Goal: Information Seeking & Learning: Learn about a topic

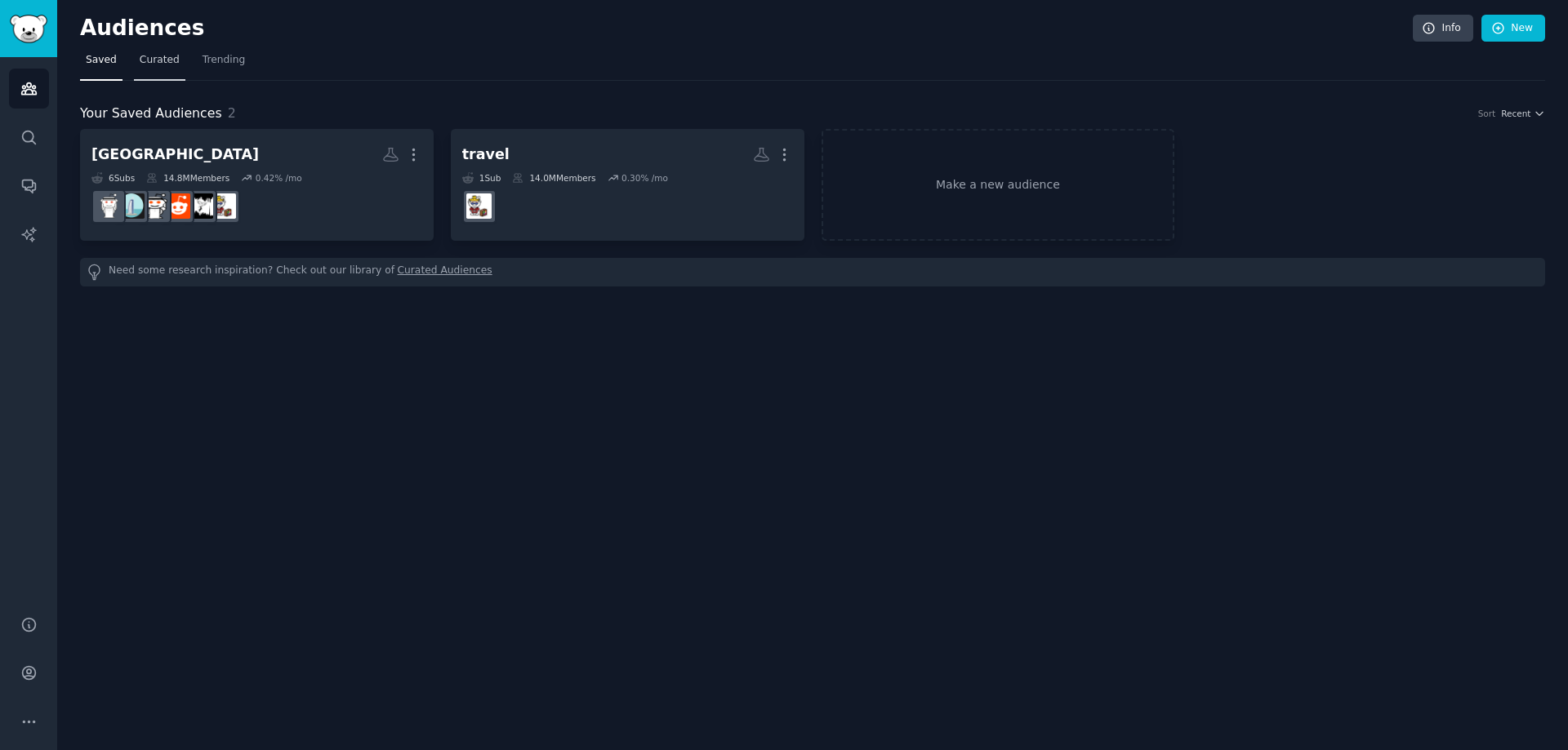
drag, startPoint x: 99, startPoint y: 56, endPoint x: 138, endPoint y: 58, distance: 39.1
click at [99, 57] on span "Saved" at bounding box center [101, 60] width 31 height 14
click at [141, 59] on span "Curated" at bounding box center [159, 60] width 40 height 14
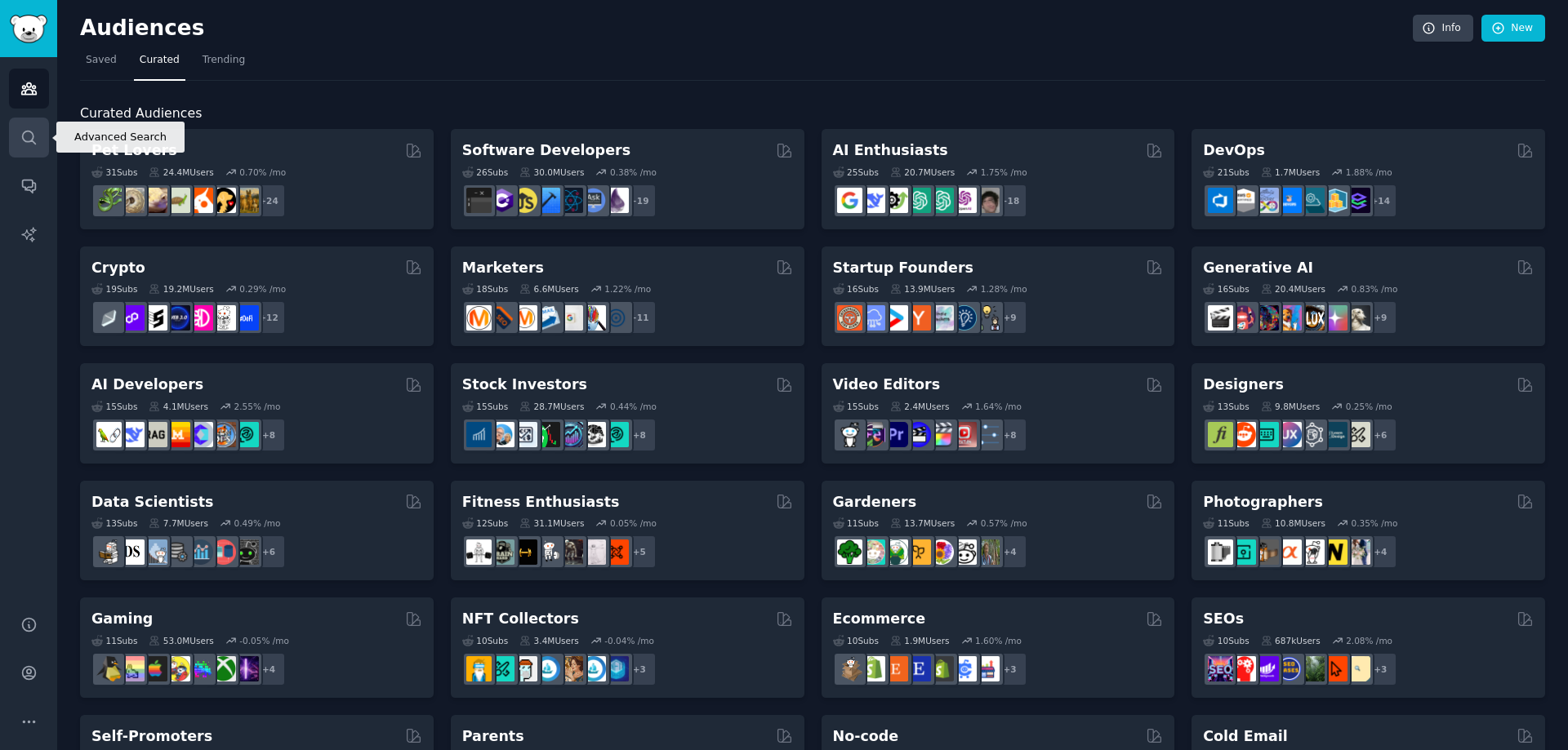
click at [38, 144] on link "Search" at bounding box center [29, 137] width 40 height 40
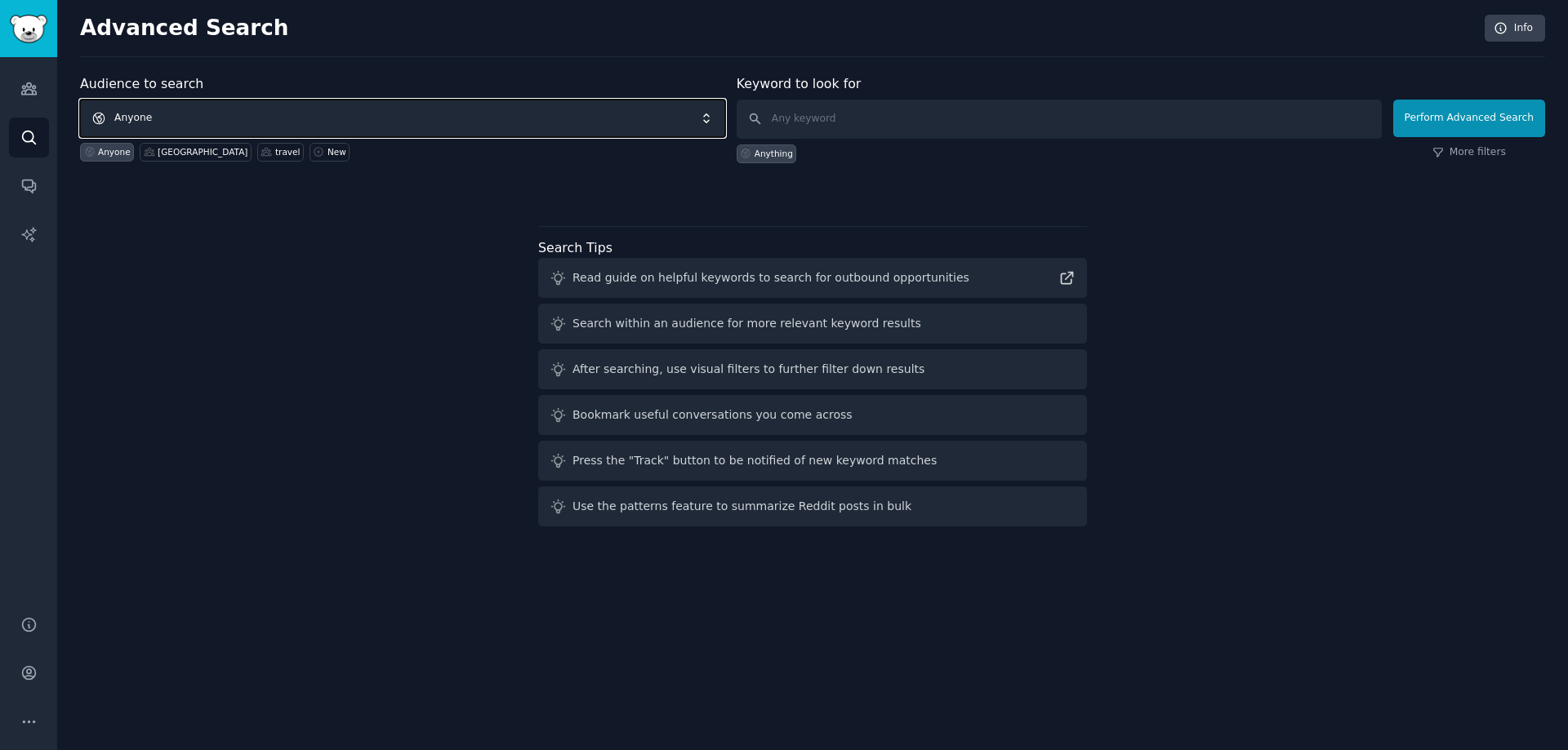
click at [370, 132] on span "Anyone" at bounding box center [402, 118] width 645 height 37
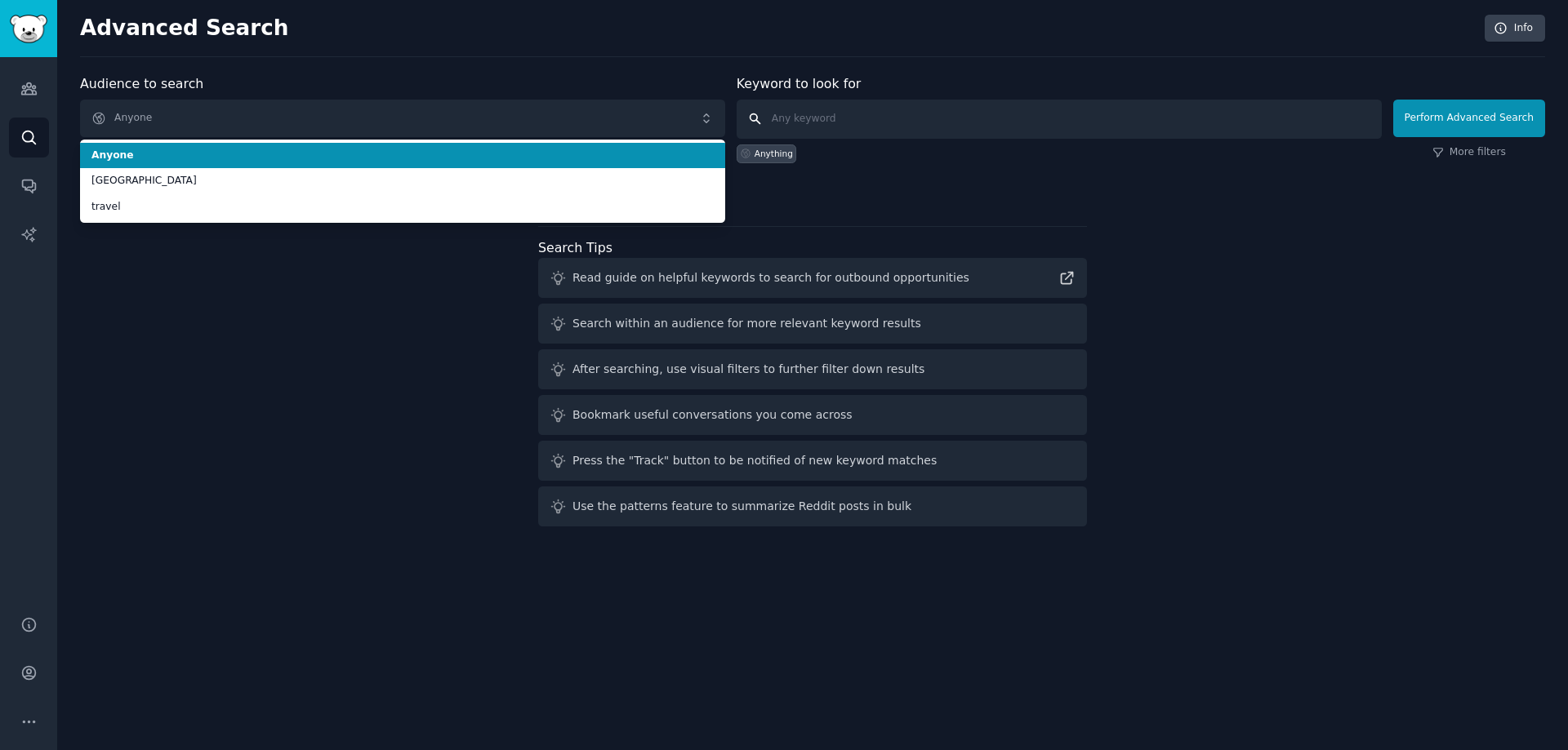
click at [793, 119] on input "text" at bounding box center [1059, 119] width 645 height 39
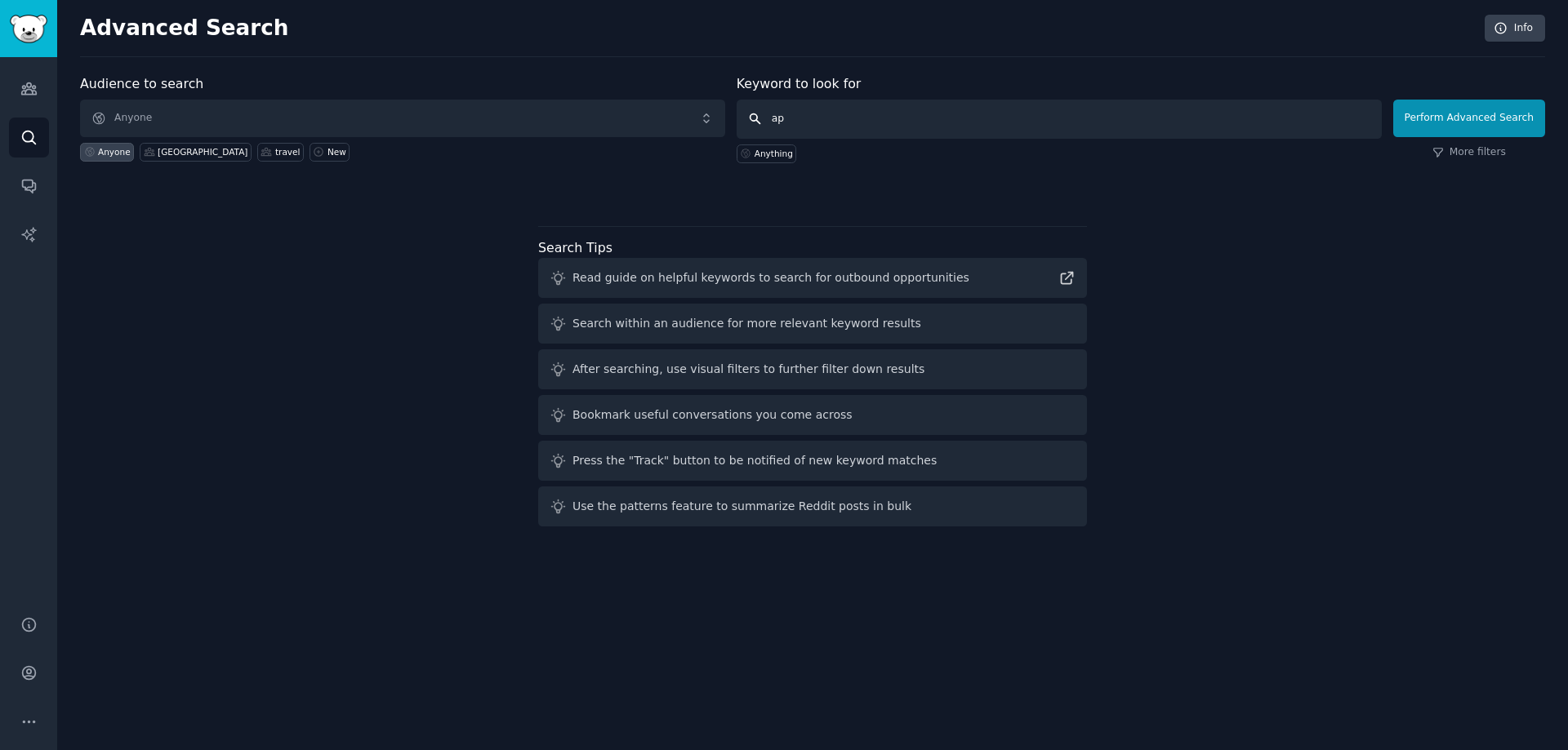
type input "a"
type input "s"
type input "app needed"
click at [1451, 113] on button "Perform Advanced Search" at bounding box center [1469, 118] width 152 height 37
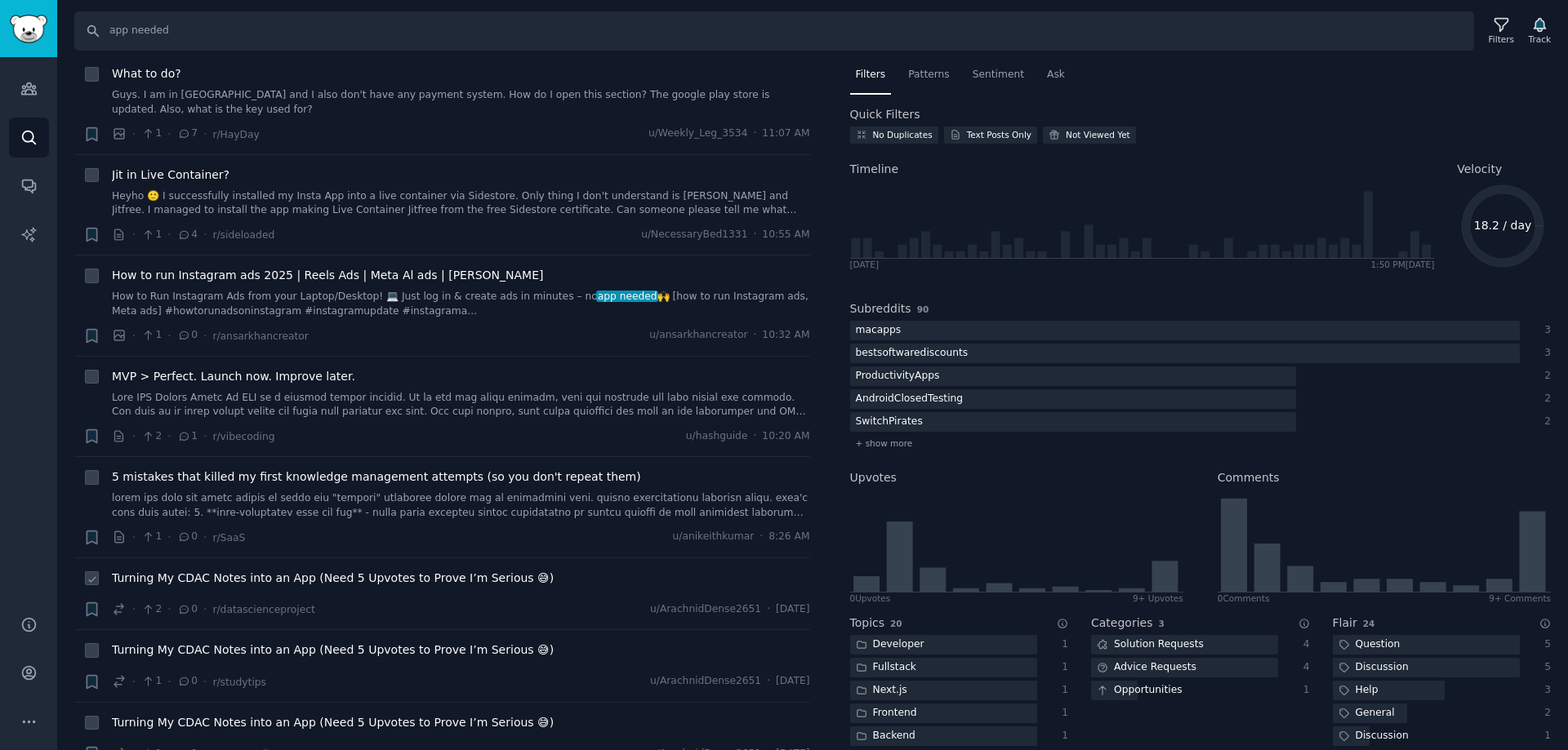
scroll to position [490, 0]
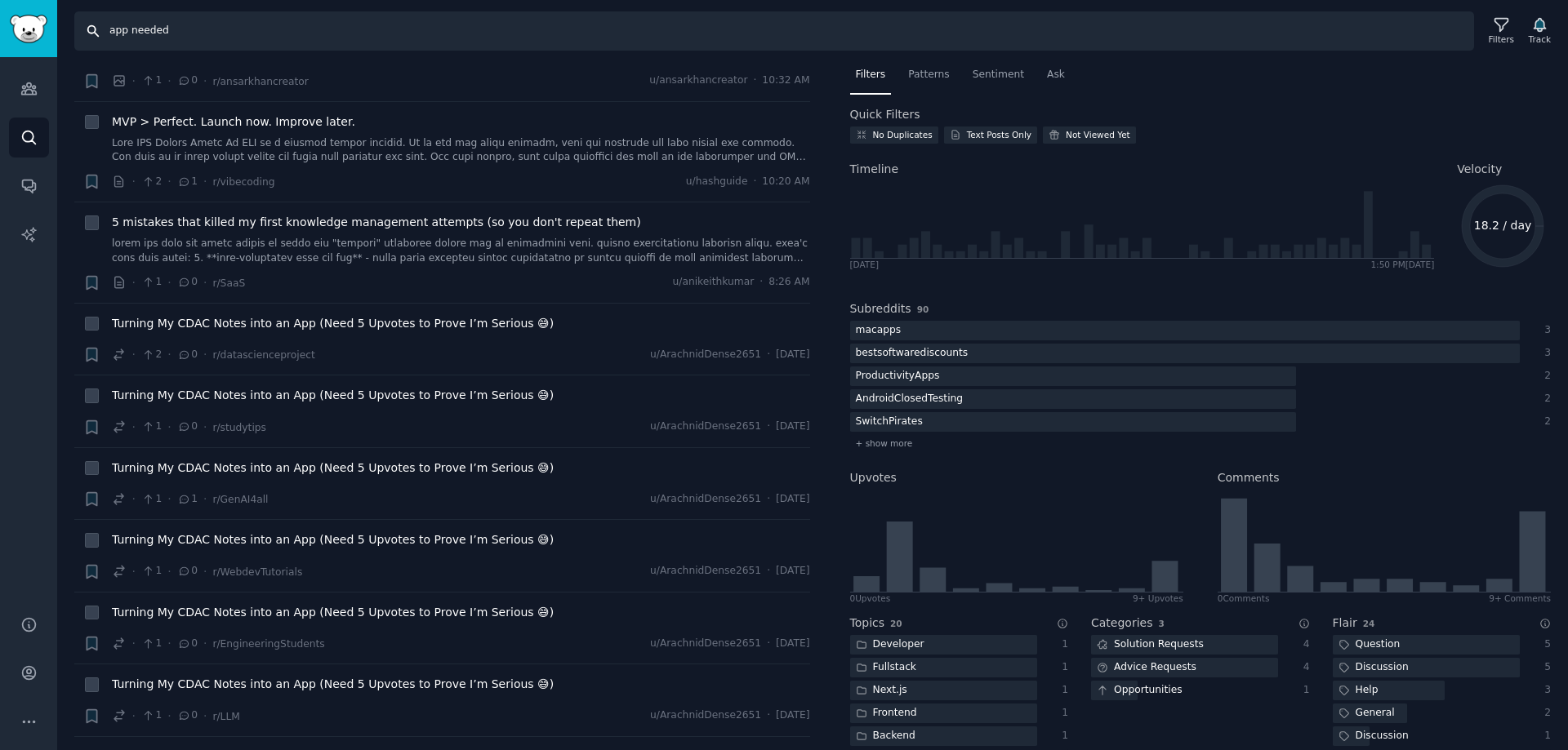
click at [245, 43] on input "app needed" at bounding box center [773, 31] width 1399 height 39
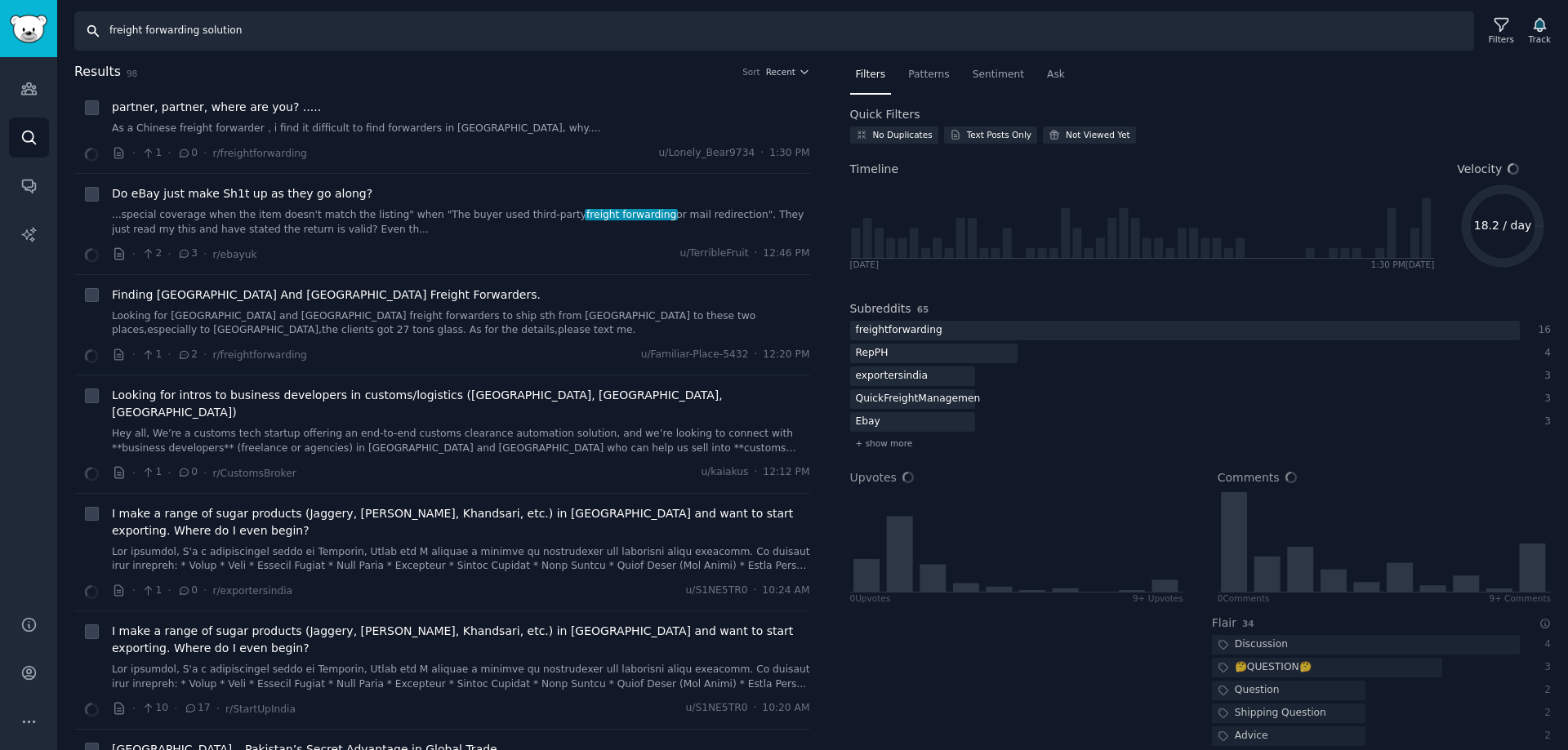
type input "freight forwarding solution"
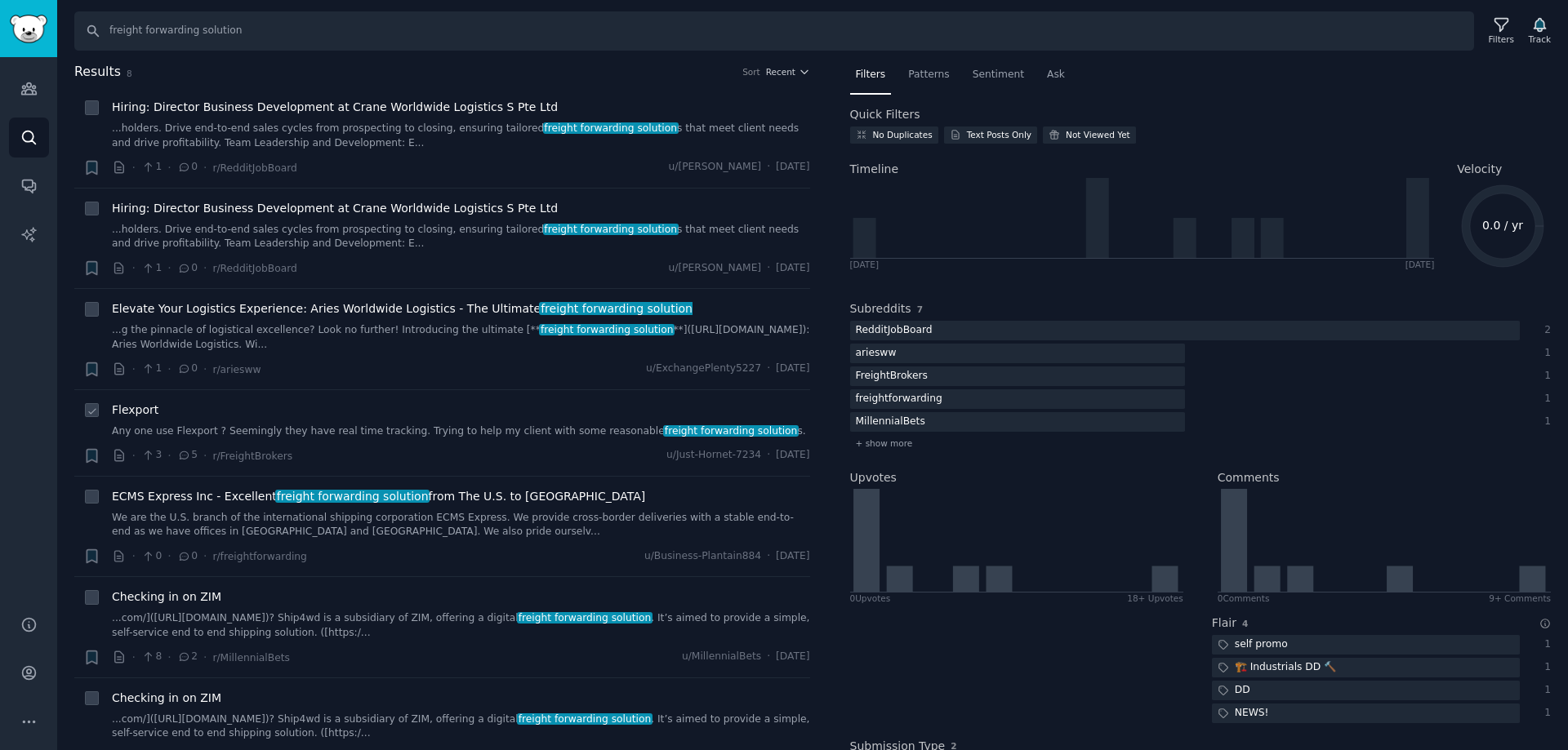
click at [347, 428] on link "Any one use Flexport ? Seemingly they have real time tracking. Trying to help m…" at bounding box center [461, 432] width 698 height 14
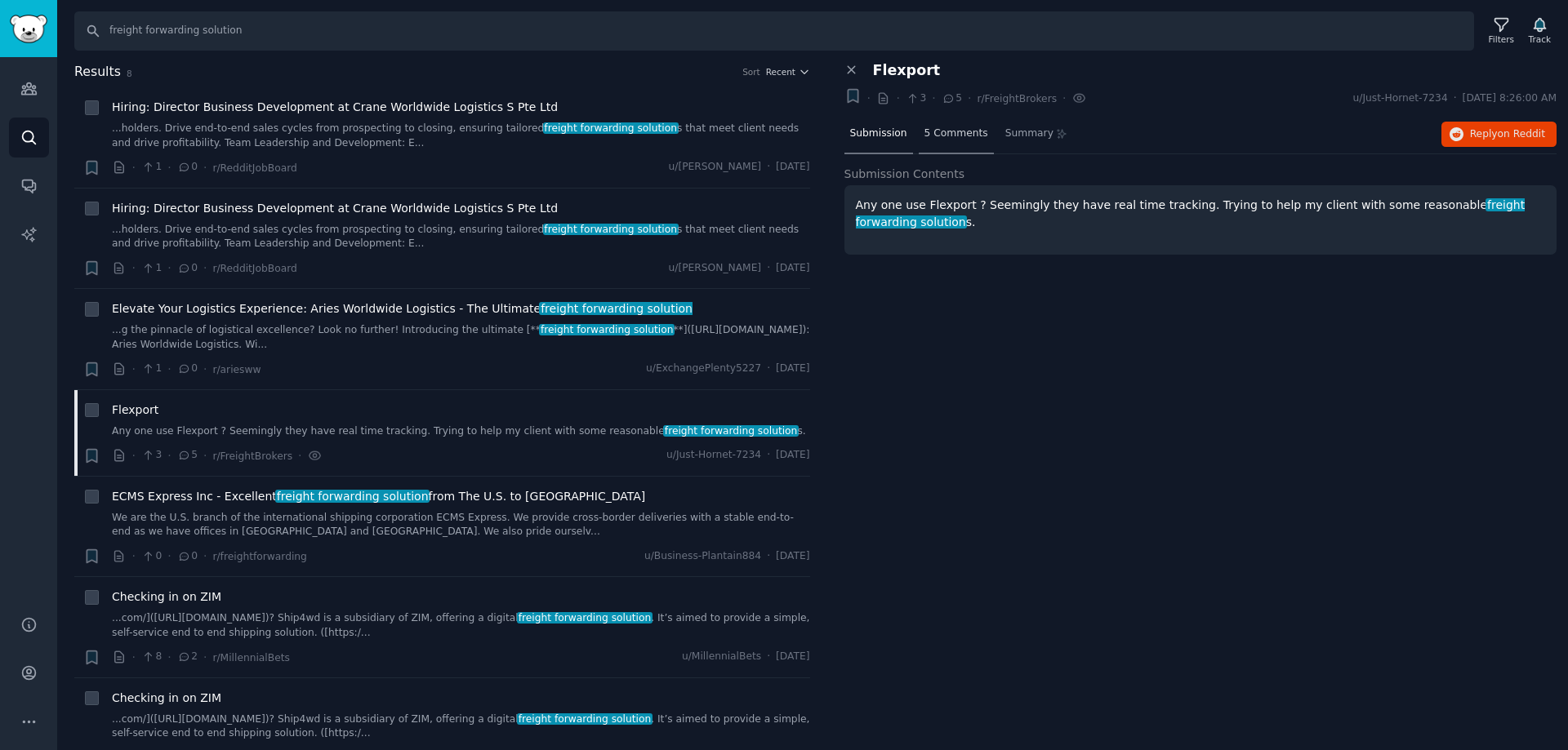
click at [954, 142] on div "5 Comments" at bounding box center [956, 135] width 75 height 39
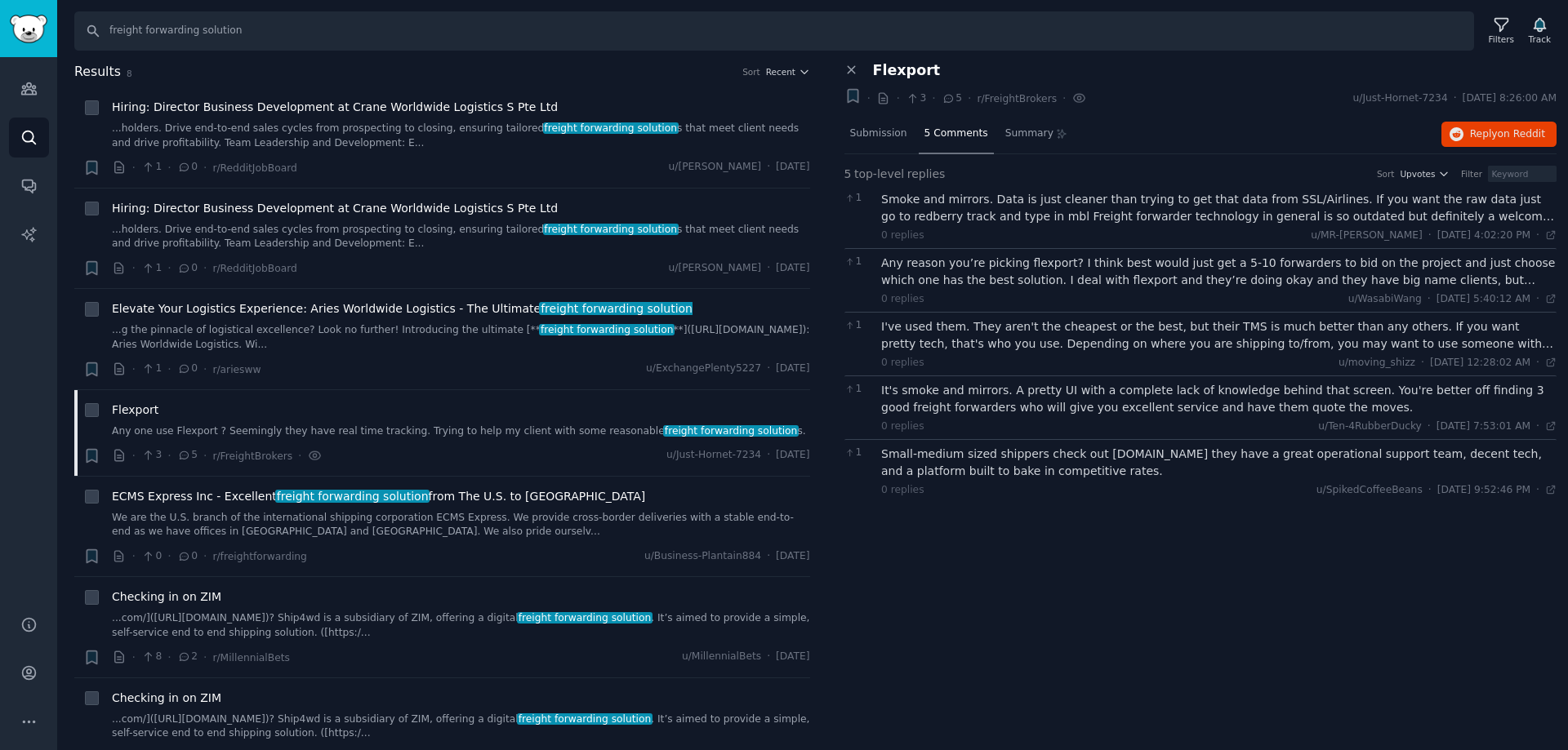
click at [1479, 202] on div "Smoke and mirrors. Data is just cleaner than trying to get that data from SSL/A…" at bounding box center [1218, 208] width 675 height 34
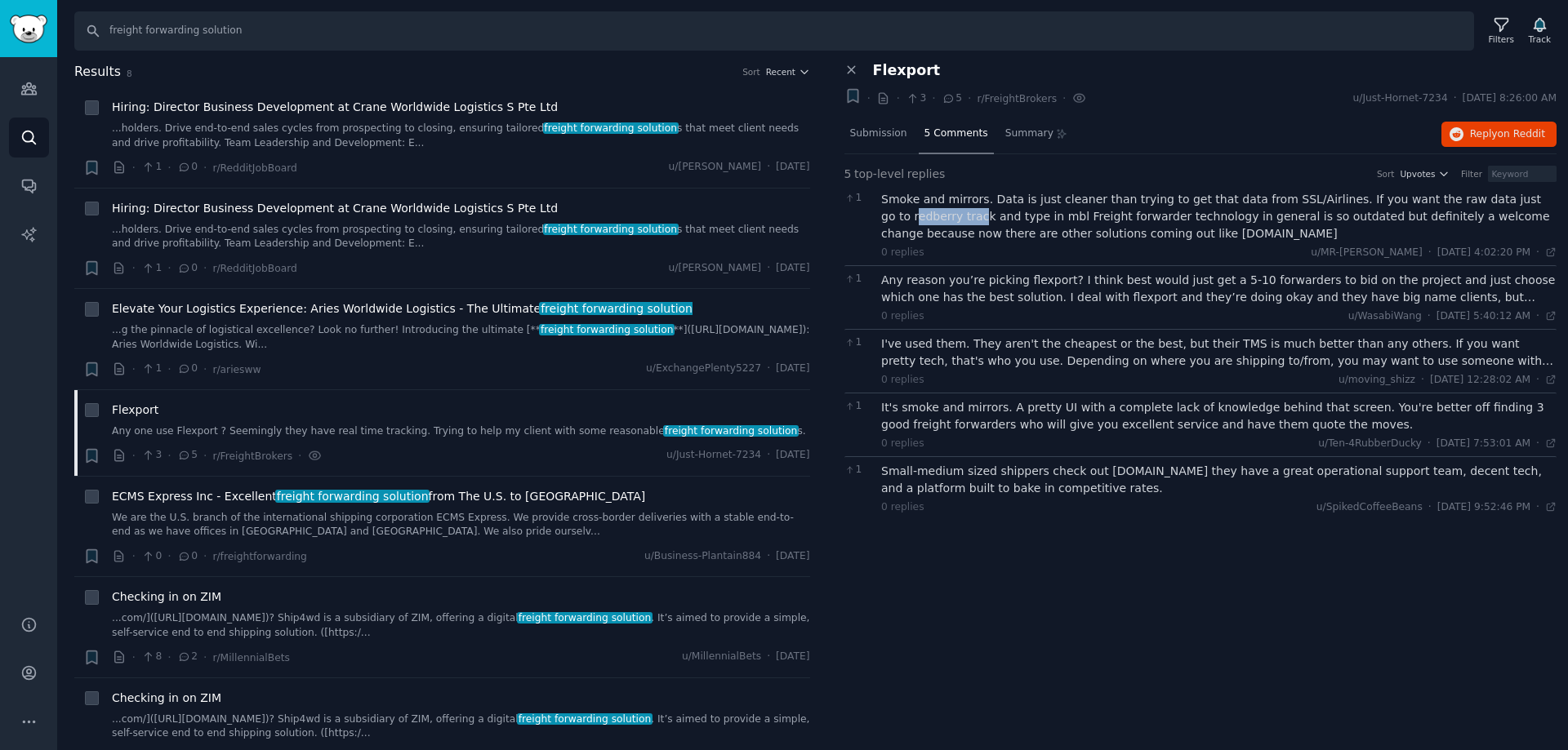
drag, startPoint x: 902, startPoint y: 213, endPoint x: 1491, endPoint y: 200, distance: 589.1
click at [1491, 200] on div "Smoke and mirrors. Data is just cleaner than trying to get that data from SSL/A…" at bounding box center [1218, 216] width 675 height 51
drag, startPoint x: 909, startPoint y: 218, endPoint x: 1486, endPoint y: 198, distance: 577.3
click at [1486, 198] on div "Smoke and mirrors. Data is just cleaner than trying to get that data from SSL/A…" at bounding box center [1218, 216] width 675 height 51
click at [219, 109] on span "Hiring: Director Business Development at Crane Worldwide Logistics S Pte Ltd" at bounding box center [334, 107] width 445 height 17
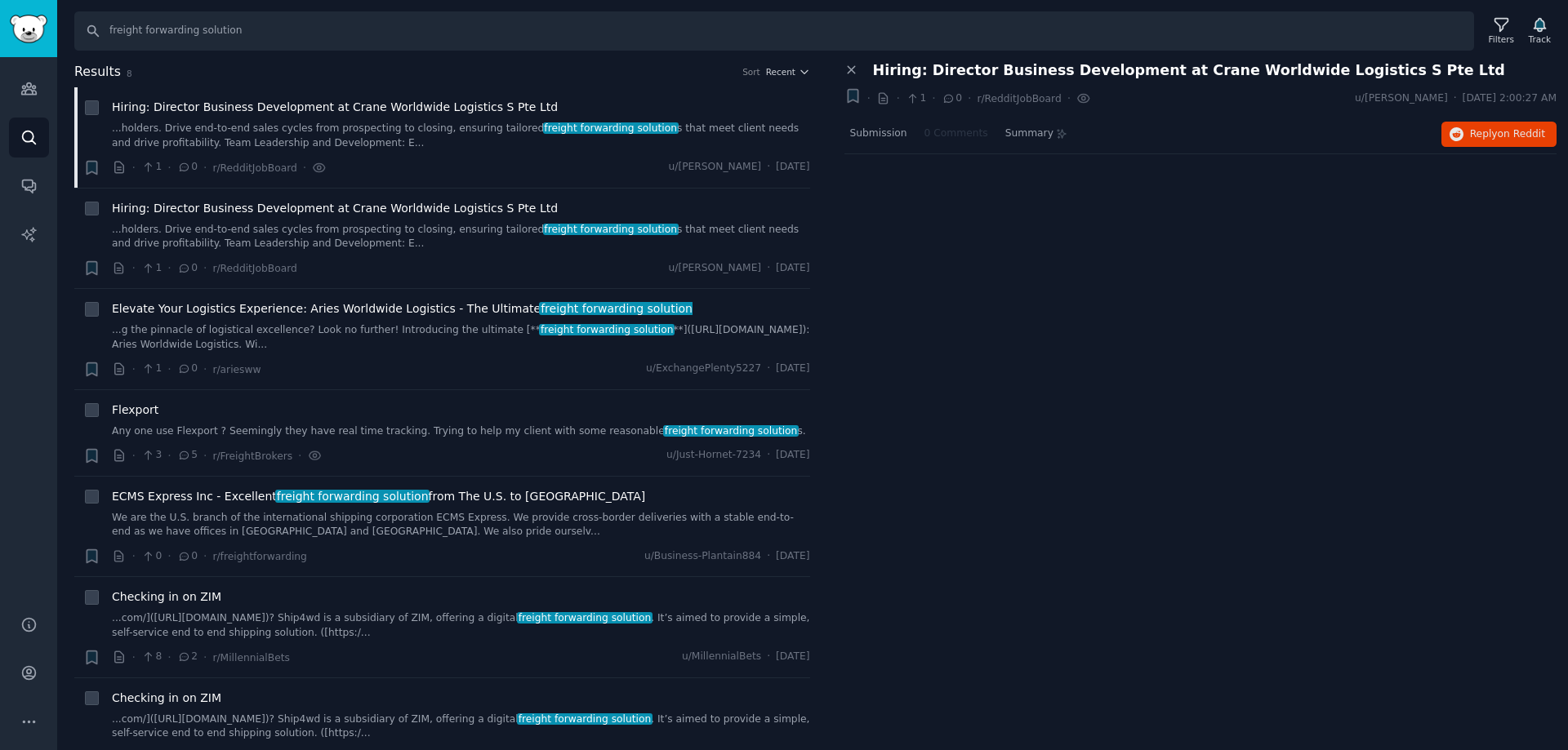
click at [977, 126] on nav "Submission 0 Comments Summary" at bounding box center [958, 135] width 229 height 39
click at [20, 102] on link "Audiences" at bounding box center [29, 89] width 40 height 40
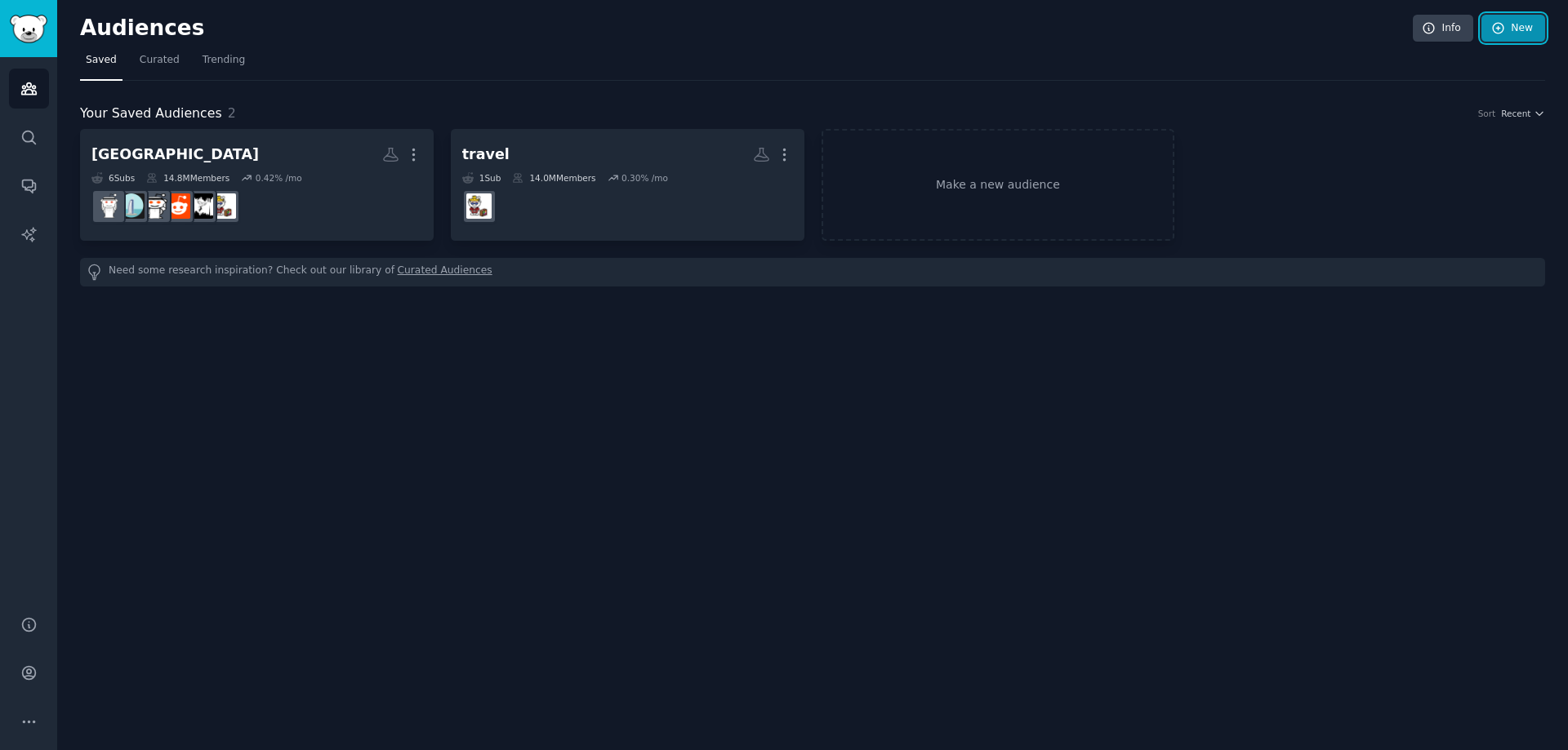
click at [1517, 18] on link "New" at bounding box center [1513, 28] width 64 height 28
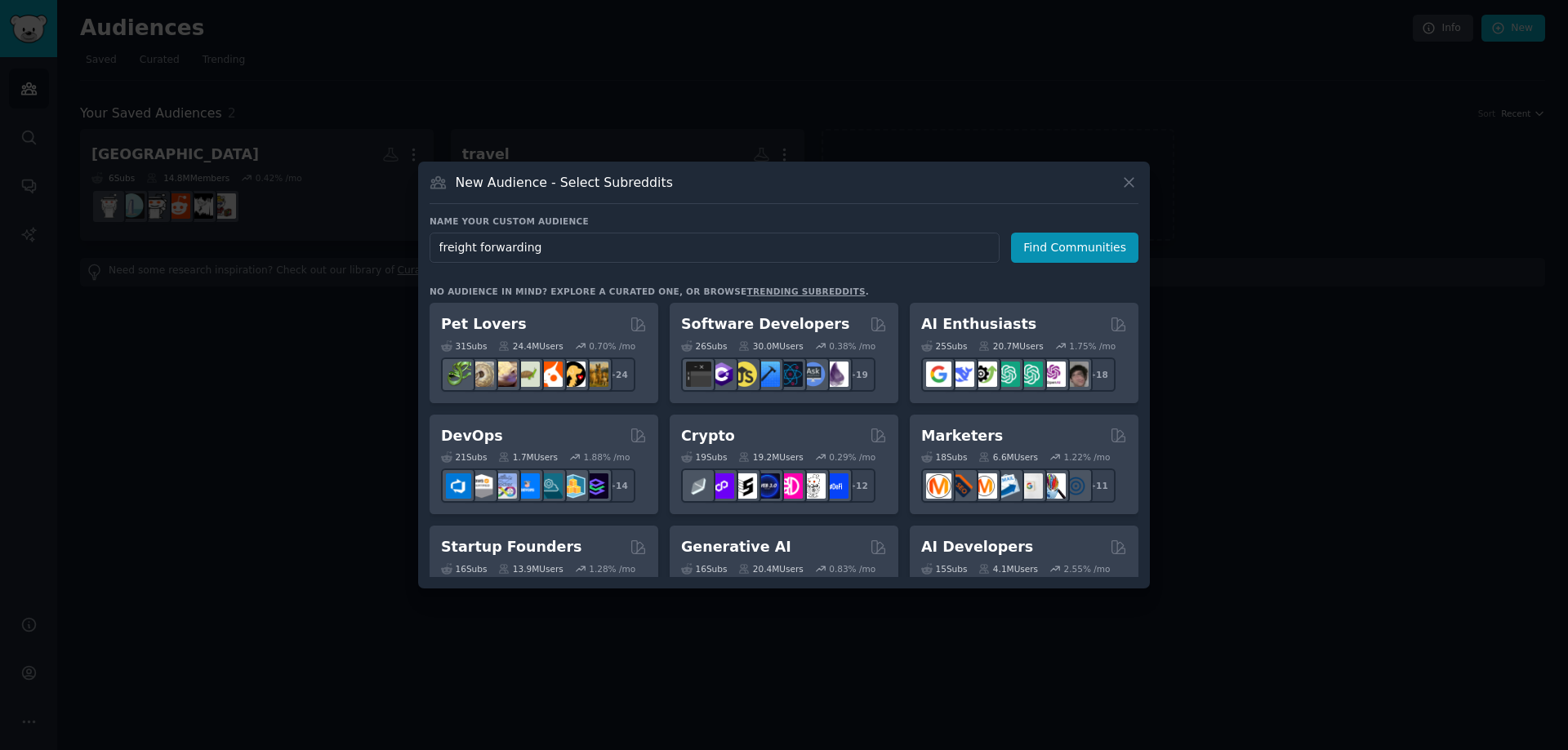
type input "freight forwarding"
click at [1074, 227] on div "Name your custom audience Audience Name freight forwarding Find Communities" at bounding box center [784, 239] width 709 height 48
click at [1097, 247] on button "Find Communities" at bounding box center [1075, 247] width 128 height 30
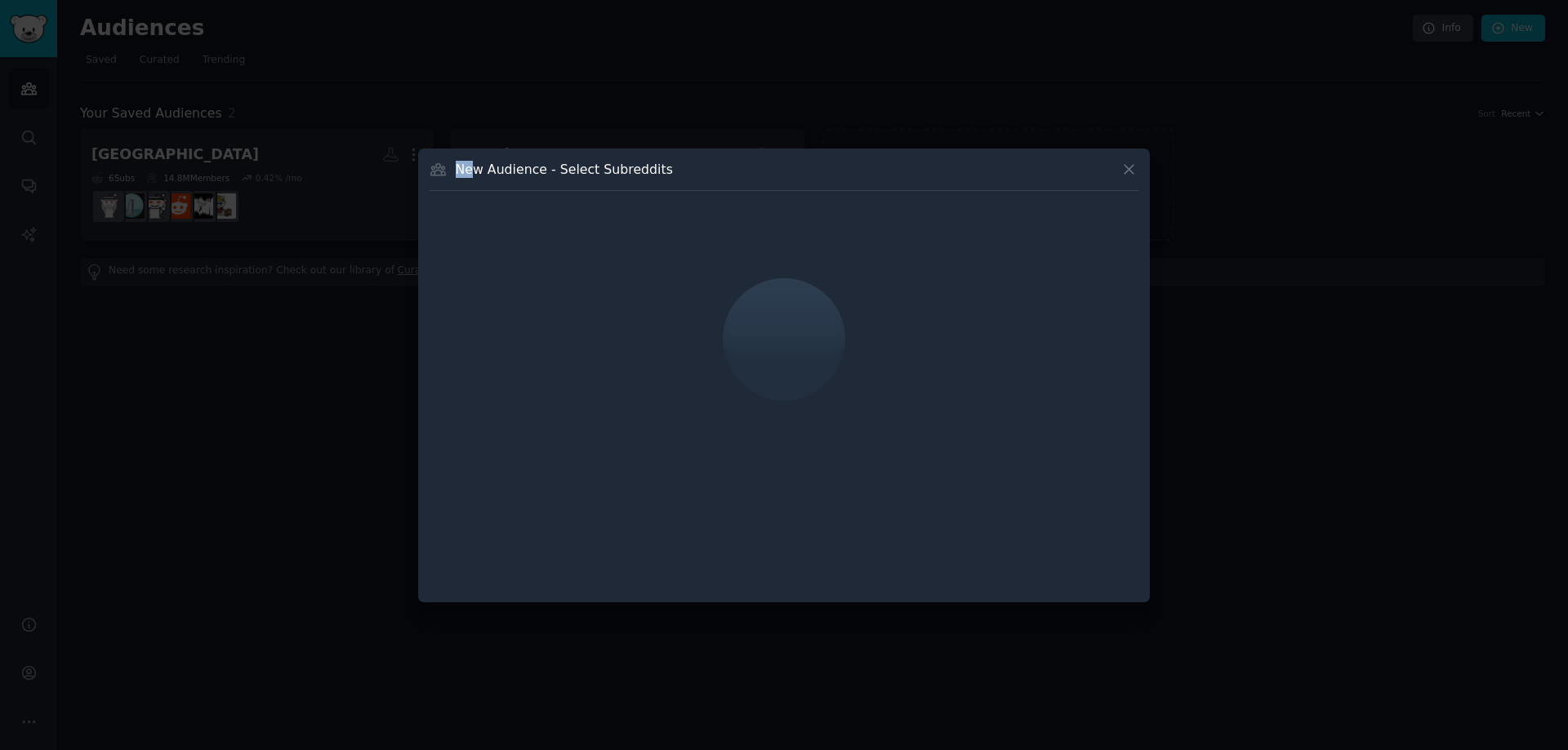
drag, startPoint x: 436, startPoint y: 170, endPoint x: 472, endPoint y: 163, distance: 36.7
click at [472, 163] on div "New Audience - Select Subreddits" at bounding box center [784, 175] width 709 height 31
click at [605, 169] on h3 "New Audience - Select Subreddits" at bounding box center [564, 169] width 217 height 17
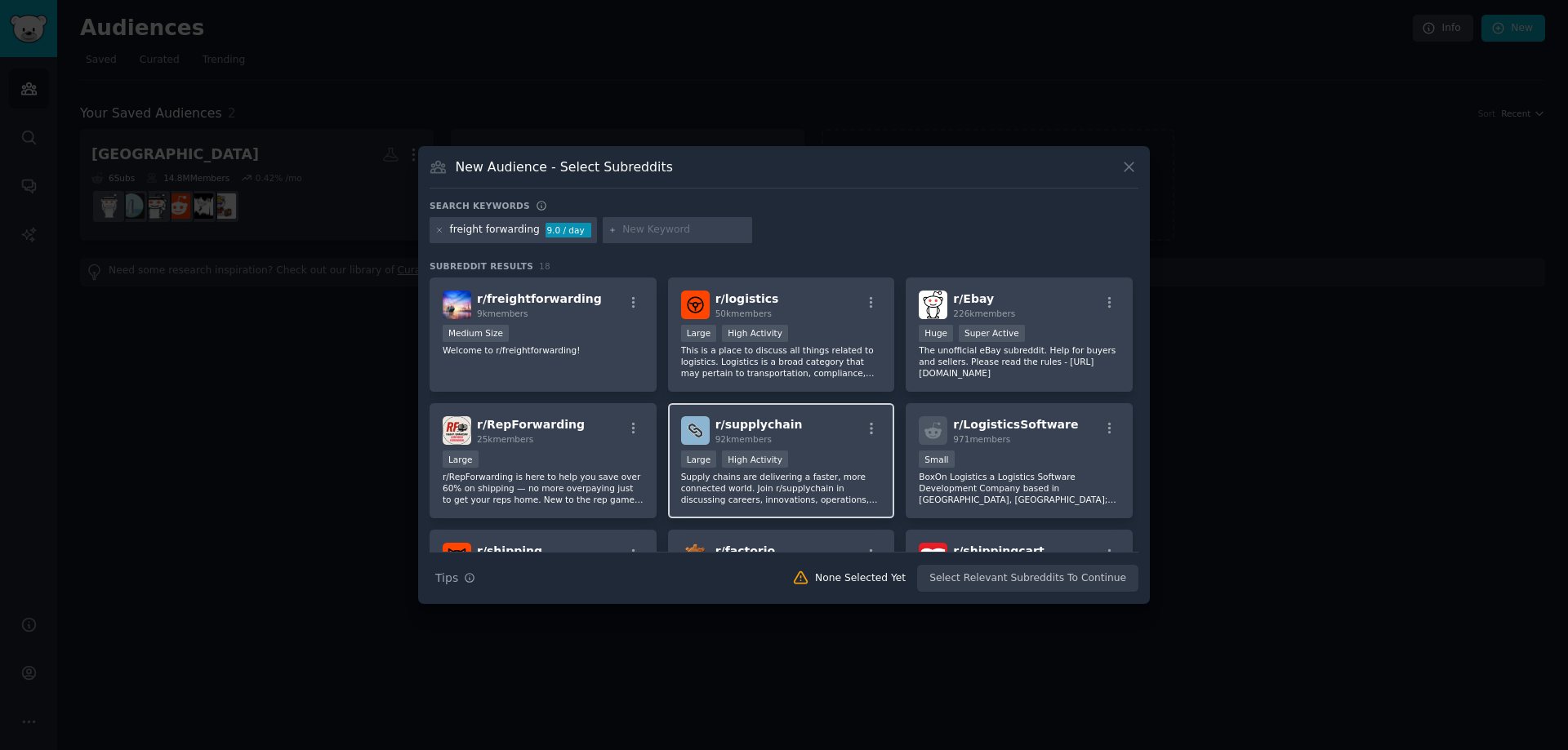
click at [786, 490] on p "Supply chains are delivering a faster, more connected world. Join r/supplychain…" at bounding box center [782, 488] width 201 height 34
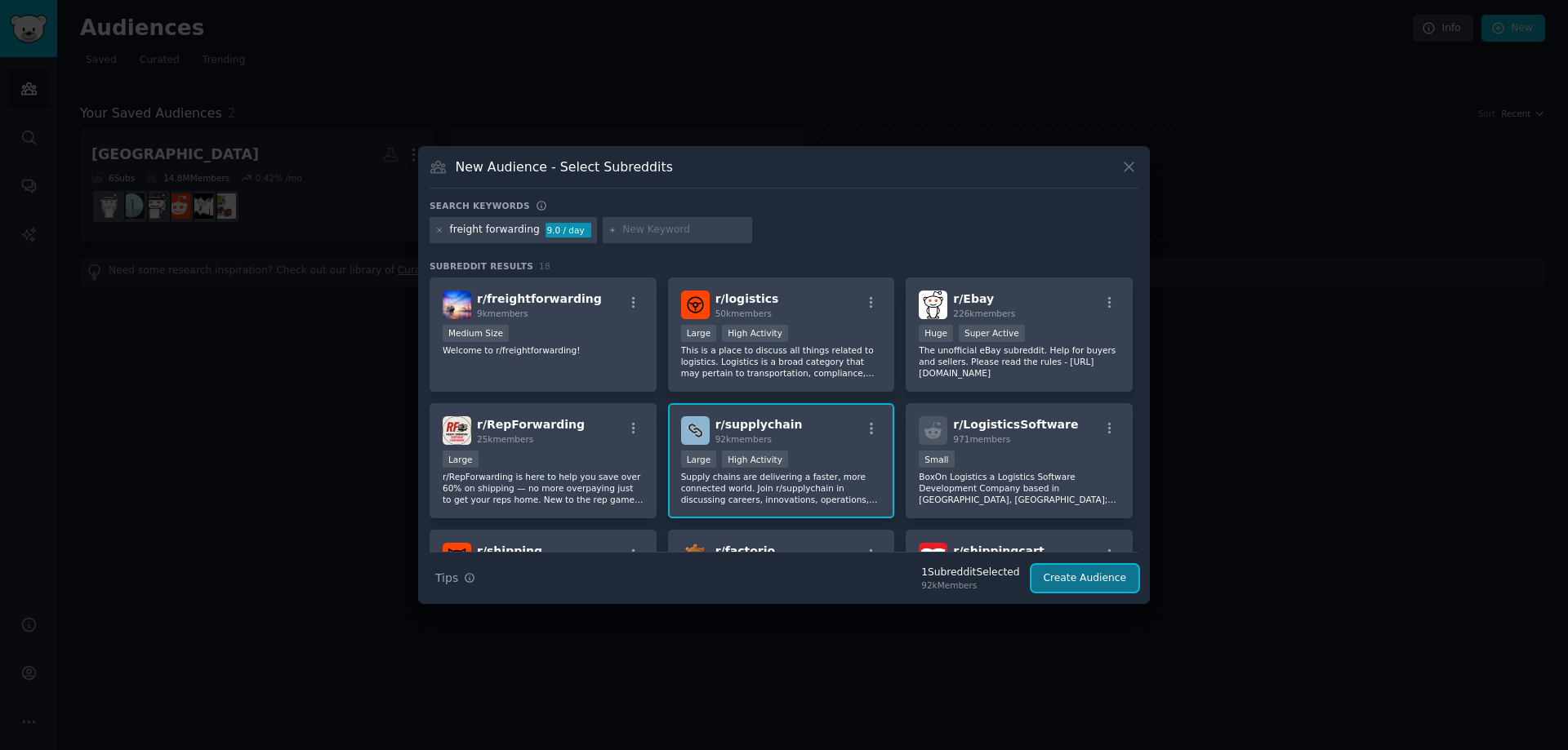
click at [1065, 574] on button "Create Audience" at bounding box center [1085, 578] width 108 height 28
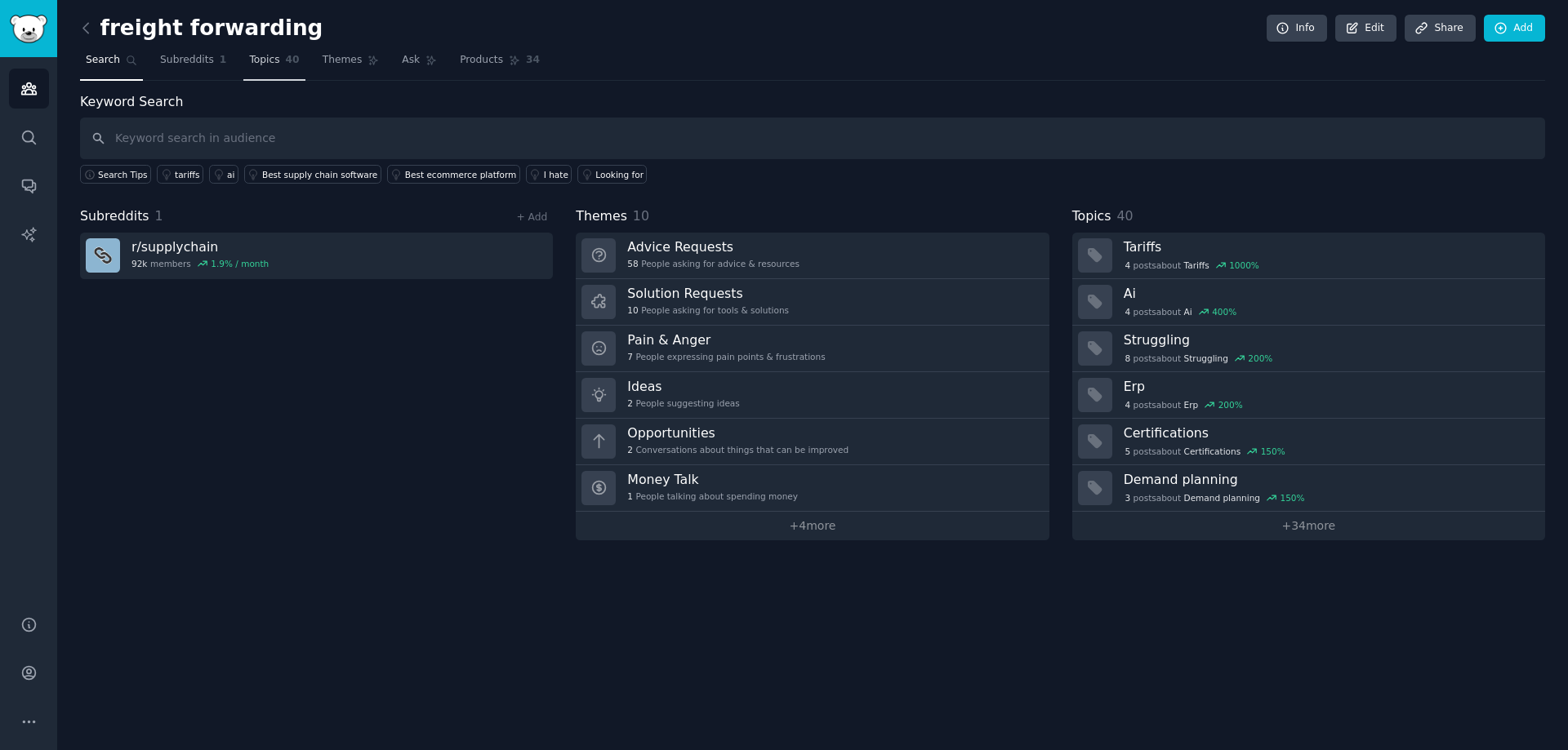
click at [267, 75] on link "Topics 40" at bounding box center [274, 64] width 61 height 33
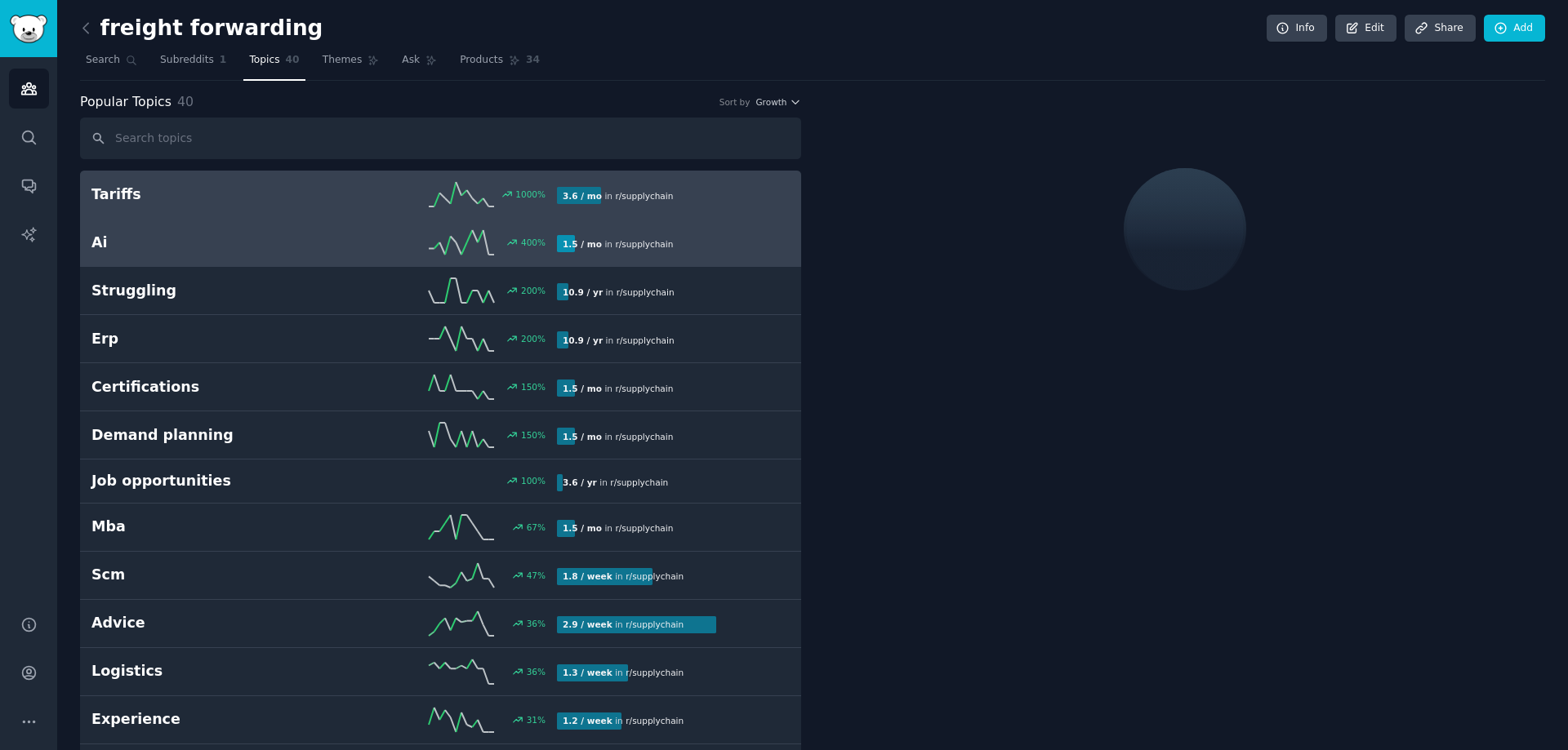
click at [227, 241] on h2 "Ai" at bounding box center [207, 243] width 233 height 20
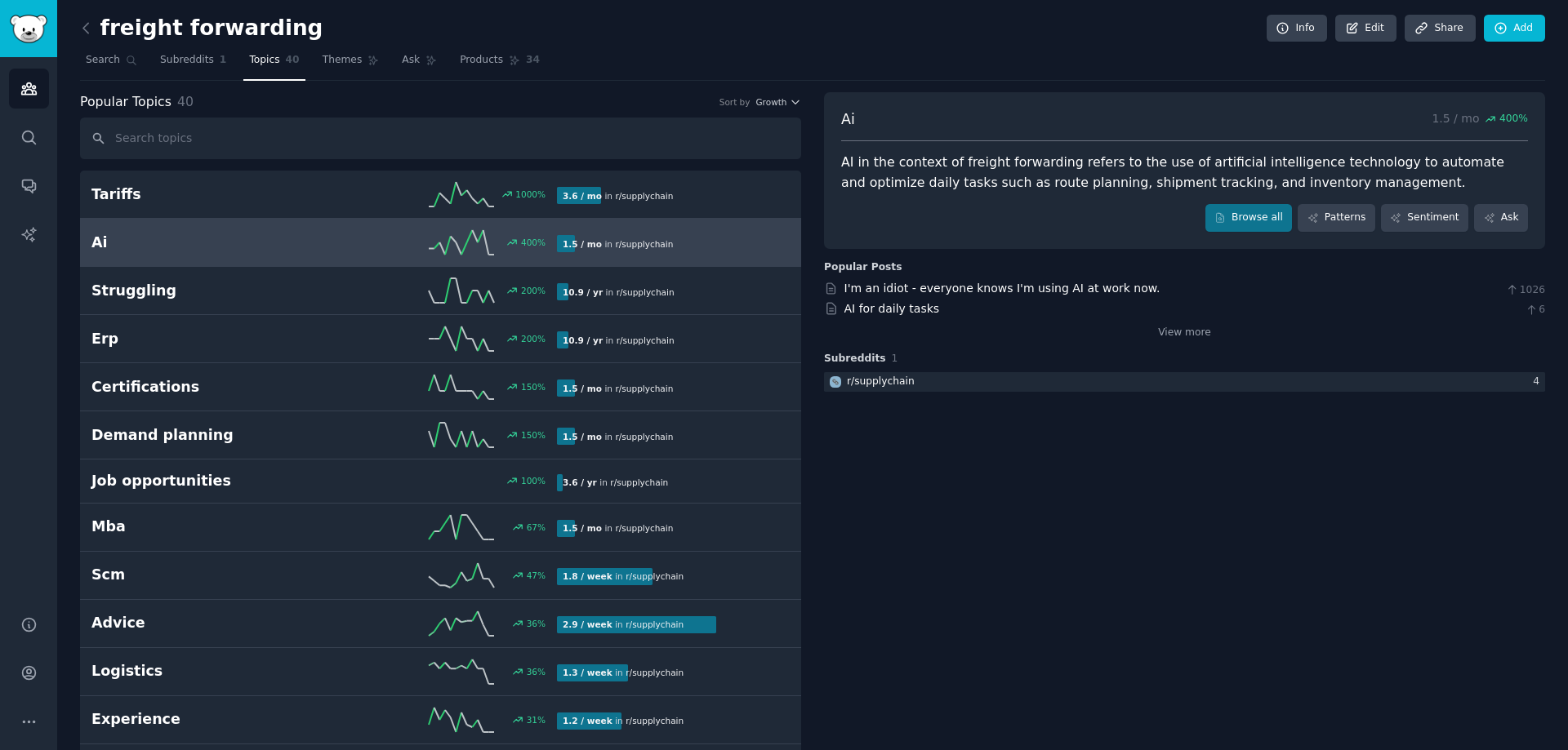
click at [886, 296] on div "I'm an idiot - everyone knows I'm using AI at work now." at bounding box center [1002, 289] width 316 height 17
click at [875, 380] on div "r/ supplychain" at bounding box center [881, 381] width 68 height 14
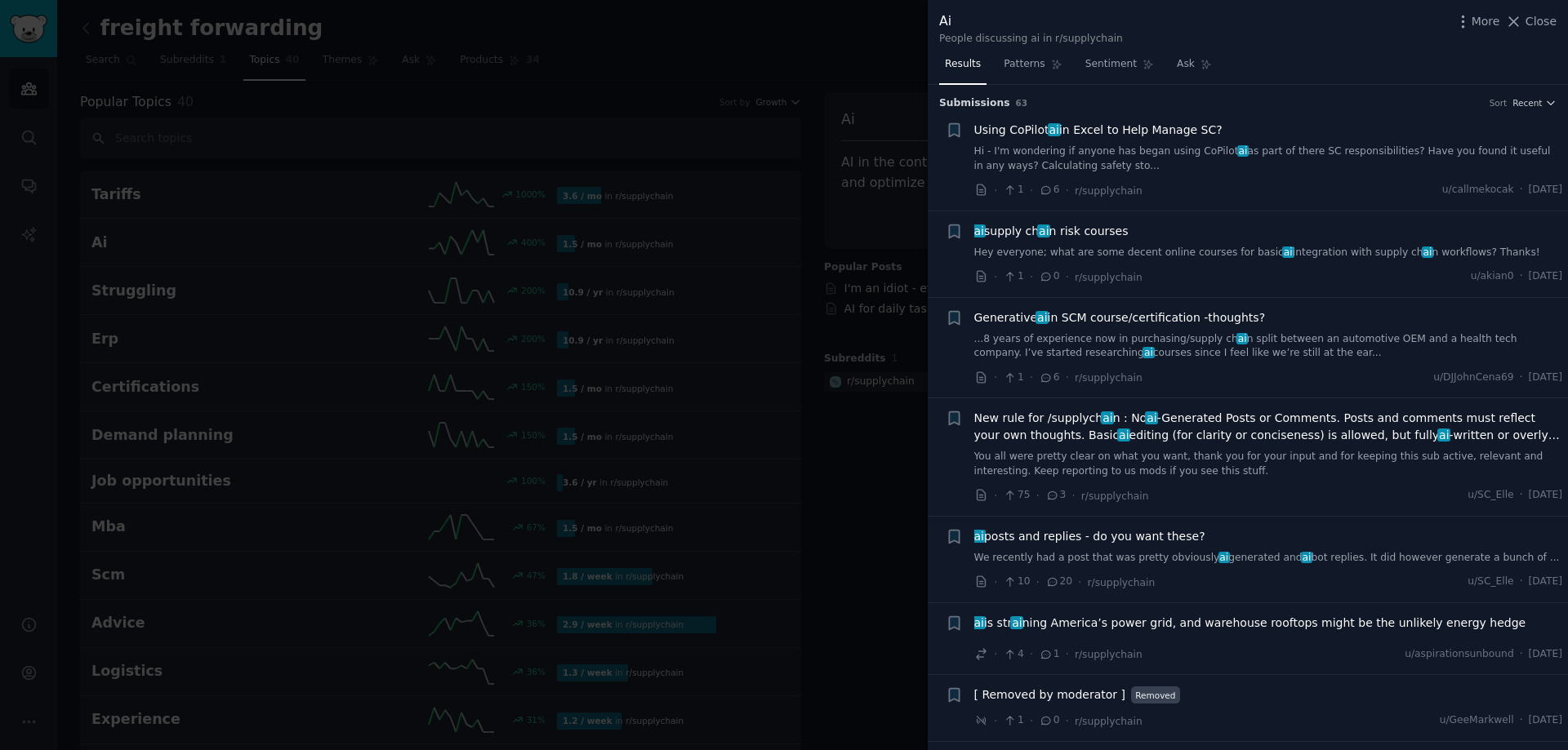
click at [652, 86] on div at bounding box center [784, 375] width 1568 height 750
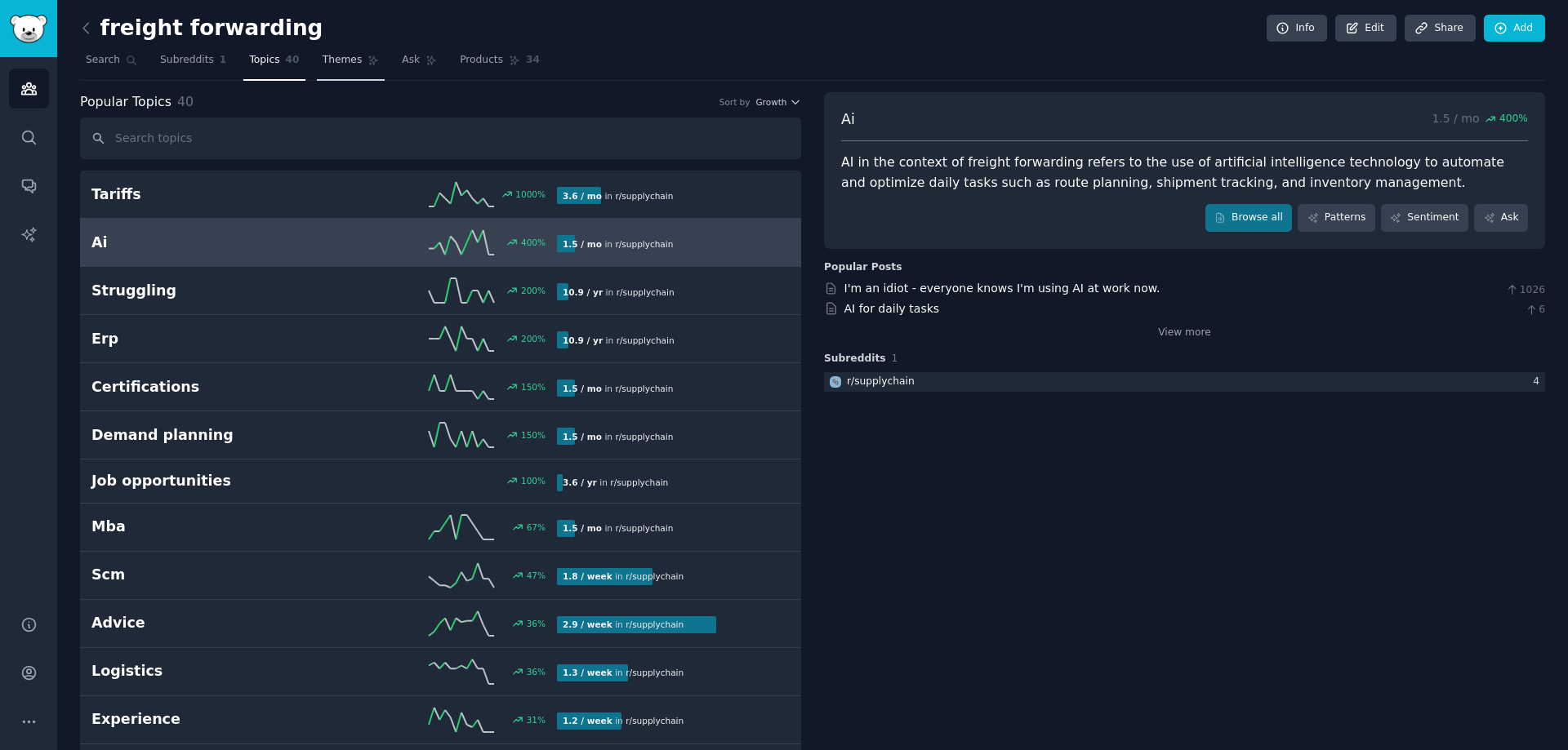
click at [341, 66] on span "Themes" at bounding box center [342, 60] width 40 height 14
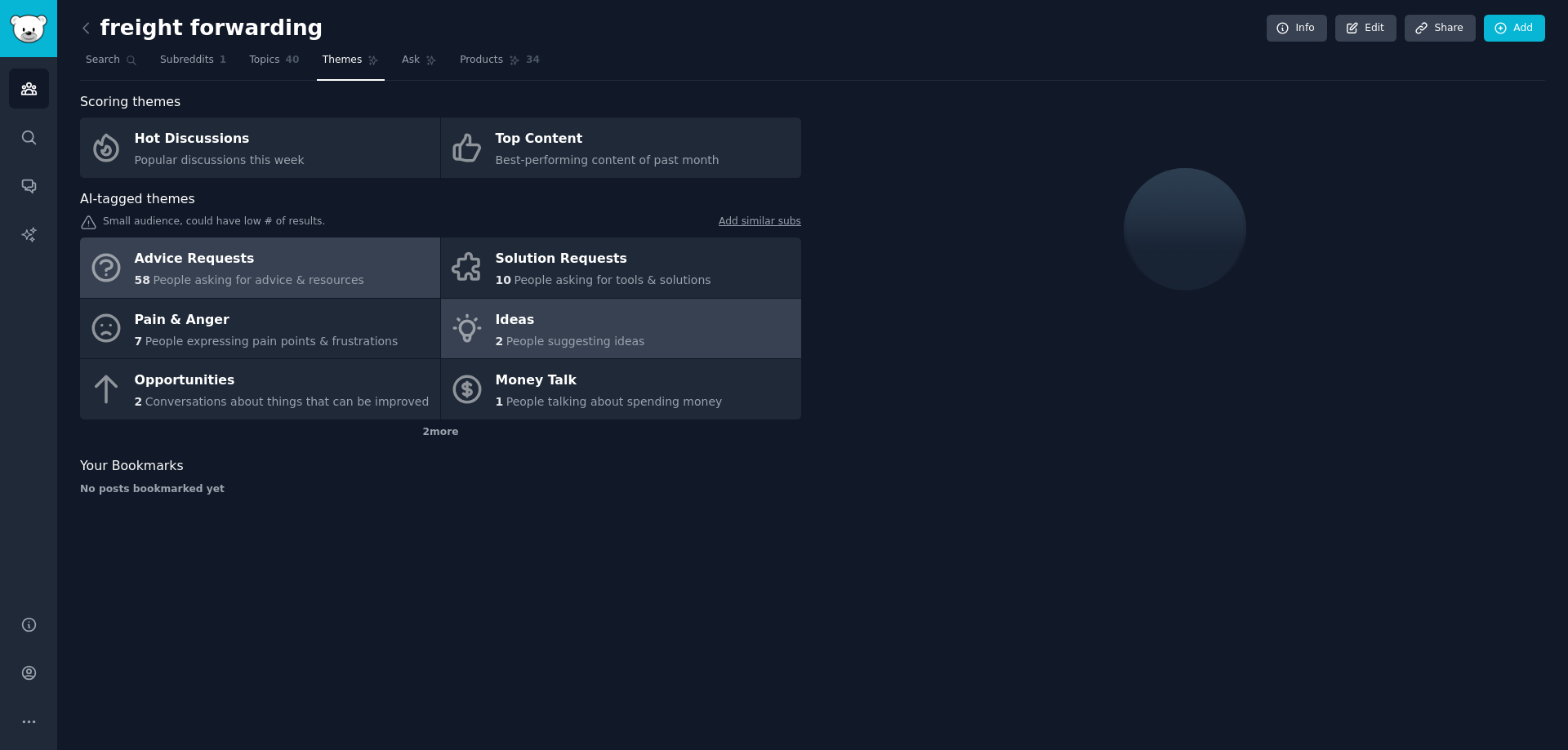
click at [577, 349] on div "2 People suggesting ideas" at bounding box center [570, 341] width 149 height 17
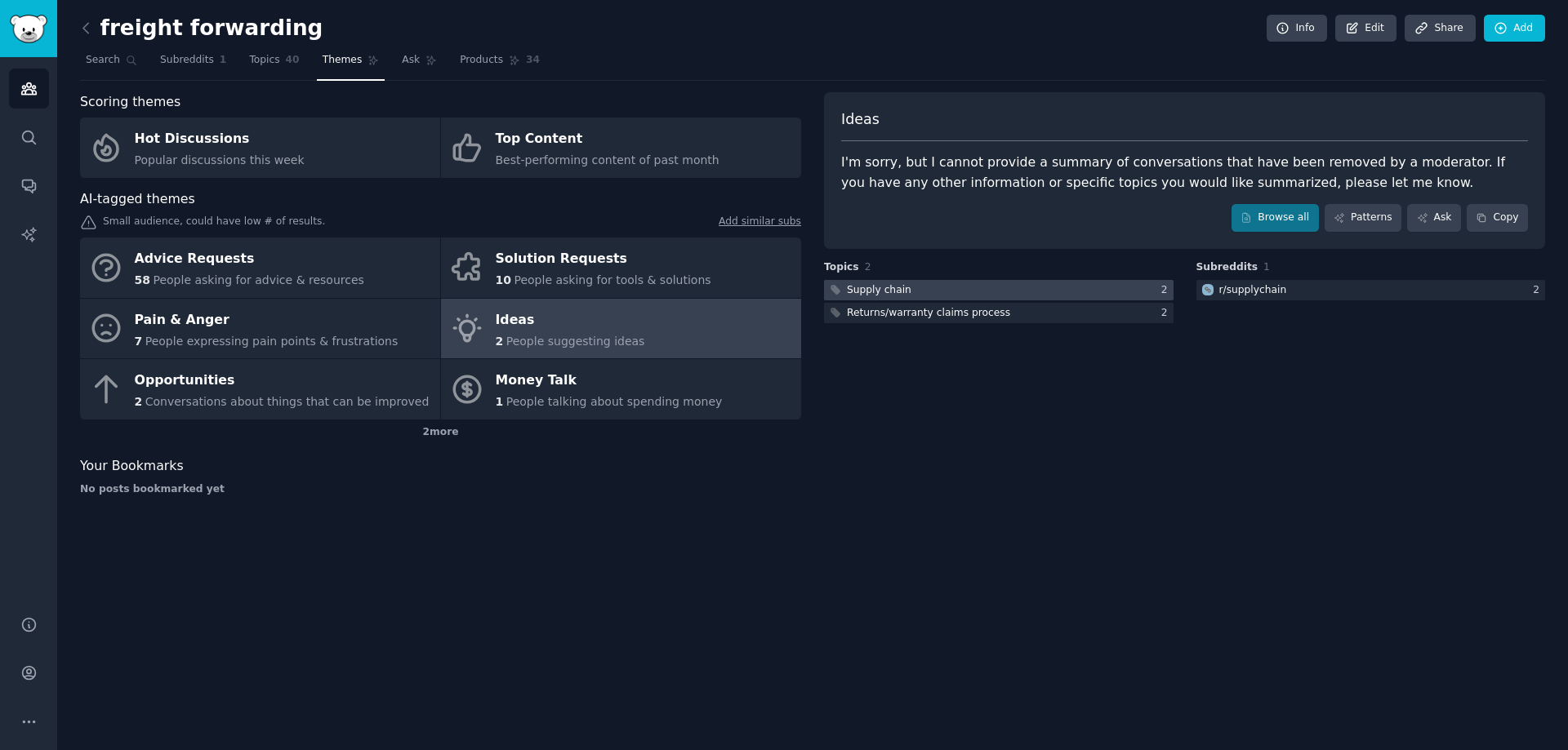
click at [882, 295] on div "Supply chain" at bounding box center [879, 290] width 65 height 14
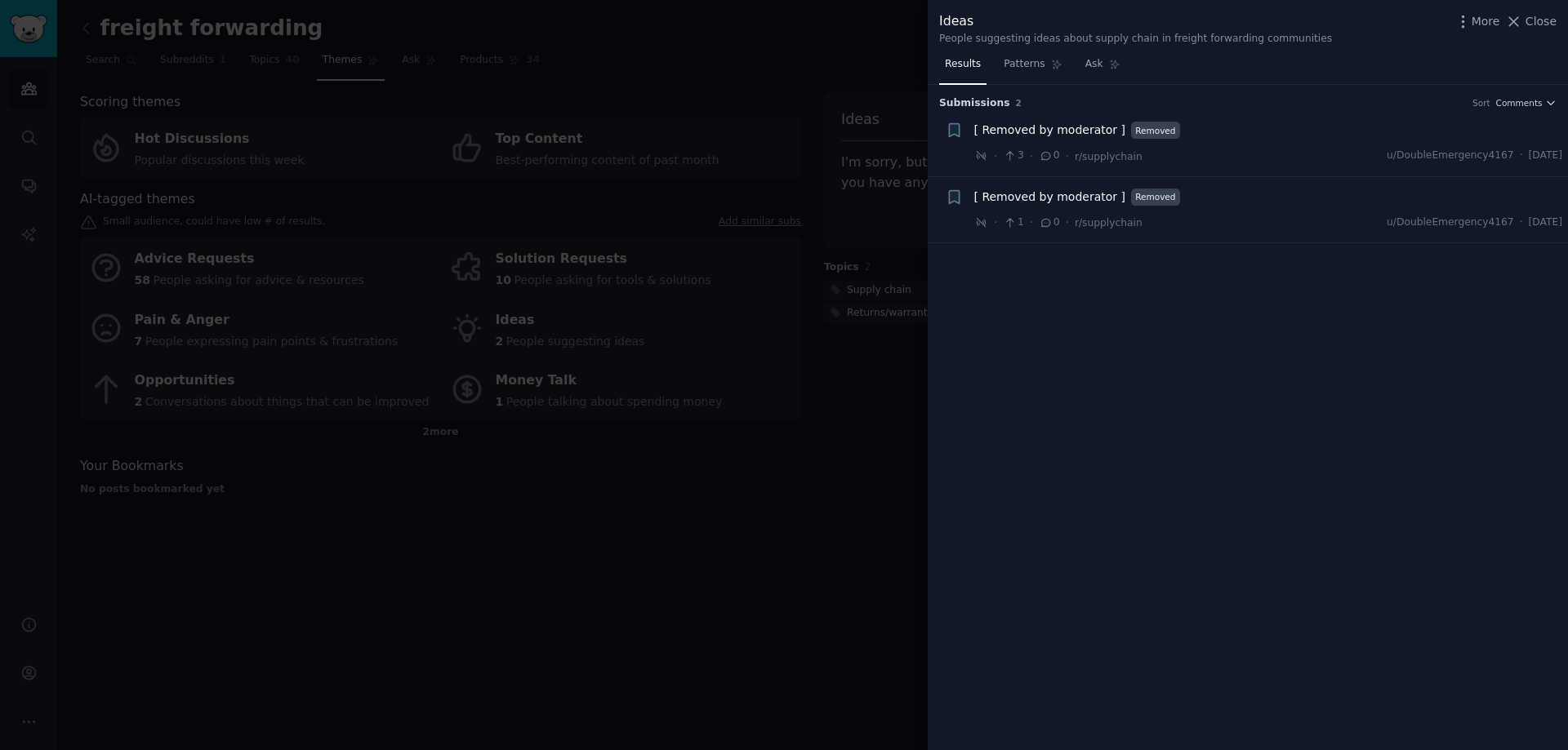
click at [684, 530] on div at bounding box center [784, 375] width 1568 height 750
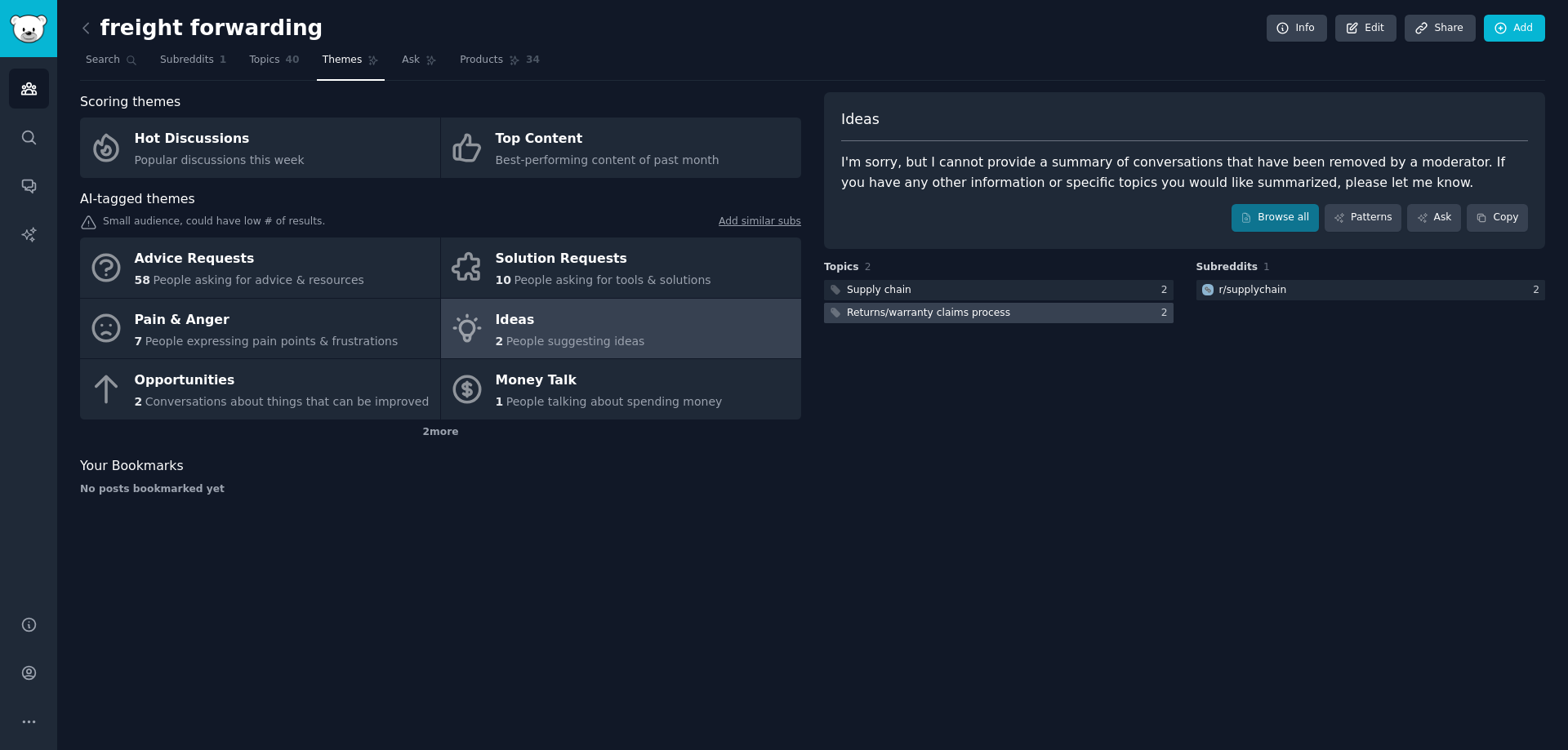
click at [894, 310] on div "Returns/warranty claims process" at bounding box center [928, 313] width 164 height 14
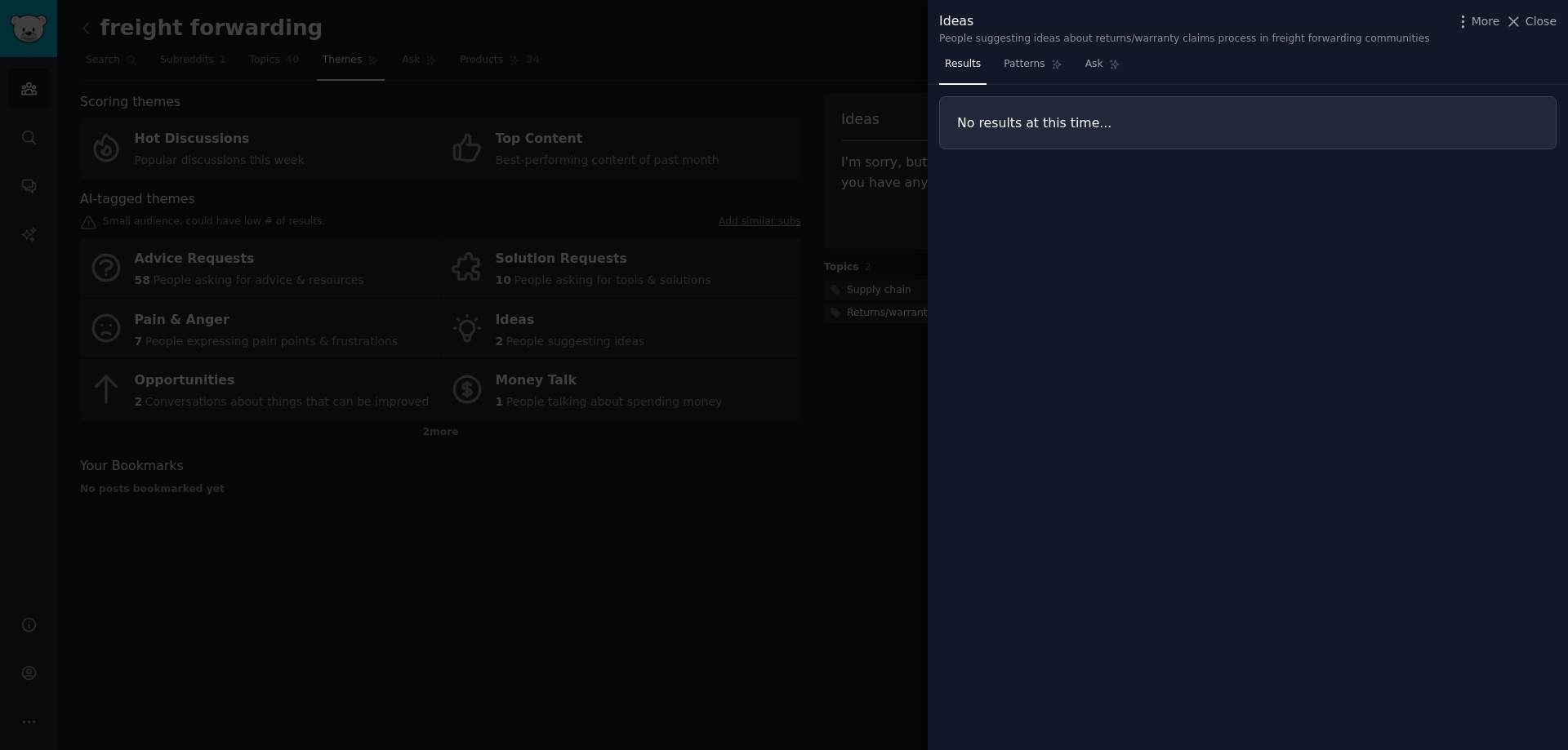
click at [854, 58] on div at bounding box center [784, 375] width 1568 height 750
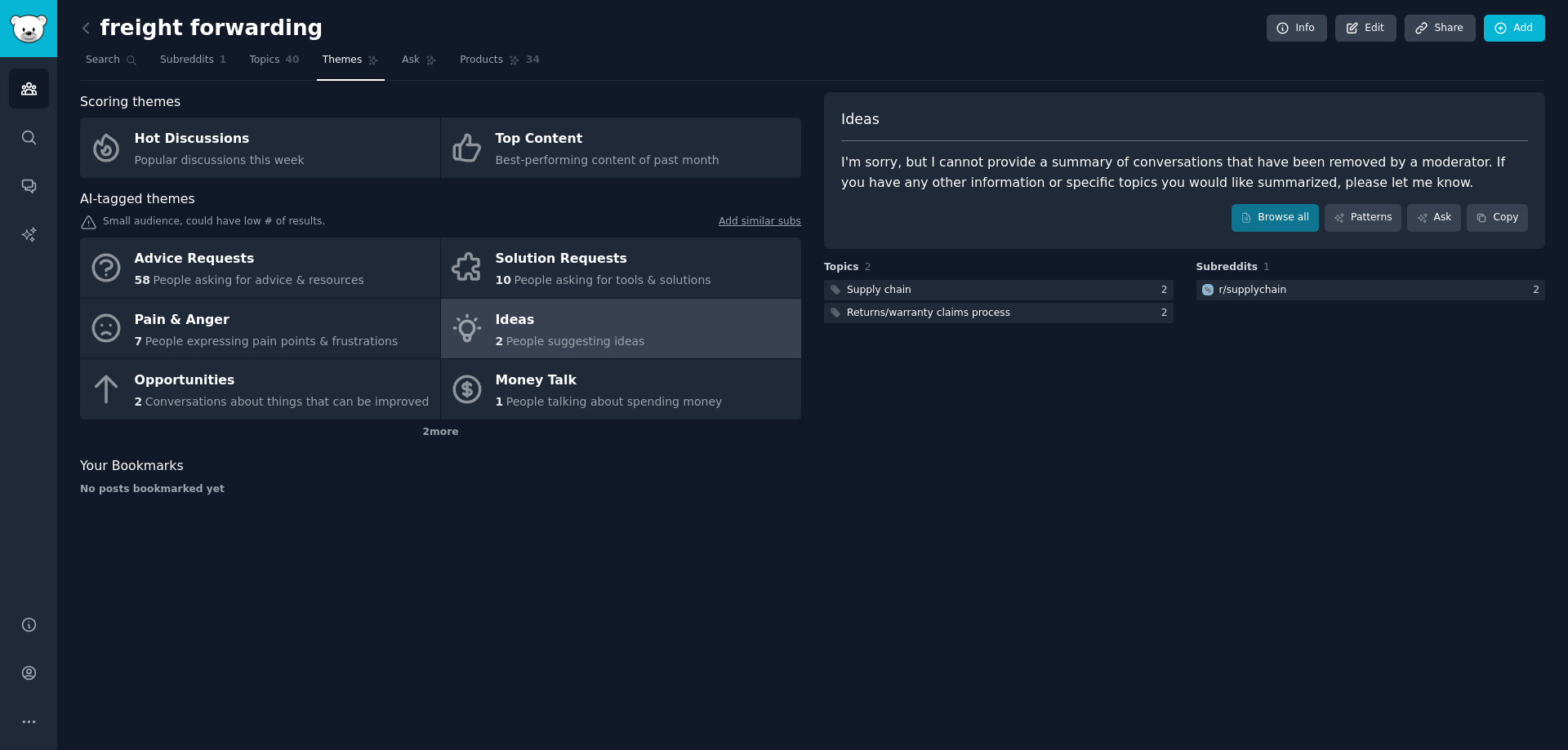
click at [224, 67] on nav "Search Subreddits 1 Topics 40 Themes Ask Products 34" at bounding box center [813, 64] width 1465 height 33
click at [187, 66] on span "Subreddits" at bounding box center [187, 60] width 54 height 14
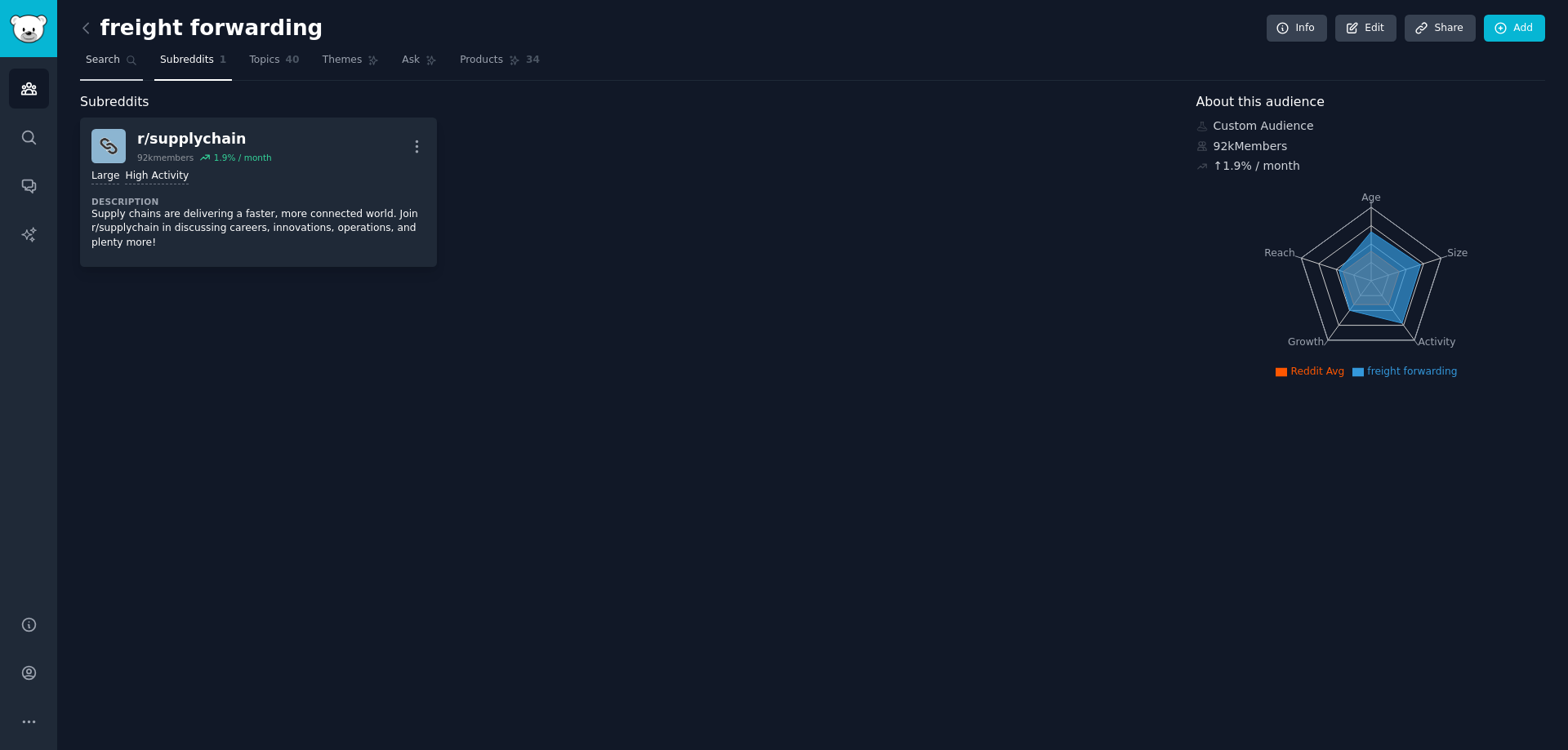
click at [106, 67] on span "Search" at bounding box center [103, 60] width 34 height 14
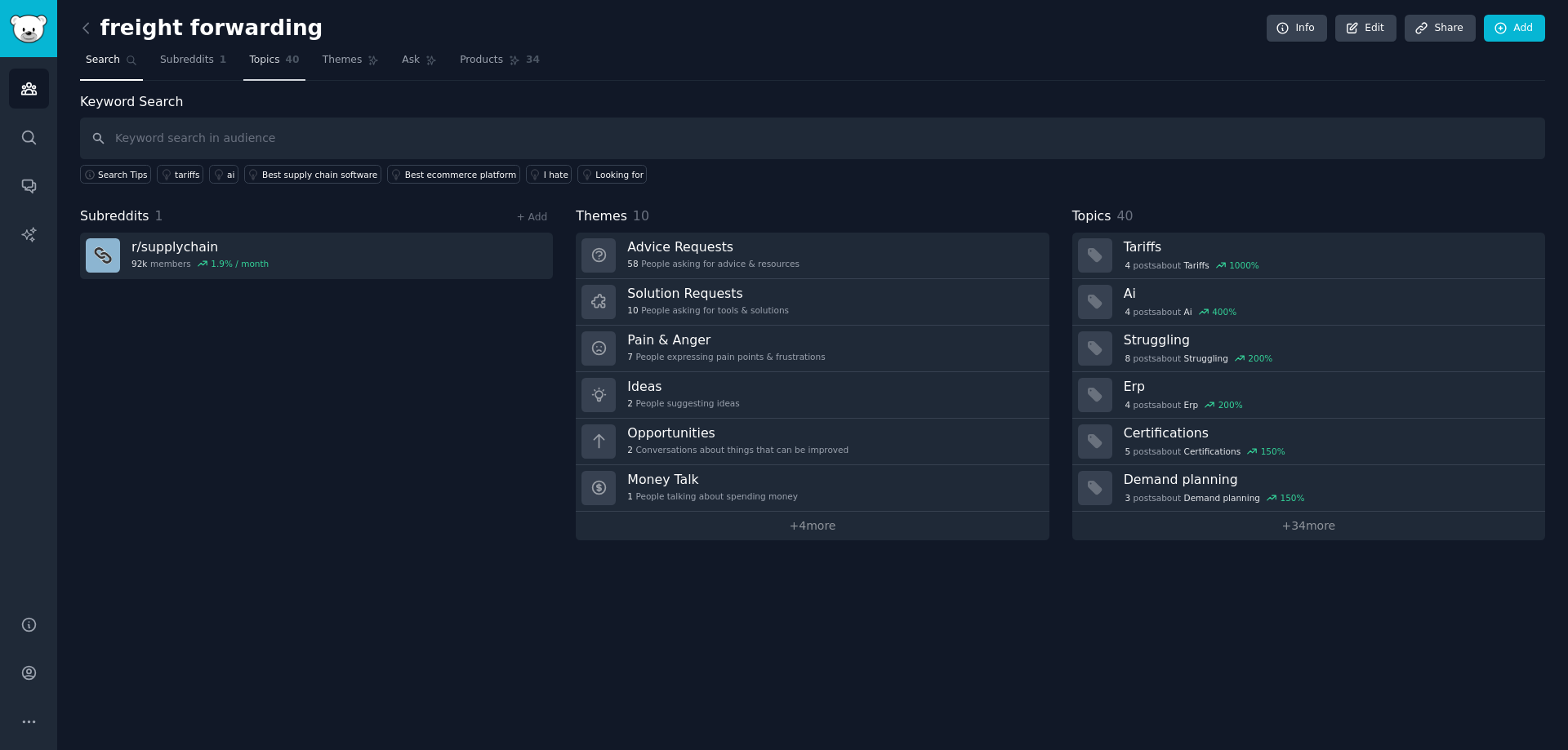
click at [288, 60] on link "Topics 40" at bounding box center [274, 64] width 61 height 33
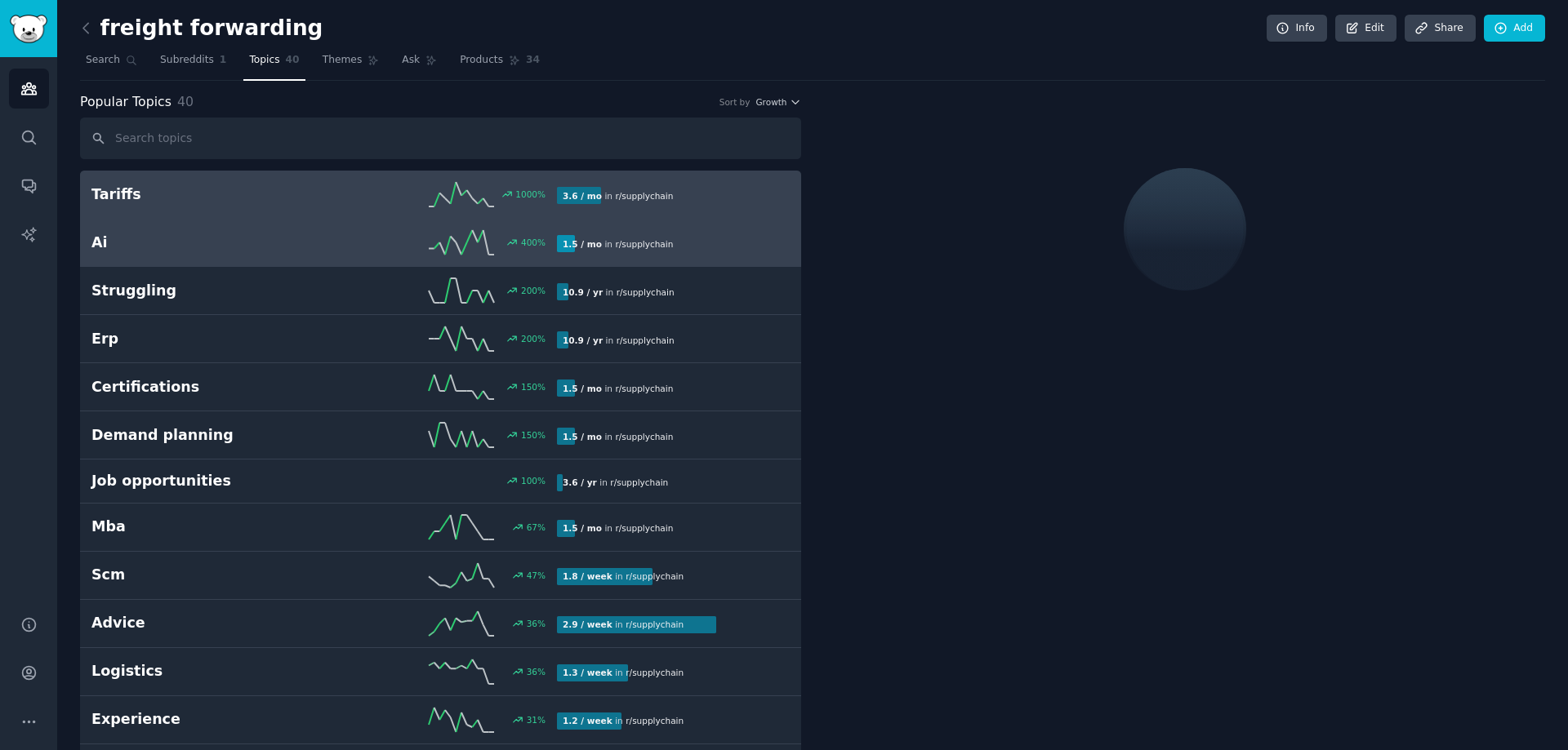
click at [290, 232] on h2 "Ai" at bounding box center [207, 243] width 233 height 20
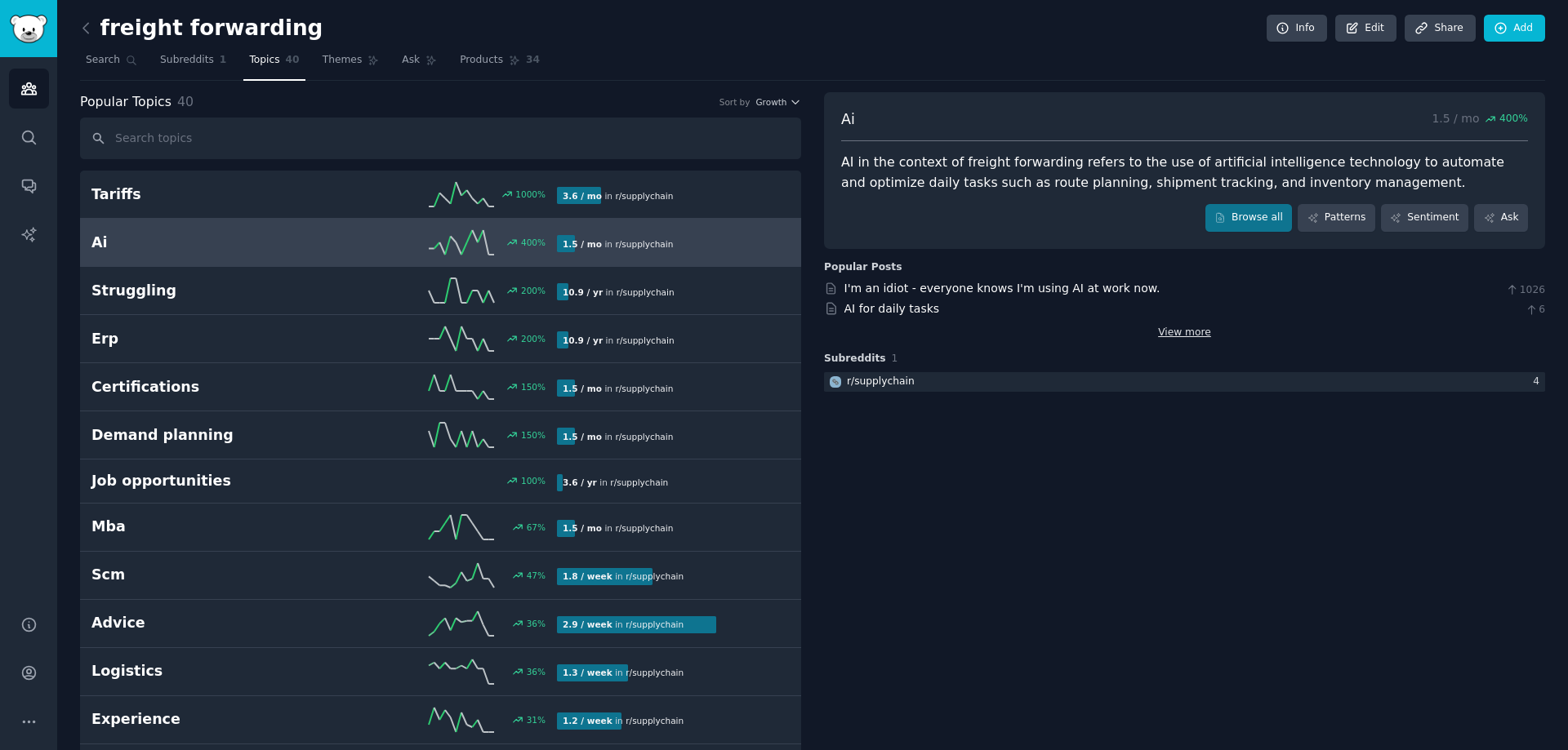
click at [1188, 334] on link "View more" at bounding box center [1184, 333] width 53 height 14
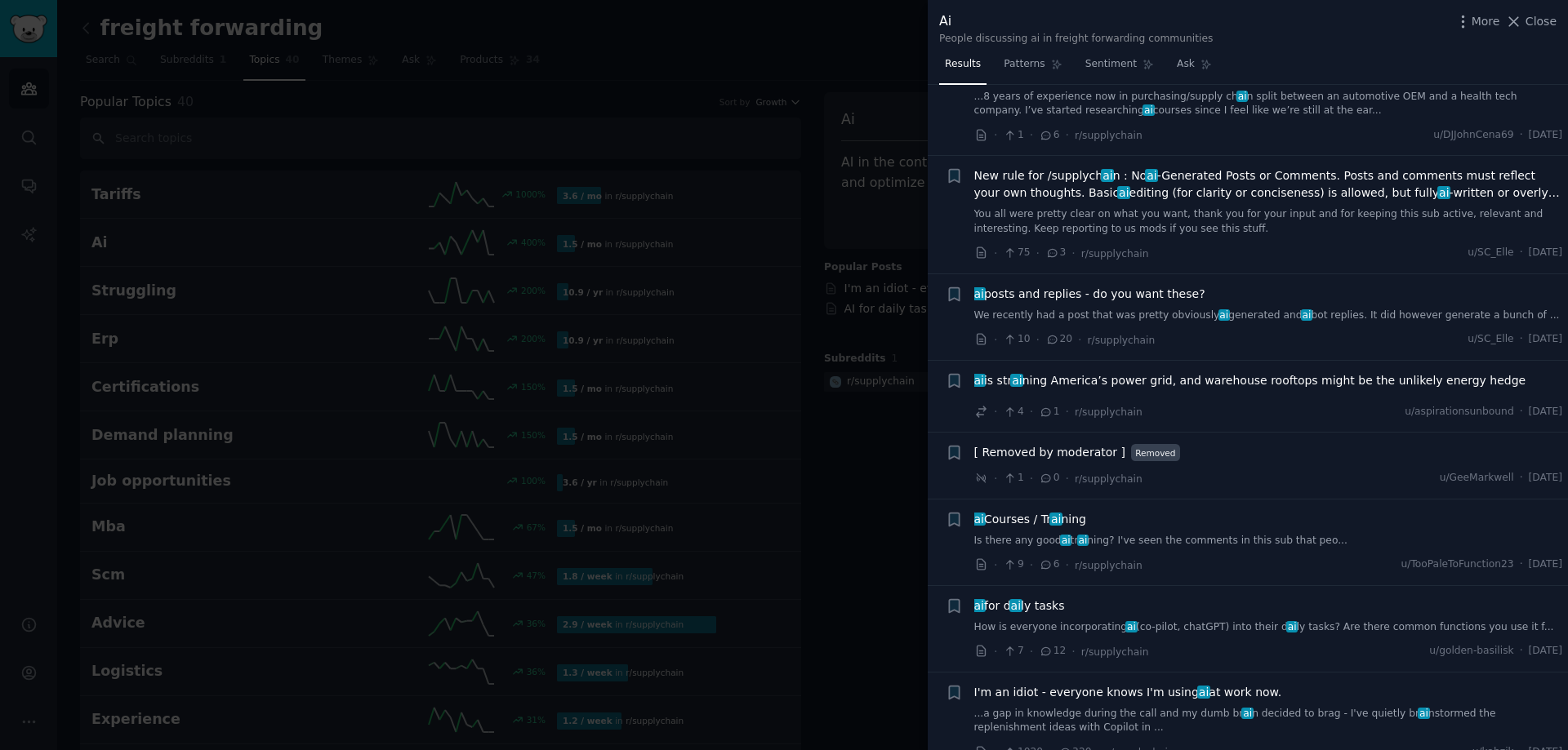
scroll to position [408, 0]
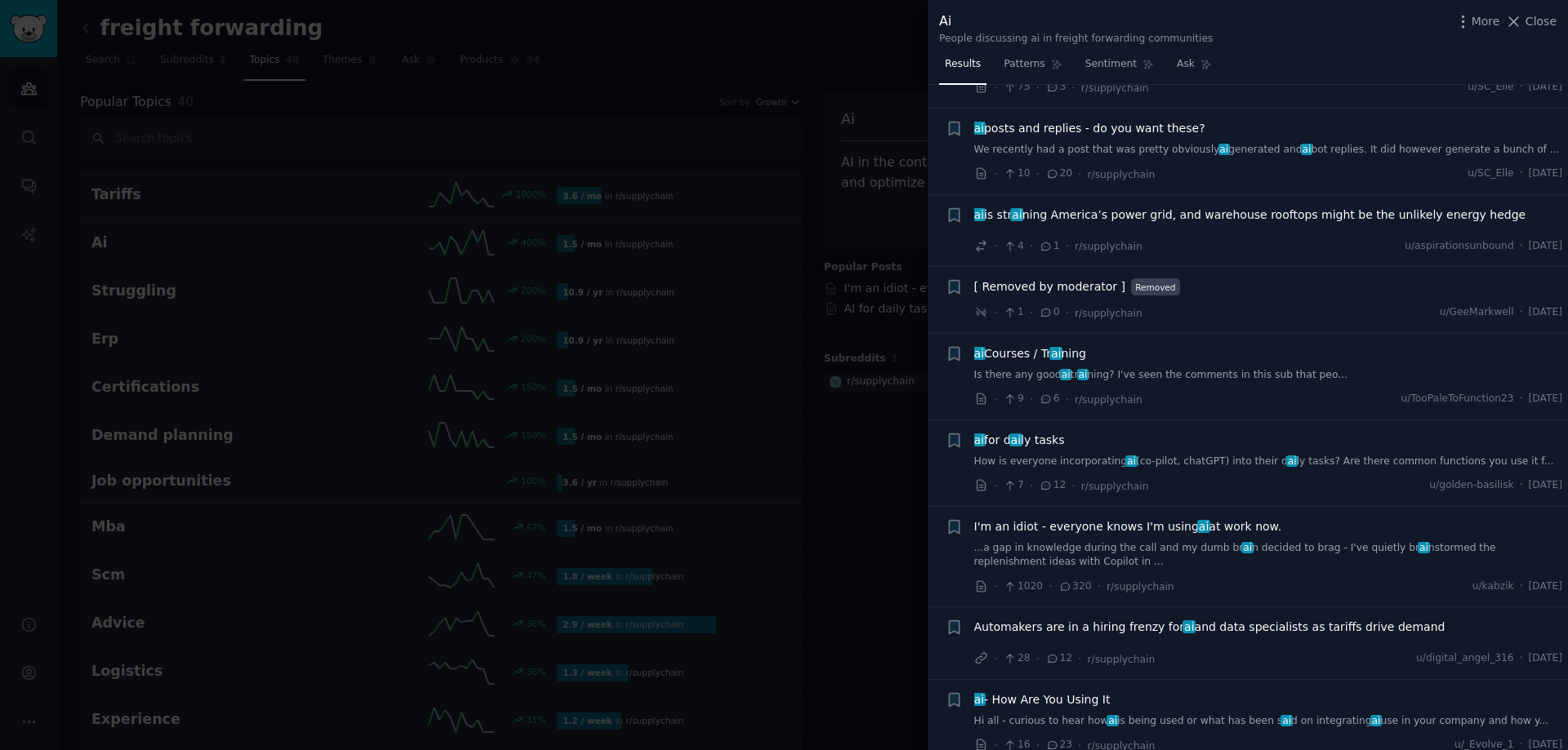
click at [910, 441] on div at bounding box center [784, 375] width 1568 height 750
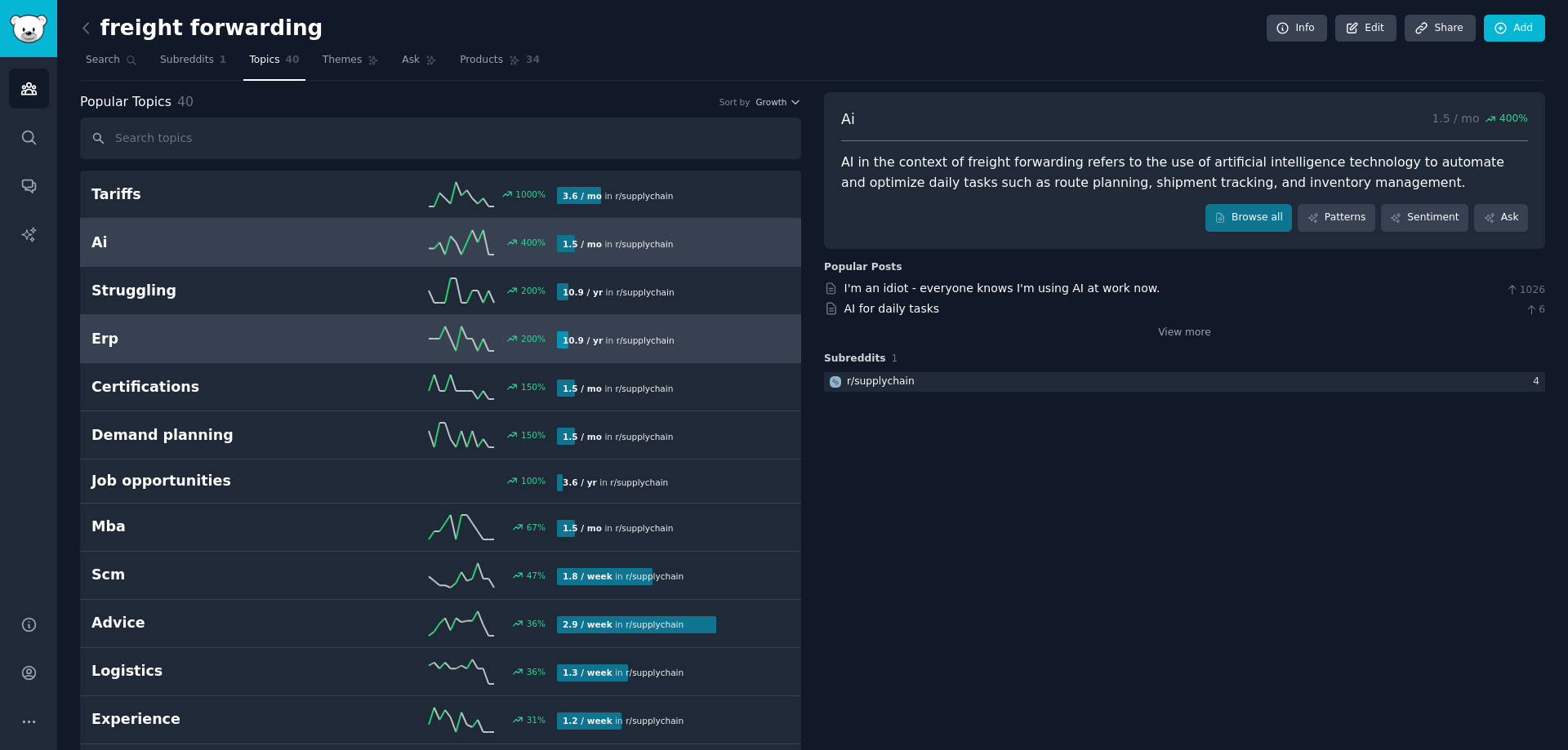
click at [183, 347] on h2 "Erp" at bounding box center [207, 339] width 233 height 20
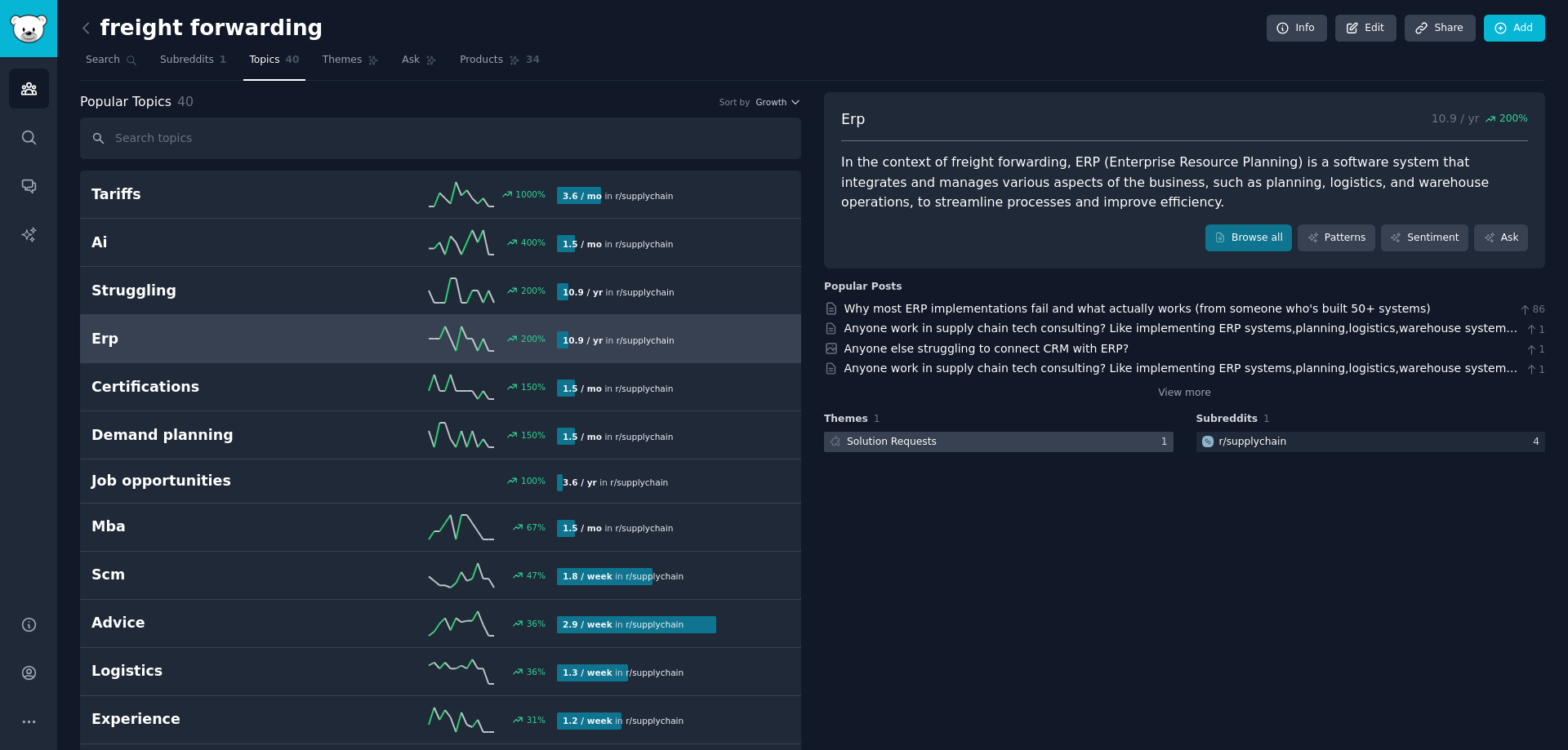
click at [921, 438] on div "Solution Requests" at bounding box center [891, 442] width 89 height 14
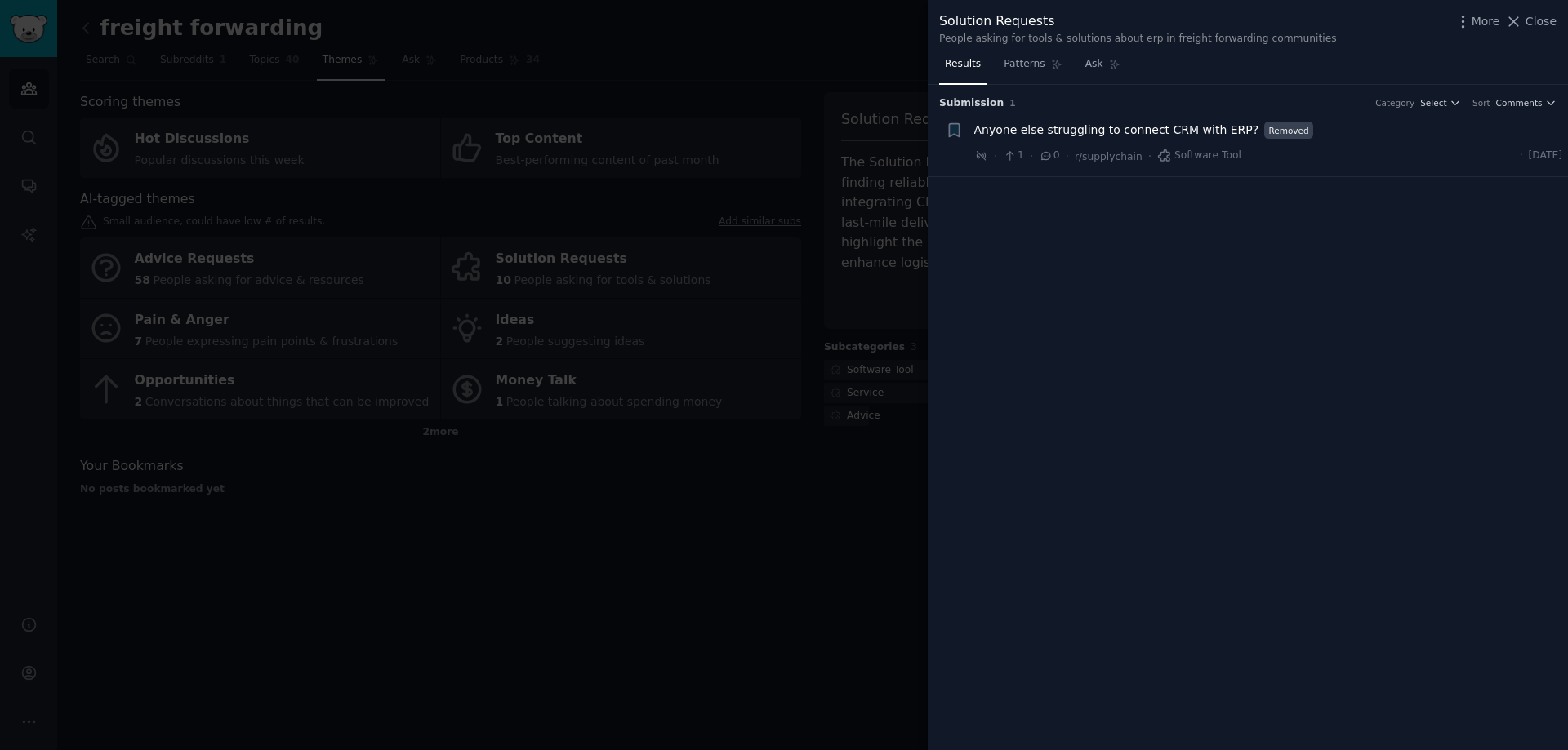
click at [1136, 128] on span "Anyone else struggling to connect CRM with ERP?" at bounding box center [1117, 130] width 285 height 17
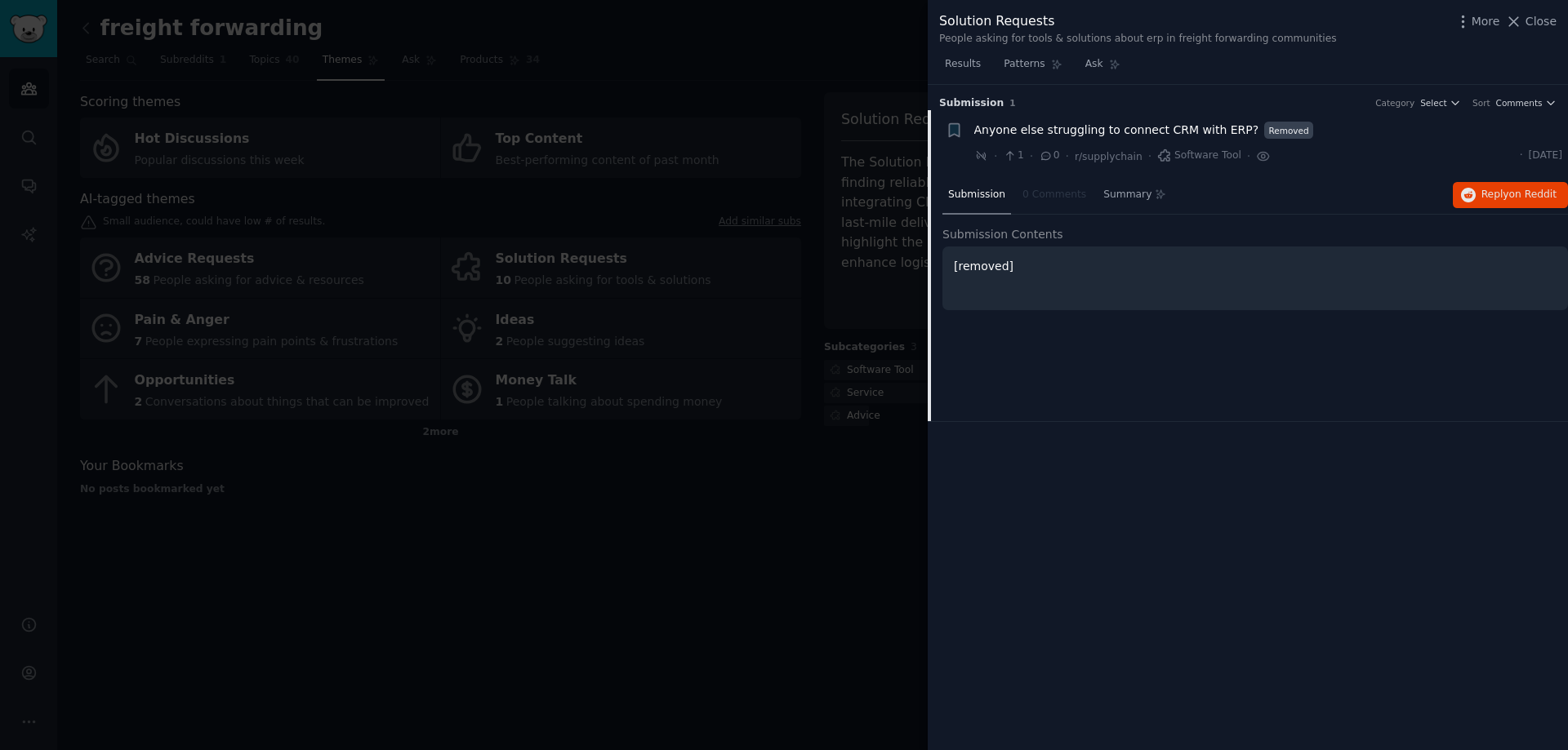
drag, startPoint x: 975, startPoint y: 269, endPoint x: 1057, endPoint y: 208, distance: 102.2
click at [975, 270] on p "[removed]" at bounding box center [1255, 266] width 603 height 17
click at [1054, 194] on nav "Submission 0 Comments Summary" at bounding box center [1056, 196] width 229 height 39
click at [810, 596] on div at bounding box center [784, 375] width 1568 height 750
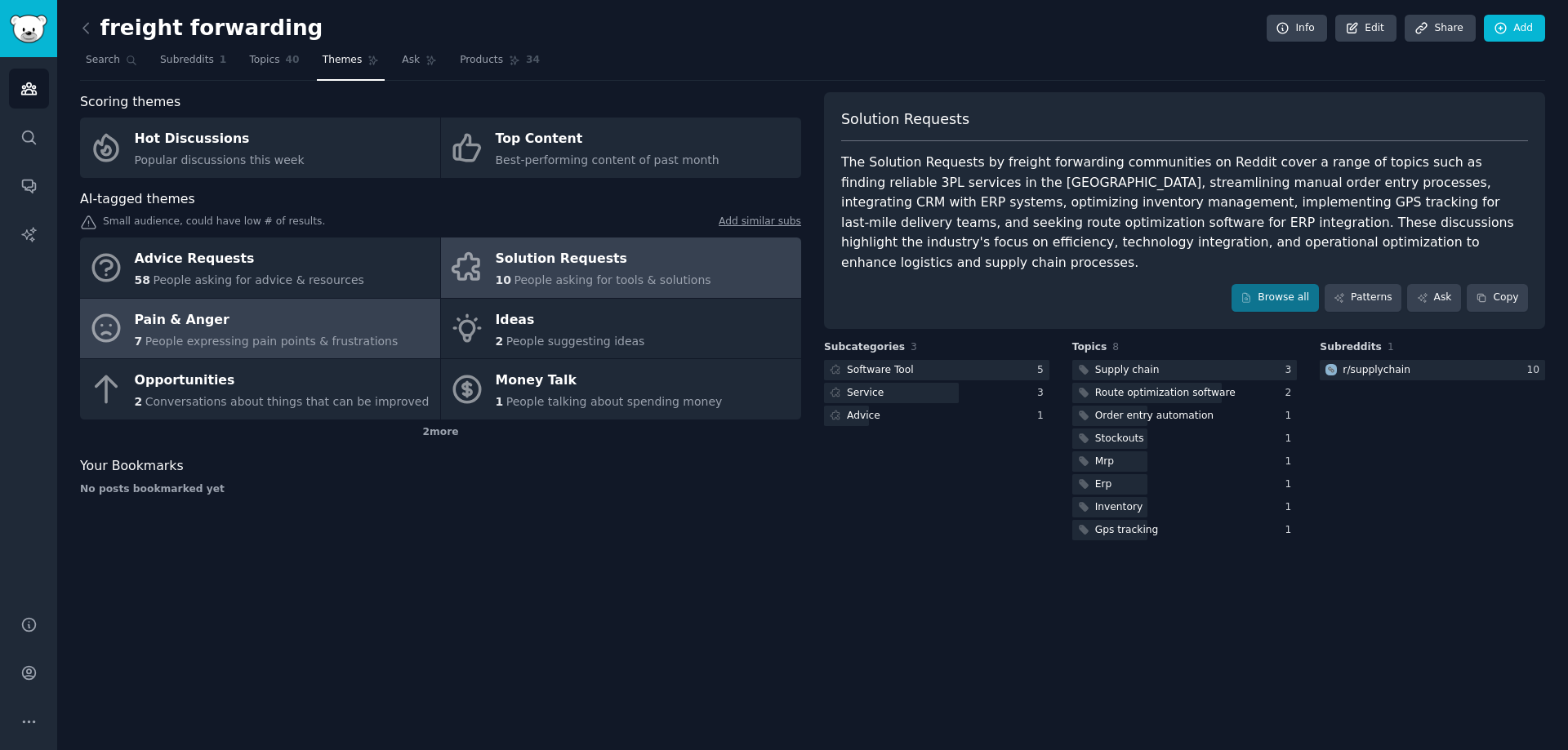
click at [312, 340] on span "People expressing pain points & frustrations" at bounding box center [272, 341] width 253 height 13
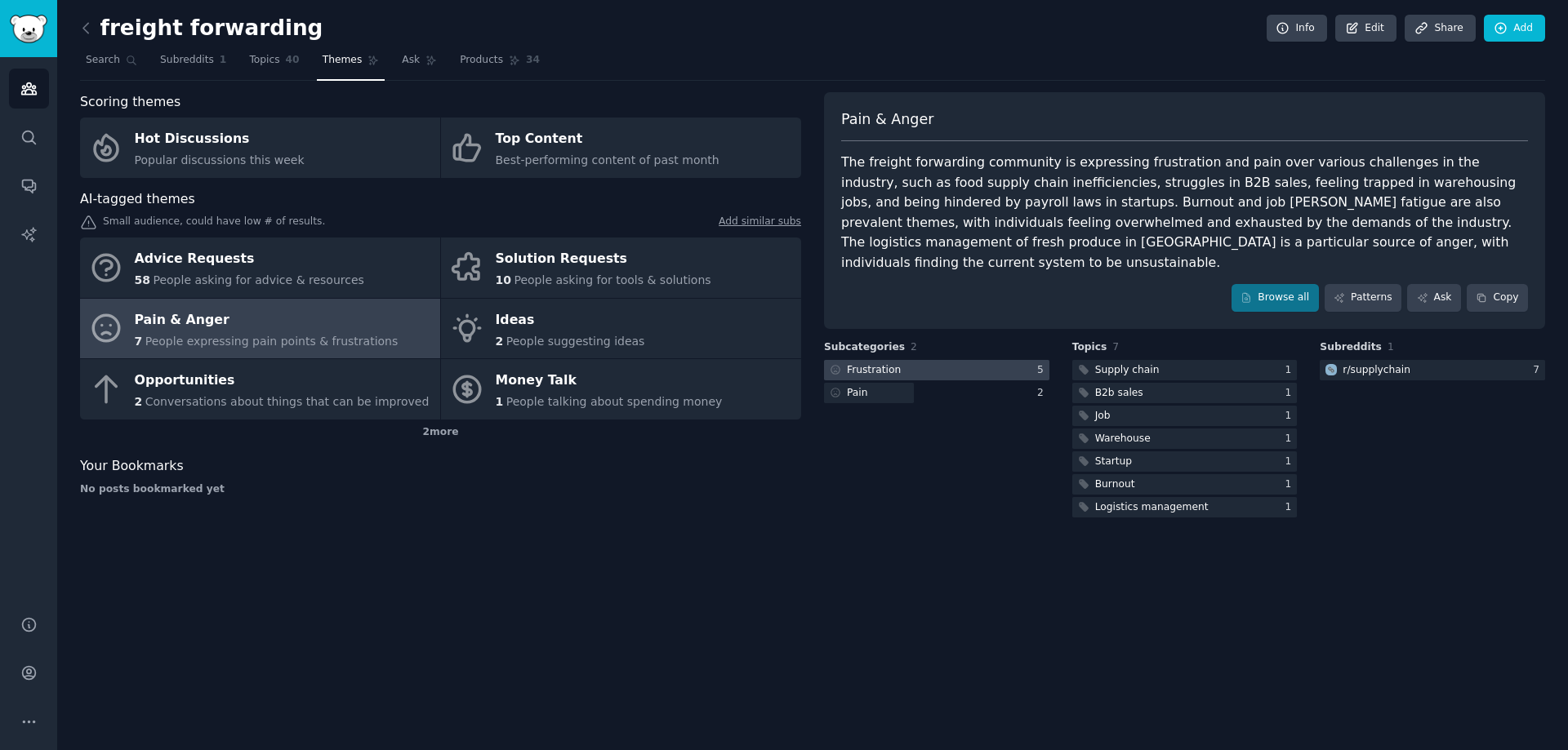
click at [964, 360] on div at bounding box center [936, 370] width 226 height 20
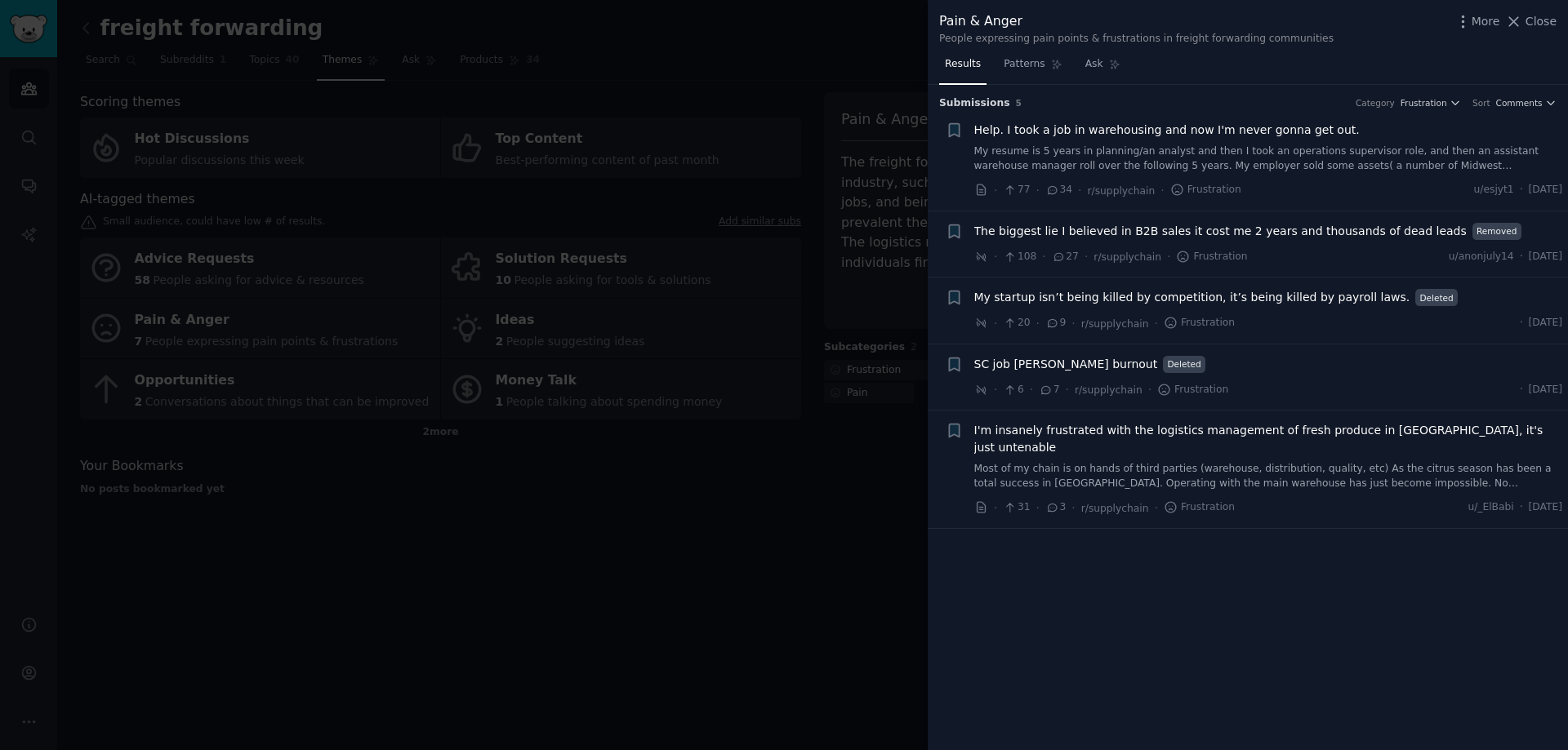
click at [1131, 294] on span "My startup isn’t being killed by competition, it’s being killed by payroll laws." at bounding box center [1192, 297] width 436 height 17
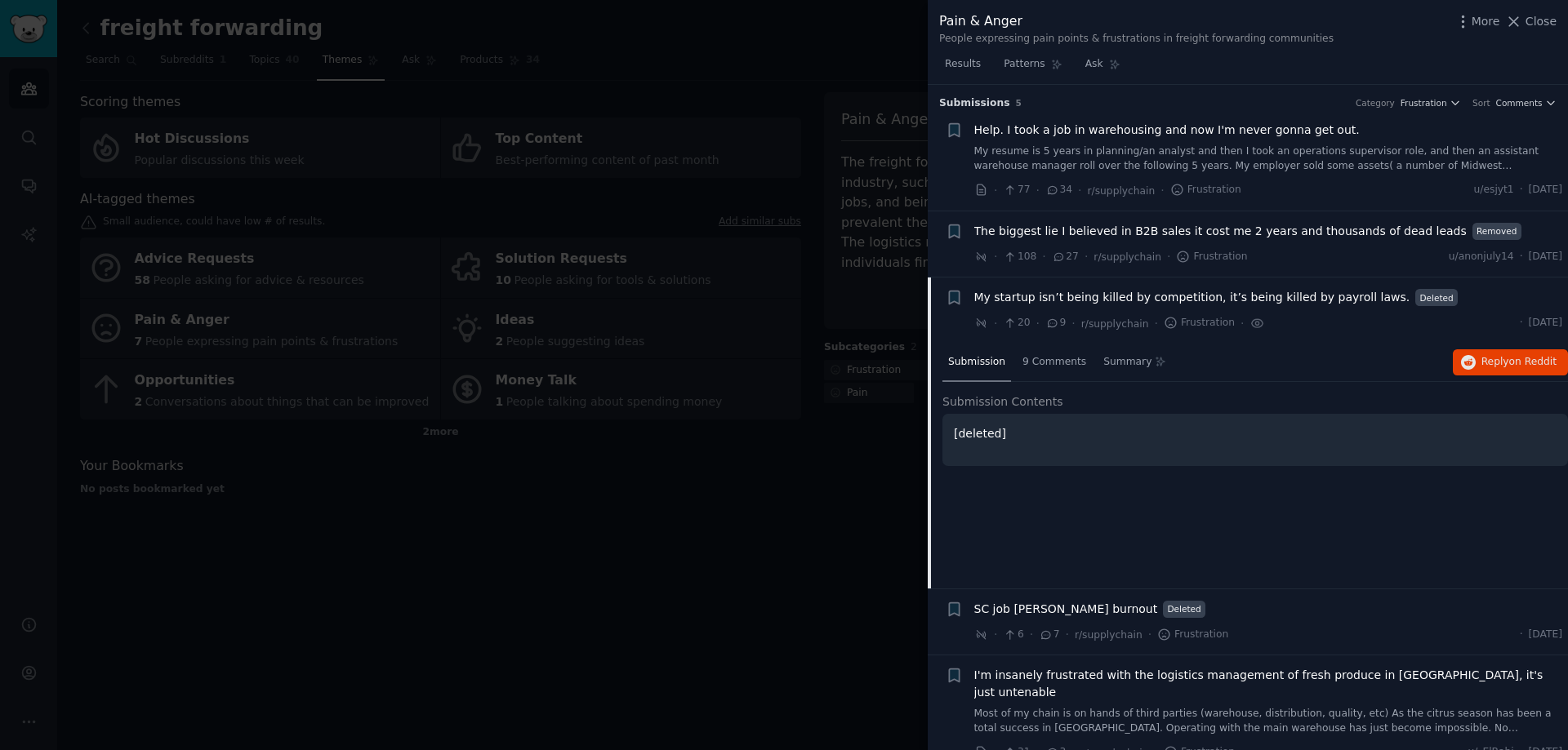
scroll to position [6, 0]
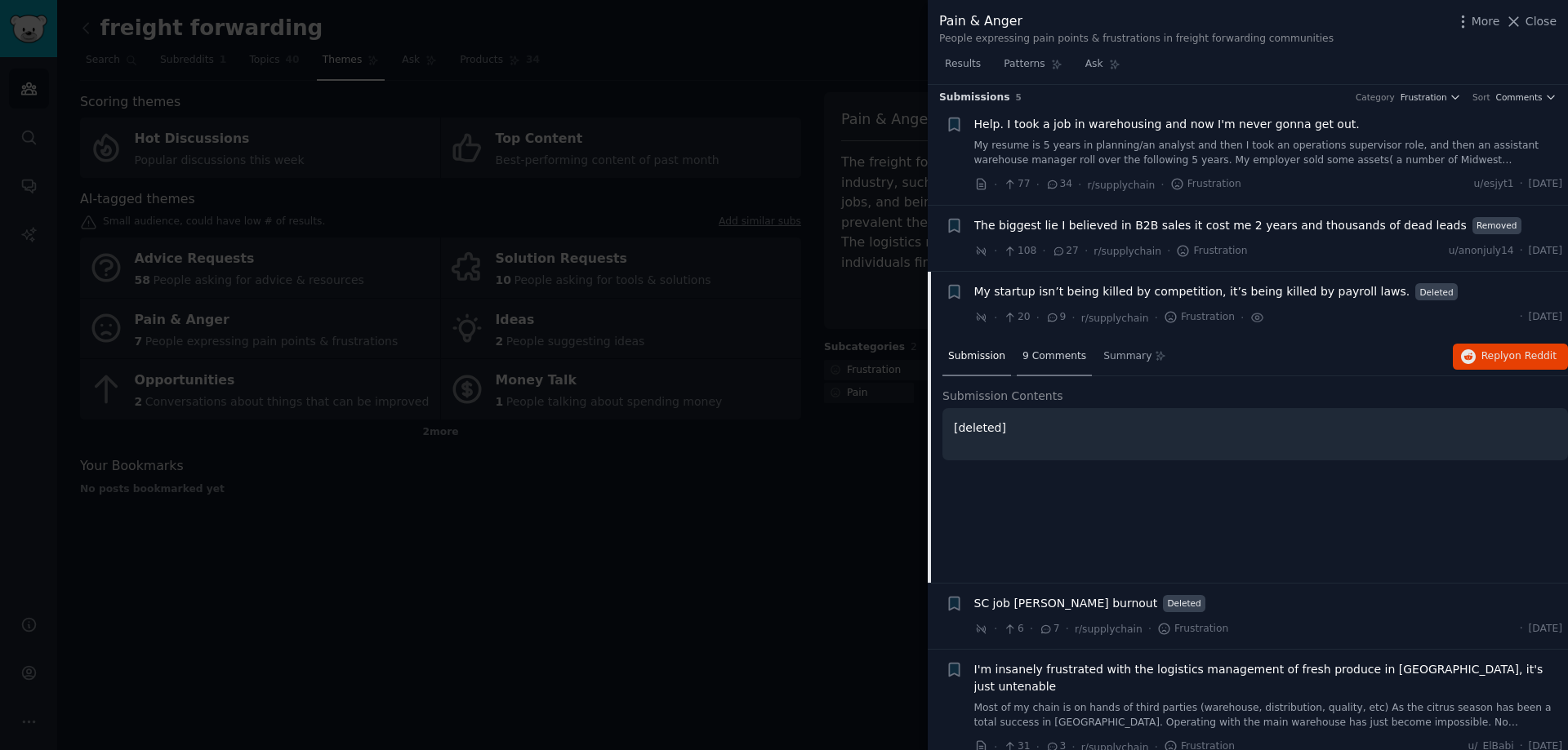
click at [1045, 356] on span "9 Comments" at bounding box center [1054, 356] width 64 height 14
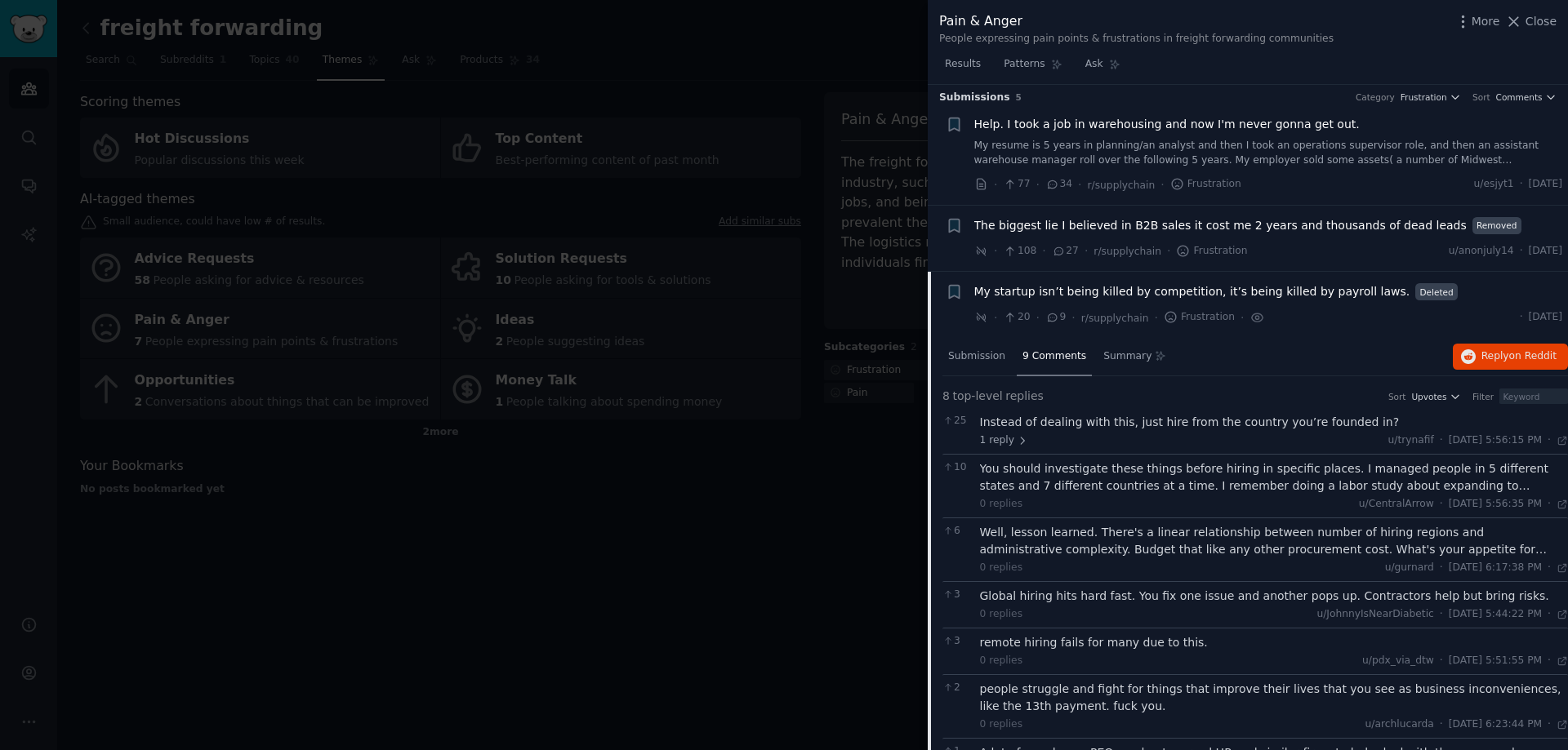
click at [783, 636] on div at bounding box center [784, 375] width 1568 height 750
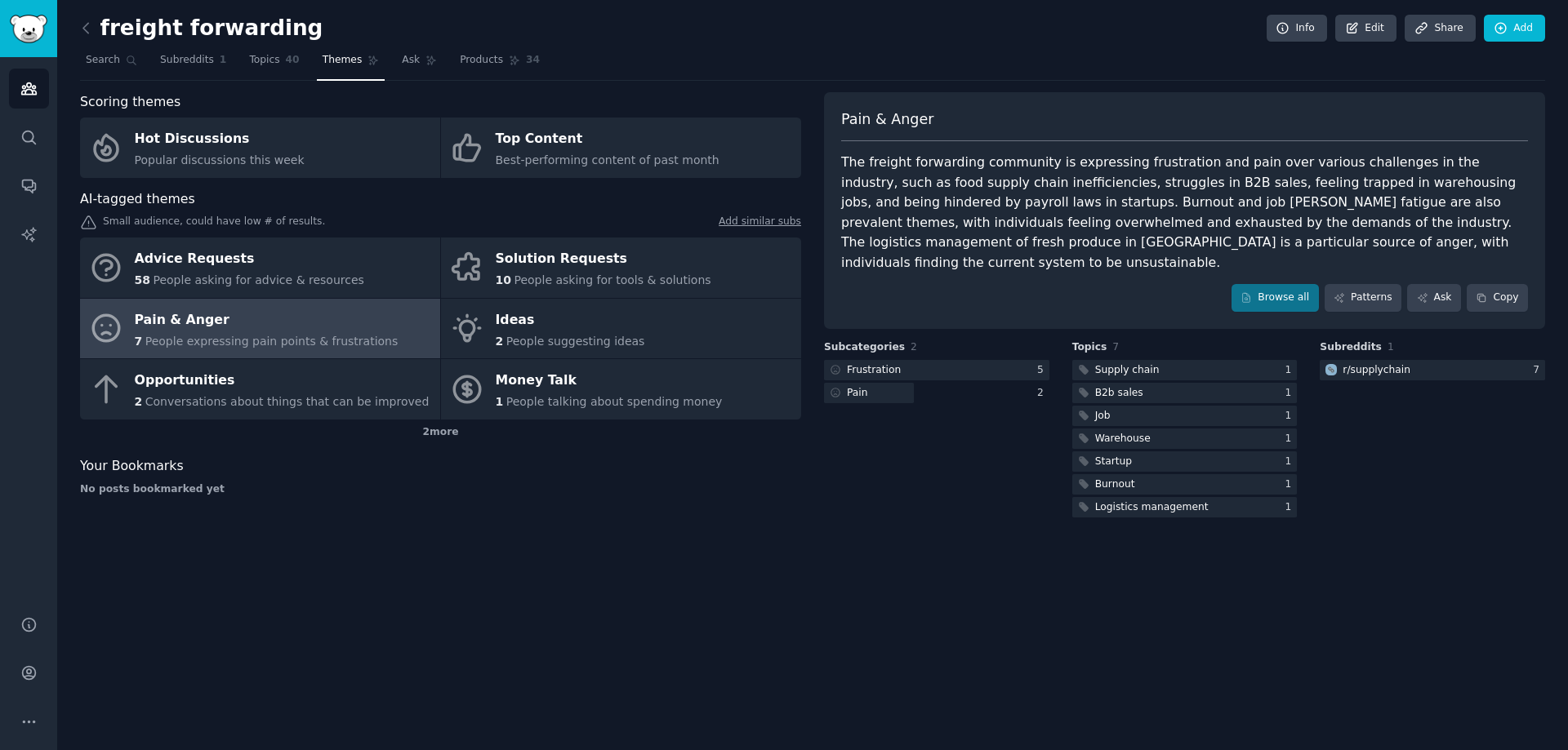
click at [227, 324] on div "Pain & Anger" at bounding box center [267, 319] width 264 height 26
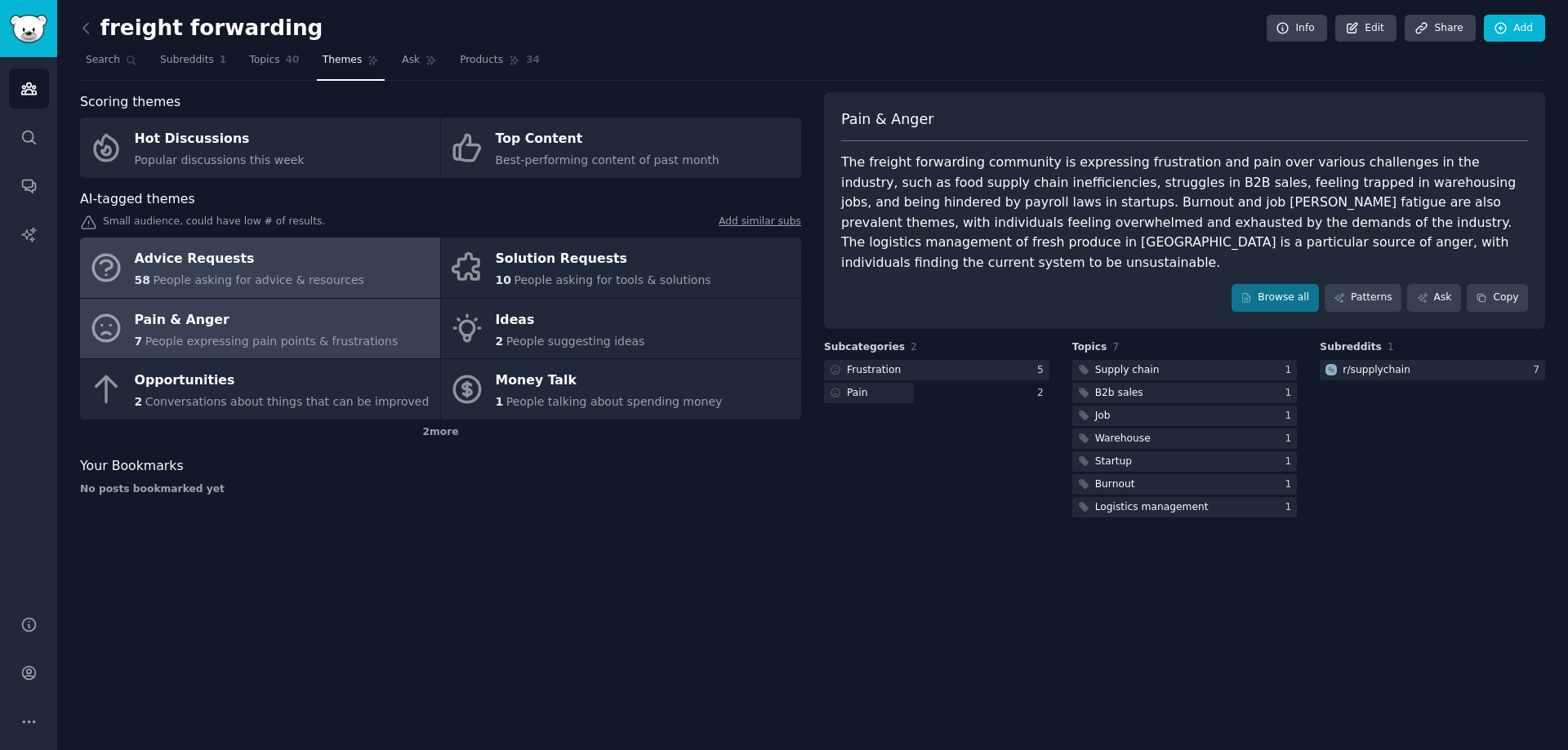
click at [144, 252] on div "Advice Requests" at bounding box center [249, 260] width 229 height 26
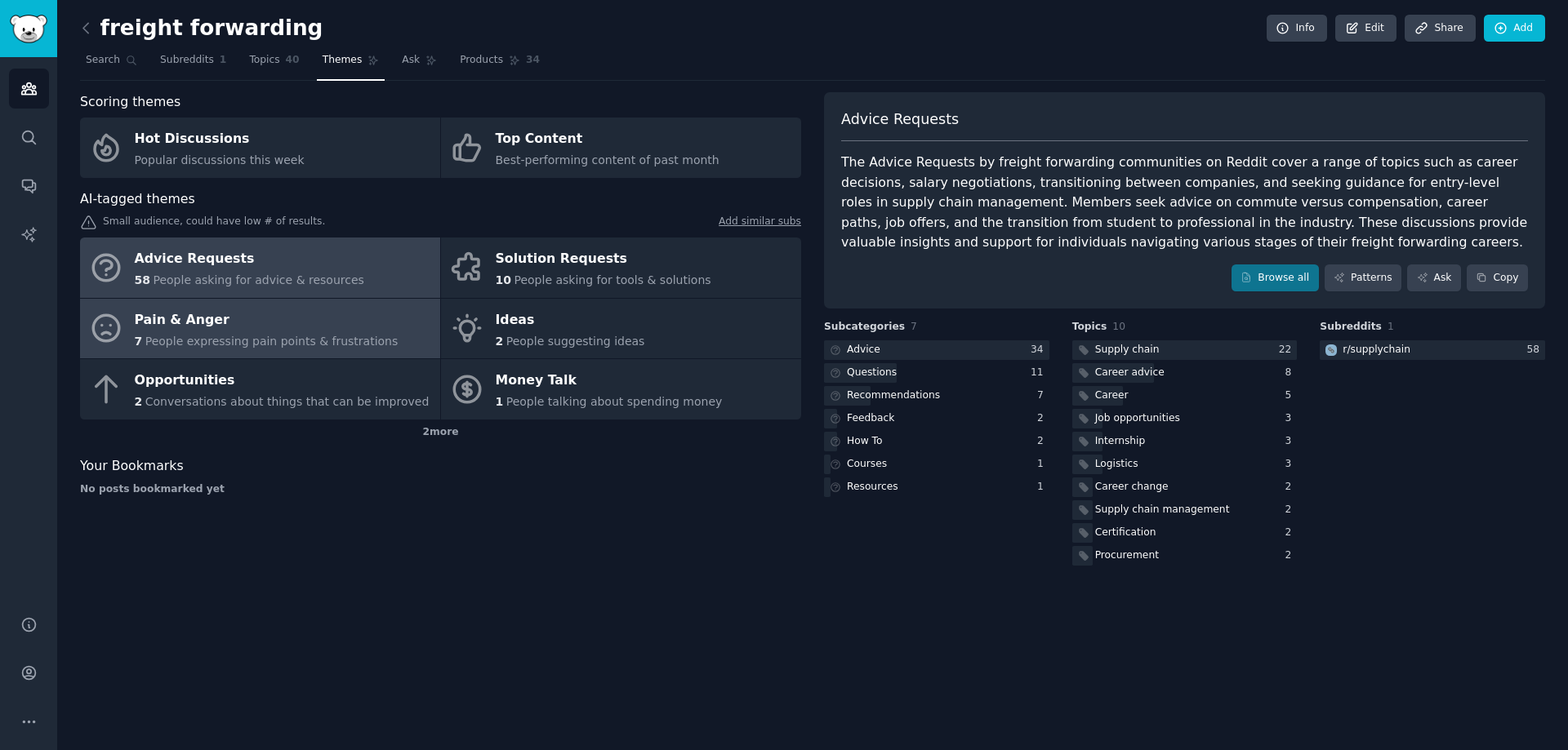
click at [182, 336] on span "People expressing pain points & frustrations" at bounding box center [272, 341] width 253 height 13
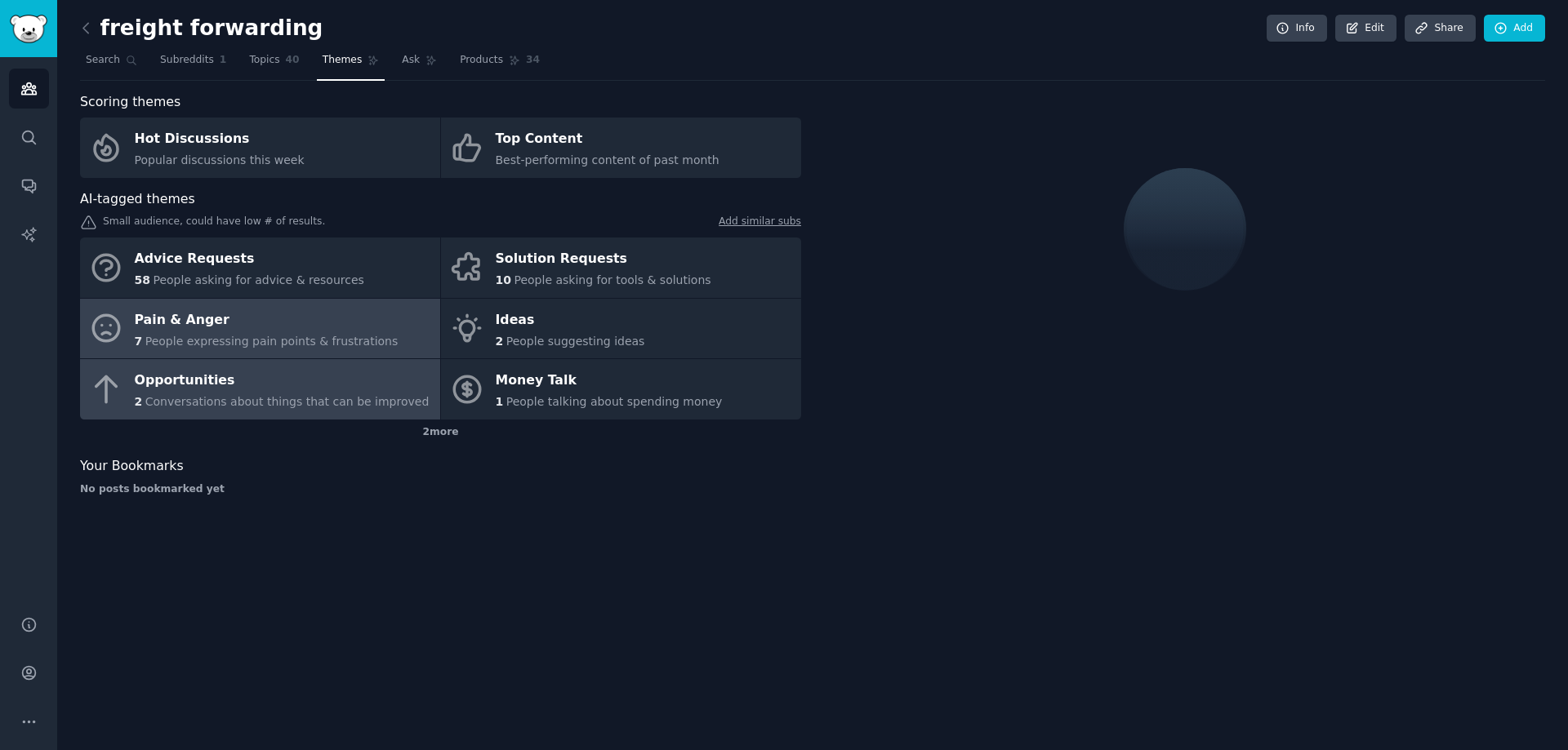
click at [192, 388] on div "Opportunities" at bounding box center [282, 381] width 295 height 26
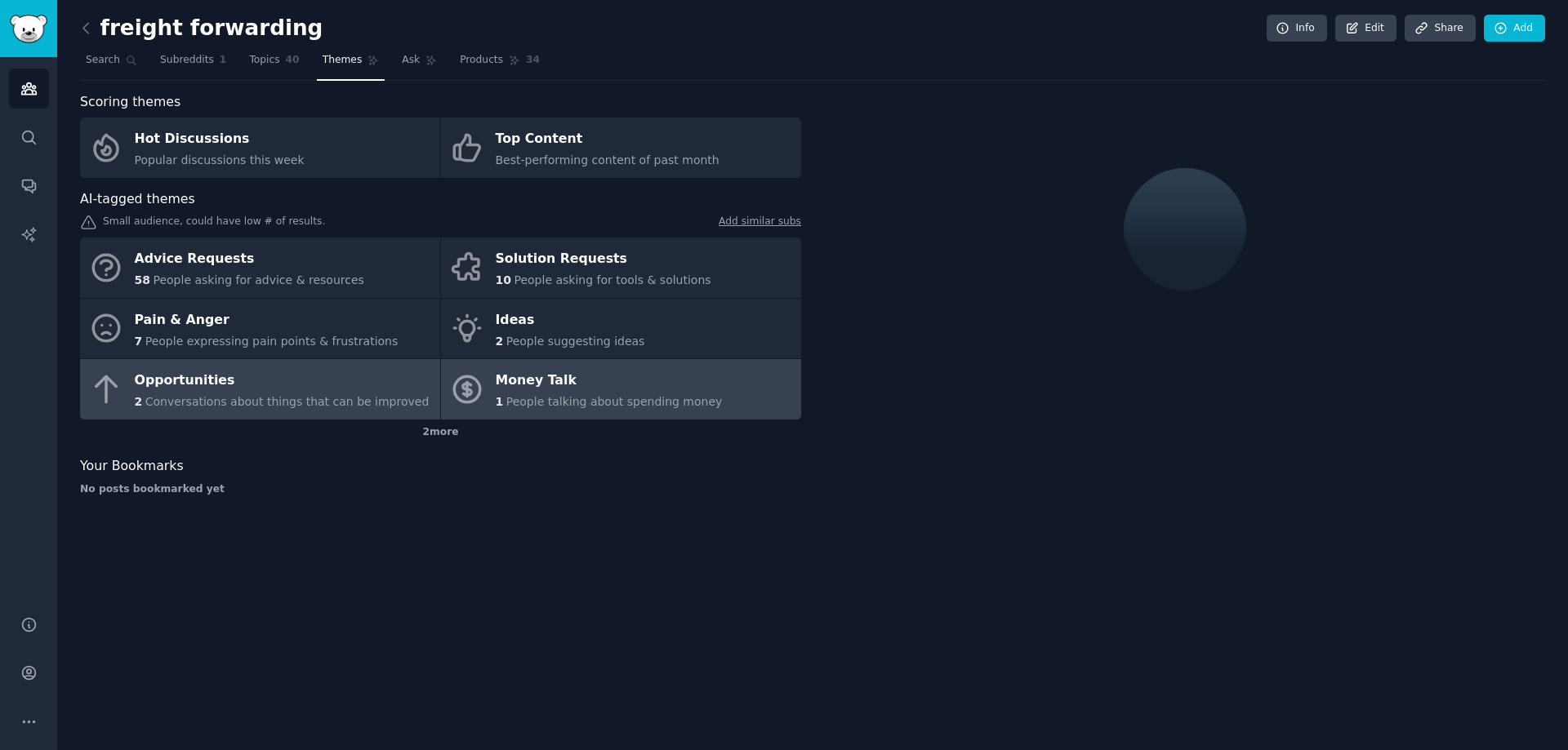
click at [587, 375] on div "Money Talk" at bounding box center [609, 381] width 227 height 26
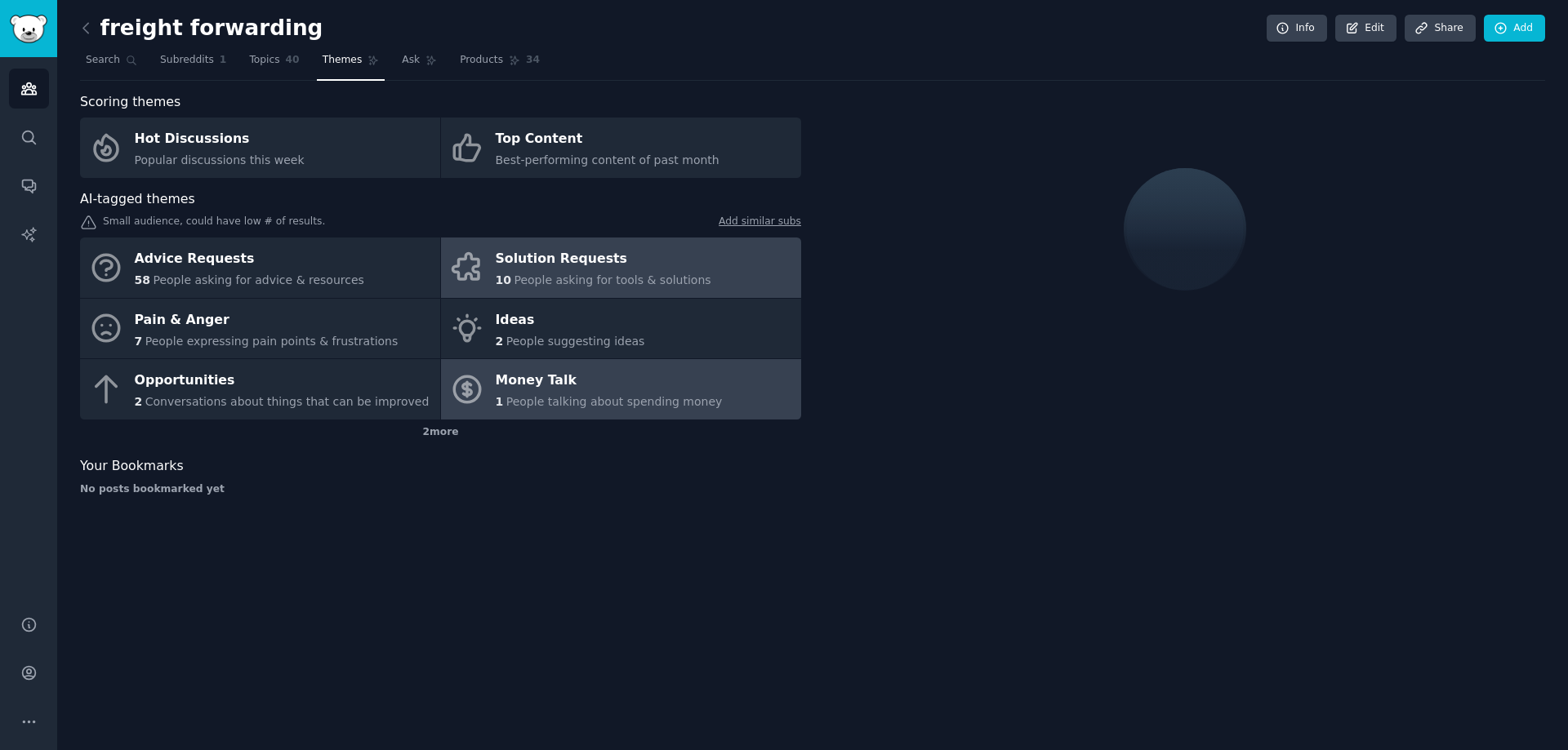
click at [592, 247] on div "Solution Requests" at bounding box center [603, 260] width 215 height 26
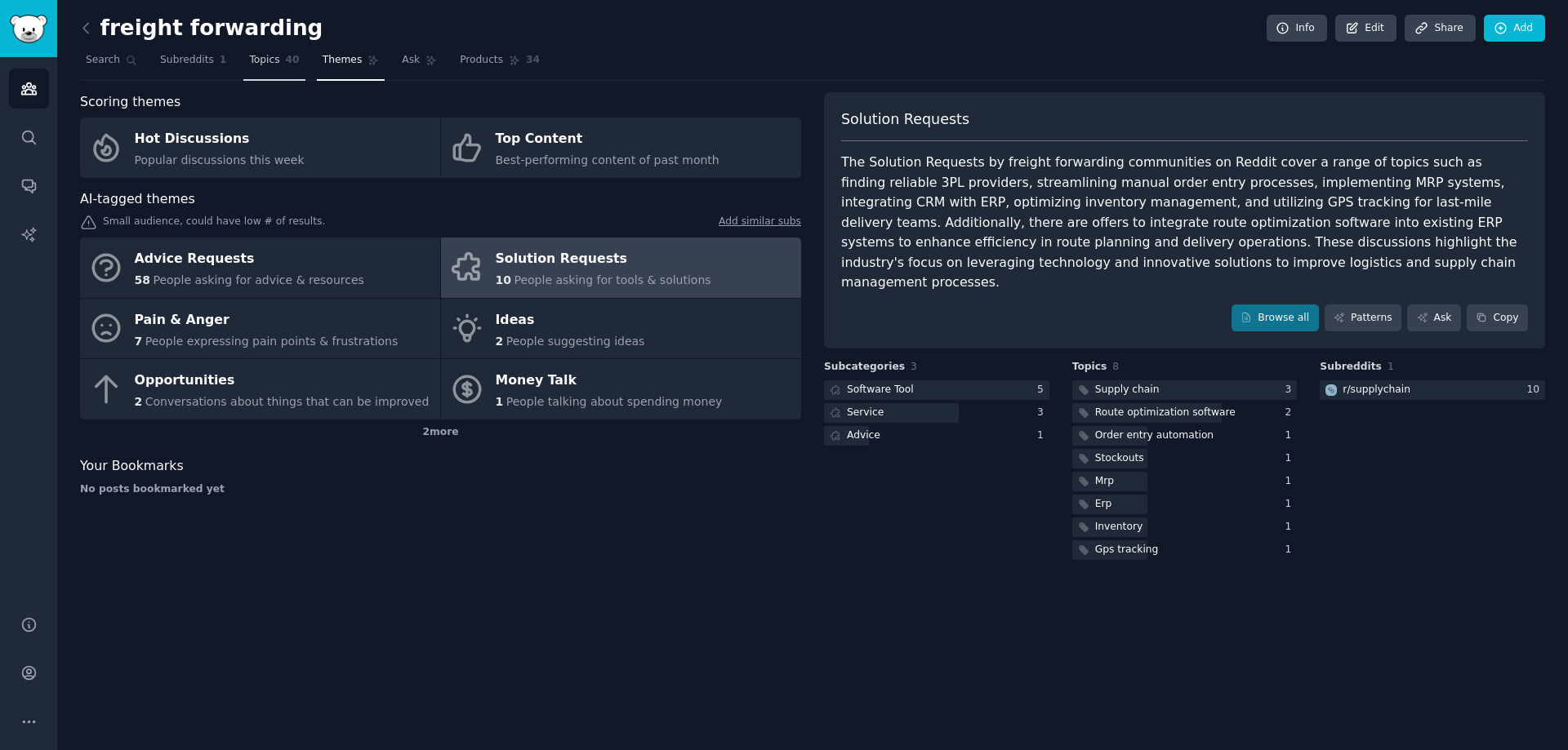
click at [258, 51] on link "Topics 40" at bounding box center [274, 64] width 61 height 33
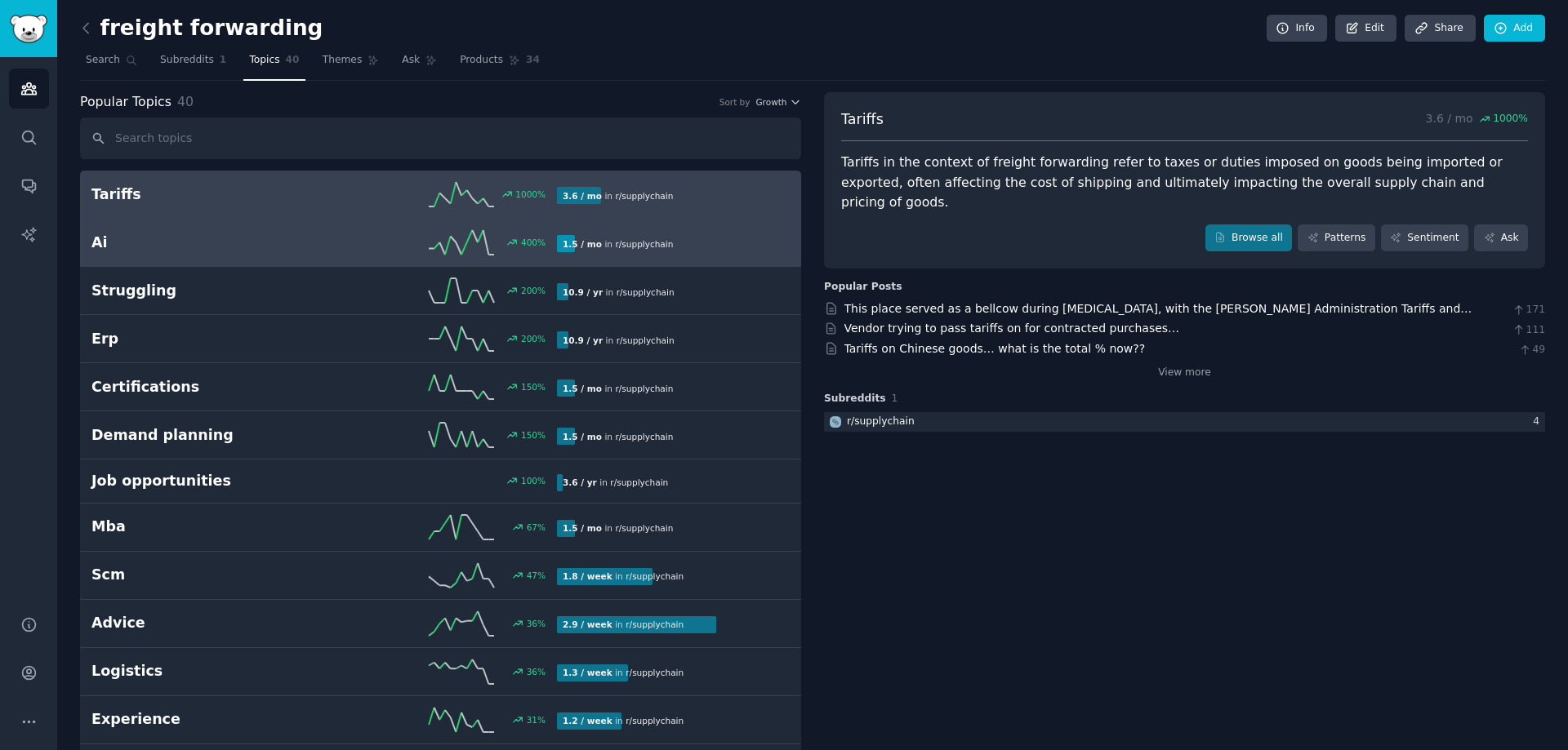
click at [150, 228] on link "Ai 400 % 1.5 / mo in r/ supplychain" at bounding box center [440, 243] width 721 height 49
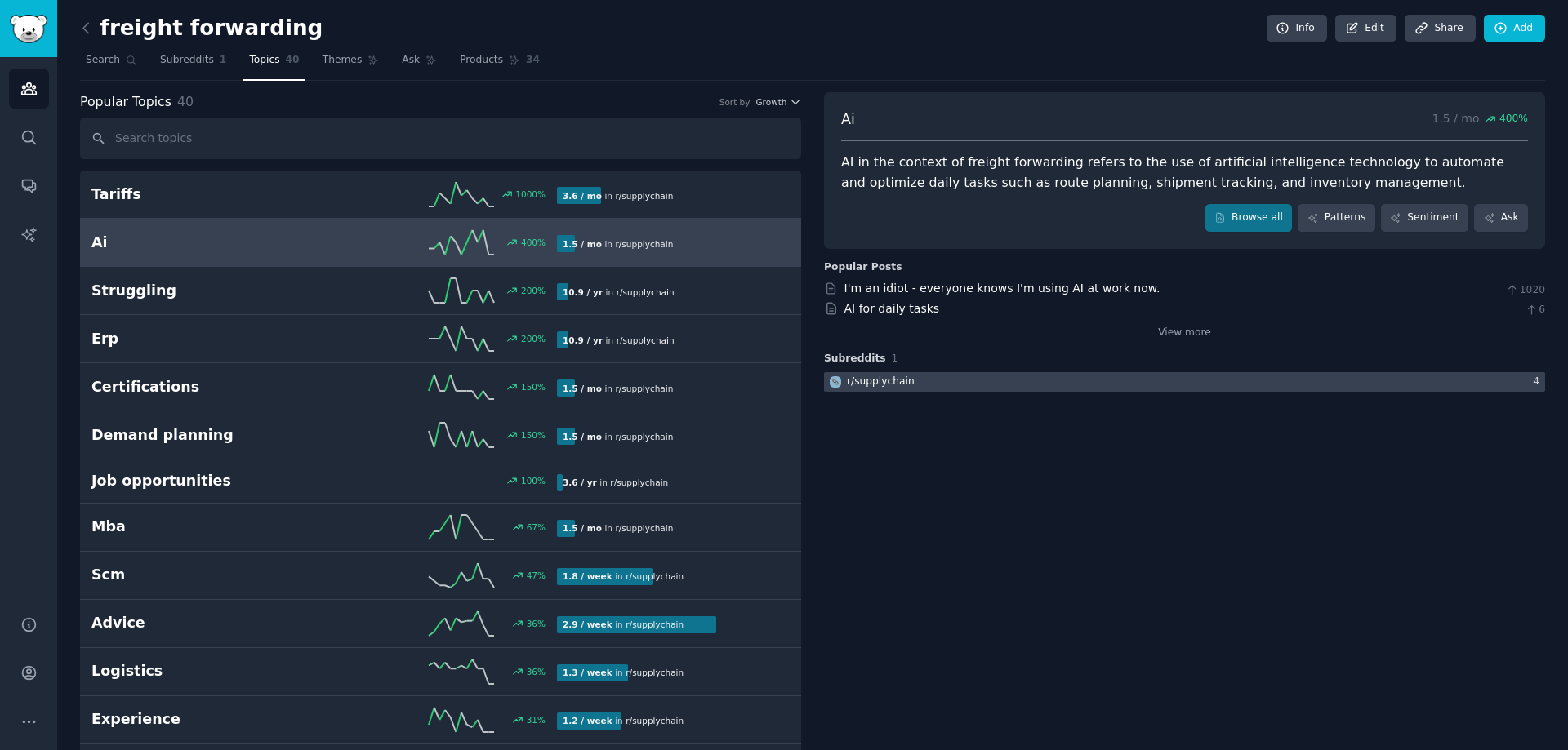
click at [865, 385] on div "r/ supplychain" at bounding box center [881, 381] width 68 height 14
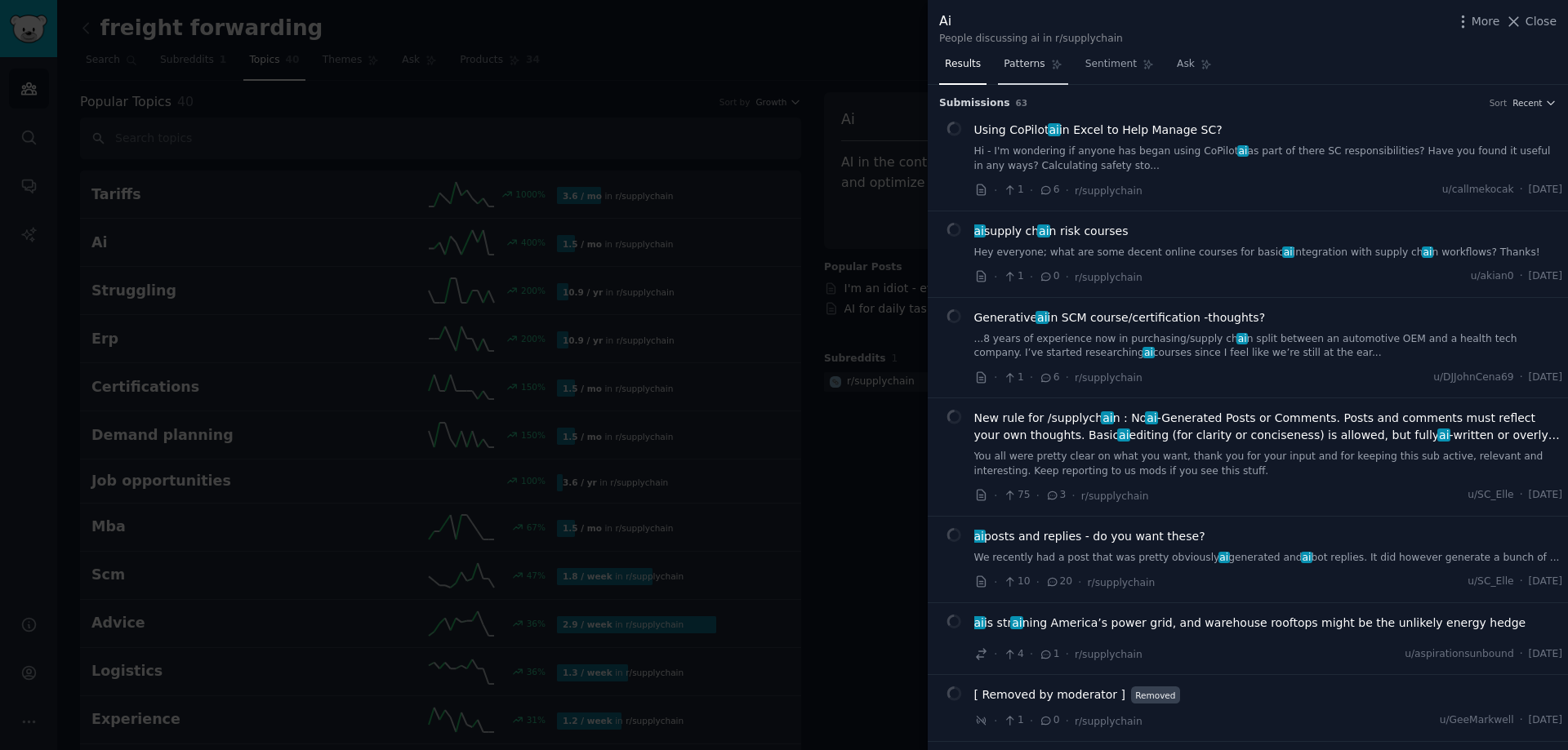
click at [1008, 66] on span "Patterns" at bounding box center [1024, 64] width 41 height 14
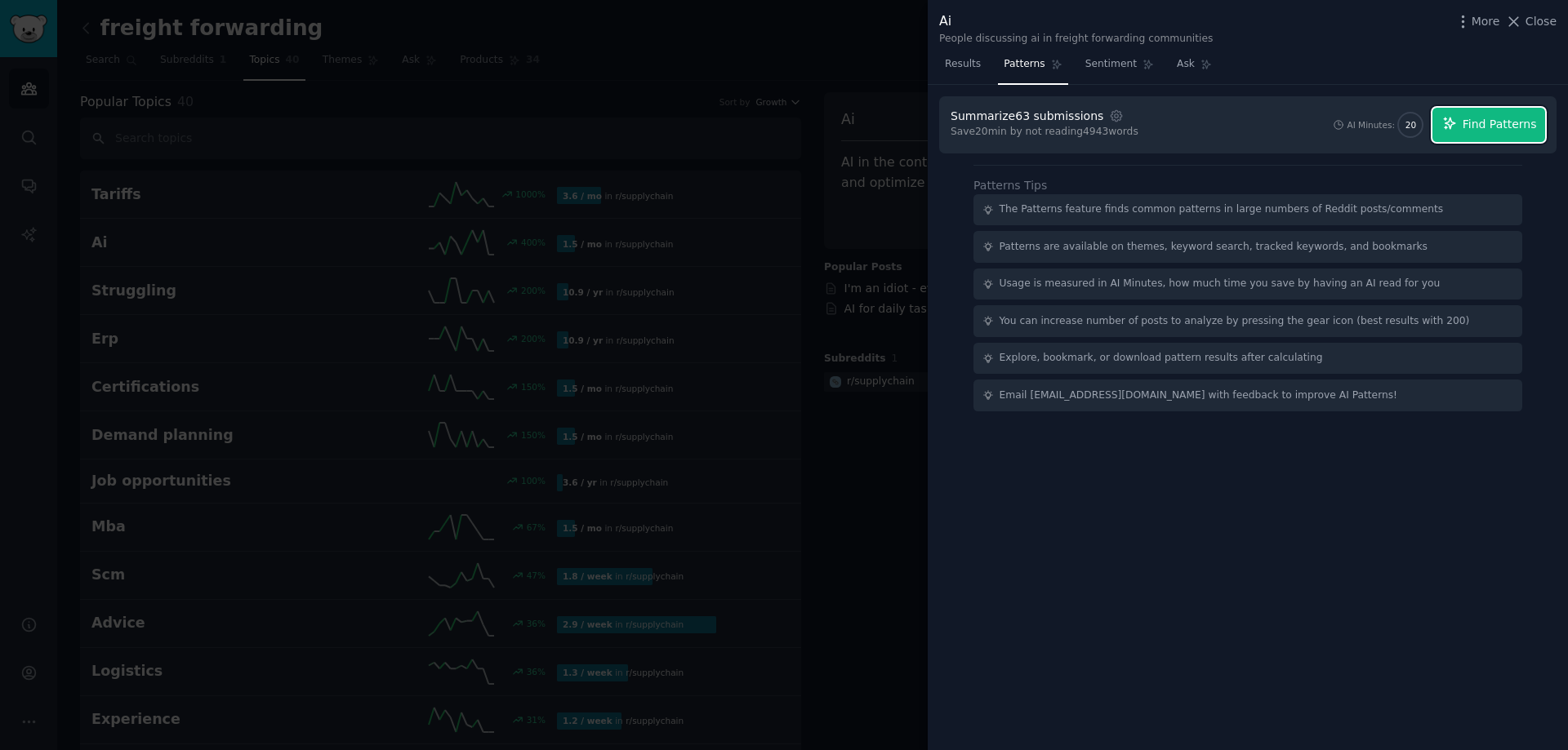
click at [1510, 130] on span "Find Patterns" at bounding box center [1499, 124] width 74 height 17
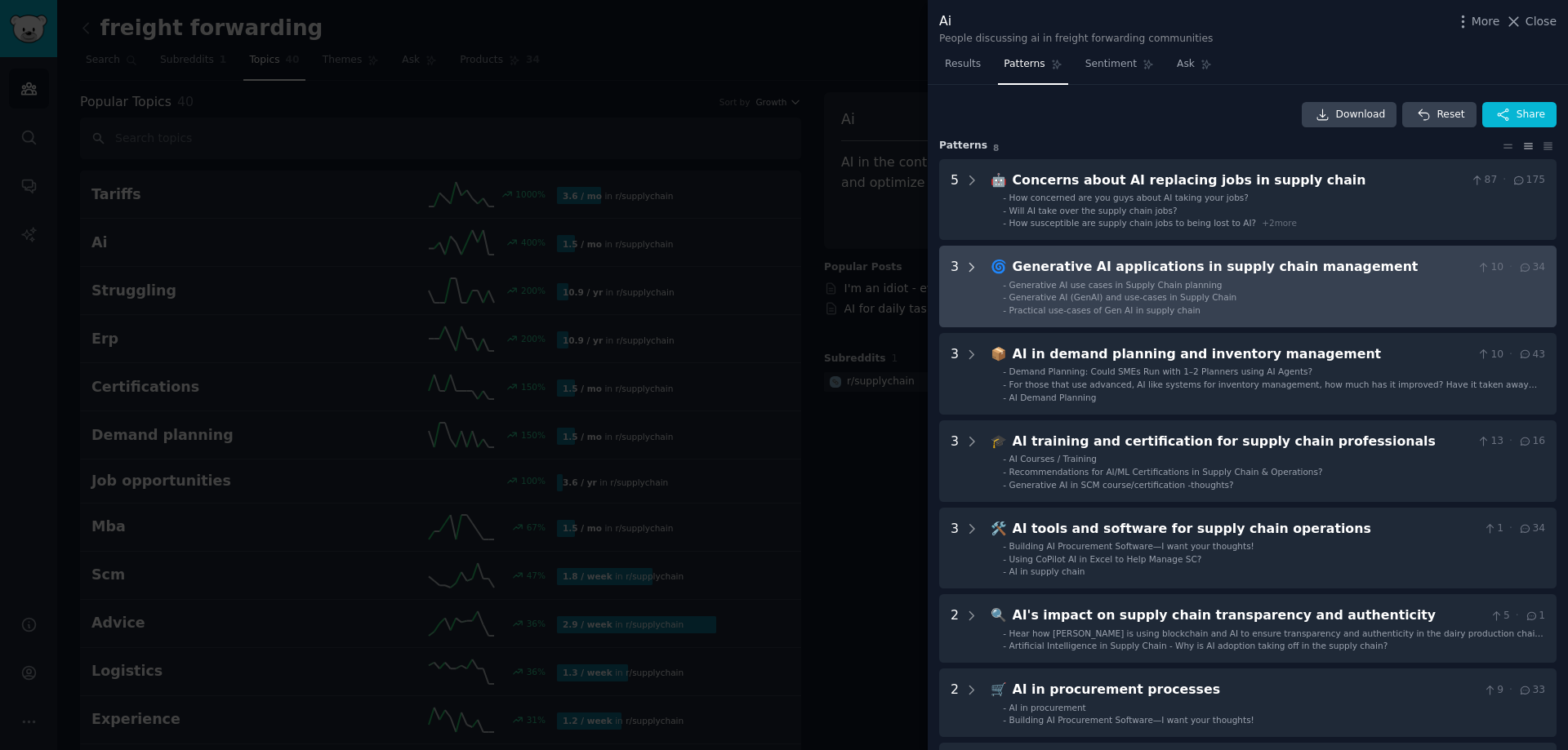
click at [975, 264] on icon at bounding box center [971, 267] width 14 height 14
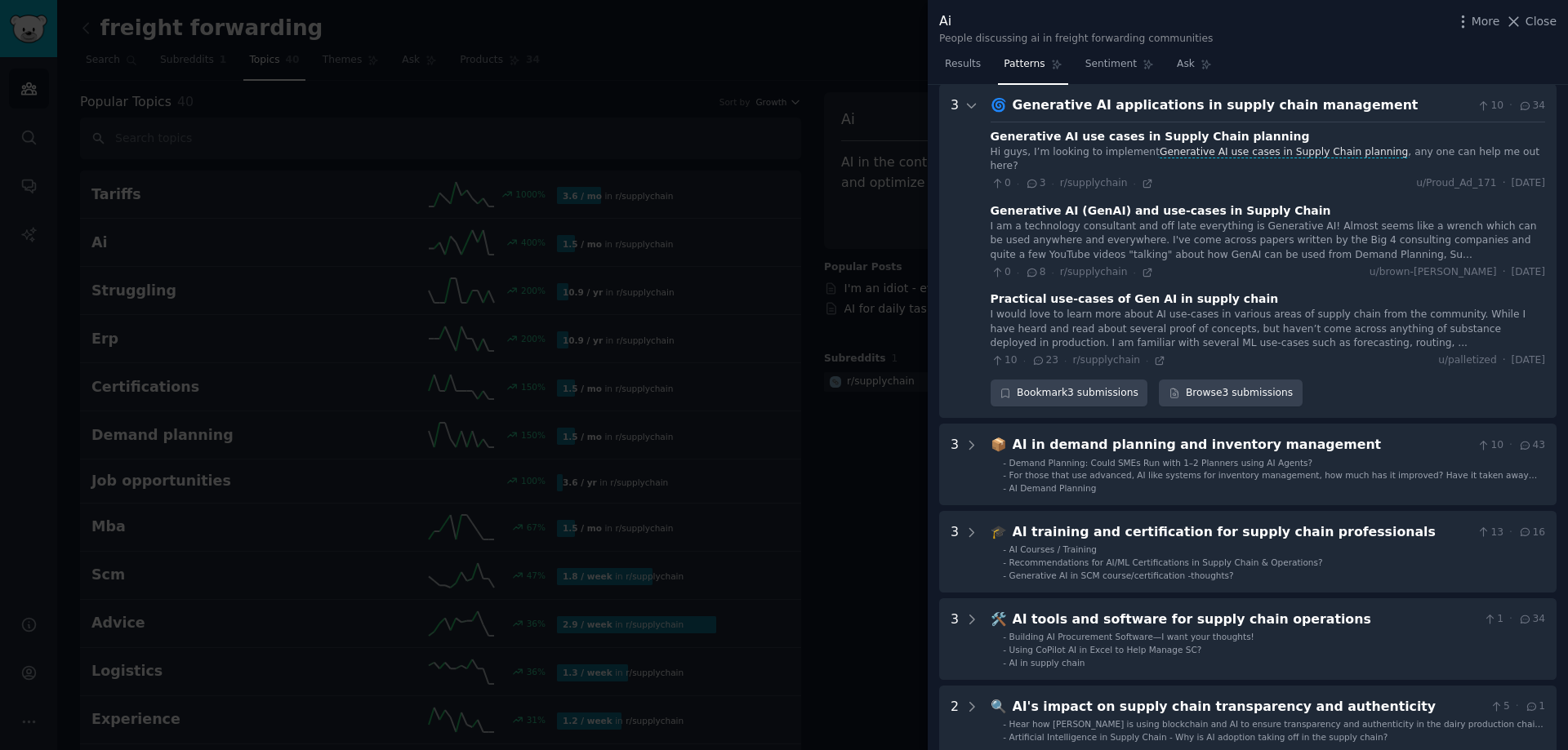
scroll to position [80, 0]
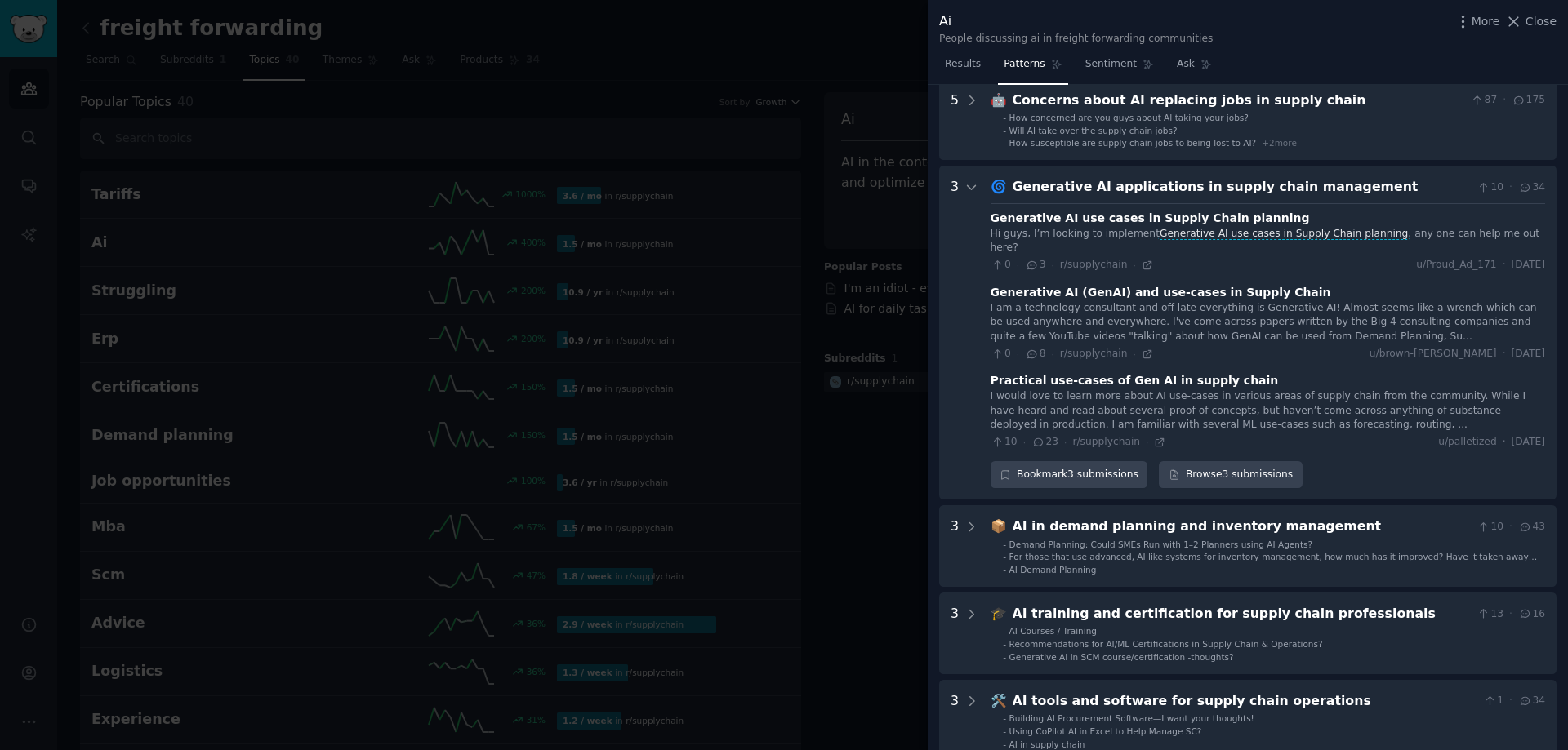
click at [1085, 218] on div "Generative AI use cases in Supply Chain planning" at bounding box center [1150, 218] width 319 height 17
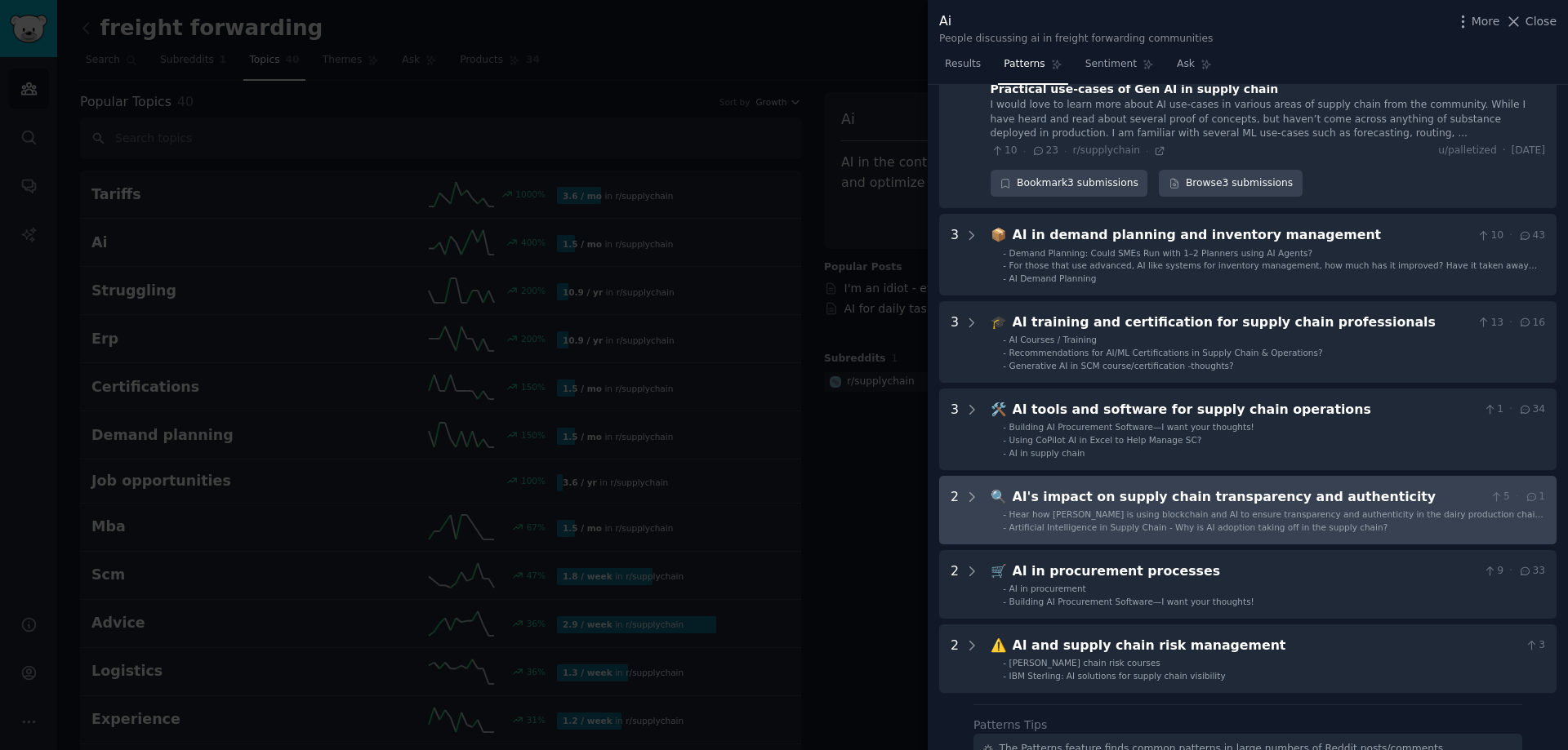
scroll to position [406, 0]
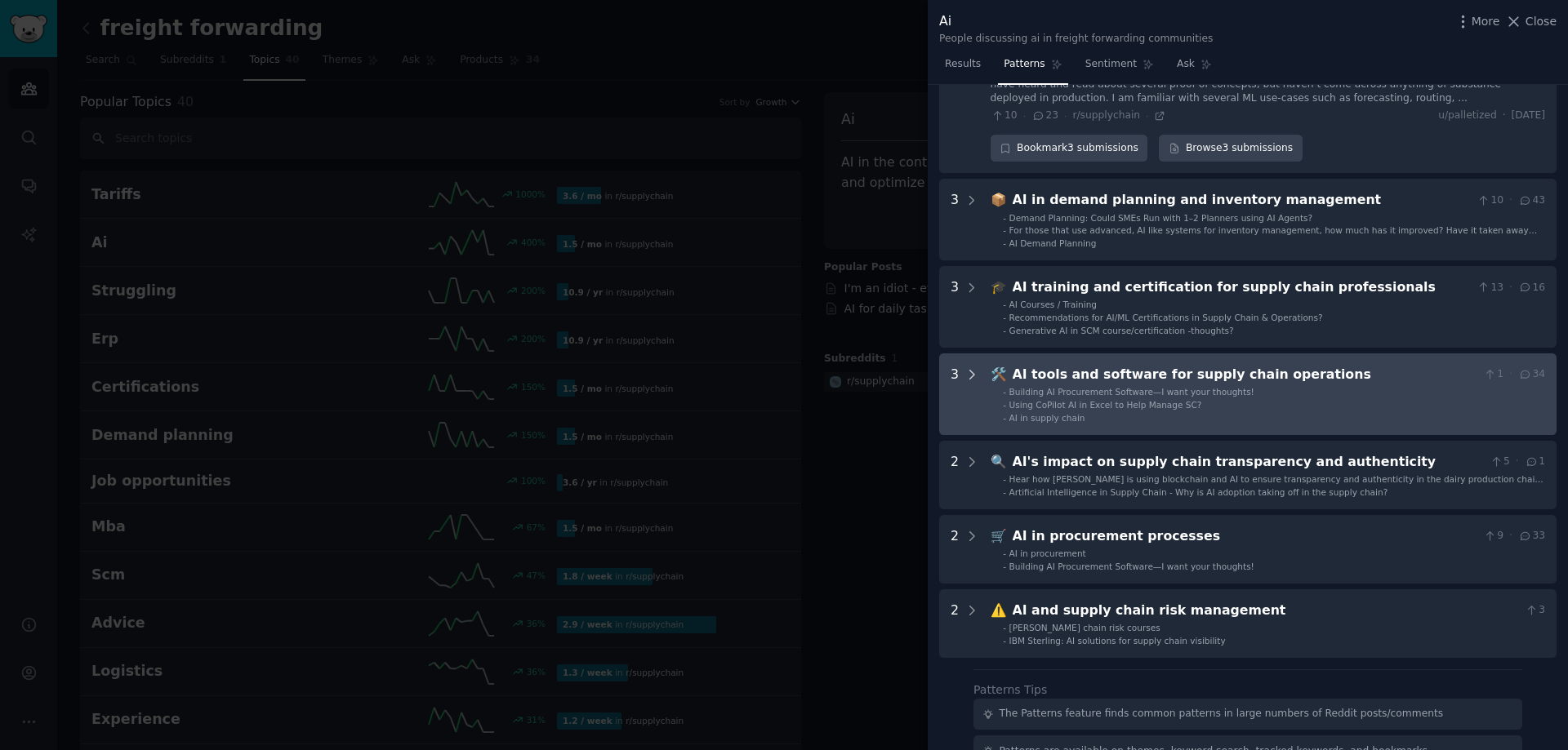
click at [971, 370] on icon at bounding box center [972, 375] width 4 height 9
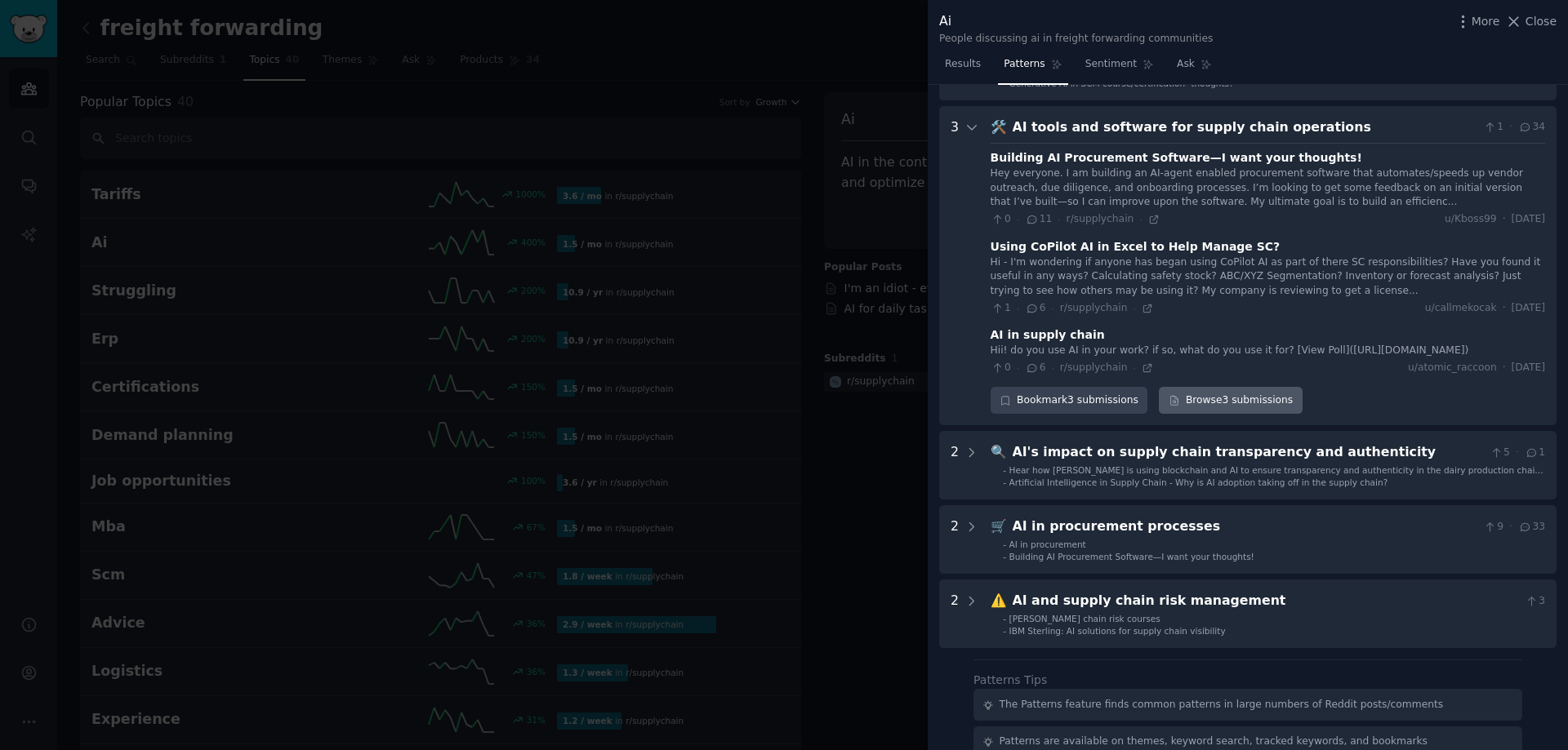
scroll to position [661, 0]
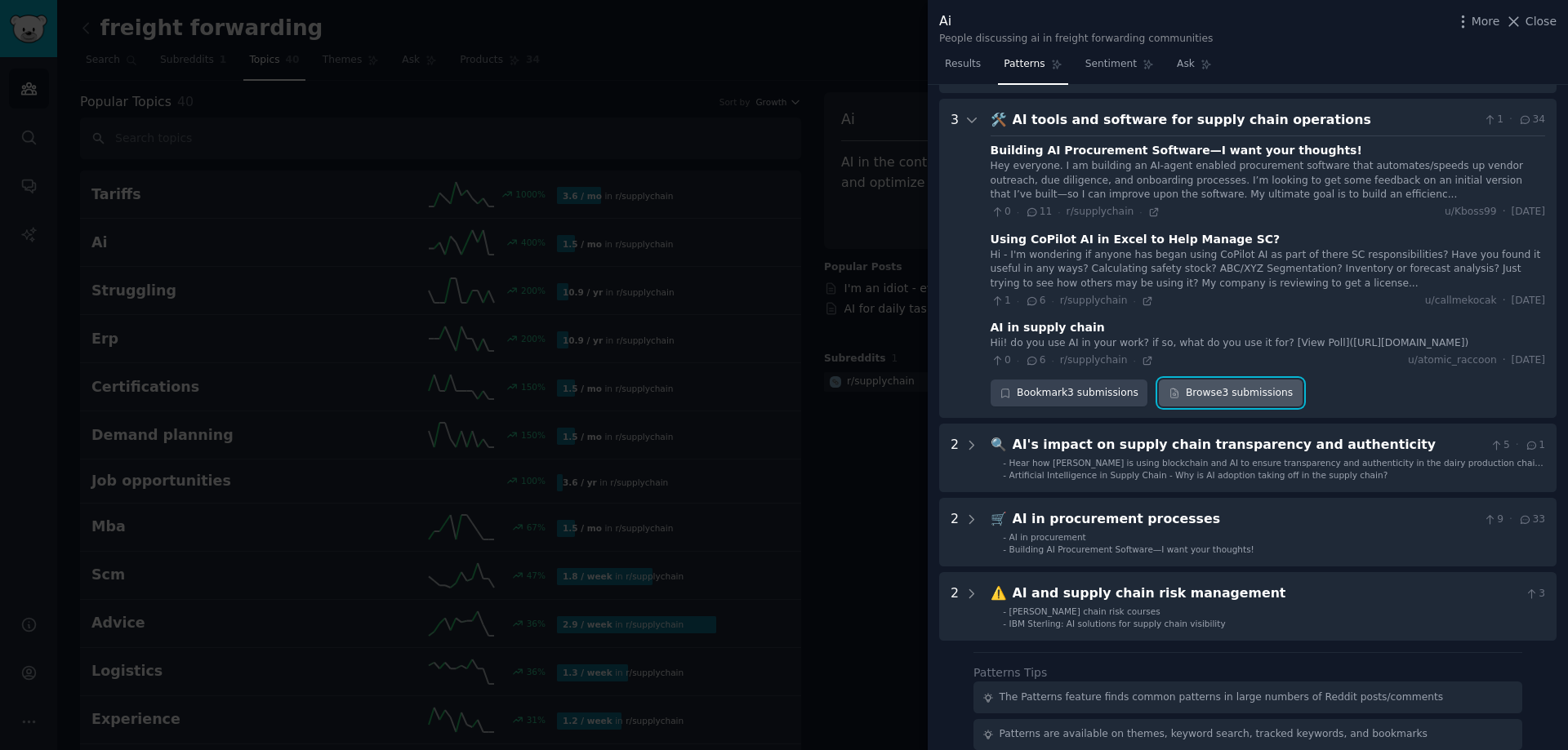
click at [1209, 381] on link "Browse 3 submissions" at bounding box center [1230, 393] width 143 height 28
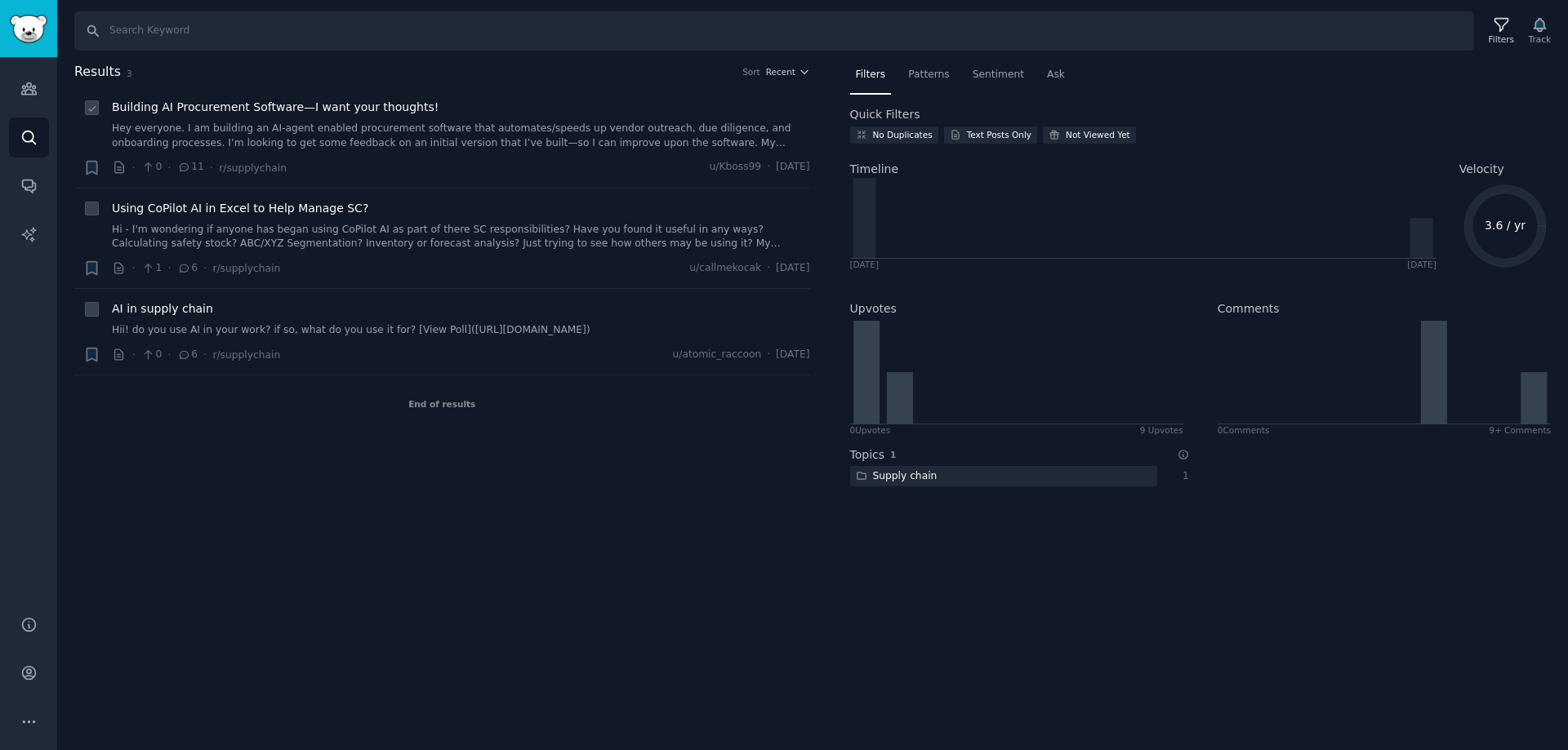
click at [301, 110] on span "Building AI Procurement Software—I want your thoughts!" at bounding box center [274, 107] width 326 height 17
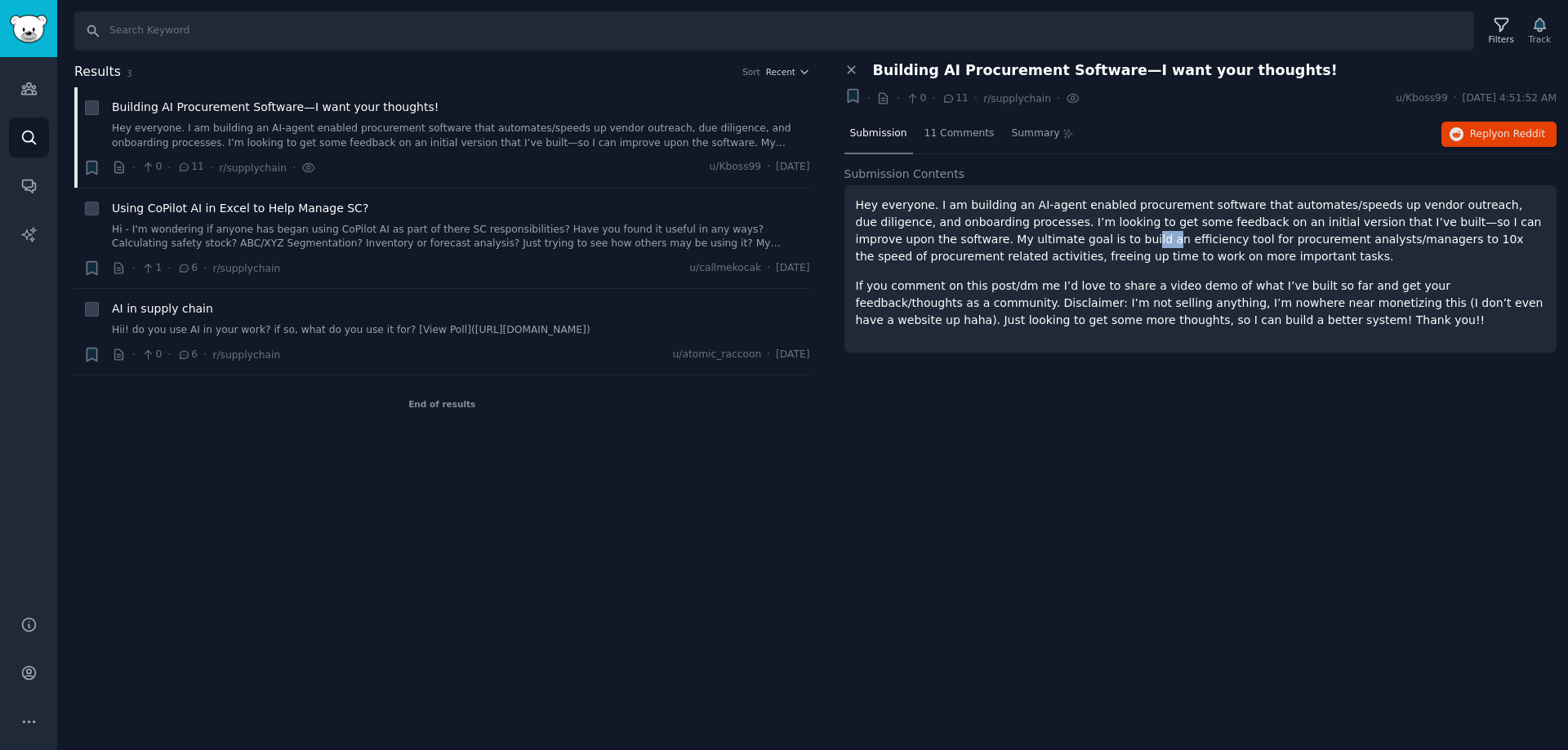
drag, startPoint x: 984, startPoint y: 239, endPoint x: 964, endPoint y: 245, distance: 20.9
click at [964, 245] on p "Hey everyone. I am building an AI-agent enabled procurement software that autom…" at bounding box center [1201, 231] width 690 height 69
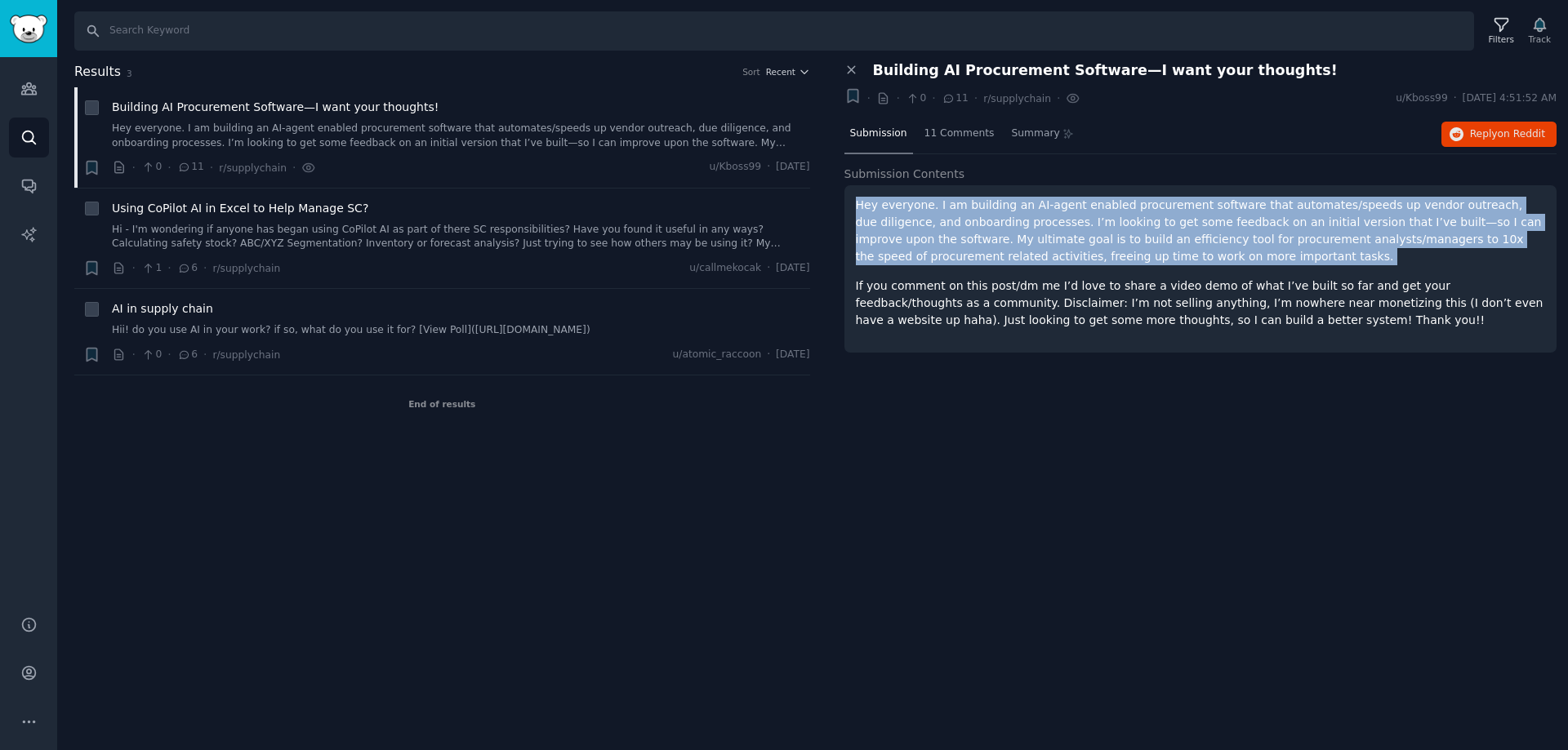
click at [964, 245] on p "Hey everyone. I am building an AI-agent enabled procurement software that autom…" at bounding box center [1201, 231] width 690 height 69
click at [928, 224] on p "Hey everyone. I am building an AI-agent enabled procurement software that autom…" at bounding box center [1201, 231] width 690 height 69
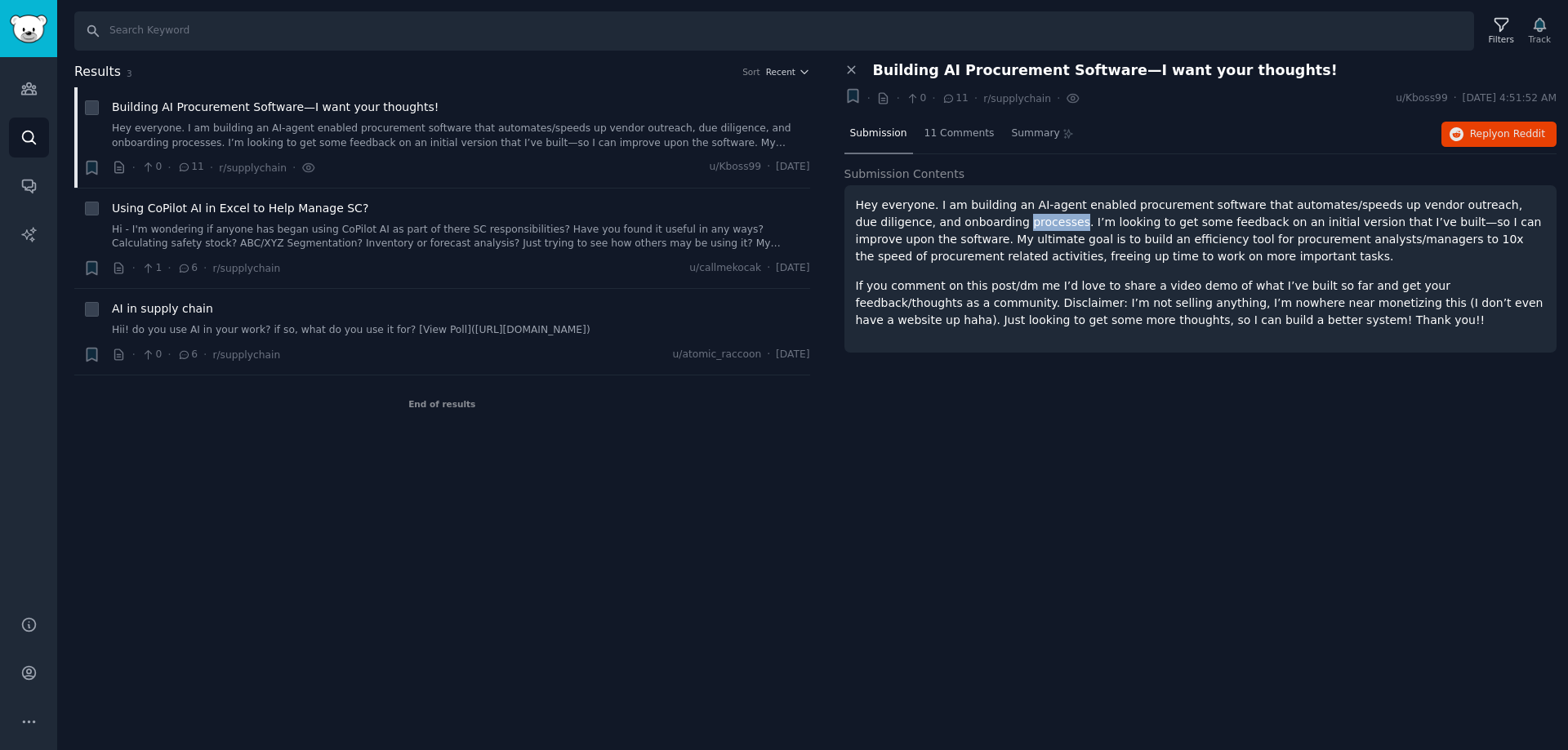
click at [928, 224] on p "Hey everyone. I am building an AI-agent enabled procurement software that autom…" at bounding box center [1201, 231] width 690 height 69
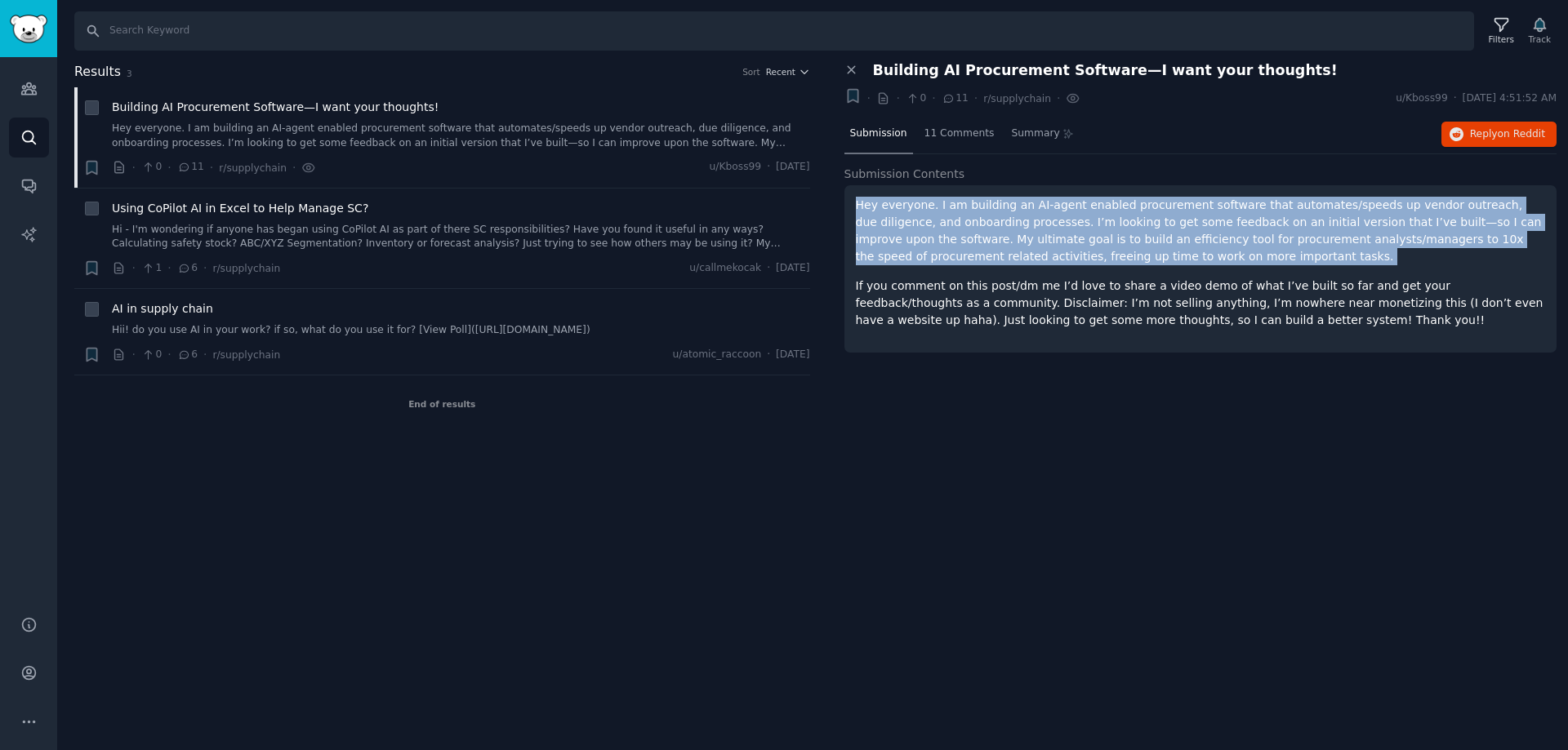
click at [928, 224] on p "Hey everyone. I am building an AI-agent enabled procurement software that autom…" at bounding box center [1201, 231] width 690 height 69
click at [1071, 249] on p "Hey everyone. I am building an AI-agent enabled procurement software that autom…" at bounding box center [1201, 231] width 690 height 69
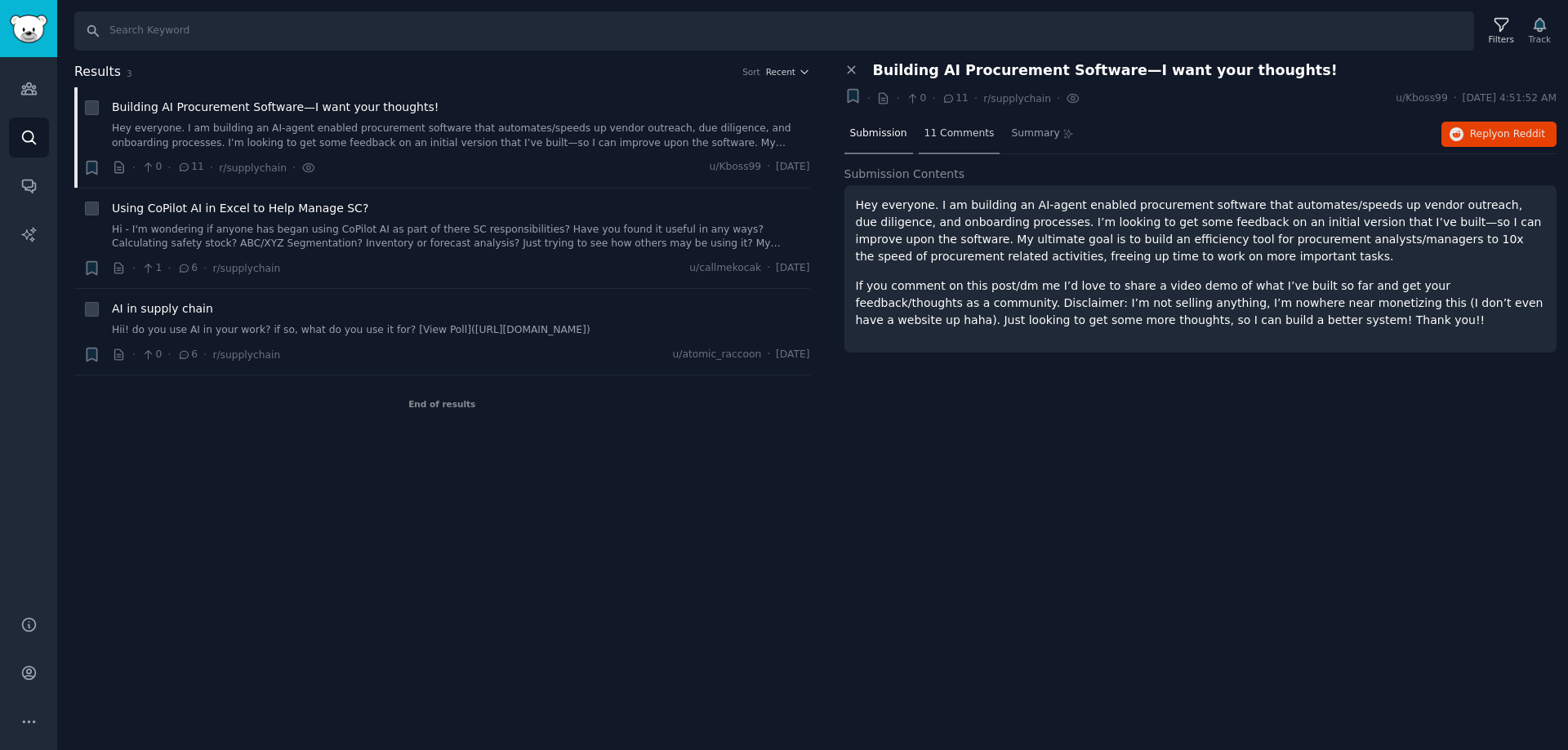
click at [932, 115] on div "11 Comments" at bounding box center [960, 135] width 82 height 39
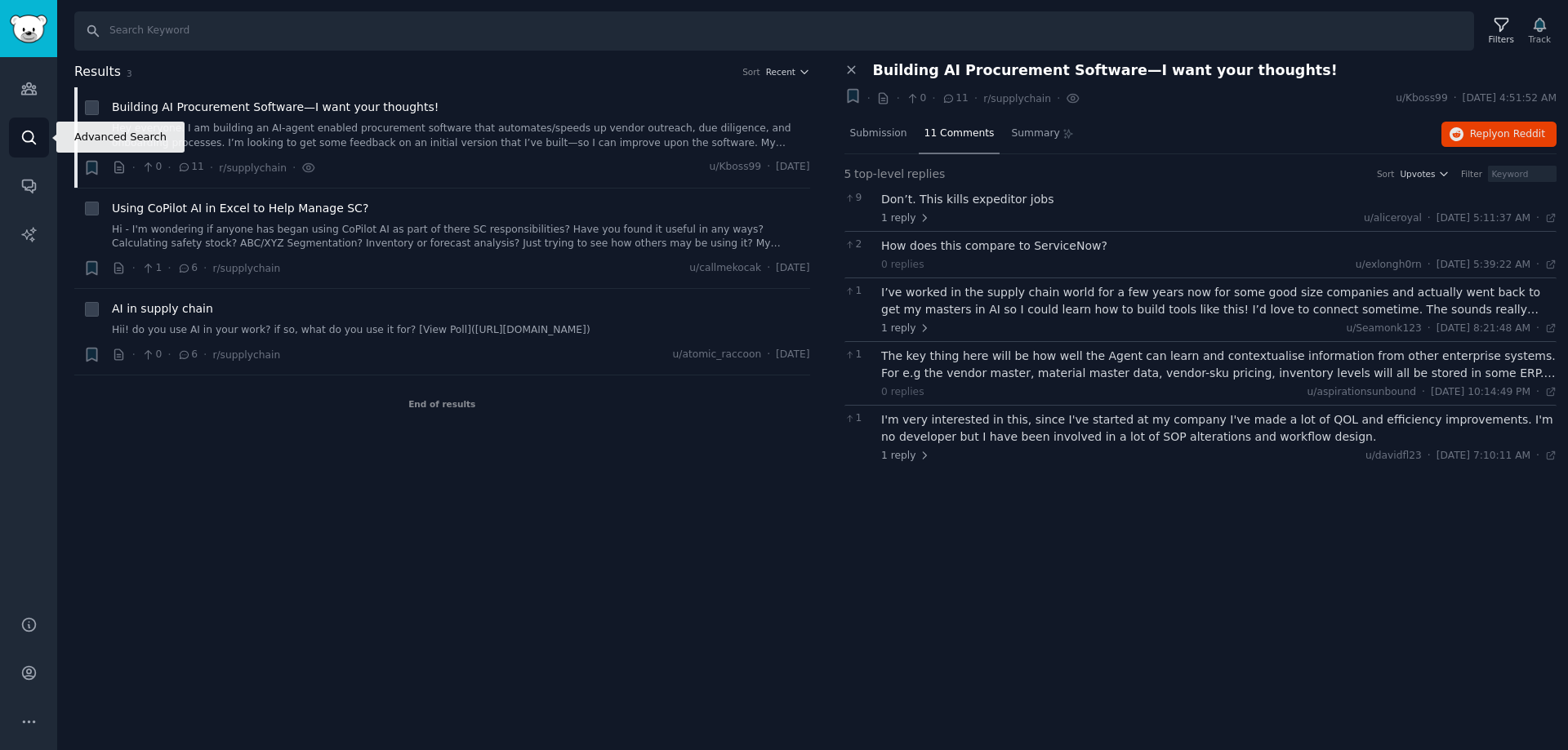
click at [34, 148] on link "Search" at bounding box center [29, 137] width 40 height 40
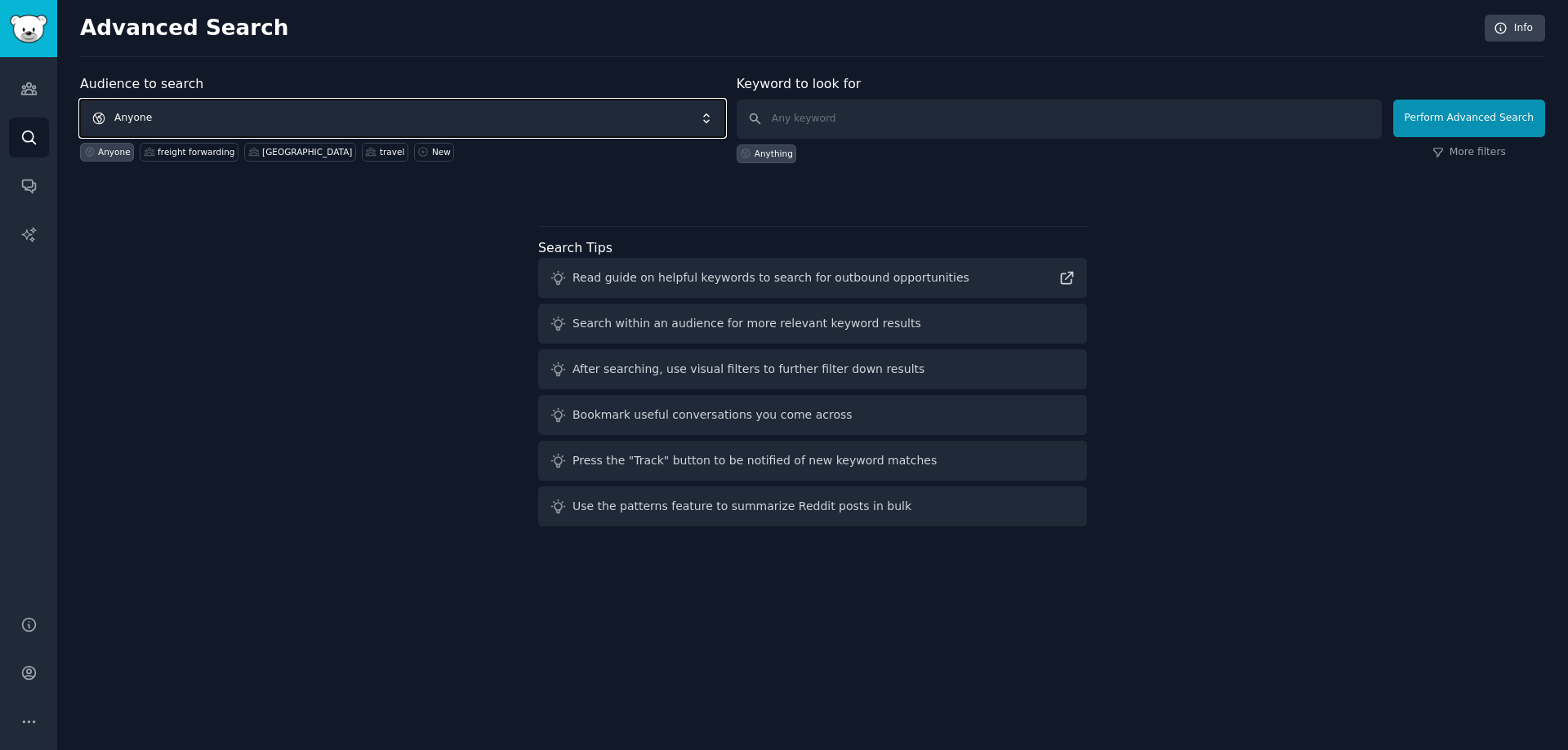
click at [204, 115] on span "Anyone" at bounding box center [402, 118] width 645 height 37
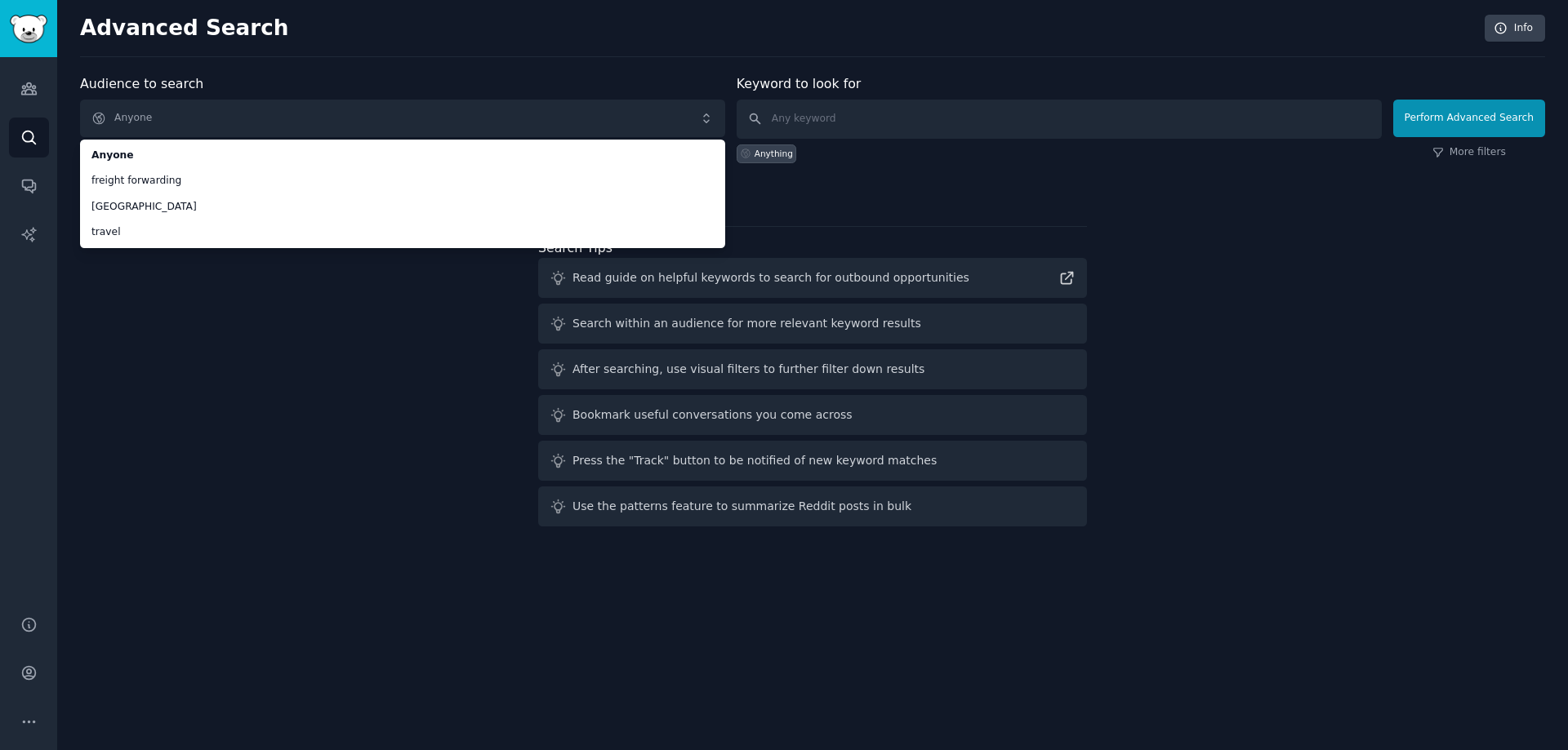
click at [194, 421] on div "Audience to search Anyone Anyone freight forwarding [GEOGRAPHIC_DATA] travel An…" at bounding box center [813, 303] width 1465 height 459
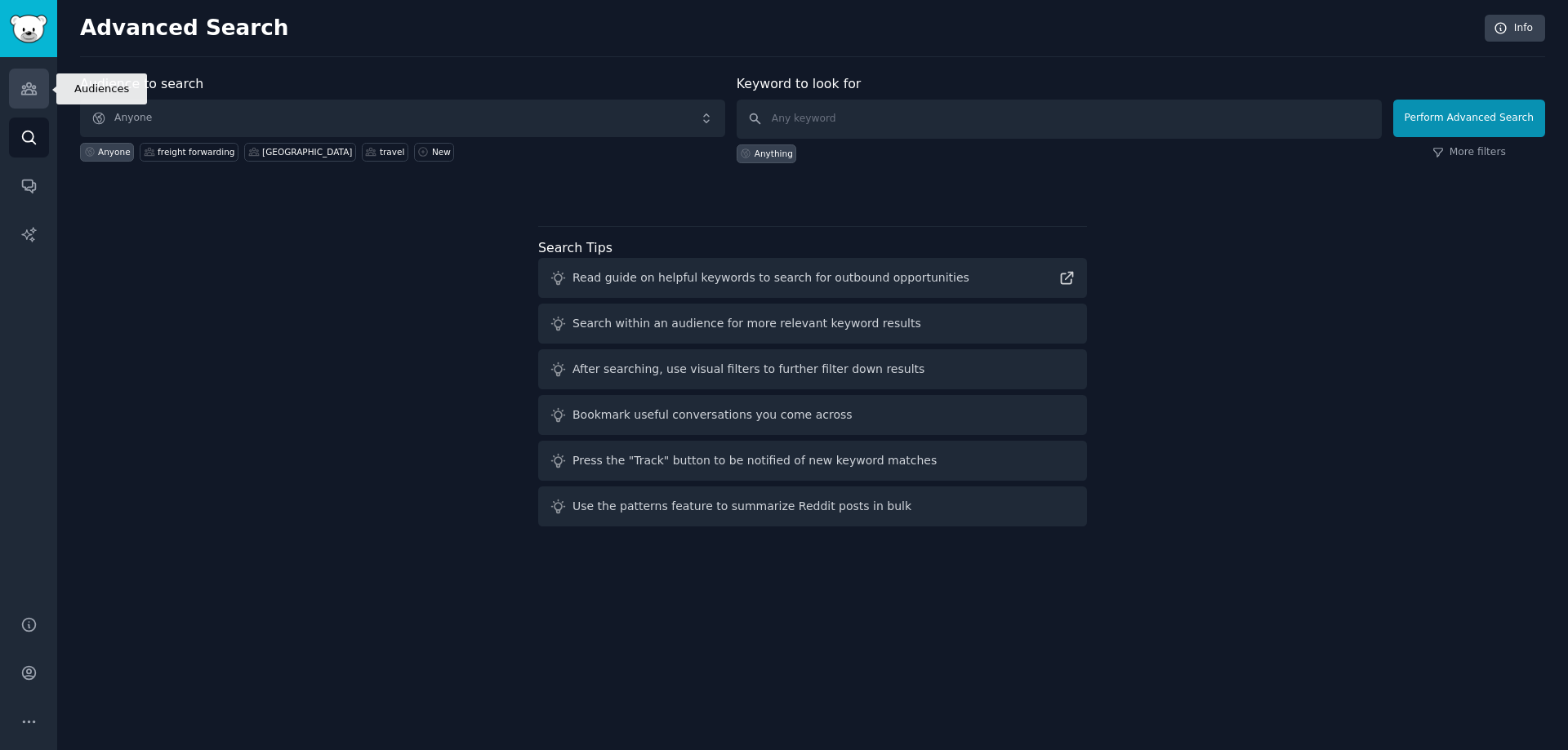
click at [22, 88] on icon "Sidebar" at bounding box center [28, 89] width 14 height 11
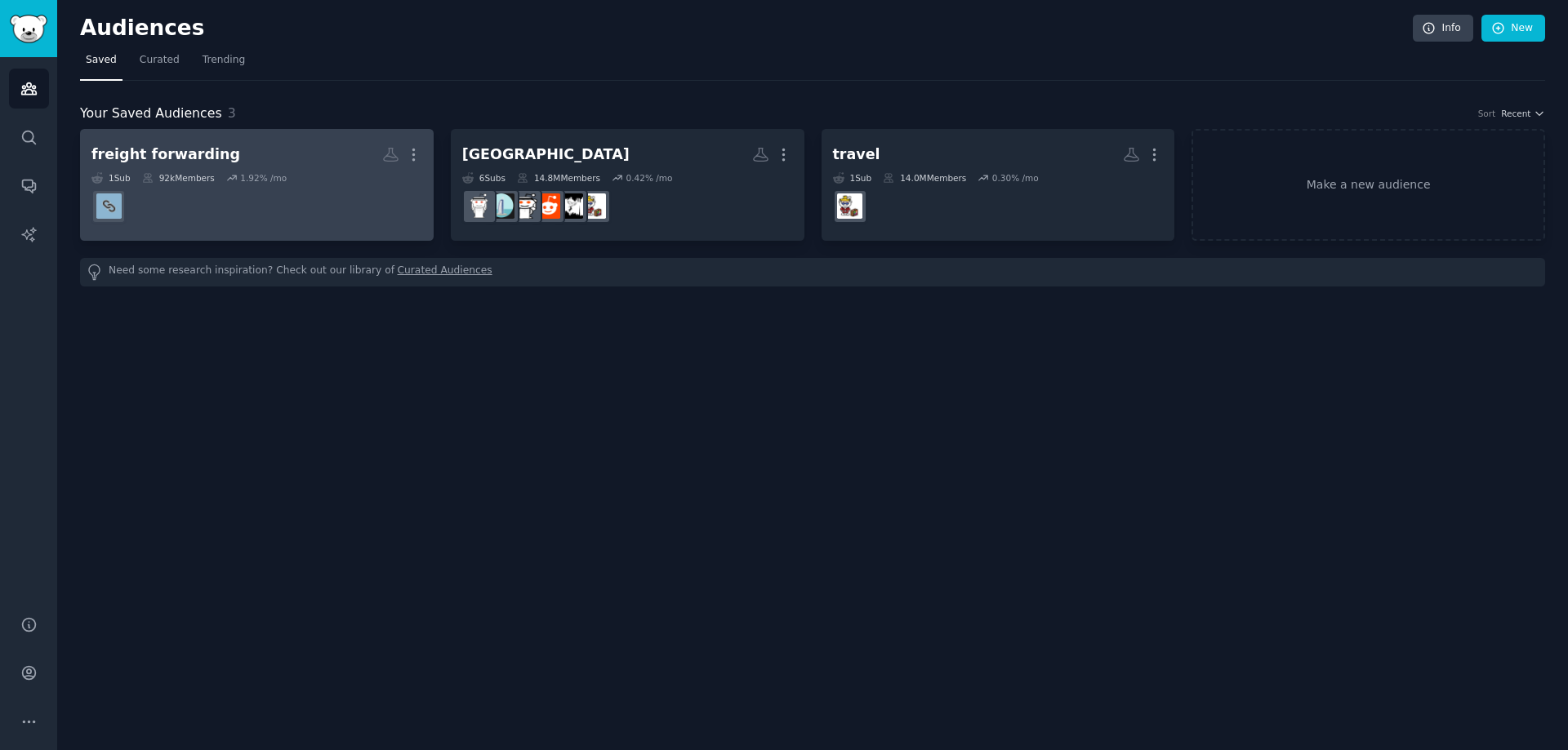
click at [233, 185] on dd at bounding box center [256, 207] width 330 height 46
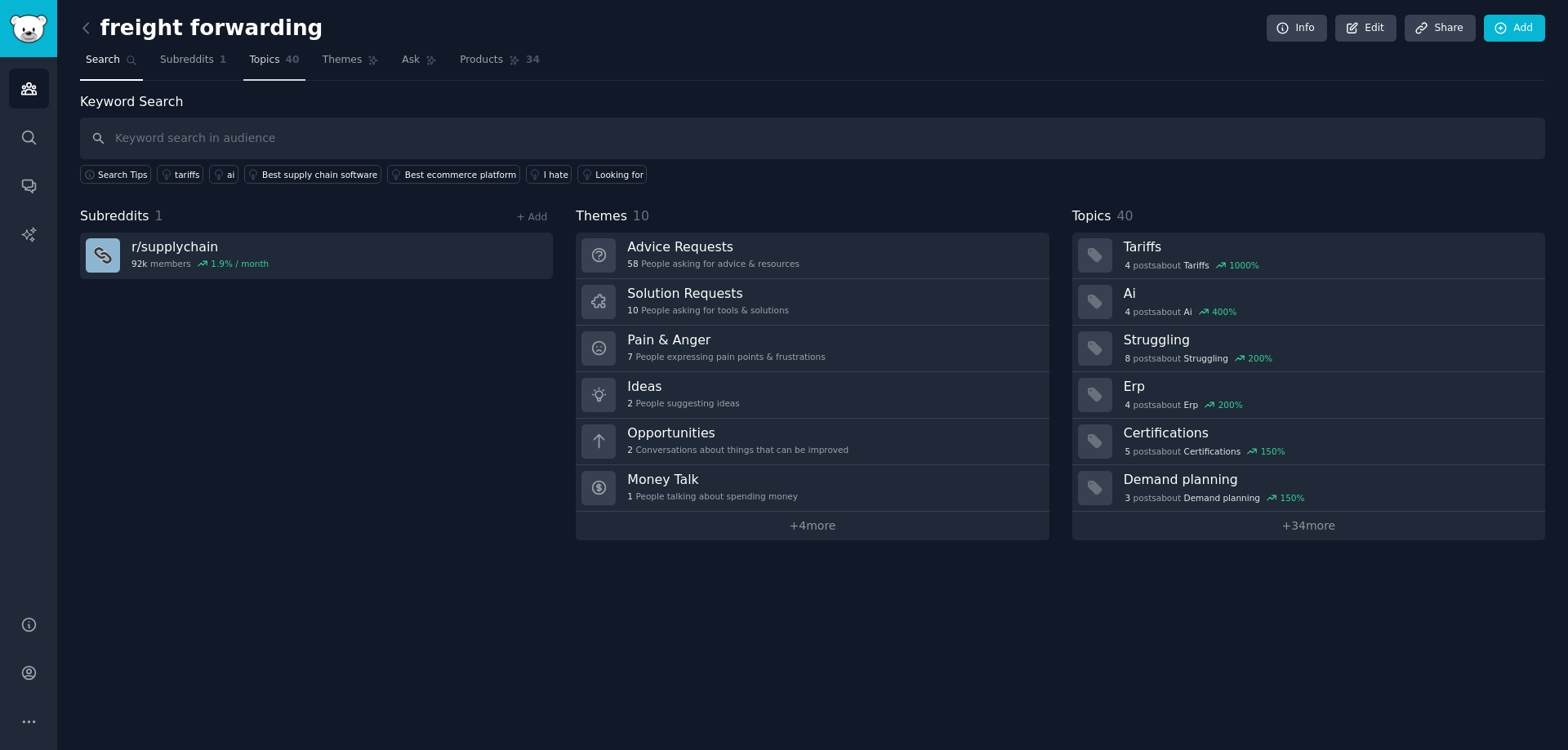
click at [272, 67] on link "Topics 40" at bounding box center [274, 64] width 61 height 33
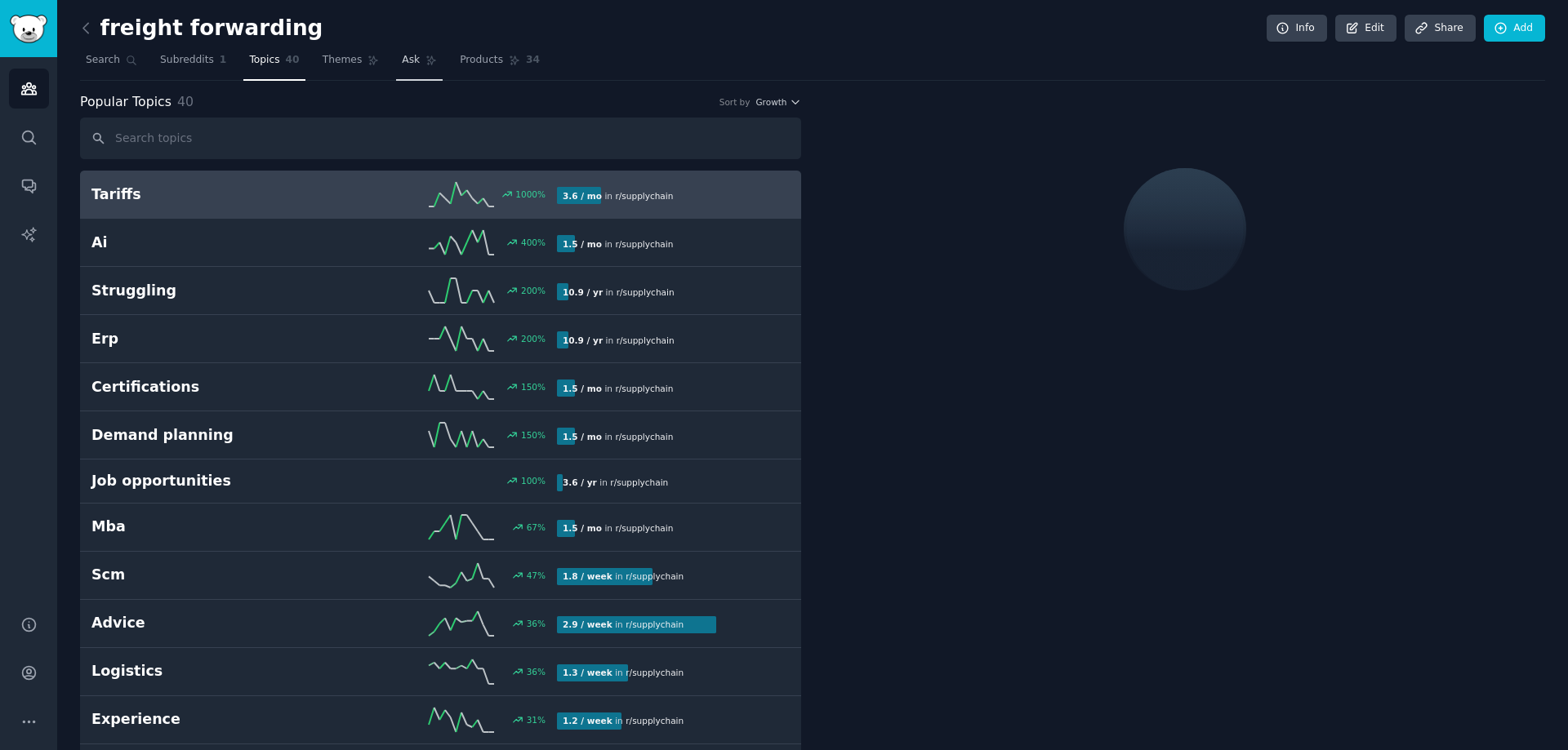
click at [396, 71] on link "Ask" at bounding box center [419, 64] width 47 height 33
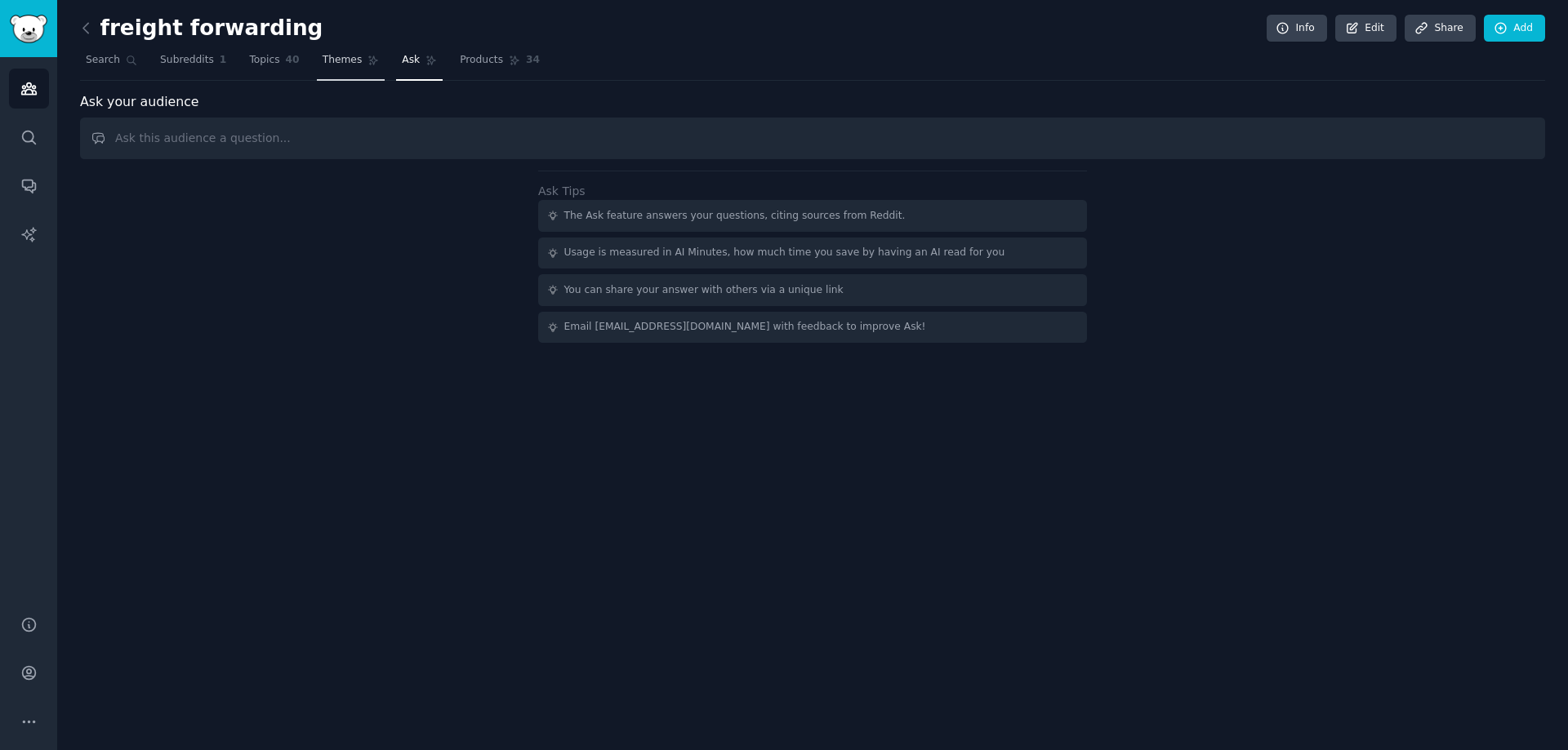
click at [317, 79] on link "Themes" at bounding box center [351, 64] width 69 height 33
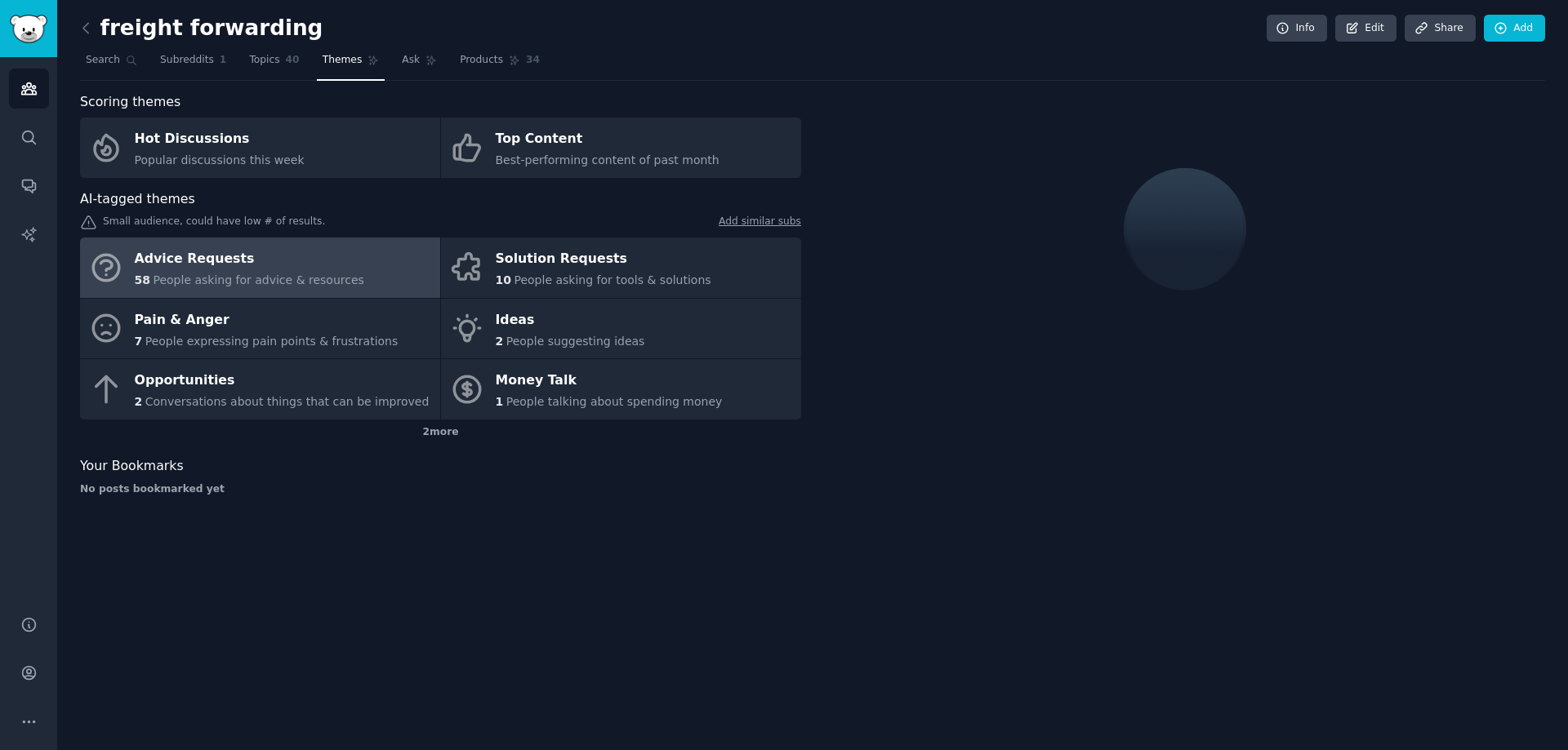
click at [168, 247] on div "Advice Requests" at bounding box center [249, 260] width 229 height 26
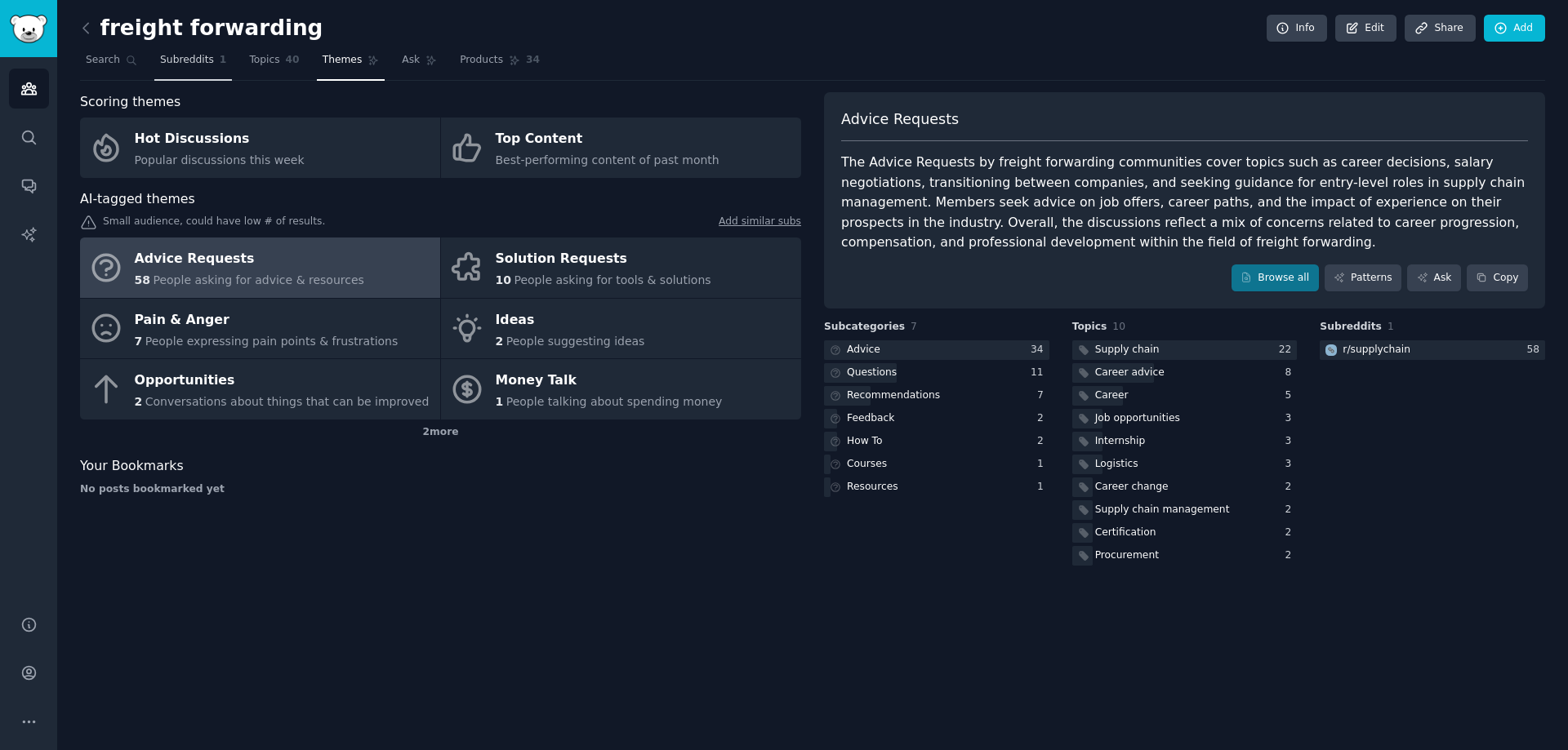
click at [165, 68] on link "Subreddits 1" at bounding box center [192, 64] width 78 height 33
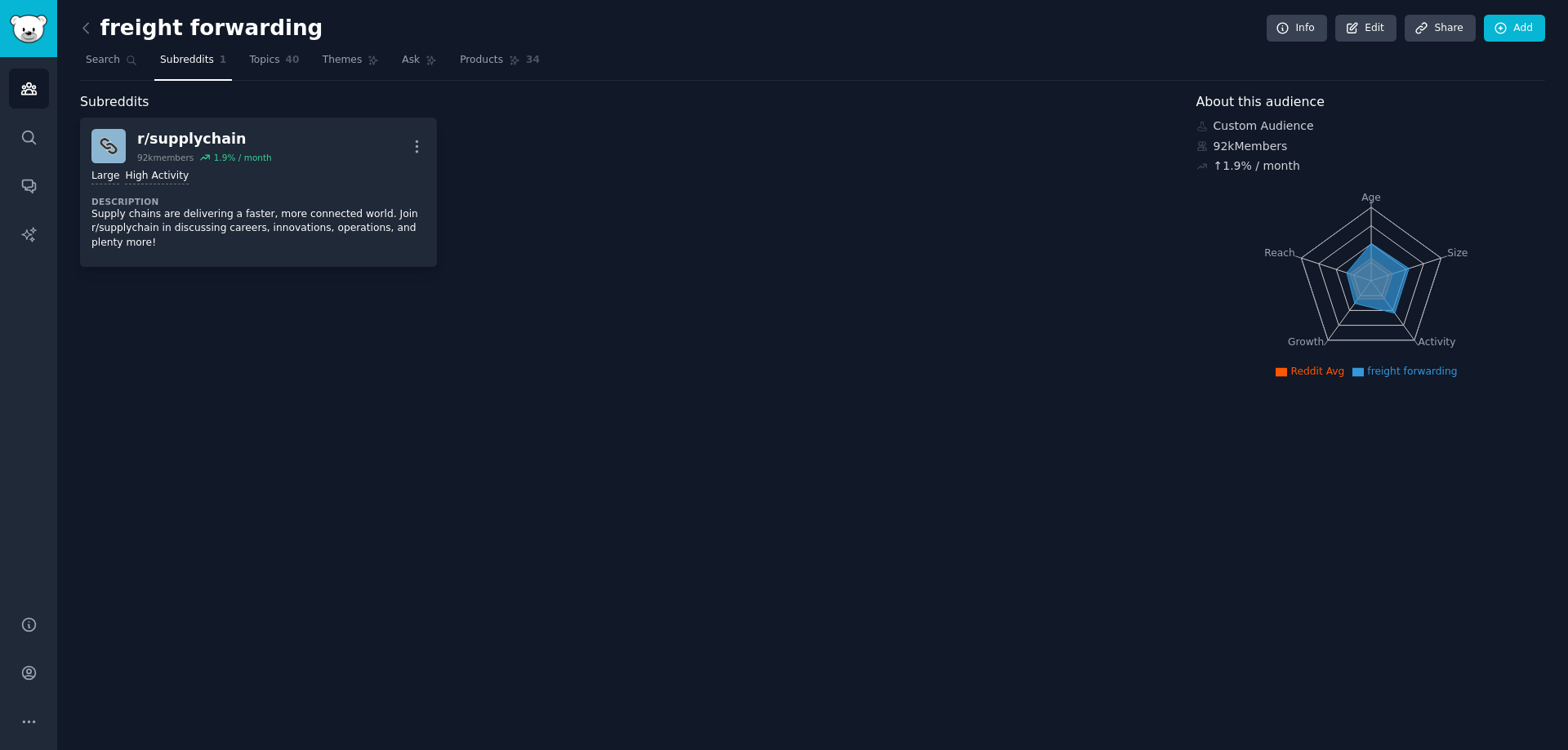
click at [71, 49] on div "freight forwarding Info Edit Share Add Search Subreddits 1 Topics 40 Themes Ask…" at bounding box center [813, 375] width 1511 height 750
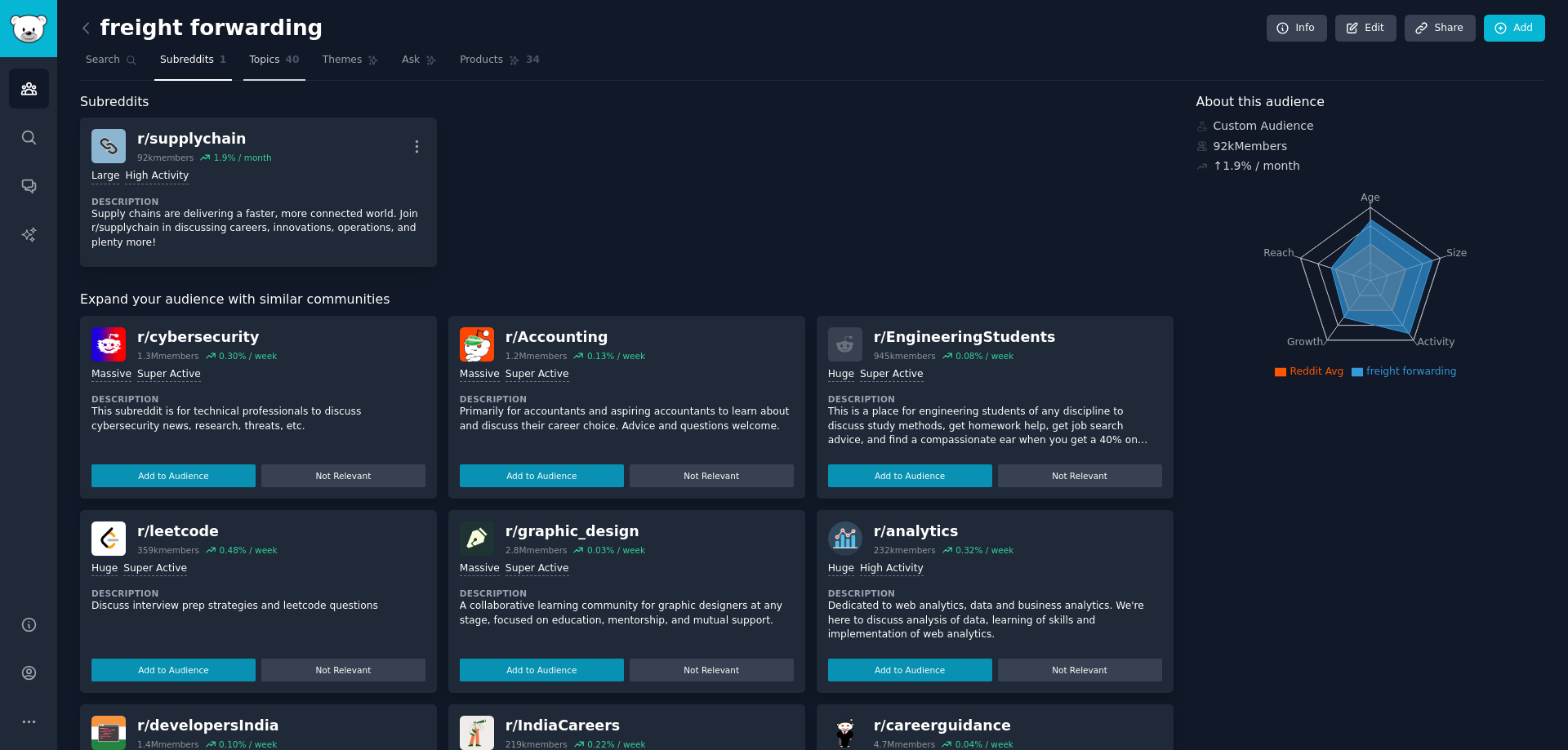
click at [264, 58] on span "Topics" at bounding box center [263, 60] width 30 height 14
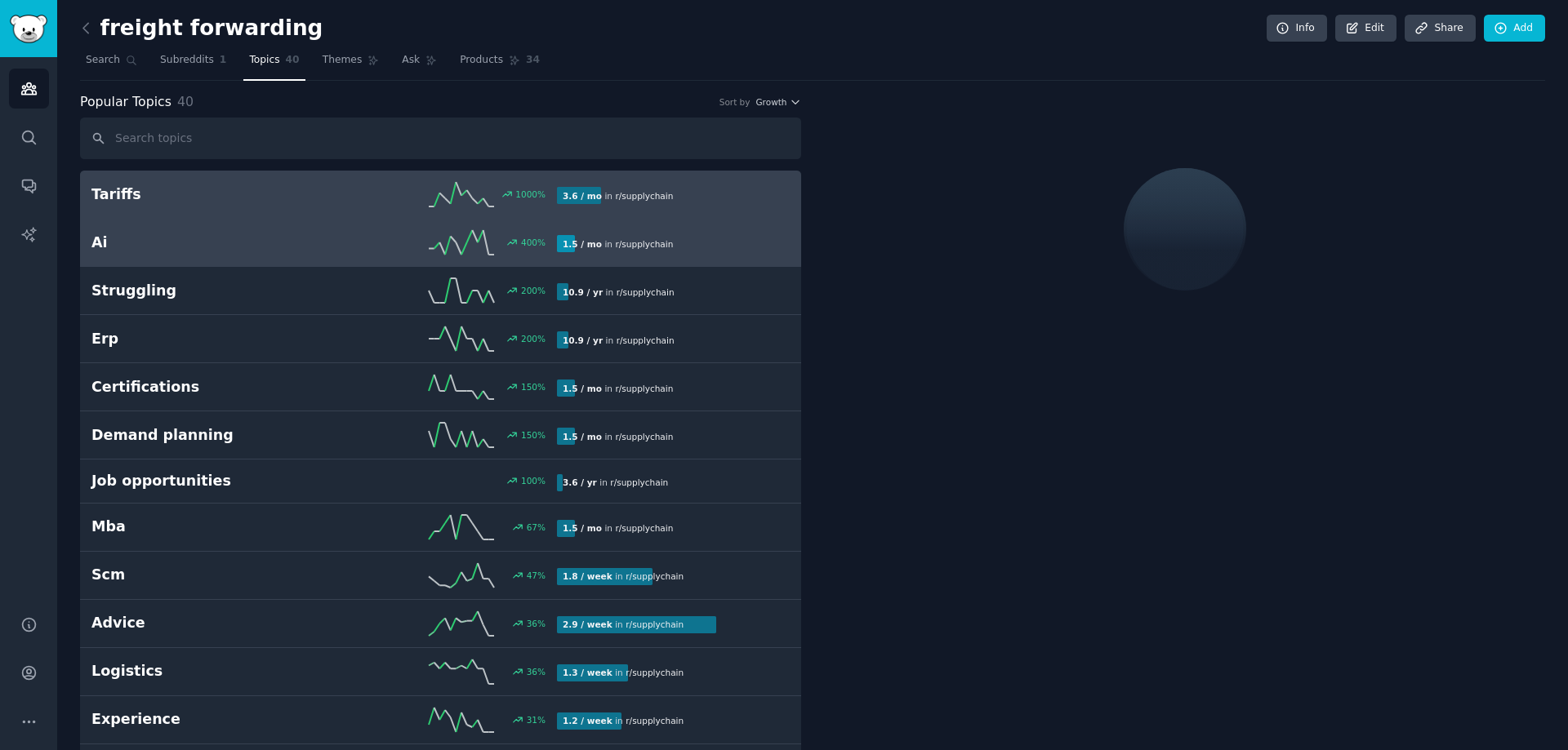
click at [267, 253] on div "Ai 400 % 1.5 / mo in r/ supplychain" at bounding box center [440, 242] width 698 height 25
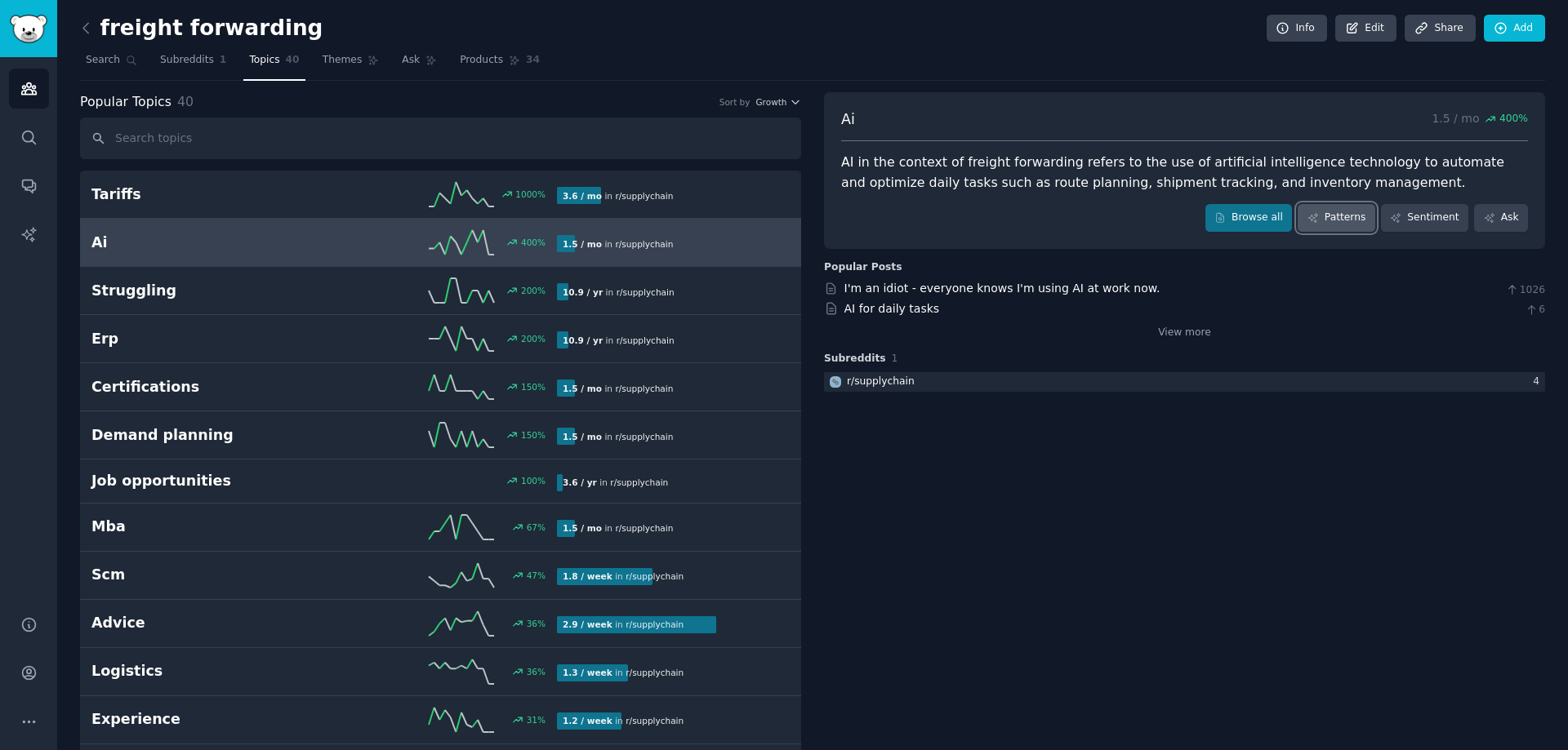
click at [1346, 218] on link "Patterns" at bounding box center [1335, 218] width 77 height 28
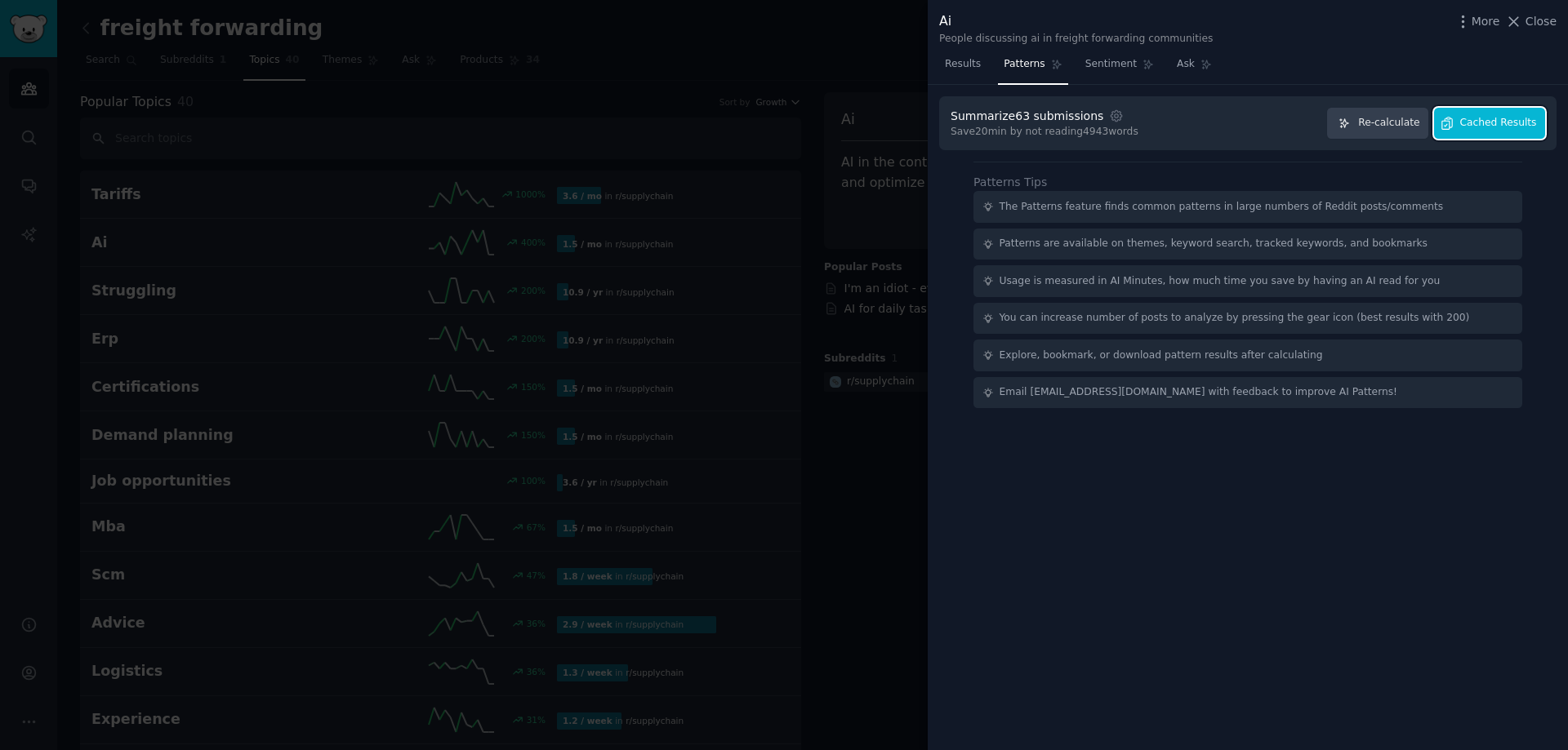
click at [1480, 130] on button "Cached Results" at bounding box center [1490, 123] width 111 height 31
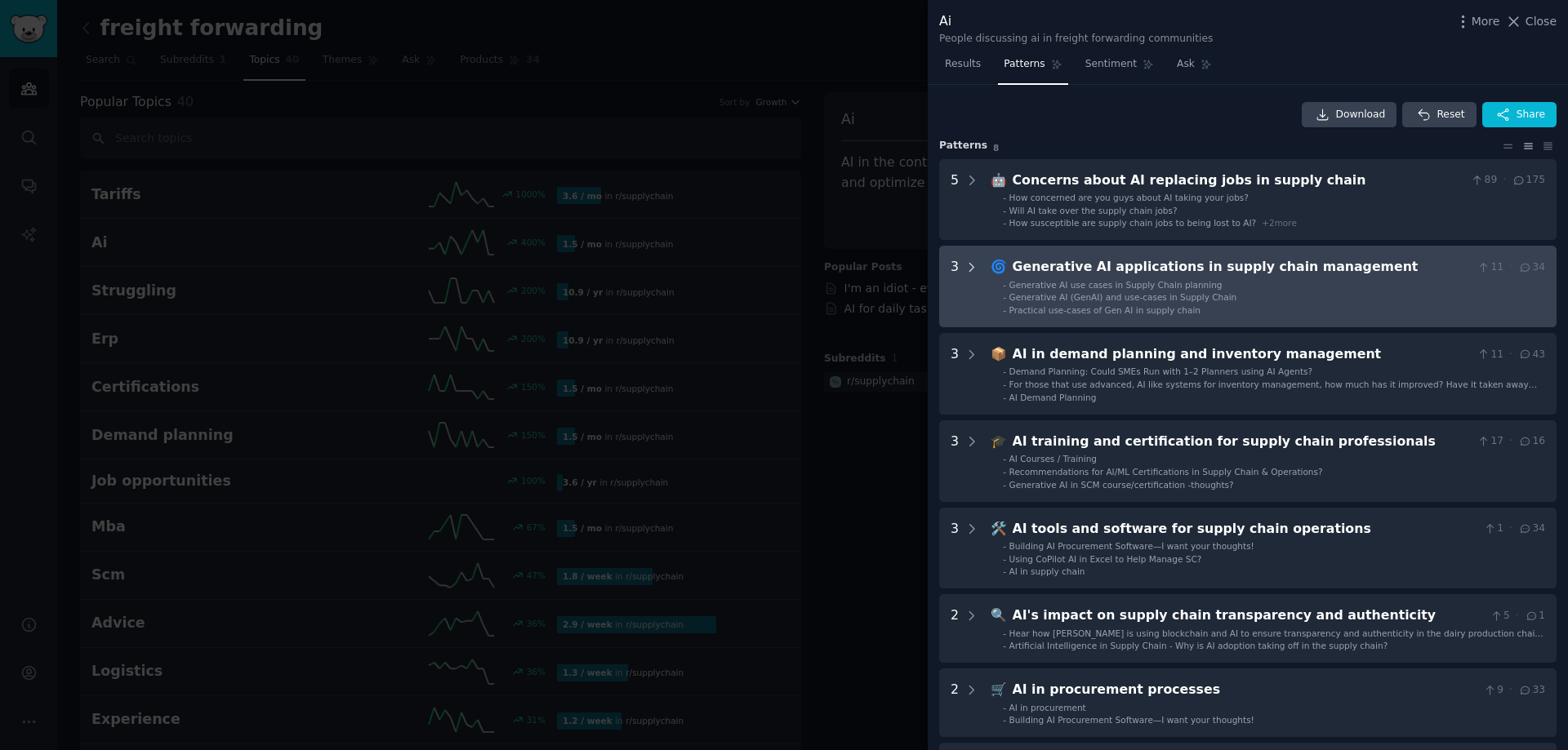
click at [970, 266] on icon at bounding box center [972, 267] width 4 height 9
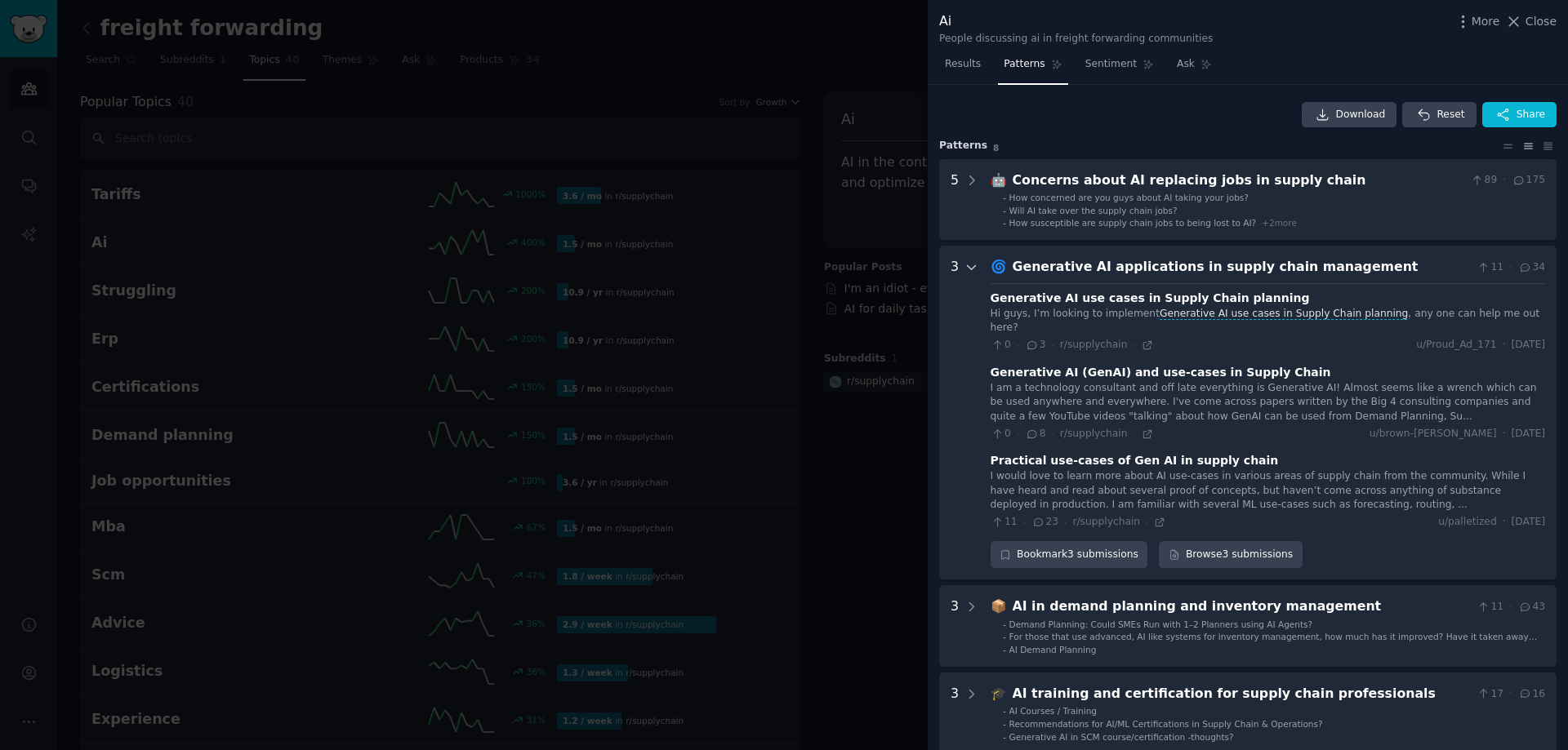
scroll to position [162, 0]
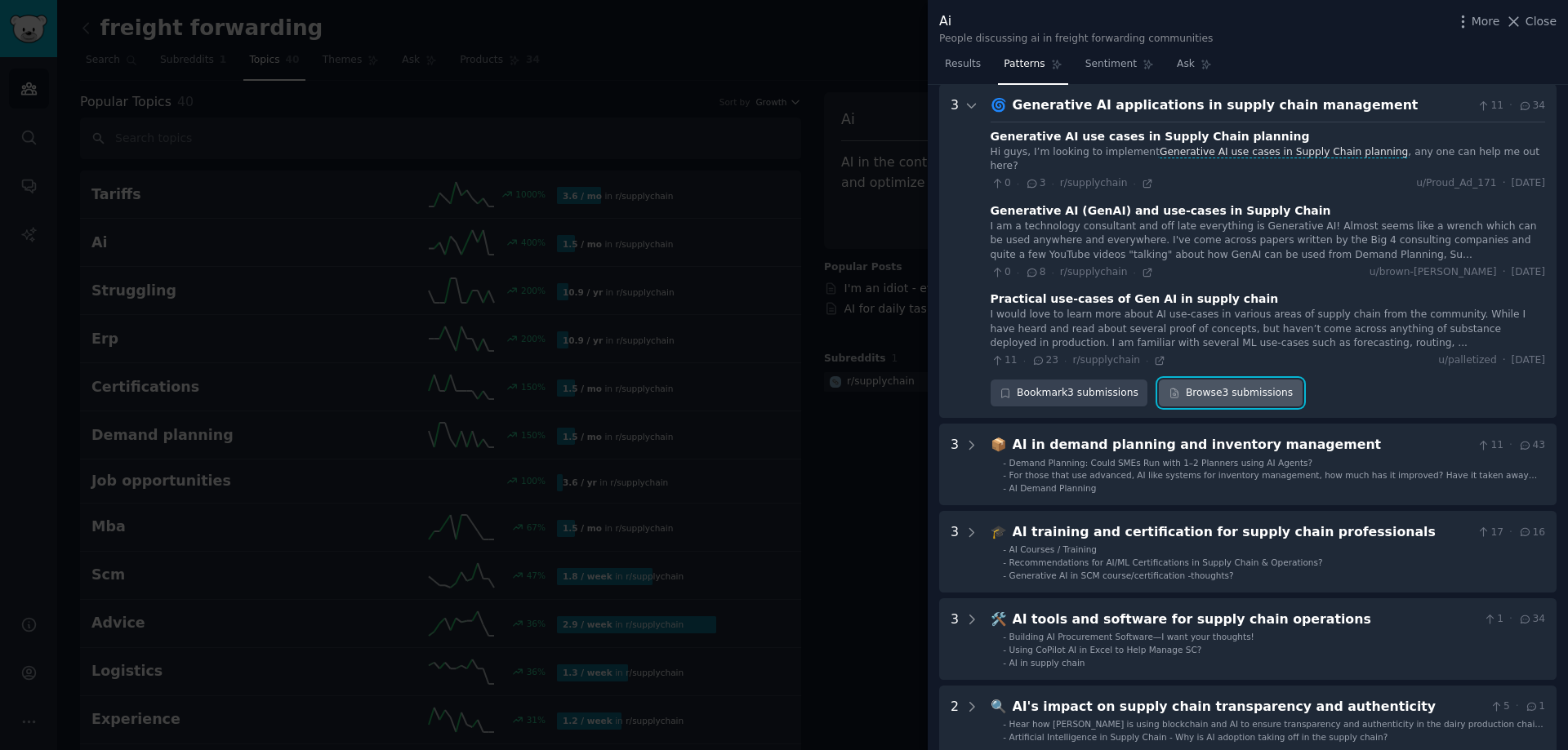
click at [1198, 383] on link "Browse 3 submissions" at bounding box center [1230, 393] width 143 height 28
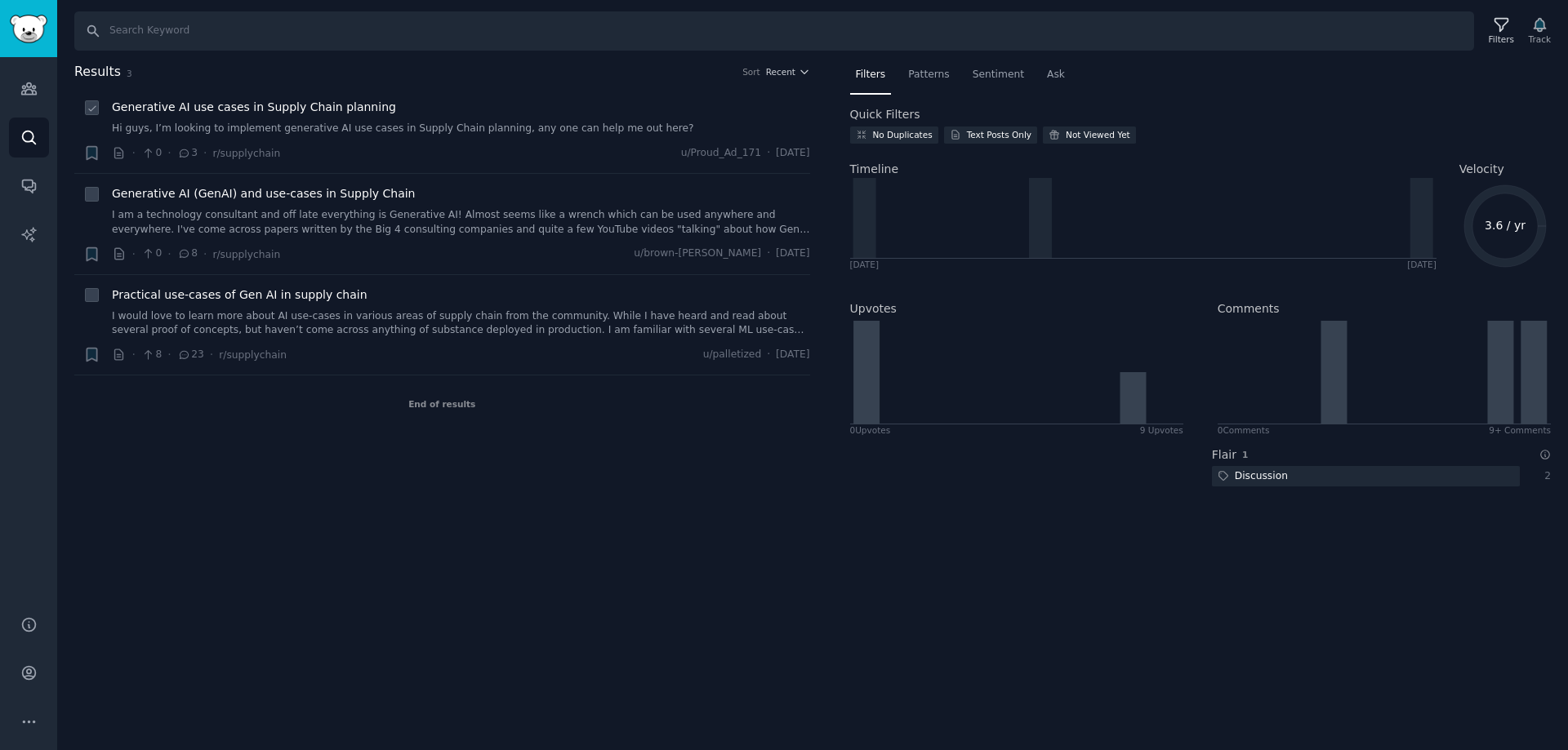
click at [431, 130] on link "Hi guys, I’m looking to implement generative AI use cases in Supply Chain plann…" at bounding box center [461, 129] width 698 height 14
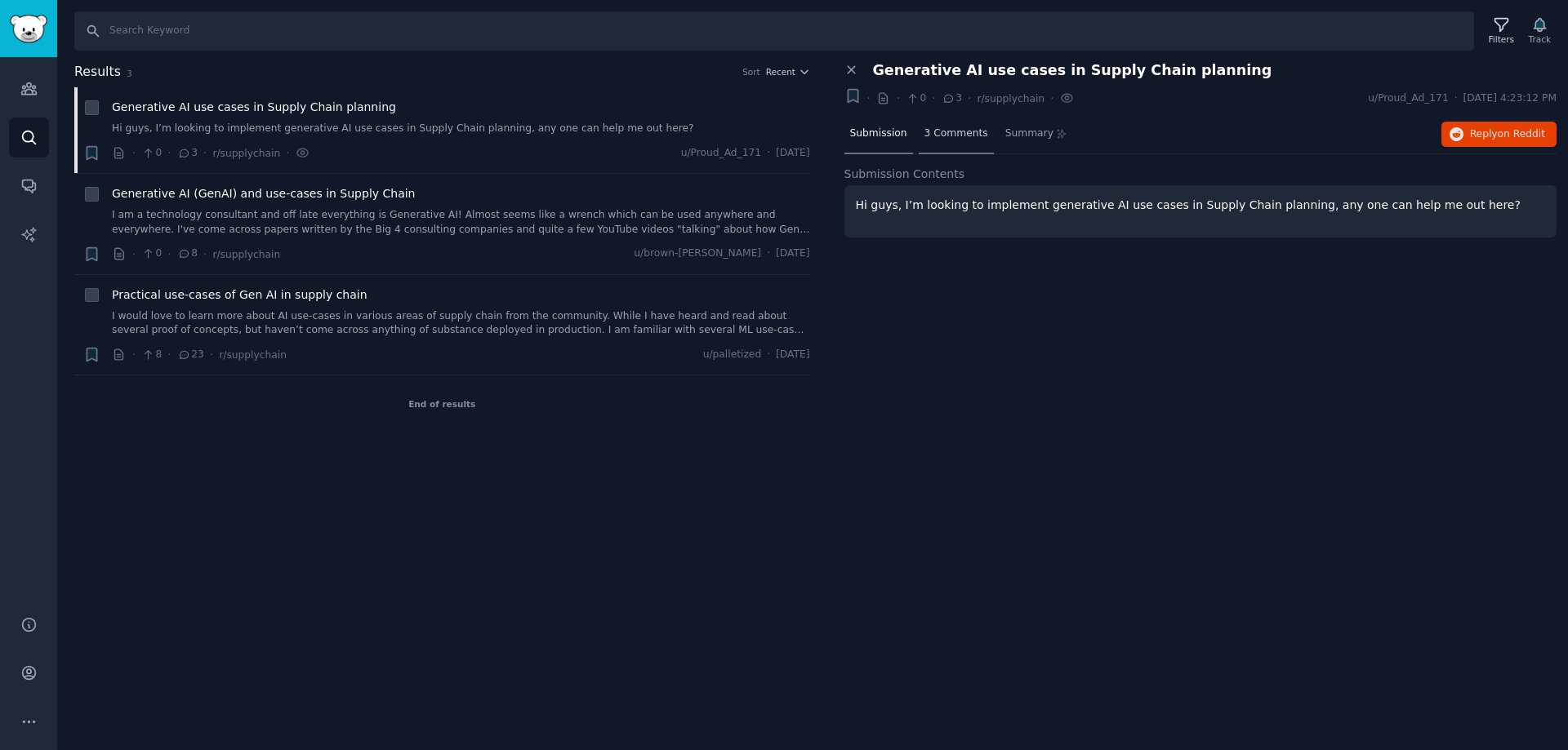
click at [945, 135] on span "3 Comments" at bounding box center [956, 134] width 64 height 14
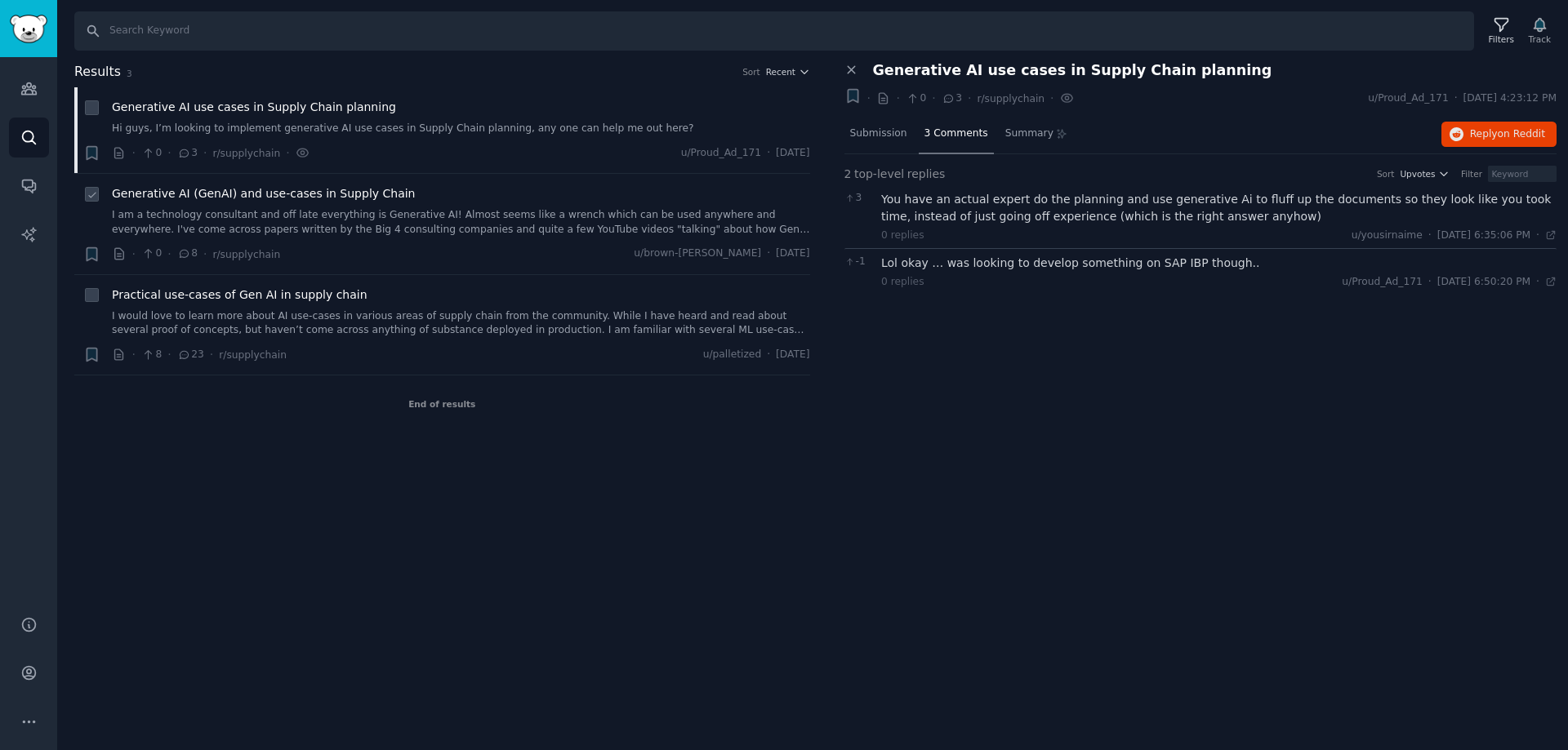
click at [345, 220] on link "I am a technology consultant and off late everything is Generative AI! Almost s…" at bounding box center [461, 222] width 698 height 29
click at [963, 140] on span "8 Comments" at bounding box center [956, 134] width 64 height 14
click at [954, 148] on div "8 Comments" at bounding box center [956, 135] width 75 height 39
click at [353, 316] on link "I would love to learn more about AI use-cases in various areas of supply chain …" at bounding box center [461, 323] width 698 height 29
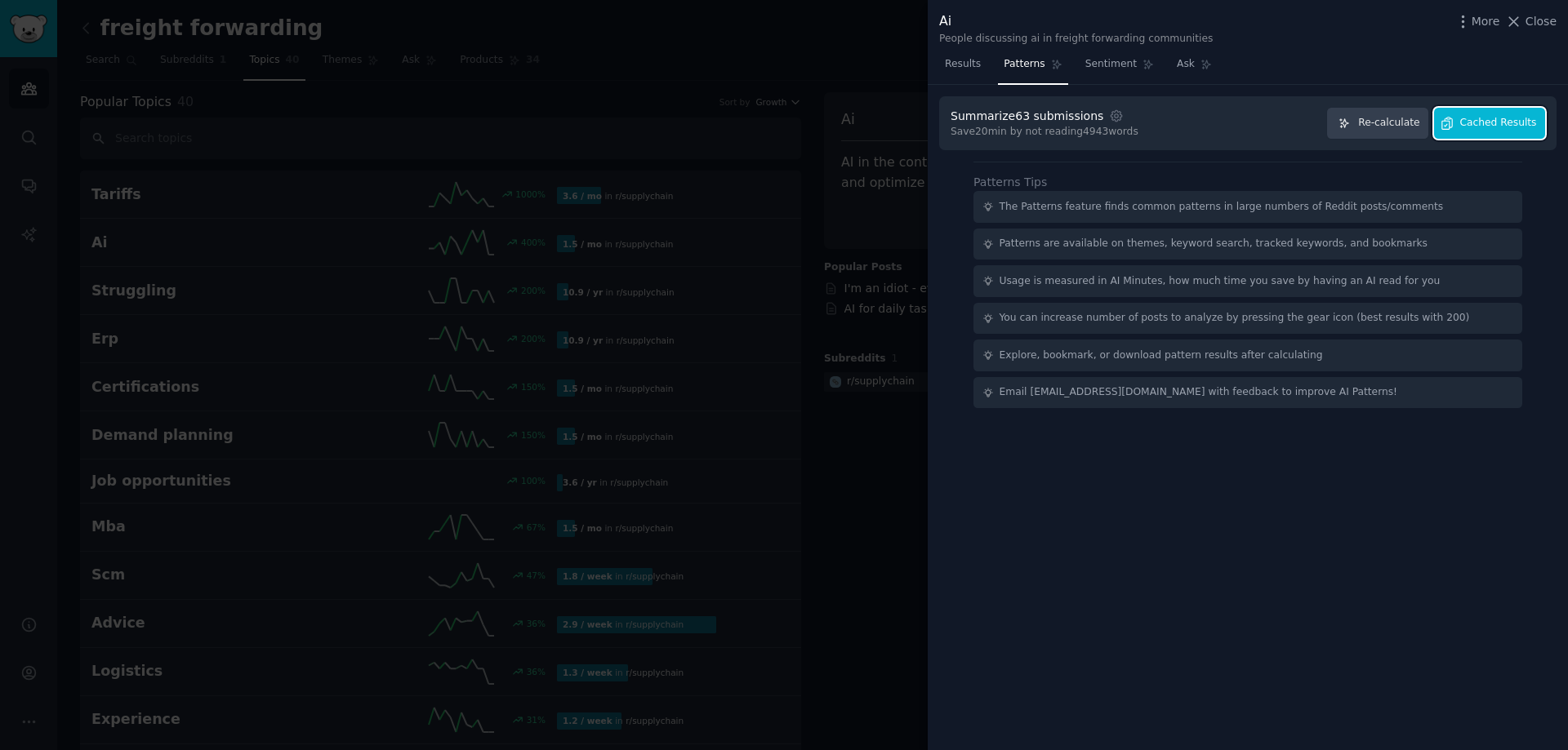
click at [1508, 121] on span "Cached Results" at bounding box center [1498, 123] width 77 height 14
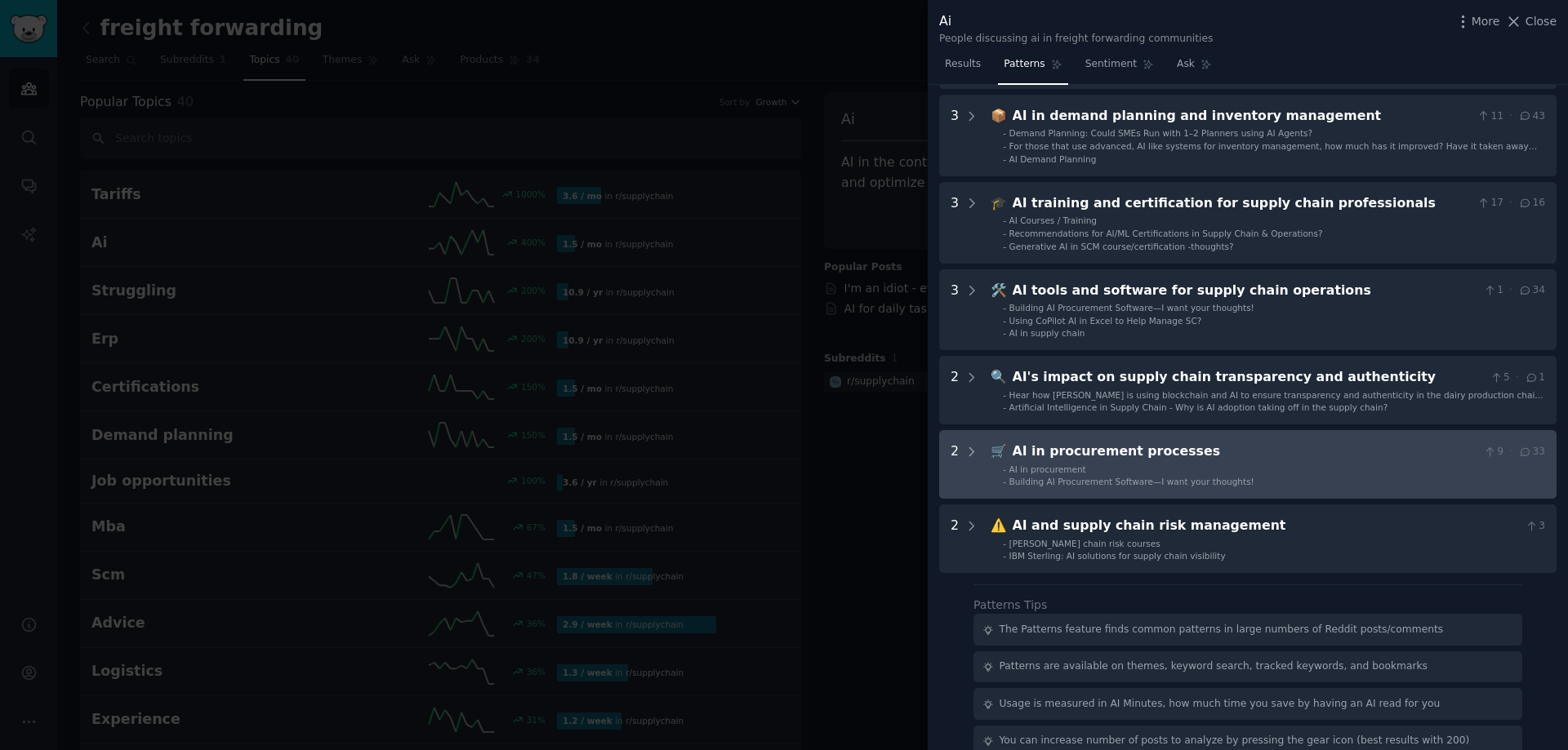
scroll to position [245, 0]
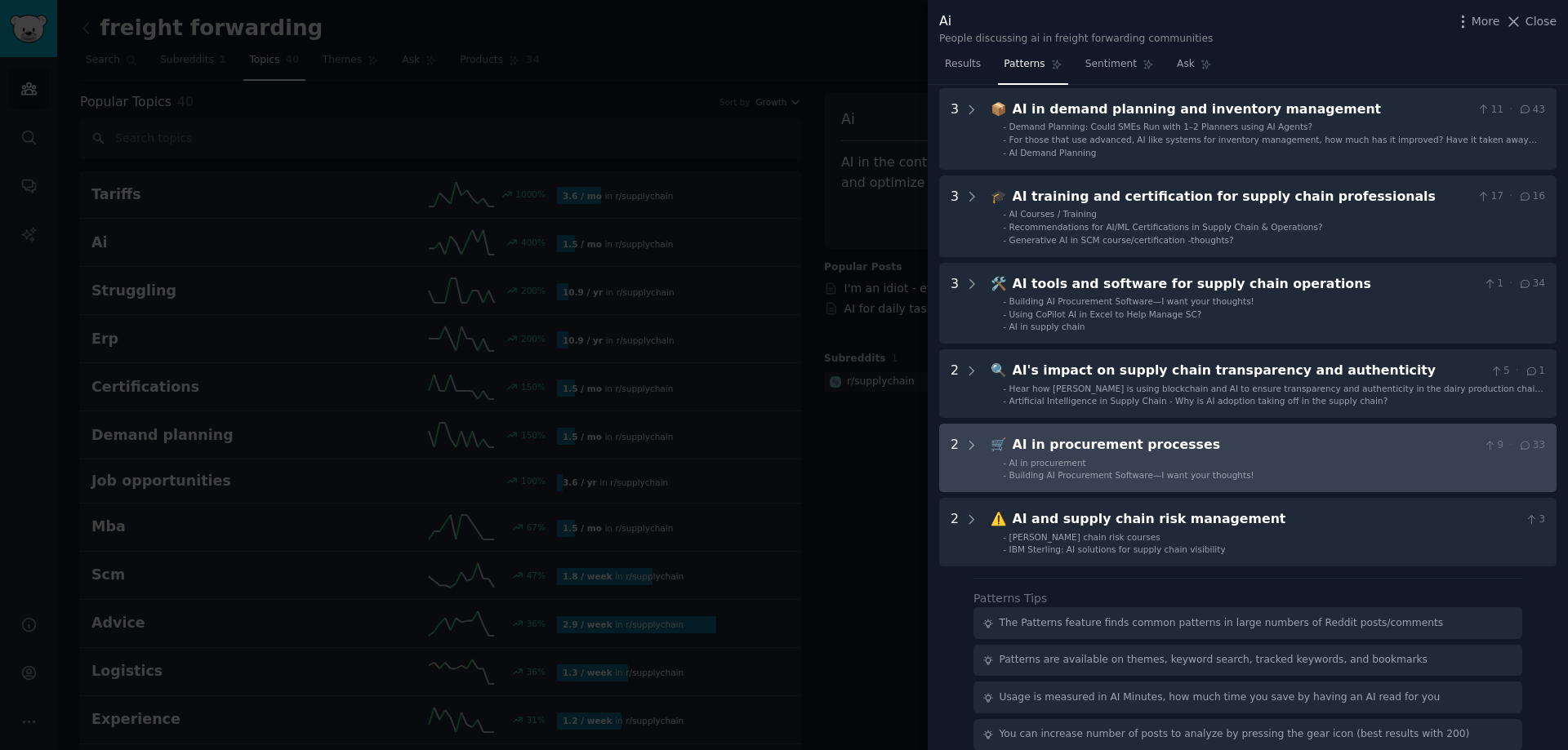
click at [1081, 477] on span "Building AI Procurement Software—I want your thoughts!" at bounding box center [1132, 475] width 245 height 10
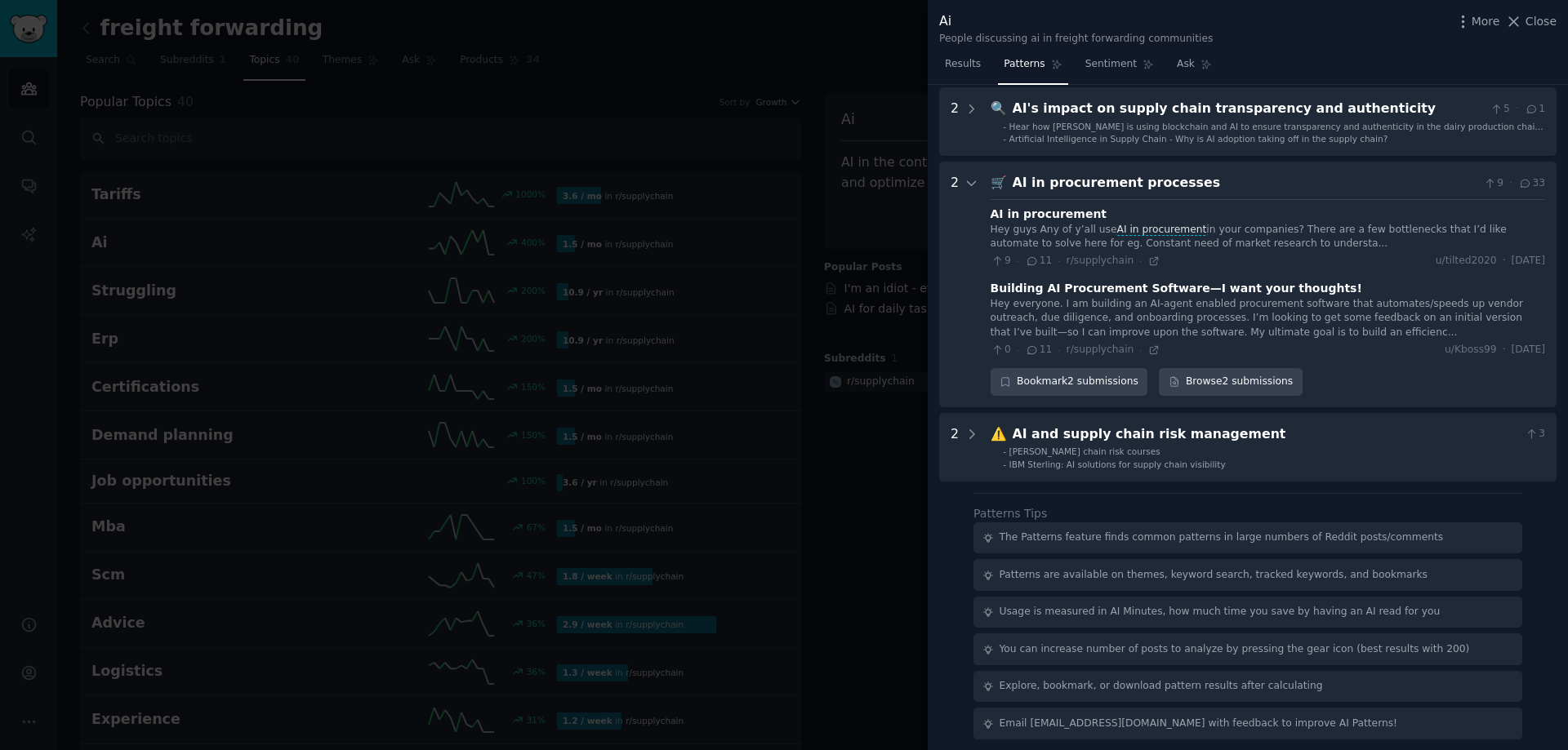
scroll to position [512, 0]
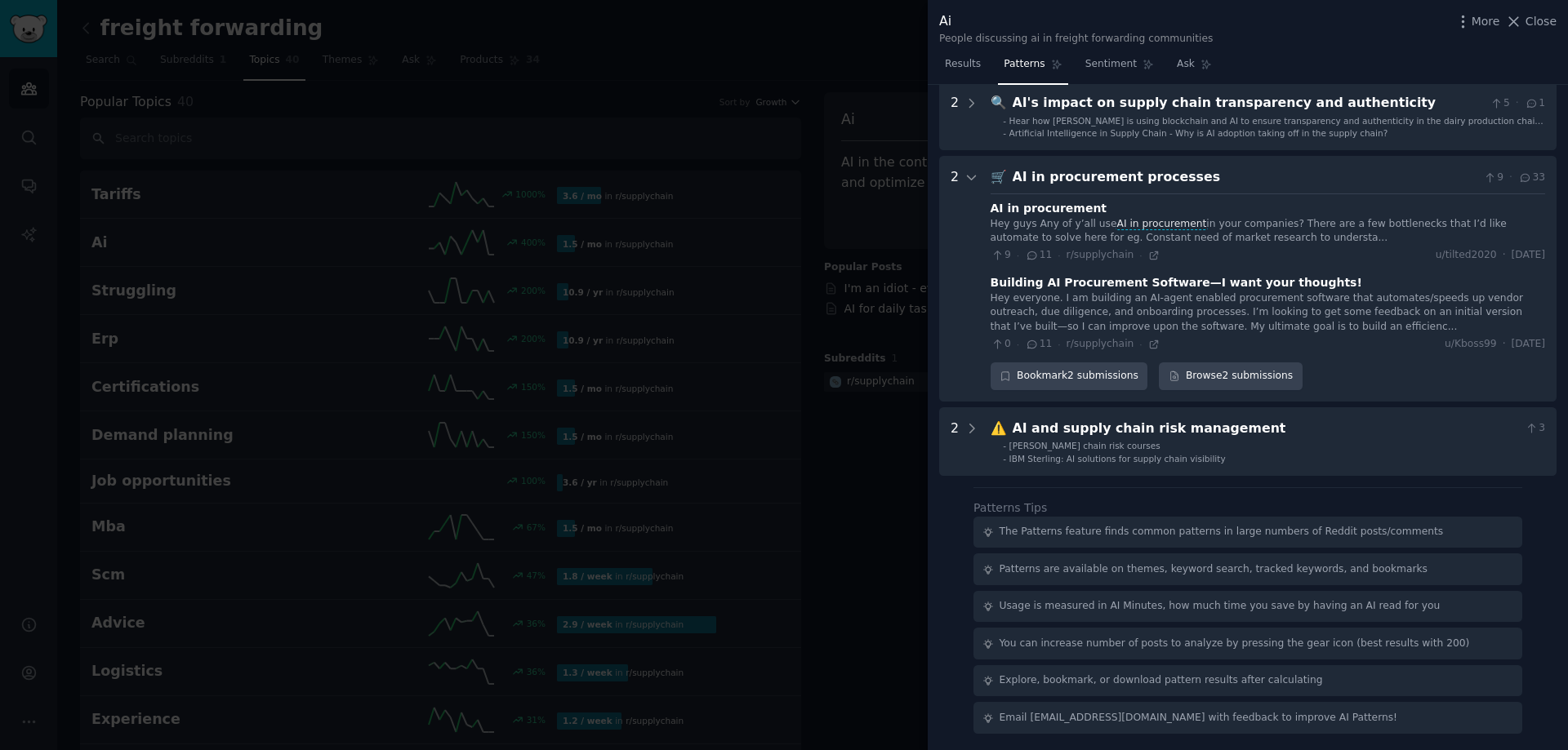
click at [1108, 302] on div "Hey everyone. I am building an AI-agent enabled procurement software that autom…" at bounding box center [1267, 312] width 554 height 43
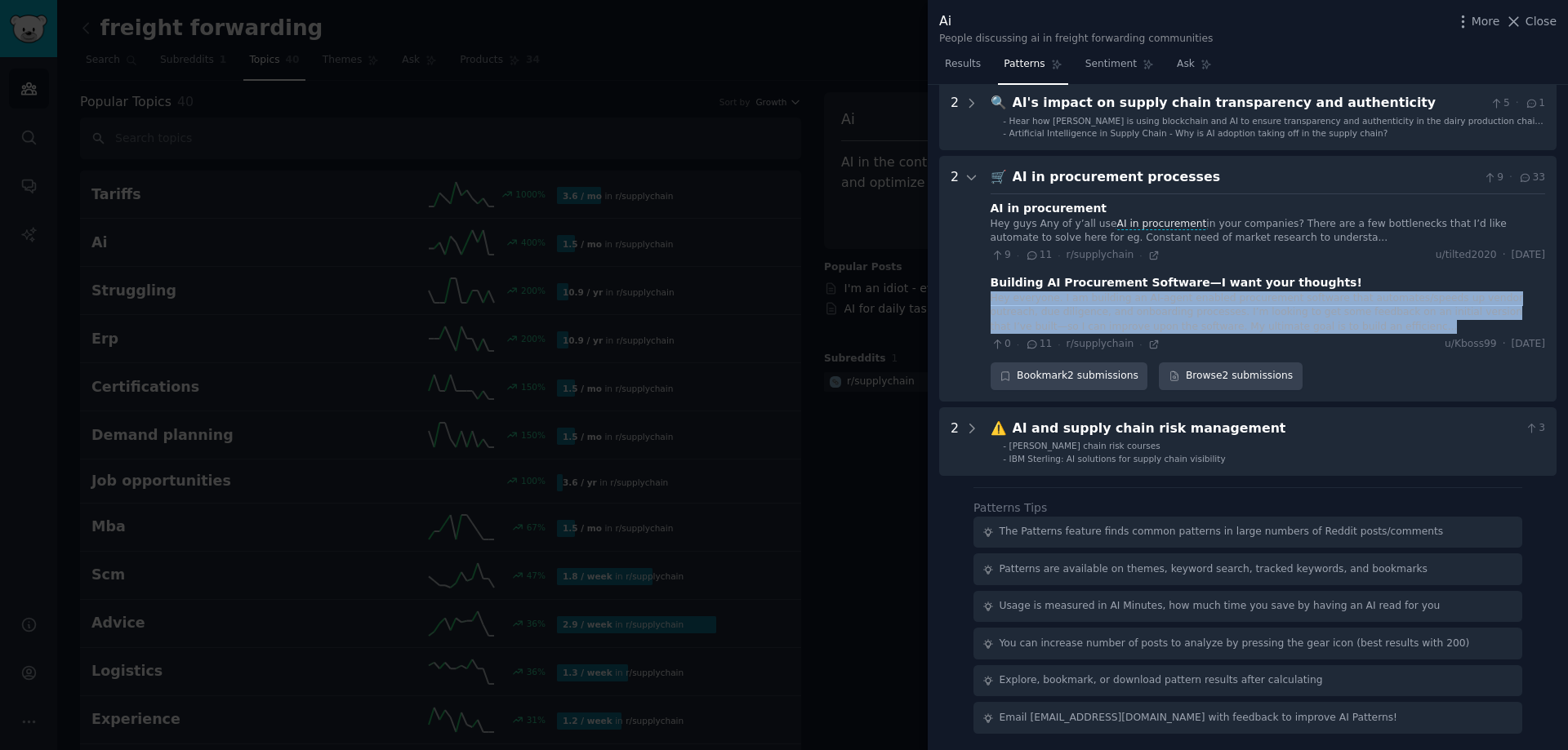
click at [1108, 302] on div "Hey everyone. I am building an AI-agent enabled procurement software that autom…" at bounding box center [1267, 312] width 554 height 43
click at [1255, 375] on link "Browse 2 submissions" at bounding box center [1230, 376] width 143 height 28
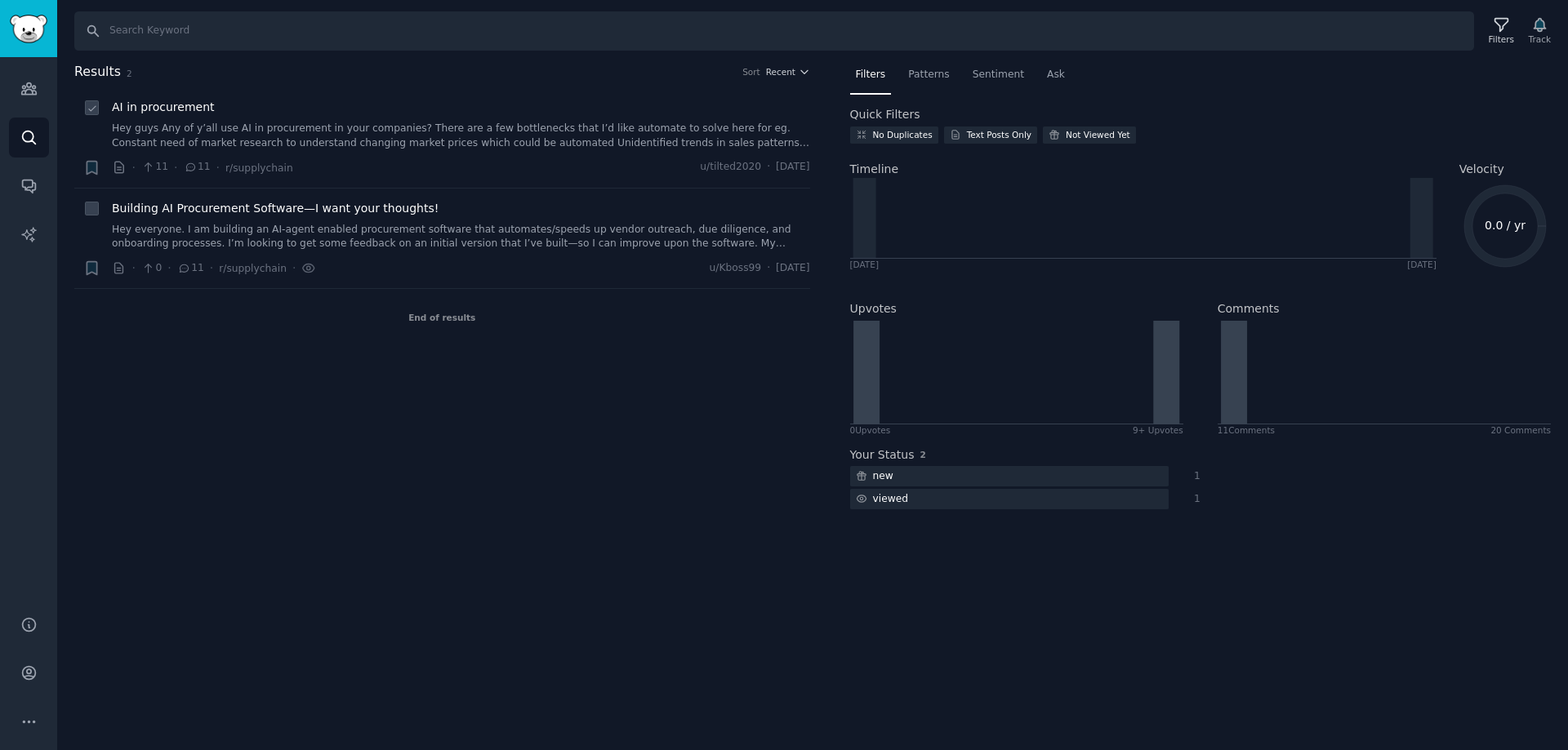
click at [351, 135] on link "Hey guys Any of y’all use AI in procurement in your companies? There are a few …" at bounding box center [461, 136] width 698 height 29
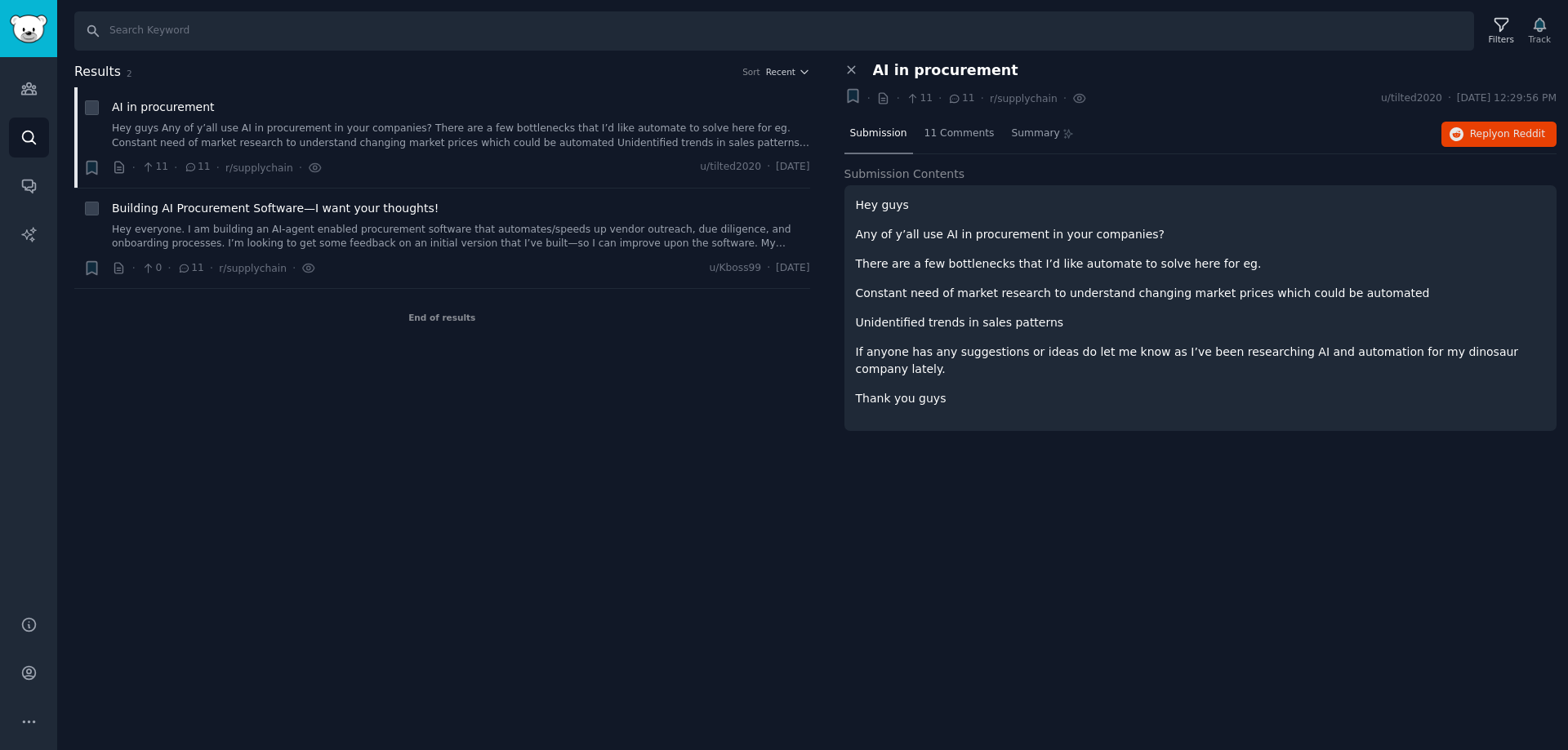
click at [1052, 232] on p "Any of y’all use AI in procurement in your companies?" at bounding box center [1201, 235] width 690 height 17
click at [940, 135] on span "11 Comments" at bounding box center [959, 134] width 70 height 14
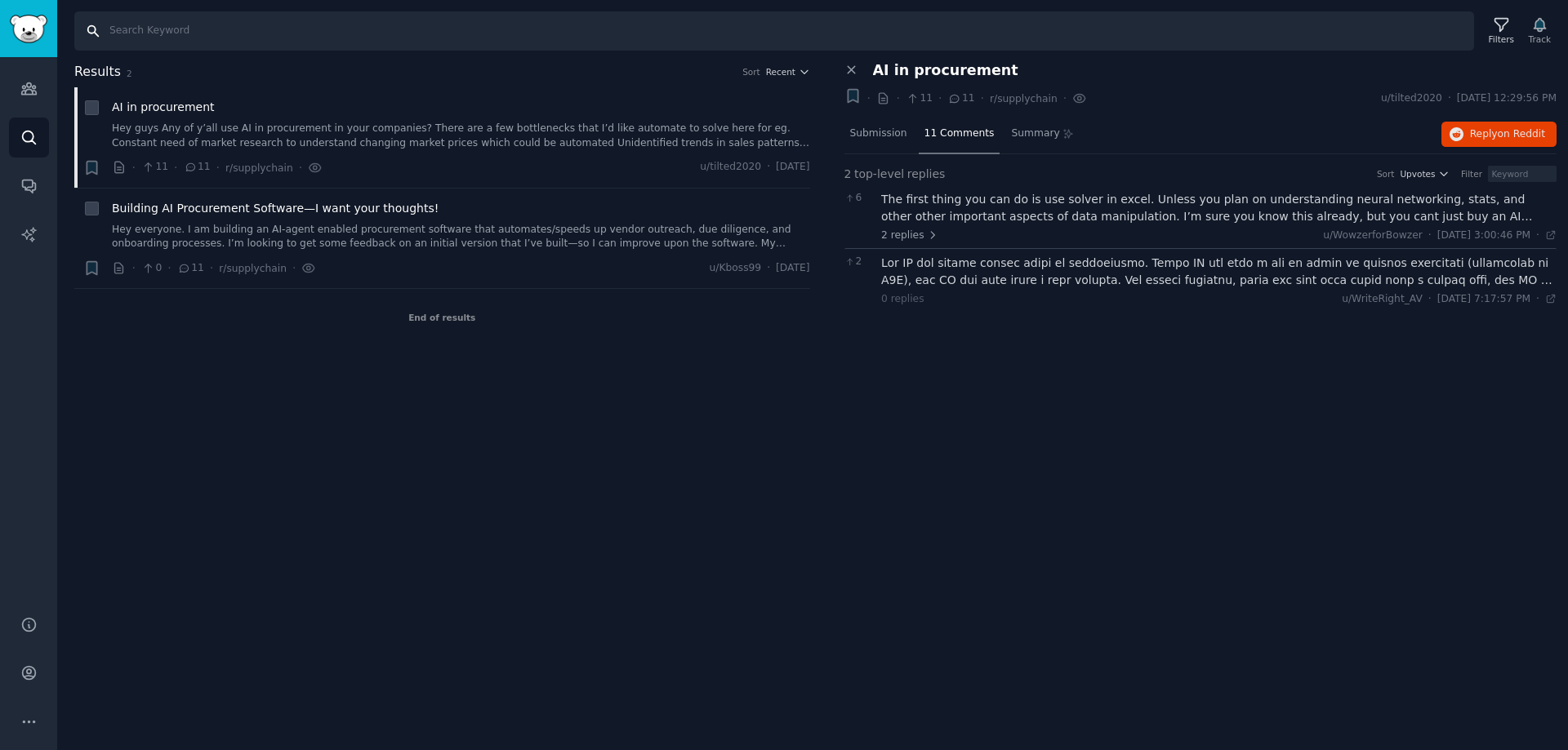
click at [130, 29] on input "Search" at bounding box center [773, 31] width 1399 height 39
click at [32, 98] on link "Audiences" at bounding box center [29, 89] width 40 height 40
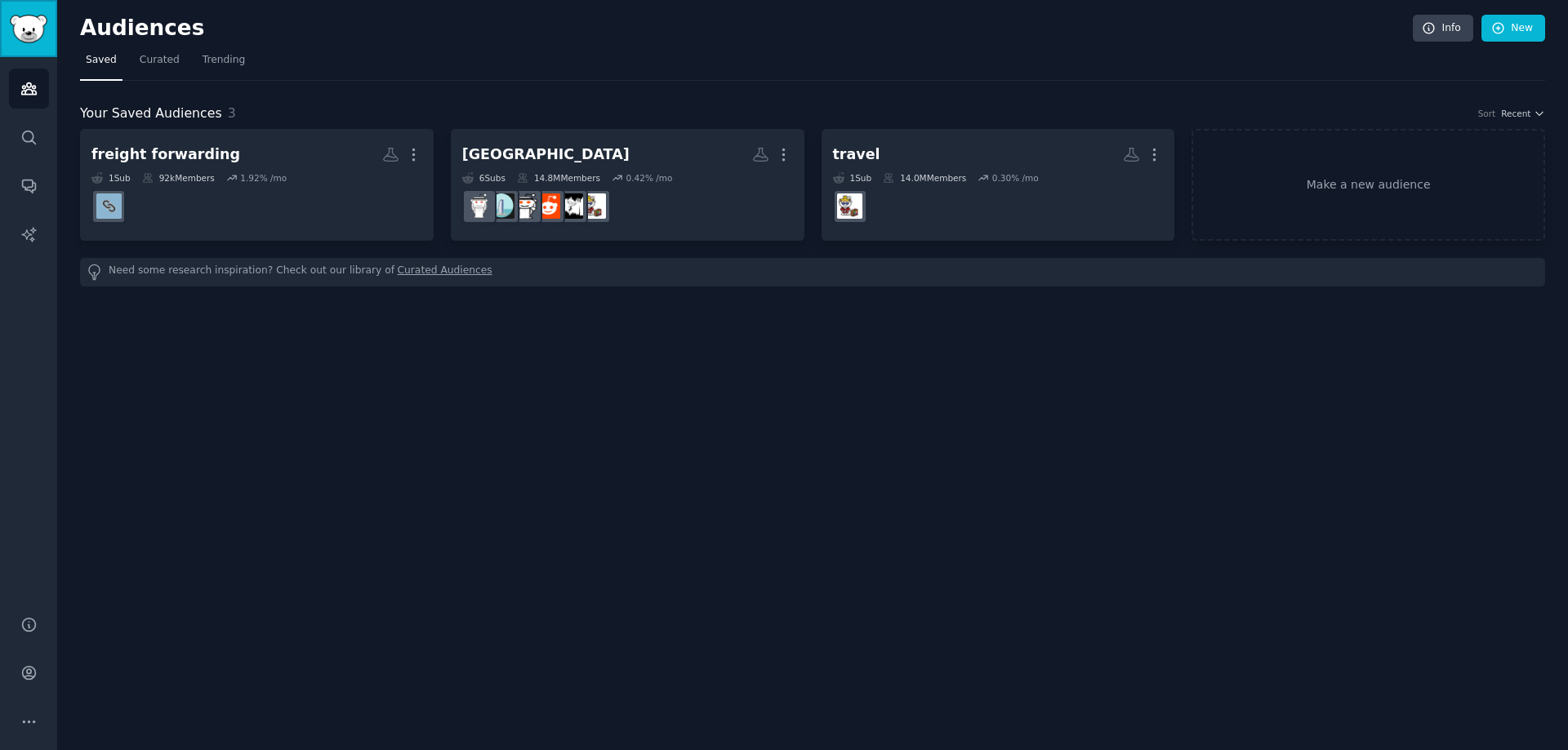
click at [31, 33] on img "Sidebar" at bounding box center [29, 29] width 37 height 29
click at [42, 124] on link "Search" at bounding box center [29, 137] width 40 height 40
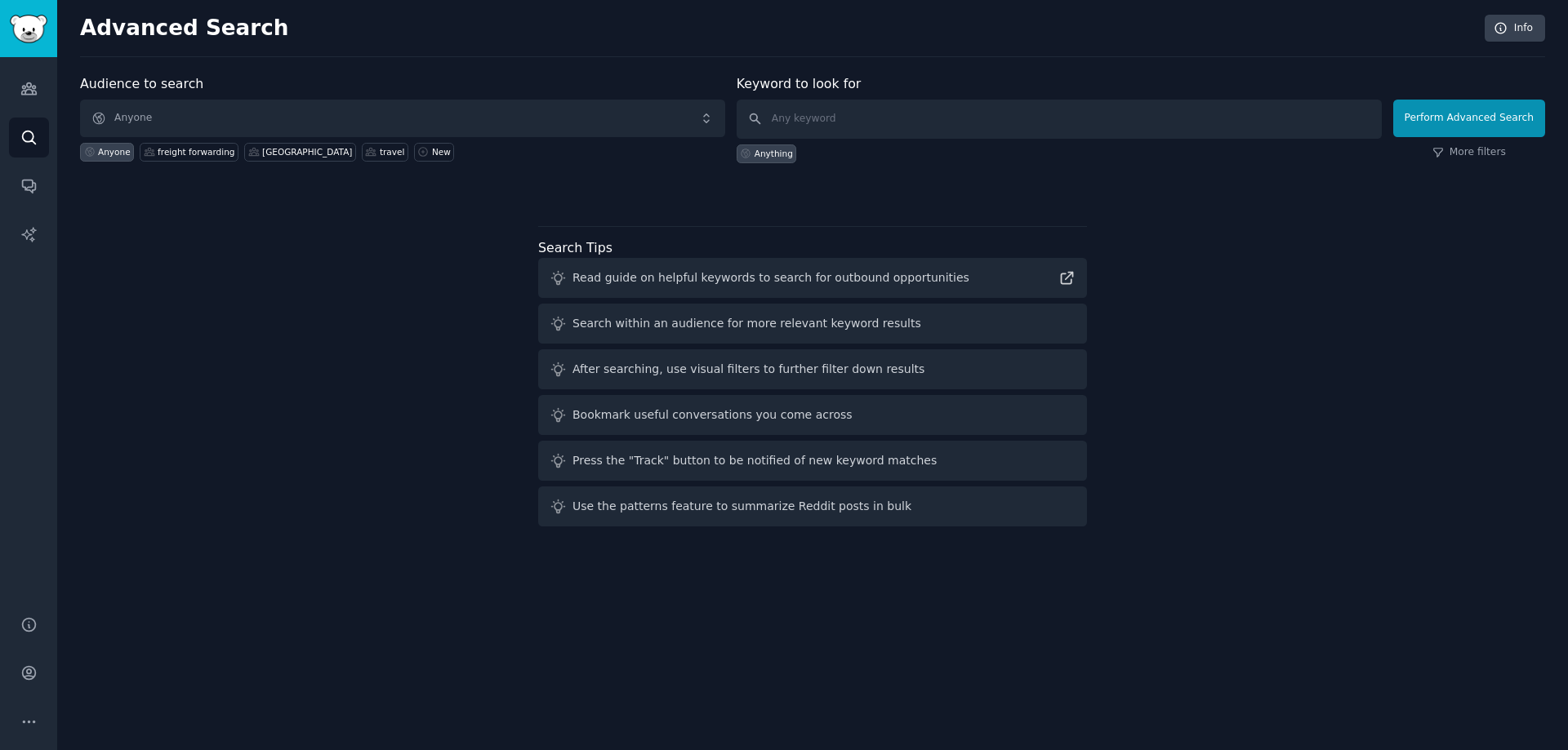
click at [899, 151] on div "Anything" at bounding box center [1059, 151] width 645 height 25
click at [899, 135] on input "text" at bounding box center [1059, 119] width 645 height 39
type input "gen ai in RFQ"
click at [1455, 113] on button "Perform Advanced Search" at bounding box center [1469, 118] width 152 height 37
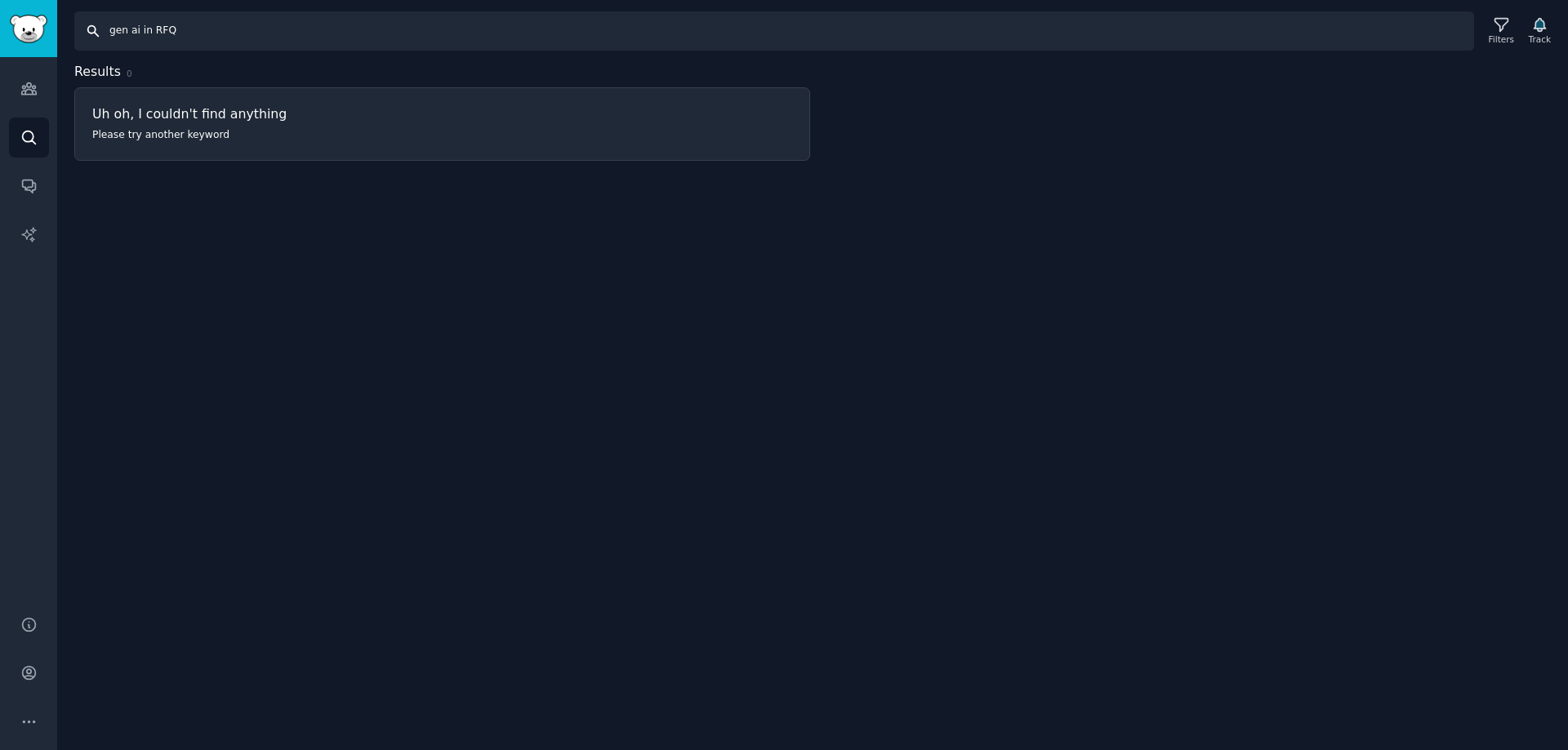
click at [276, 20] on input "gen ai in RFQ" at bounding box center [773, 31] width 1399 height 39
click at [132, 29] on input "gen ai in RFQ" at bounding box center [773, 31] width 1399 height 39
click at [181, 30] on input "gen AI in RFQ" at bounding box center [773, 31] width 1399 height 39
drag, startPoint x: 212, startPoint y: 29, endPoint x: -62, endPoint y: 8, distance: 274.8
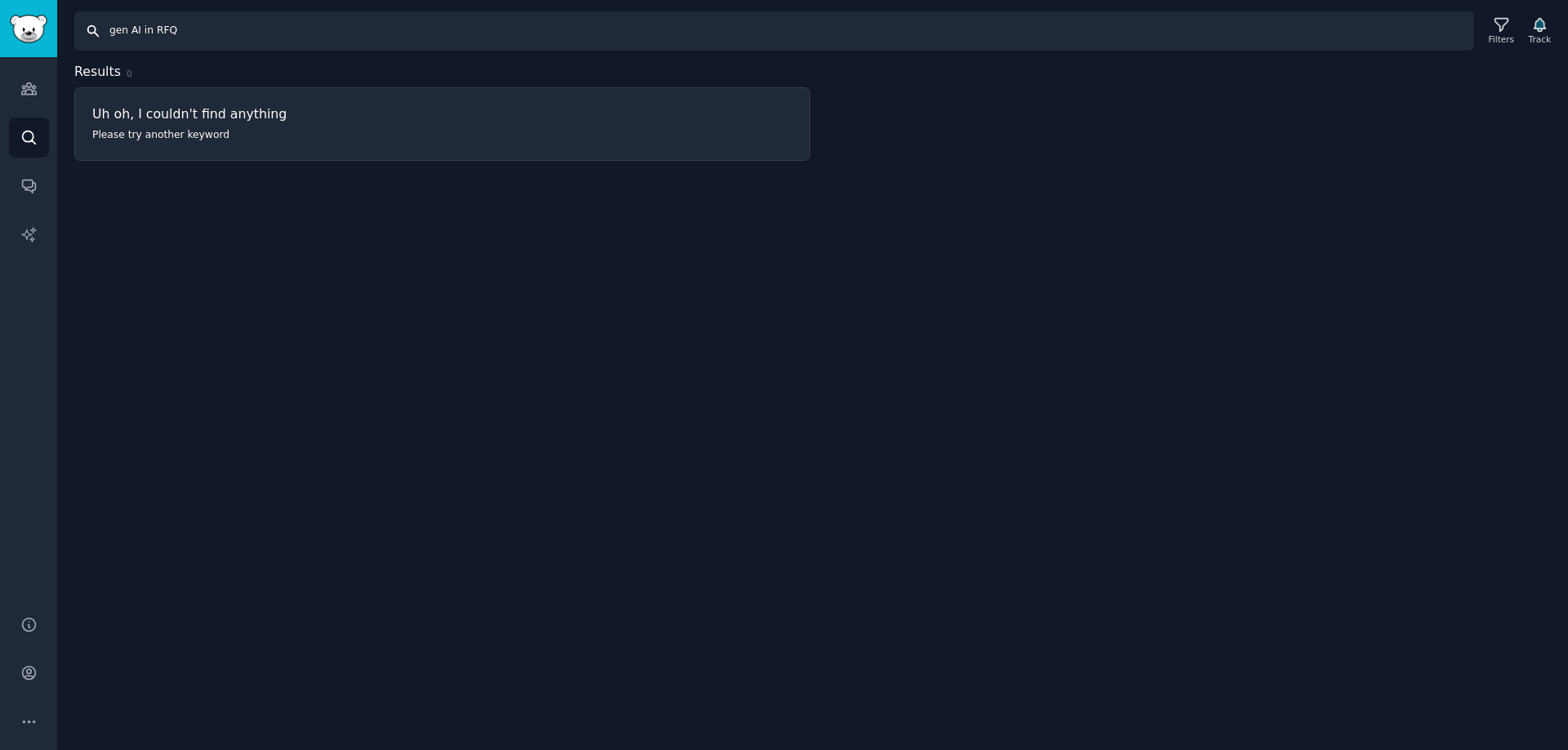
click at [0, 8] on html "Audiences Search Conversations AI Reports Help Account More Search gen AI in RF…" at bounding box center [784, 375] width 1568 height 750
type input "Freight Forwarding RFQ"
click at [202, 116] on h3 "Uh oh, I couldn't find anything" at bounding box center [442, 114] width 700 height 17
click at [30, 84] on icon "Sidebar" at bounding box center [29, 89] width 17 height 17
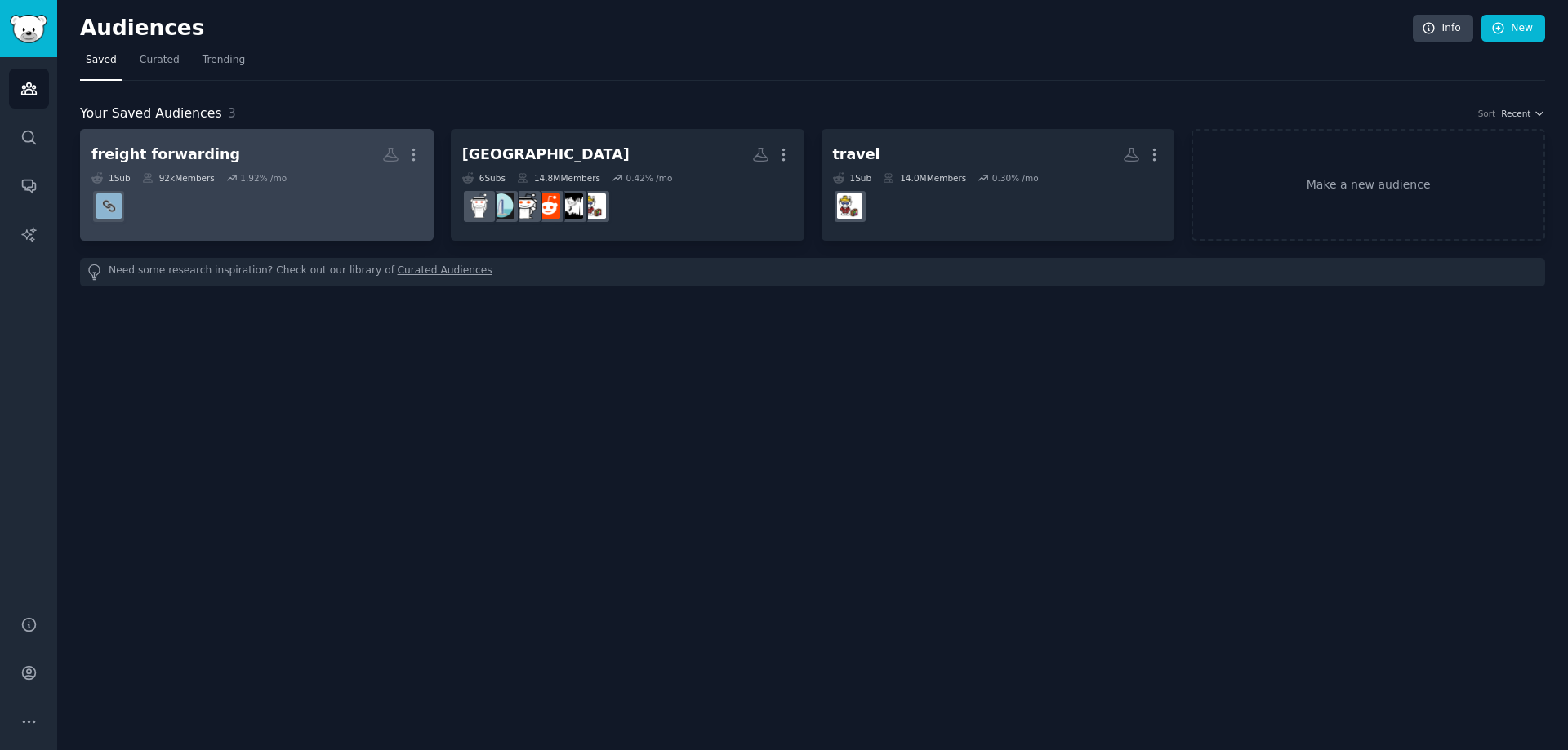
click at [191, 149] on div "freight forwarding" at bounding box center [165, 155] width 148 height 20
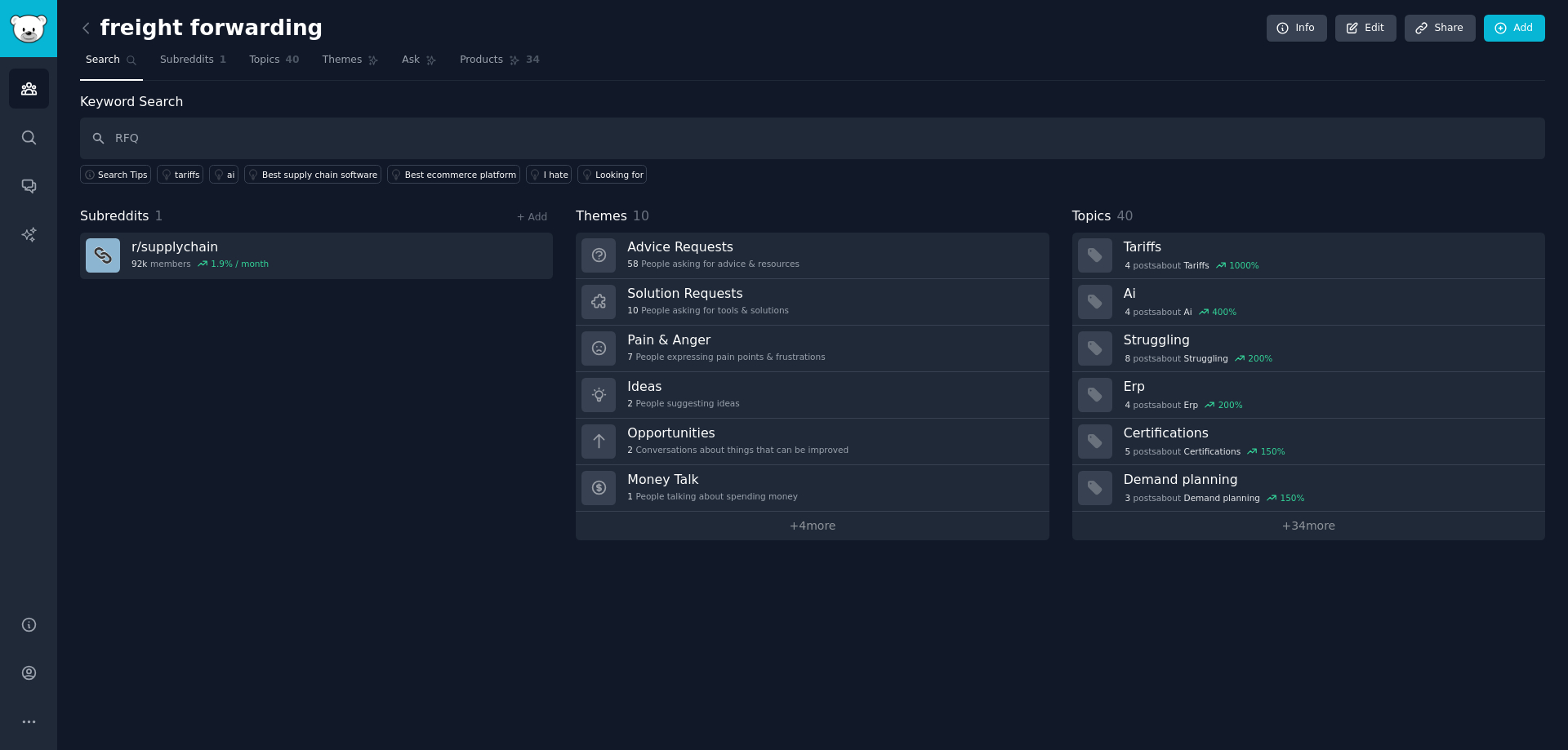
type input "RFQ"
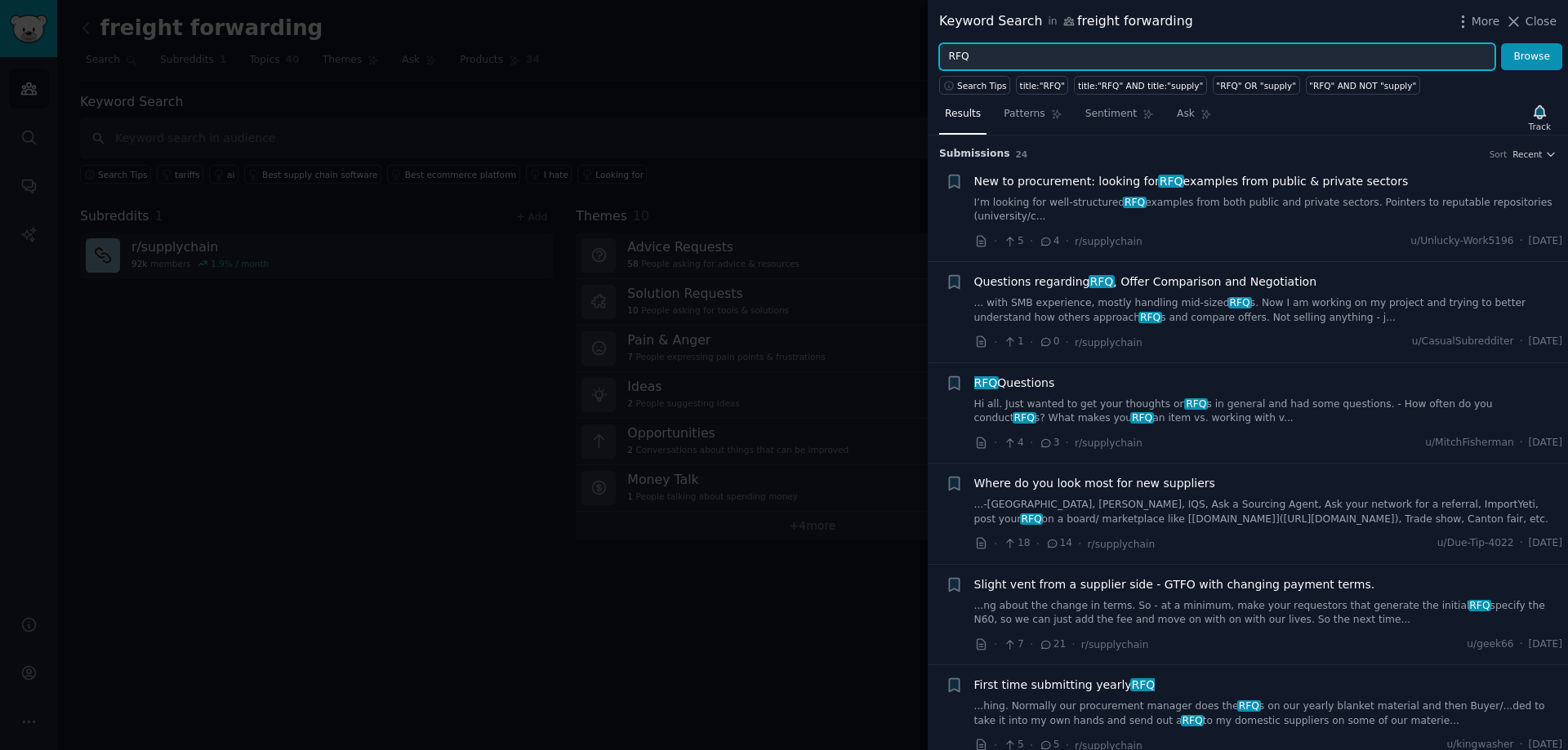
drag, startPoint x: 1037, startPoint y: 54, endPoint x: 754, endPoint y: 37, distance: 283.5
click at [754, 37] on div "Keyword Search in freight forwarding More Close RFQ Browse Search Tips title:"R…" at bounding box center [784, 375] width 1568 height 750
click at [1501, 43] on button "Browse" at bounding box center [1531, 57] width 61 height 28
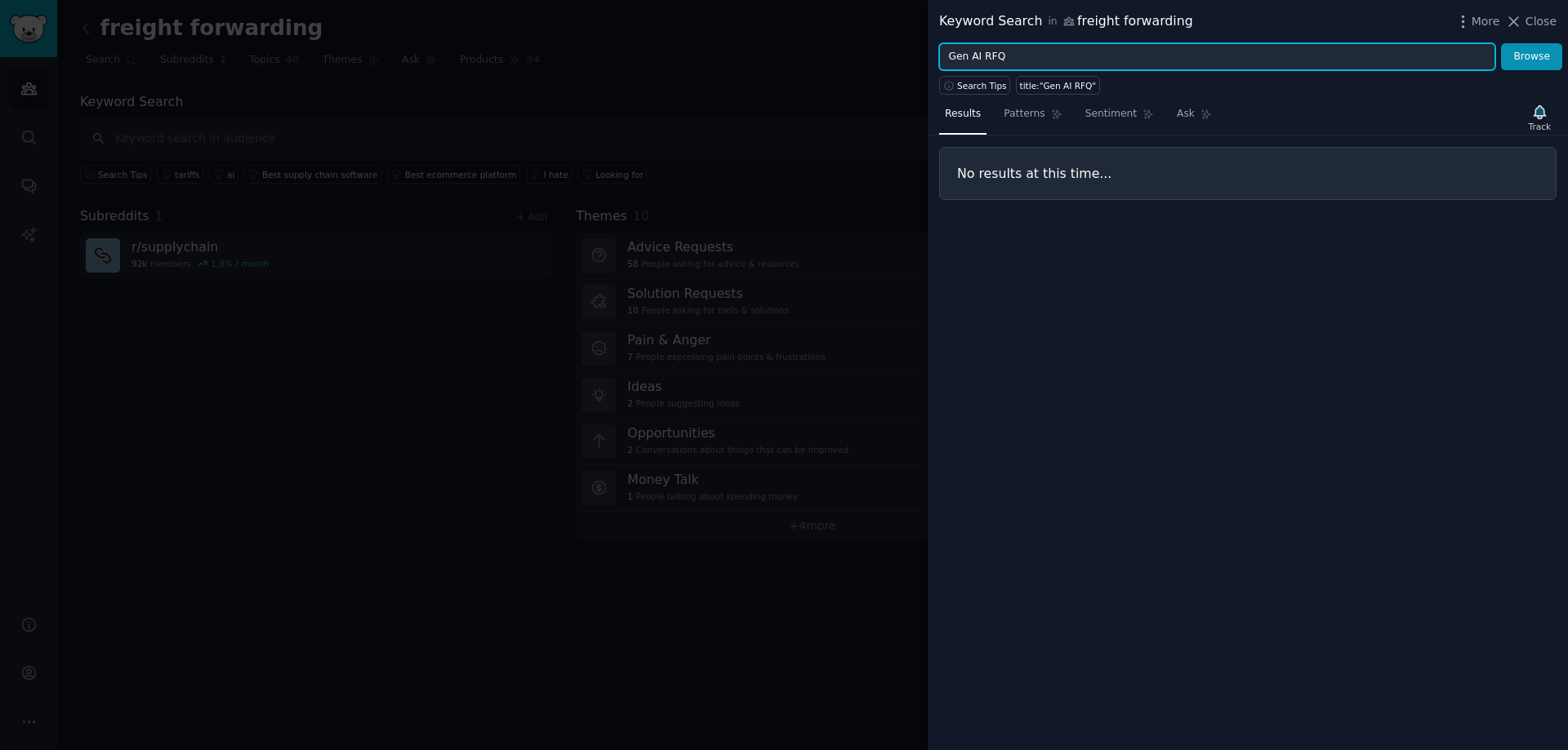
drag, startPoint x: 1023, startPoint y: 57, endPoint x: 813, endPoint y: 60, distance: 210.0
click at [813, 60] on div "Keyword Search in freight forwarding More Close Gen AI RFQ Browse Search Tips t…" at bounding box center [784, 375] width 1568 height 750
click at [1501, 43] on button "Browse" at bounding box center [1531, 57] width 61 height 28
click at [977, 63] on input "RFQ AI" at bounding box center [1217, 57] width 556 height 28
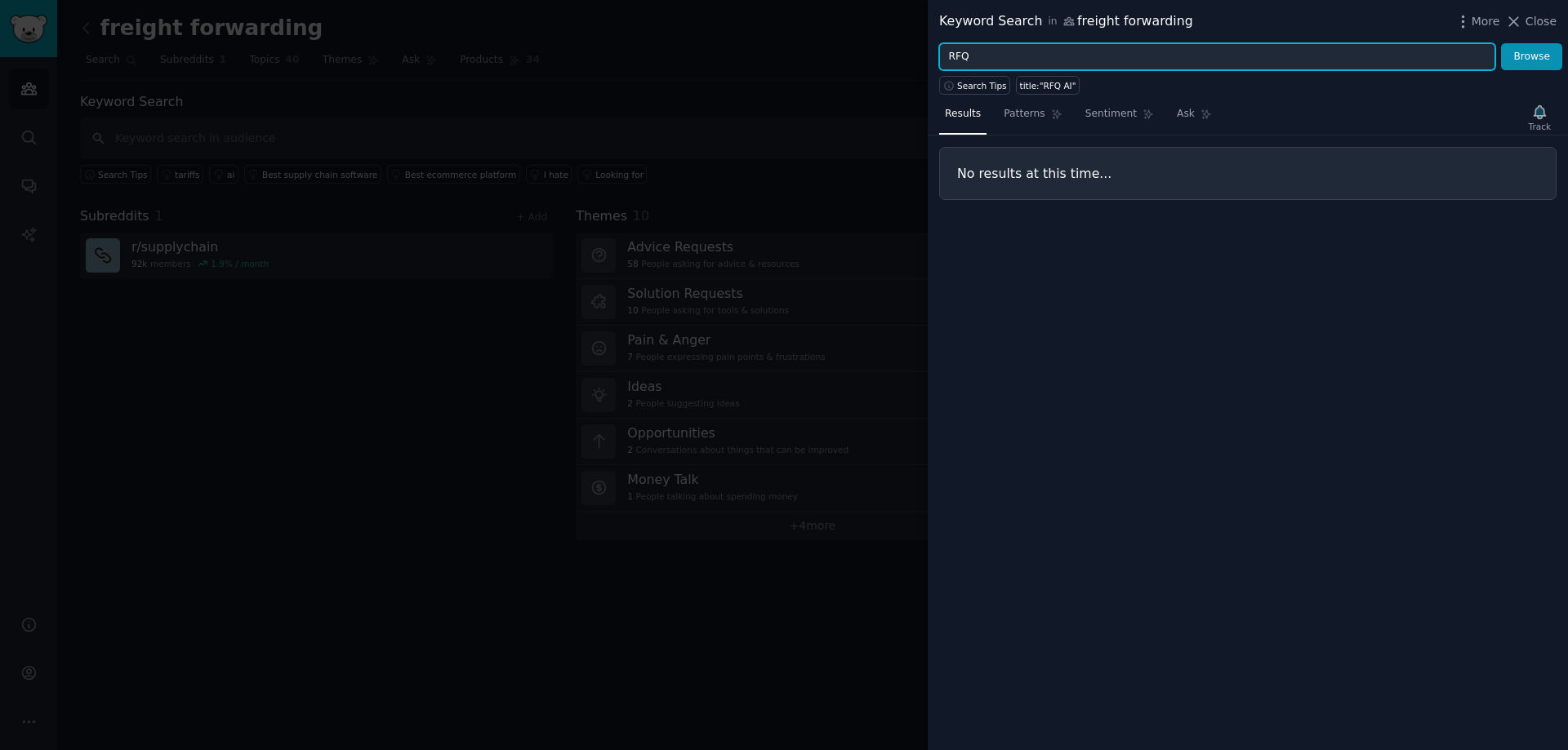
type input "RFQ"
click at [1501, 43] on button "Browse" at bounding box center [1531, 57] width 61 height 28
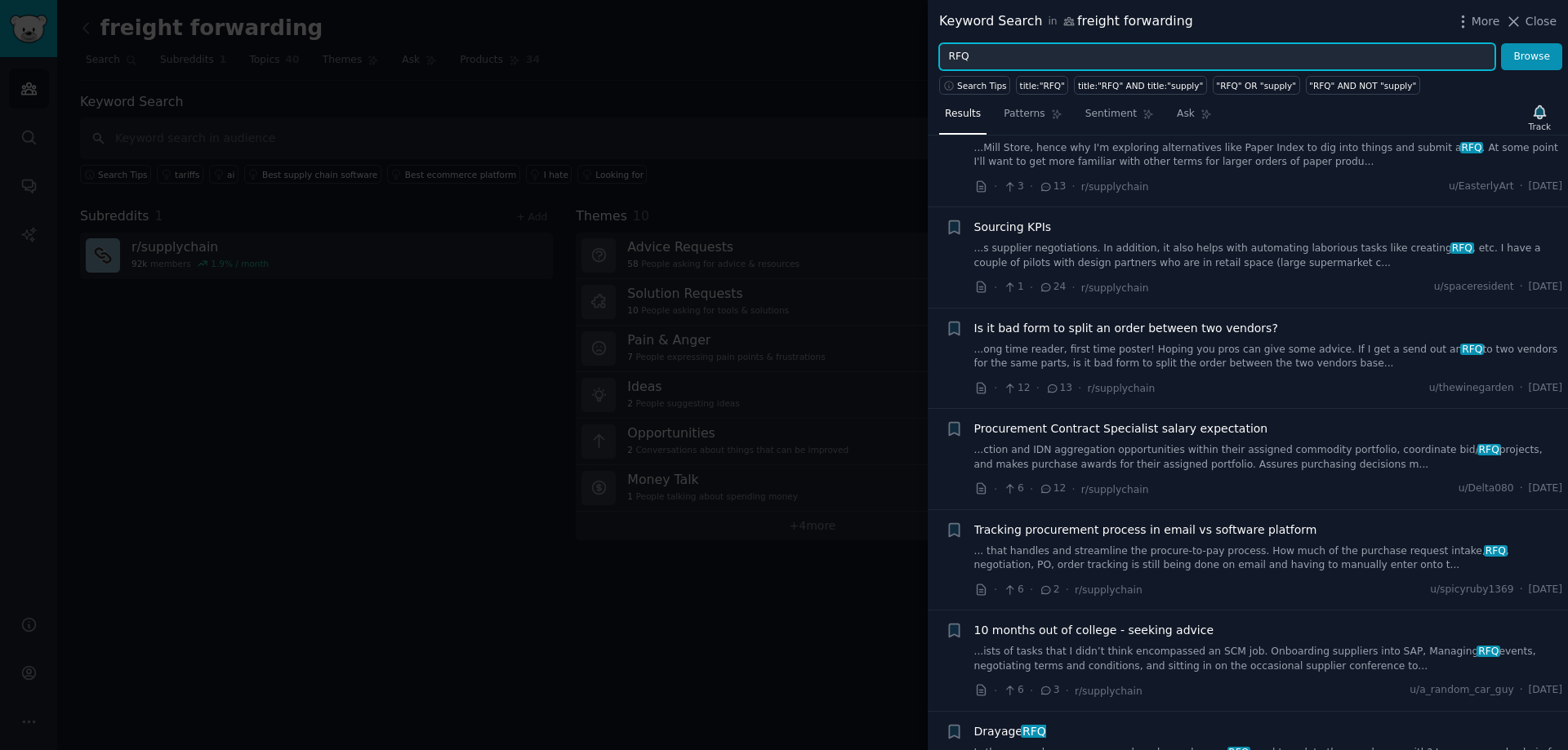
scroll to position [816, 0]
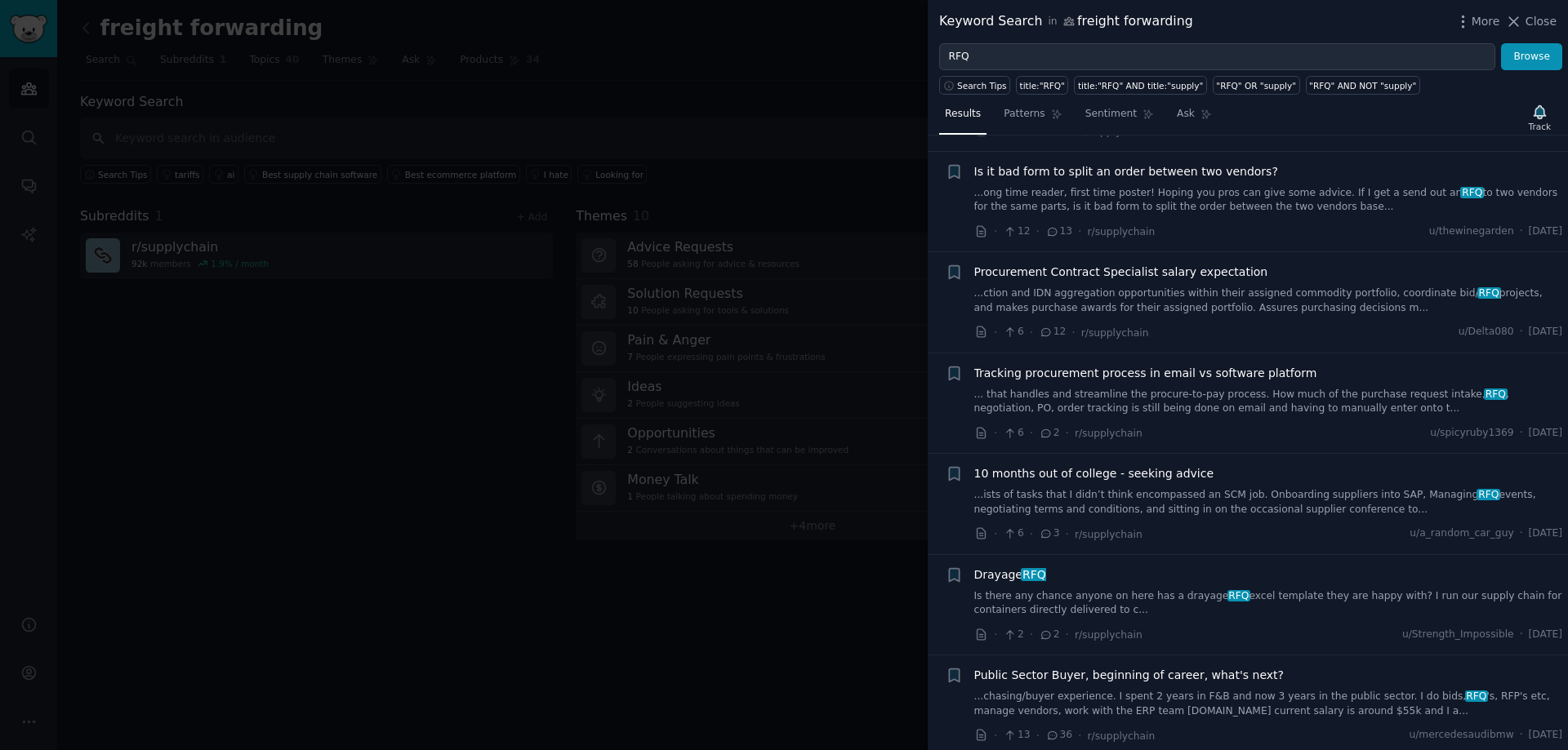
click at [1155, 392] on link "... that handles and streamline the procure-to-pay process. How much of the pur…" at bounding box center [1268, 402] width 589 height 29
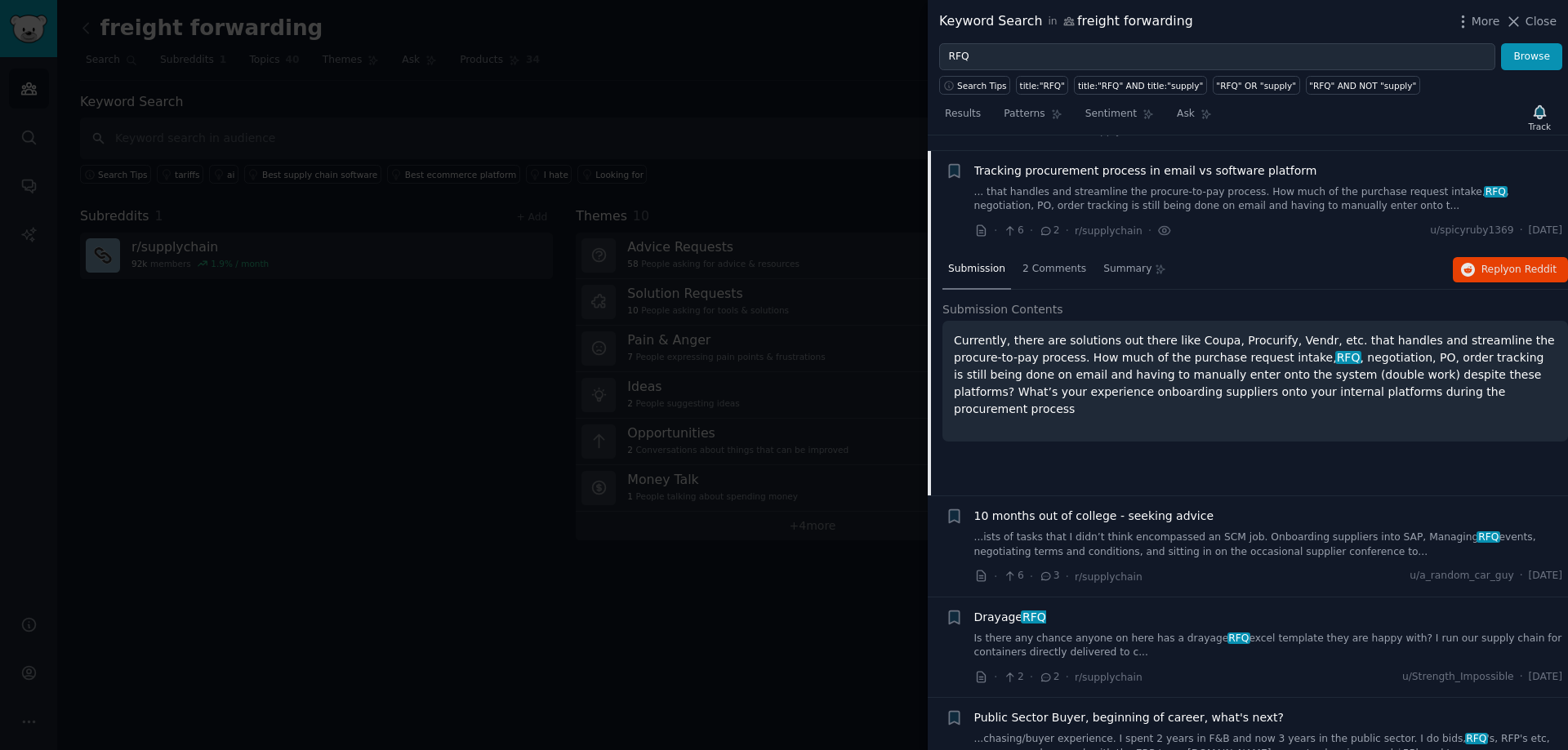
scroll to position [1019, 0]
click at [1041, 261] on span "2 Comments" at bounding box center [1054, 268] width 64 height 14
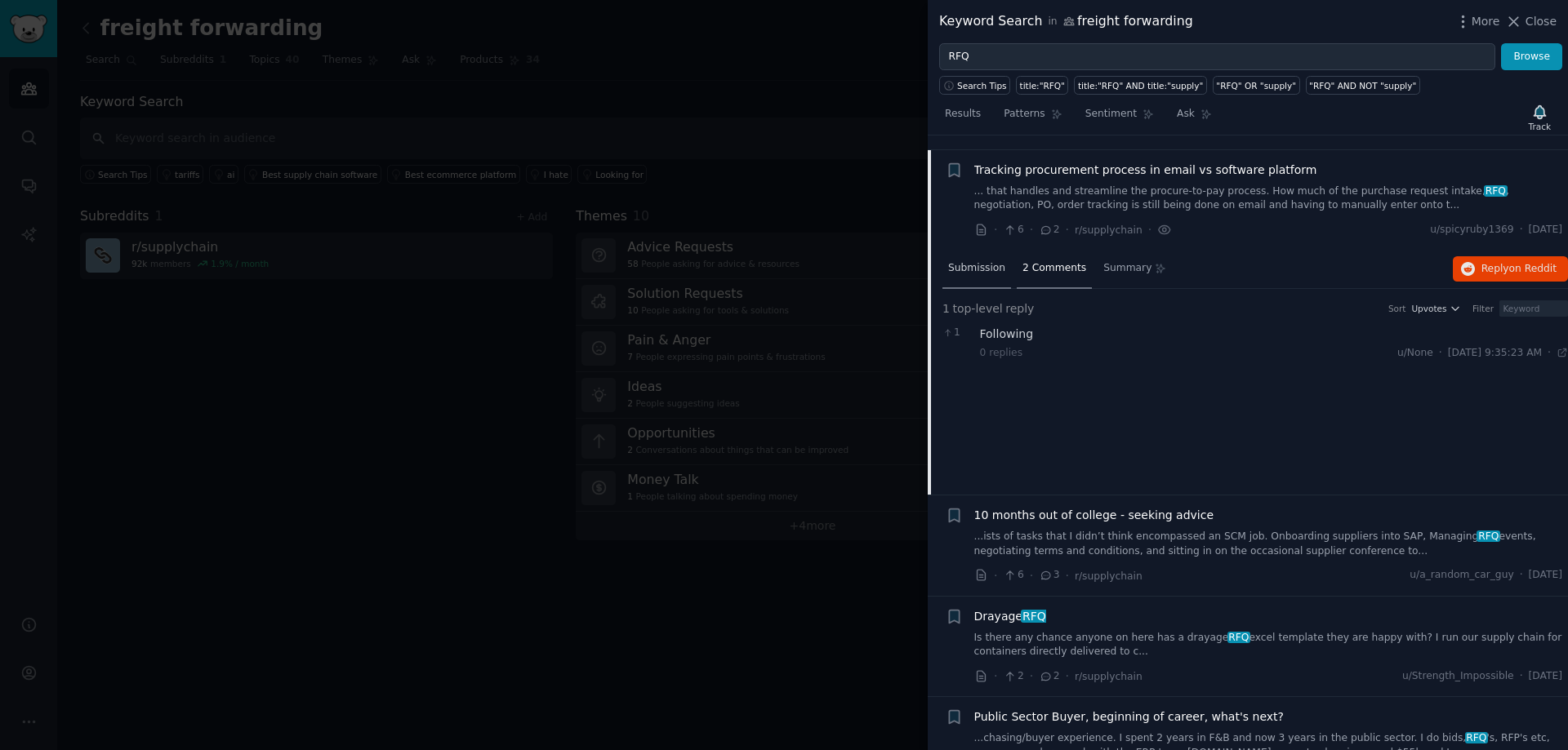
click at [973, 261] on span "Submission" at bounding box center [976, 268] width 57 height 14
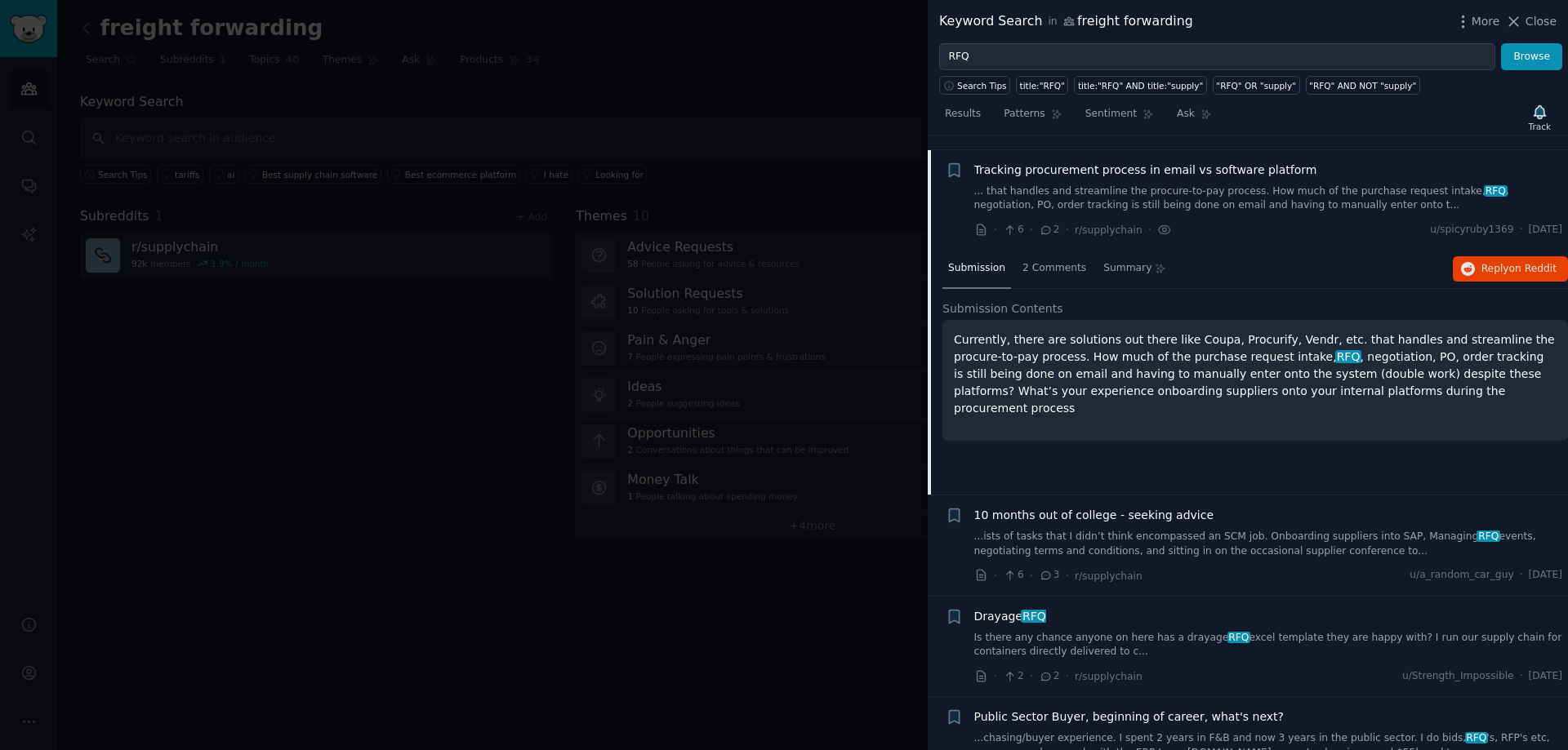
click at [1189, 331] on p "Currently, there are solutions out there like Coupa, Procurify, Vendr, etc. tha…" at bounding box center [1255, 374] width 603 height 86
click at [1217, 331] on p "Currently, there are solutions out there like Coupa, Procurify, Vendr, etc. tha…" at bounding box center [1255, 374] width 603 height 86
click at [1267, 331] on p "Currently, there are solutions out there like Coupa, Procurify, Vendr, etc. tha…" at bounding box center [1255, 374] width 603 height 86
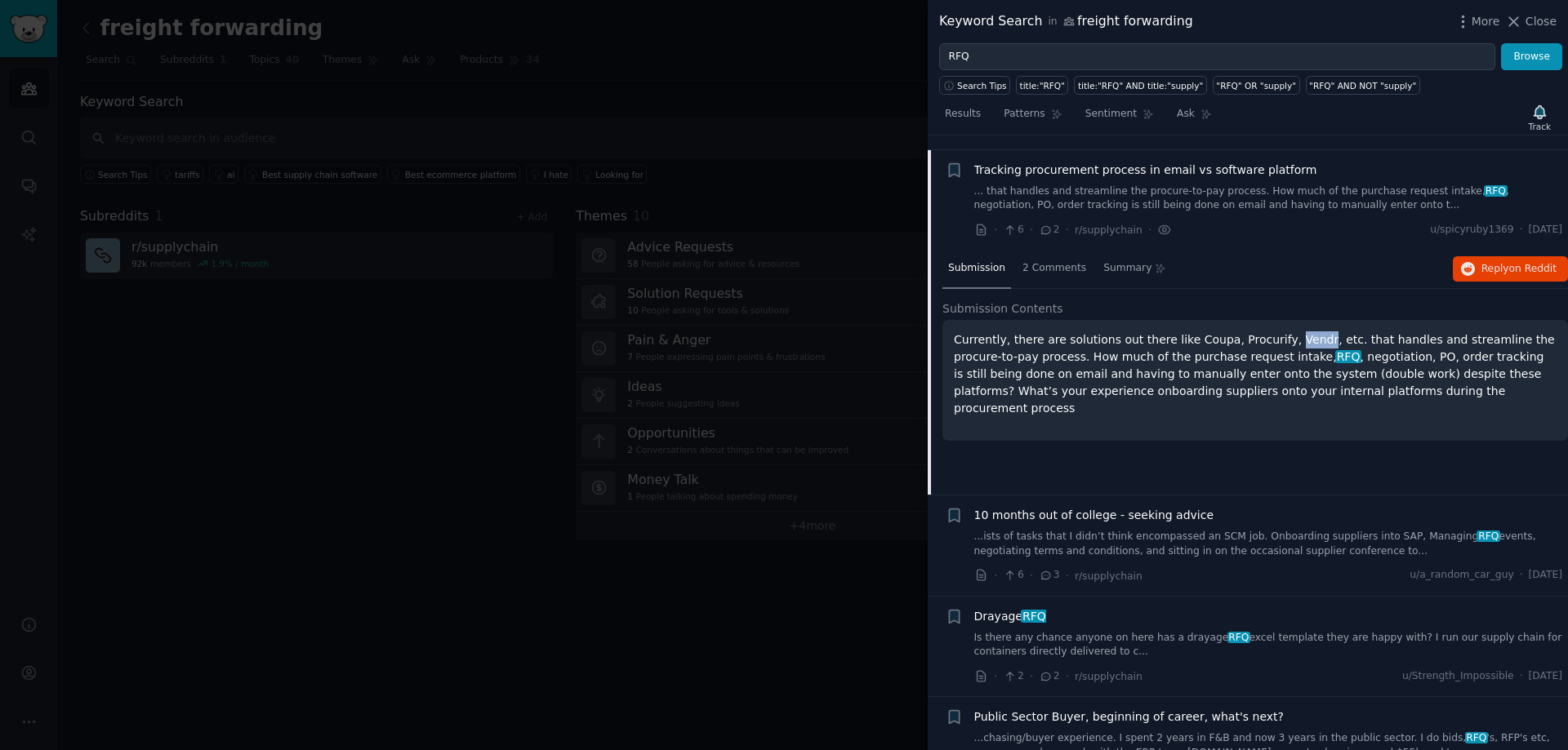
click at [1267, 331] on p "Currently, there are solutions out there like Coupa, Procurify, Vendr, etc. tha…" at bounding box center [1255, 374] width 603 height 86
click at [1008, 365] on p "Currently, there are solutions out there like Coupa, Procurify, Vendr, etc. tha…" at bounding box center [1255, 374] width 603 height 86
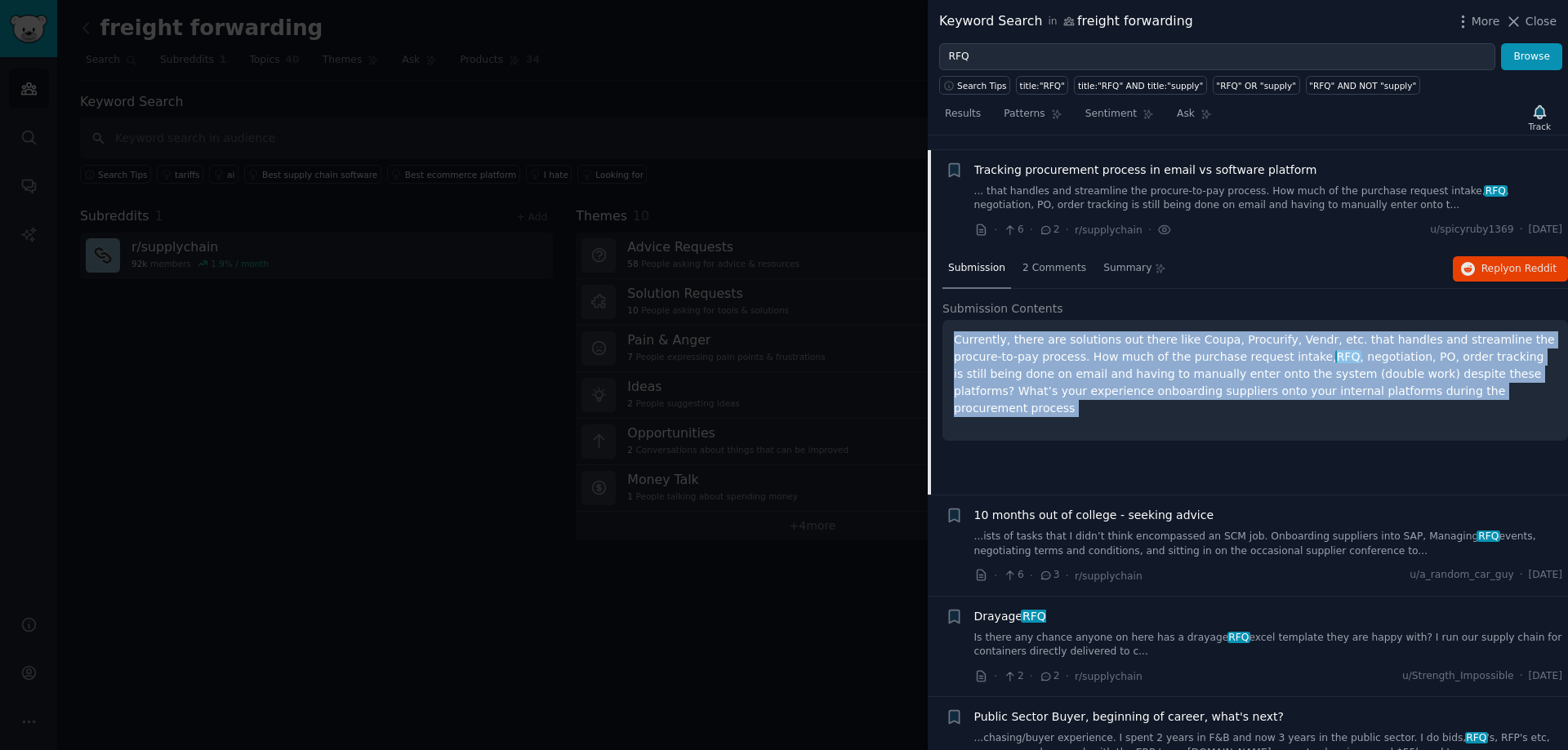
click at [1008, 365] on p "Currently, there are solutions out there like Coupa, Procurify, Vendr, etc. tha…" at bounding box center [1255, 374] width 603 height 86
click at [1348, 365] on p "Currently, there are solutions out there like Coupa, Procurify, Vendr, etc. tha…" at bounding box center [1255, 374] width 603 height 86
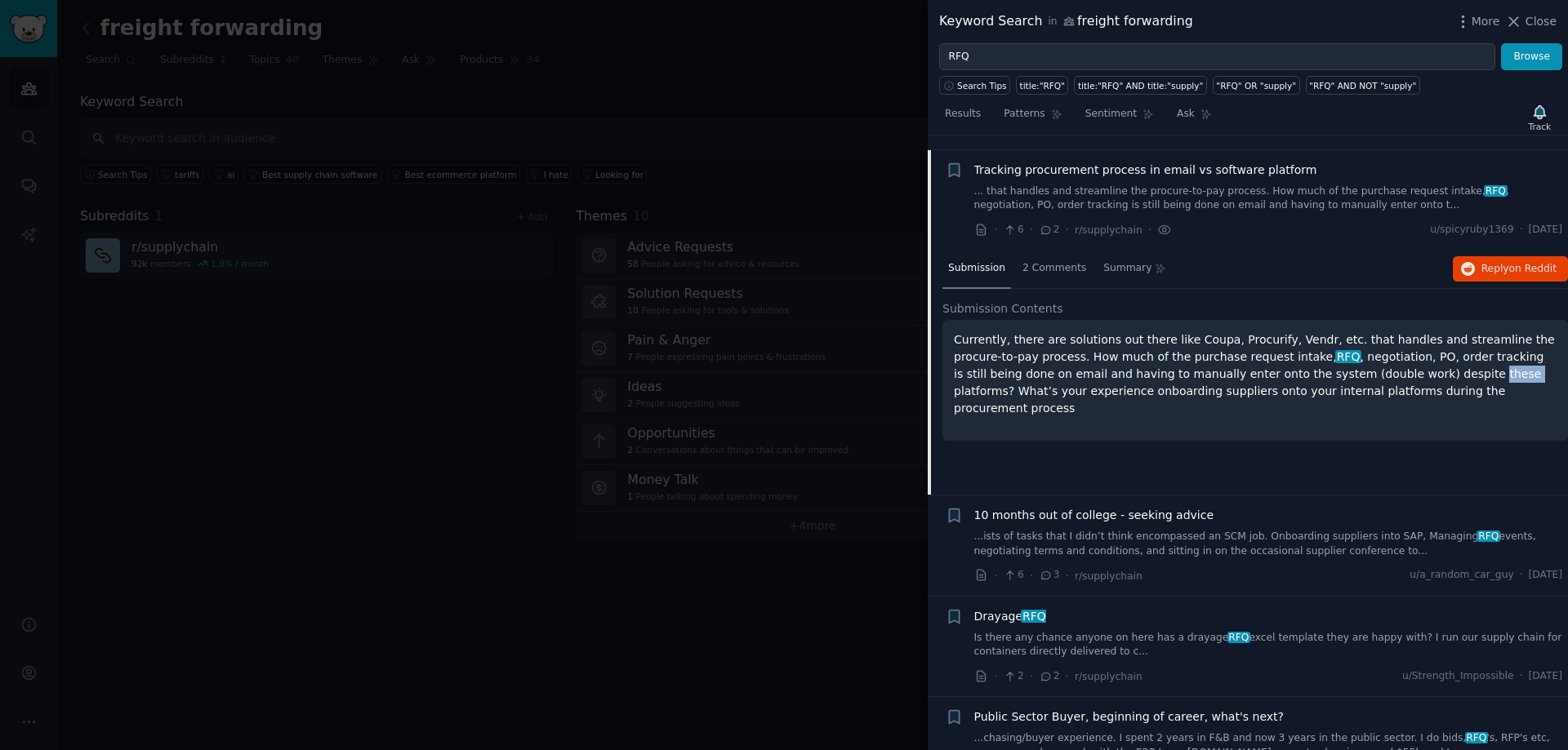
click at [1348, 365] on p "Currently, there are solutions out there like Coupa, Procurify, Vendr, etc. tha…" at bounding box center [1255, 374] width 603 height 86
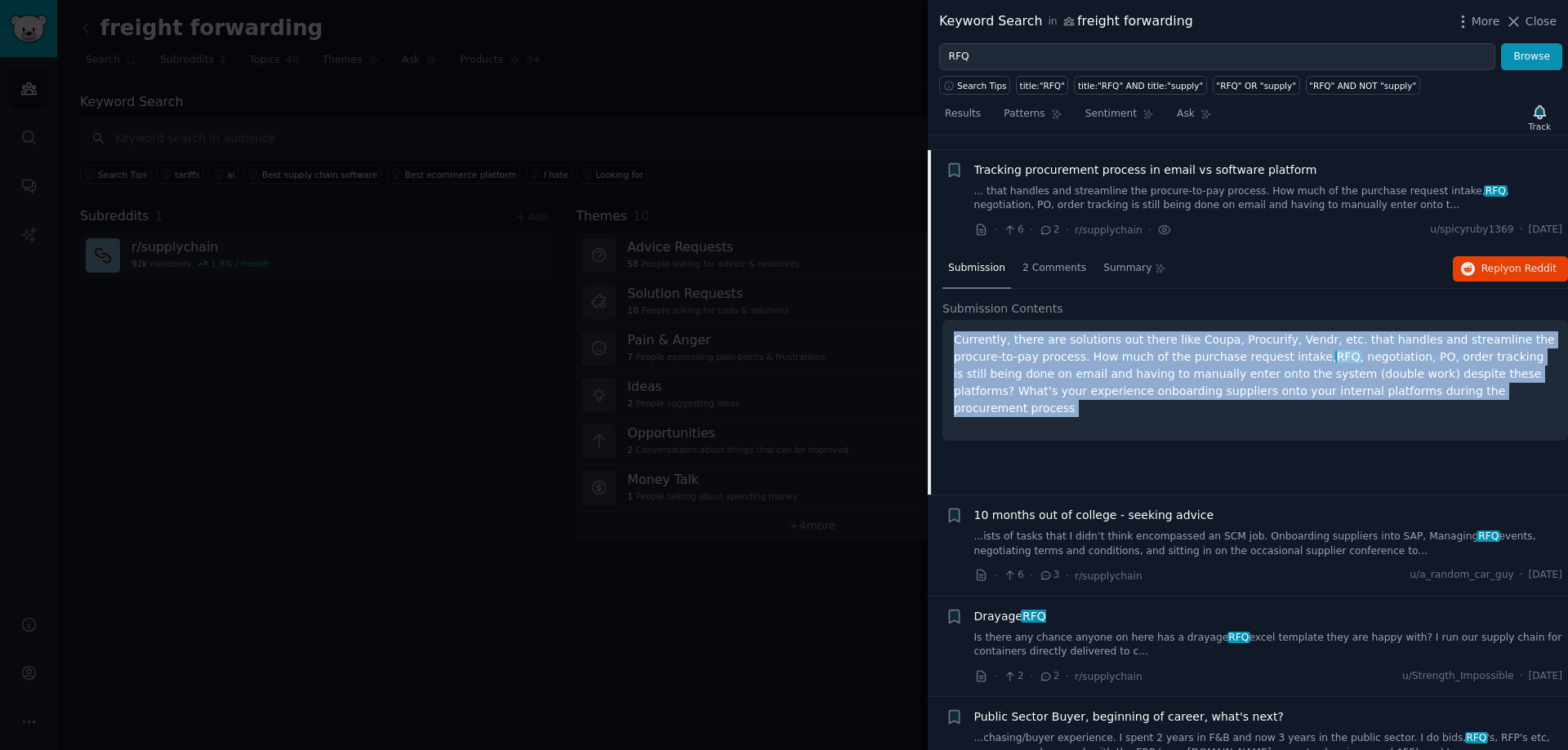
click at [1348, 365] on p "Currently, there are solutions out there like Coupa, Procurify, Vendr, etc. tha…" at bounding box center [1255, 374] width 603 height 86
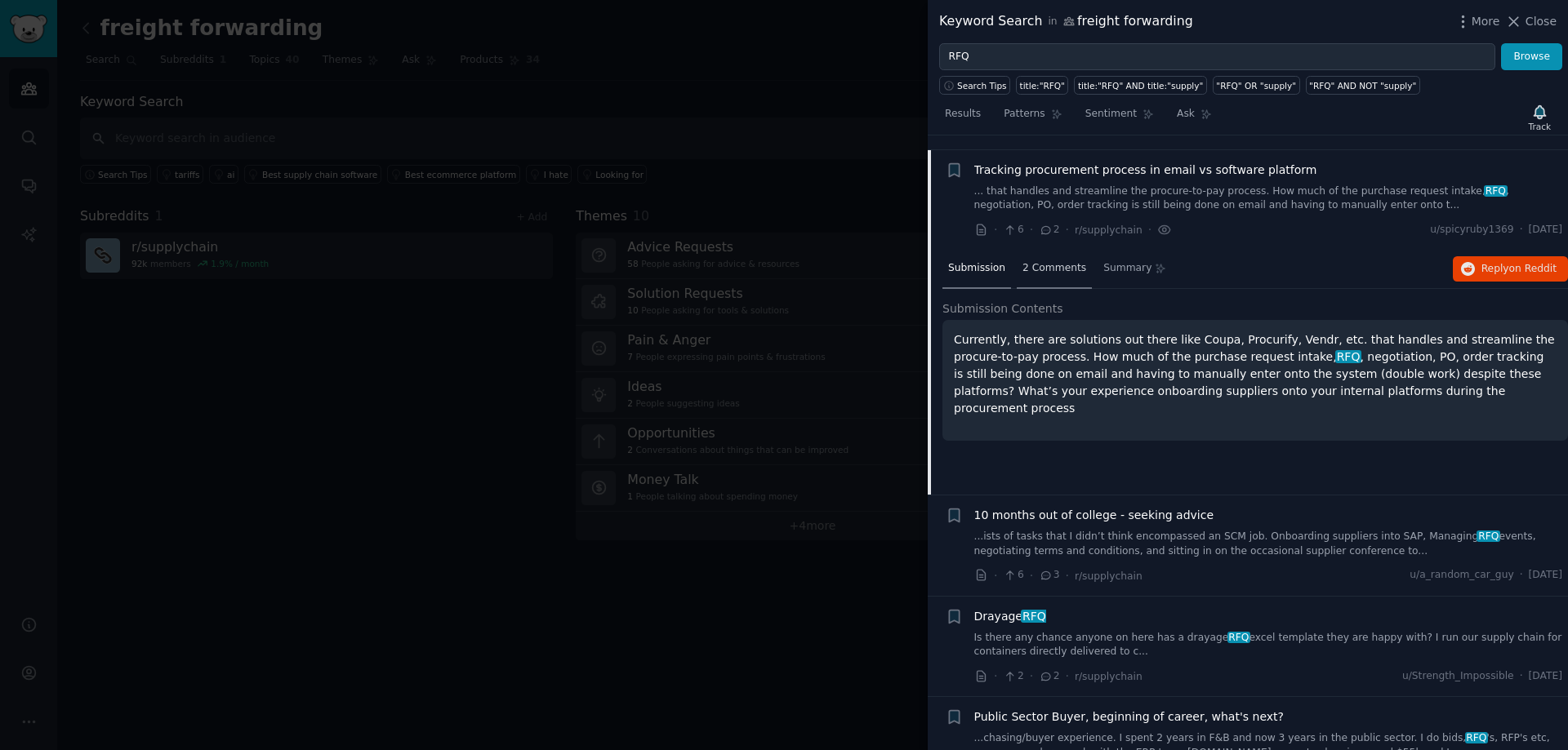
click at [1042, 261] on span "2 Comments" at bounding box center [1054, 268] width 64 height 14
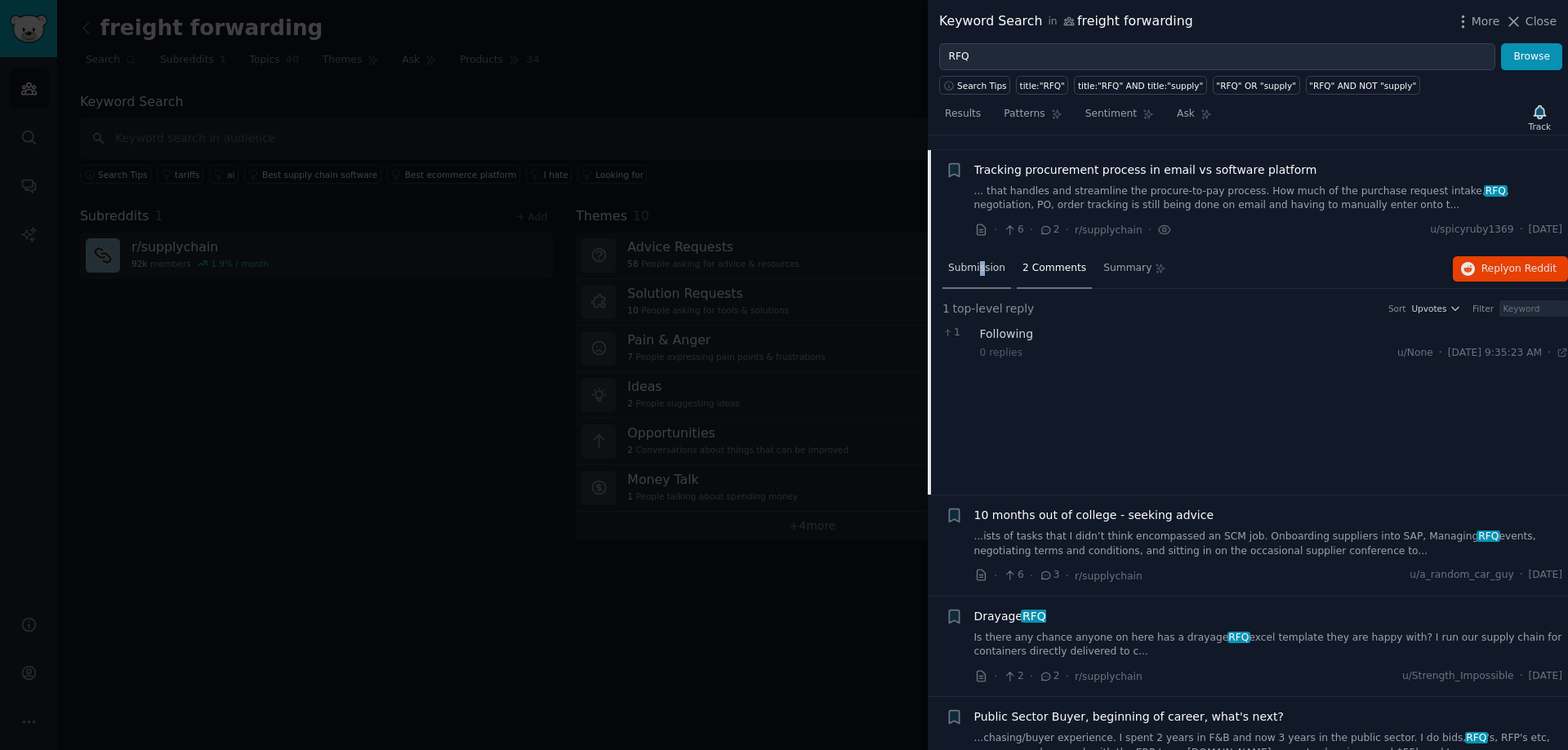
click at [979, 265] on div "Submission" at bounding box center [976, 269] width 69 height 39
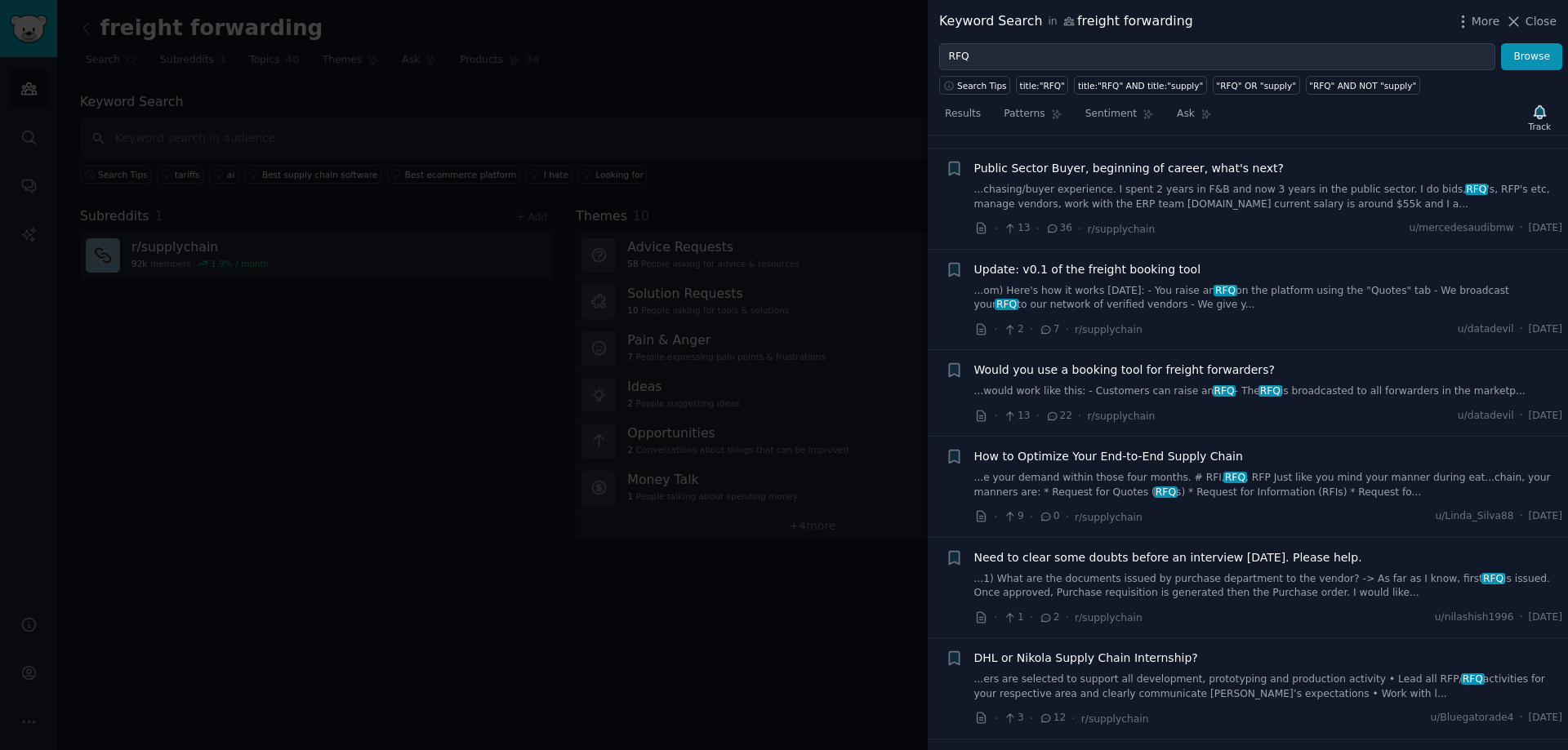
scroll to position [1591, 0]
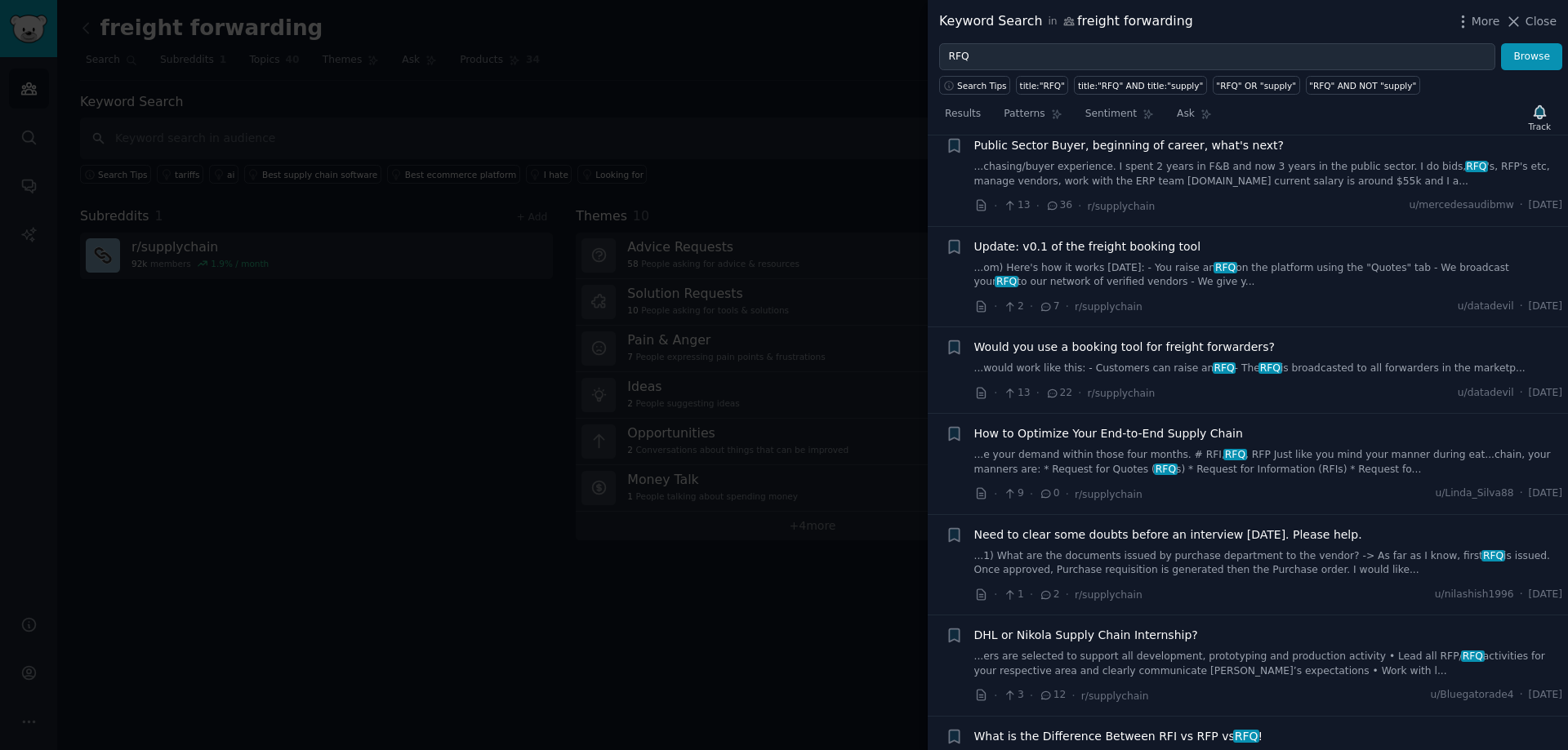
click at [1332, 261] on link "...om) Here's how it works [DATE]: - You raise an RFQ on the platform using the…" at bounding box center [1268, 276] width 589 height 29
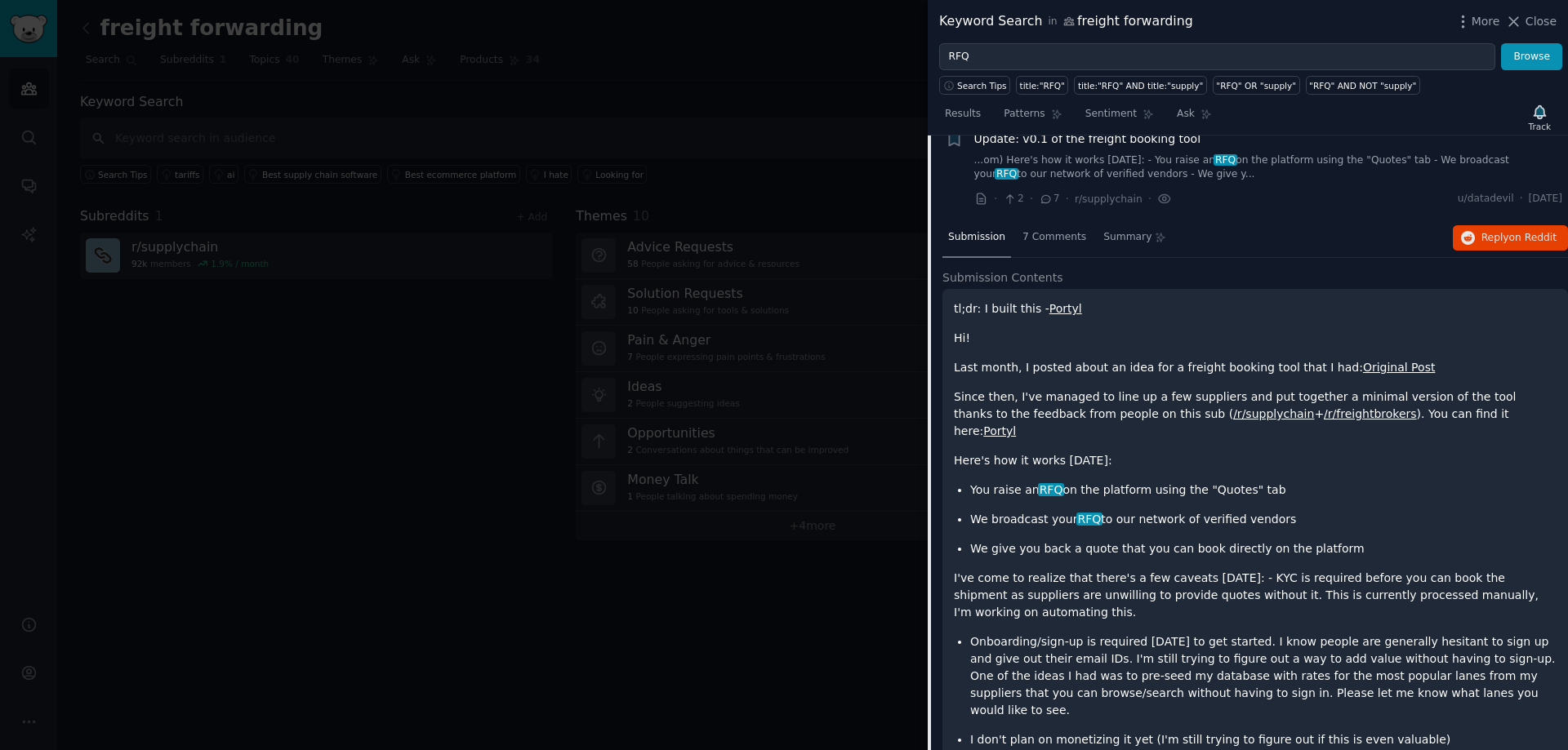
scroll to position [1504, 0]
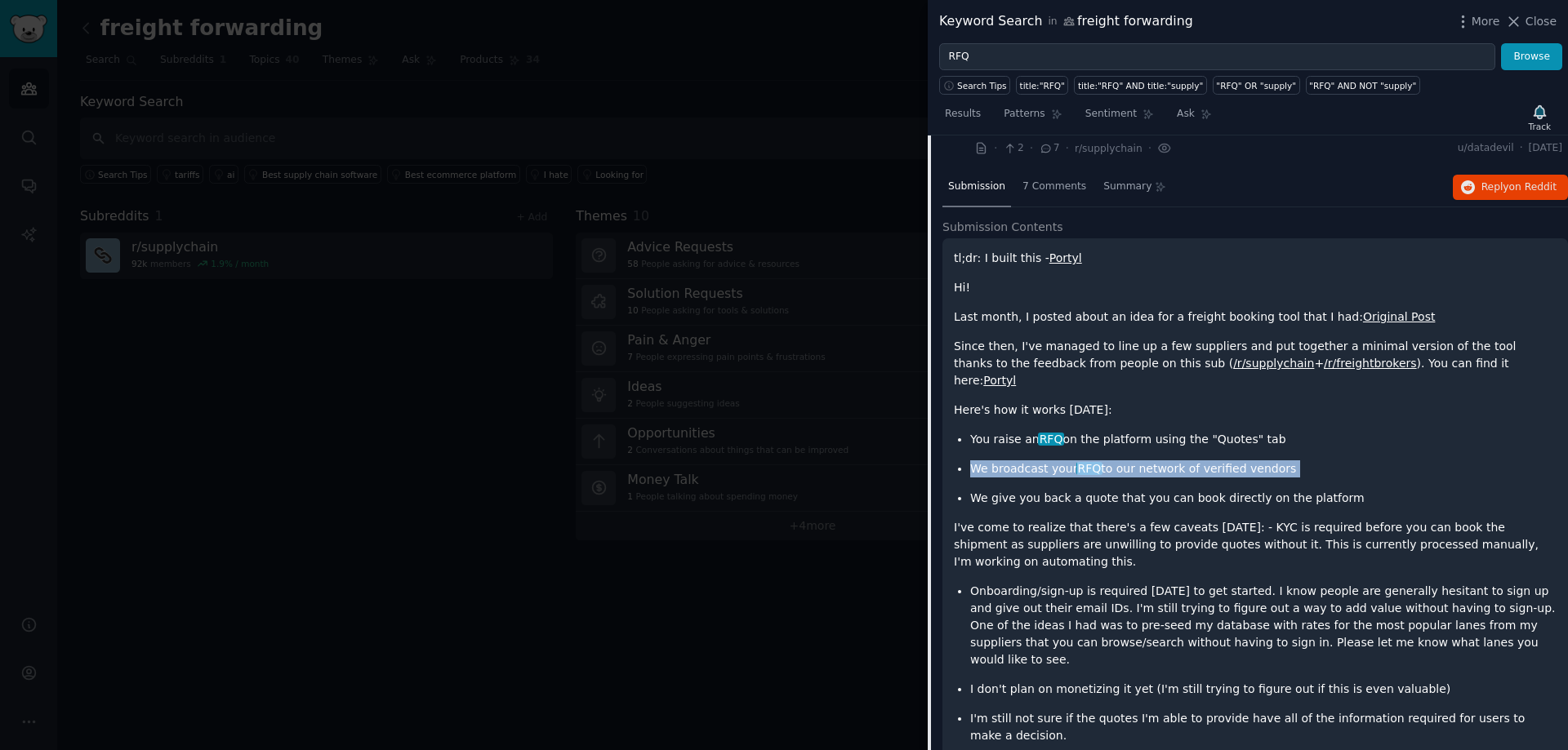
drag, startPoint x: 972, startPoint y: 440, endPoint x: 1545, endPoint y: 452, distance: 573.1
click at [1545, 452] on ul "You raise an RFQ on the platform using the "Quotes" tab We broadcast your RFQ t…" at bounding box center [1255, 468] width 603 height 76
click at [1065, 490] on p "We give you back a quote that you can book directly on the platform" at bounding box center [1263, 498] width 586 height 17
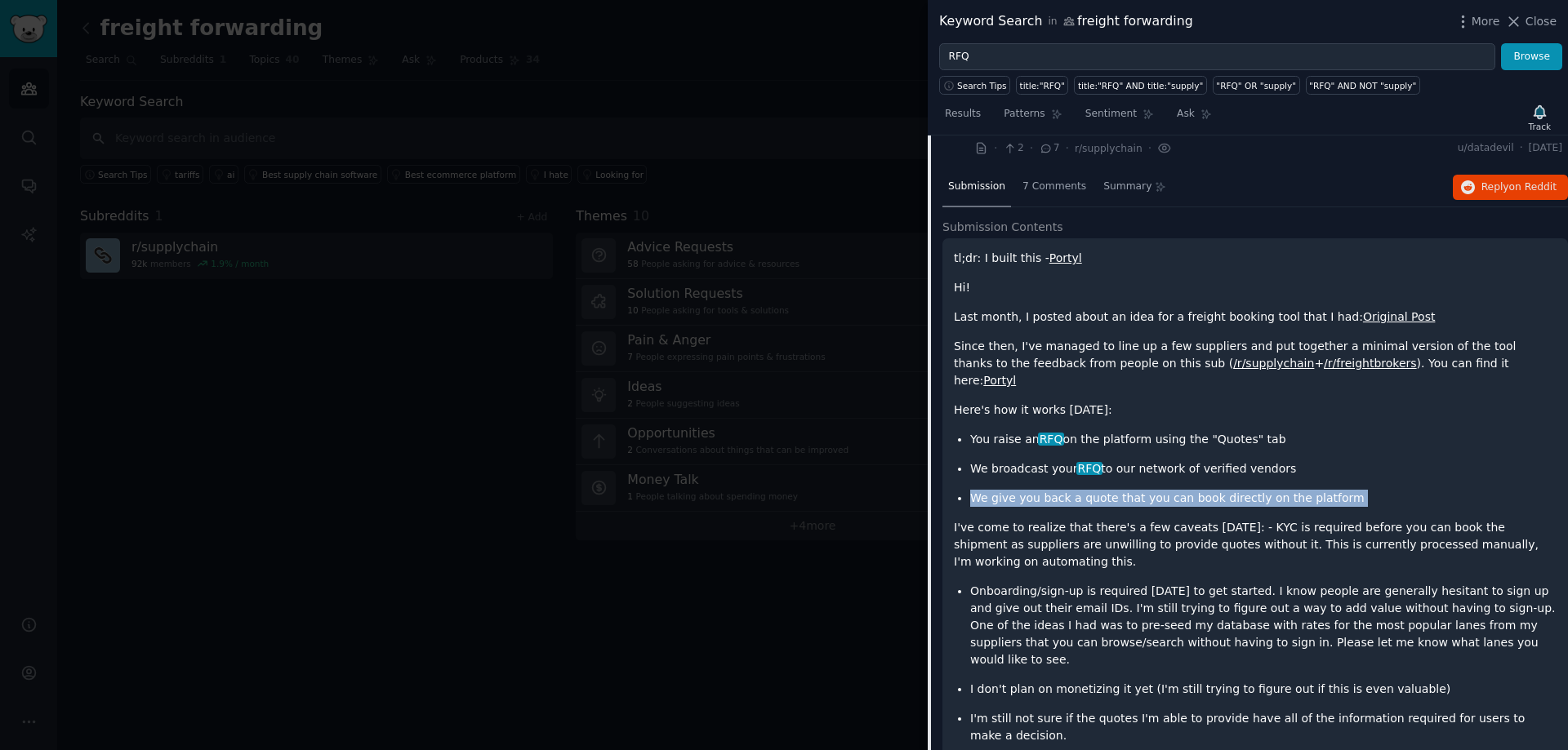
click at [1065, 490] on p "We give you back a quote that you can book directly on the platform" at bounding box center [1263, 498] width 586 height 17
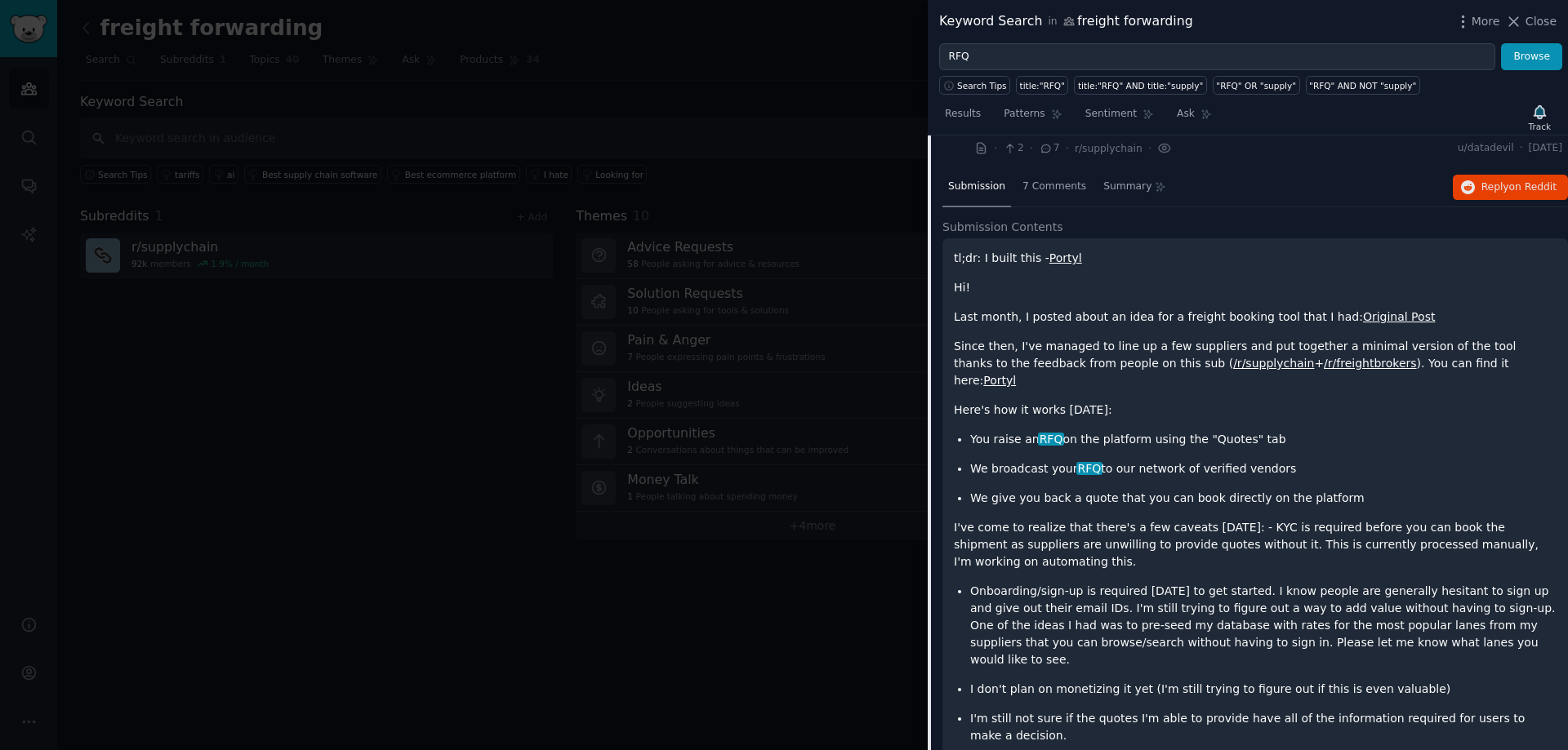
click at [1054, 519] on p "I've come to realize that there's a few caveats [DATE]: - KYC is required befor…" at bounding box center [1255, 545] width 603 height 51
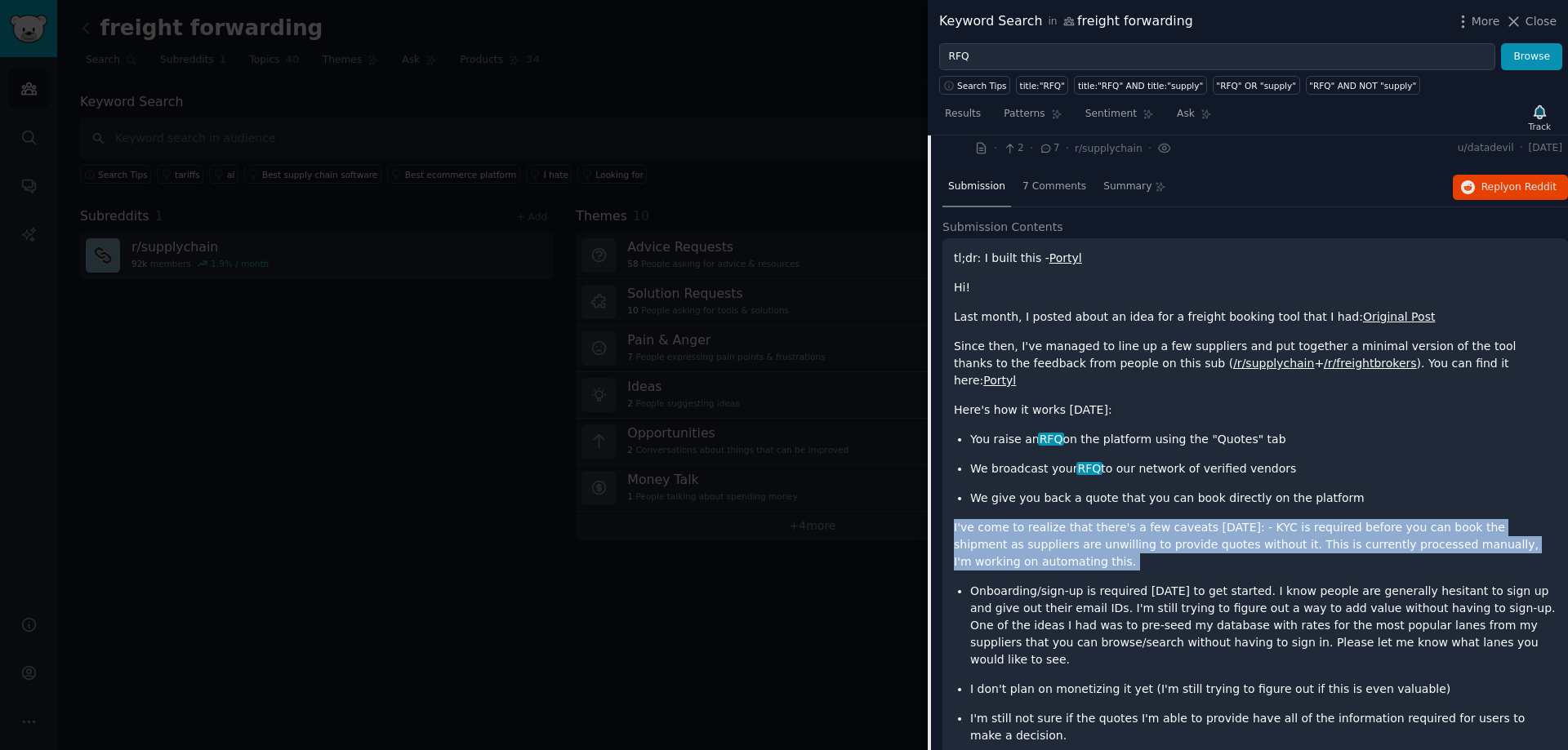
click at [1054, 519] on p "I've come to realize that there's a few caveats [DATE]: - KYC is required befor…" at bounding box center [1255, 545] width 603 height 51
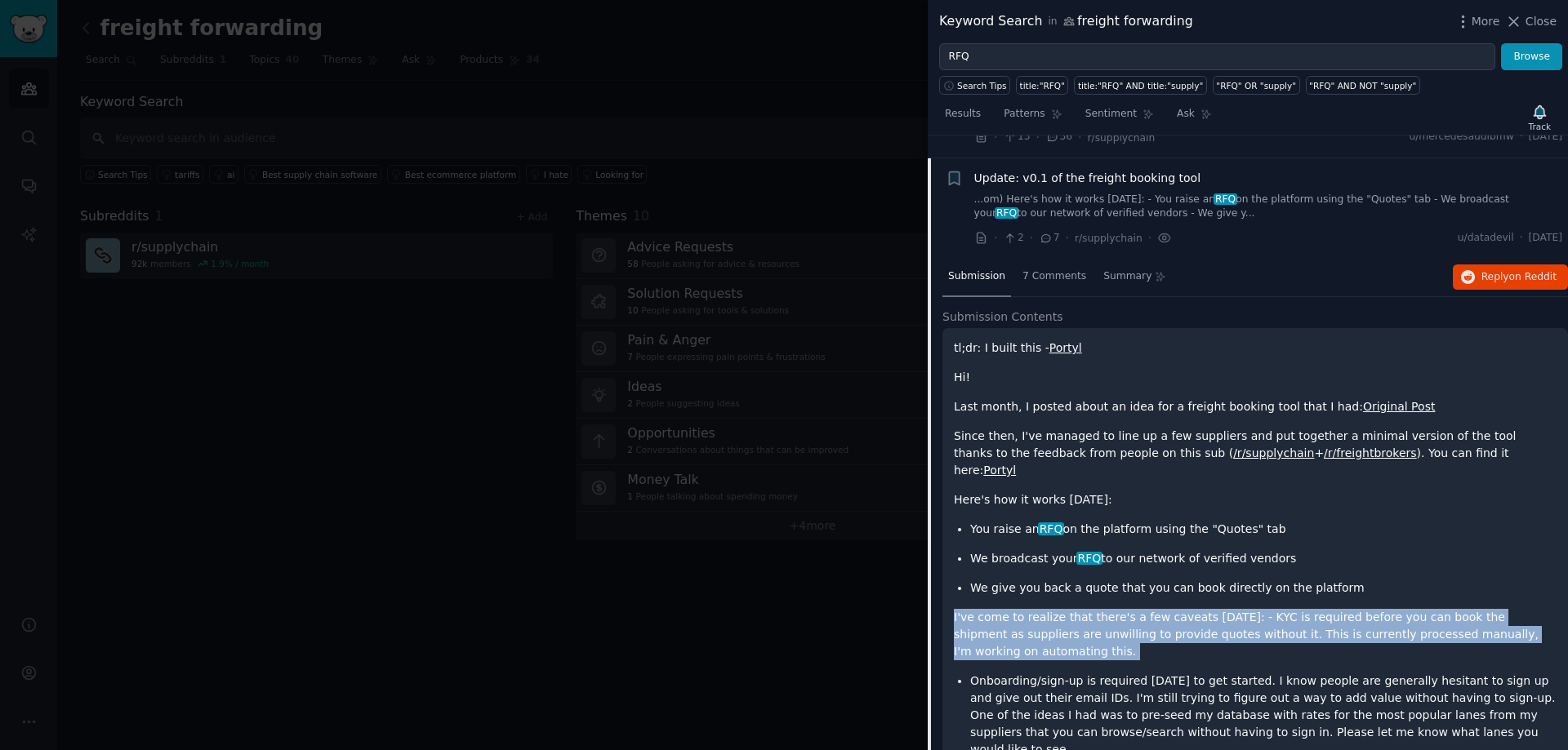
scroll to position [1668, 0]
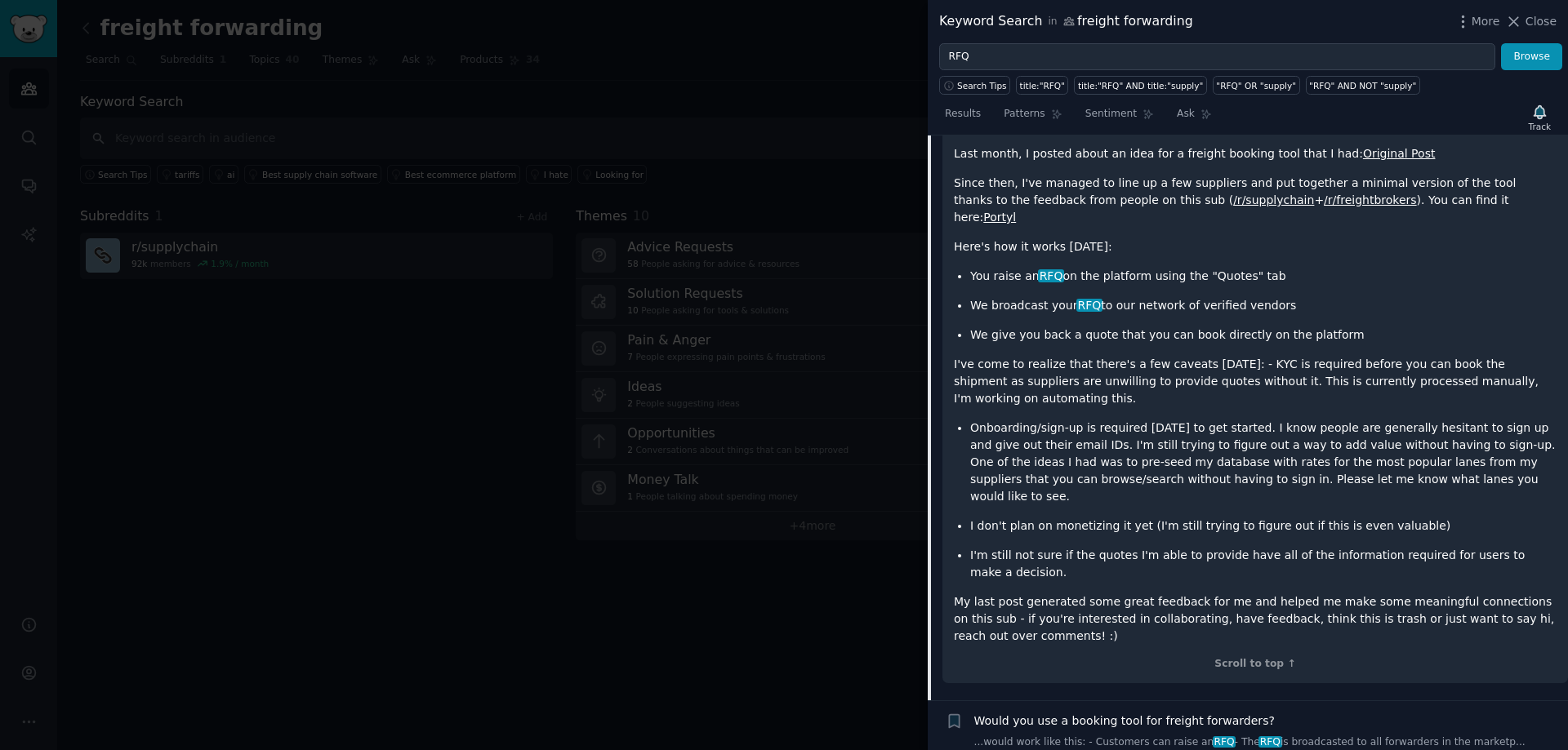
click at [1332, 420] on p "Onboarding/sign-up is required [DATE] to get started. I know people are general…" at bounding box center [1263, 462] width 586 height 86
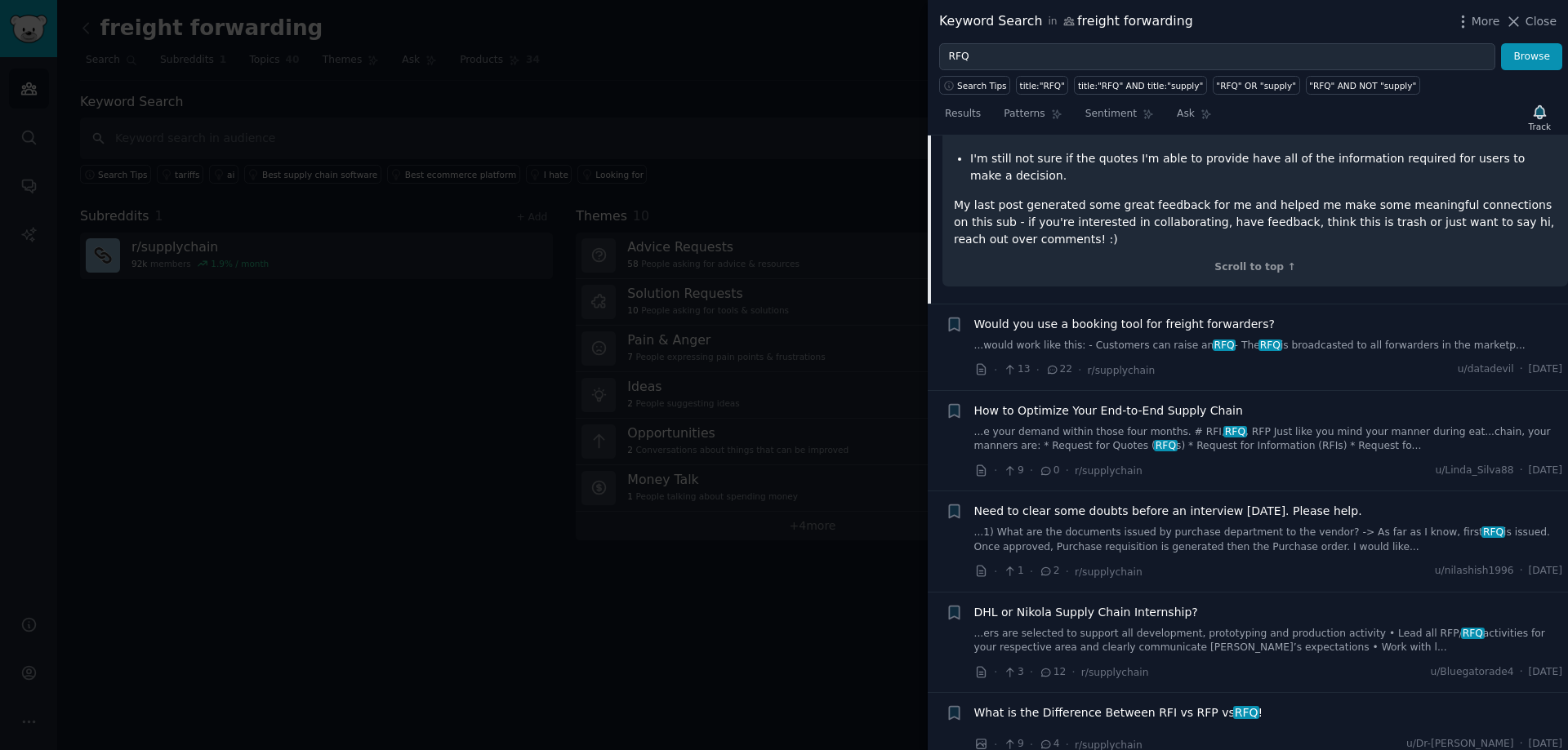
scroll to position [2075, 0]
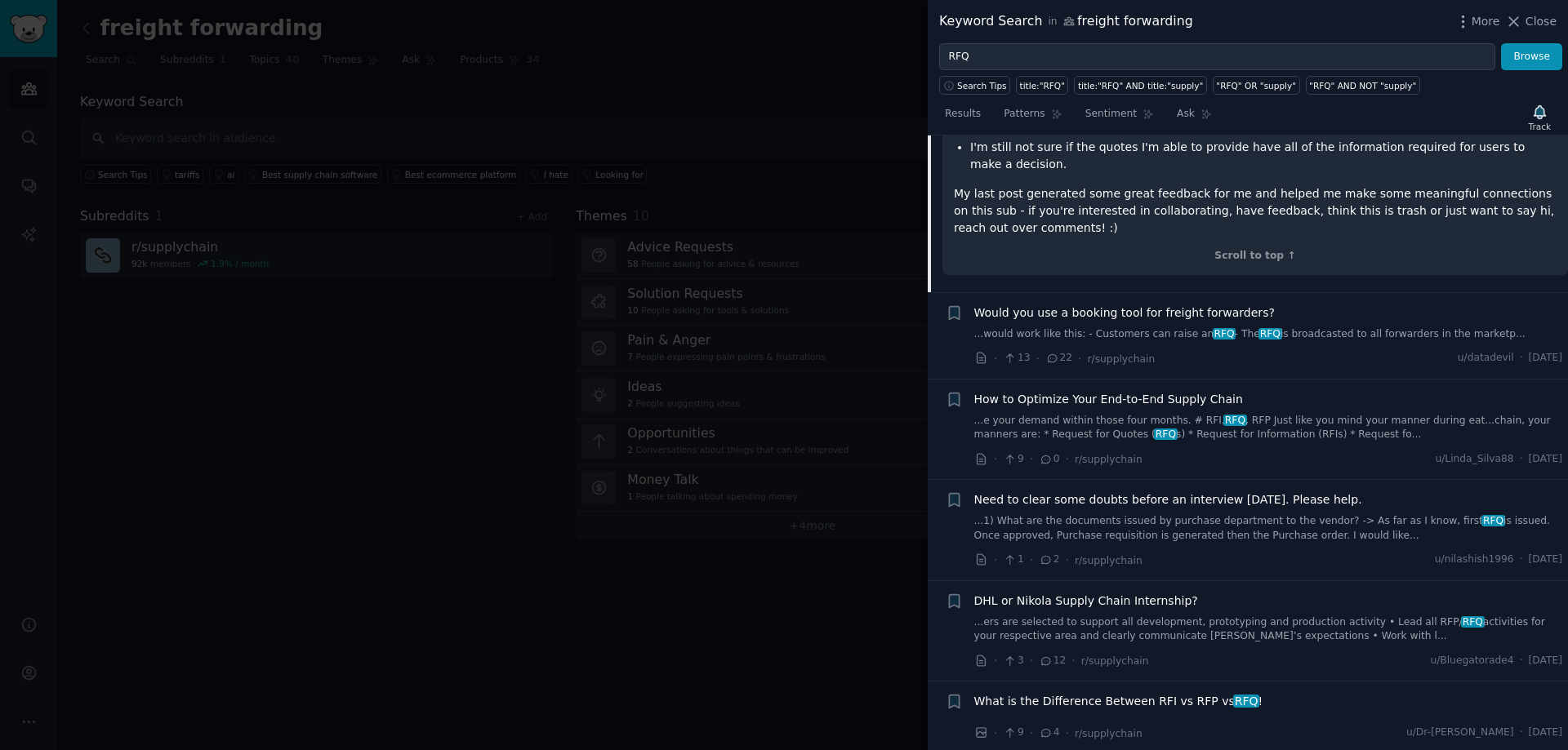
click at [1363, 327] on link "...would work like this: - Customers can raise an RFQ - The RFQ is broadcasted …" at bounding box center [1268, 334] width 589 height 14
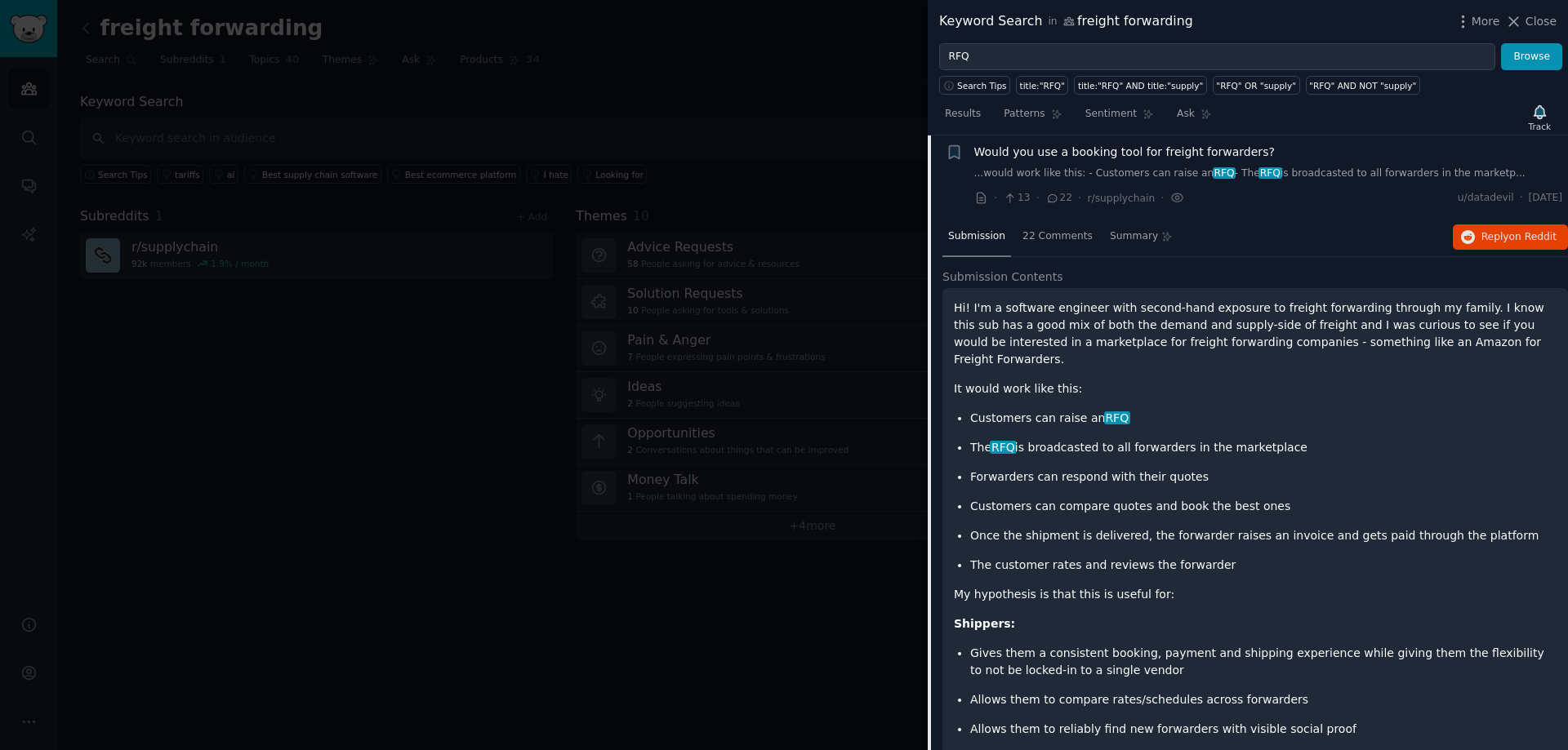
scroll to position [1524, 0]
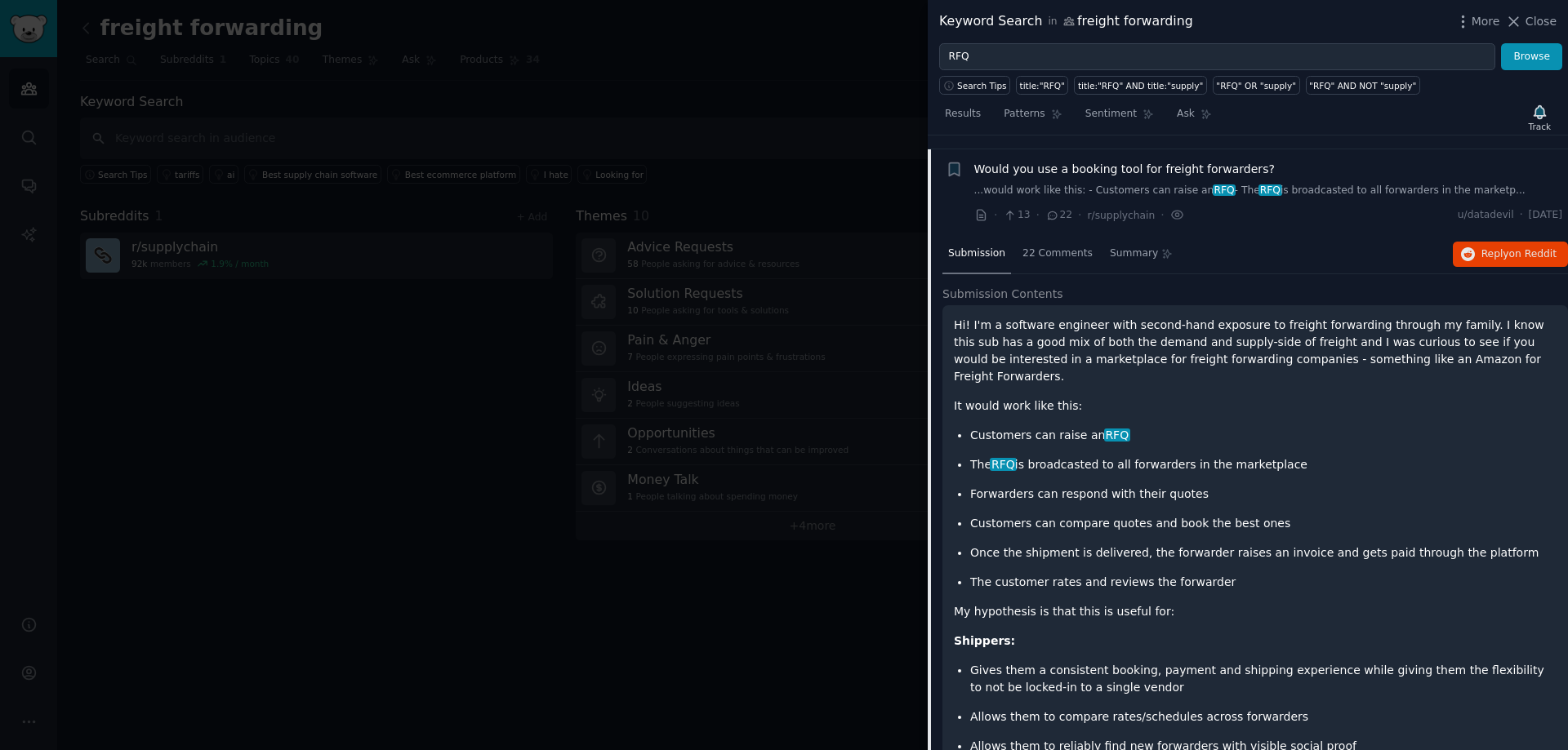
click at [1049, 427] on p "Customers can raise an RFQ" at bounding box center [1263, 435] width 586 height 17
click at [1046, 456] on p "The RFQ is broadcasted to all forwarders in the marketplace" at bounding box center [1263, 465] width 586 height 17
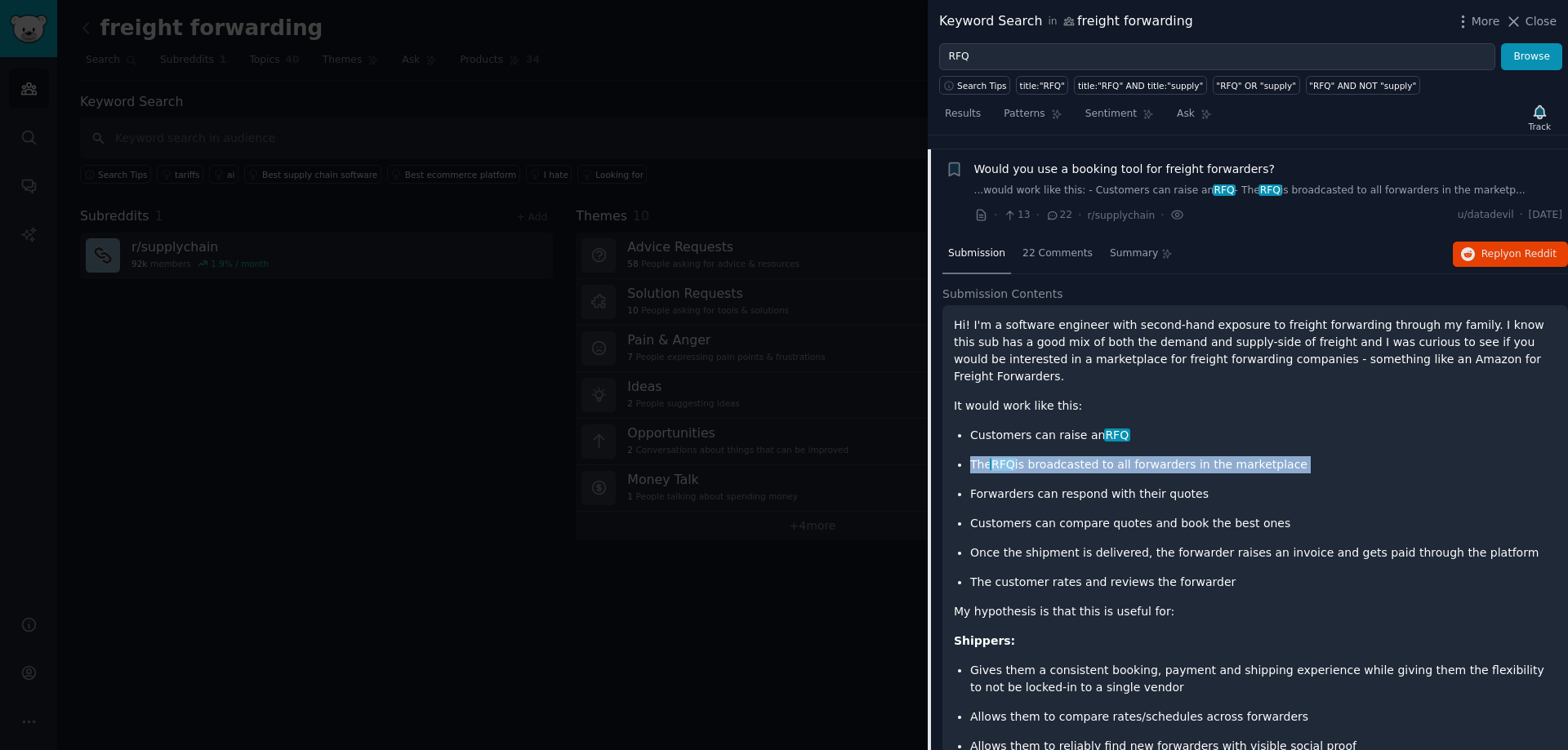
click at [1046, 456] on p "The RFQ is broadcasted to all forwarders in the marketplace" at bounding box center [1263, 465] width 586 height 17
click at [1044, 247] on span "22 Comments" at bounding box center [1057, 254] width 70 height 14
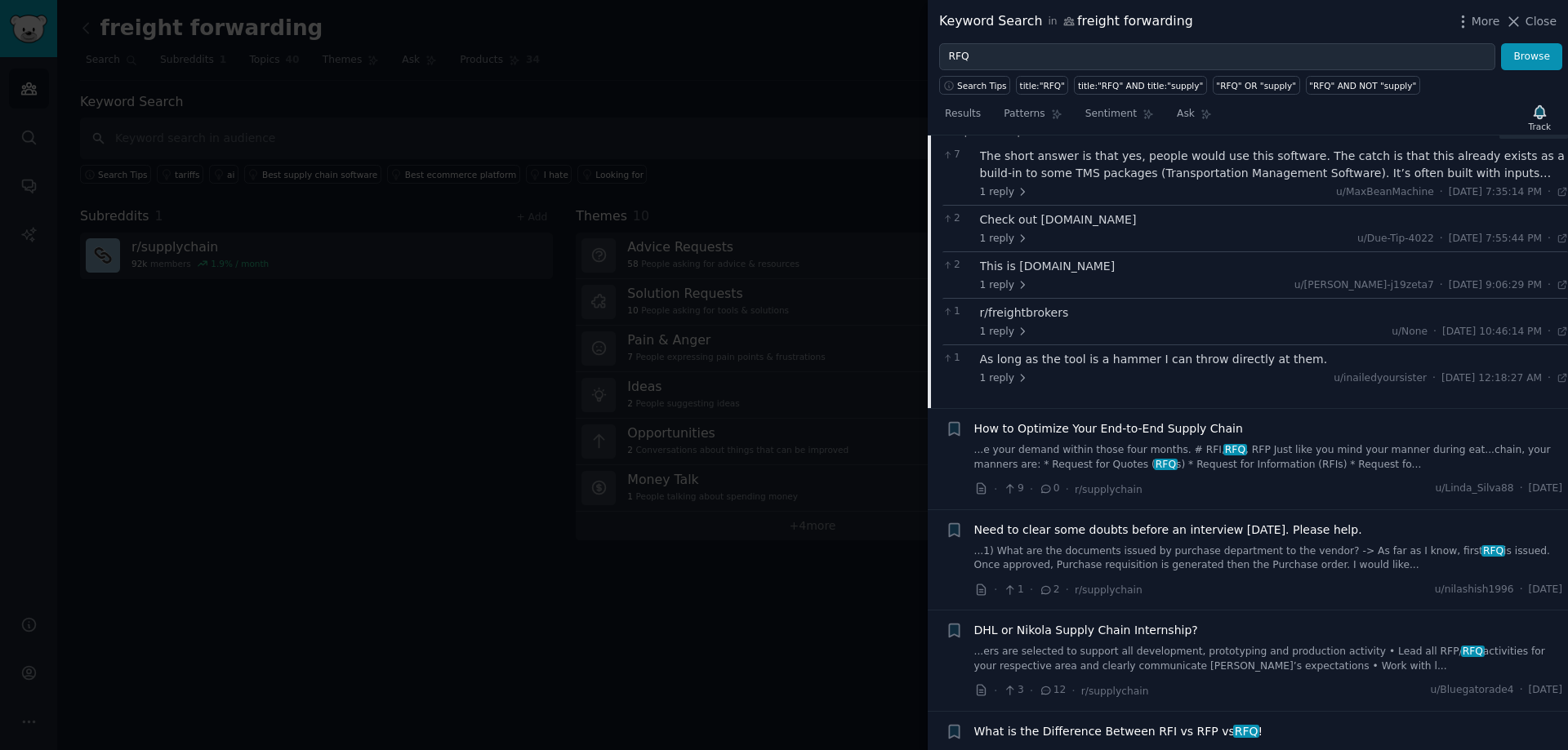
scroll to position [1442, 0]
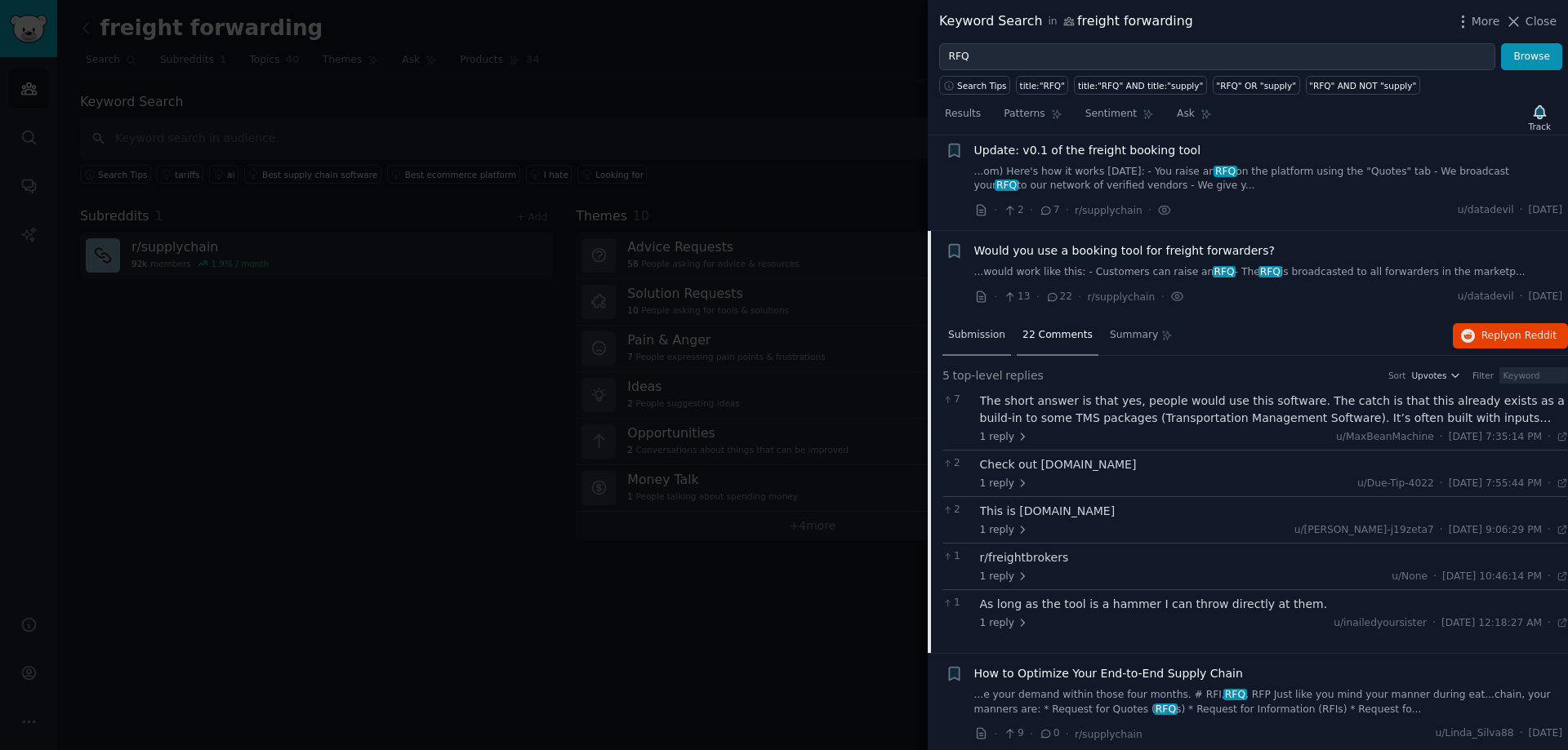
click at [991, 328] on span "Submission" at bounding box center [976, 335] width 57 height 14
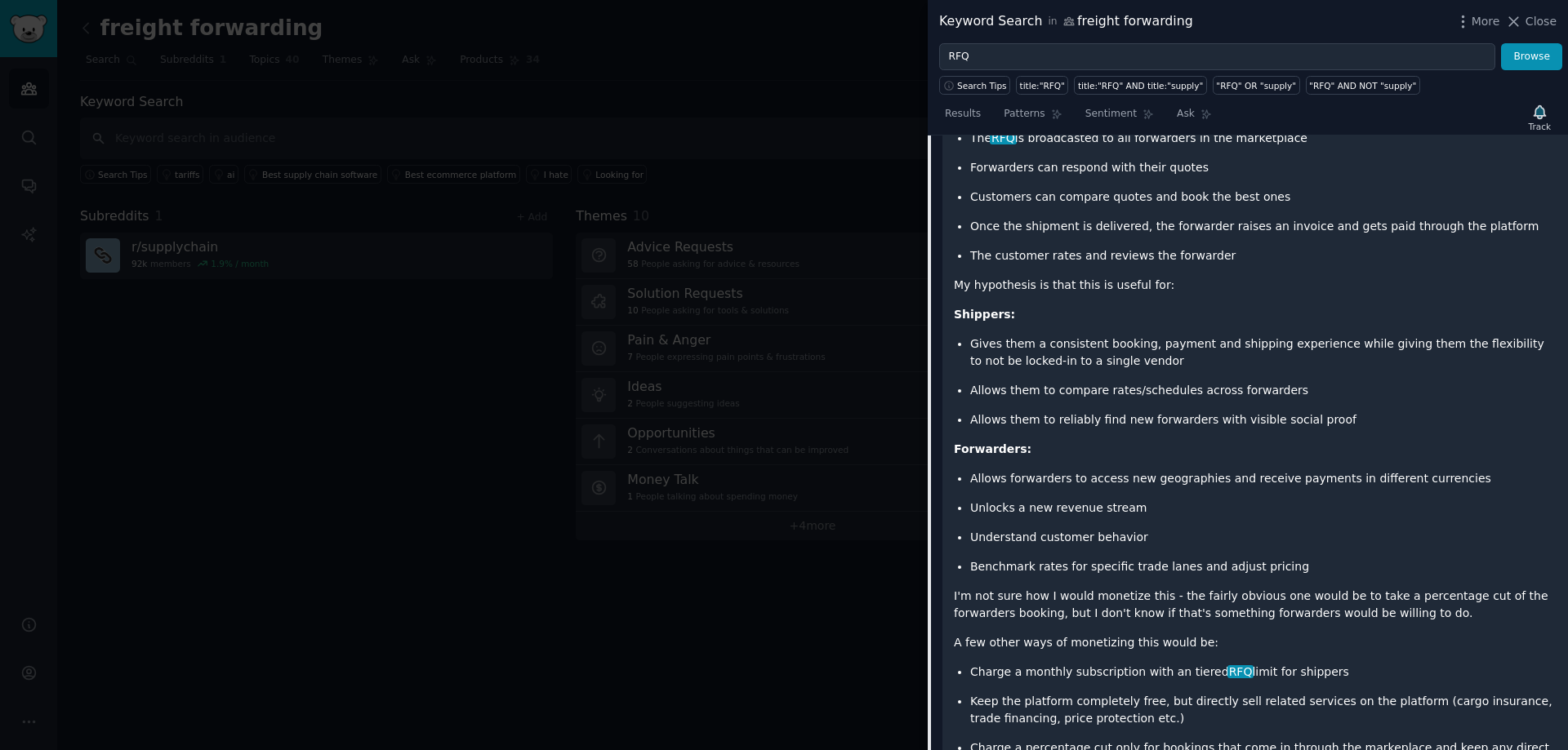
scroll to position [2013, 0]
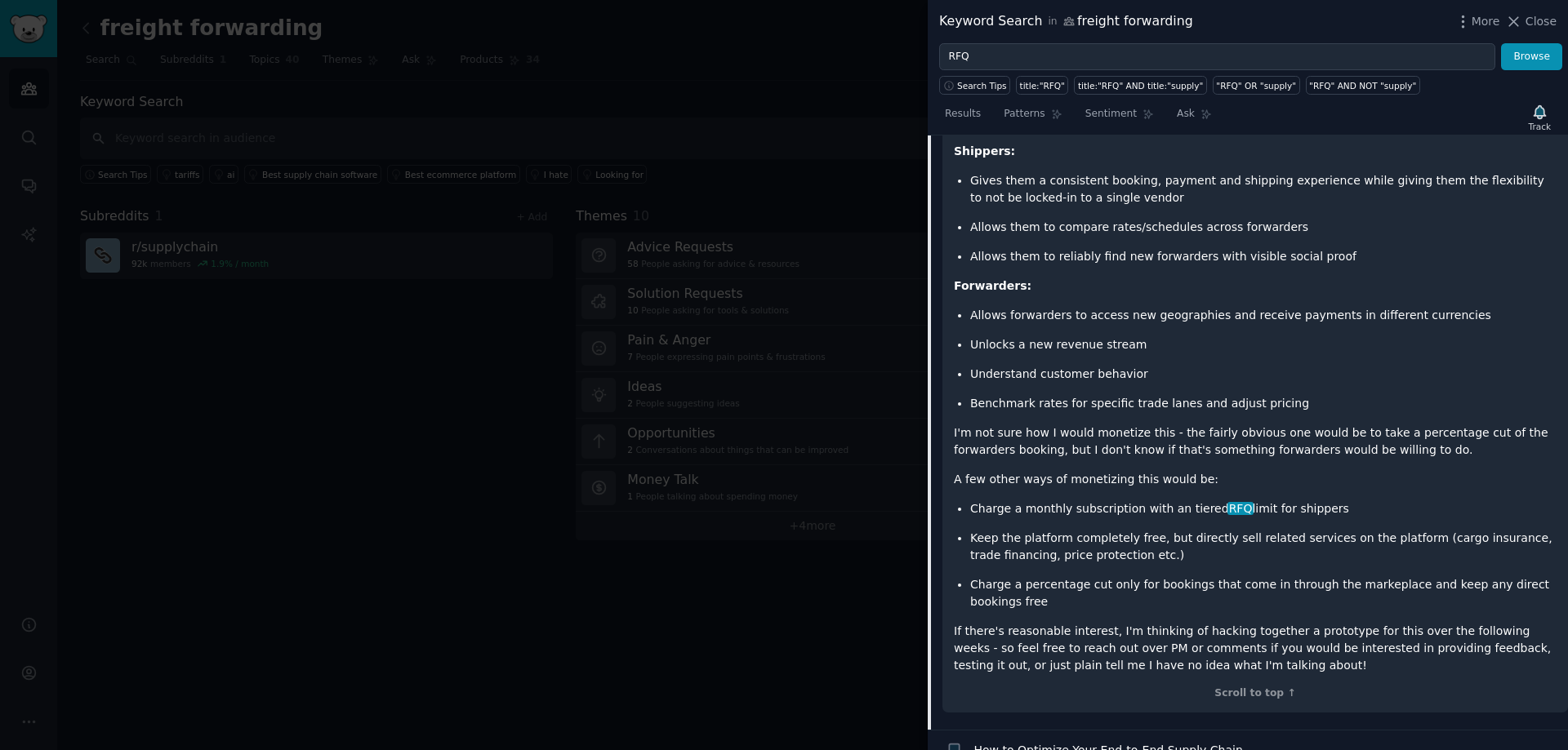
click at [1016, 623] on p "If there's reasonable interest, I'm thinking of hacking together a prototype fo…" at bounding box center [1255, 649] width 603 height 51
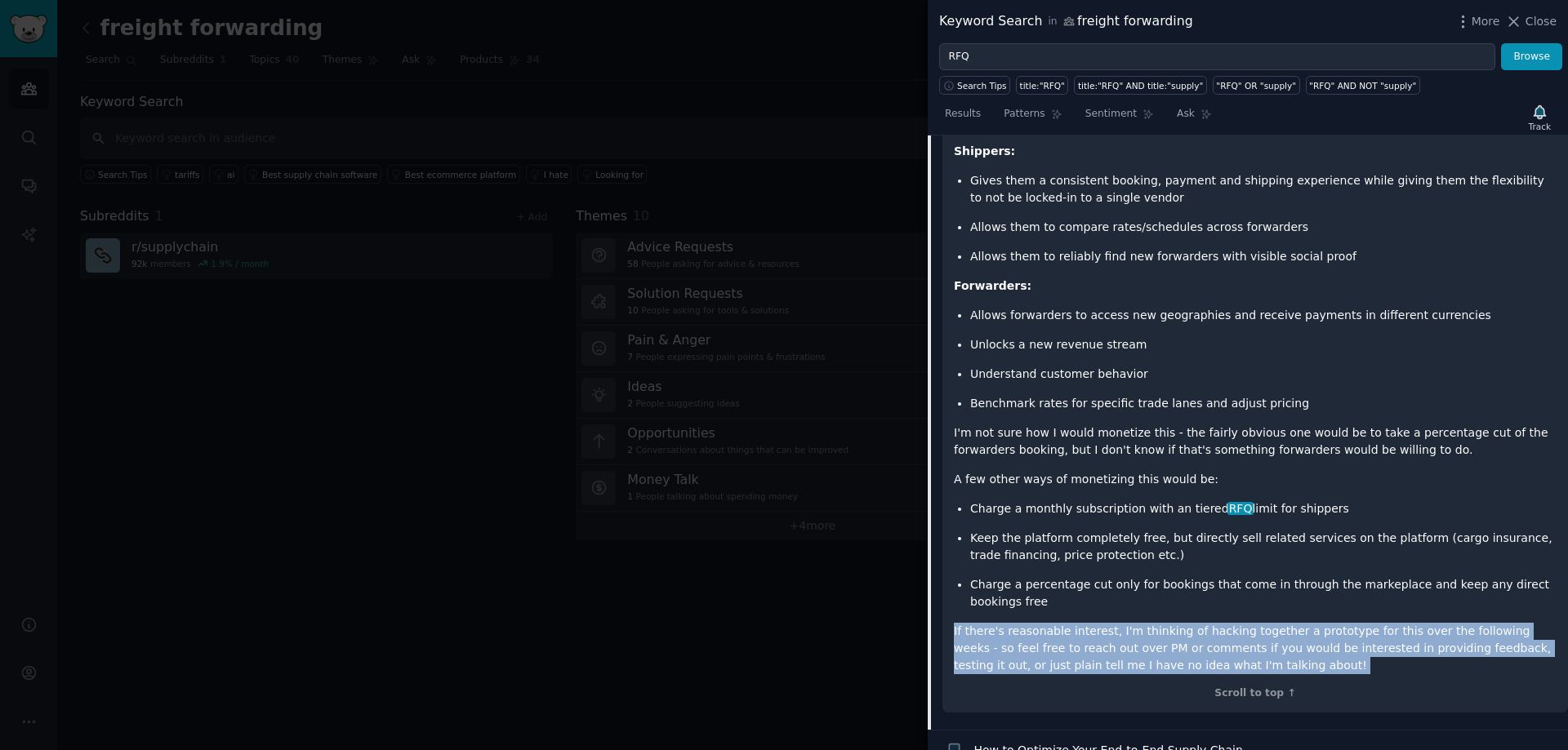
click at [1016, 623] on p "If there's reasonable interest, I'm thinking of hacking together a prototype fo…" at bounding box center [1255, 649] width 603 height 51
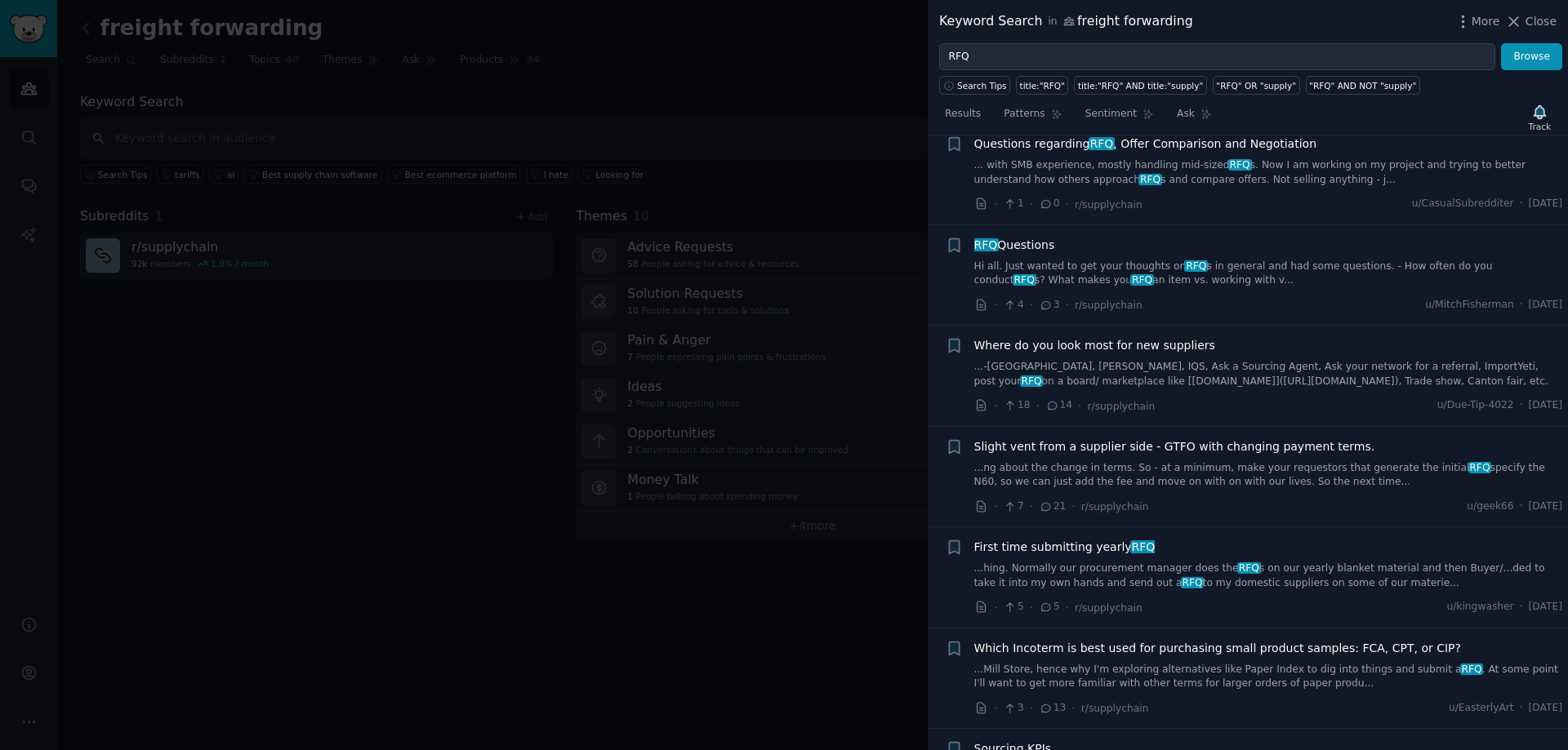
scroll to position [0, 0]
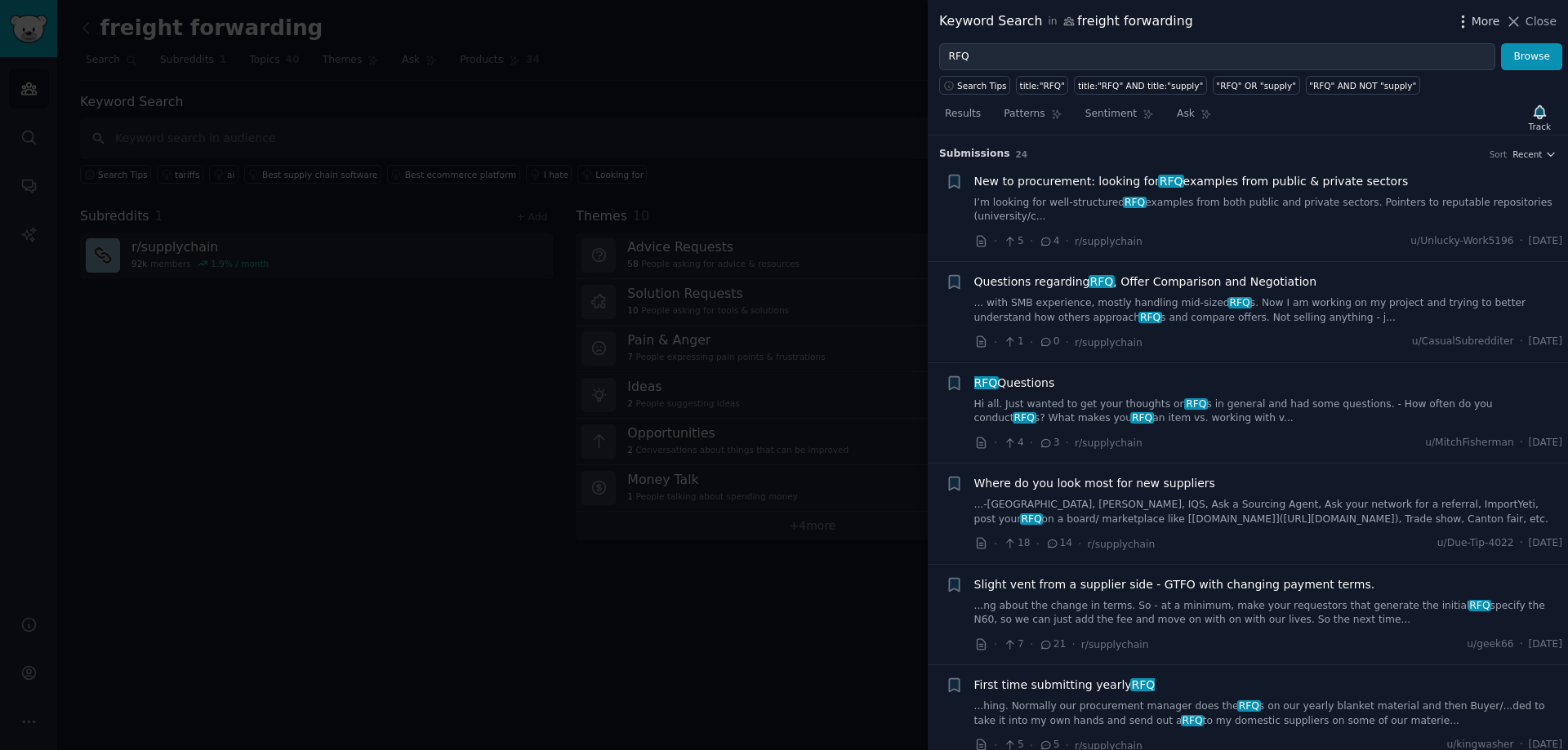
click at [1479, 16] on span "More" at bounding box center [1486, 21] width 29 height 17
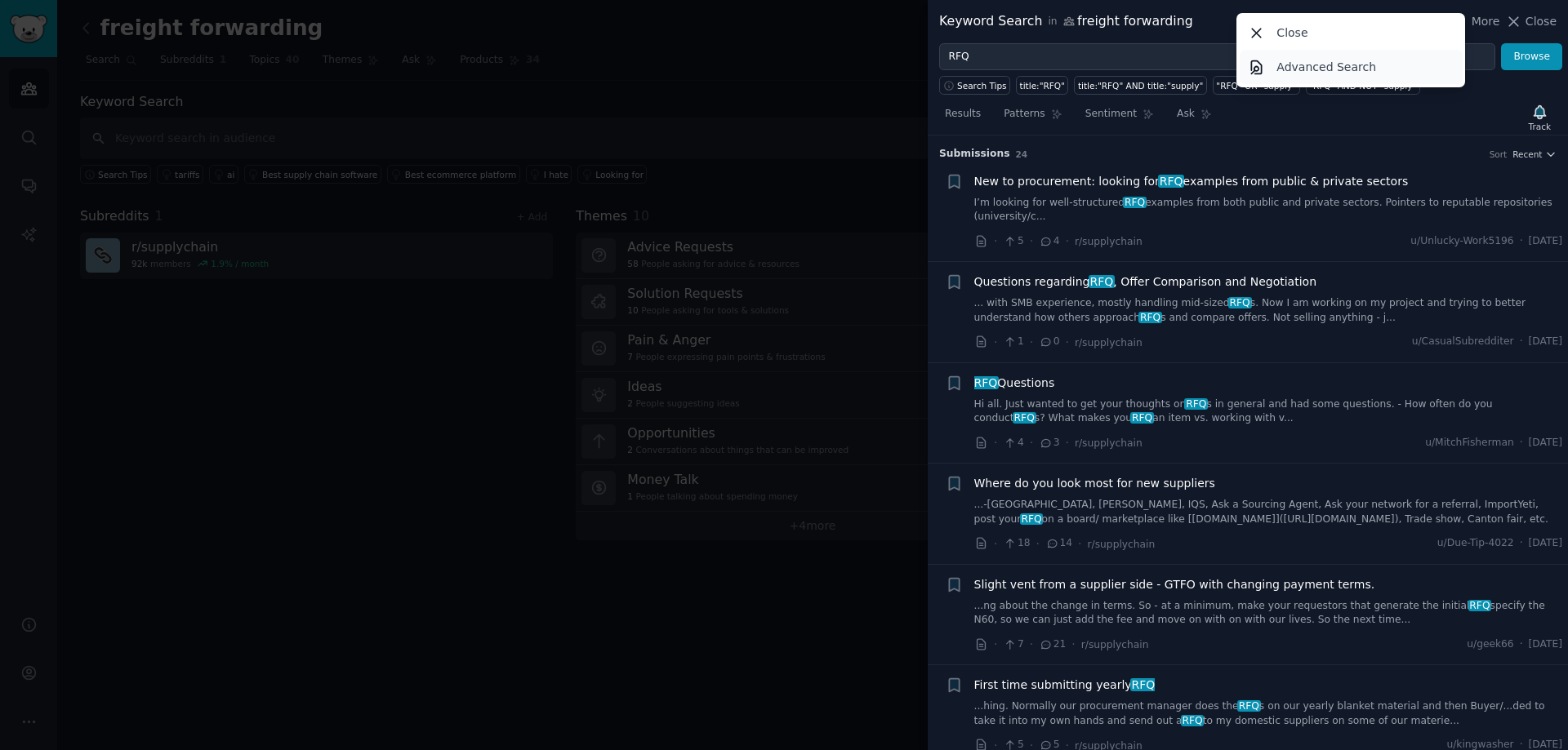
click at [1318, 72] on p "Advanced Search" at bounding box center [1326, 67] width 100 height 17
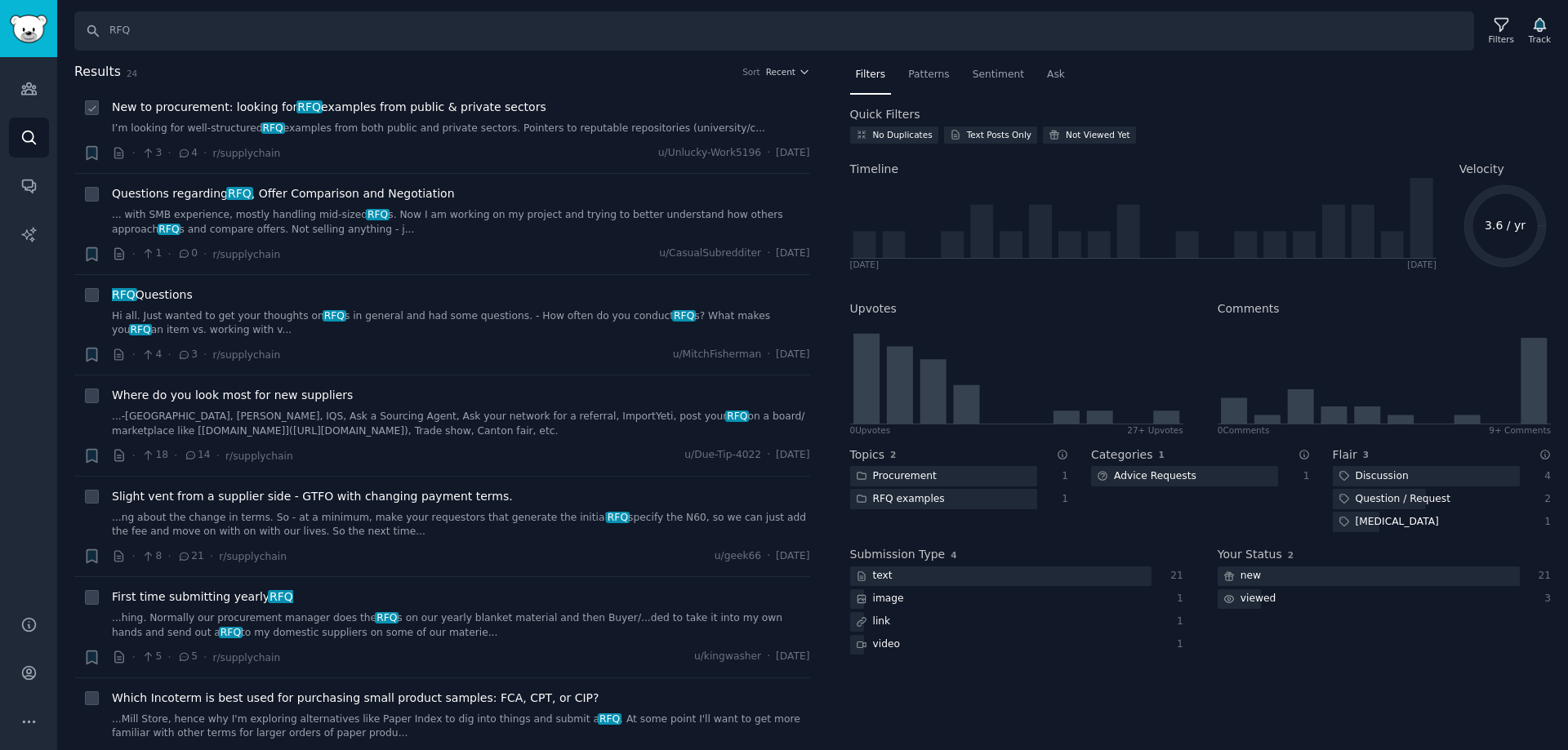
click at [521, 138] on div "New to procurement: looking for RFQ examples from public & private sectors I’m …" at bounding box center [461, 130] width 698 height 63
click at [490, 227] on link "... with SMB experience, mostly handling mid-sized RFQ s. Now I am working on m…" at bounding box center [461, 222] width 698 height 29
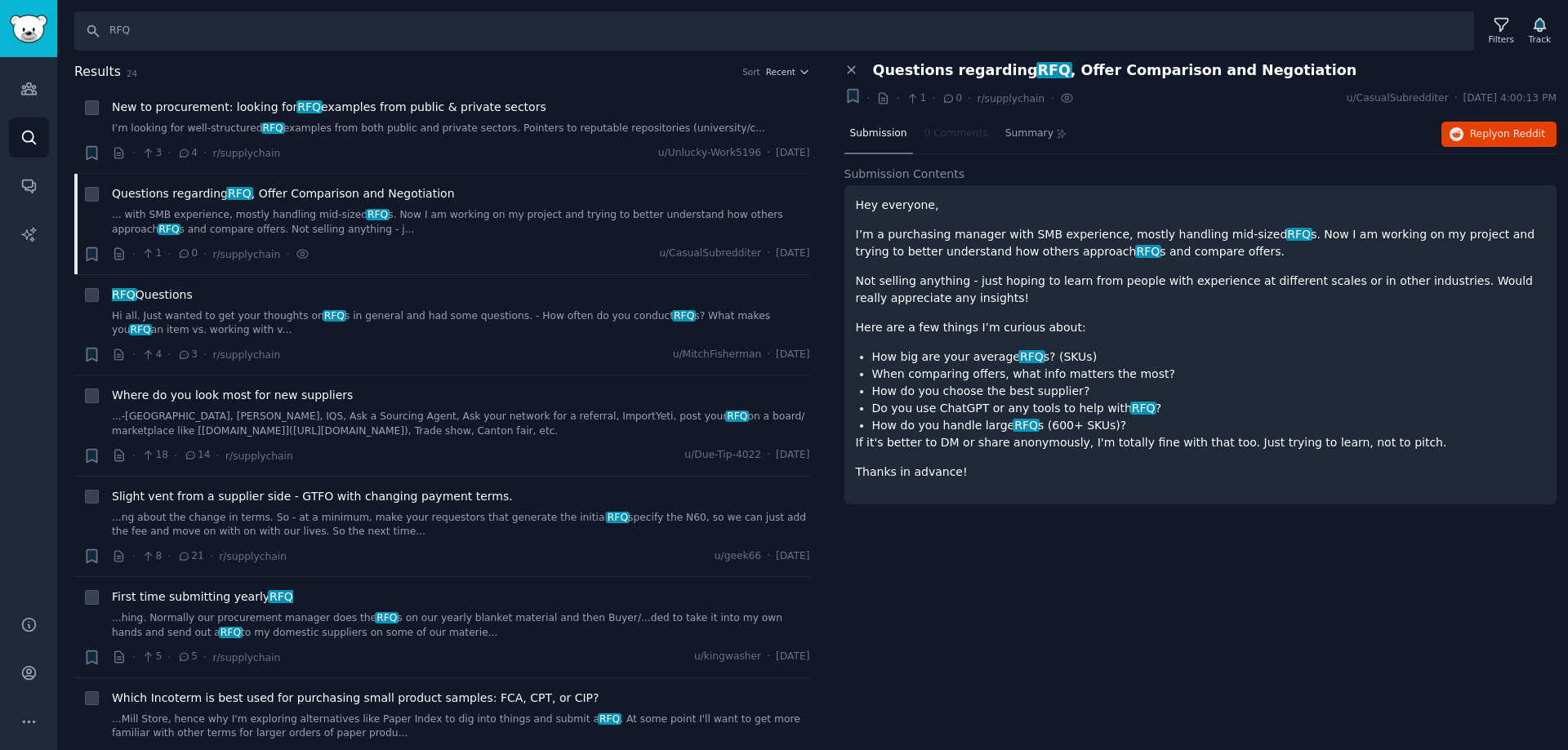
click at [890, 286] on p "Not selling anything - just hoping to learn from people with experience at diff…" at bounding box center [1201, 289] width 690 height 34
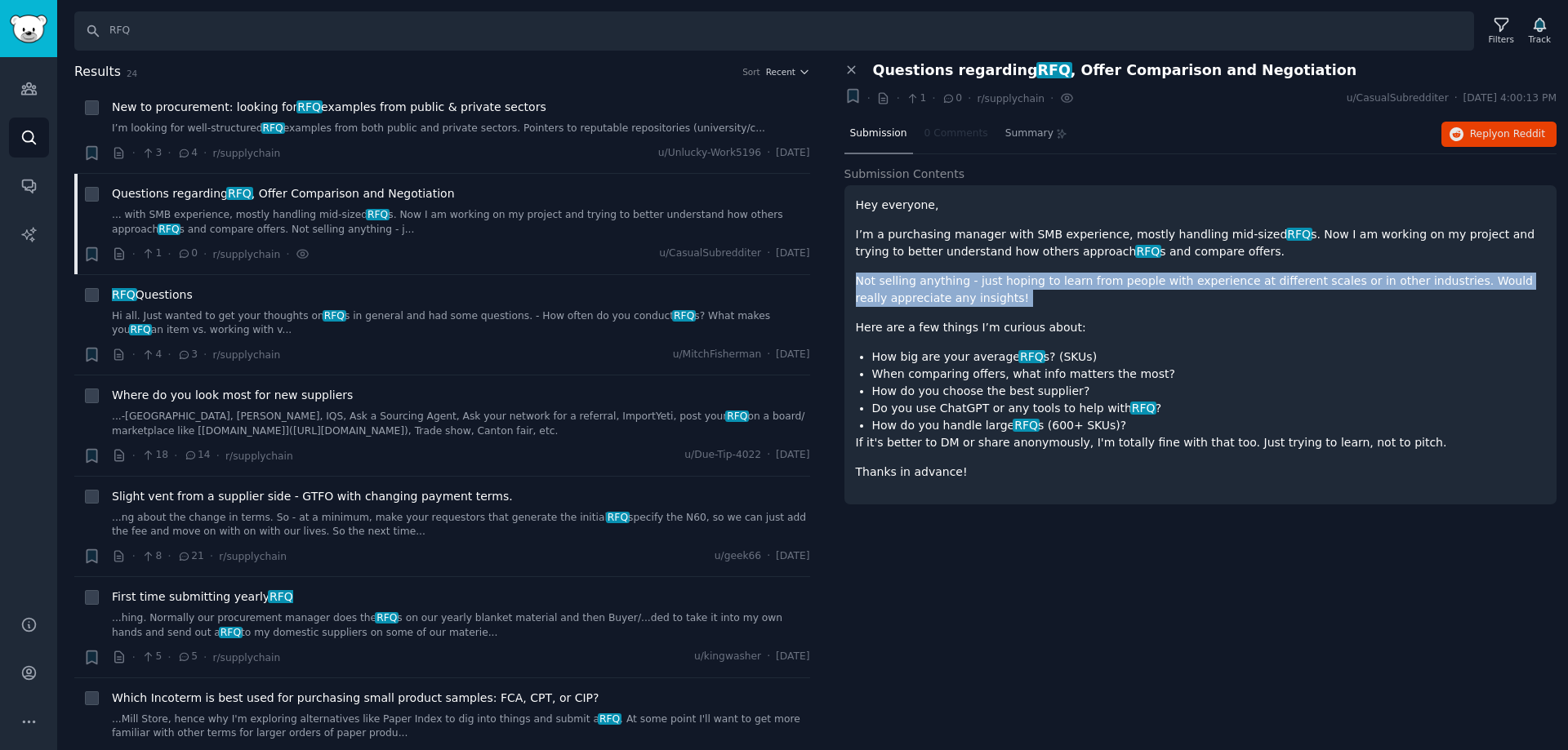
click at [890, 286] on p "Not selling anything - just hoping to learn from people with experience at diff…" at bounding box center [1201, 289] width 690 height 34
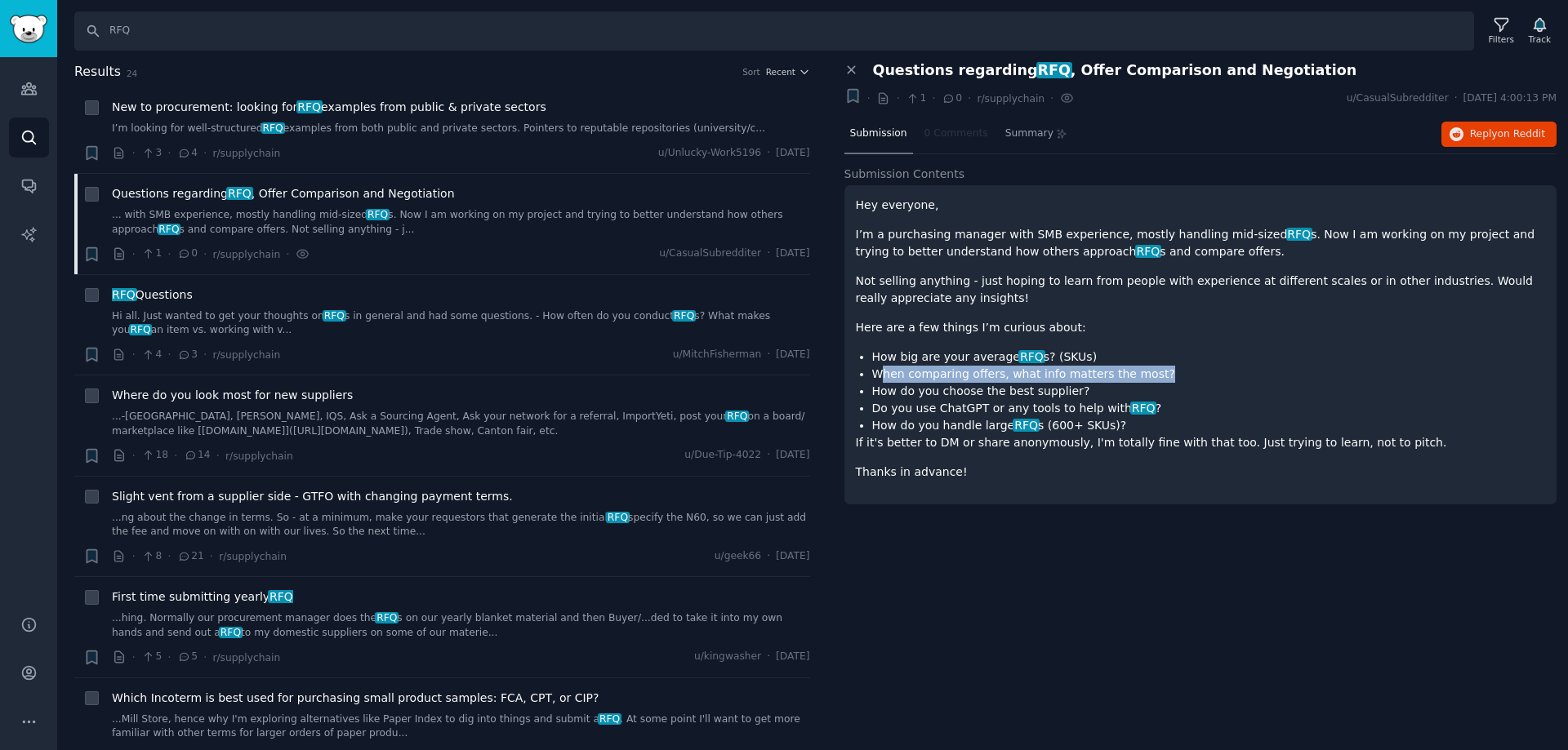
drag, startPoint x: 885, startPoint y: 366, endPoint x: 1135, endPoint y: 366, distance: 250.0
click at [1135, 366] on li "When comparing offers, what info matters the most?" at bounding box center [1209, 375] width 674 height 17
click at [951, 375] on li "When comparing offers, what info matters the most?" at bounding box center [1209, 375] width 674 height 17
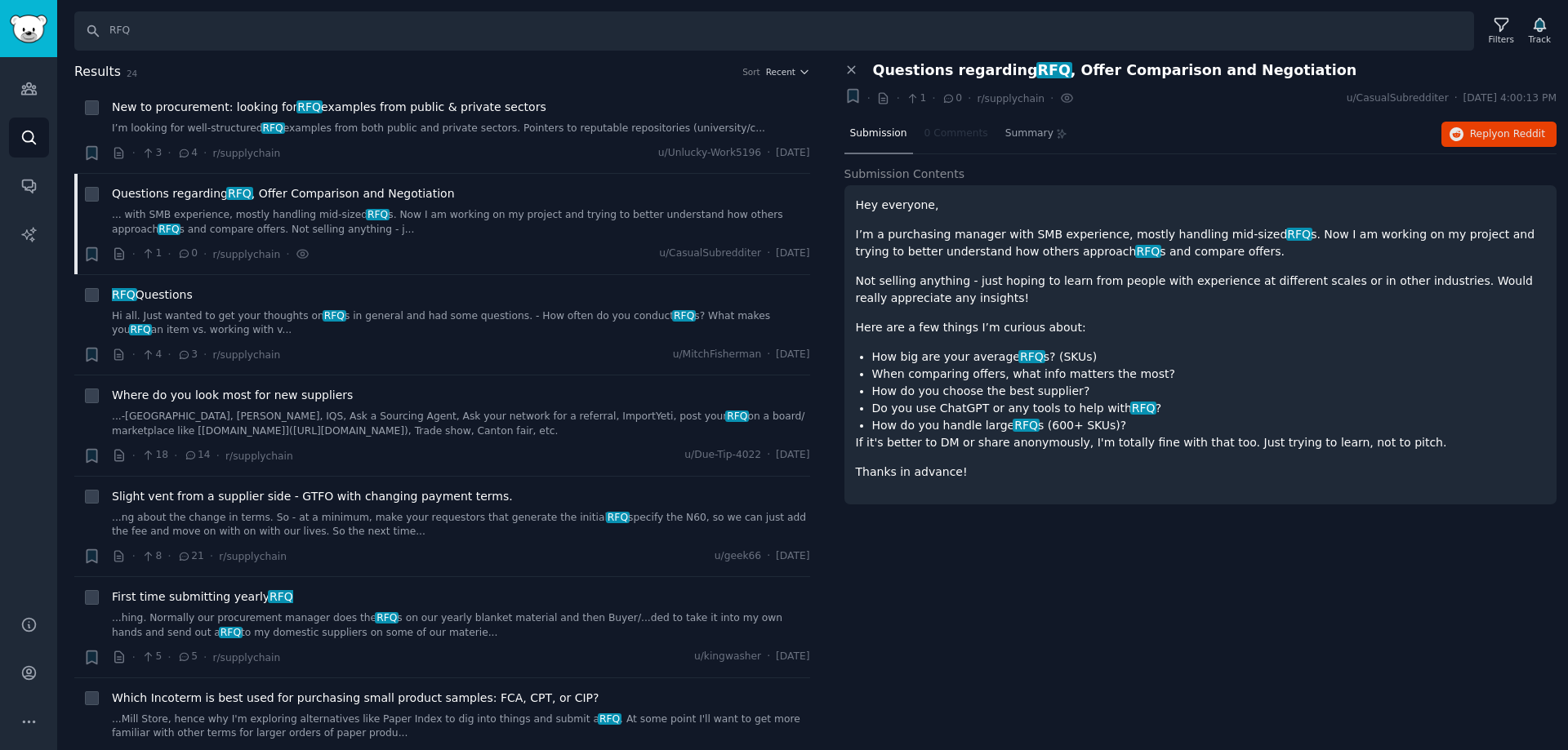
click at [951, 391] on li "How do you choose the best supplier?" at bounding box center [1209, 392] width 674 height 17
click at [920, 413] on li "Do you use ChatGPT or any tools to help with RFQ ?" at bounding box center [1209, 409] width 674 height 17
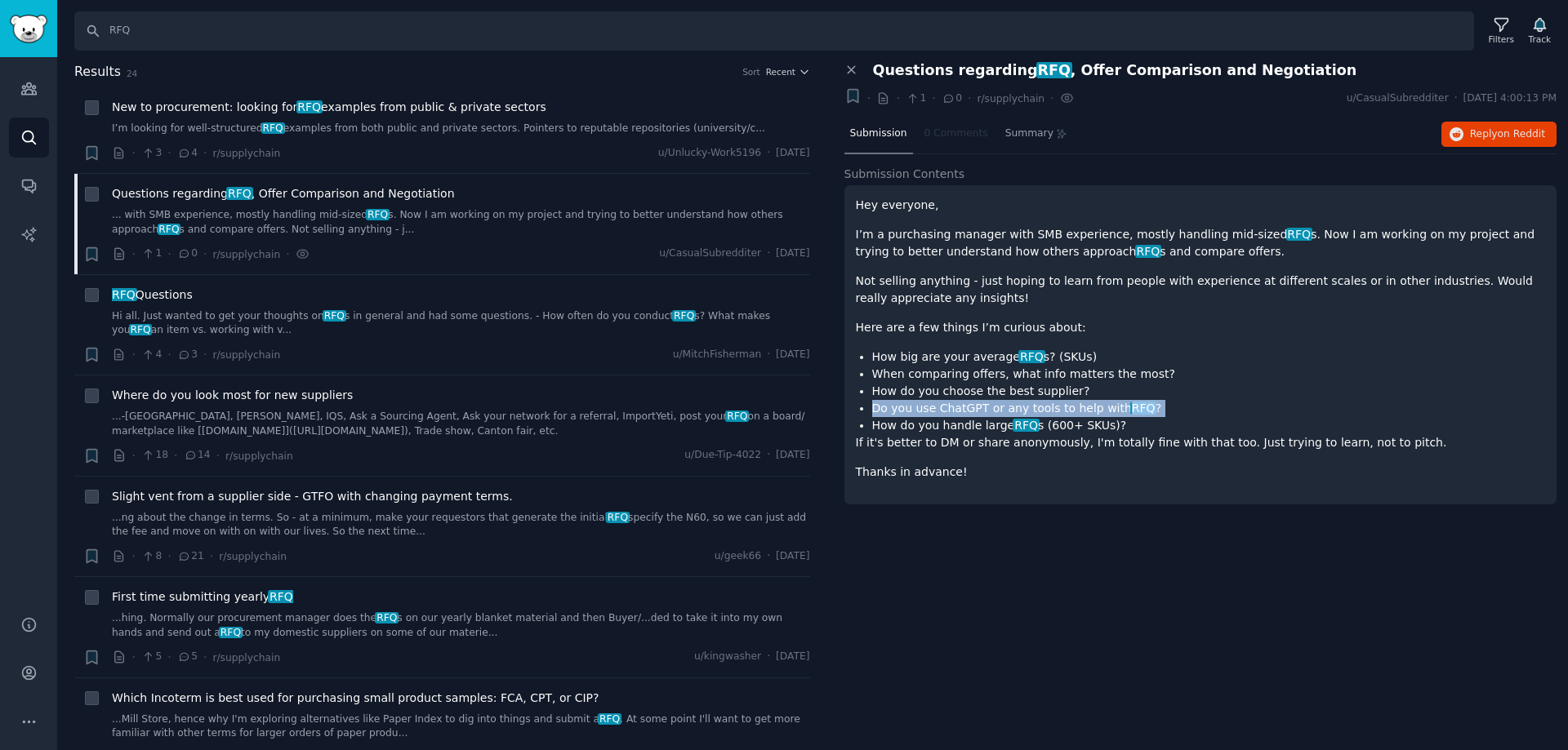
click at [920, 415] on li "Do you use ChatGPT or any tools to help with RFQ ?" at bounding box center [1209, 409] width 674 height 17
click at [919, 431] on li "How do you handle large RFQ s (600+ SKUs)?" at bounding box center [1209, 426] width 674 height 17
click at [909, 451] on div "Hey everyone, I’m a purchasing manager with SMB experience, mostly handling mid…" at bounding box center [1201, 339] width 690 height 284
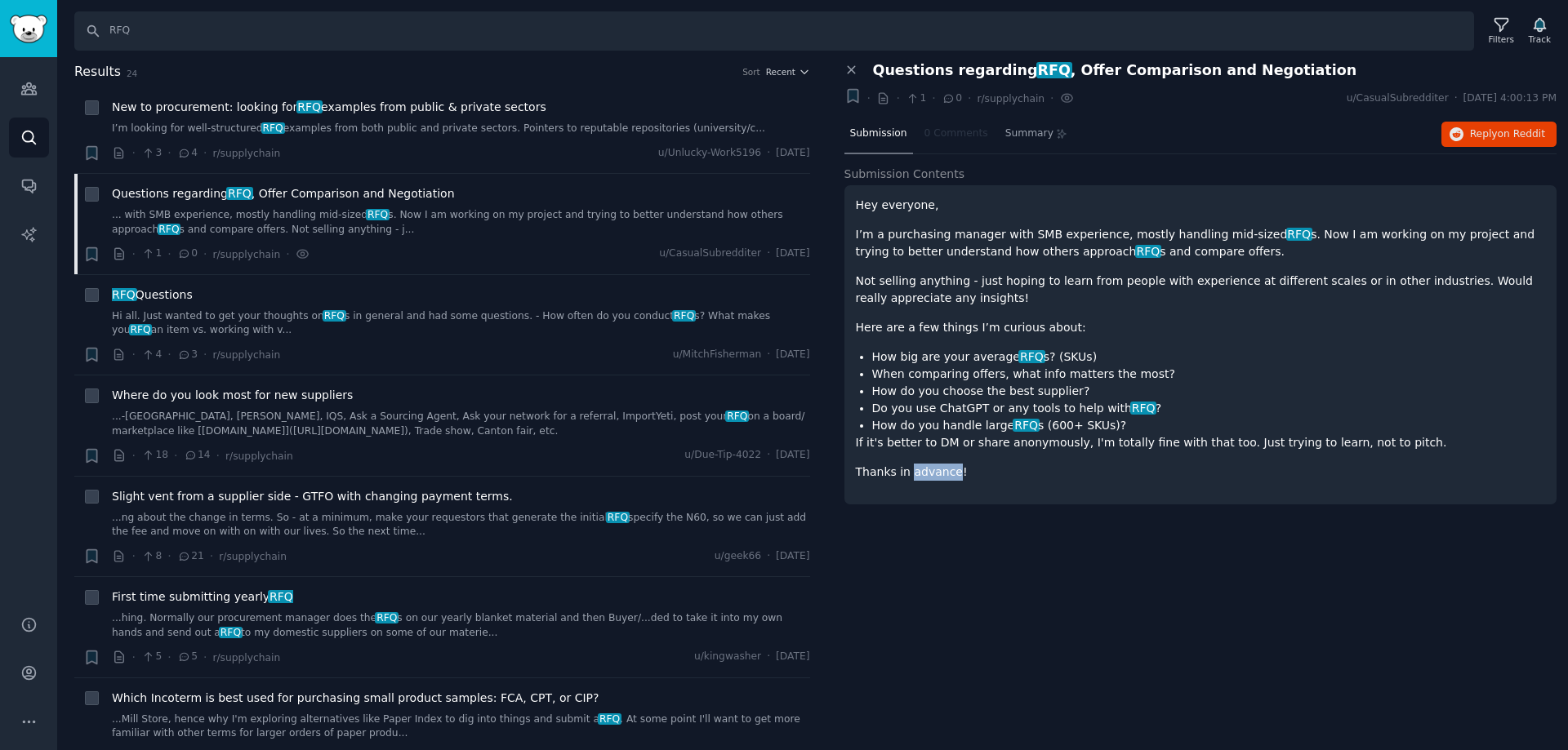
click at [909, 451] on div "Hey everyone, I’m a purchasing manager with SMB experience, mostly handling mid…" at bounding box center [1201, 339] width 690 height 284
click at [371, 309] on link "Hi all. Just wanted to get your thoughts on RFQ s in general and had some quest…" at bounding box center [461, 323] width 698 height 29
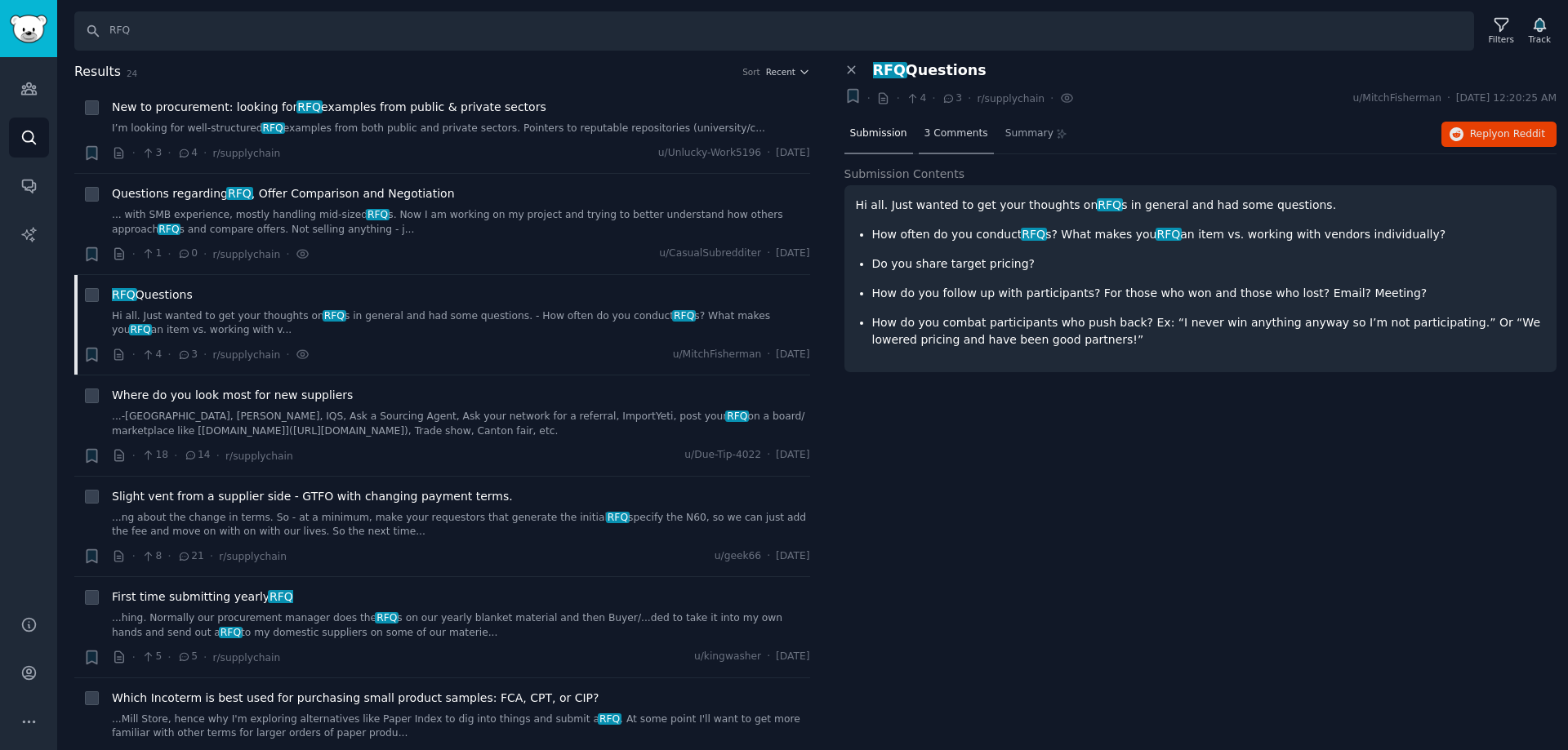
click at [974, 146] on div "3 Comments" at bounding box center [956, 135] width 75 height 39
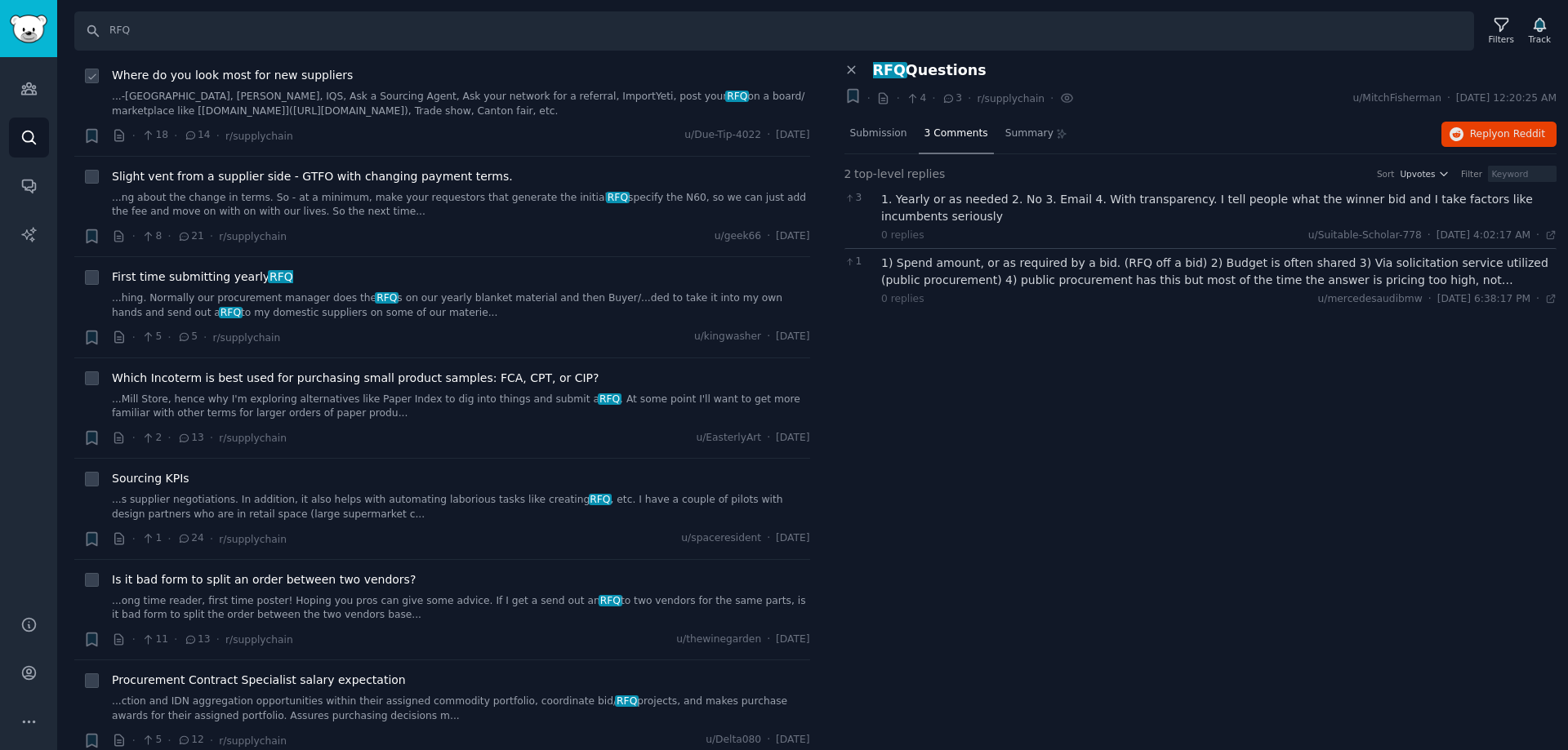
scroll to position [326, 0]
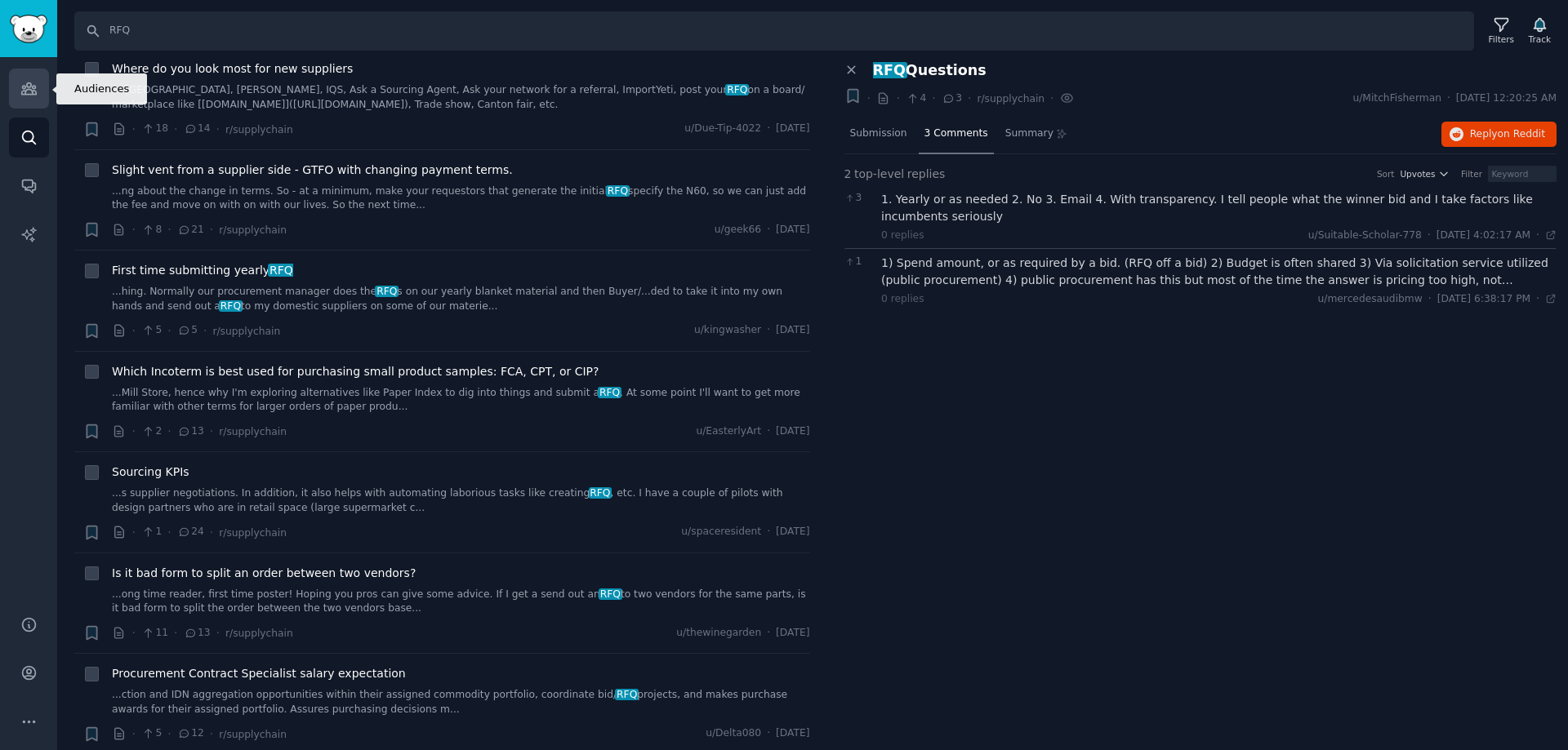
click at [40, 91] on link "Audiences" at bounding box center [29, 89] width 40 height 40
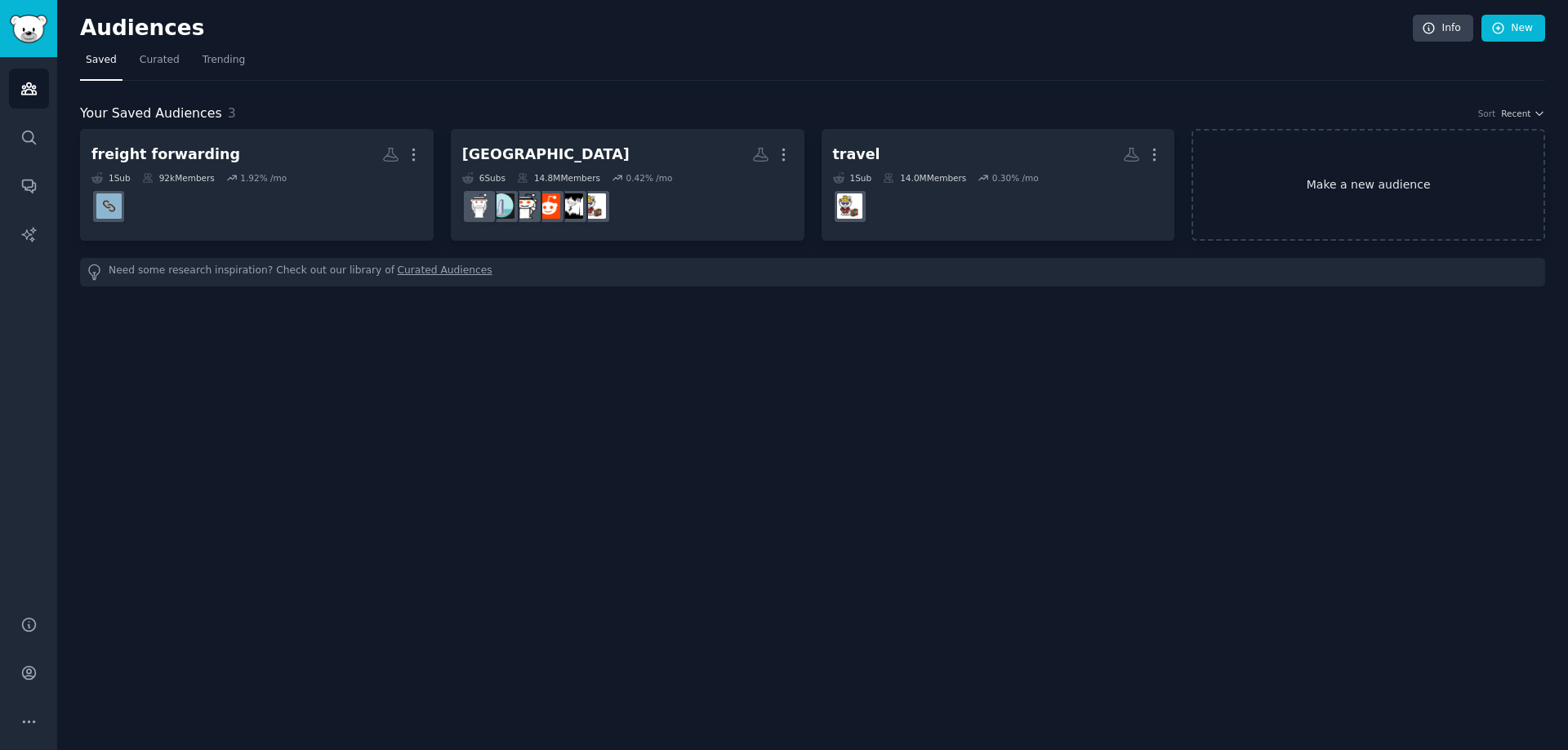
click at [1389, 178] on link "Make a new audience" at bounding box center [1368, 184] width 353 height 112
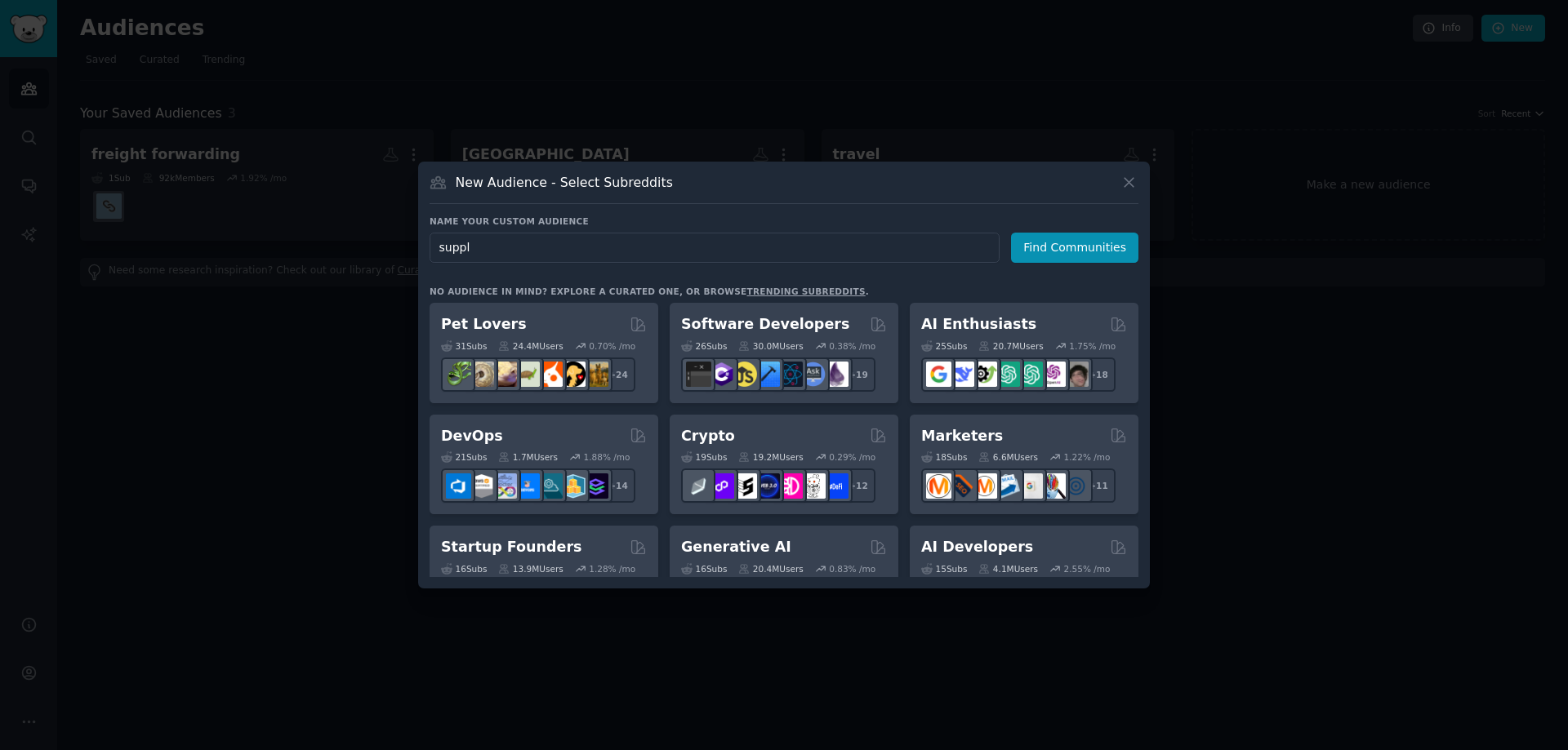
type input "supply"
click button "Find Communities" at bounding box center [1075, 247] width 128 height 30
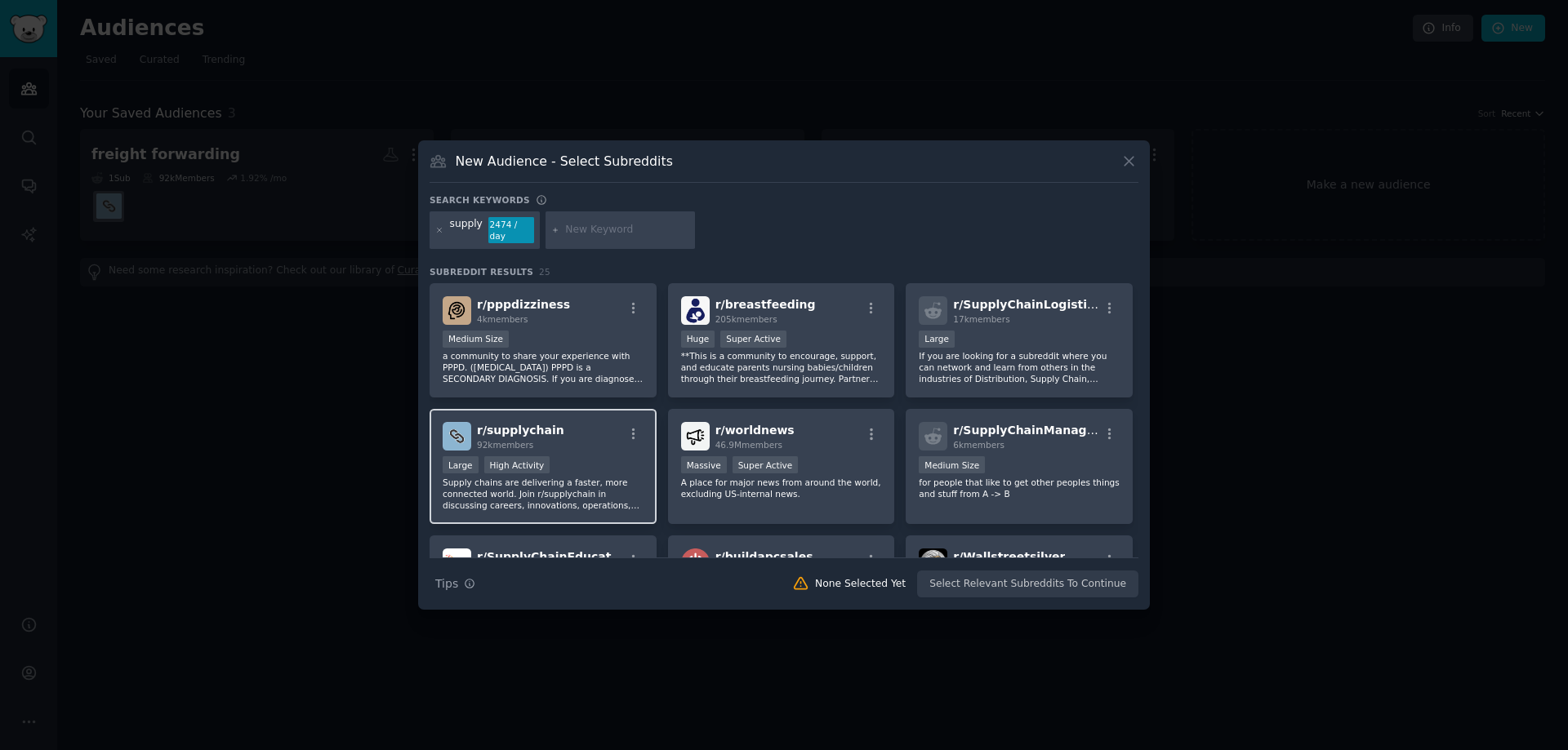
click at [521, 424] on span "r/ supplychain" at bounding box center [520, 430] width 88 height 13
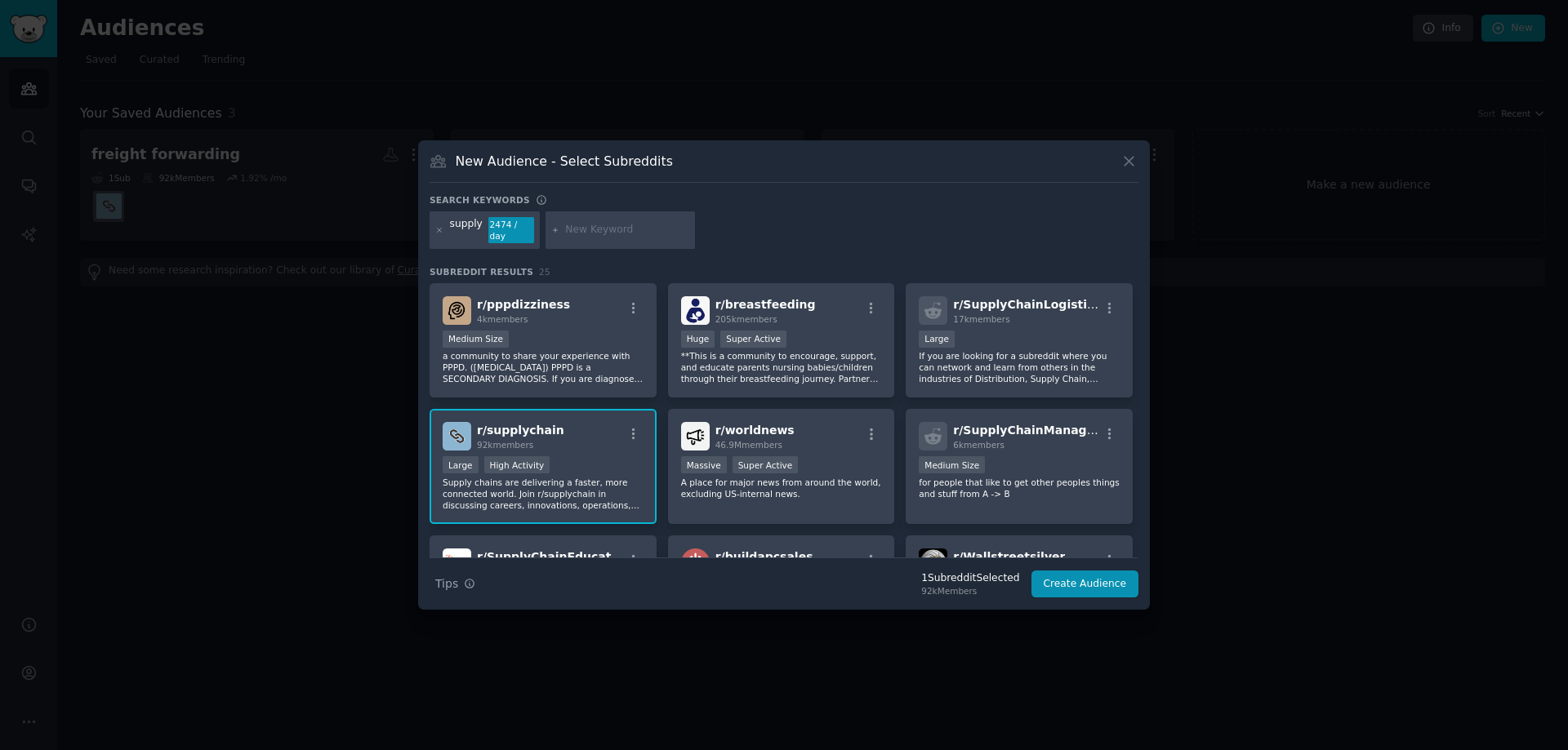
click at [504, 441] on span "92k members" at bounding box center [505, 445] width 56 height 10
click at [546, 415] on div "r/ supplychain 92k members >= 80th percentile for submissions / day Large High …" at bounding box center [543, 466] width 227 height 115
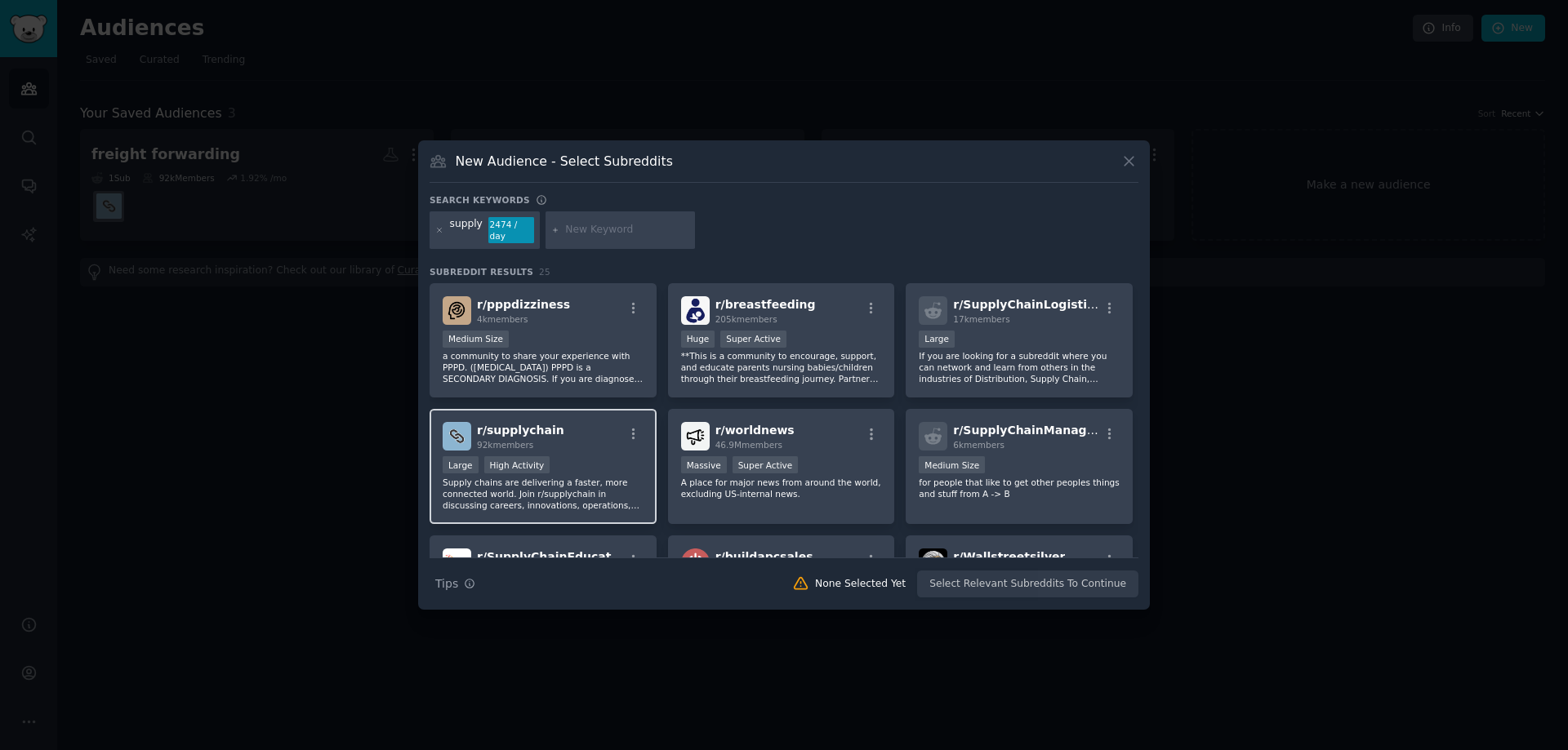
click at [566, 441] on div "r/ supplychain 92k members" at bounding box center [543, 437] width 201 height 29
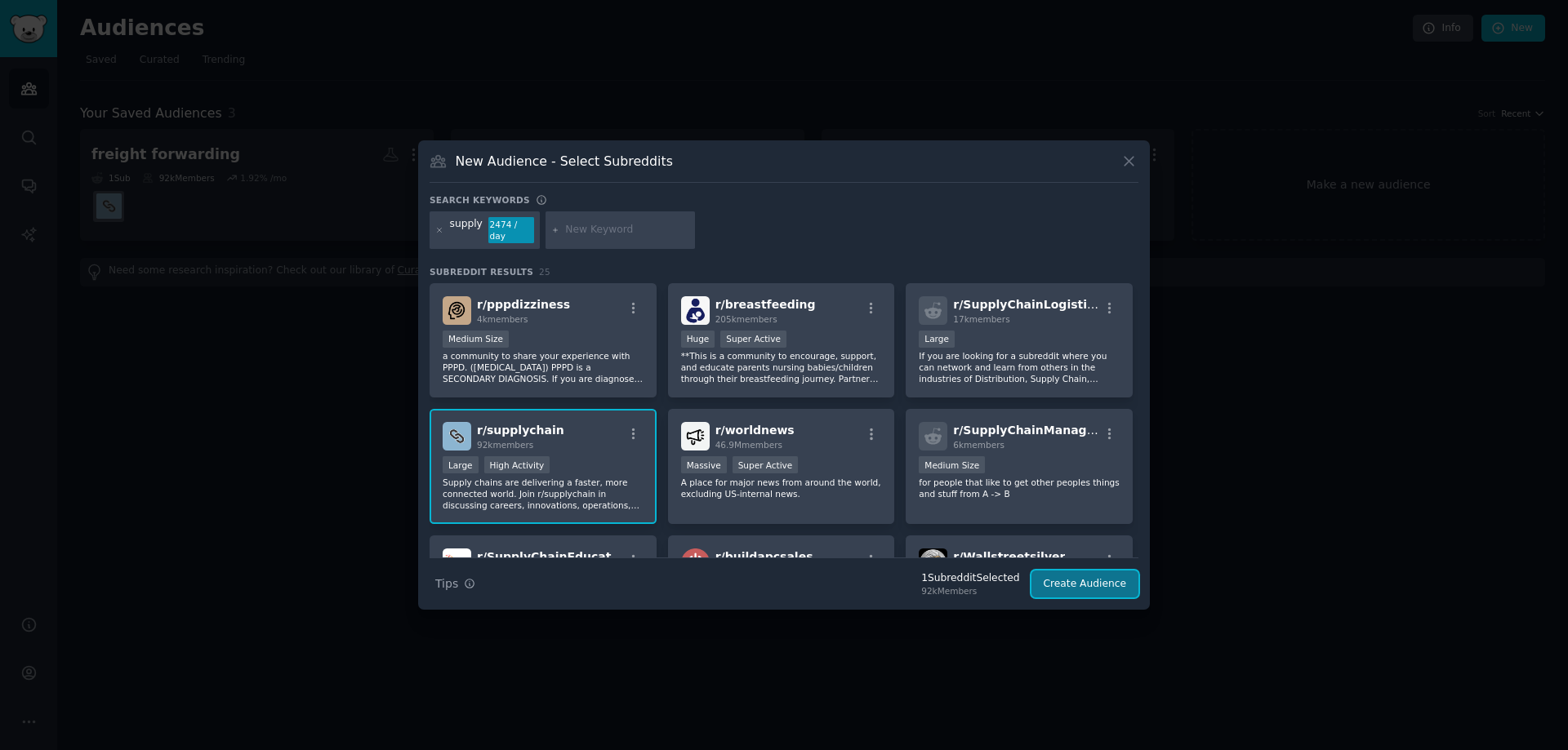
click at [1106, 580] on button "Create Audience" at bounding box center [1085, 584] width 108 height 28
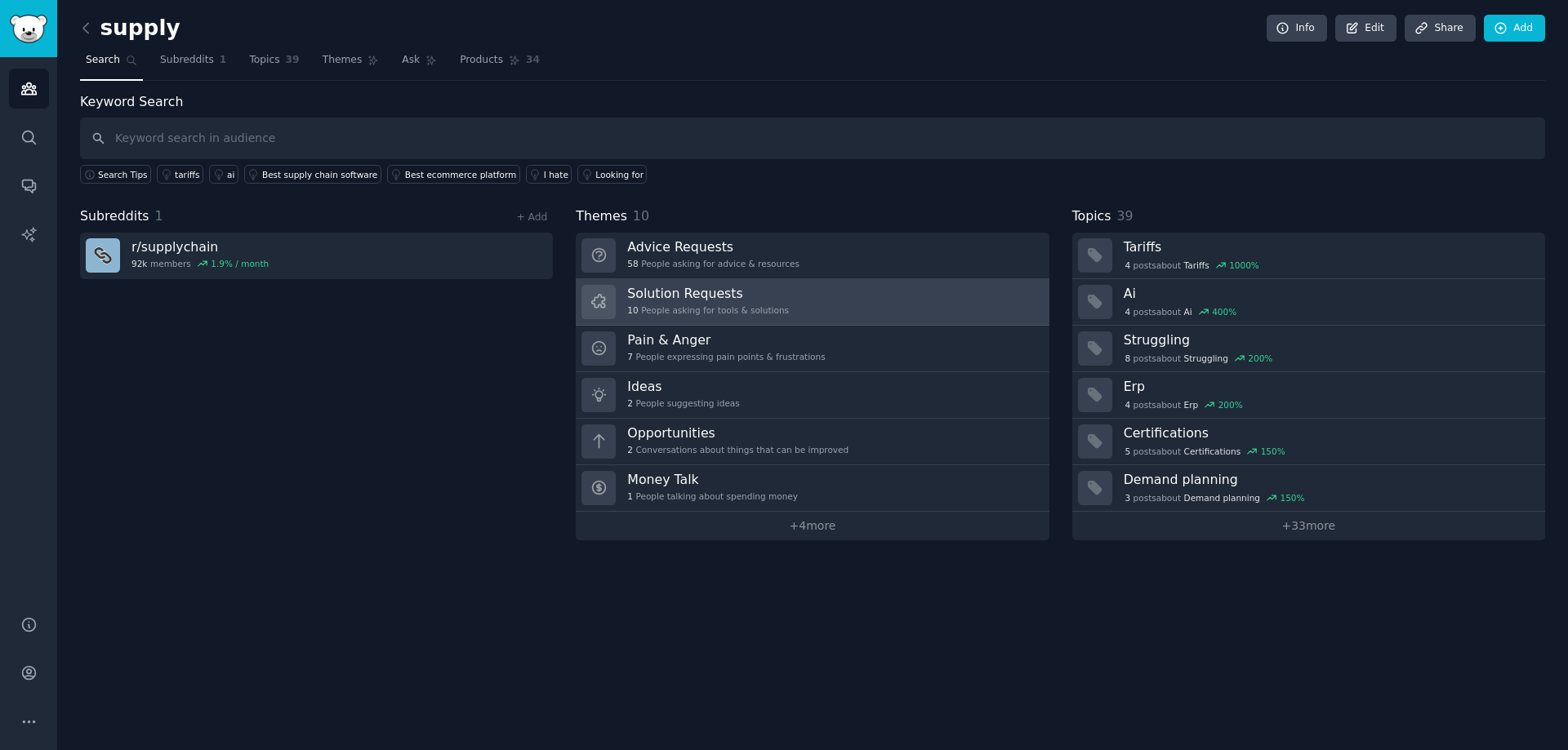
click at [796, 299] on link "Solution Requests 10 People asking for tools & solutions" at bounding box center [812, 302] width 473 height 47
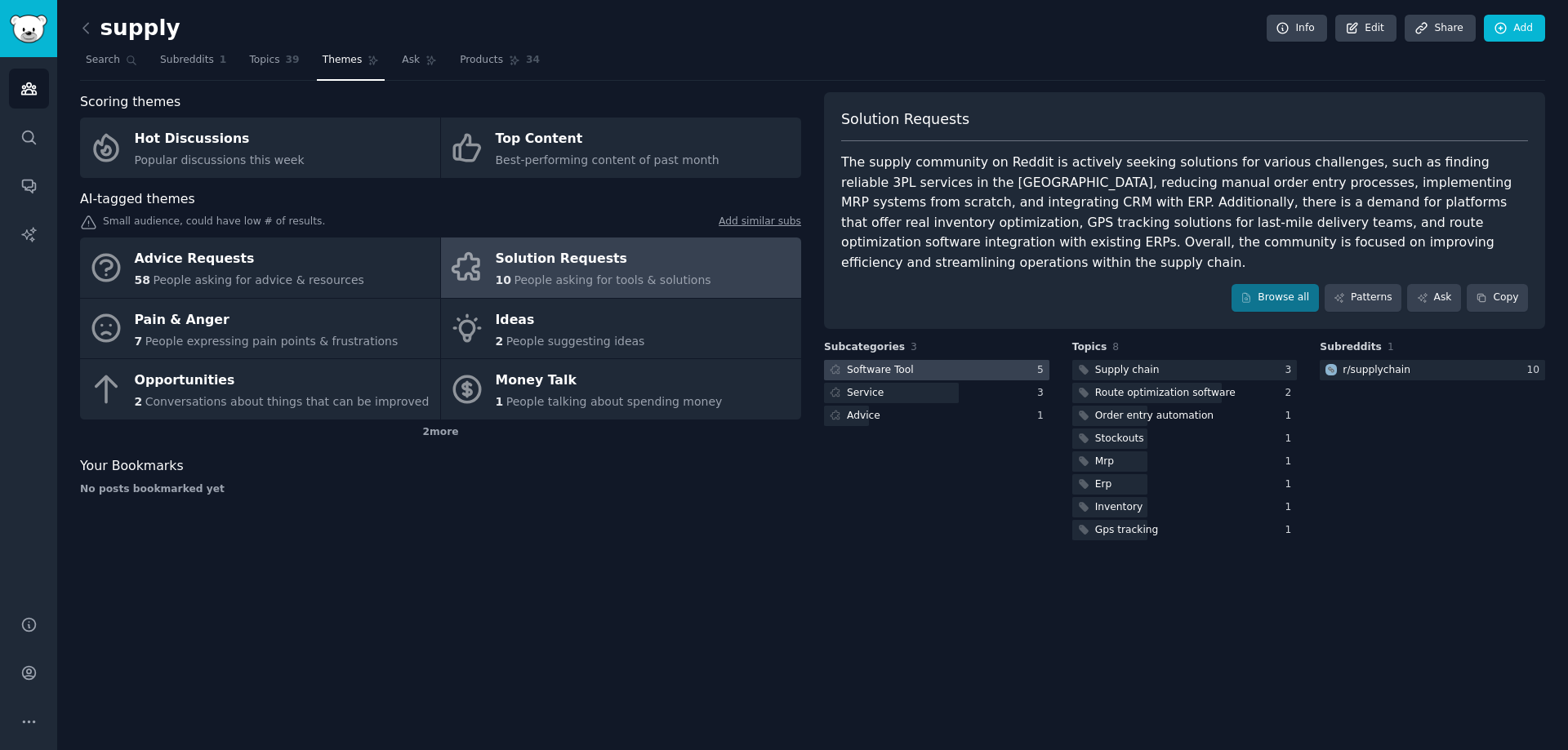
click at [873, 364] on div "Software Tool" at bounding box center [880, 370] width 67 height 14
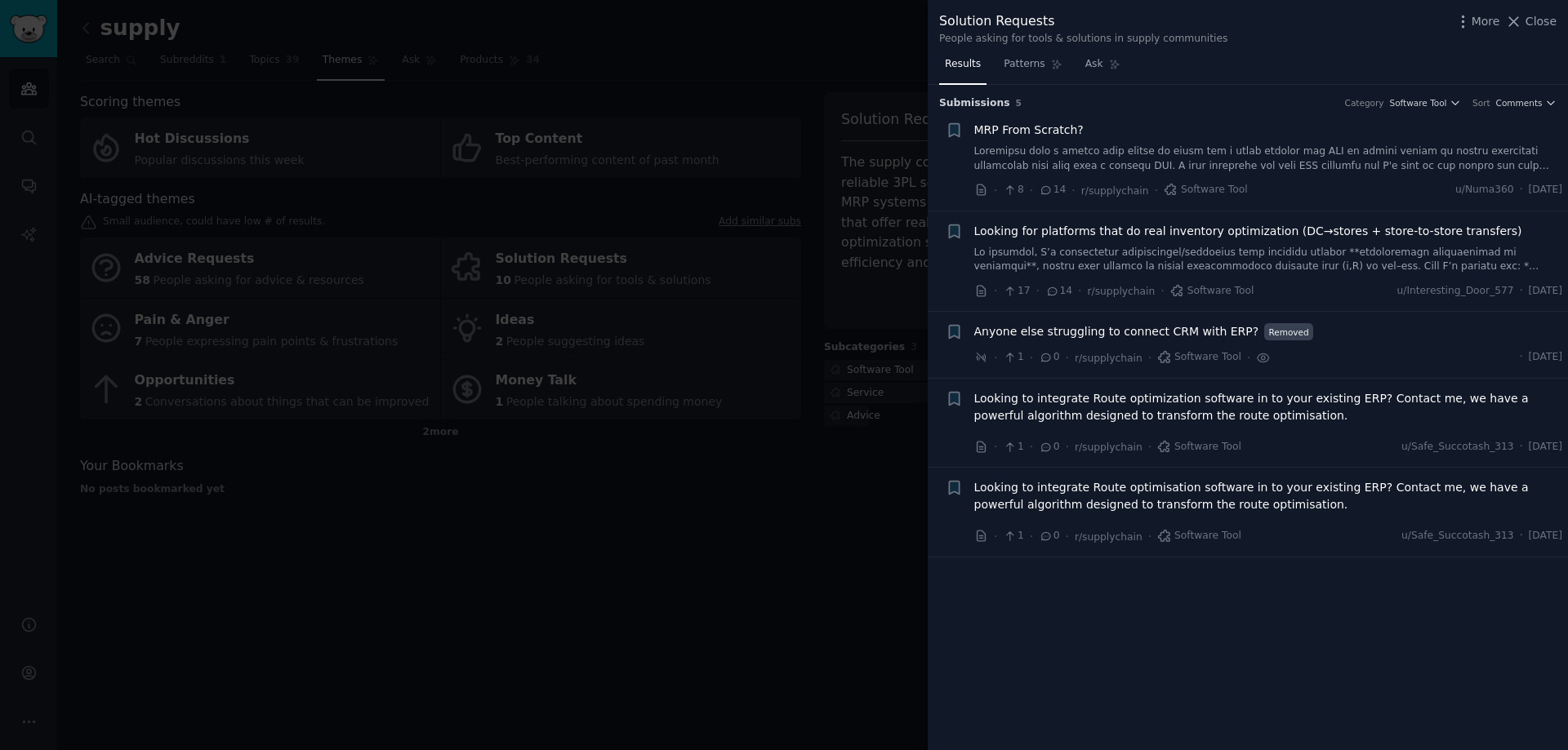
click at [1143, 415] on span "Looking to integrate Route optimization software in to your existing ERP? Conta…" at bounding box center [1268, 407] width 589 height 34
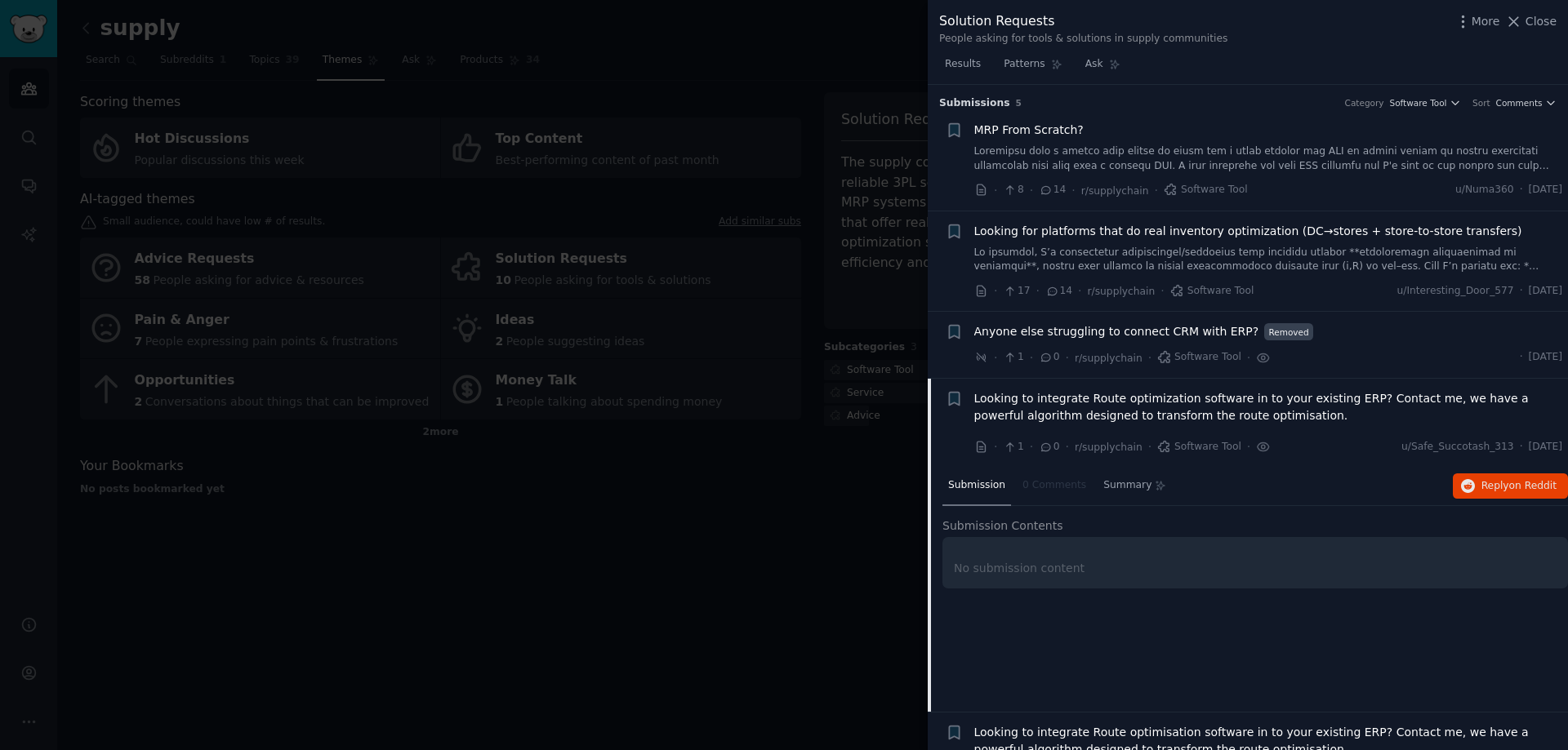
scroll to position [51, 0]
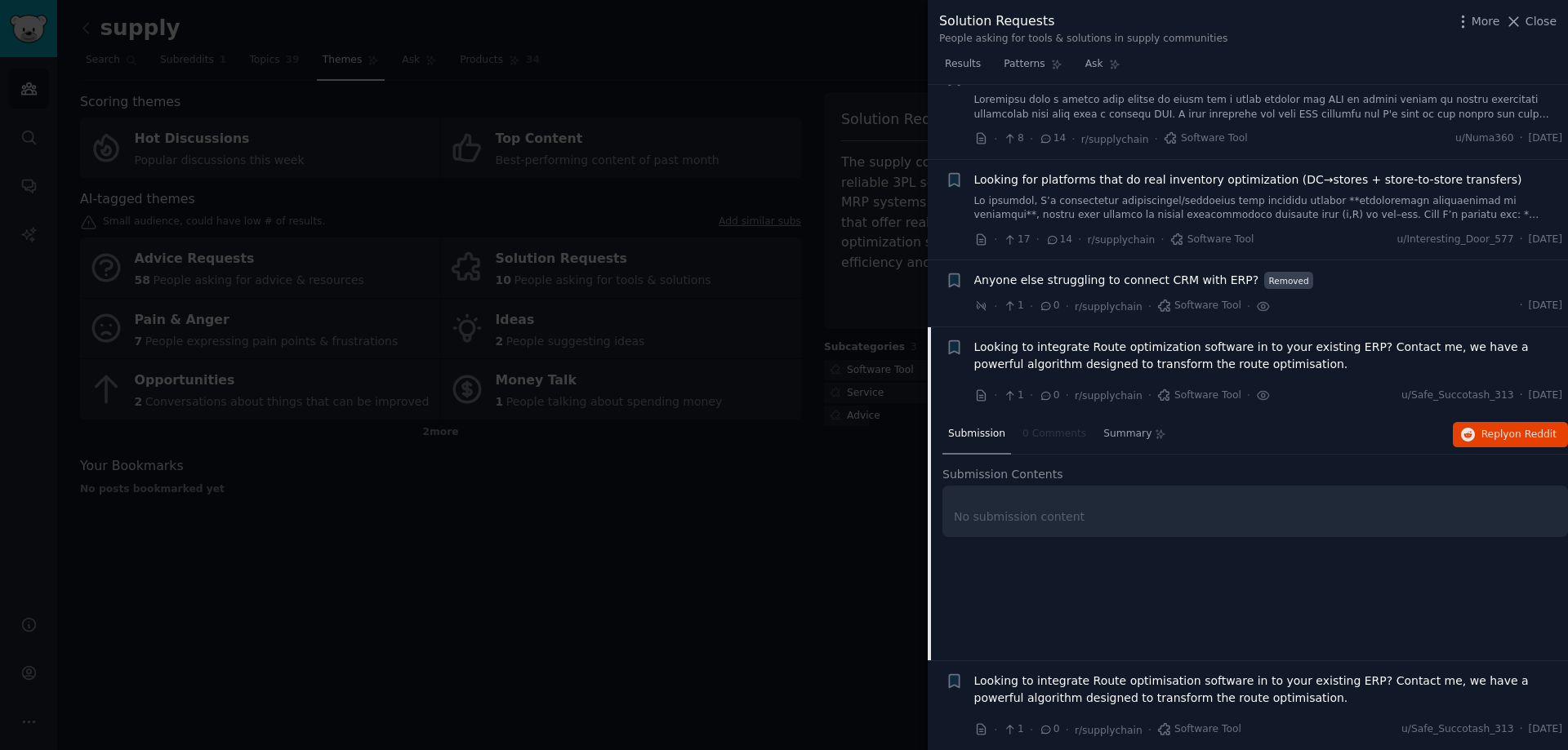
click at [991, 436] on span "Submission" at bounding box center [976, 433] width 57 height 14
click at [1111, 357] on span "Looking to integrate Route optimization software in to your existing ERP? Conta…" at bounding box center [1268, 356] width 589 height 34
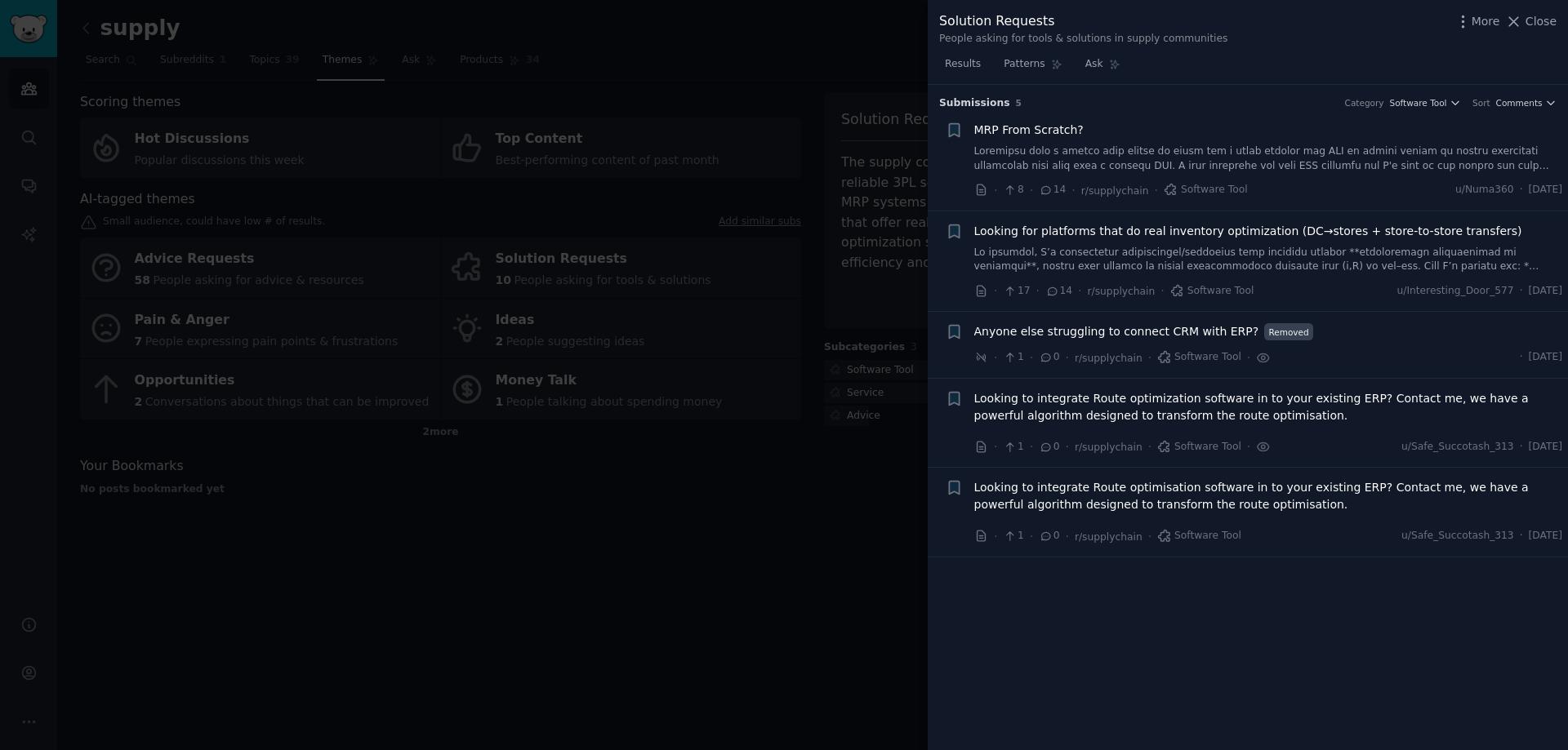
click at [1252, 507] on span "Looking to integrate Route optimisation software in to your existing ERP? Conta…" at bounding box center [1268, 496] width 589 height 34
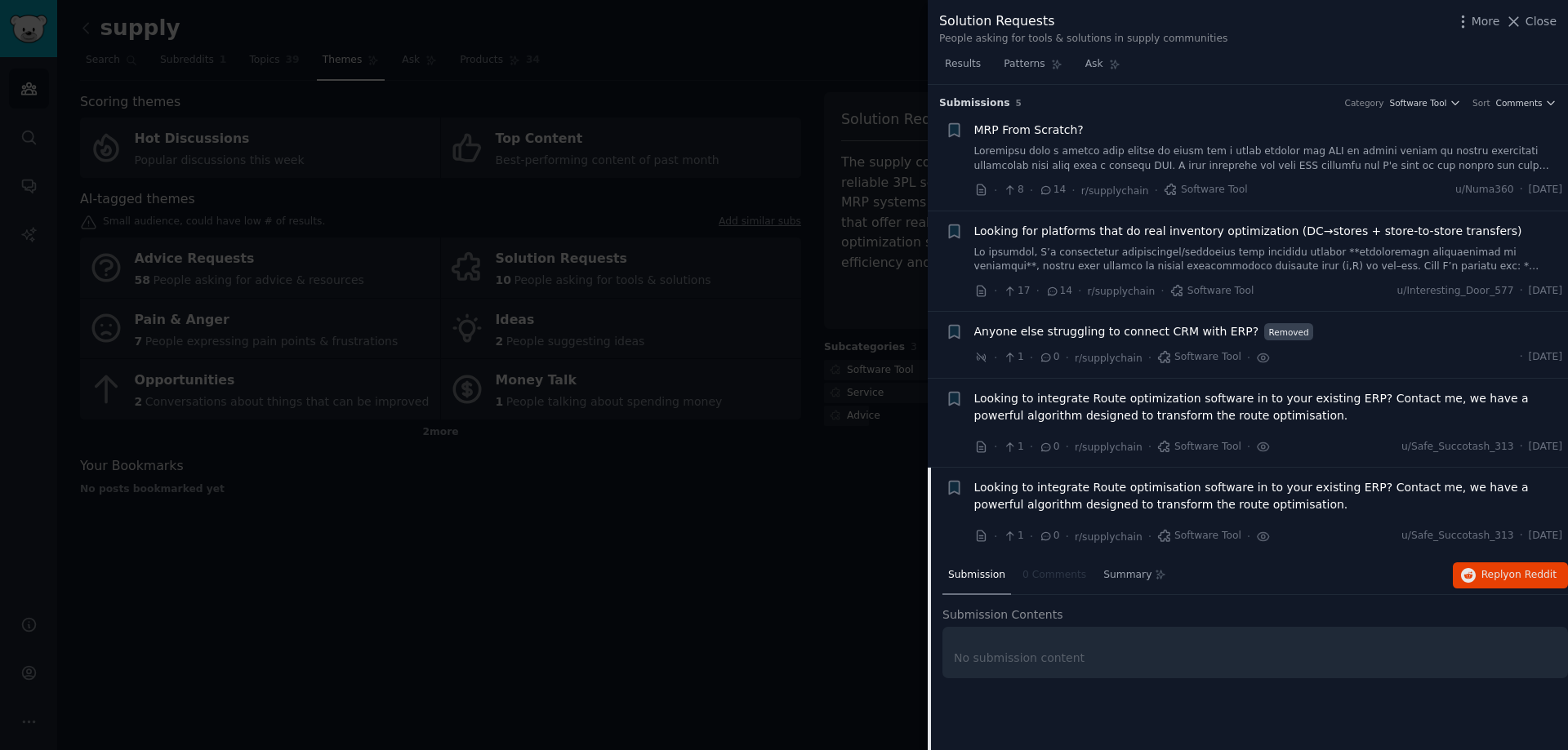
scroll to position [51, 0]
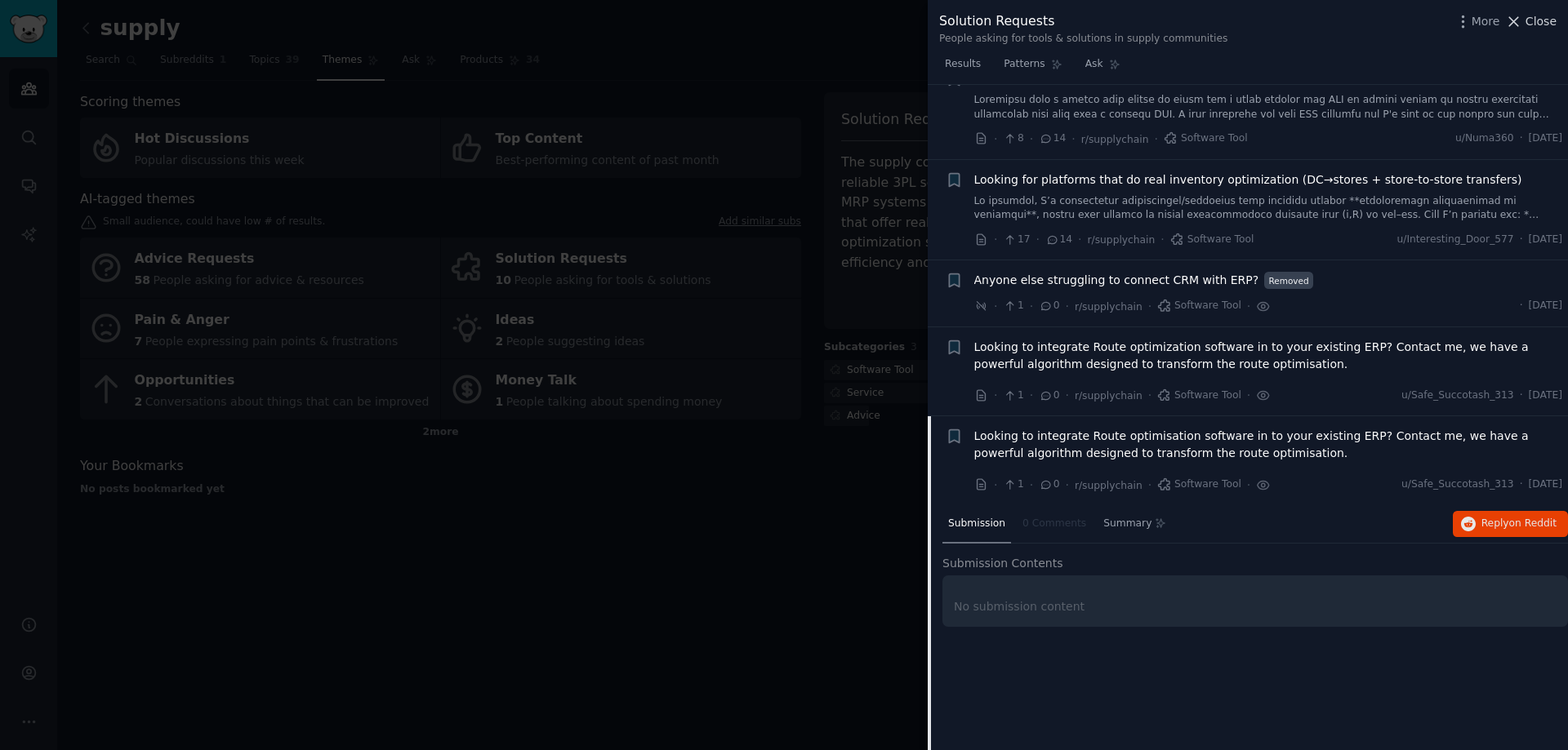
click at [1532, 22] on span "Close" at bounding box center [1541, 21] width 31 height 17
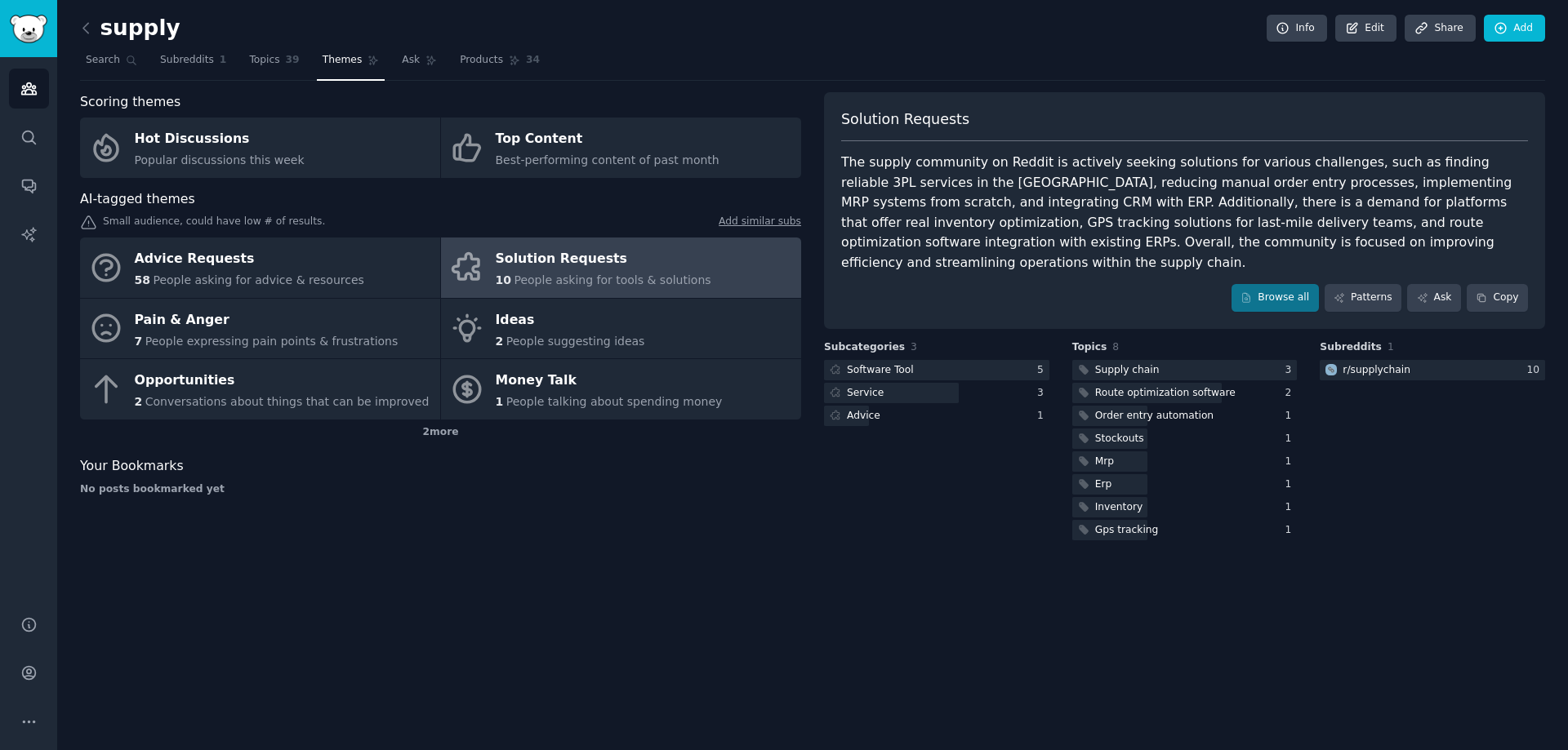
click at [368, 510] on div "Scoring themes Hot Discussions Popular discussions this week Top Content Best-p…" at bounding box center [440, 318] width 721 height 451
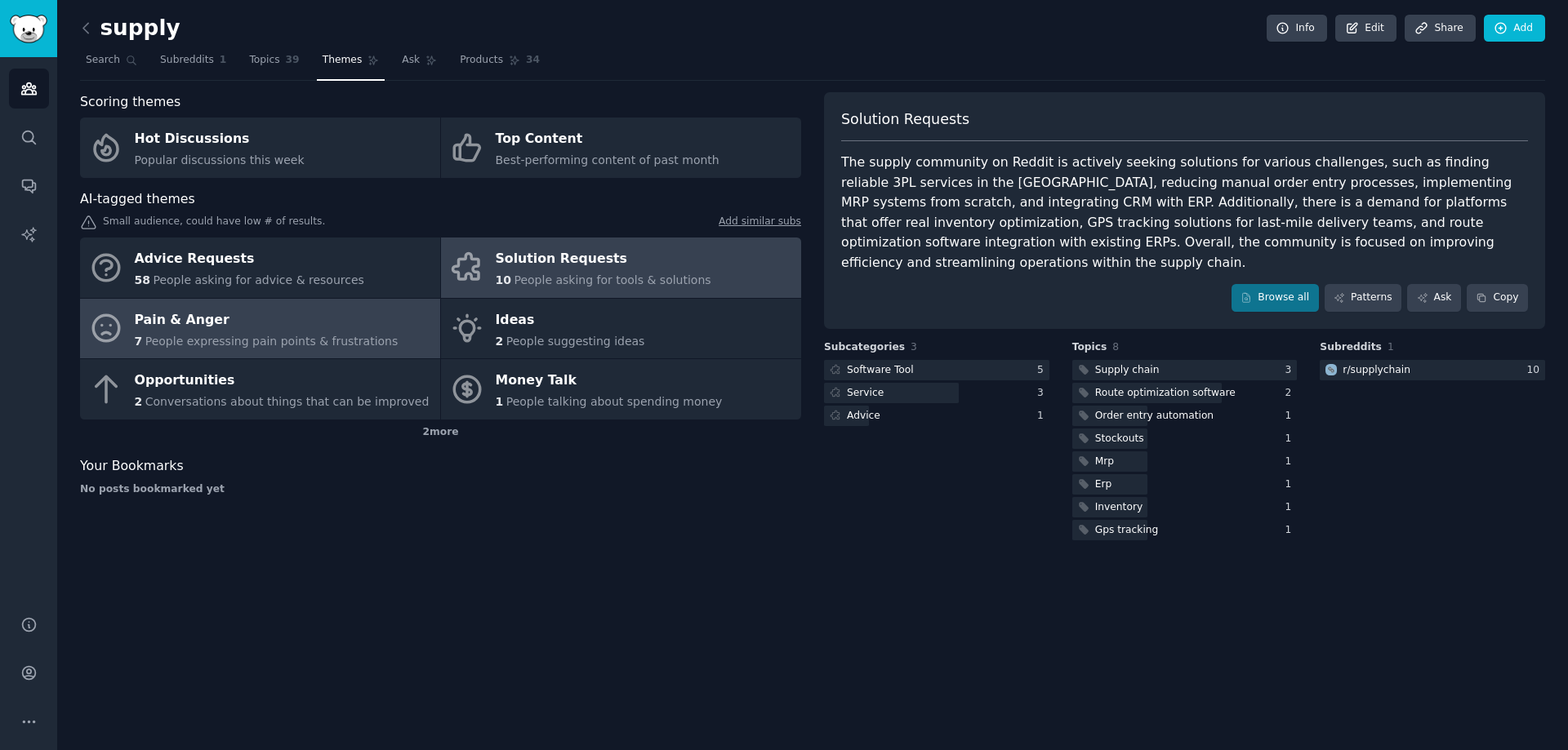
click at [287, 329] on div "Pain & Anger" at bounding box center [267, 319] width 264 height 26
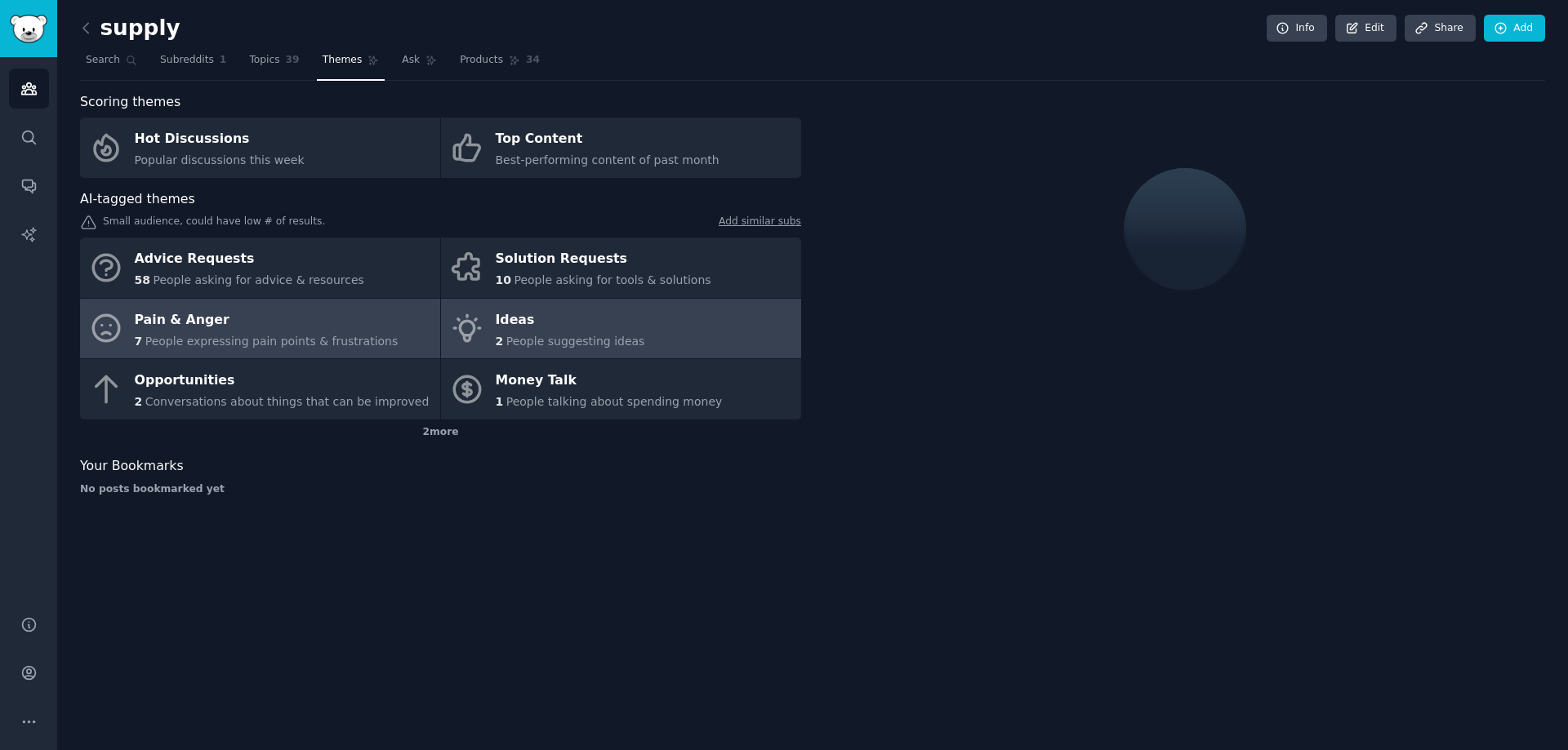
click at [564, 323] on div "Ideas" at bounding box center [570, 319] width 149 height 26
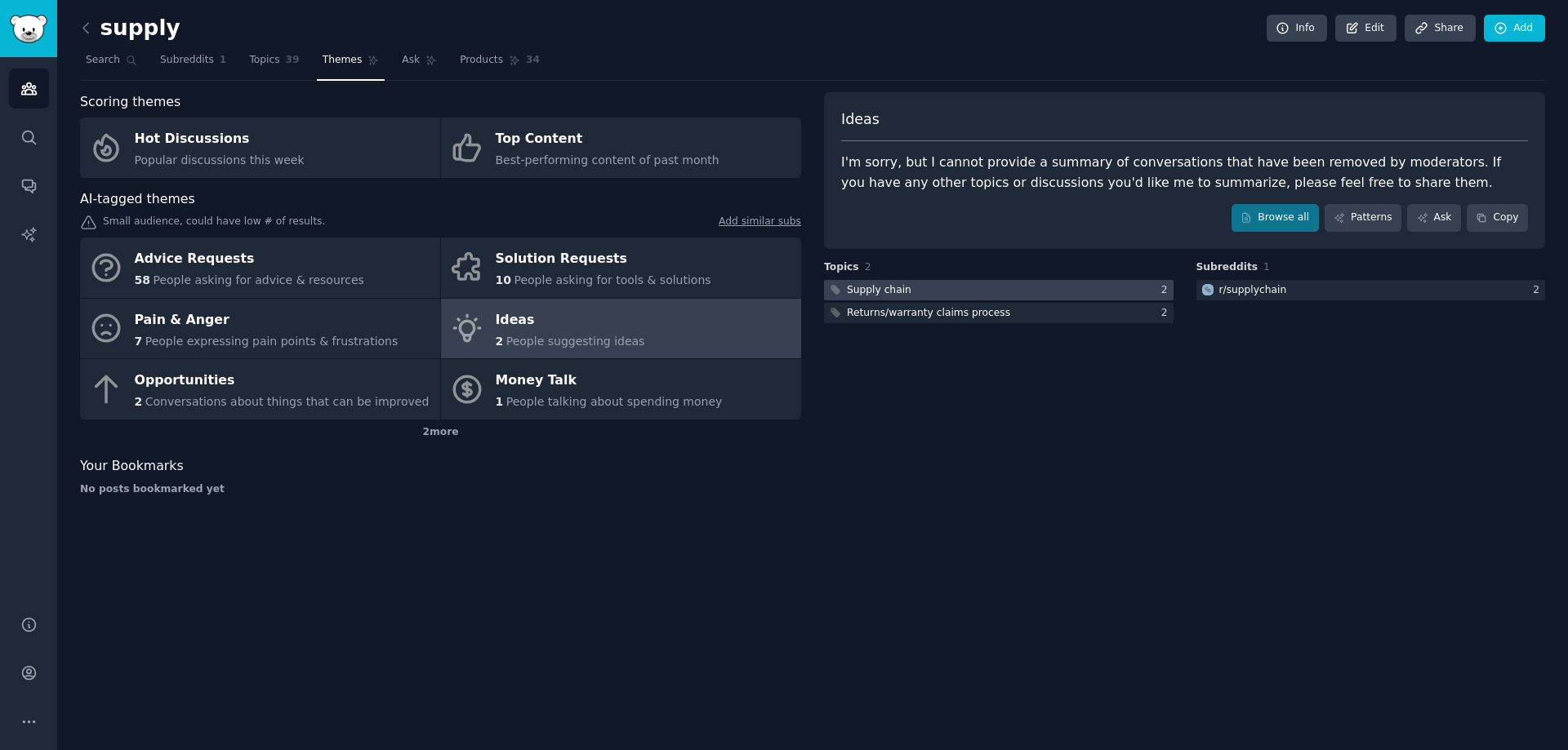
click at [944, 291] on div at bounding box center [998, 290] width 349 height 20
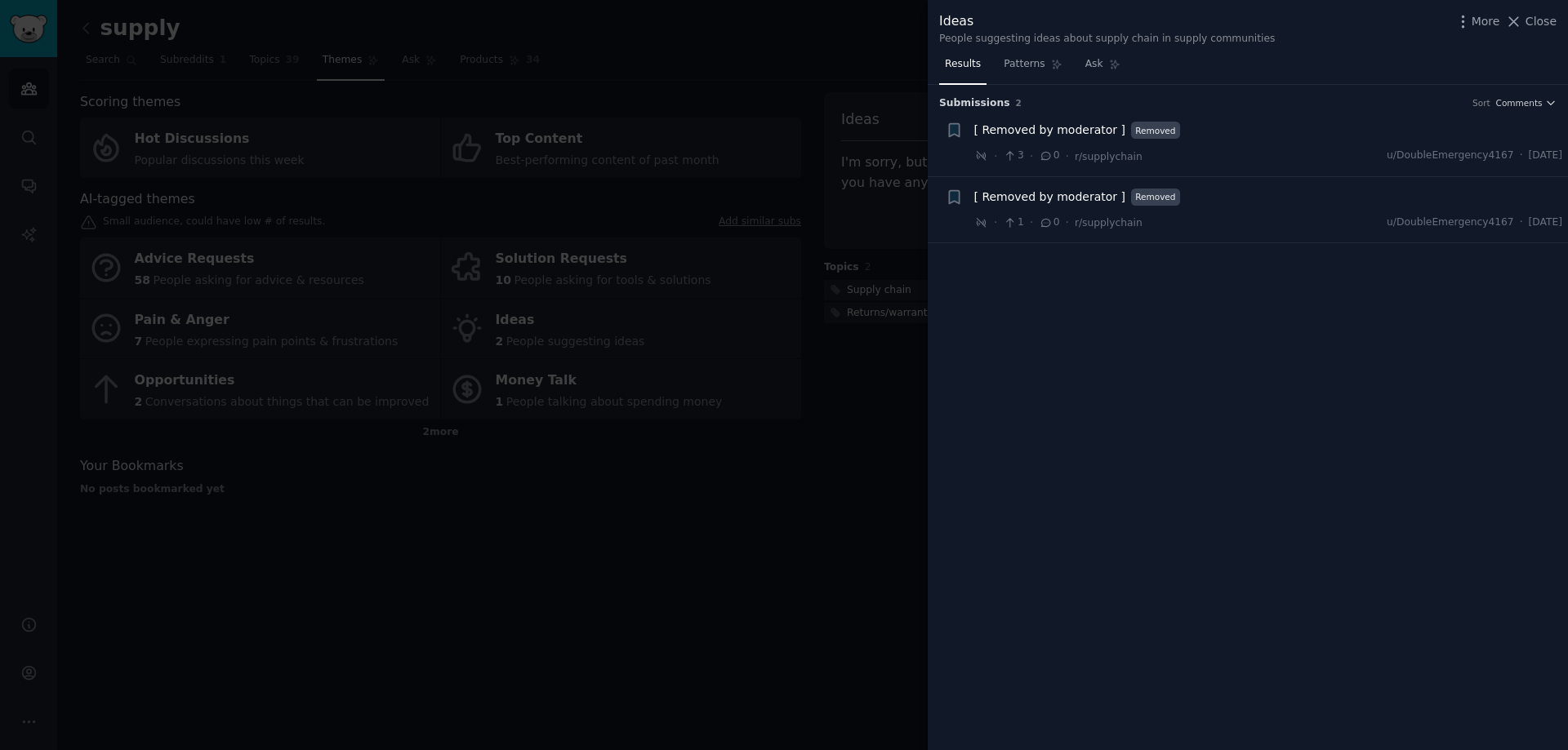
click at [31, 77] on div at bounding box center [784, 375] width 1568 height 750
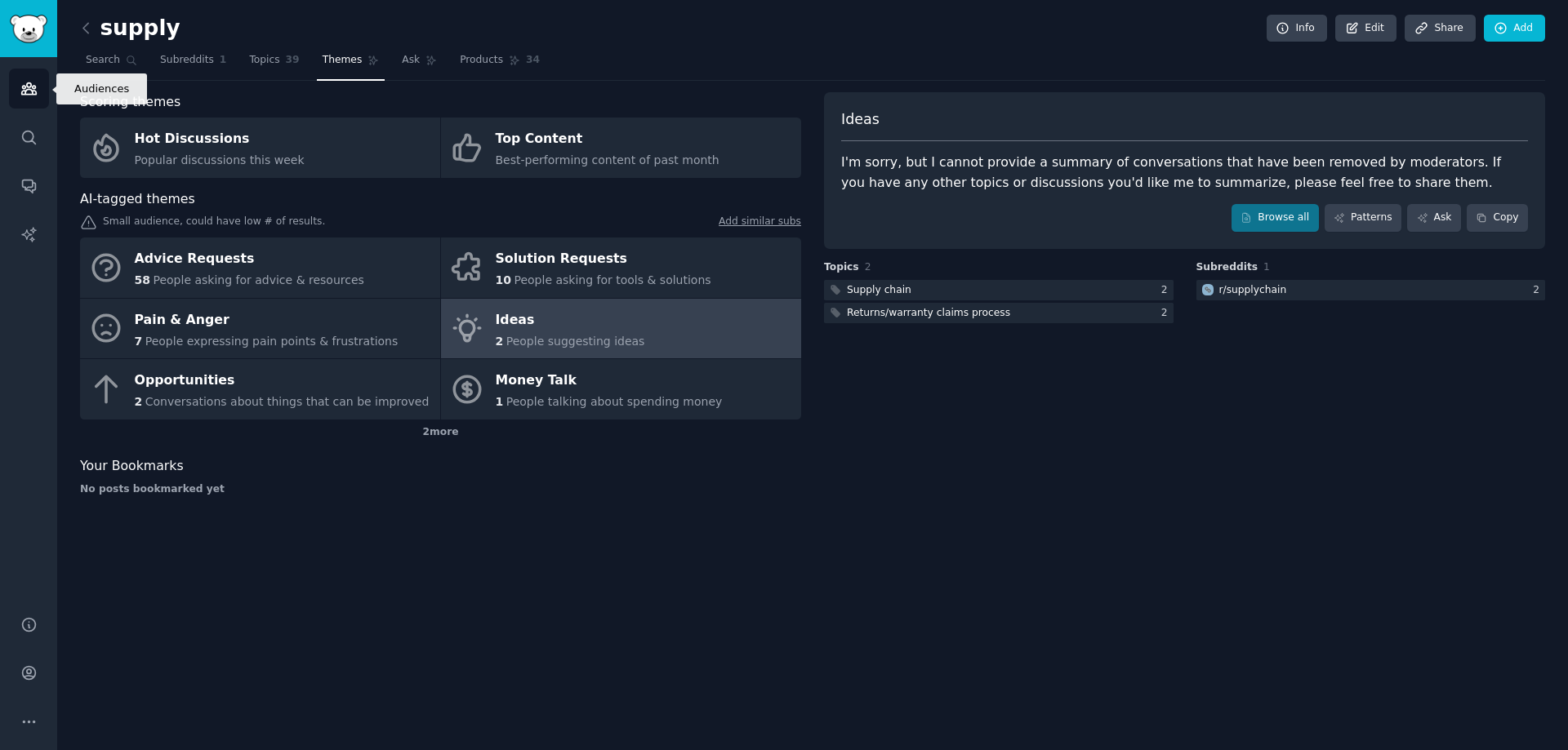
click at [10, 86] on link "Audiences" at bounding box center [29, 89] width 40 height 40
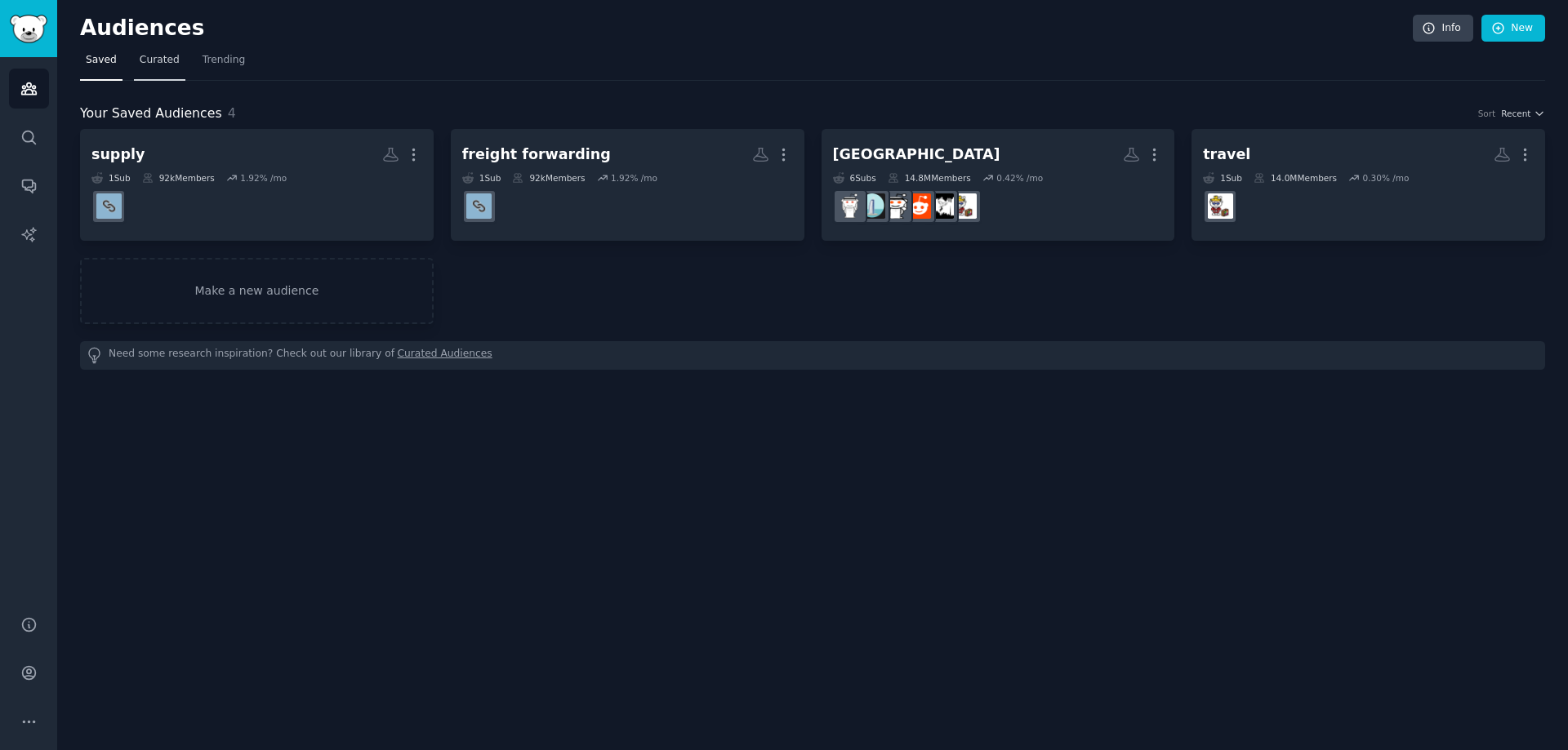
click at [171, 55] on span "Curated" at bounding box center [159, 60] width 40 height 14
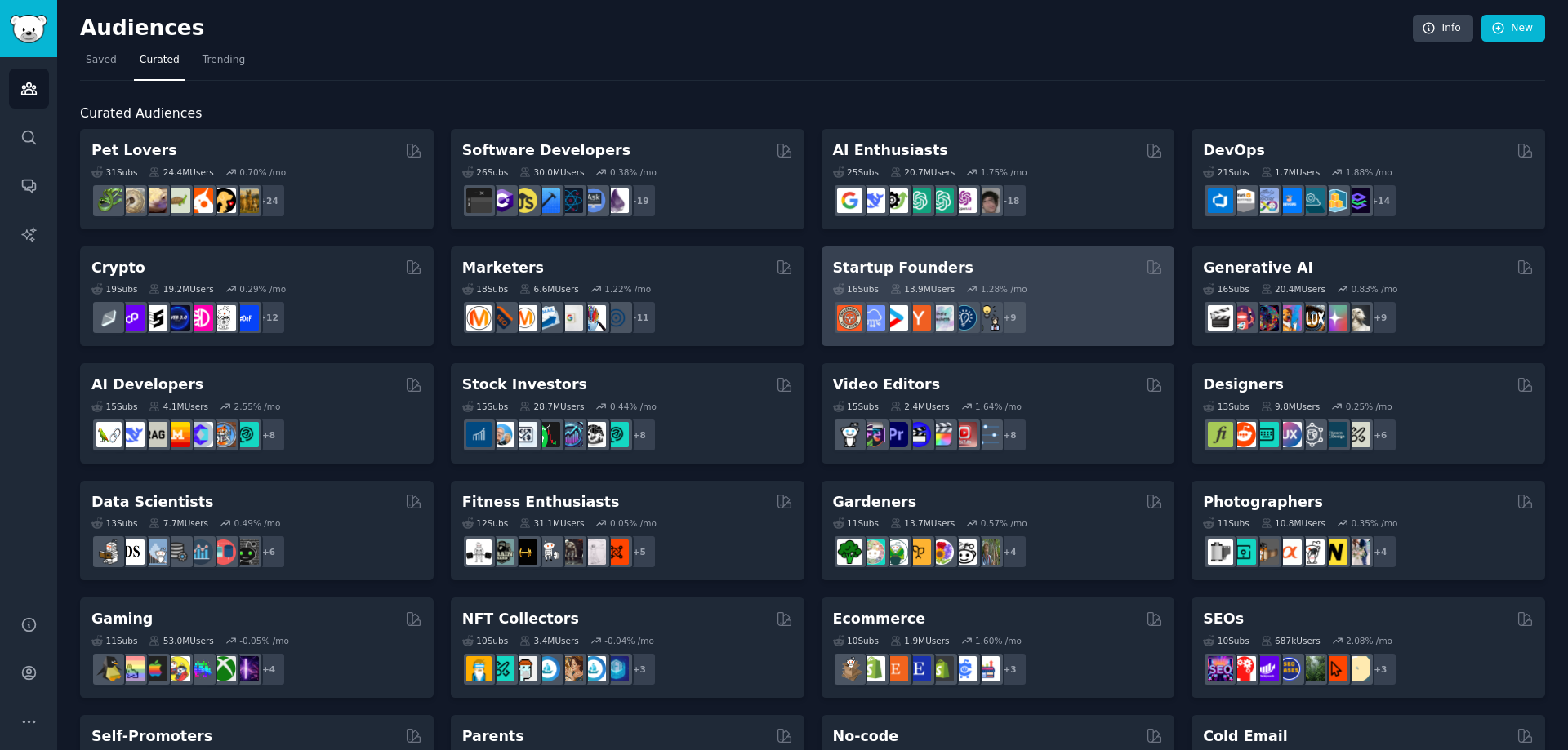
click at [1079, 270] on div "Startup Founders" at bounding box center [998, 268] width 330 height 20
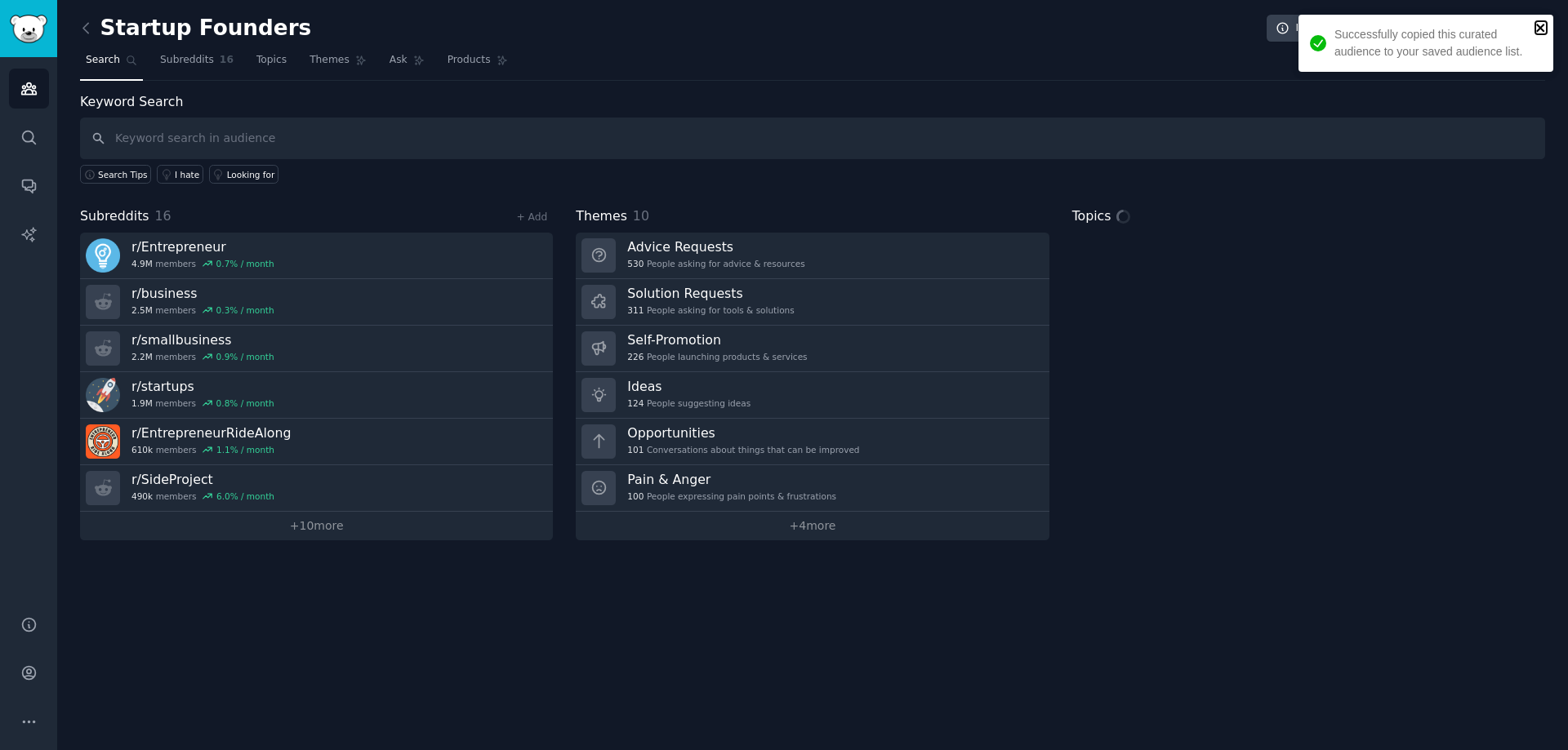
click at [1543, 27] on icon "close" at bounding box center [1540, 27] width 11 height 13
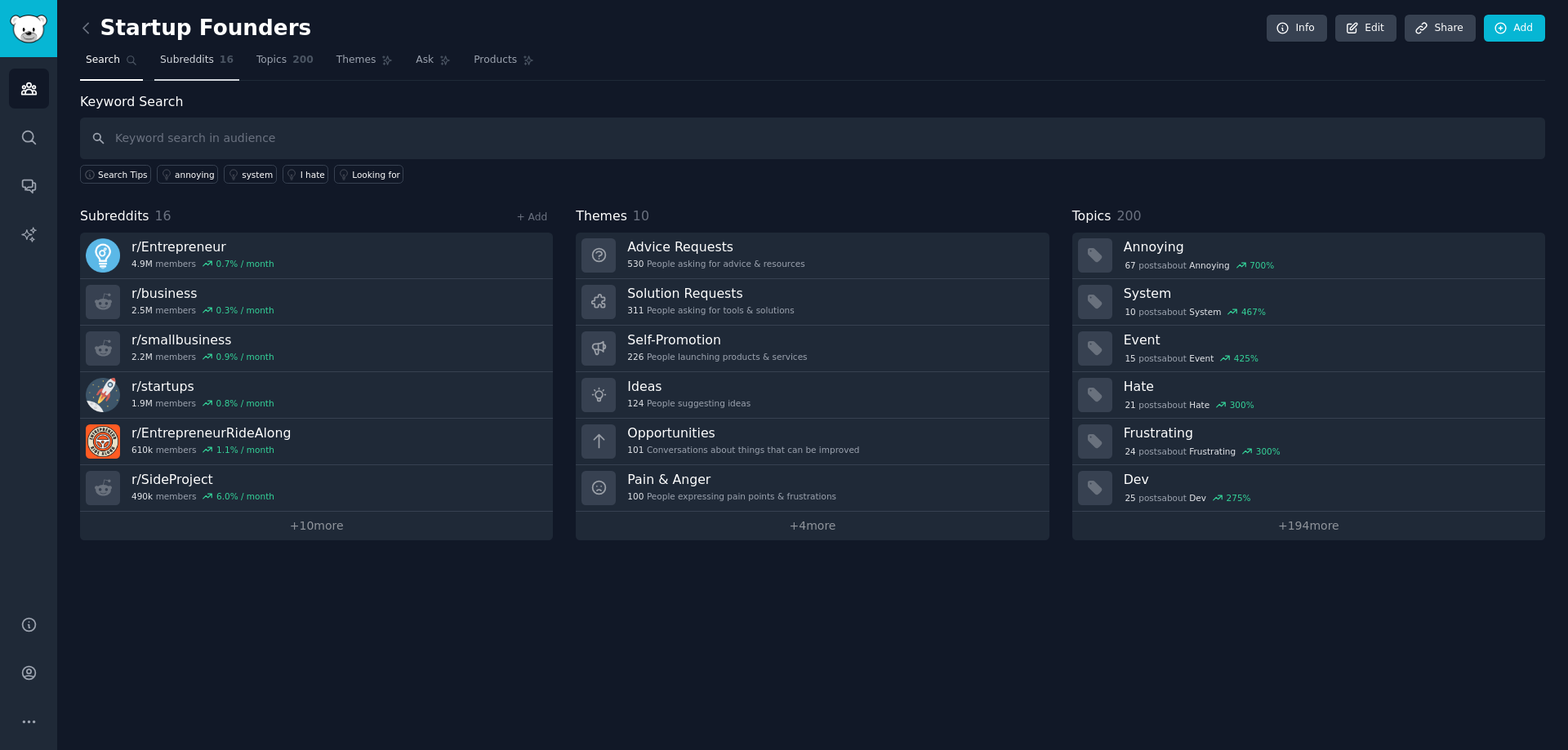
click at [178, 60] on span "Subreddits" at bounding box center [187, 60] width 54 height 14
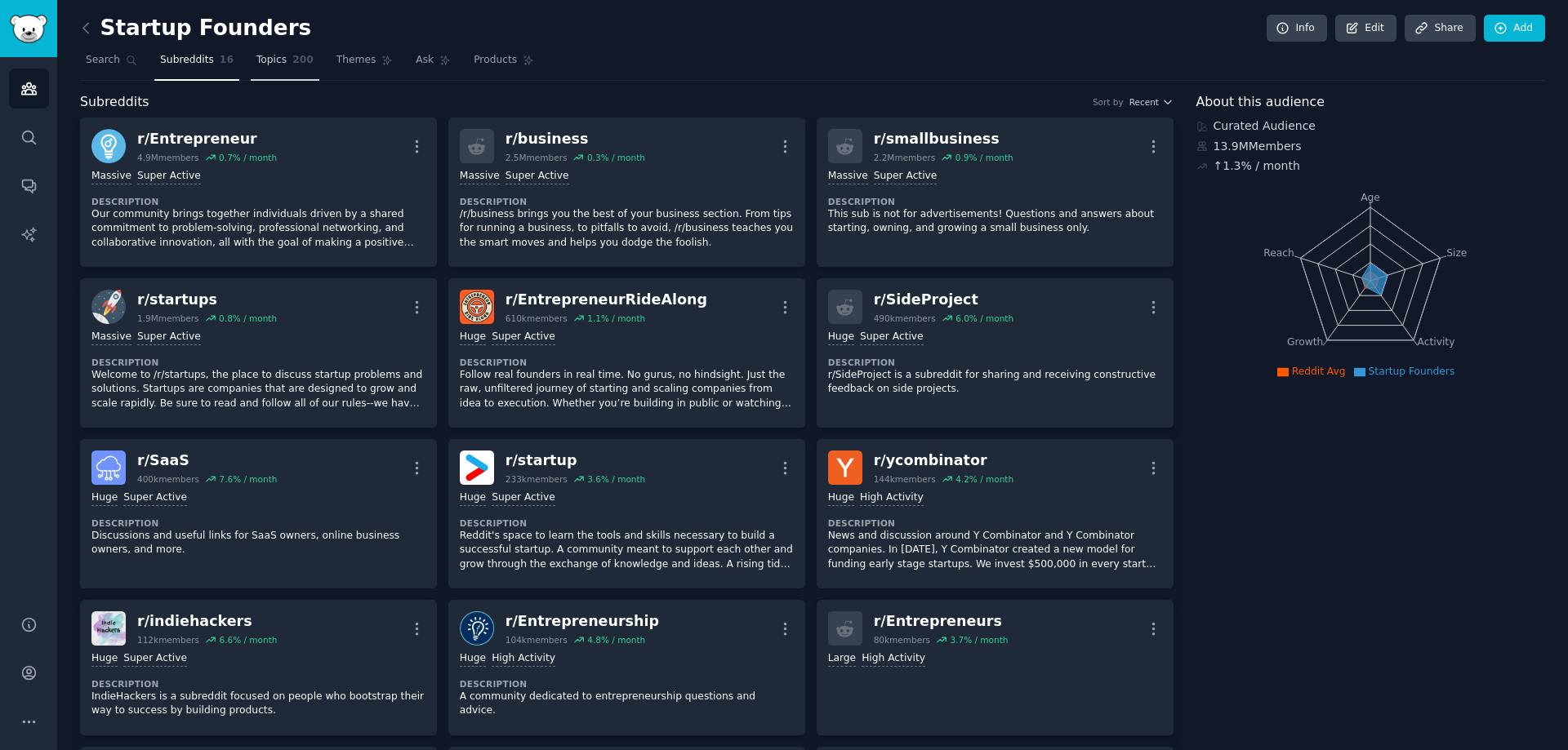
click at [256, 66] on span "Topics" at bounding box center [271, 60] width 30 height 14
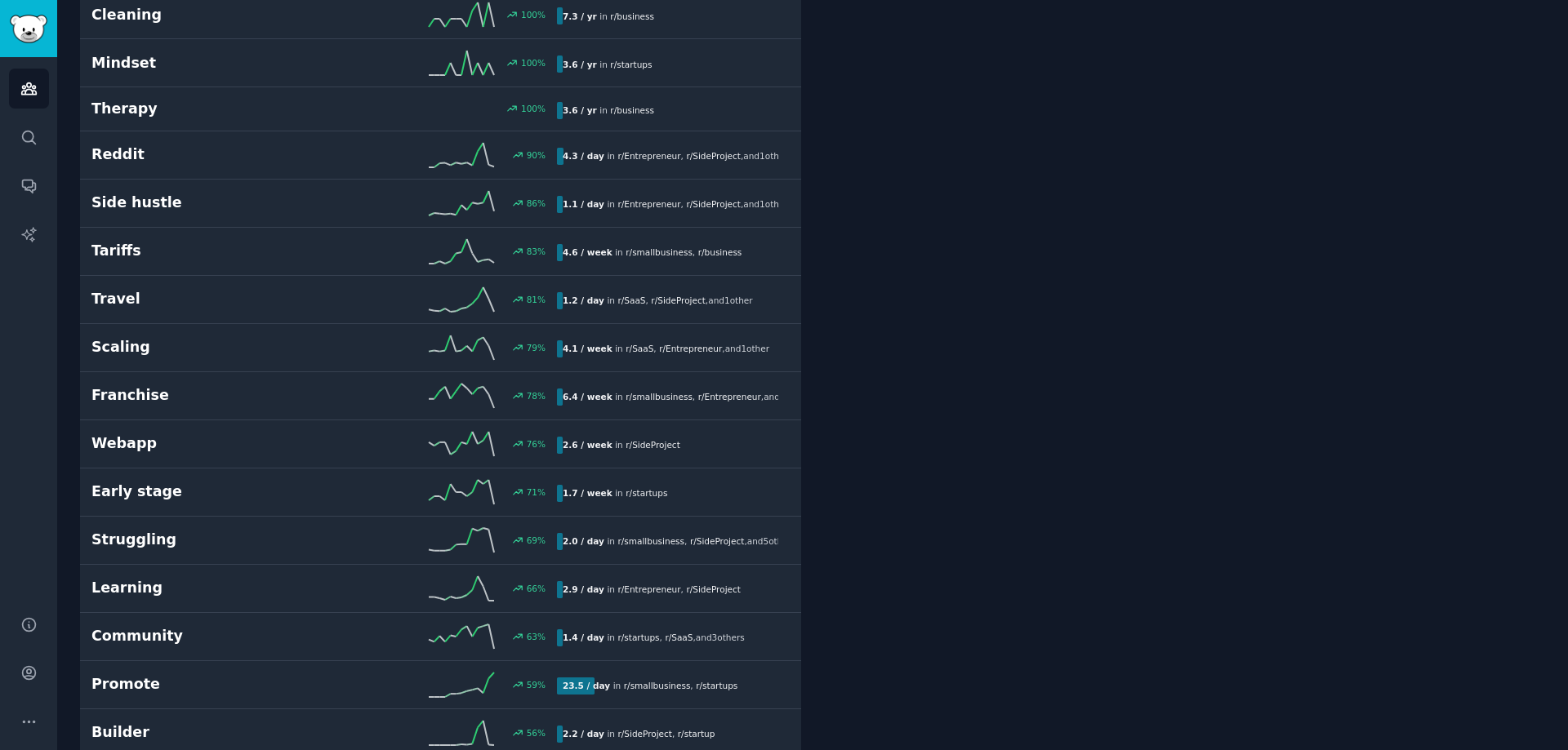
scroll to position [816, 0]
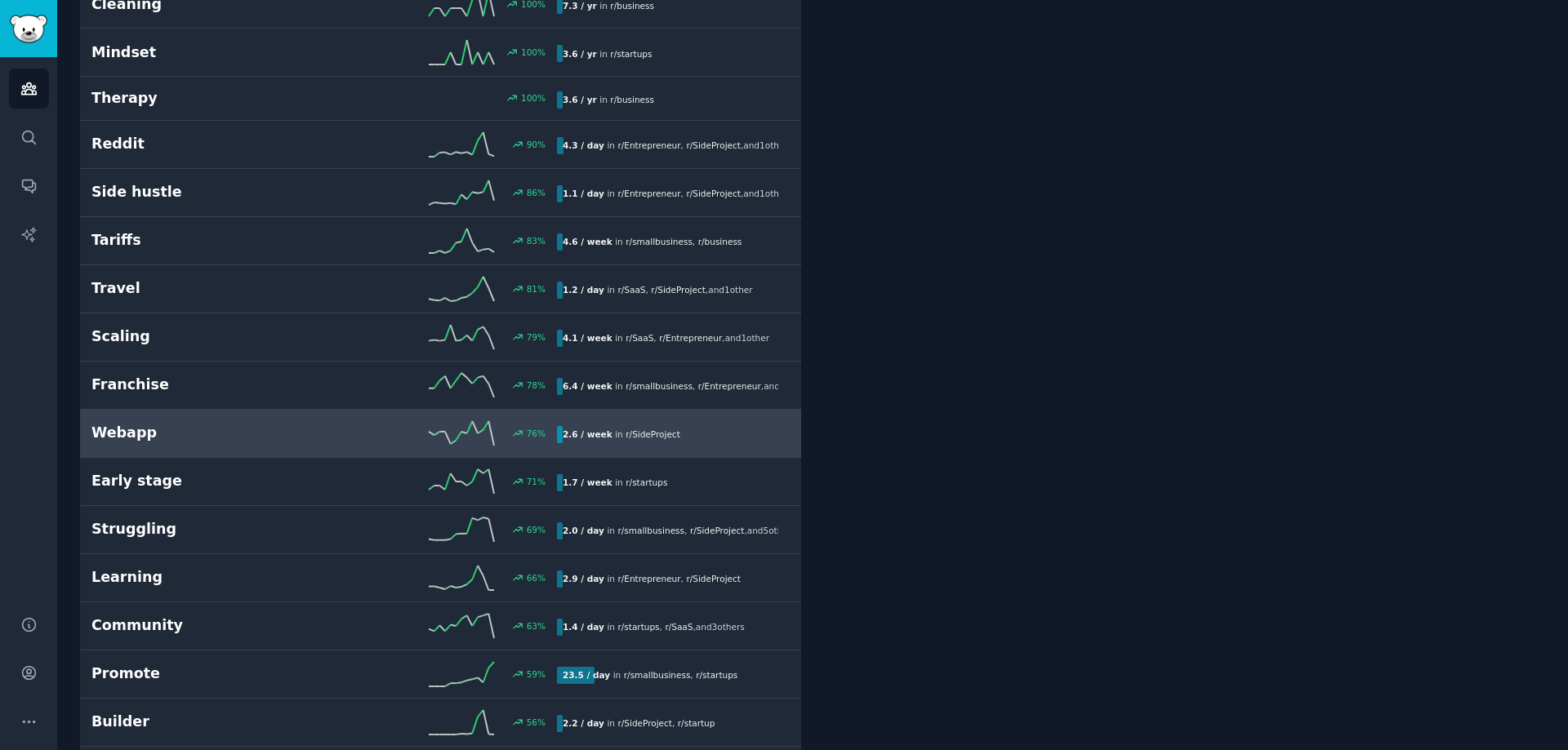
click at [162, 425] on h2 "Webapp" at bounding box center [207, 433] width 233 height 20
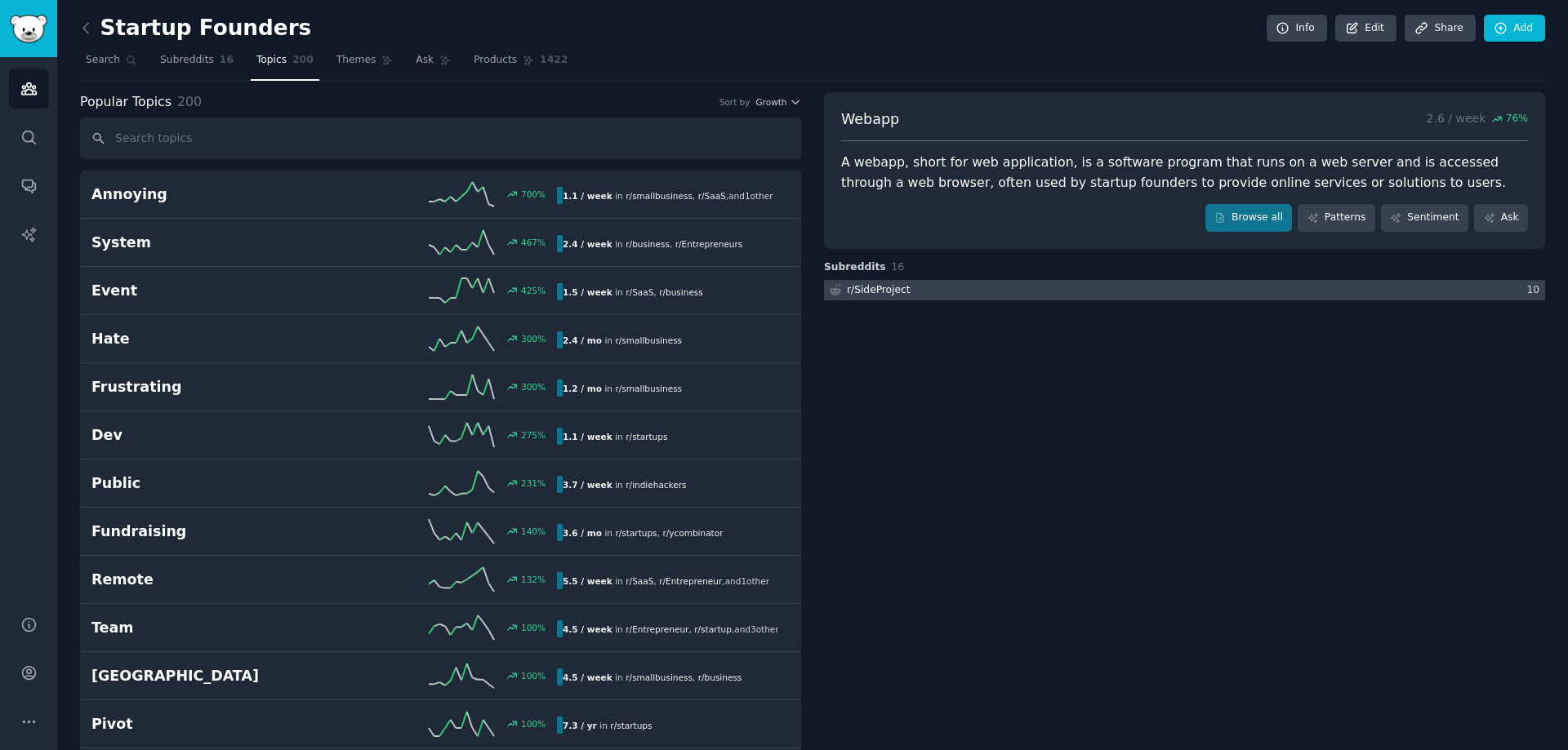
click at [880, 291] on div "r/ SideProject" at bounding box center [878, 290] width 64 height 14
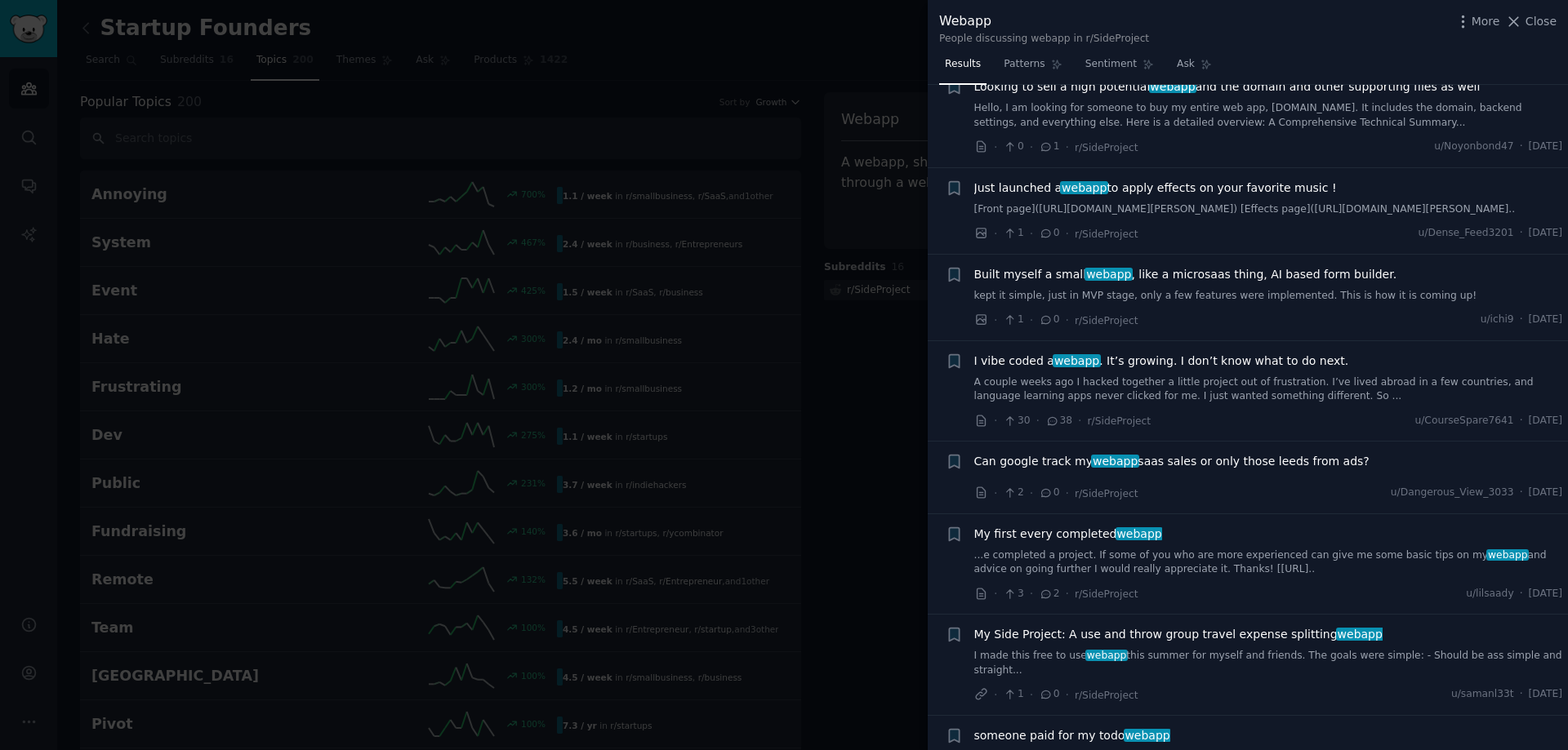
scroll to position [82, 0]
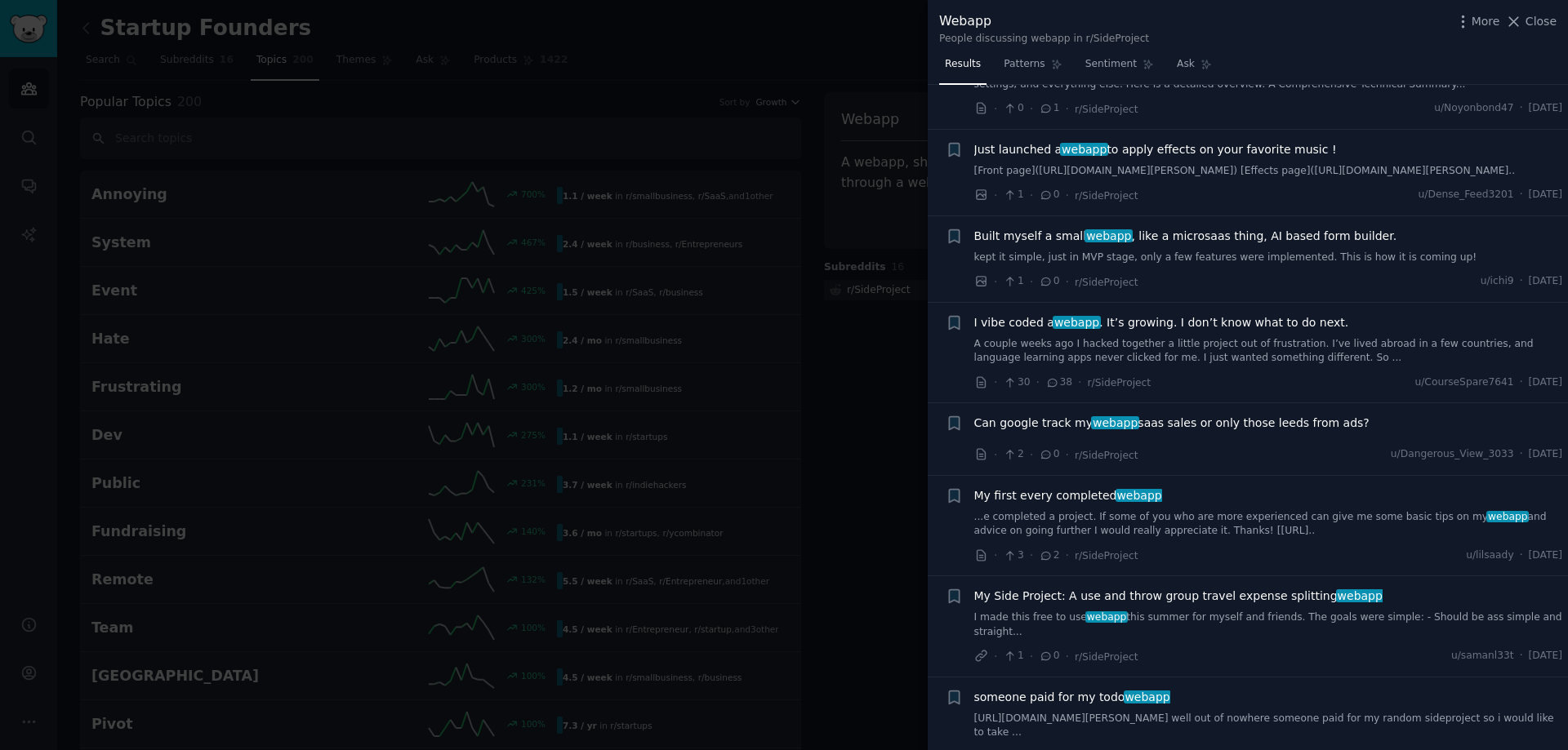
click at [1177, 366] on link "A couple weeks ago I hacked together a little project out of frustration. I’ve …" at bounding box center [1268, 352] width 589 height 29
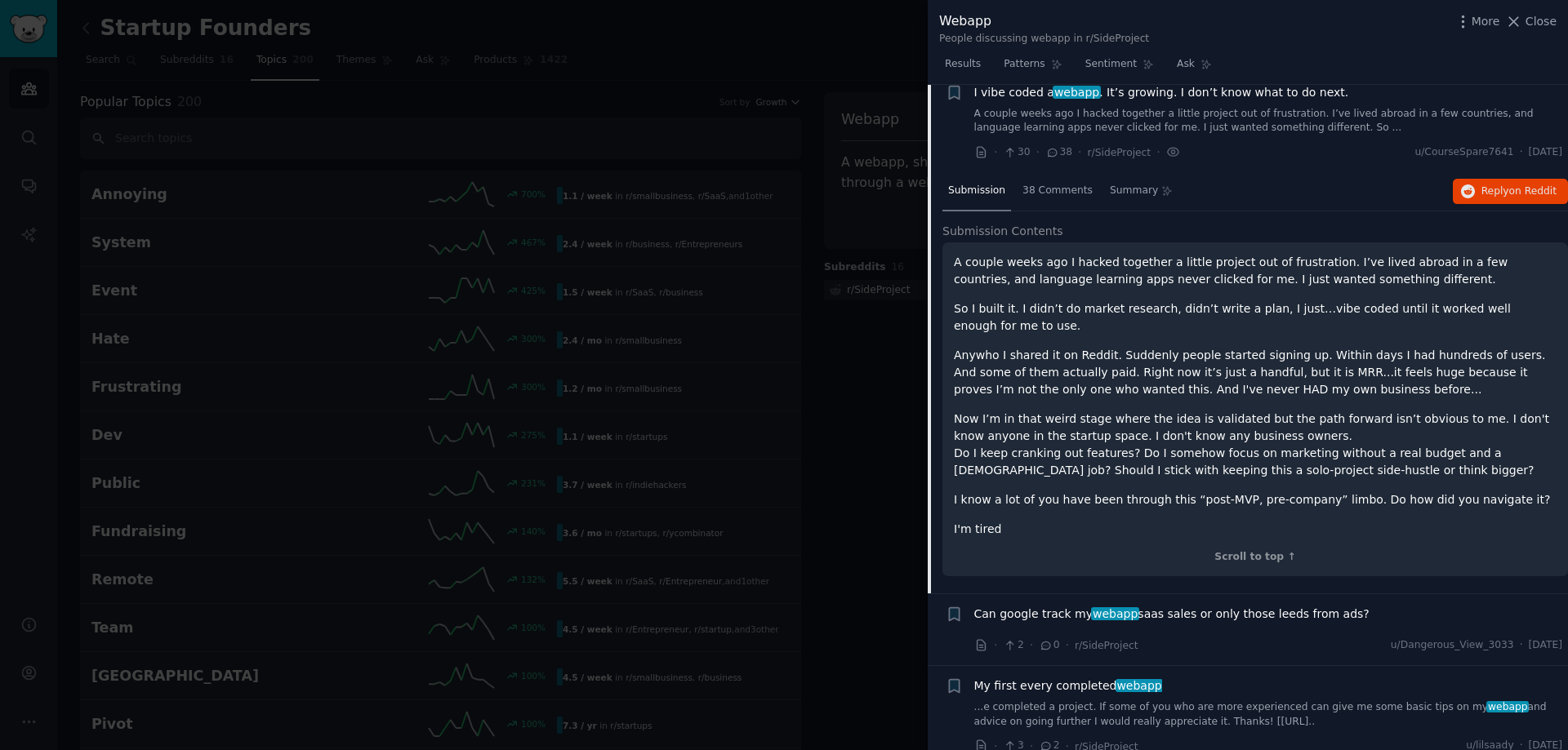
scroll to position [314, 0]
click at [1015, 329] on p "So I built it. I didn’t do market research, didn’t write a plan, I just…vibe co…" at bounding box center [1255, 315] width 603 height 34
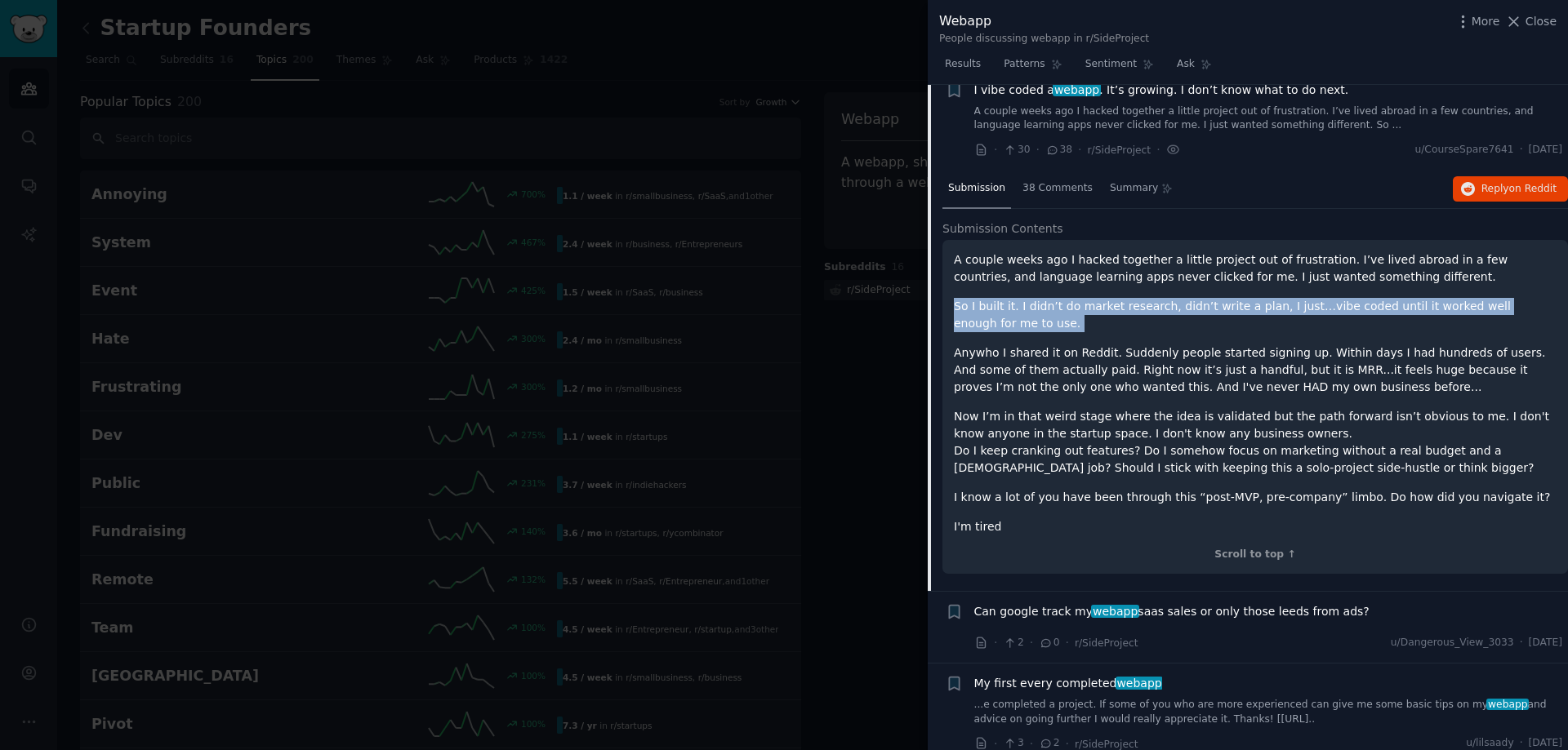
click at [1015, 329] on p "So I built it. I didn’t do market research, didn’t write a plan, I just…vibe co…" at bounding box center [1255, 315] width 603 height 34
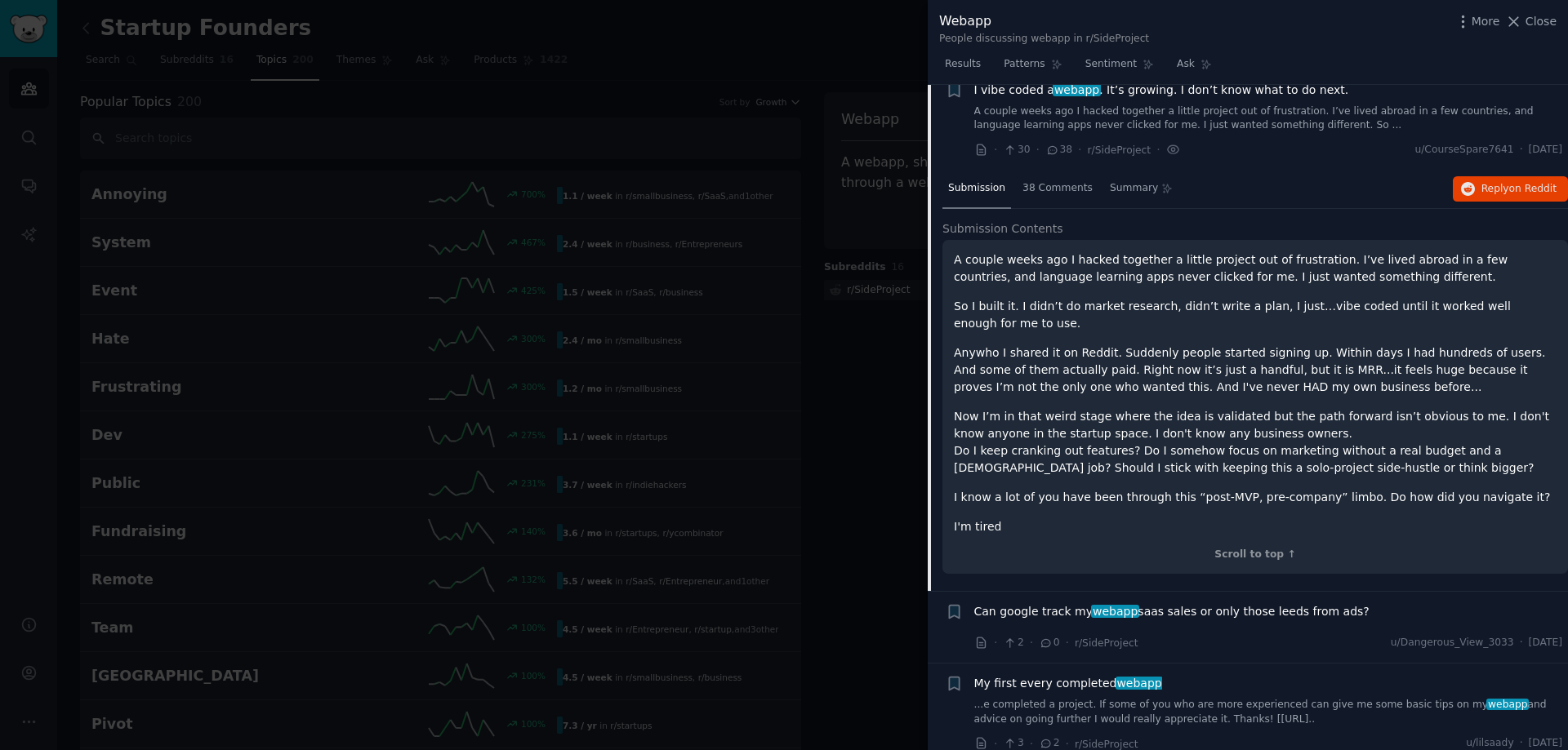
click at [979, 387] on p "Anywho I shared it on Reddit. Suddenly people started signing up. Within days I…" at bounding box center [1255, 370] width 603 height 51
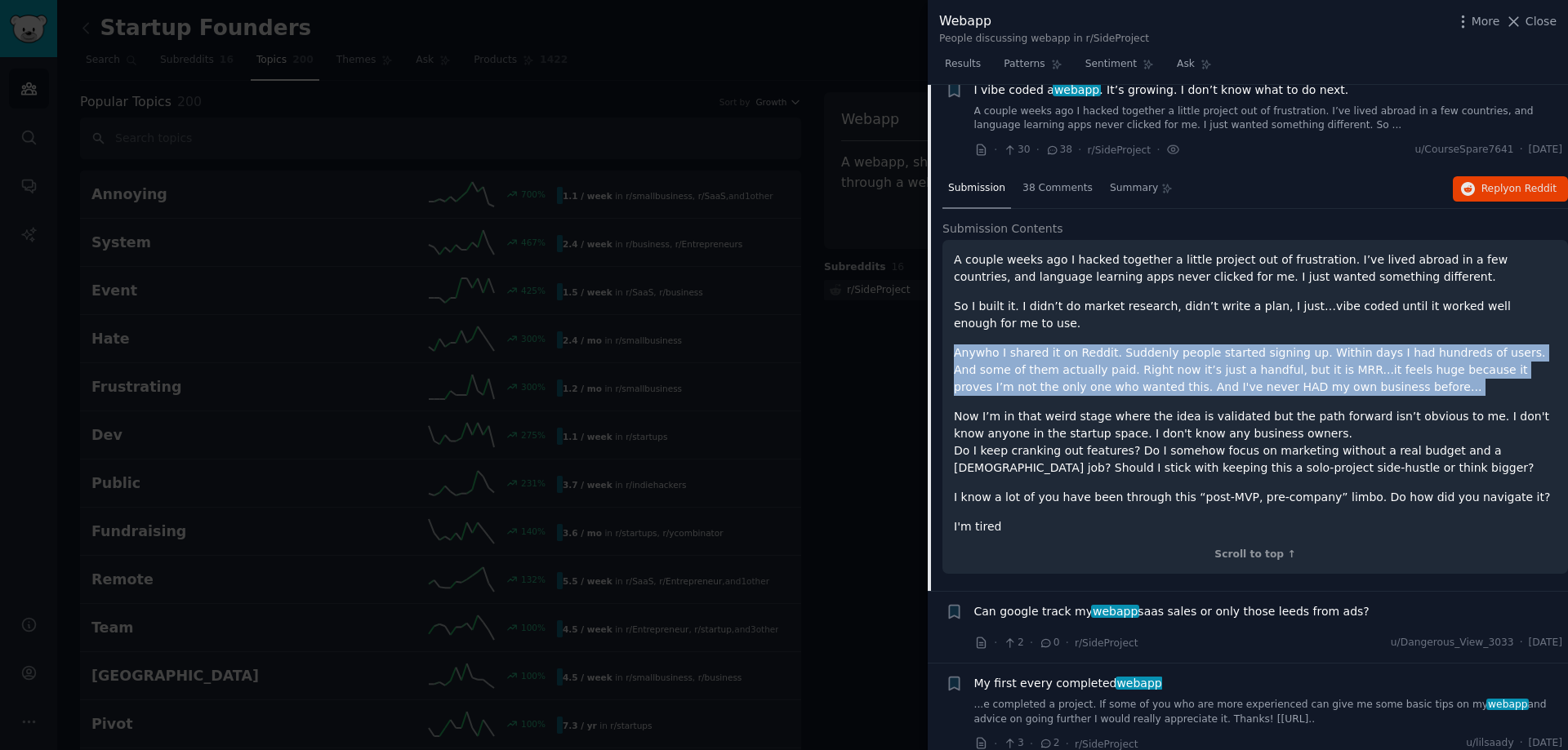
click at [978, 387] on p "Anywho I shared it on Reddit. Suddenly people started signing up. Within days I…" at bounding box center [1255, 370] width 603 height 51
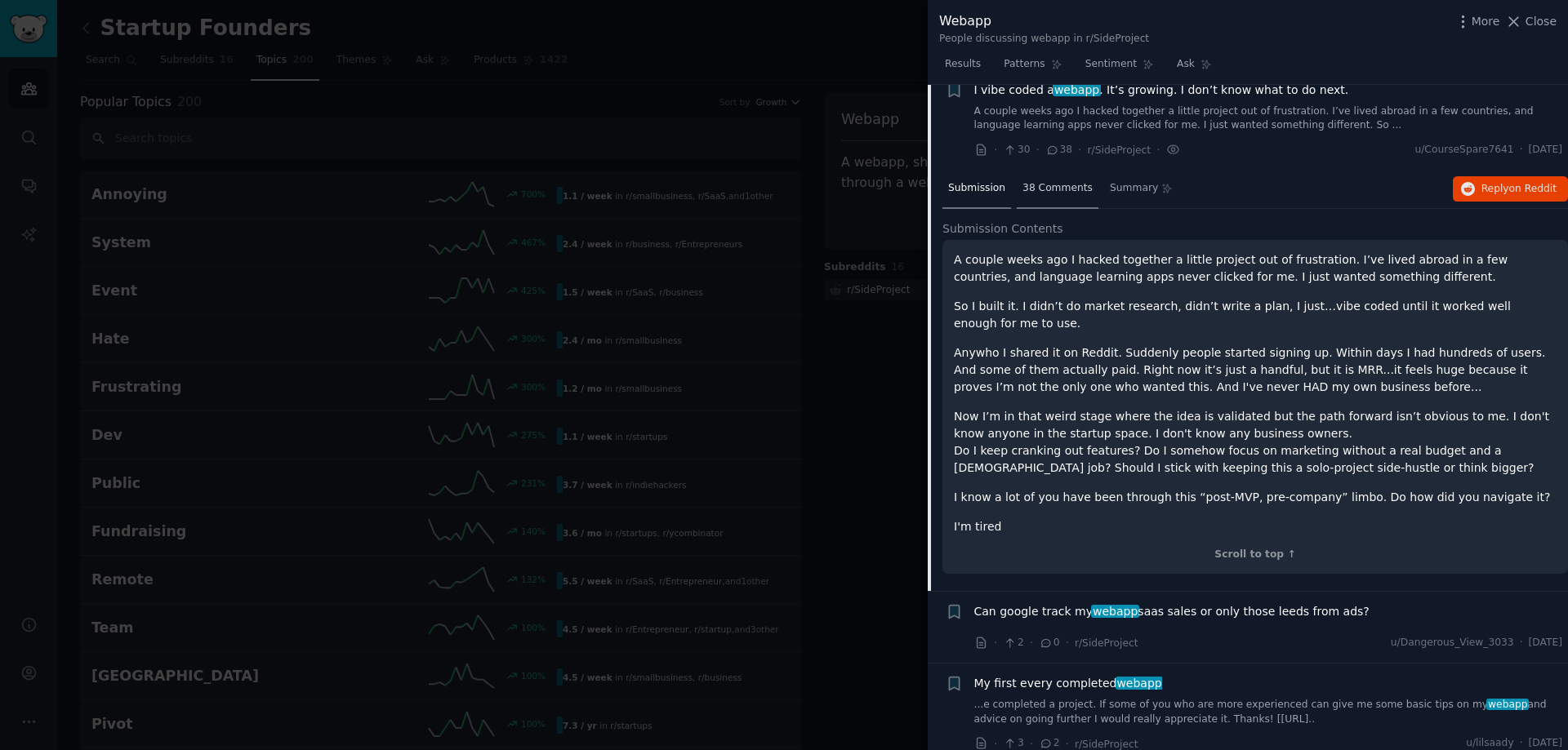
click at [1047, 196] on span "38 Comments" at bounding box center [1057, 188] width 70 height 14
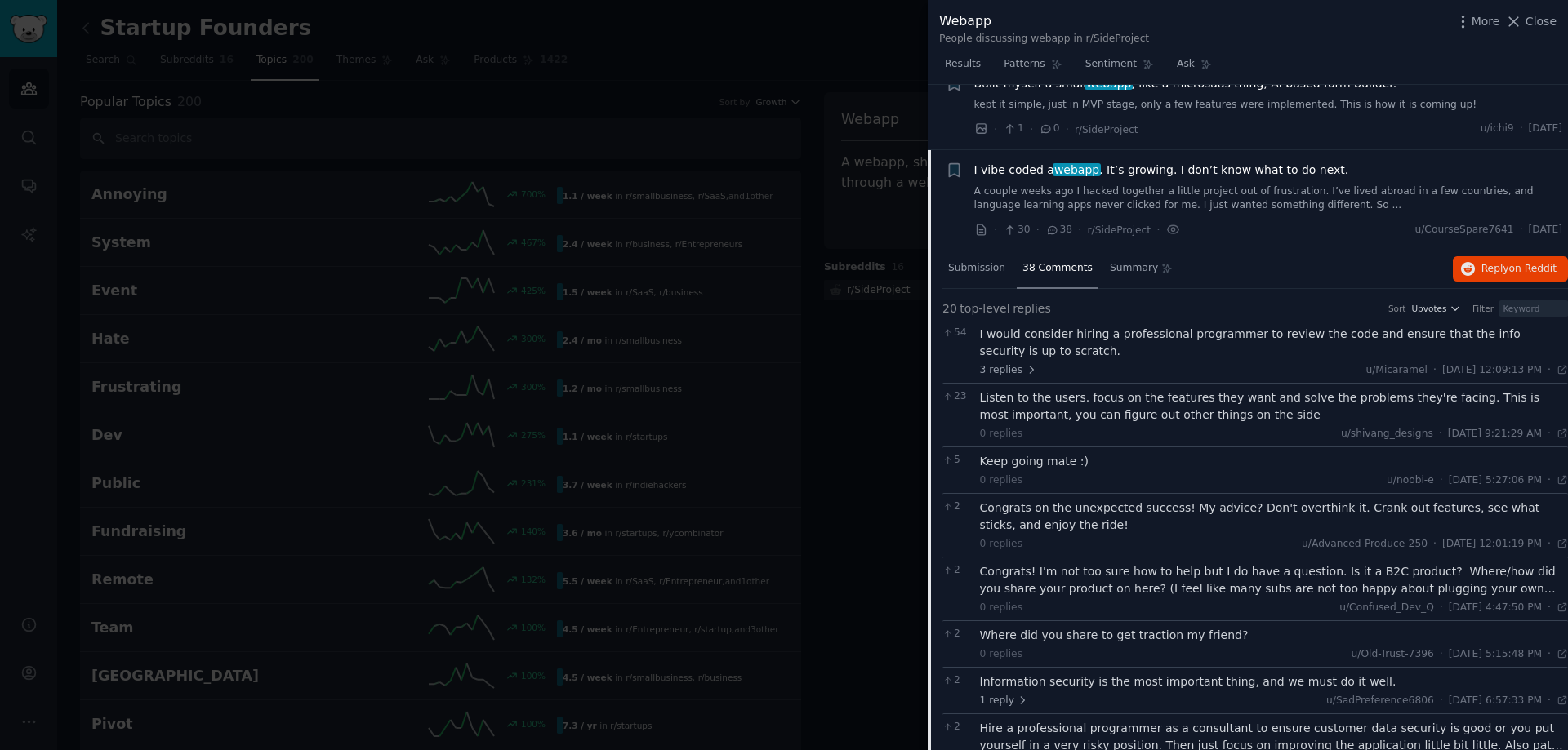
scroll to position [232, 0]
click at [957, 290] on div "Submission" at bounding box center [976, 271] width 69 height 39
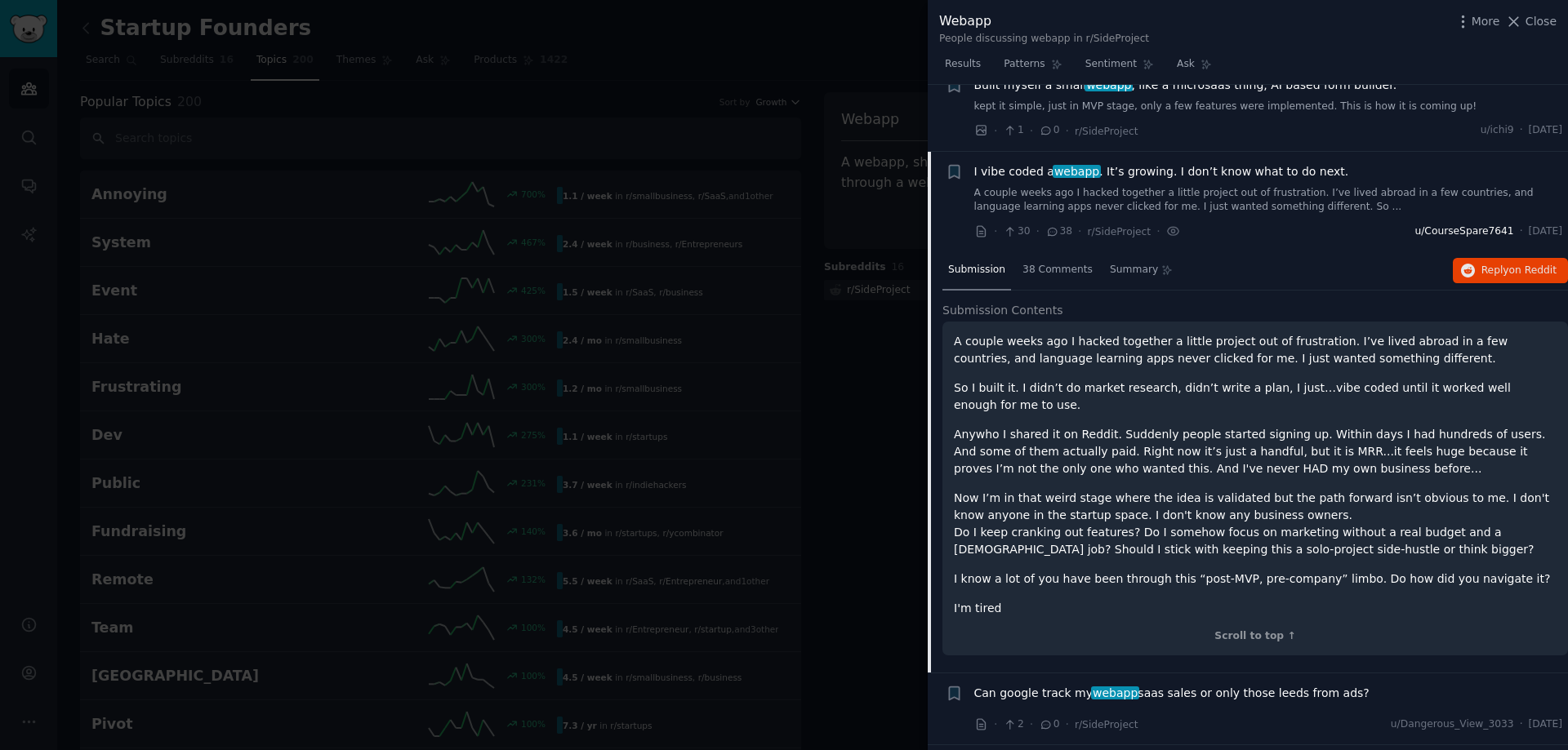
click at [1415, 239] on span "u/CourseSpare7641" at bounding box center [1464, 232] width 99 height 14
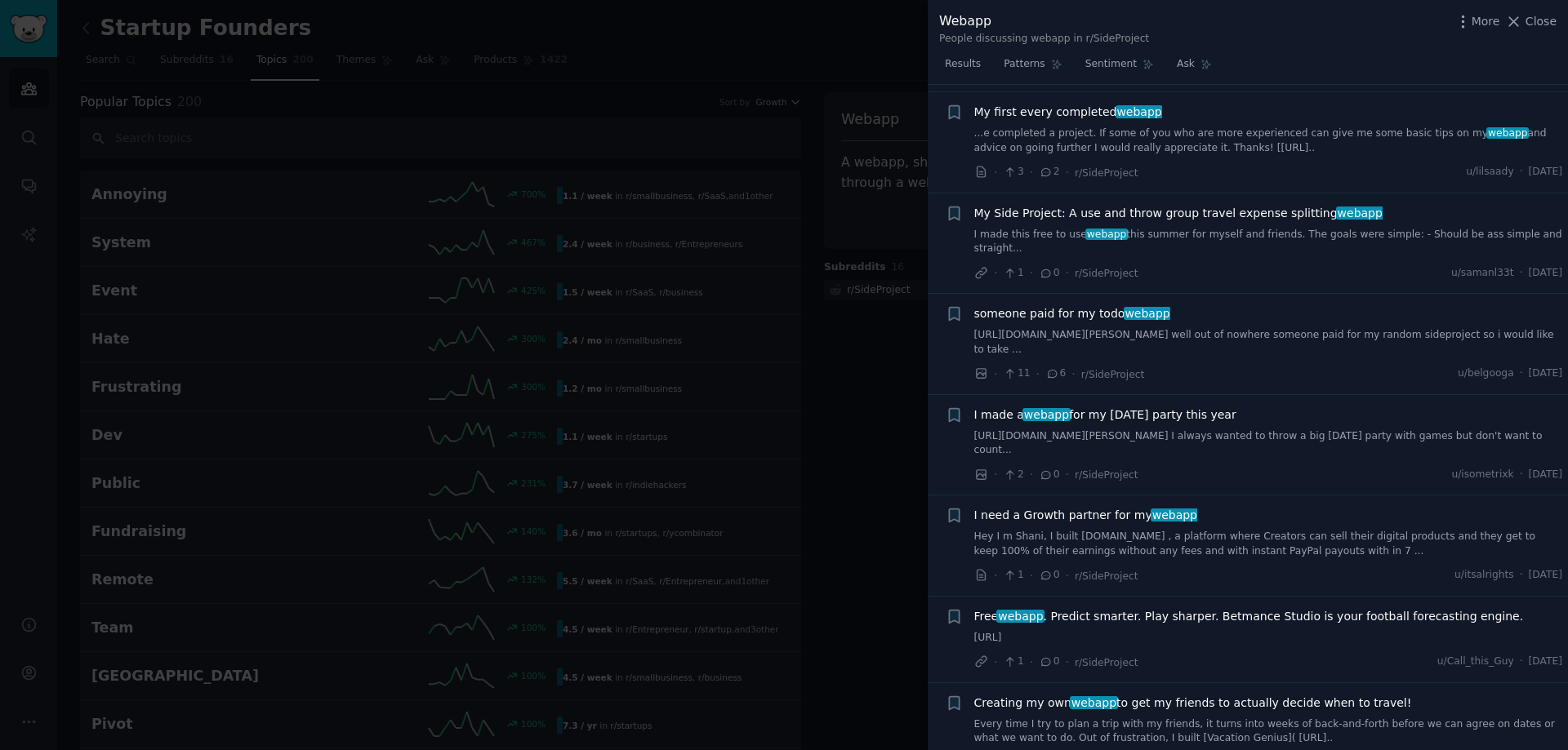
scroll to position [967, 0]
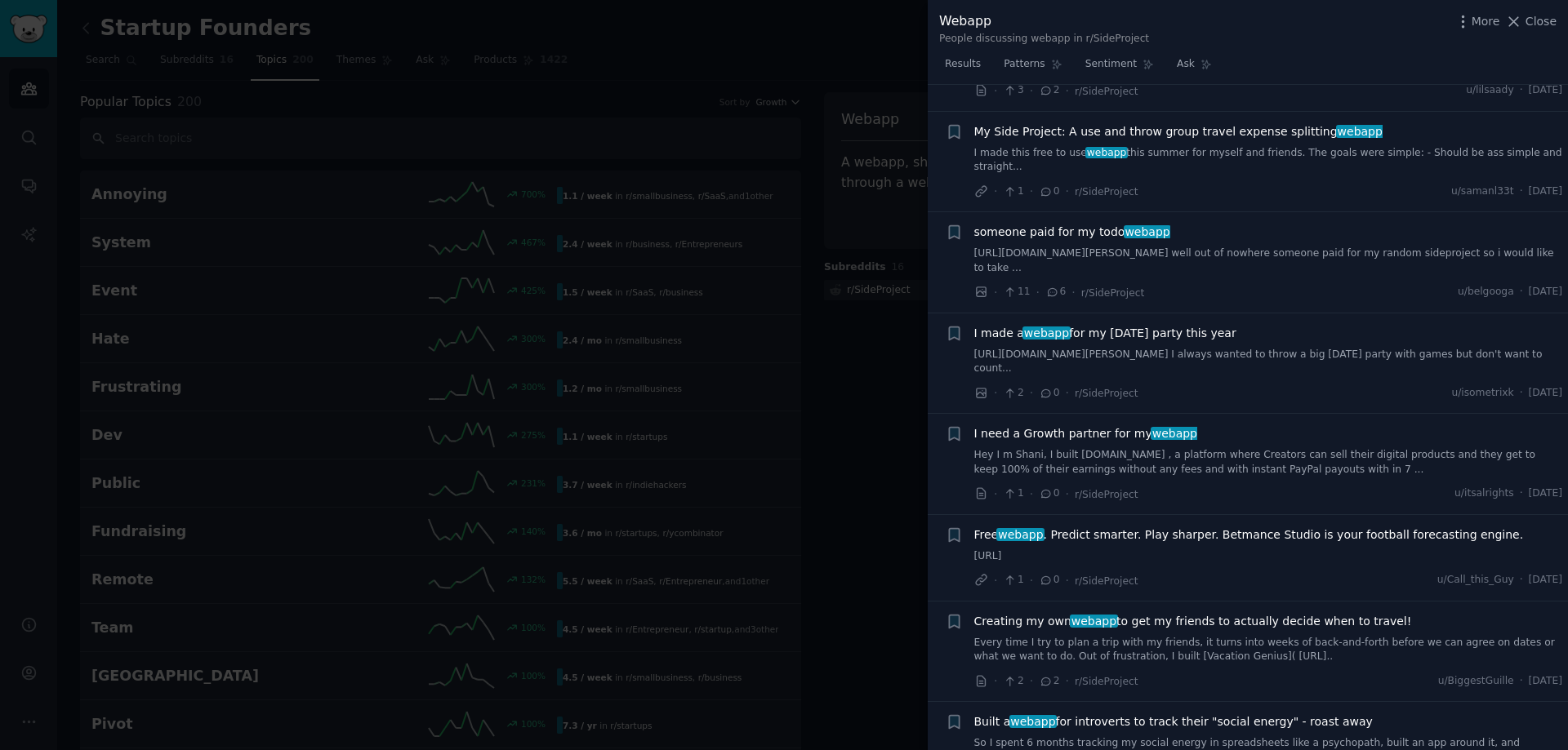
click at [803, 60] on div at bounding box center [784, 375] width 1568 height 750
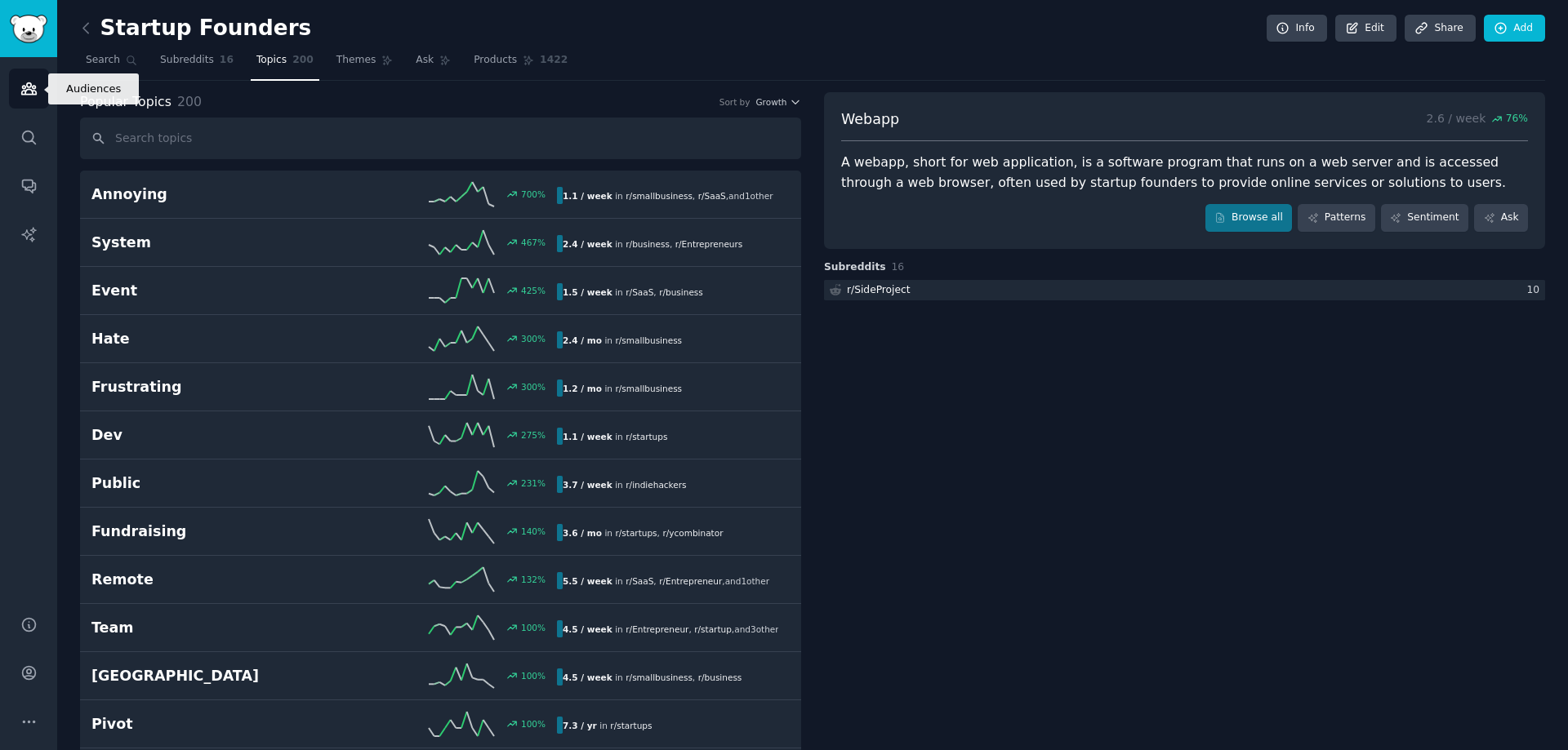
click at [22, 85] on icon "Sidebar" at bounding box center [29, 89] width 17 height 17
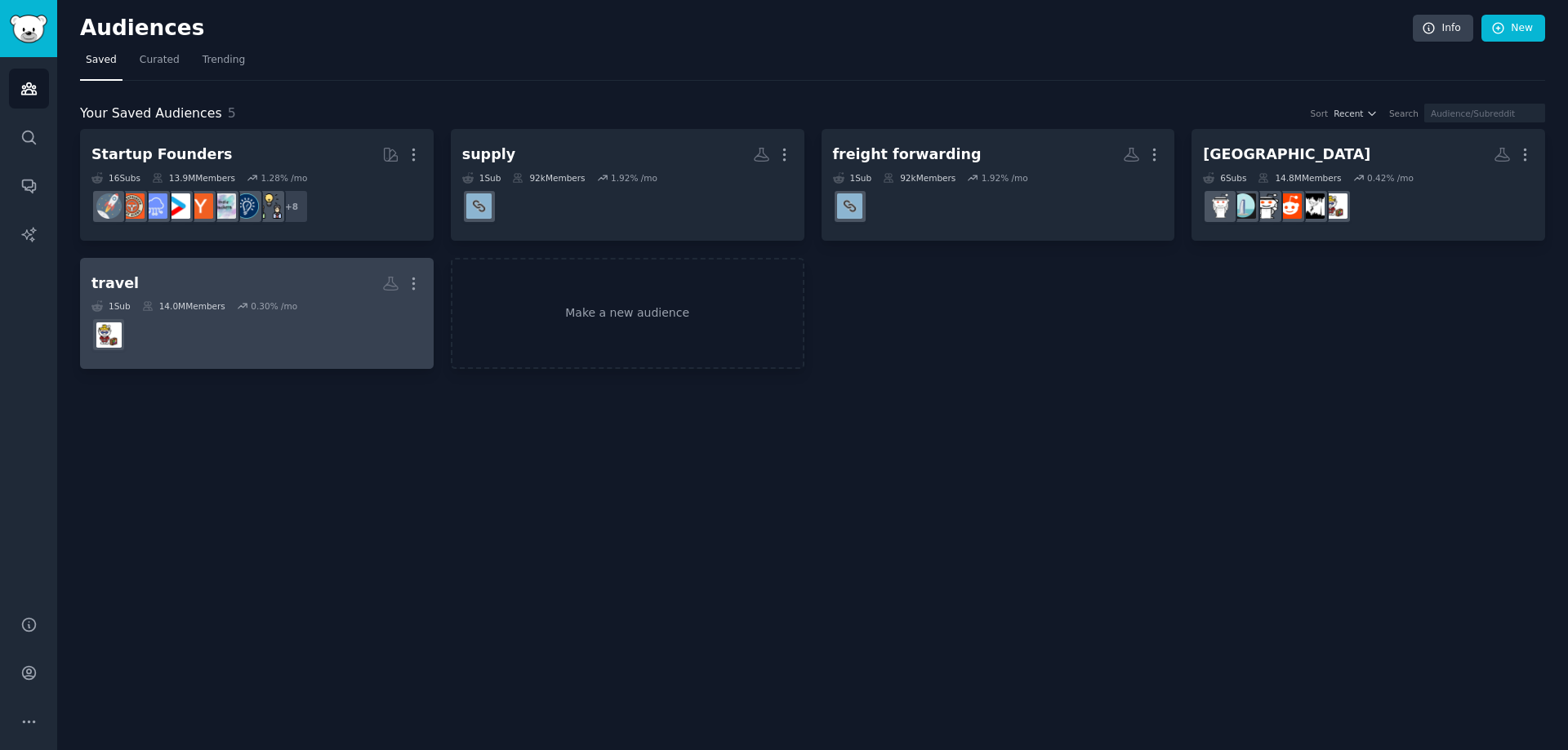
click at [239, 284] on h2 "travel Custom Audience More" at bounding box center [256, 283] width 330 height 29
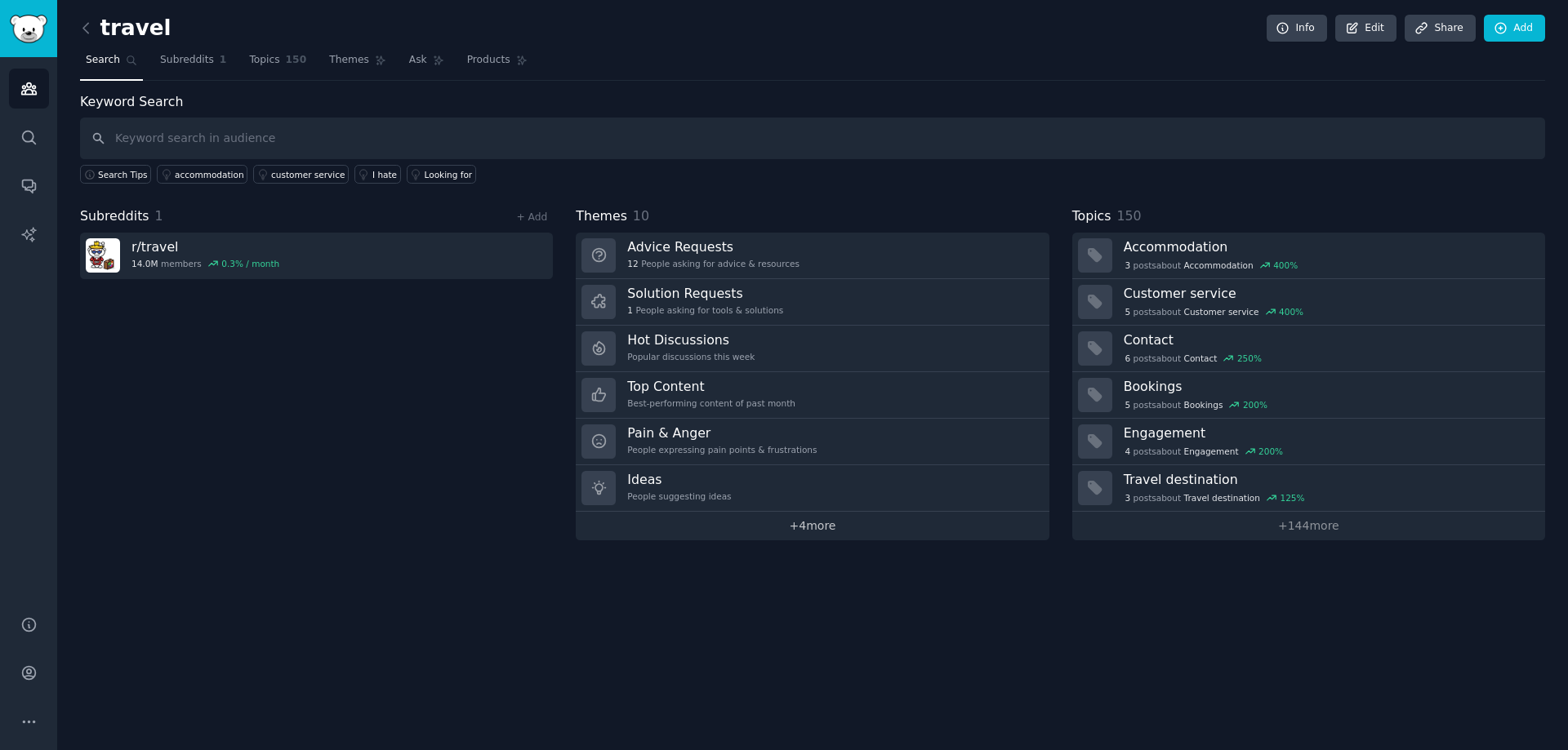
click at [831, 524] on link "+ 4 more" at bounding box center [812, 526] width 473 height 29
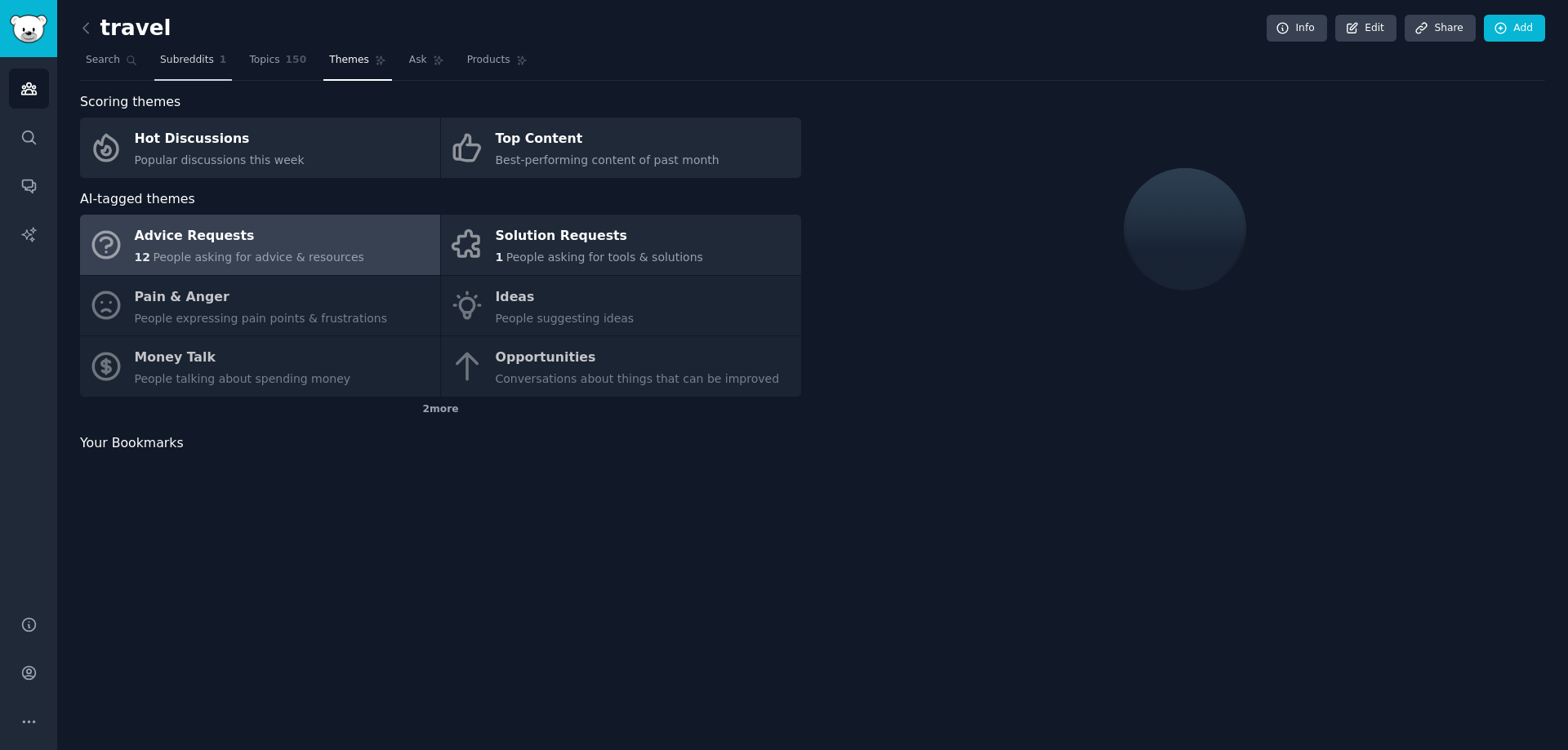
click at [220, 56] on link "Subreddits 1" at bounding box center [192, 64] width 78 height 33
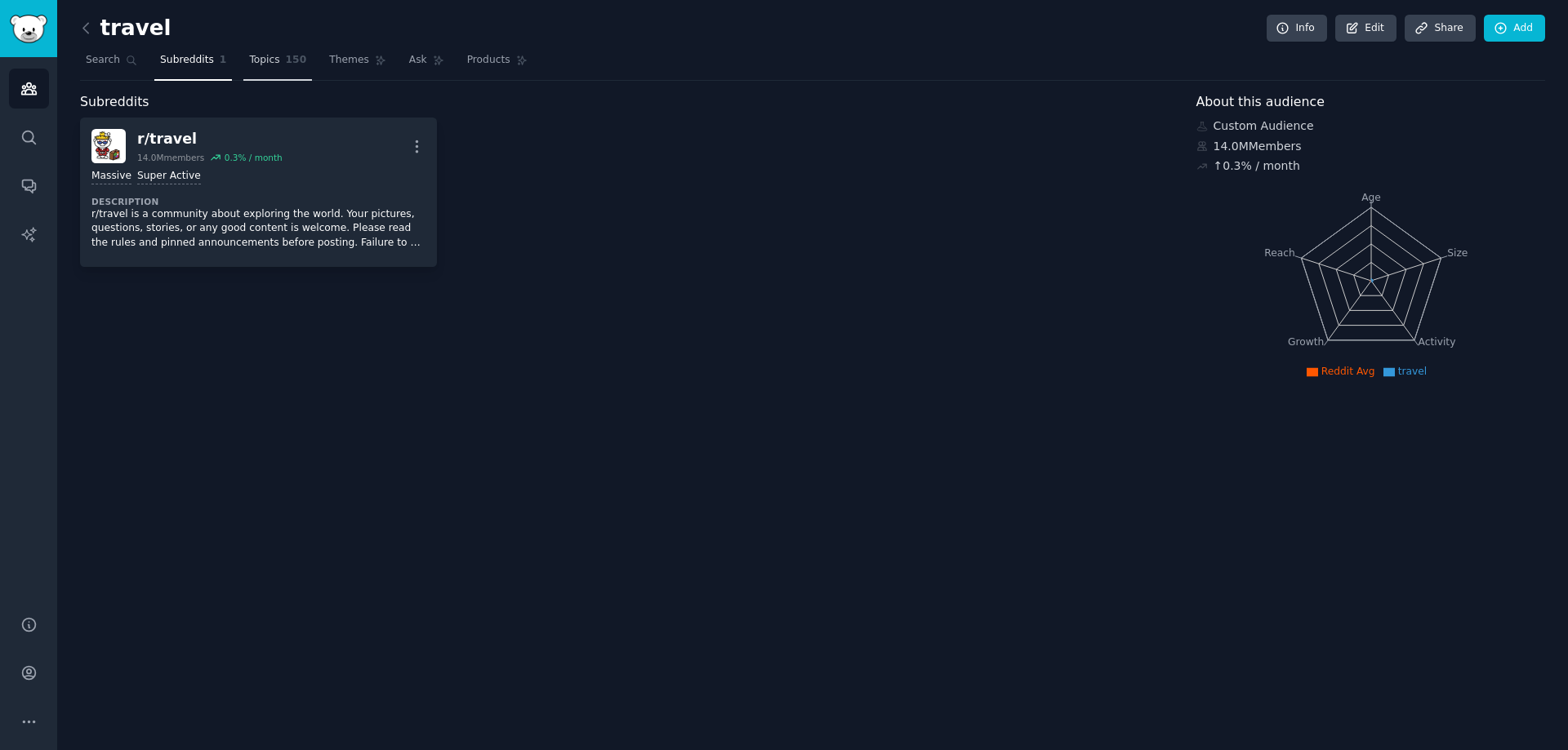
click at [259, 57] on span "Topics" at bounding box center [263, 60] width 30 height 14
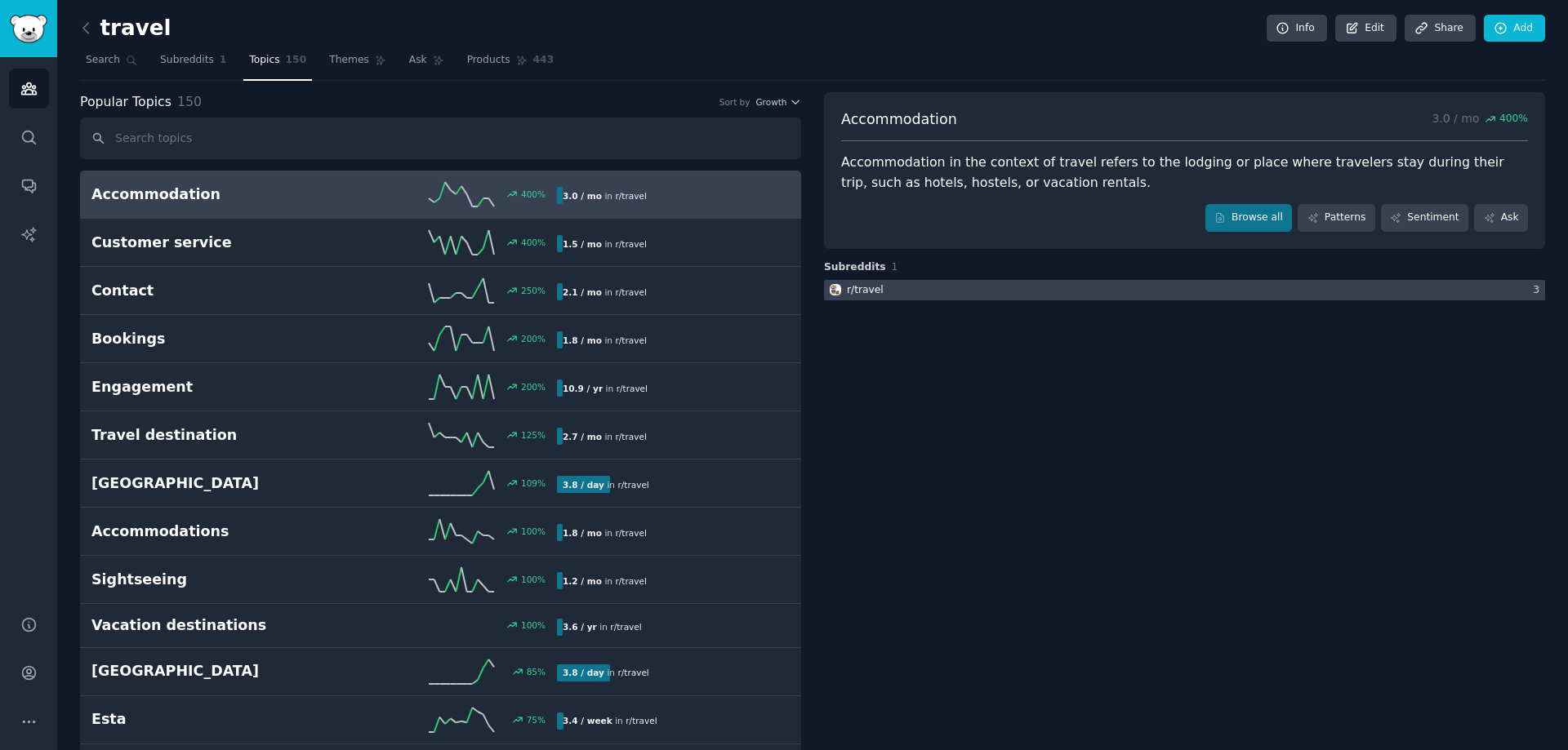
click at [913, 284] on div at bounding box center [1184, 290] width 721 height 20
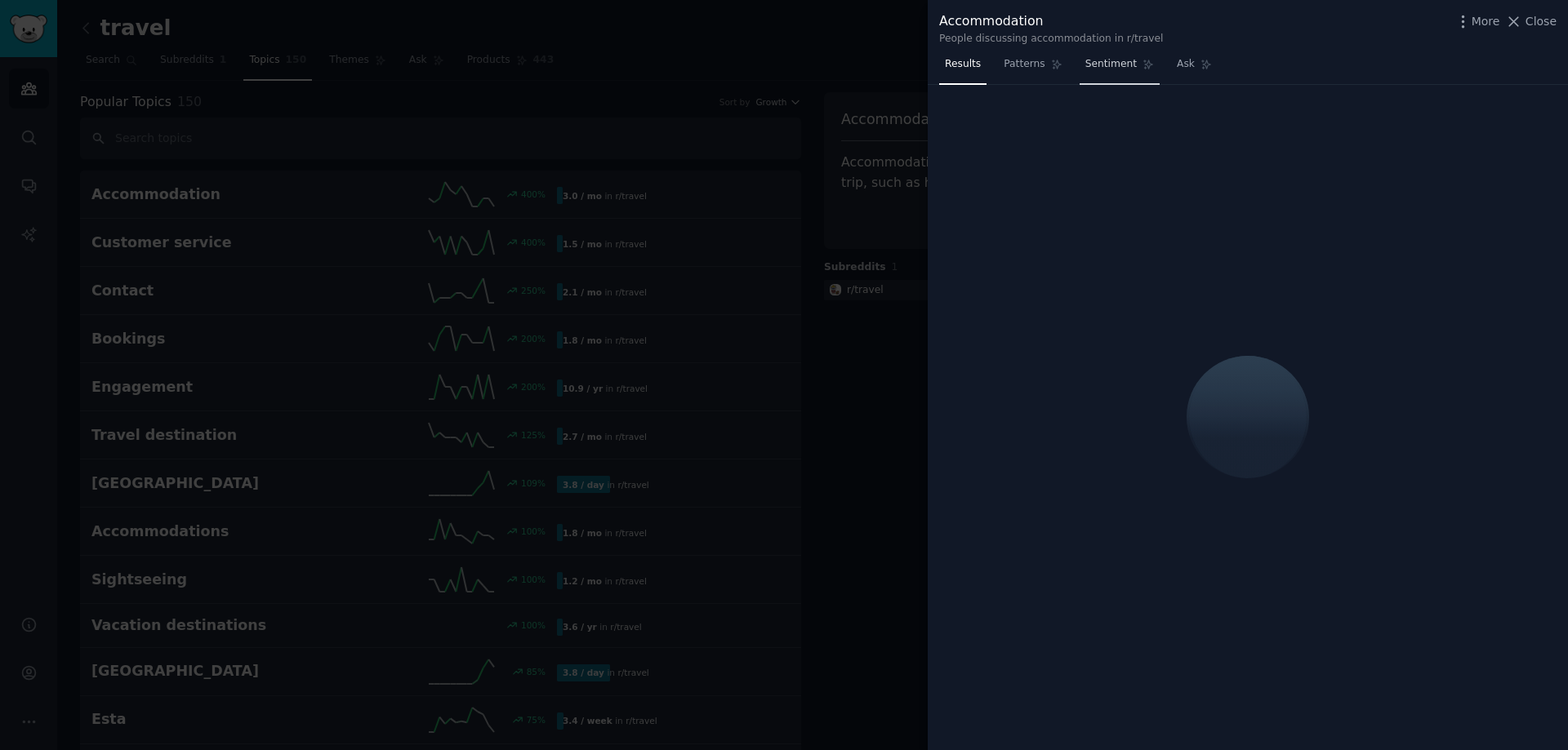
click at [1126, 60] on link "Sentiment" at bounding box center [1119, 67] width 80 height 33
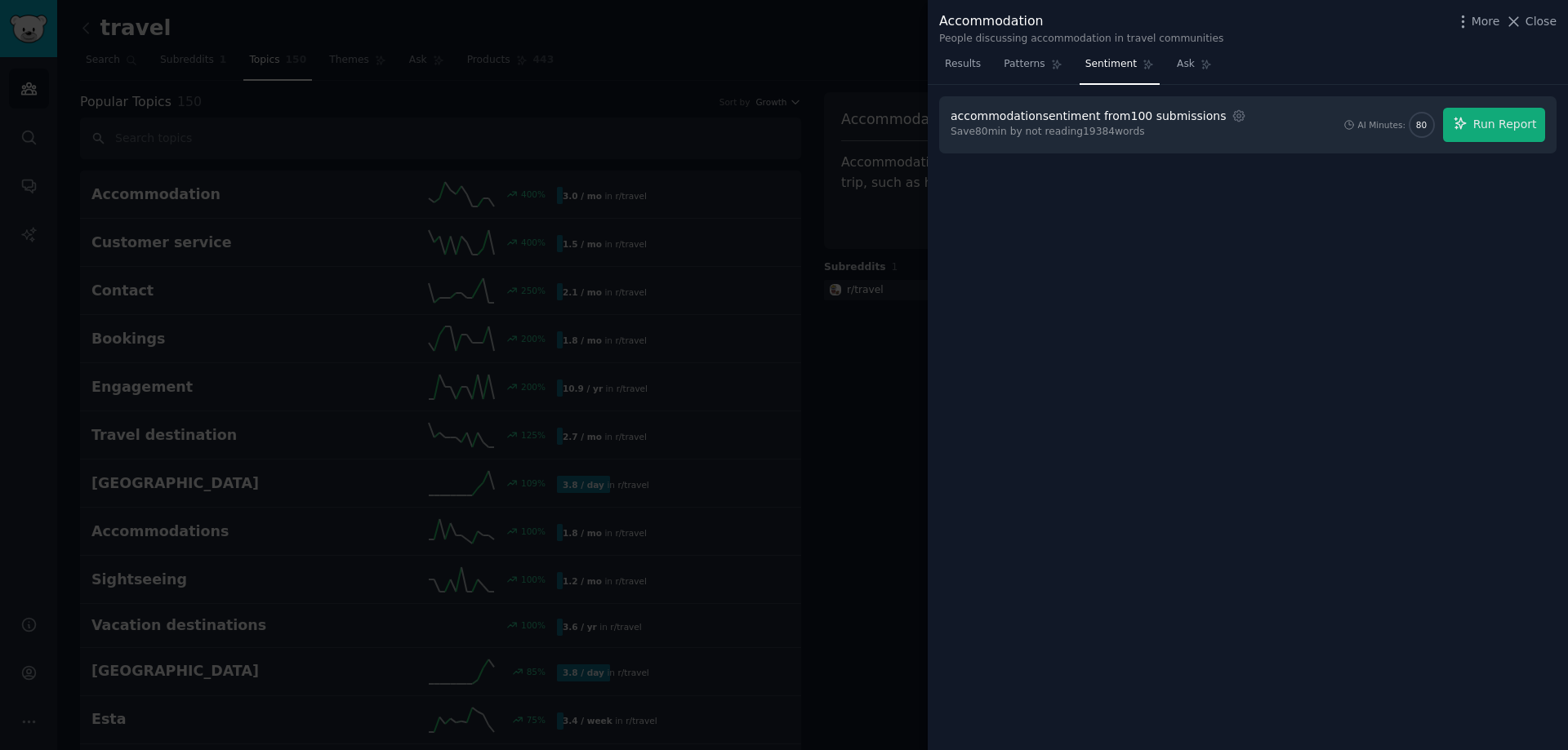
click at [1082, 329] on div "accommodation sentiment from 100 submissions Settings Save 80 min by not readin…" at bounding box center [1248, 418] width 640 height 666
click at [1177, 66] on span "Ask" at bounding box center [1186, 64] width 18 height 14
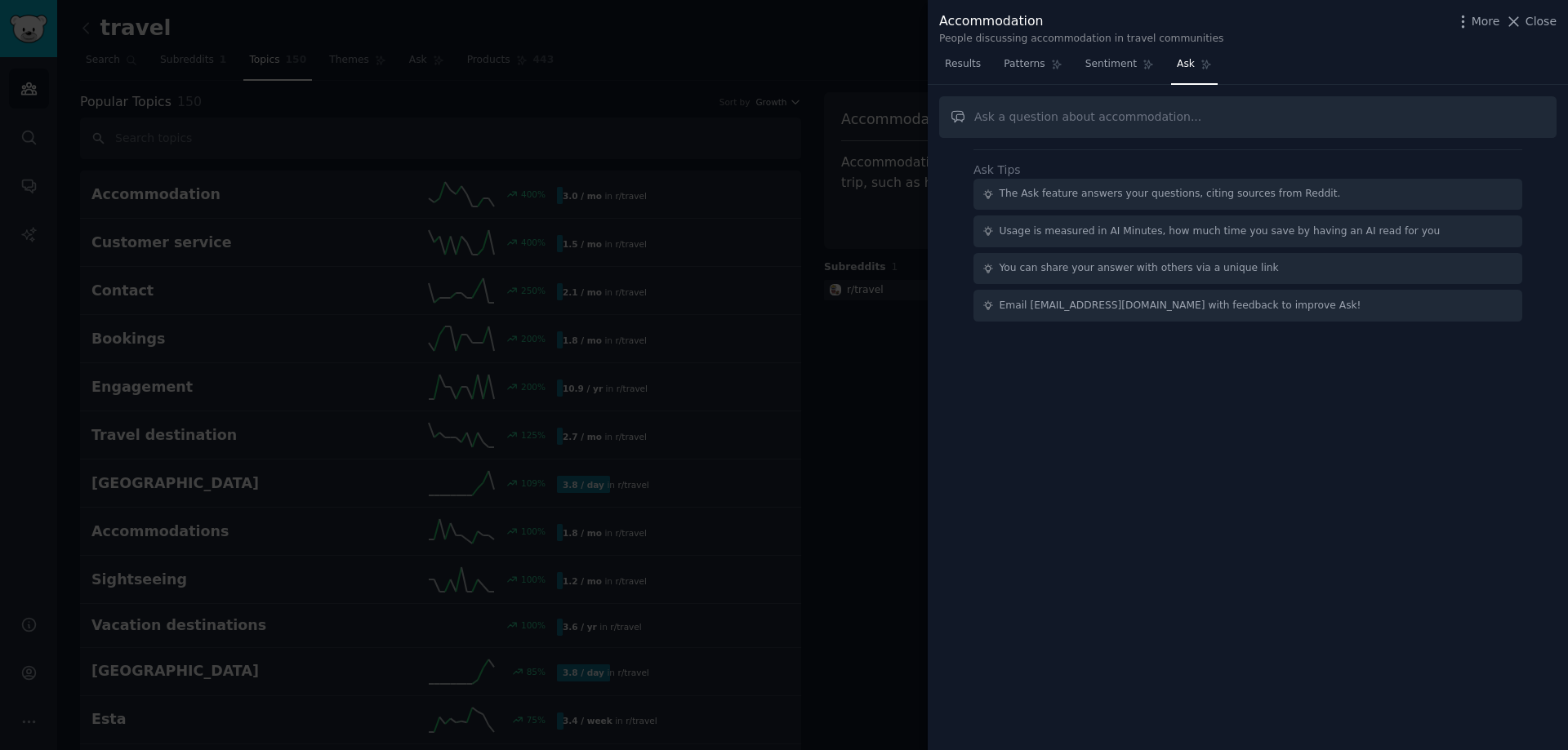
click at [785, 71] on div at bounding box center [784, 375] width 1568 height 750
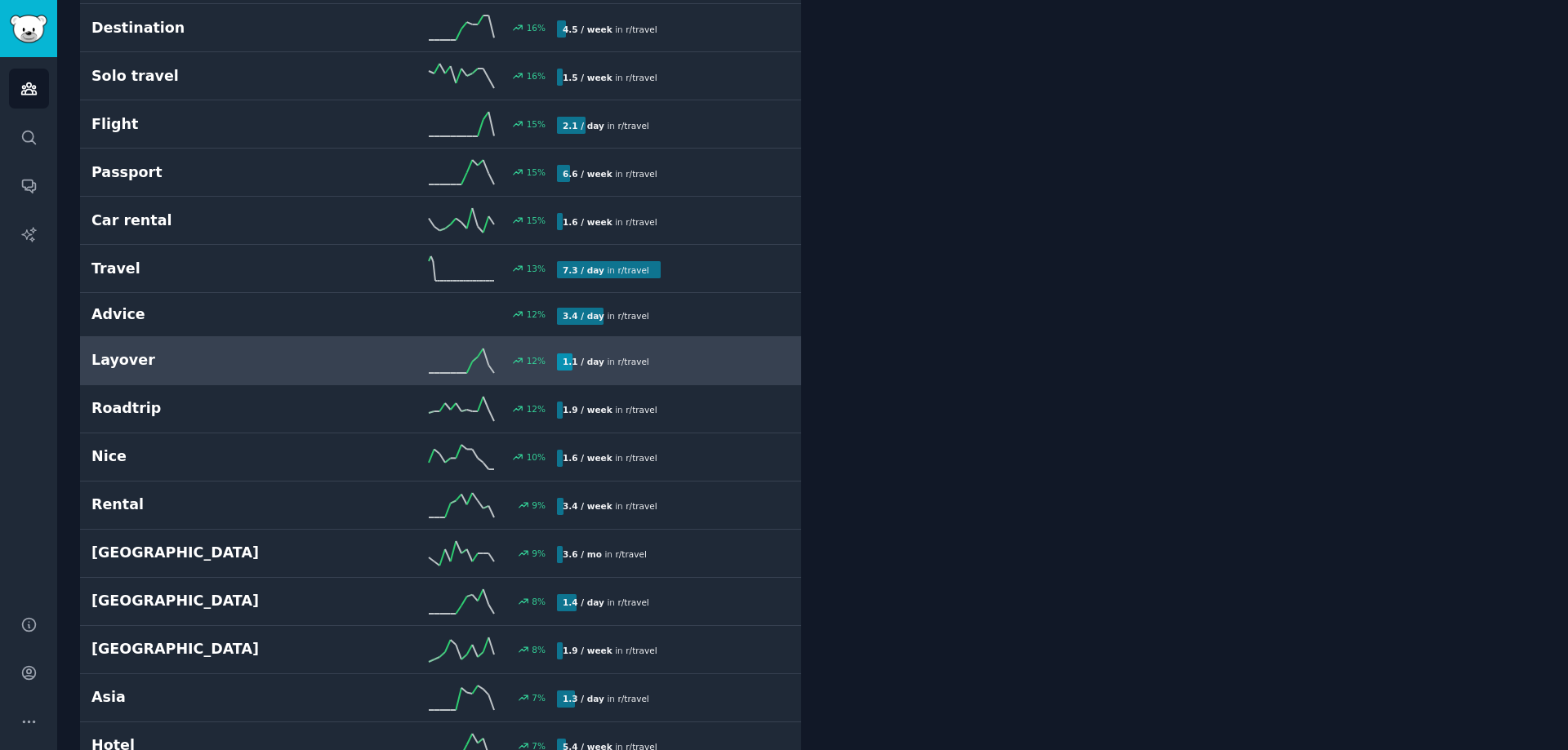
scroll to position [2122, 0]
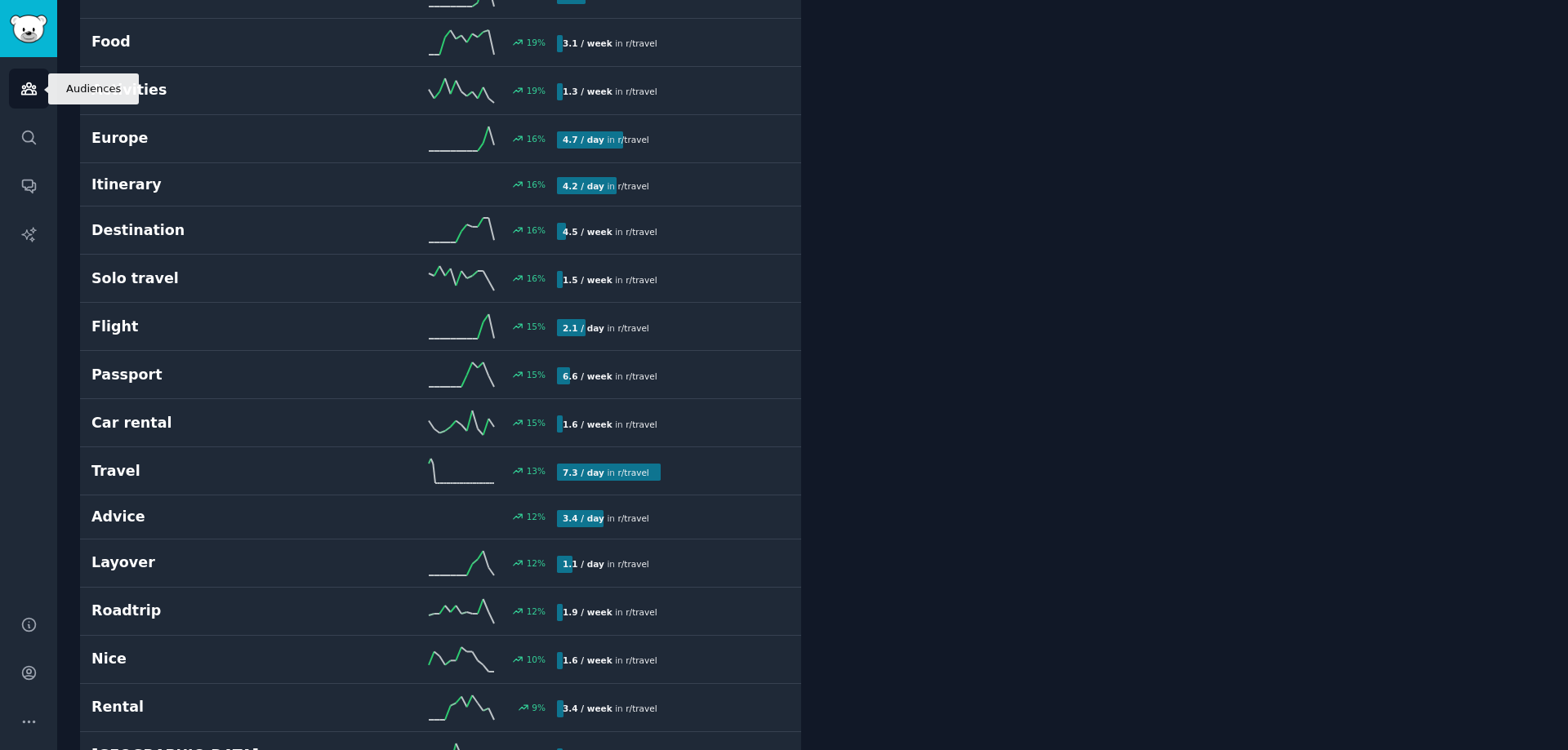
click at [27, 94] on icon "Sidebar" at bounding box center [28, 89] width 14 height 11
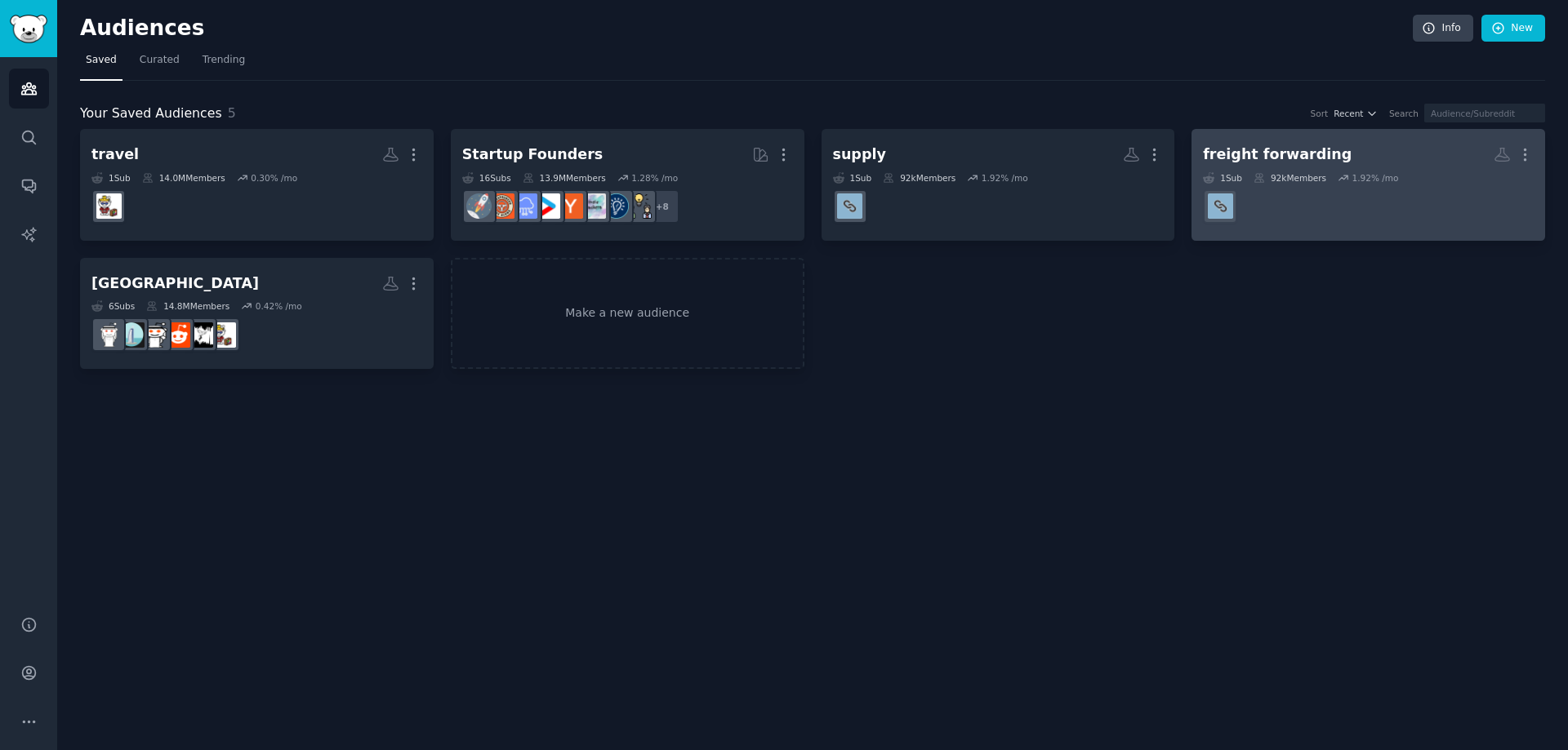
click at [1284, 180] on div "92k Members" at bounding box center [1289, 177] width 72 height 11
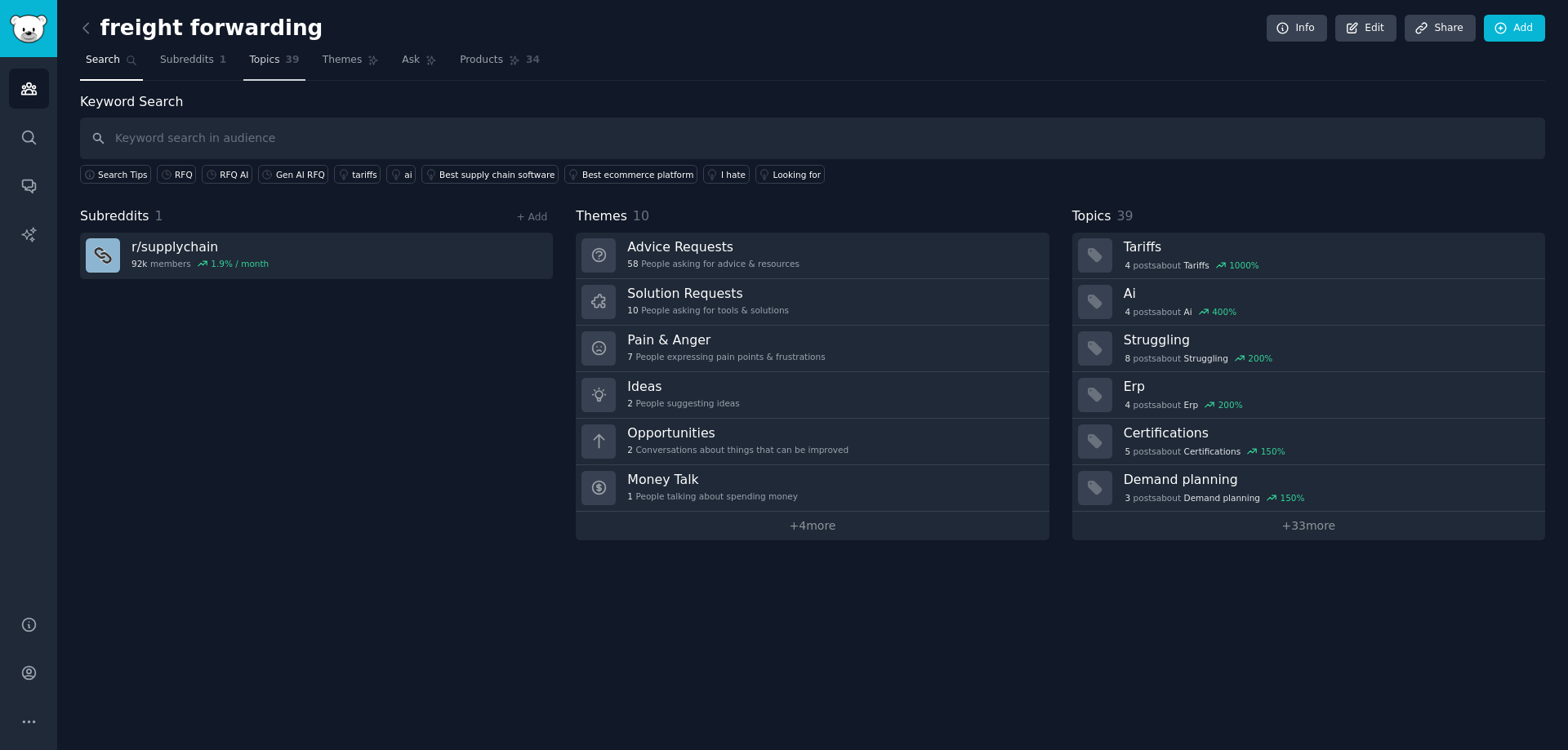
click at [251, 75] on link "Topics 39" at bounding box center [274, 64] width 61 height 33
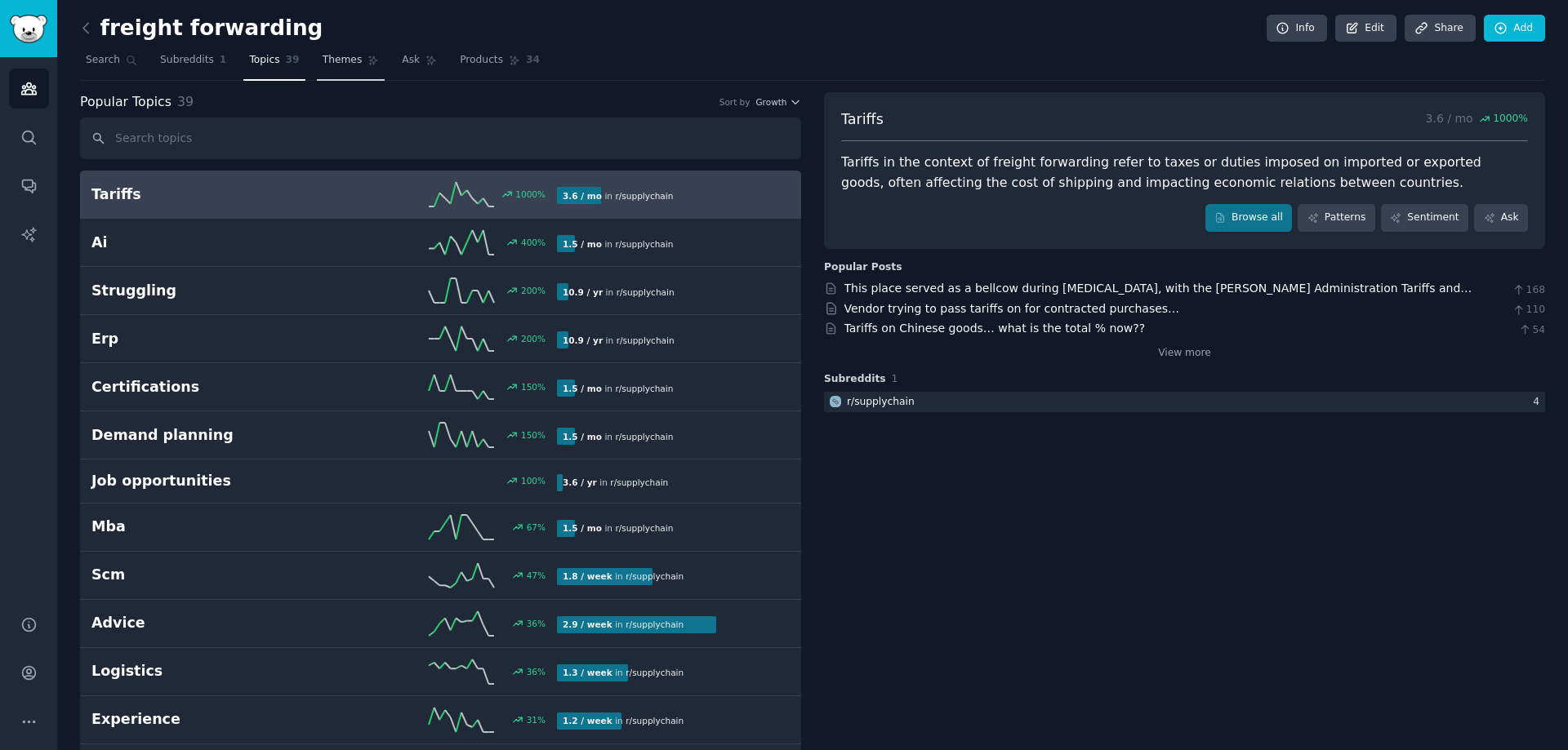
click at [329, 62] on span "Themes" at bounding box center [342, 60] width 40 height 14
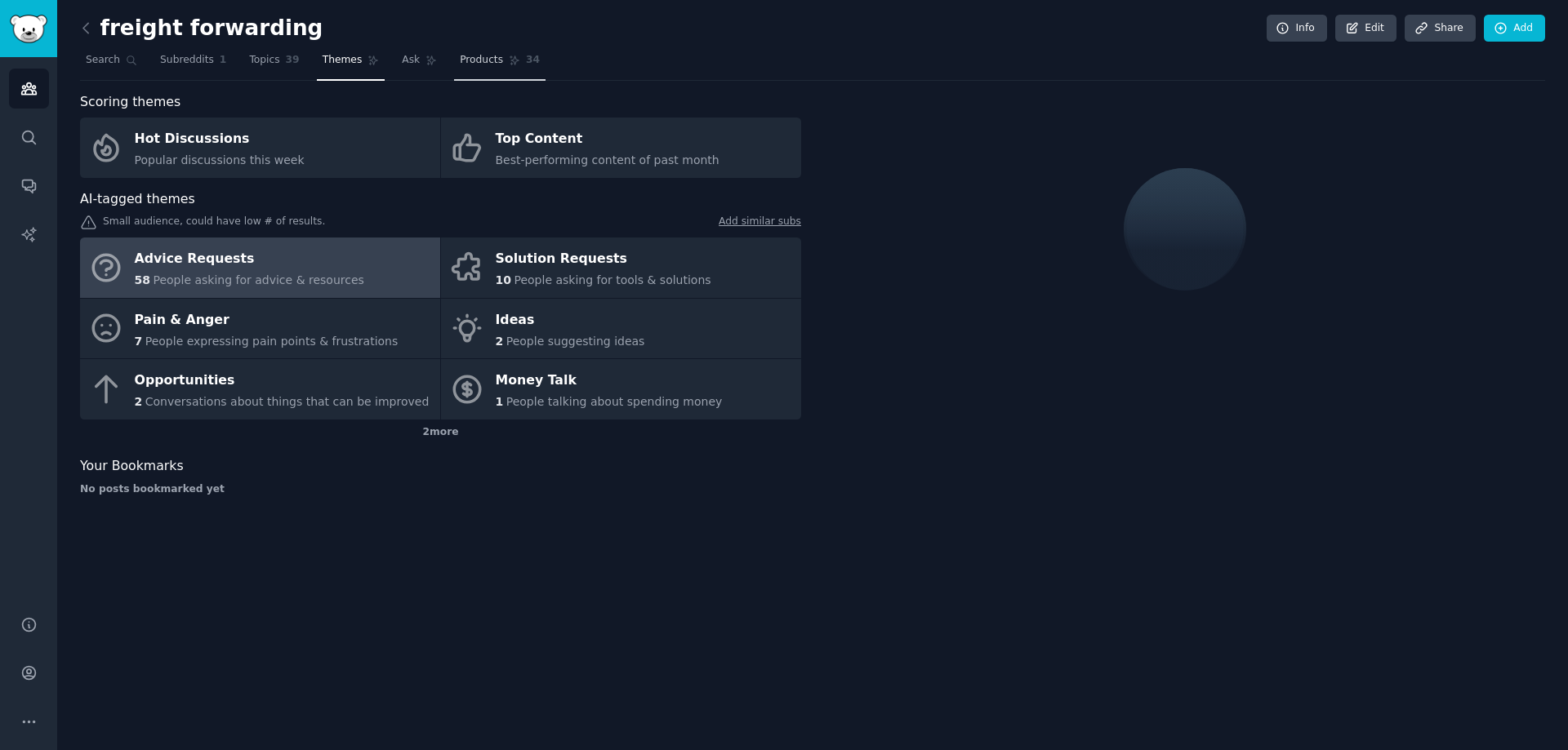
click at [454, 68] on link "Products 34" at bounding box center [499, 64] width 91 height 33
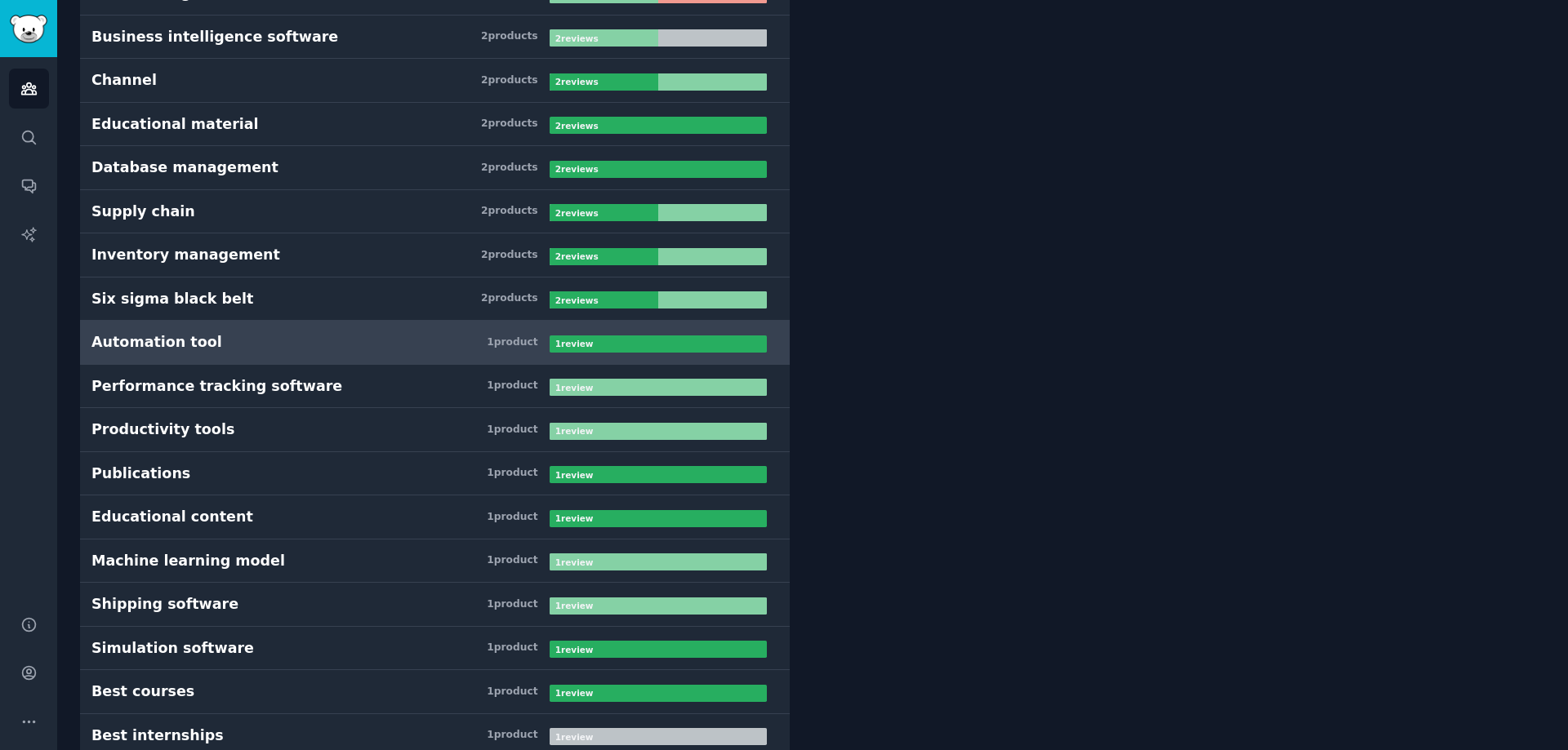
scroll to position [928, 0]
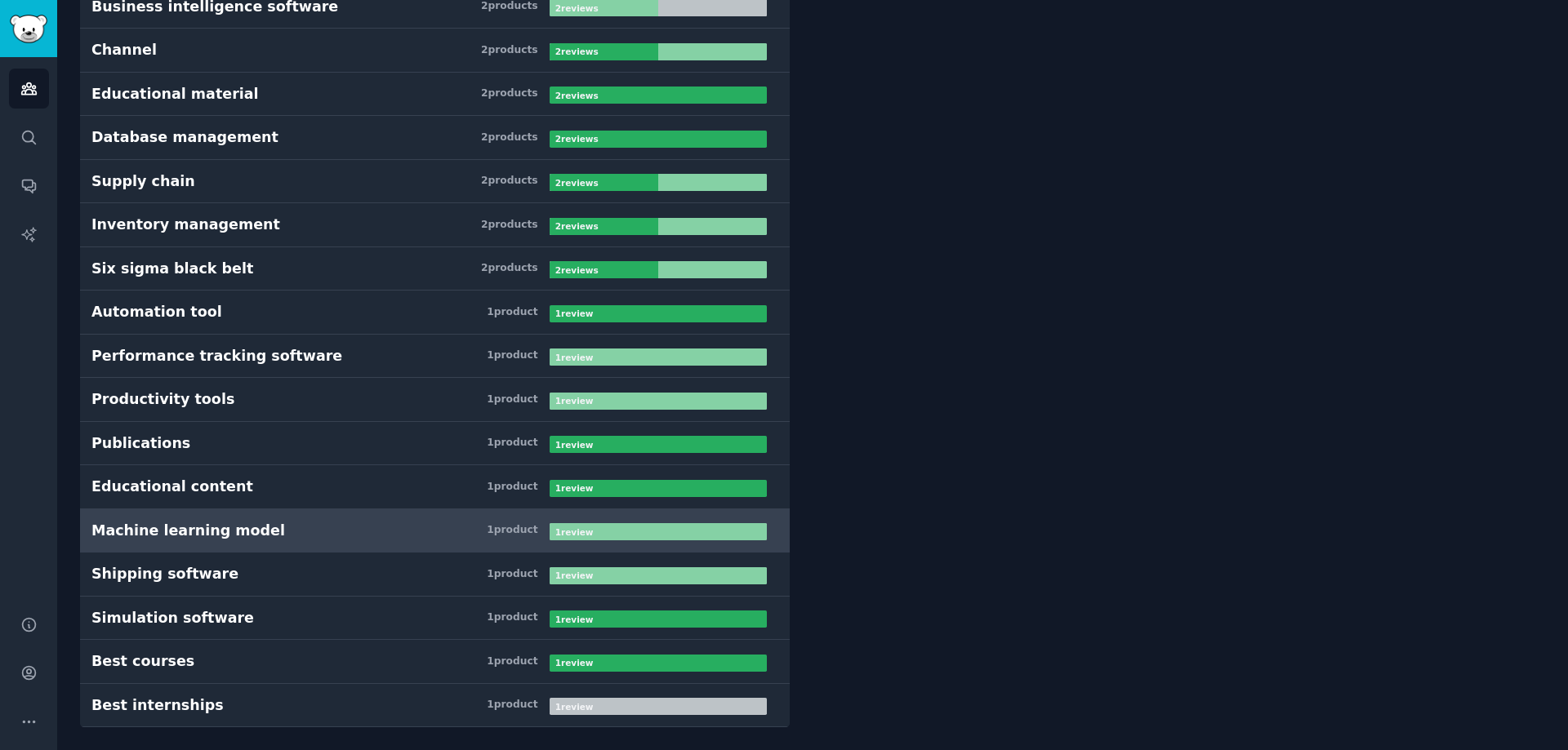
click at [294, 521] on h3 "Machine learning model 1 product" at bounding box center [320, 531] width 458 height 20
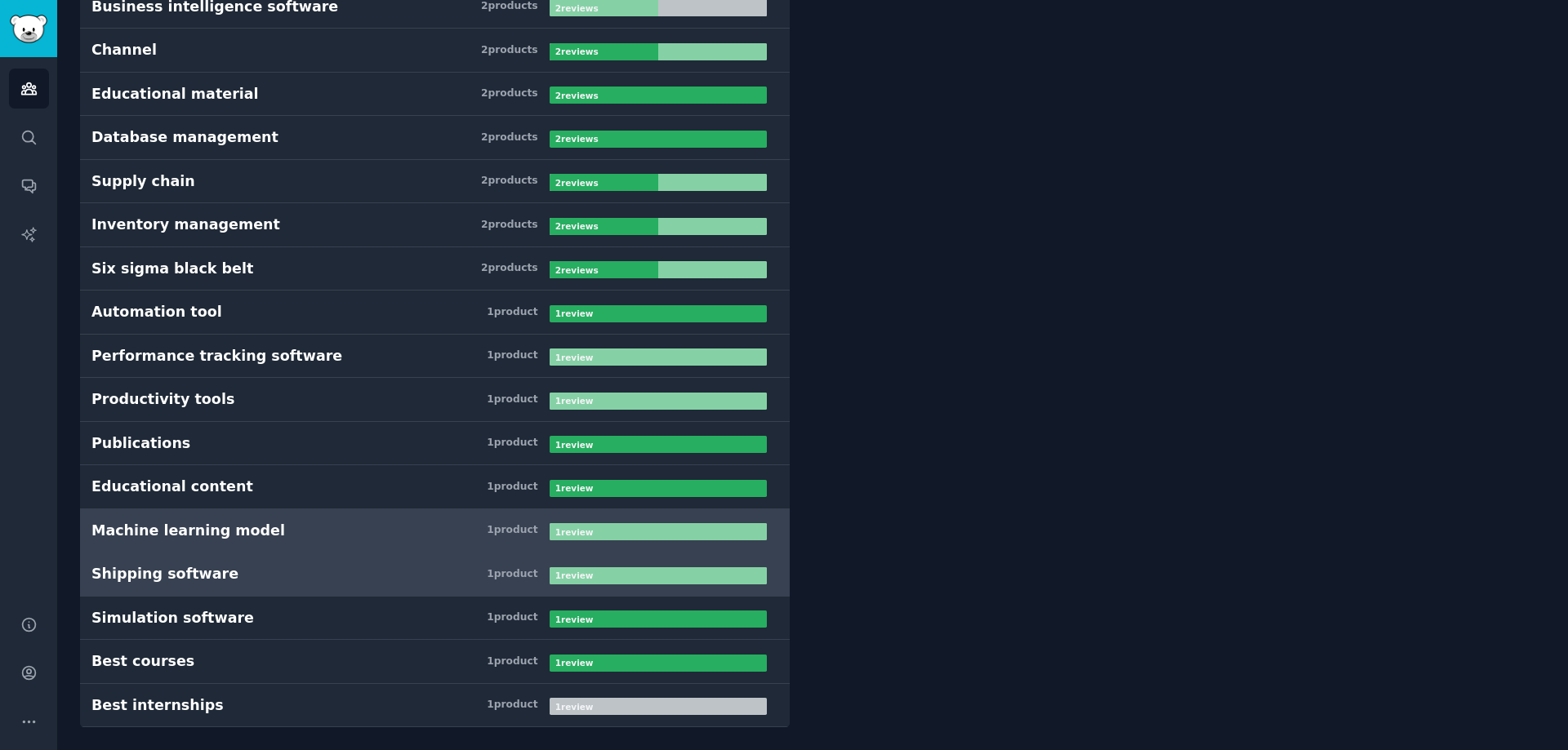
click at [192, 557] on link "Shipping software 1 product 1 review" at bounding box center [434, 575] width 709 height 44
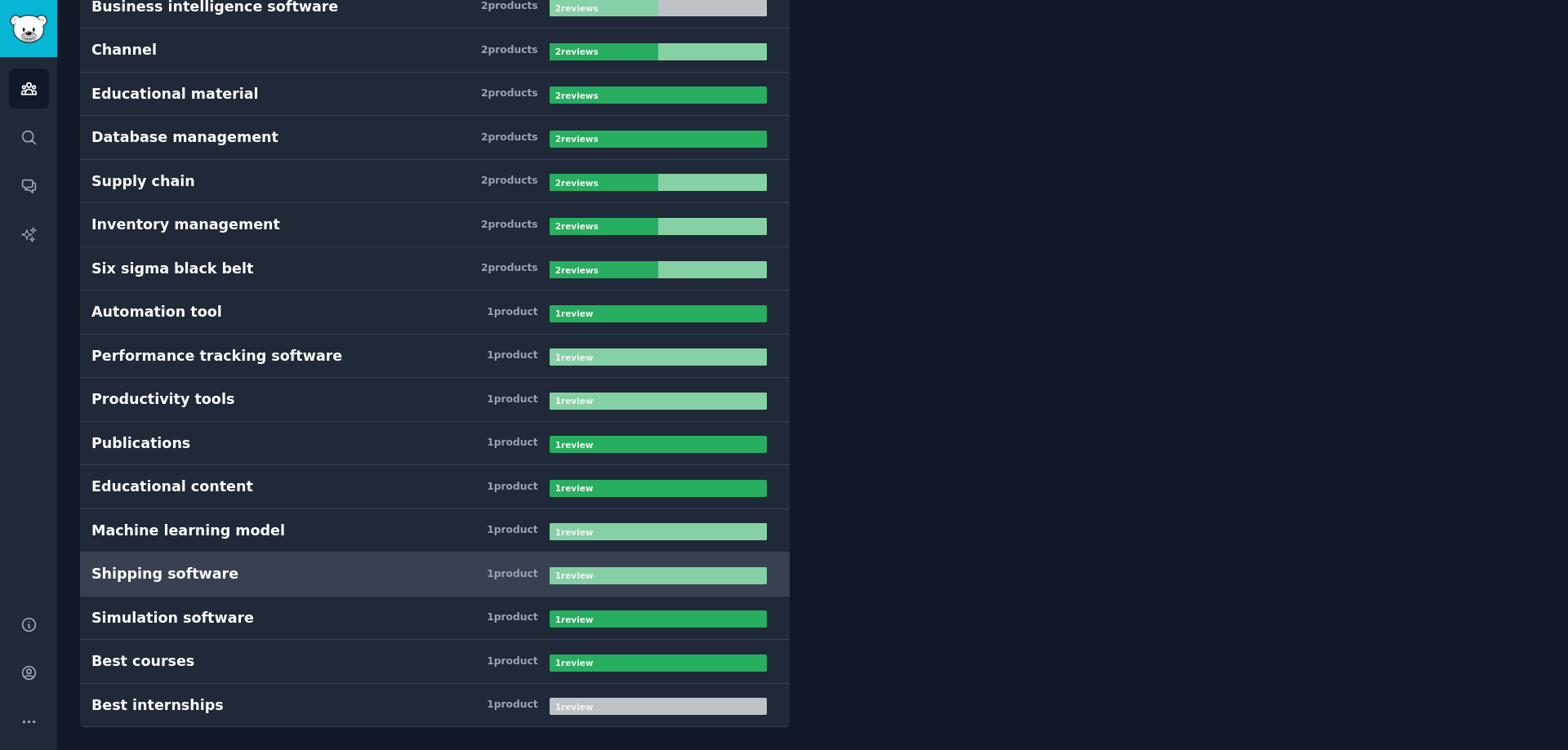
click at [171, 579] on div "Shipping software" at bounding box center [164, 574] width 147 height 20
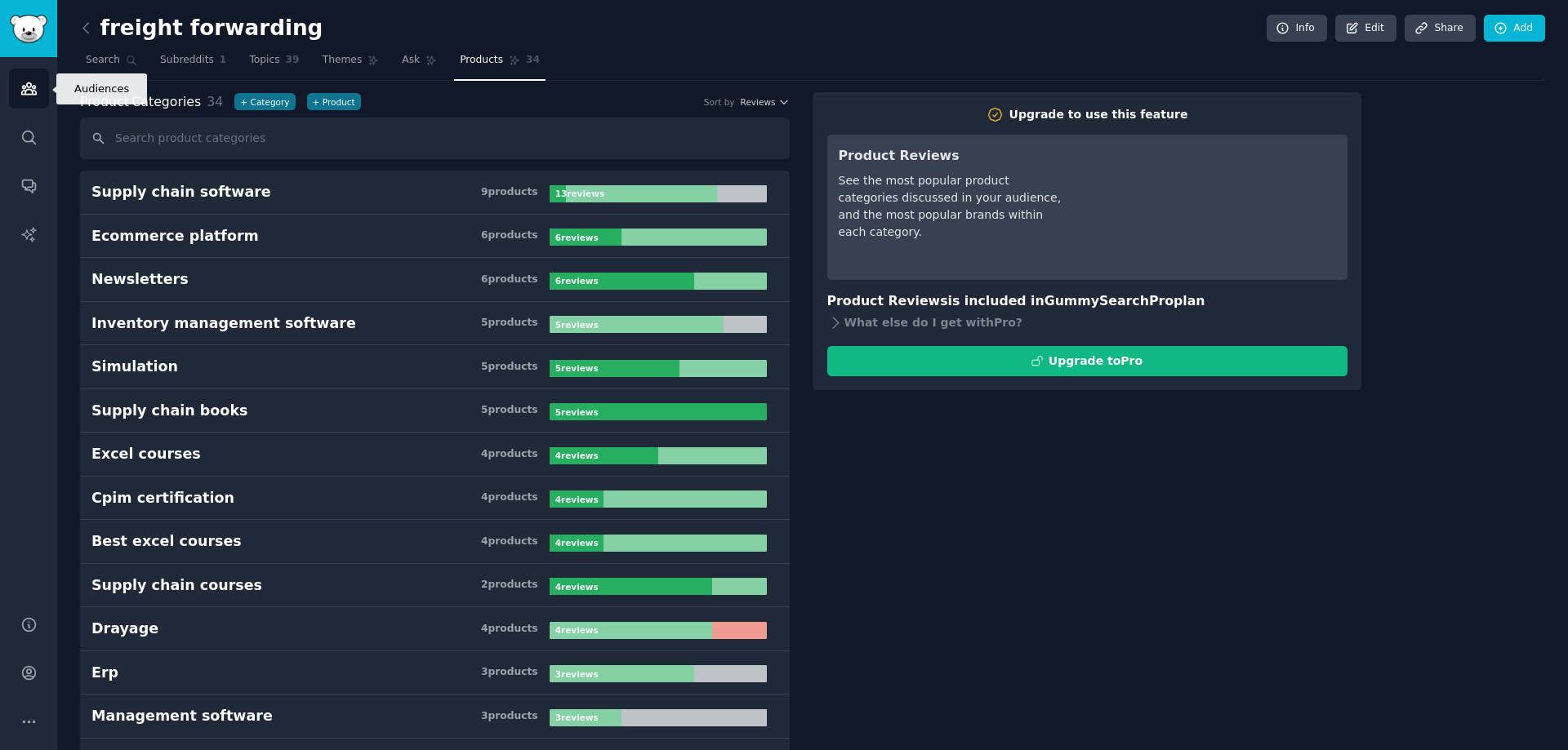
click at [43, 81] on link "Audiences" at bounding box center [29, 89] width 40 height 40
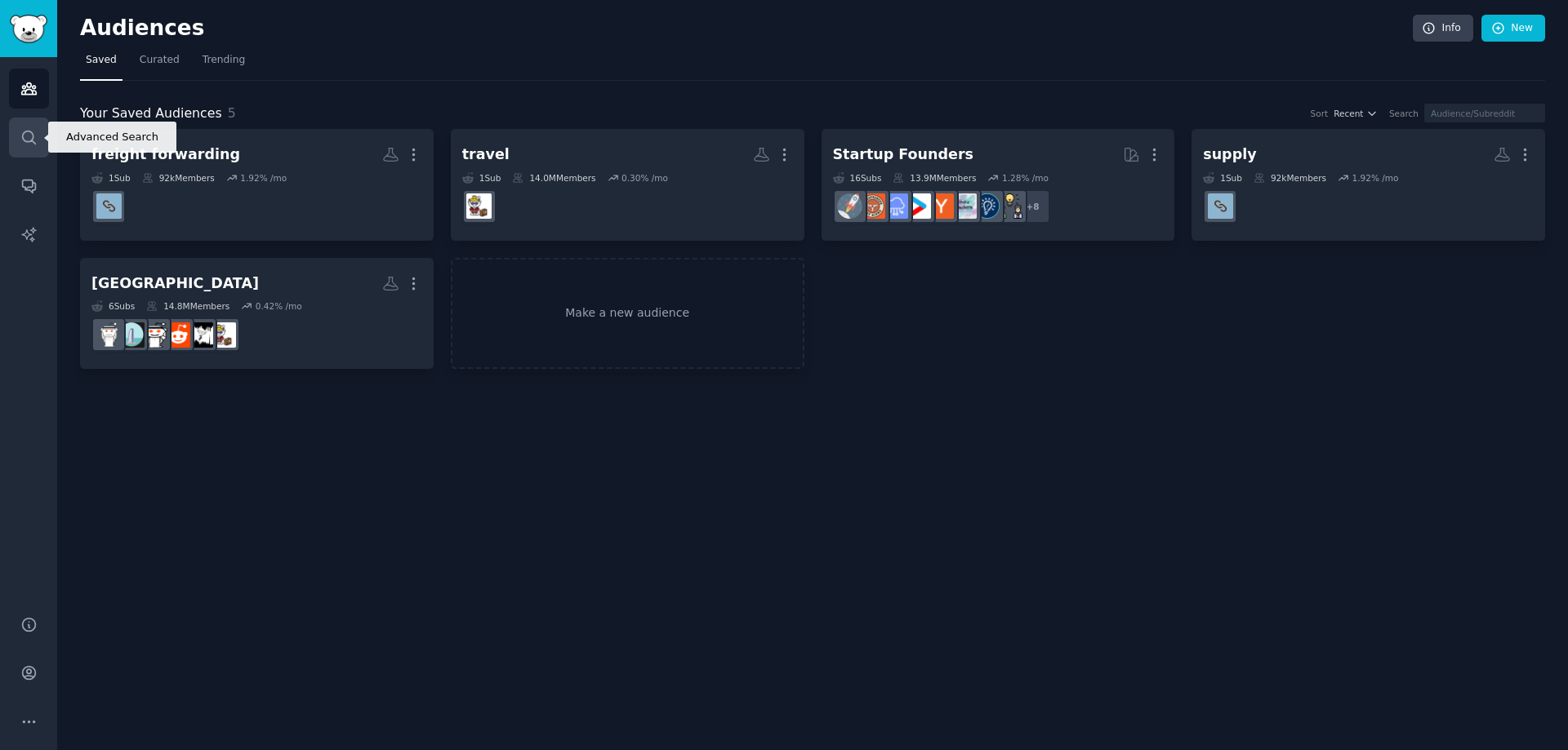
click at [12, 121] on link "Search" at bounding box center [29, 137] width 40 height 40
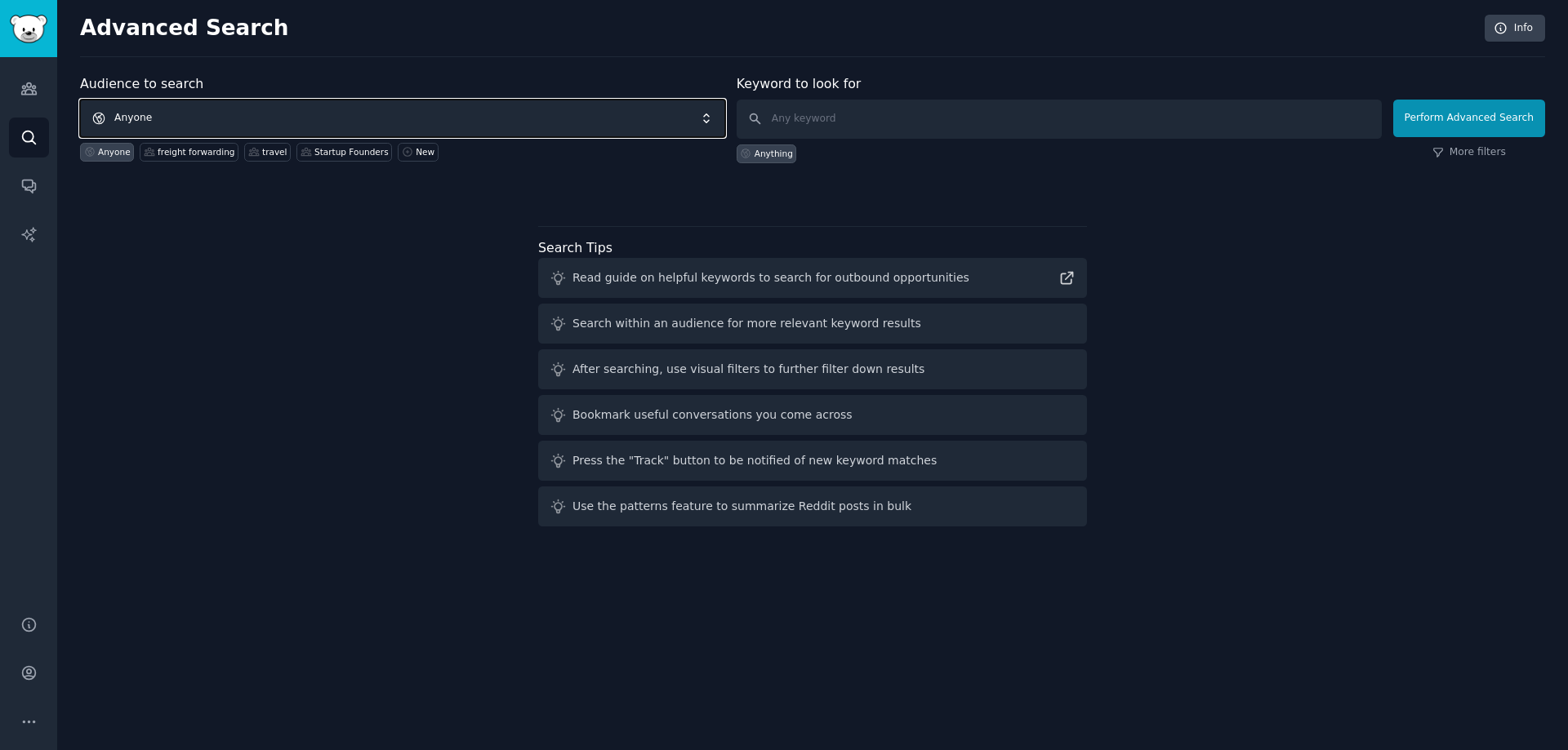
click at [566, 124] on span "Anyone" at bounding box center [402, 118] width 645 height 37
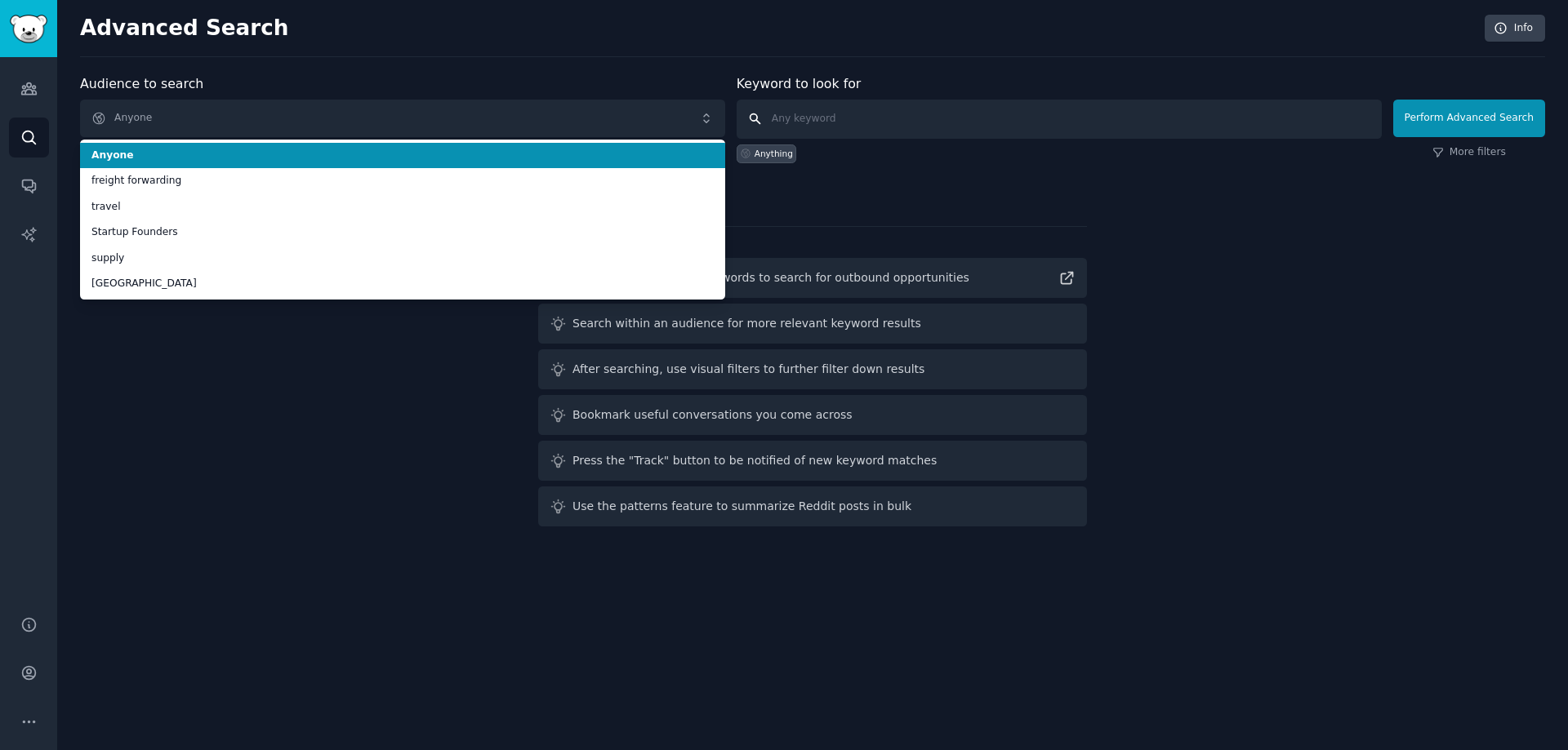
click at [822, 116] on input "text" at bounding box center [1059, 119] width 645 height 39
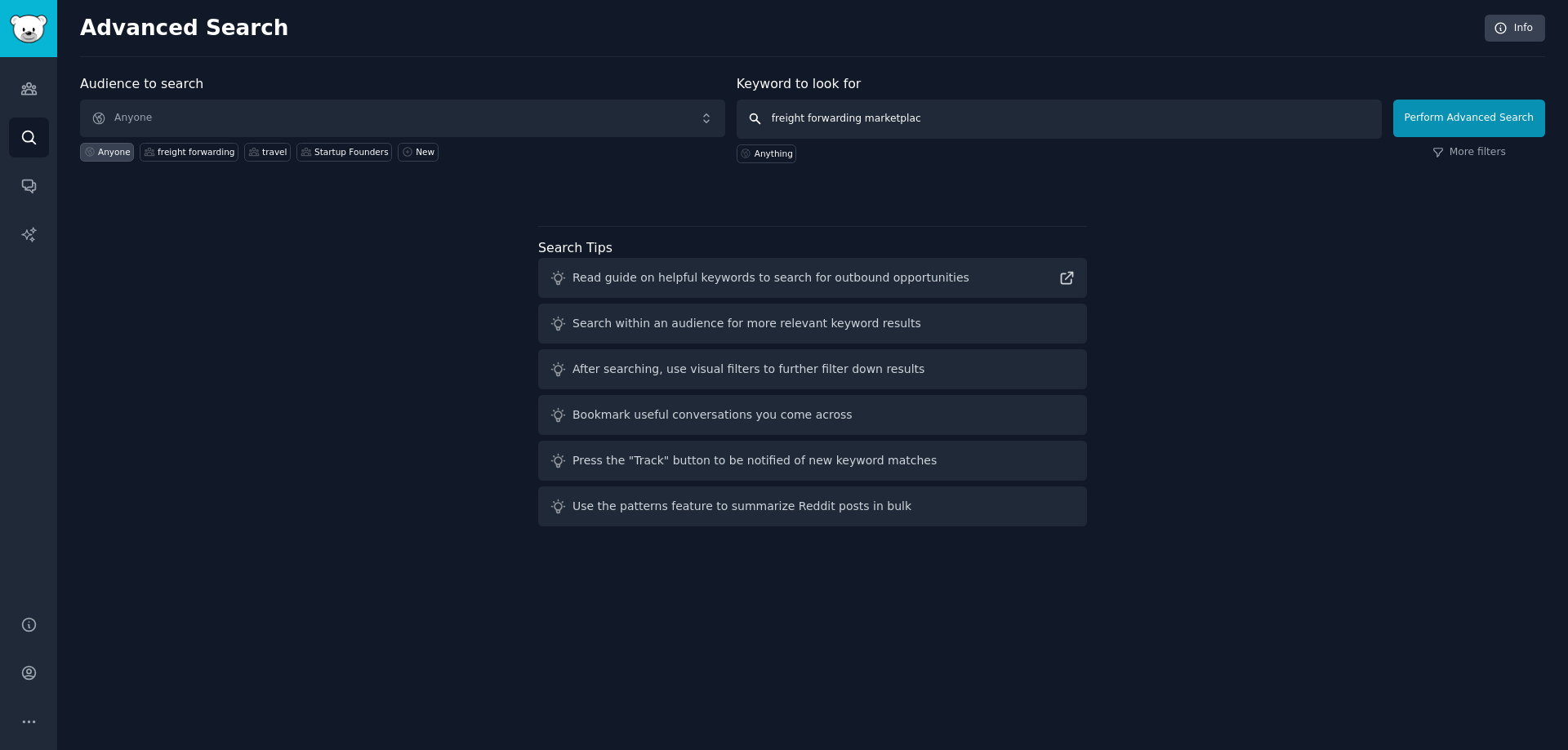
type input "freight forwarding marketplace"
click button "Perform Advanced Search" at bounding box center [1469, 118] width 152 height 37
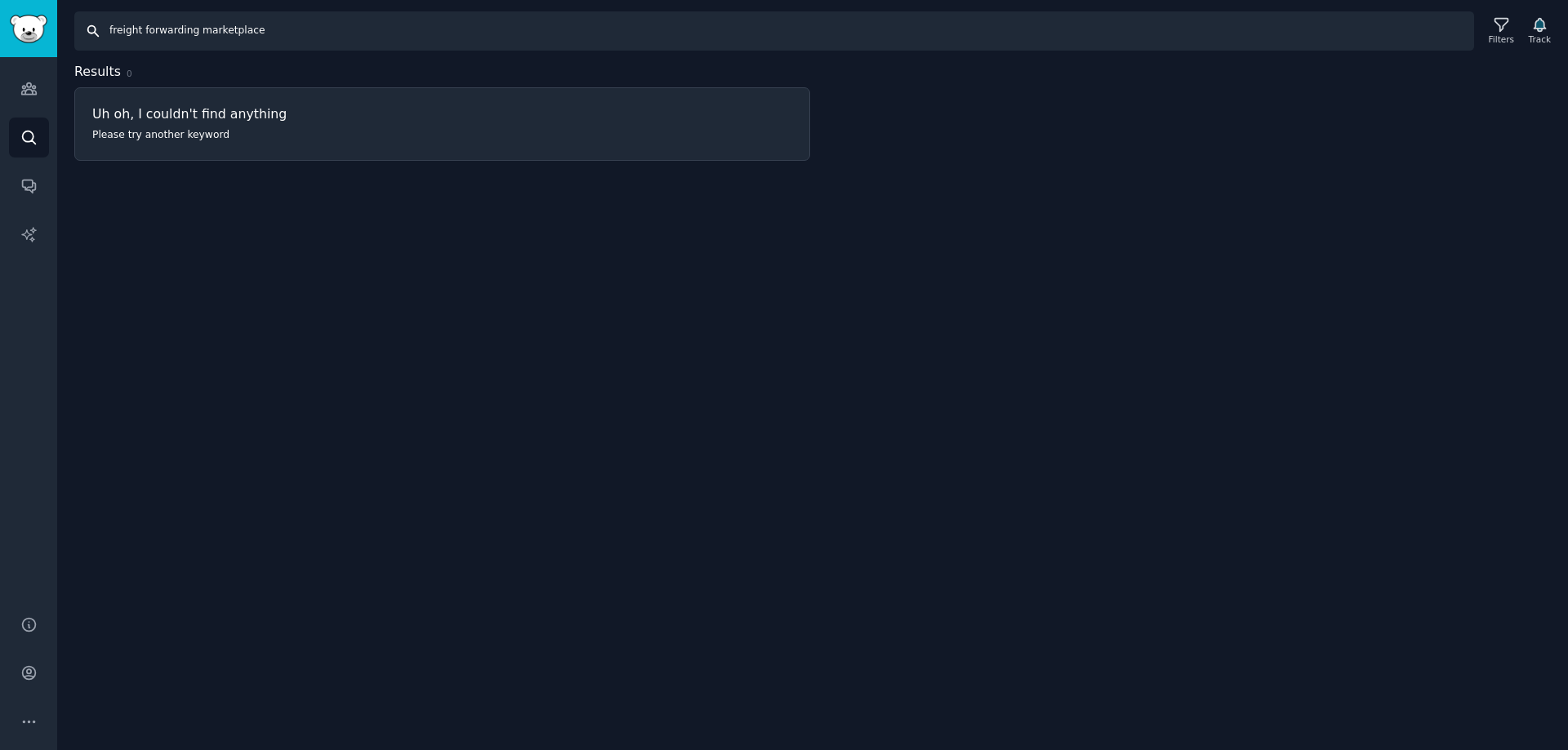
click at [287, 49] on input "freight forwarding marketplace" at bounding box center [773, 31] width 1399 height 39
click at [1510, 30] on icon at bounding box center [1502, 25] width 17 height 17
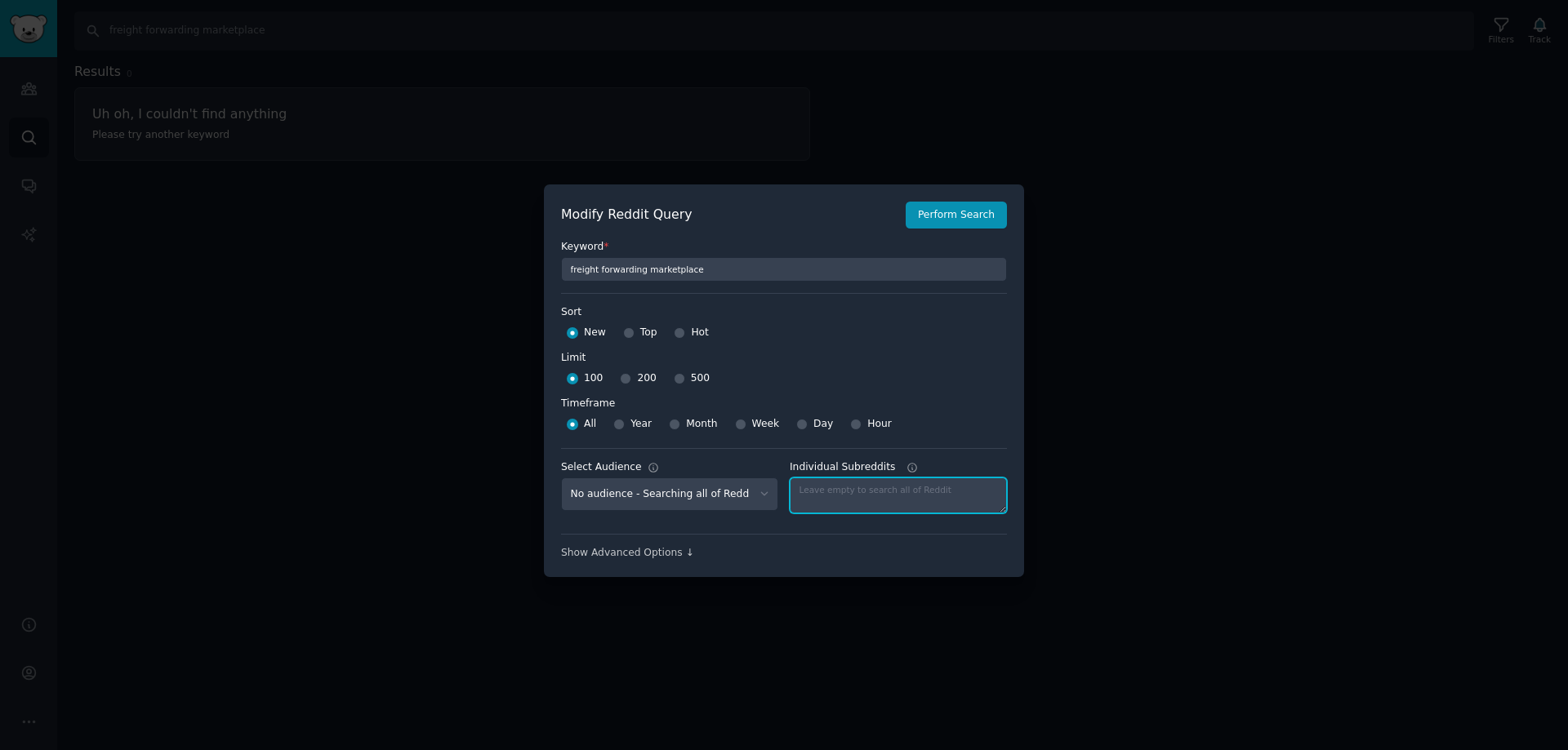
click at [810, 489] on textarea "Individual Subreddits" at bounding box center [898, 495] width 217 height 36
click at [715, 490] on select "No audience - Searching all of Reddit Startup Founders - 16 Subreddits supply -…" at bounding box center [669, 494] width 217 height 33
click at [887, 496] on textarea "Individual Subreddits" at bounding box center [898, 495] width 217 height 36
click at [962, 224] on button "Perform Search" at bounding box center [956, 215] width 101 height 28
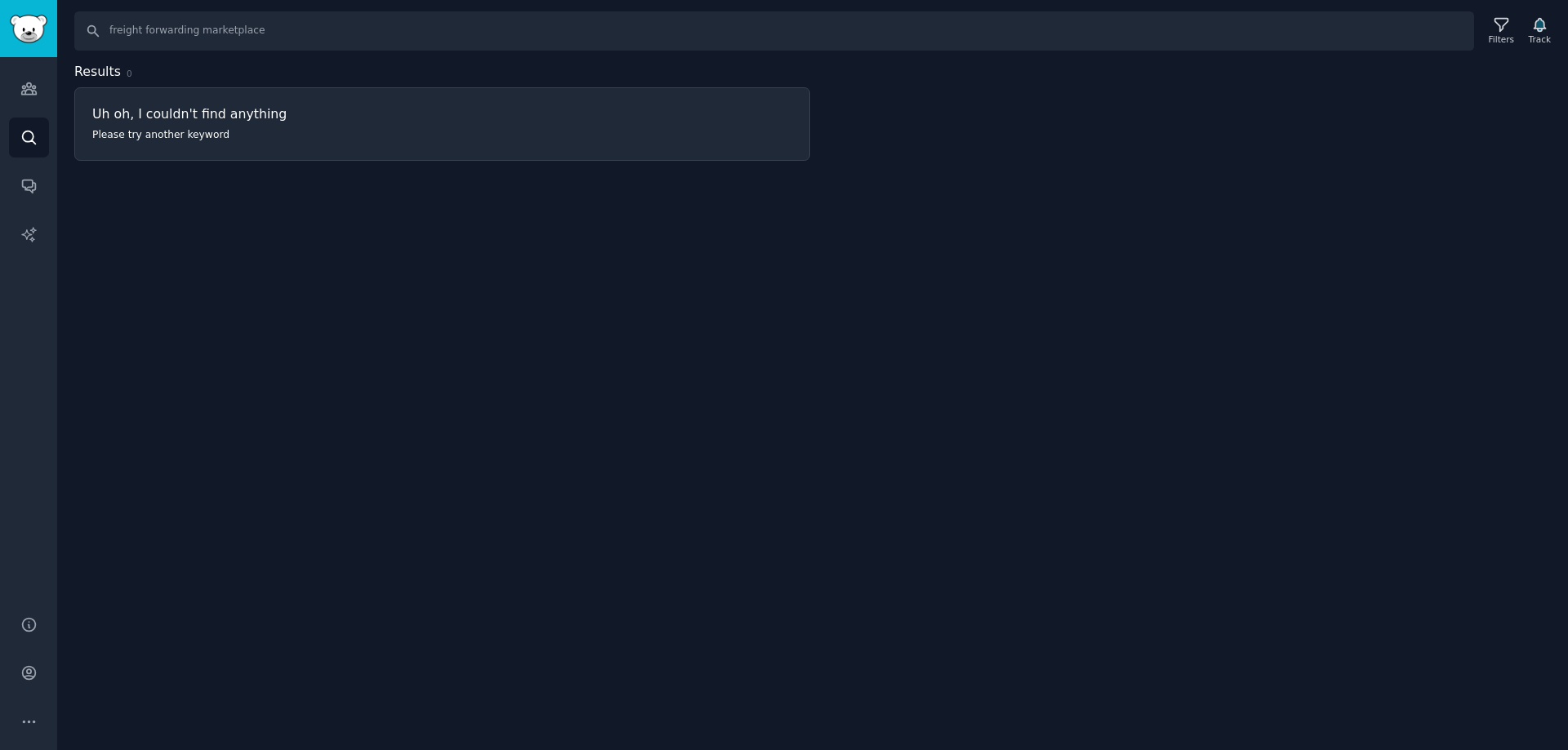
click at [180, 122] on h3 "Uh oh, I couldn't find anything" at bounding box center [442, 114] width 700 height 17
click at [164, 31] on input "freight forwarding marketplace" at bounding box center [773, 31] width 1399 height 39
drag, startPoint x: 272, startPoint y: 30, endPoint x: 140, endPoint y: 31, distance: 132.0
click at [140, 31] on input "freight forwarding marketplace" at bounding box center [773, 31] width 1399 height 39
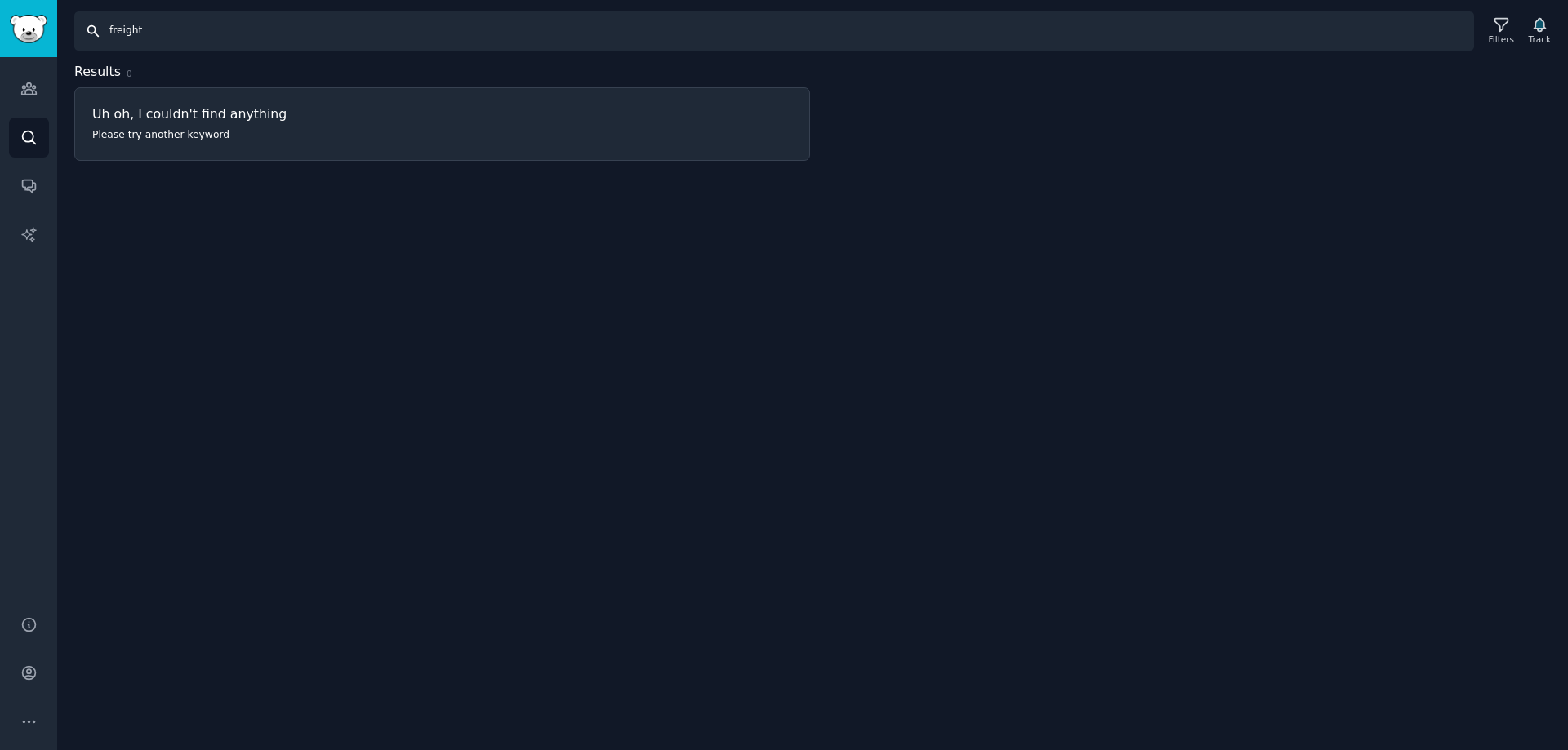
type input "freight"
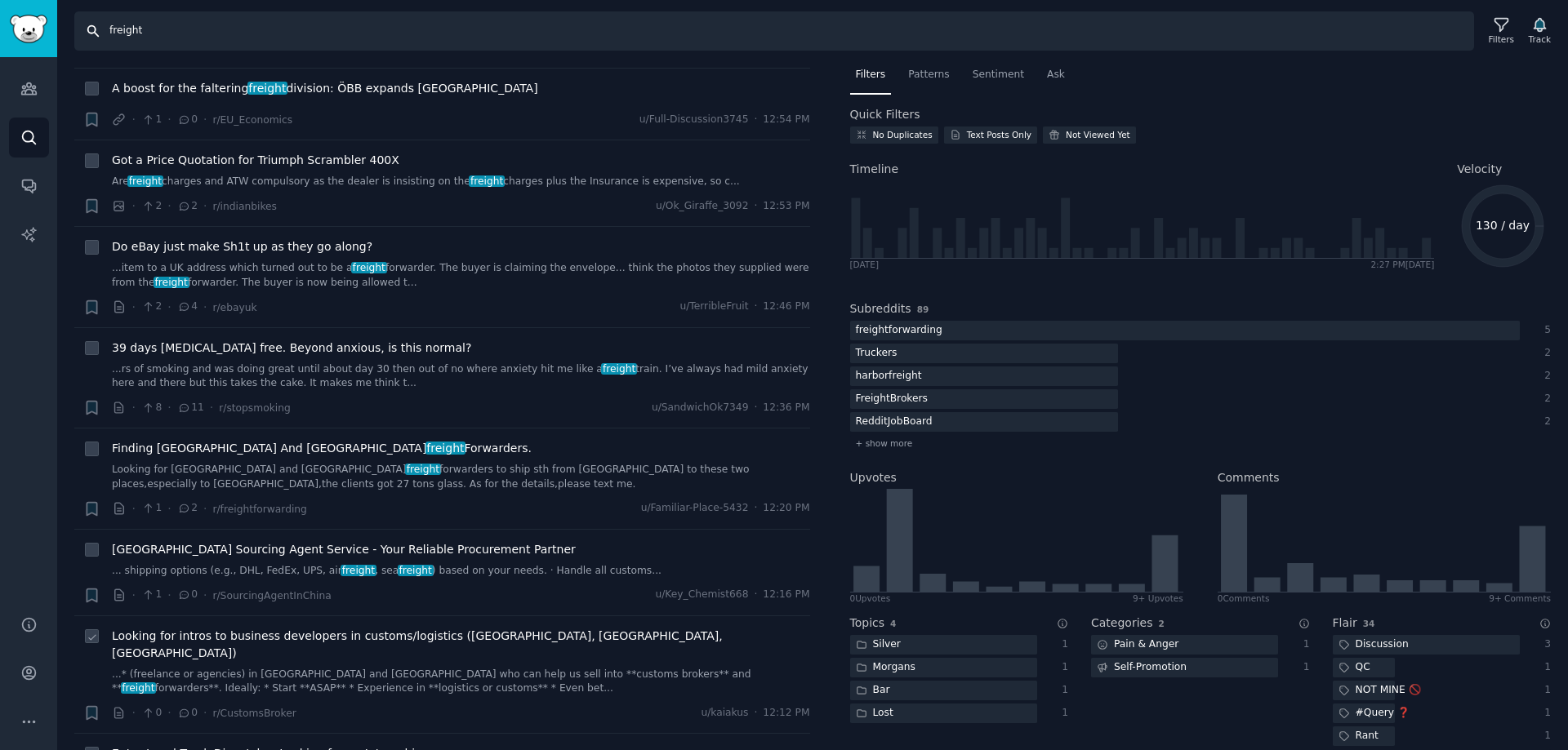
scroll to position [816, 0]
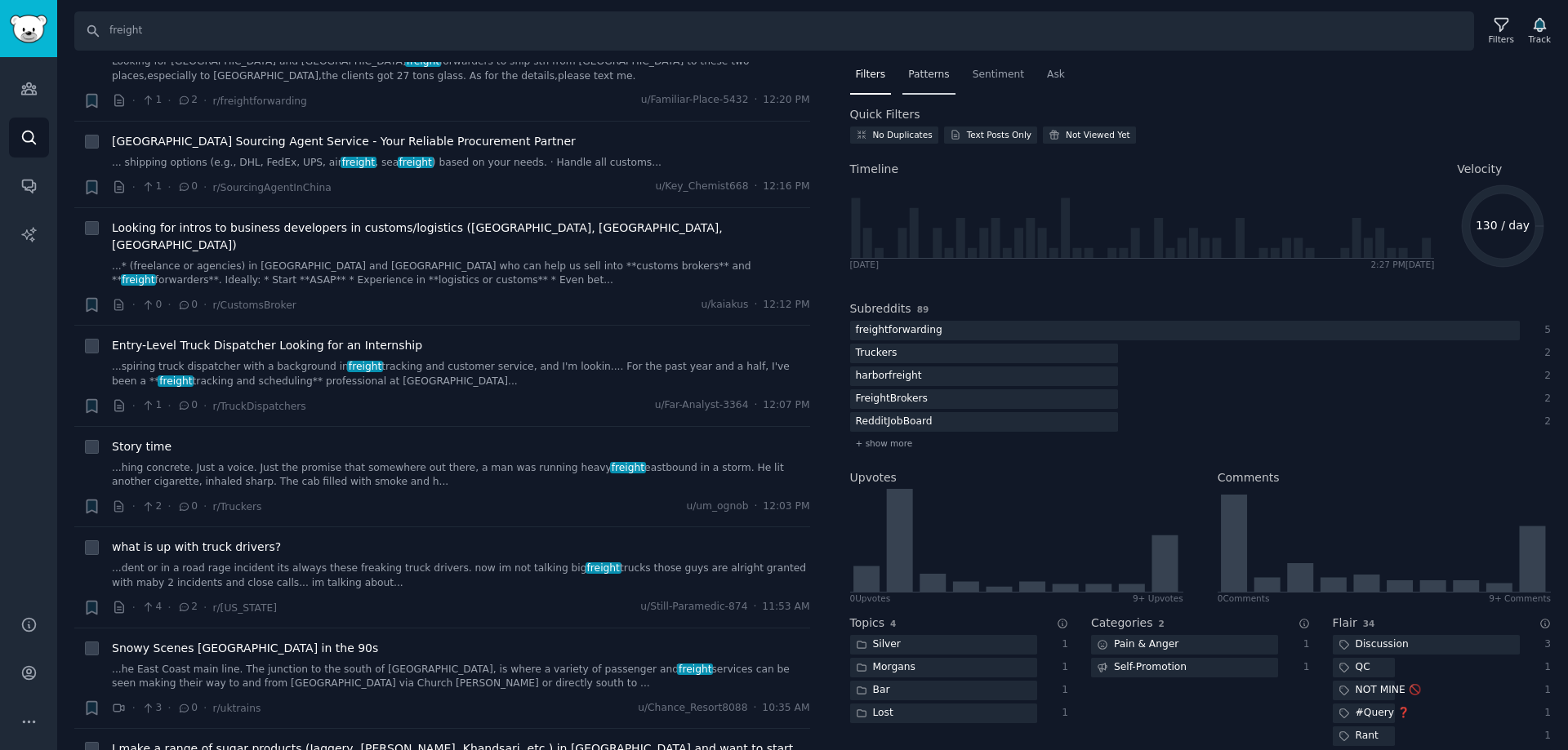
click at [925, 82] on div "Patterns" at bounding box center [928, 78] width 52 height 33
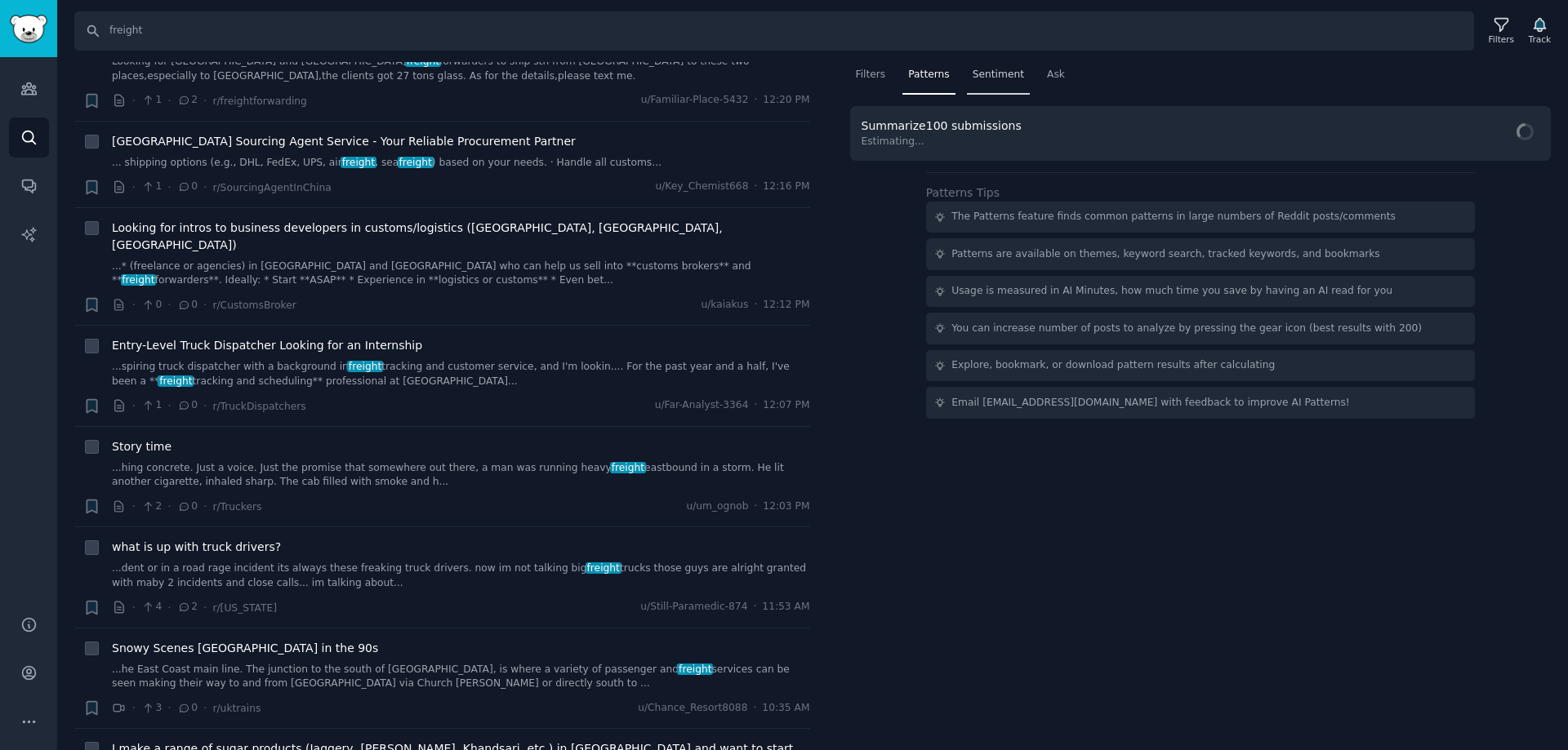
click at [974, 83] on div "Sentiment" at bounding box center [998, 78] width 63 height 33
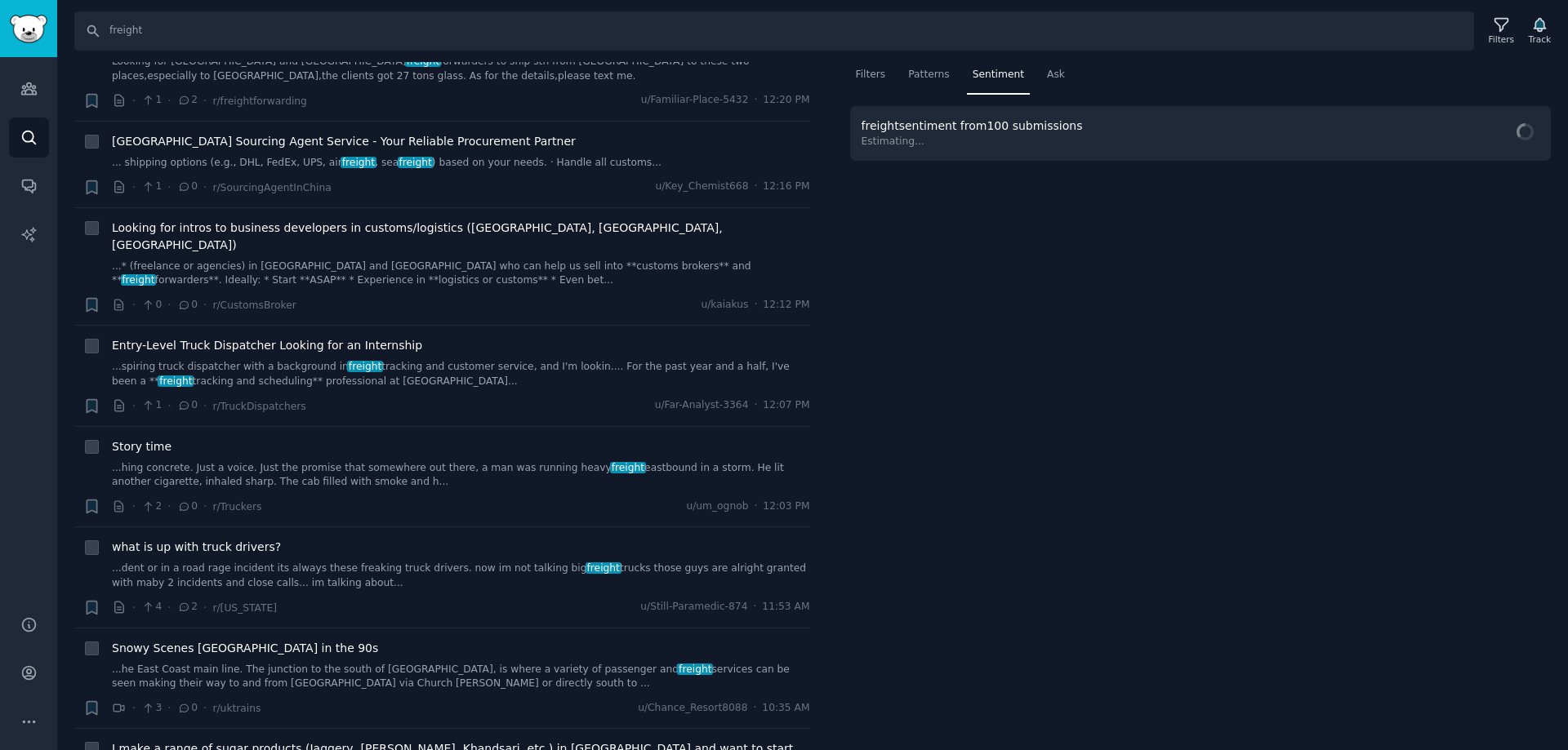
click at [890, 72] on nav "Filters Patterns Sentiment Ask" at bounding box center [1201, 78] width 702 height 33
click at [857, 68] on span "Filters" at bounding box center [870, 75] width 30 height 14
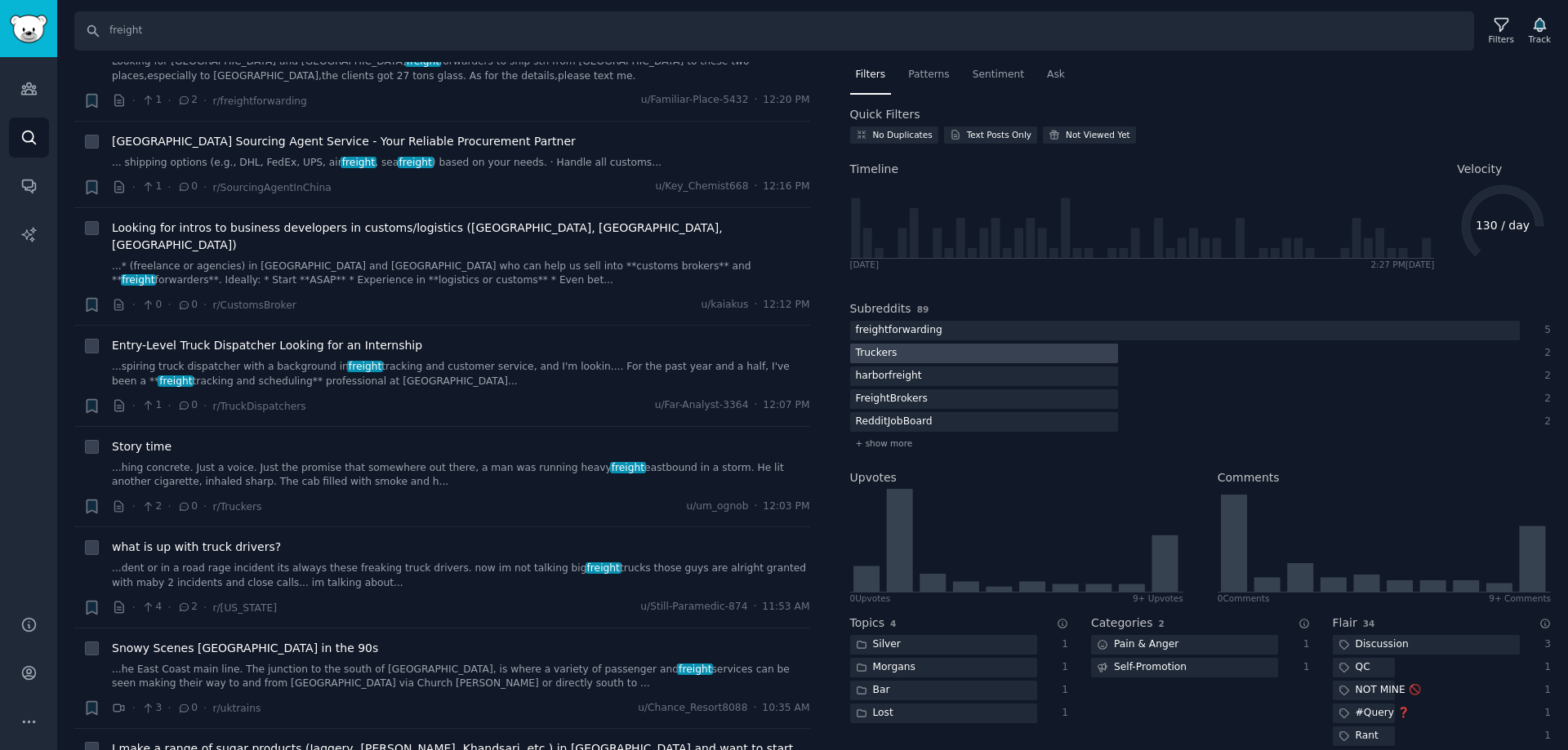
click at [931, 356] on div at bounding box center [984, 354] width 267 height 20
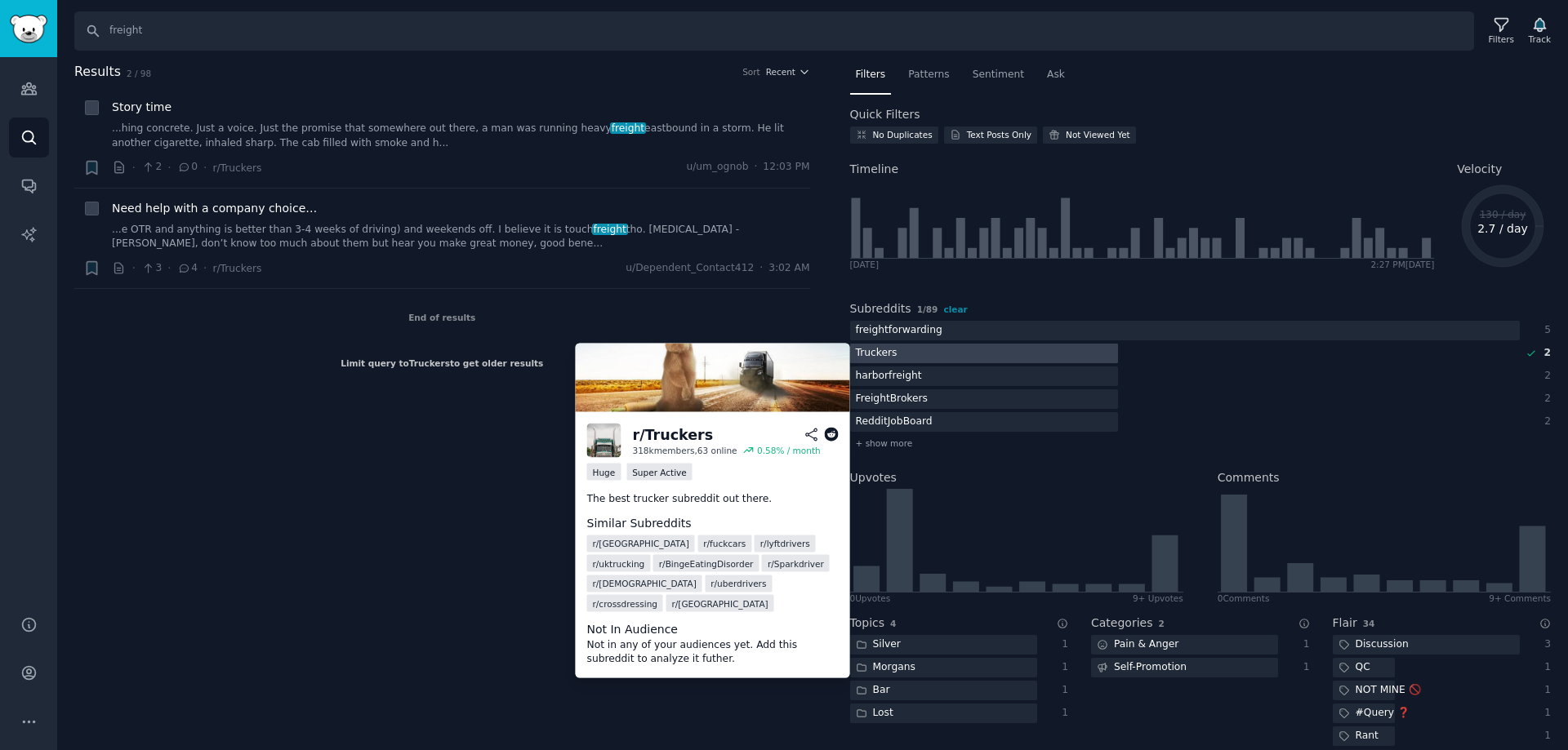
scroll to position [0, 0]
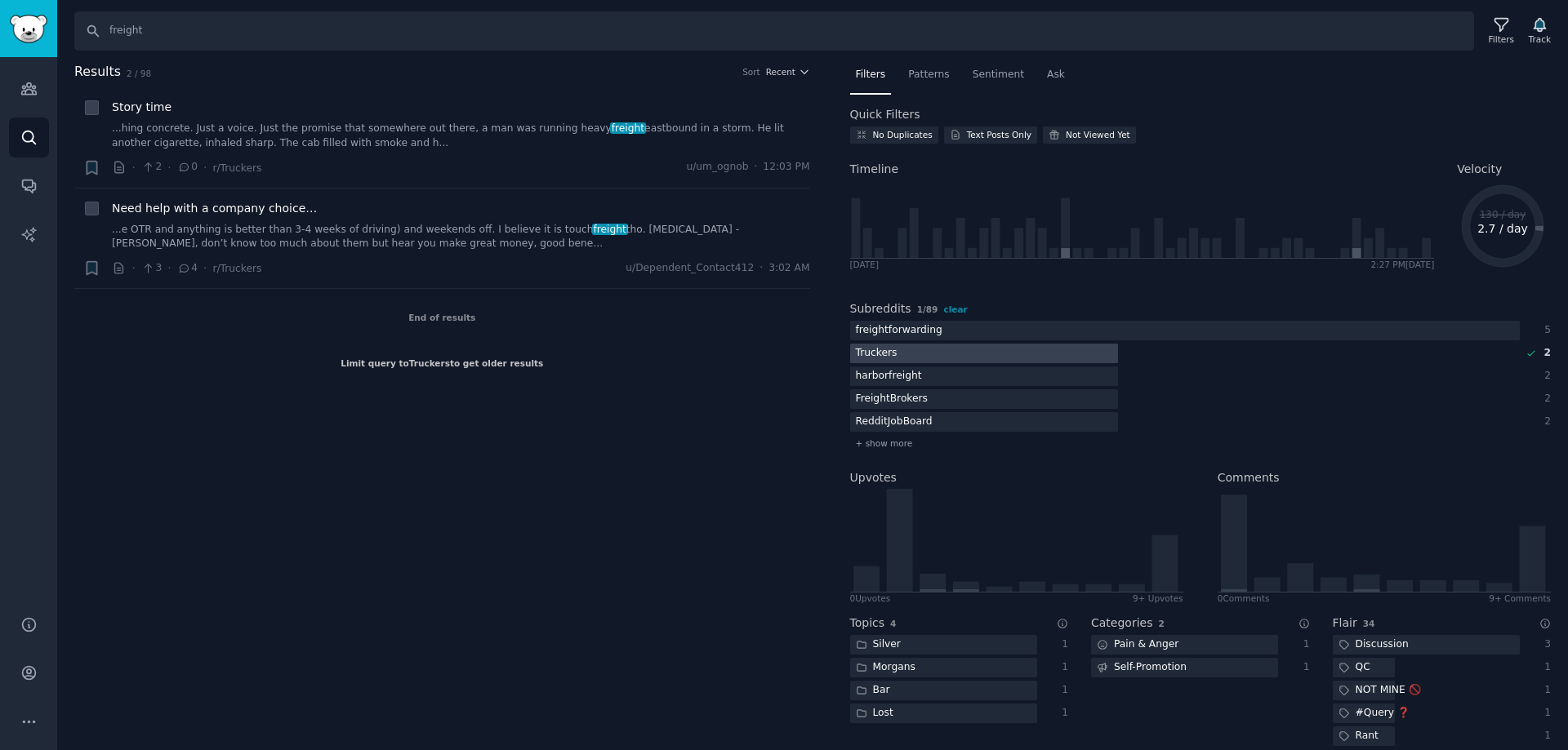
click at [879, 358] on div "Truckers" at bounding box center [876, 354] width 53 height 20
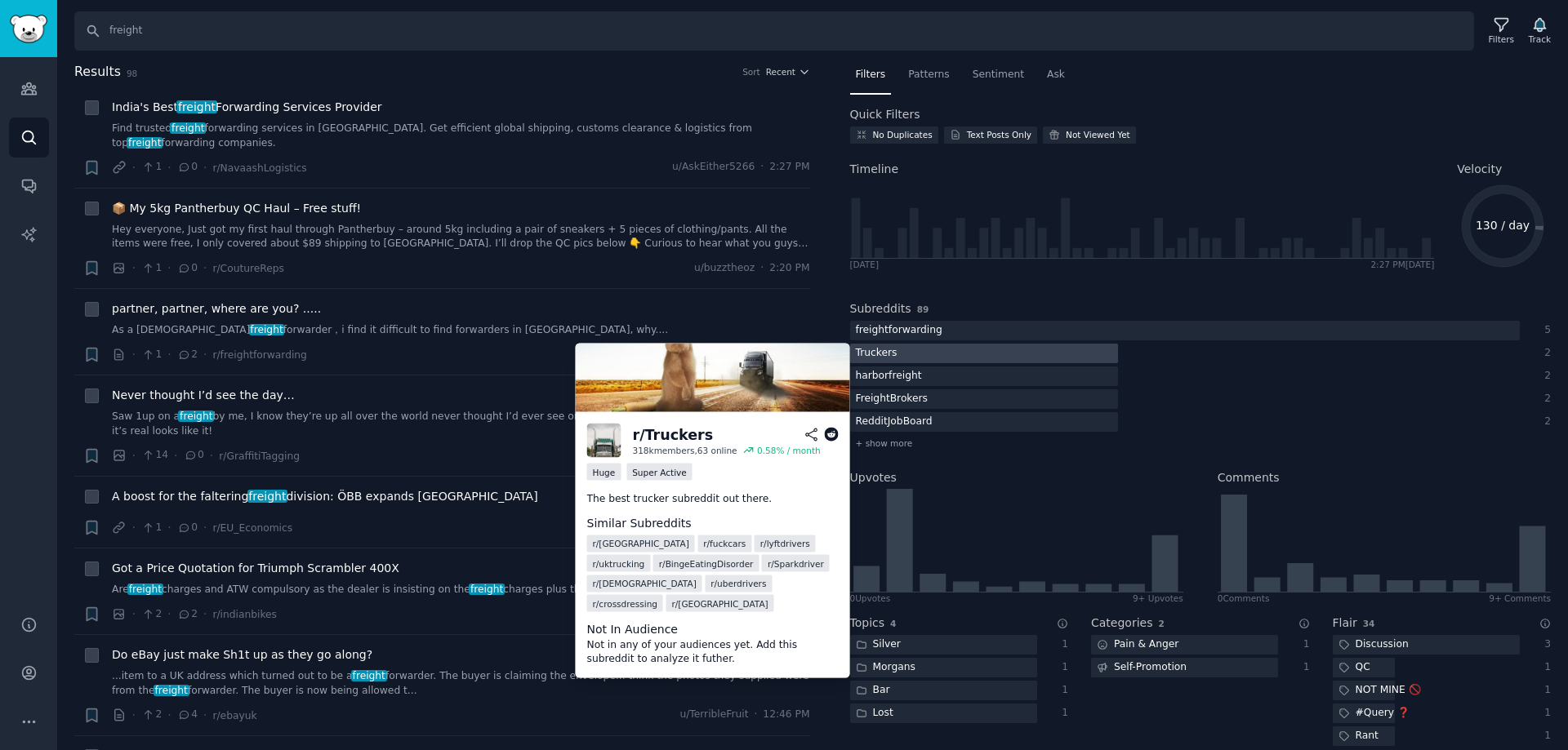
click at [880, 359] on div "Truckers" at bounding box center [876, 354] width 53 height 20
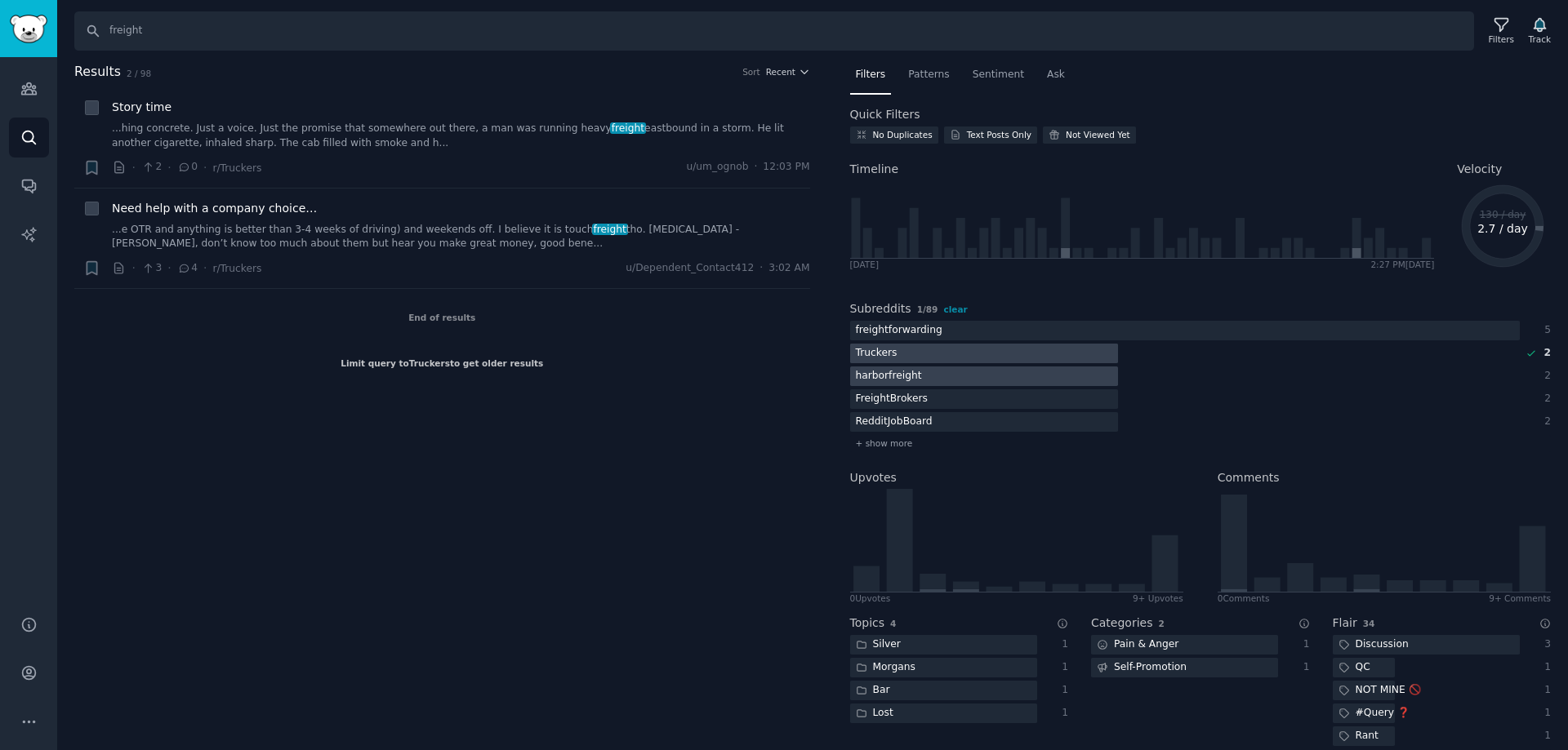
click at [914, 375] on div "harborfreight" at bounding box center [888, 376] width 78 height 20
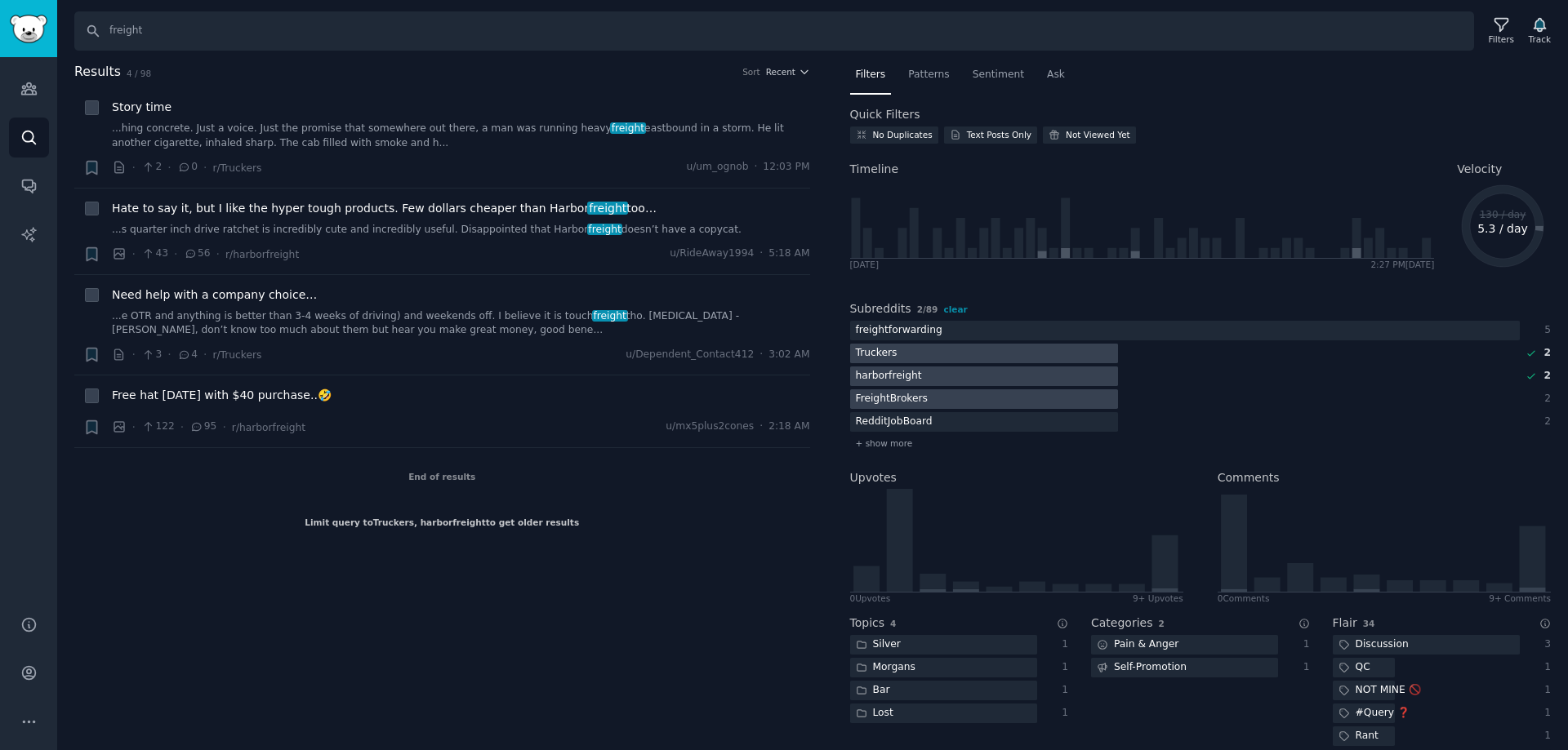
click at [916, 397] on div "FreightBrokers" at bounding box center [892, 399] width 83 height 20
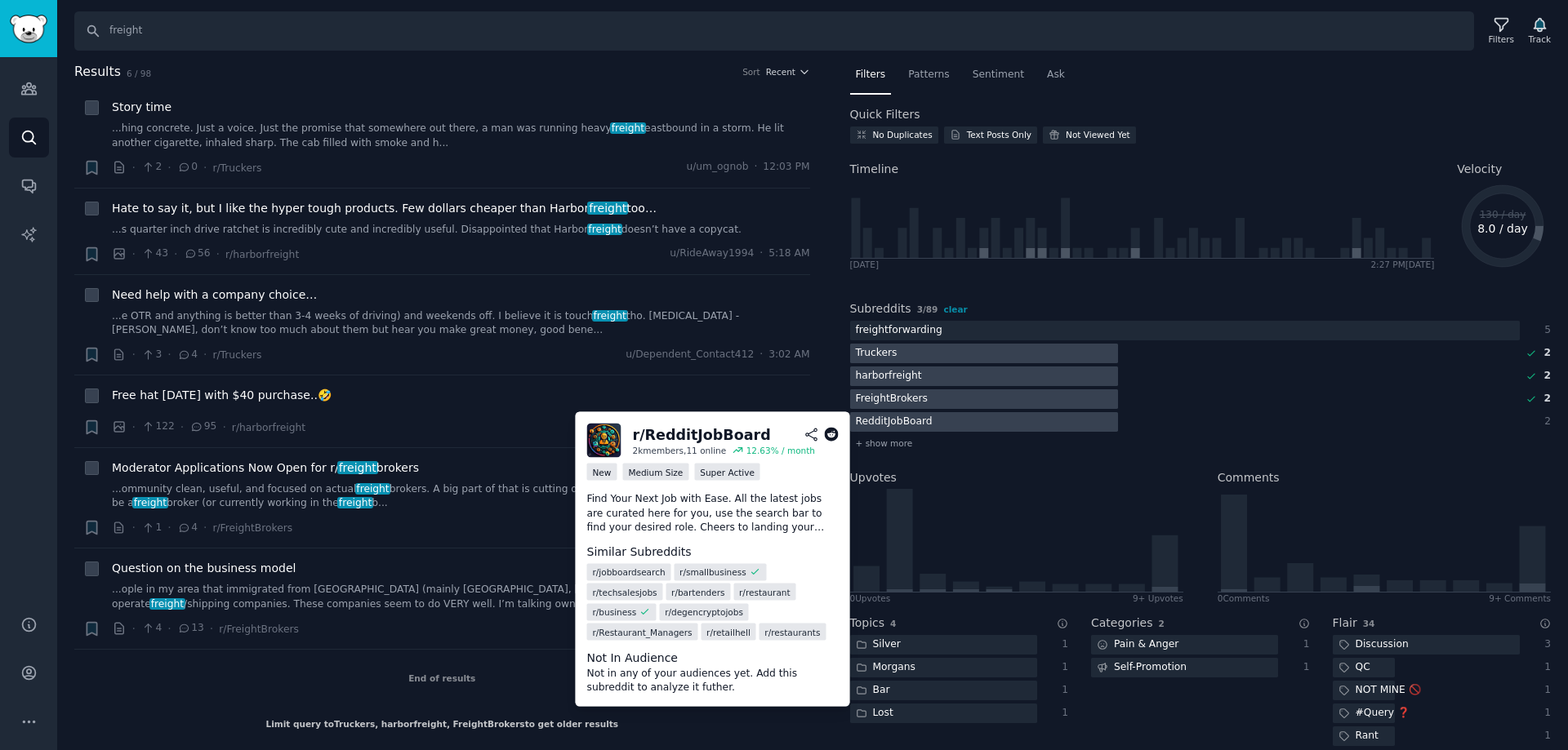
click at [918, 421] on div "RedditJobBoard" at bounding box center [894, 422] width 89 height 20
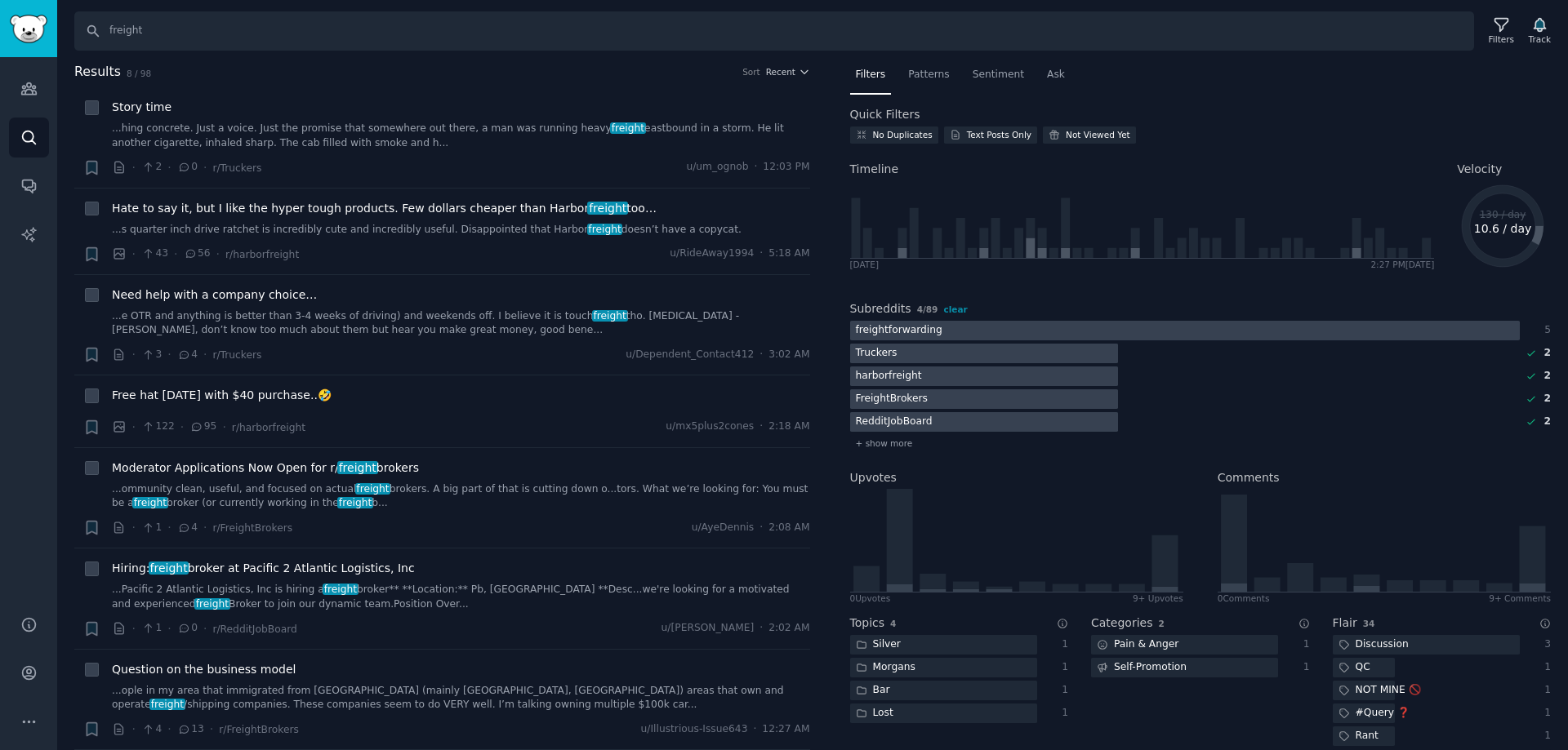
click at [910, 334] on div "freightforwarding" at bounding box center [899, 331] width 98 height 20
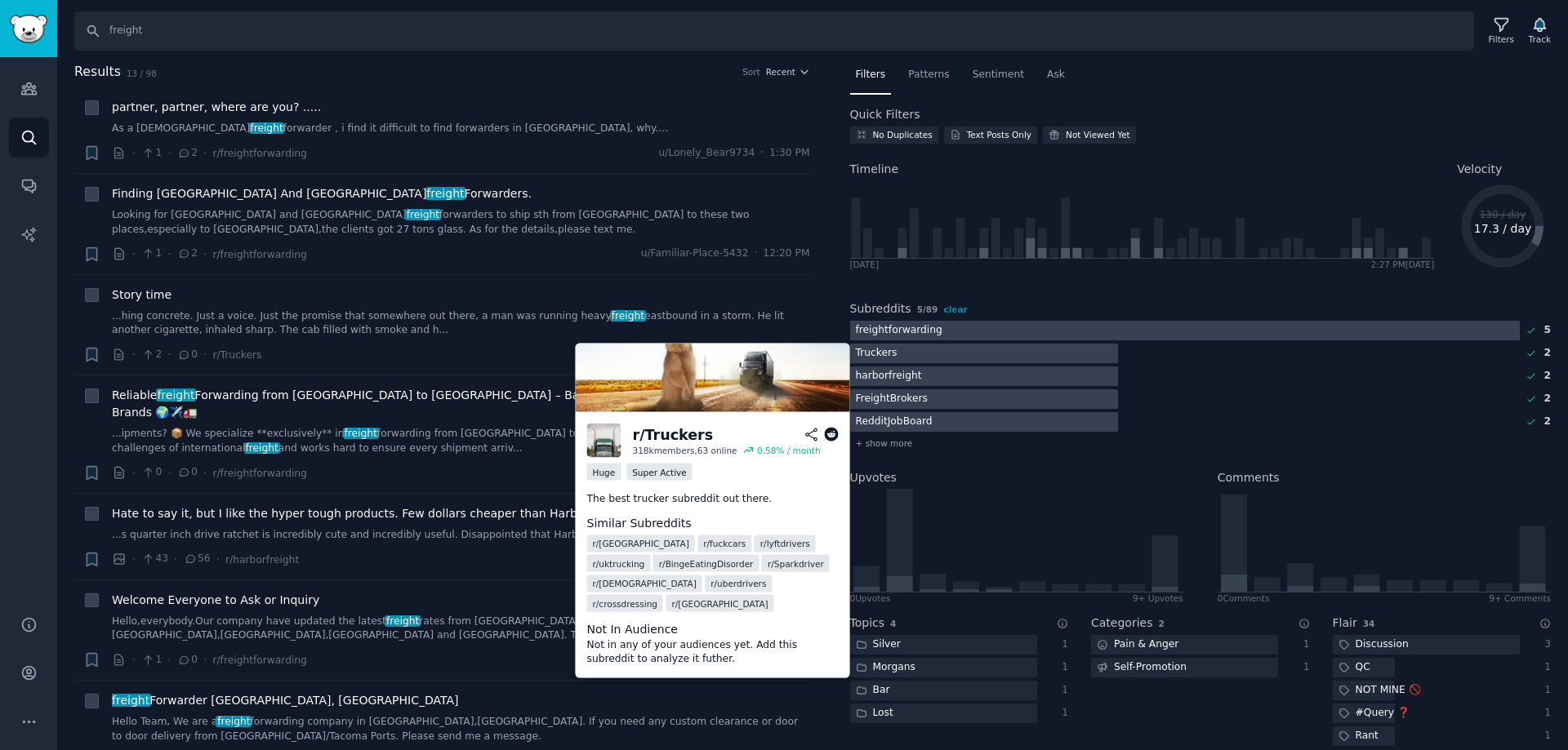
click at [901, 354] on div at bounding box center [984, 354] width 267 height 20
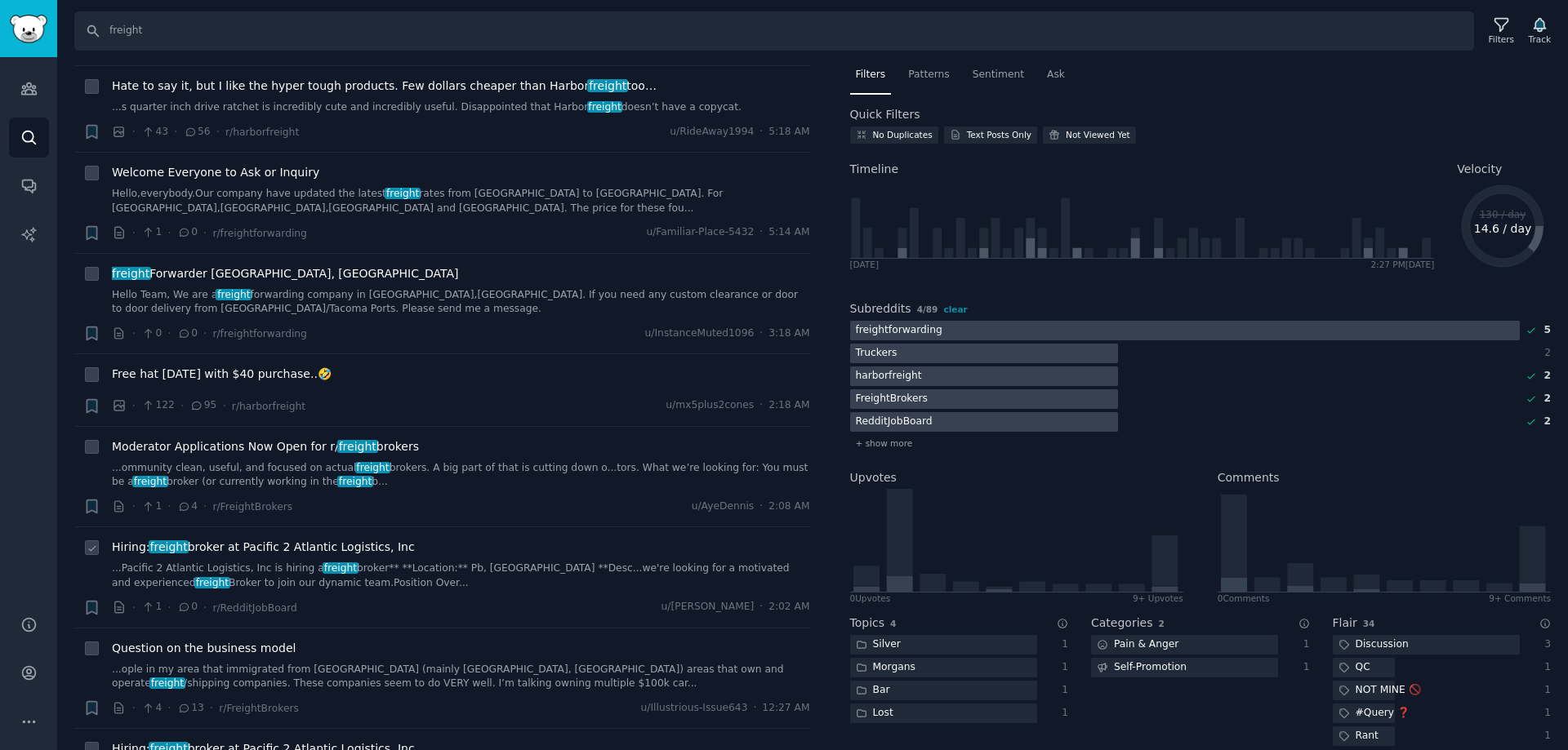
scroll to position [480, 0]
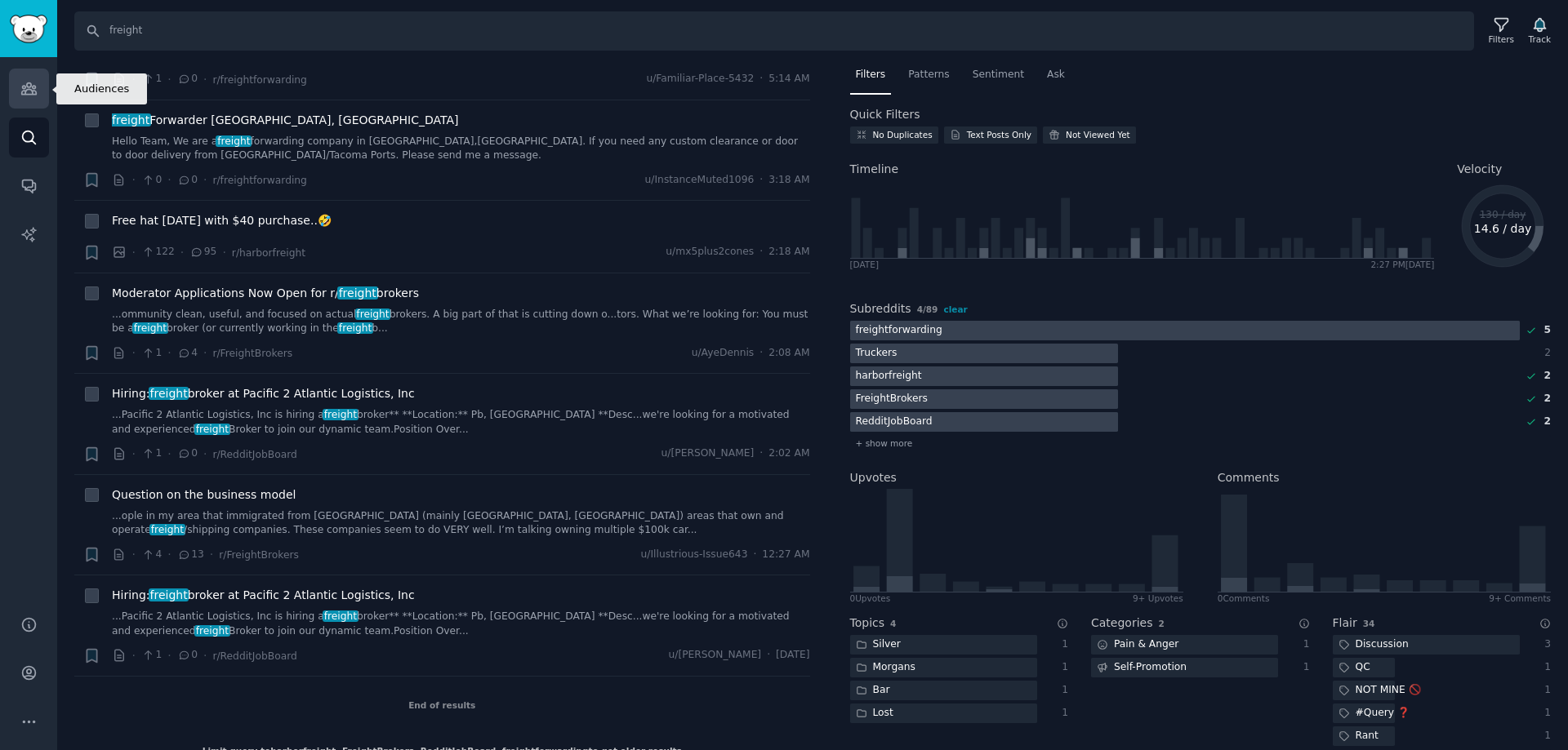
click at [27, 87] on icon "Sidebar" at bounding box center [28, 89] width 14 height 11
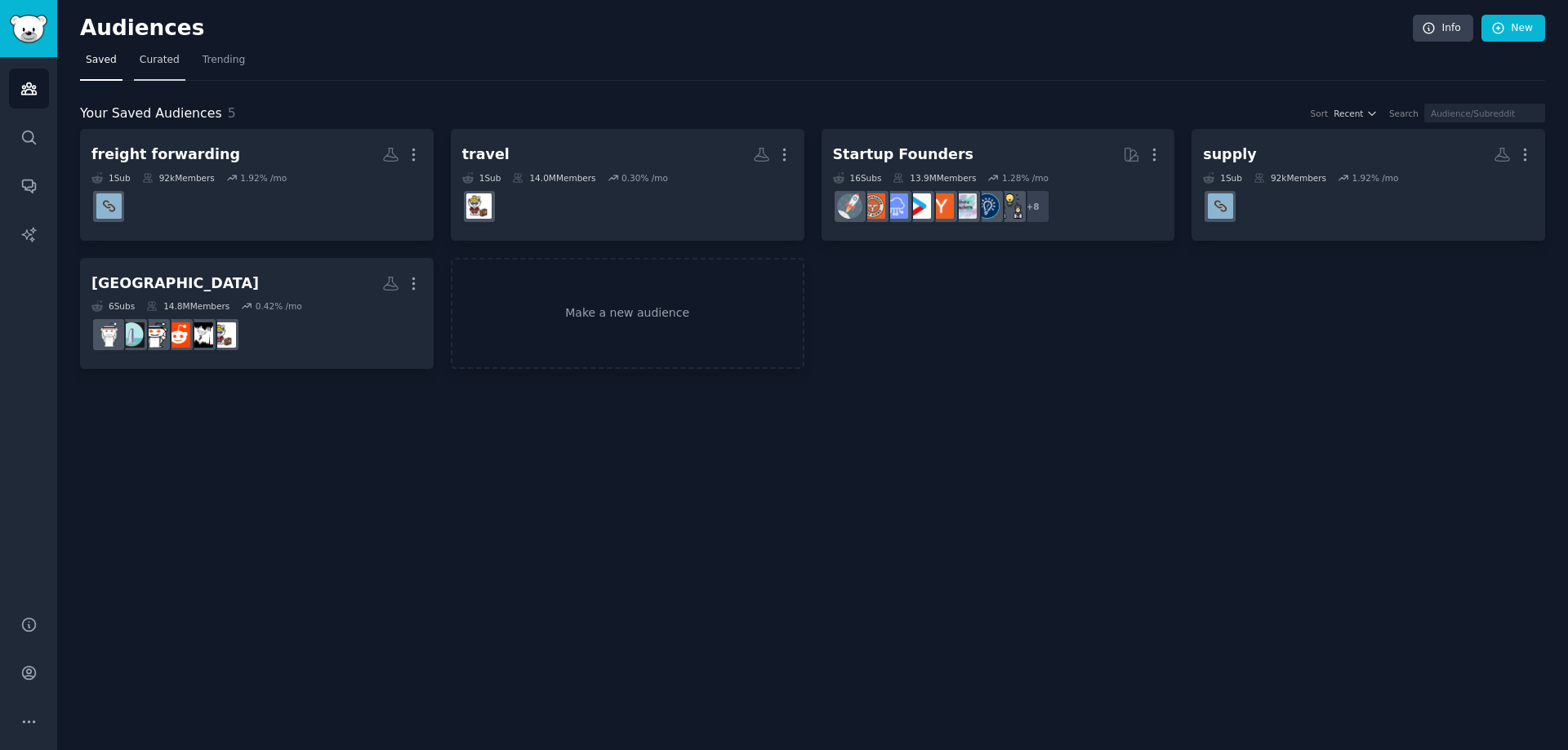
click at [154, 69] on link "Curated" at bounding box center [159, 64] width 51 height 33
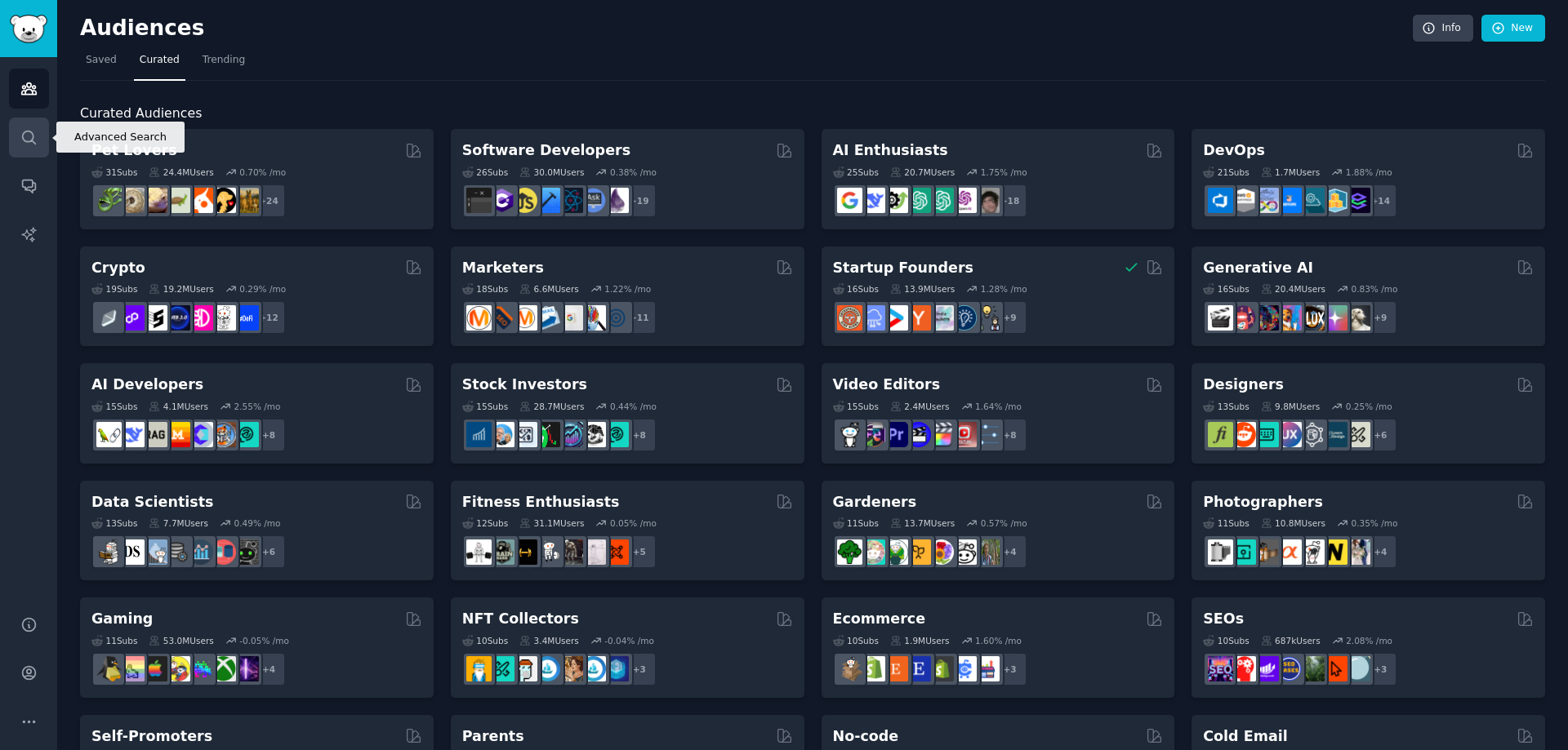
click at [30, 130] on icon "Sidebar" at bounding box center [29, 137] width 17 height 17
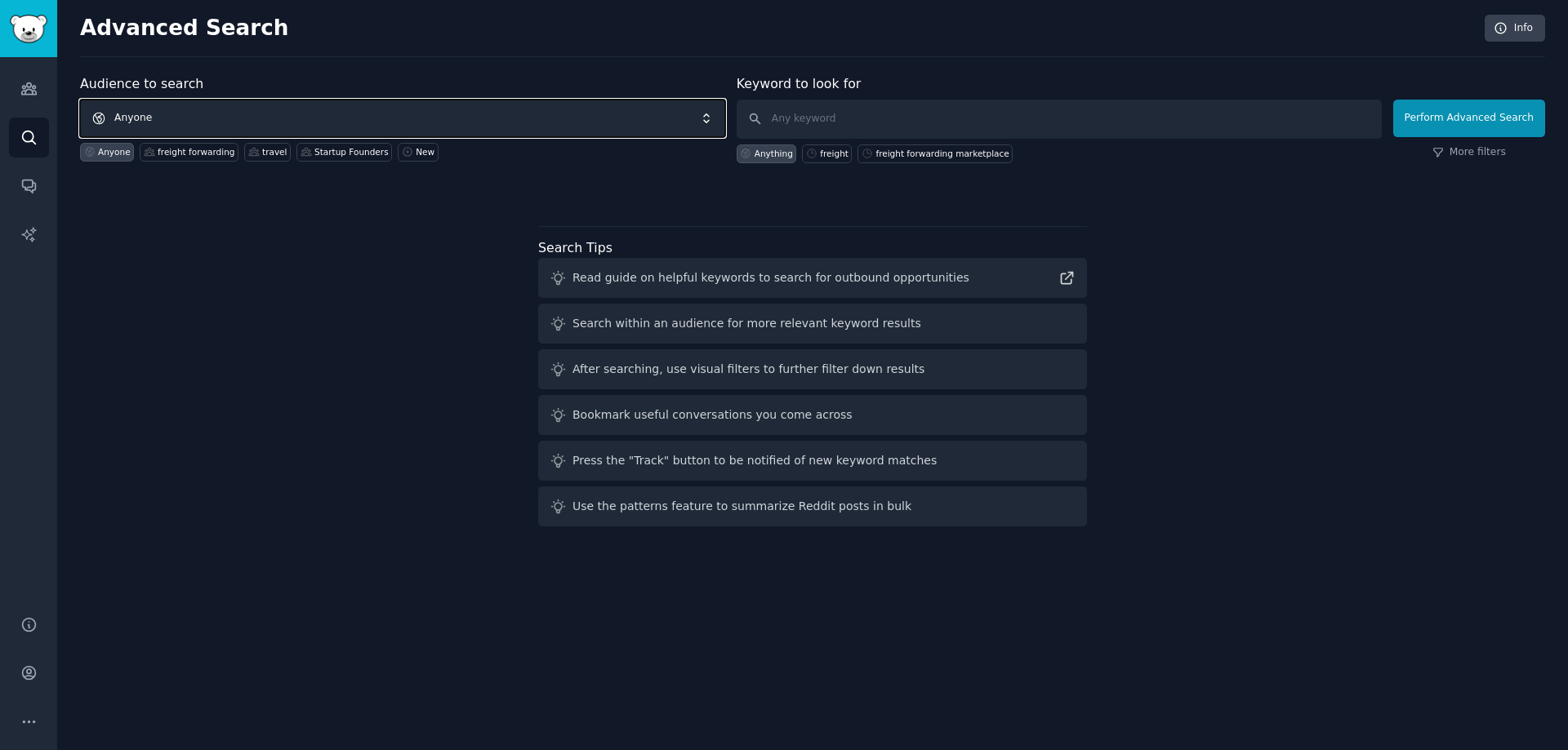
click at [413, 118] on span "Anyone" at bounding box center [402, 118] width 645 height 37
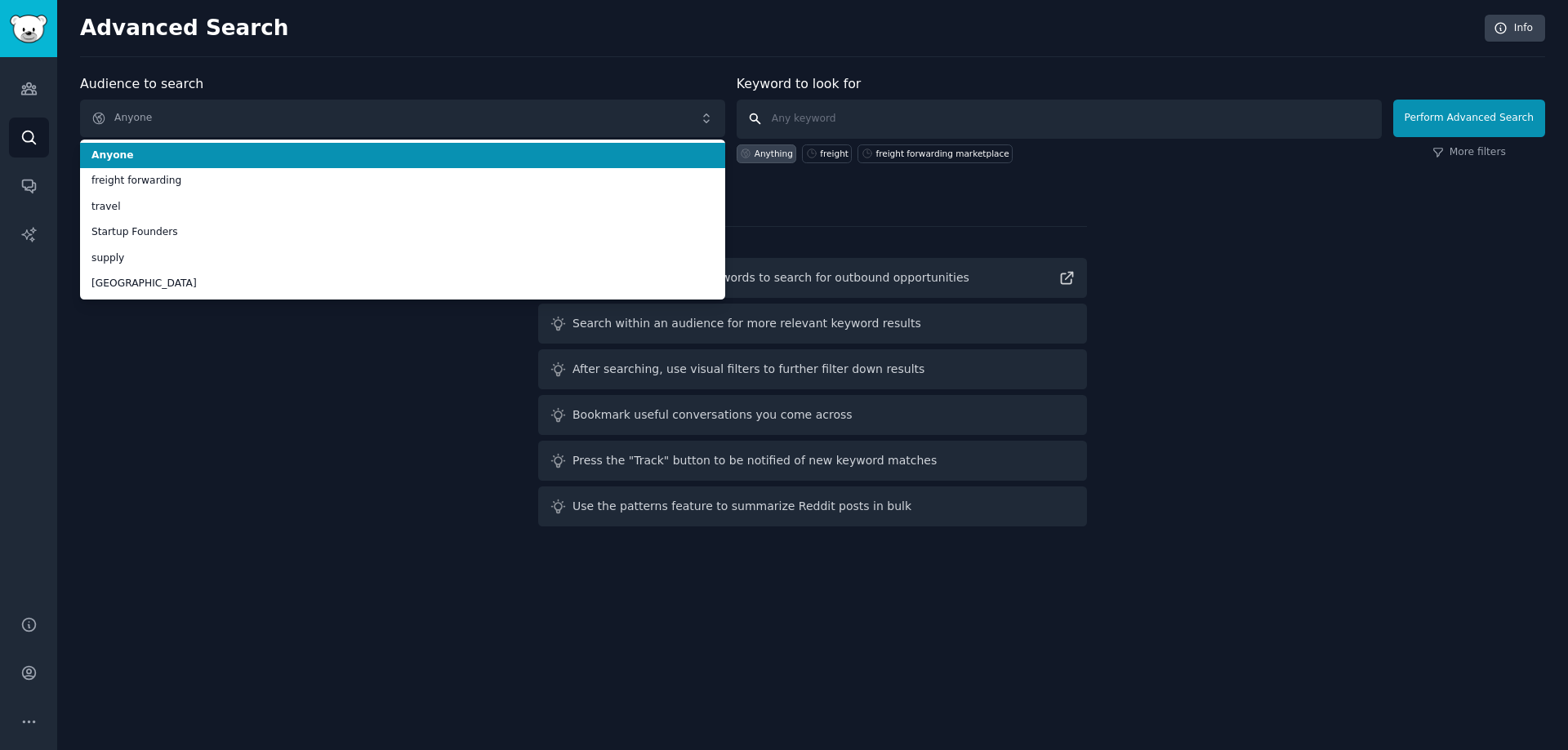
click at [768, 117] on input "text" at bounding box center [1059, 119] width 645 height 39
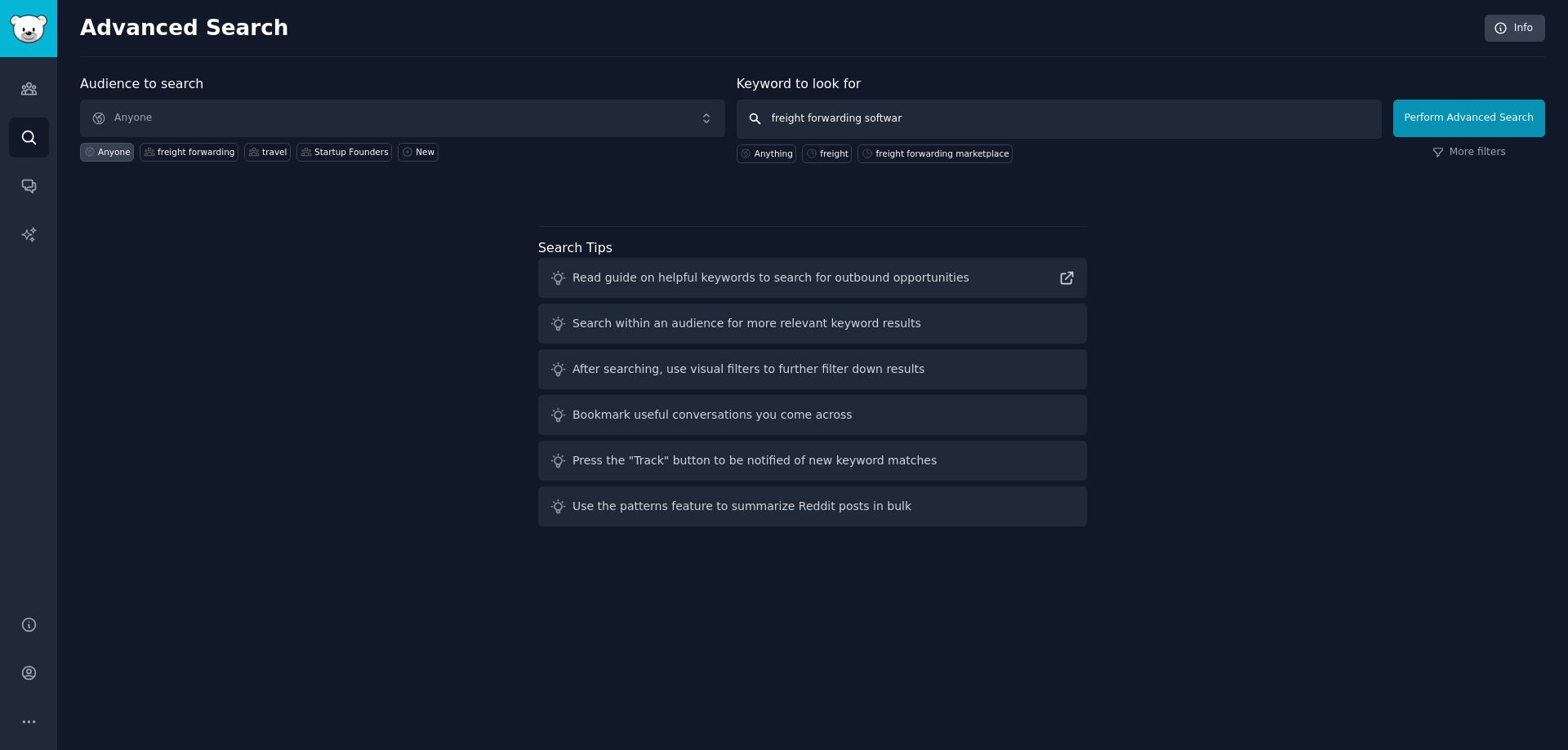
type input "freight forwarding software"
click button "Perform Advanced Search" at bounding box center [1469, 118] width 152 height 37
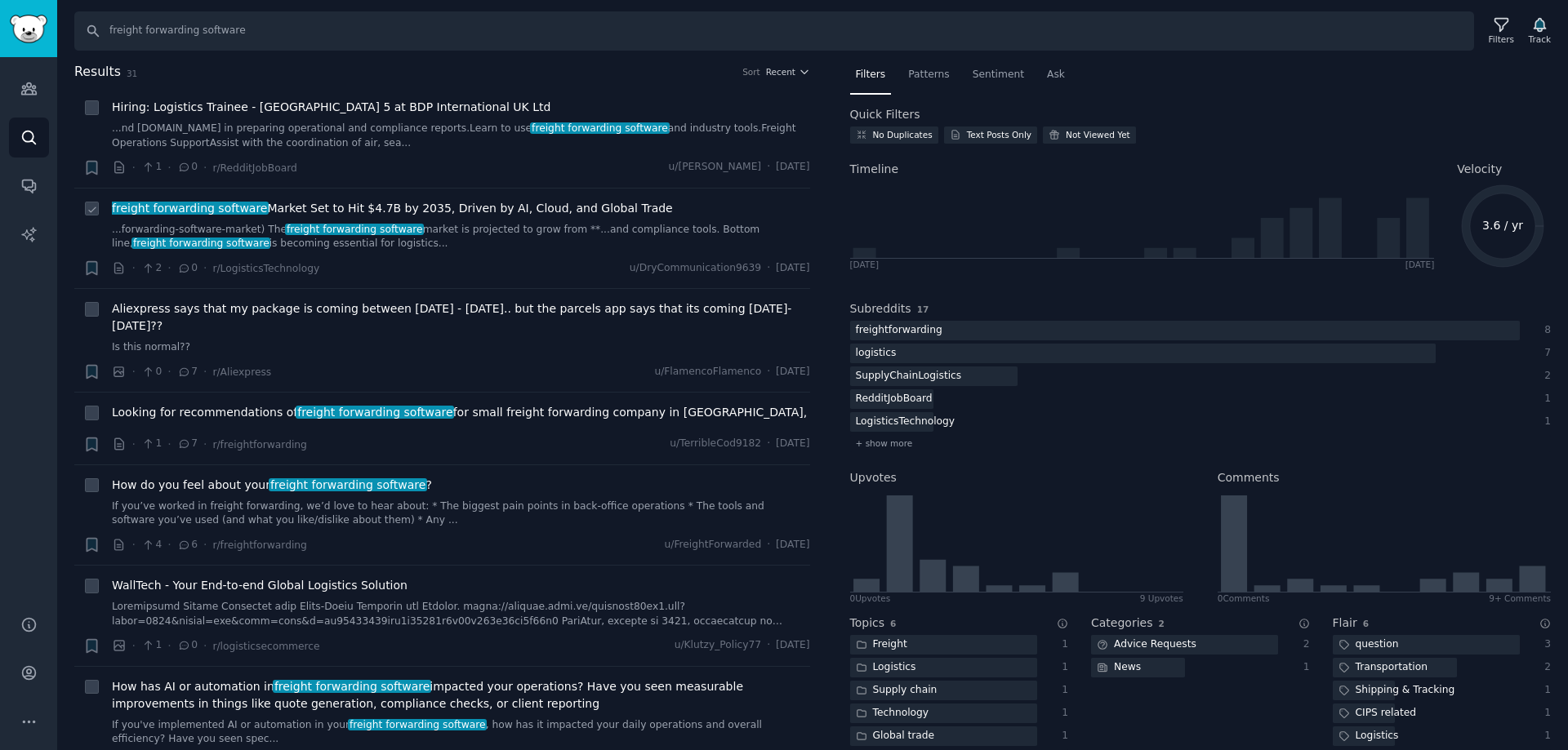
click at [381, 233] on span "freight forwarding software" at bounding box center [354, 229] width 139 height 11
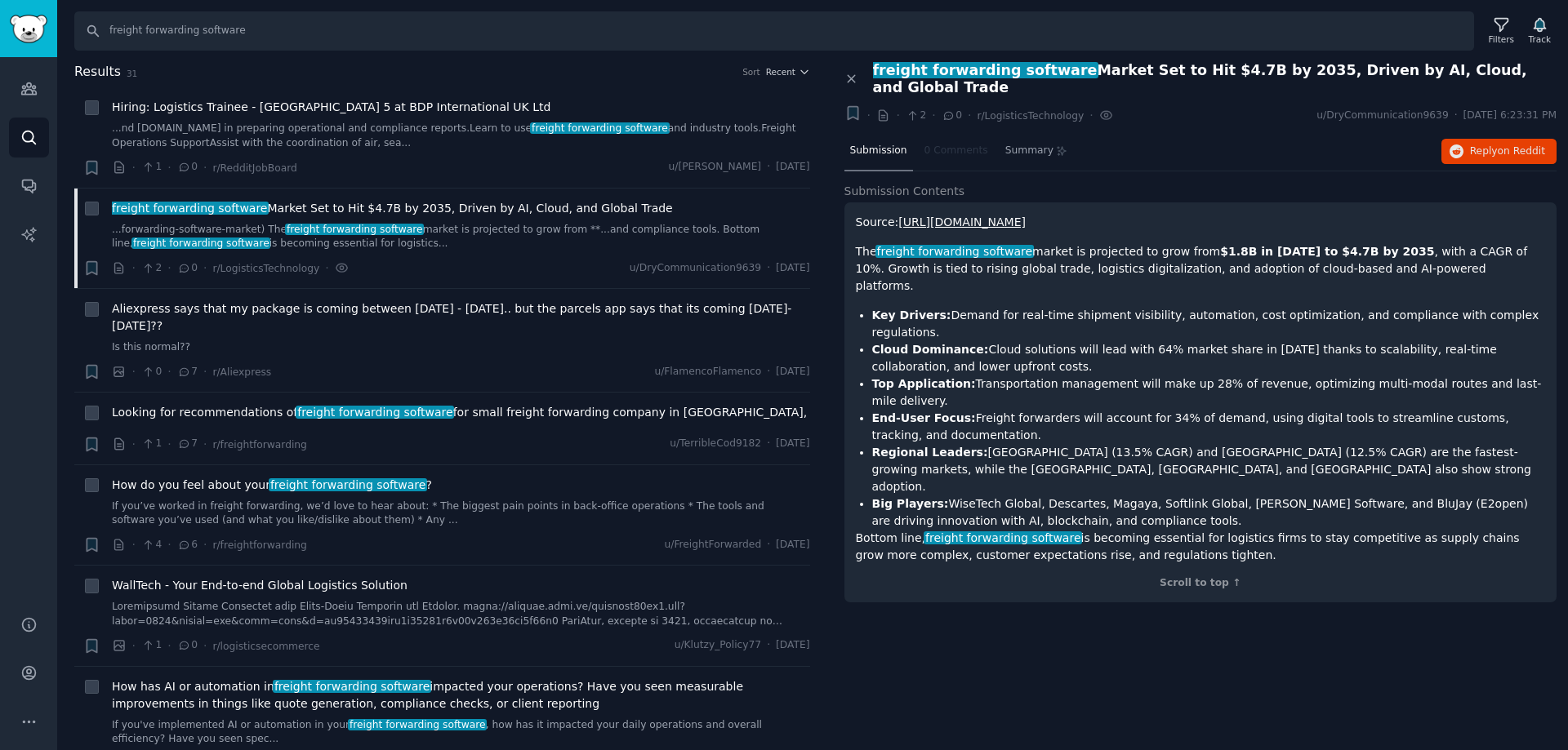
click at [1152, 245] on p "The freight forwarding software market is projected to grow from $1.8B in [DATE…" at bounding box center [1201, 269] width 690 height 51
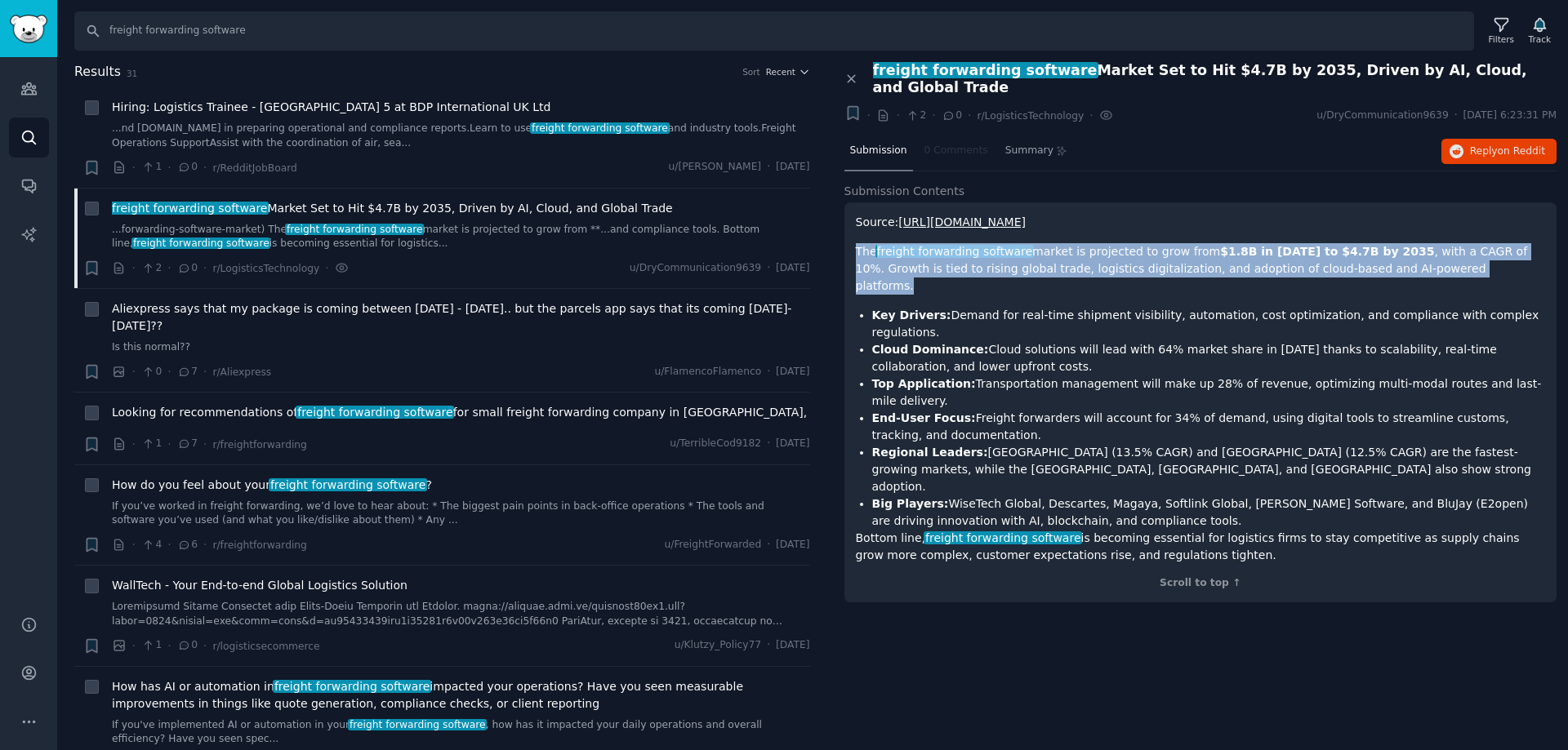
click at [1152, 245] on p "The freight forwarding software market is projected to grow from $1.8B in [DATE…" at bounding box center [1201, 269] width 690 height 51
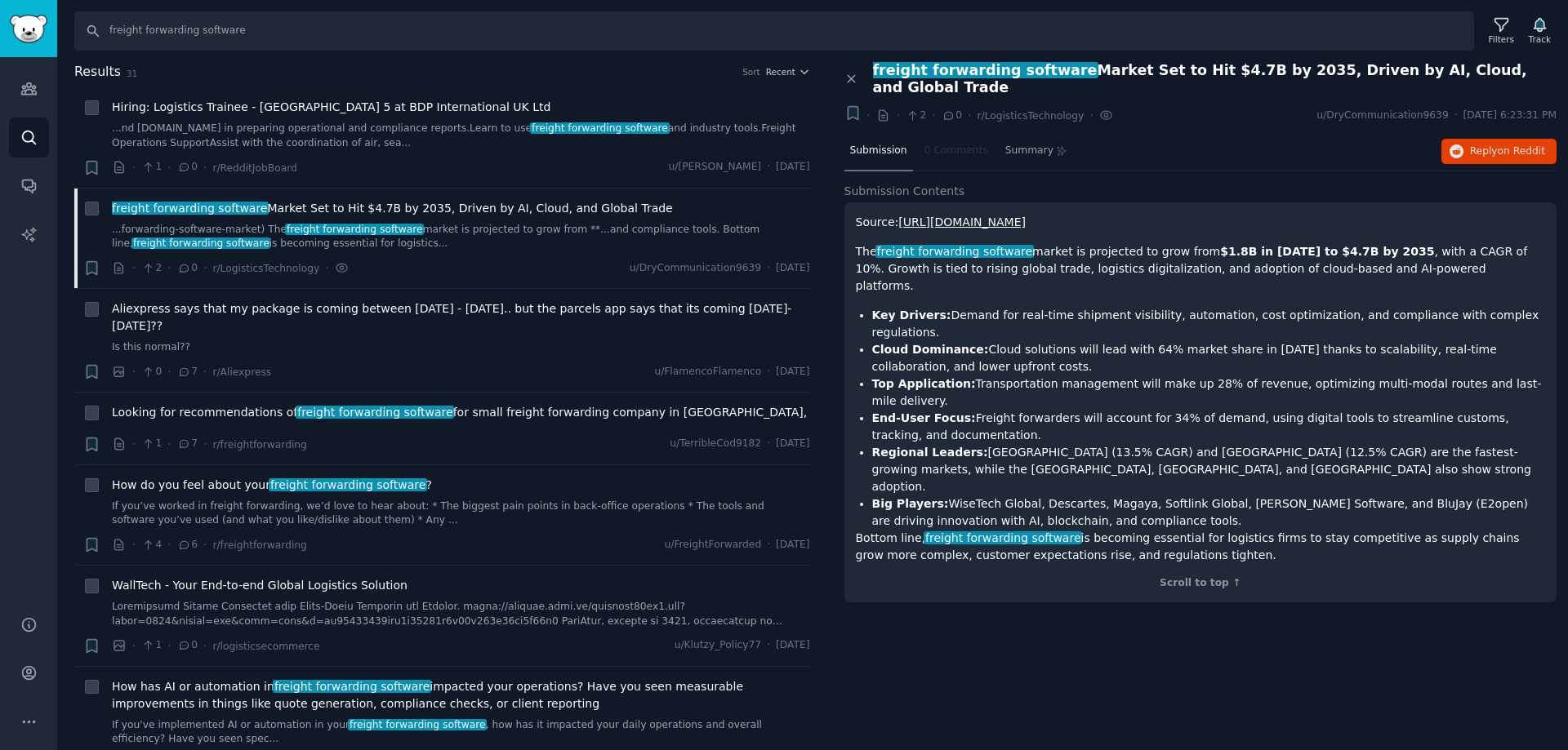
click at [905, 308] on strong "Key Drivers:" at bounding box center [911, 314] width 79 height 13
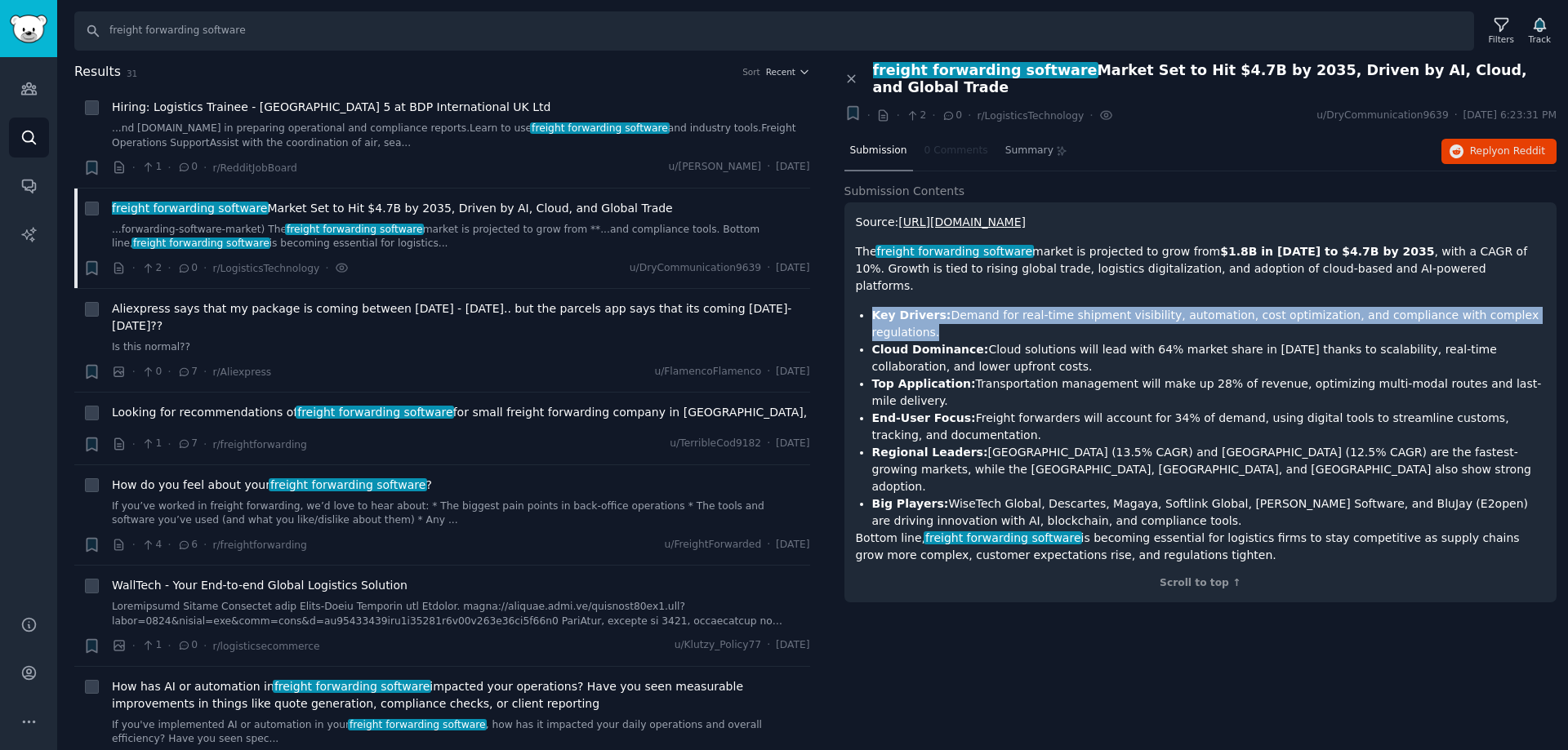
click at [905, 308] on strong "Key Drivers:" at bounding box center [911, 314] width 79 height 13
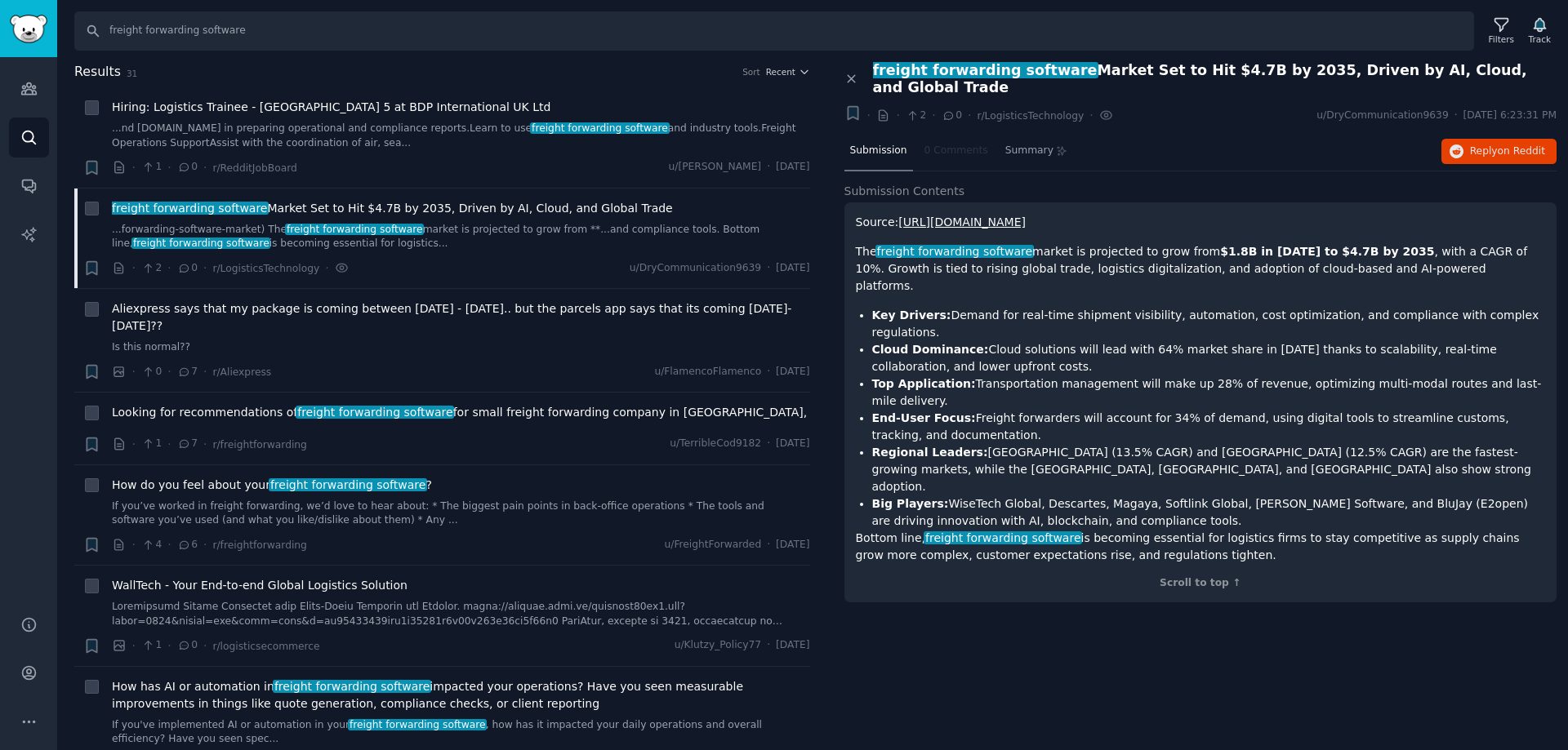
click at [939, 409] on li "End-User Focus: Freight forwarders will account for 34% of demand, using digita…" at bounding box center [1209, 427] width 674 height 34
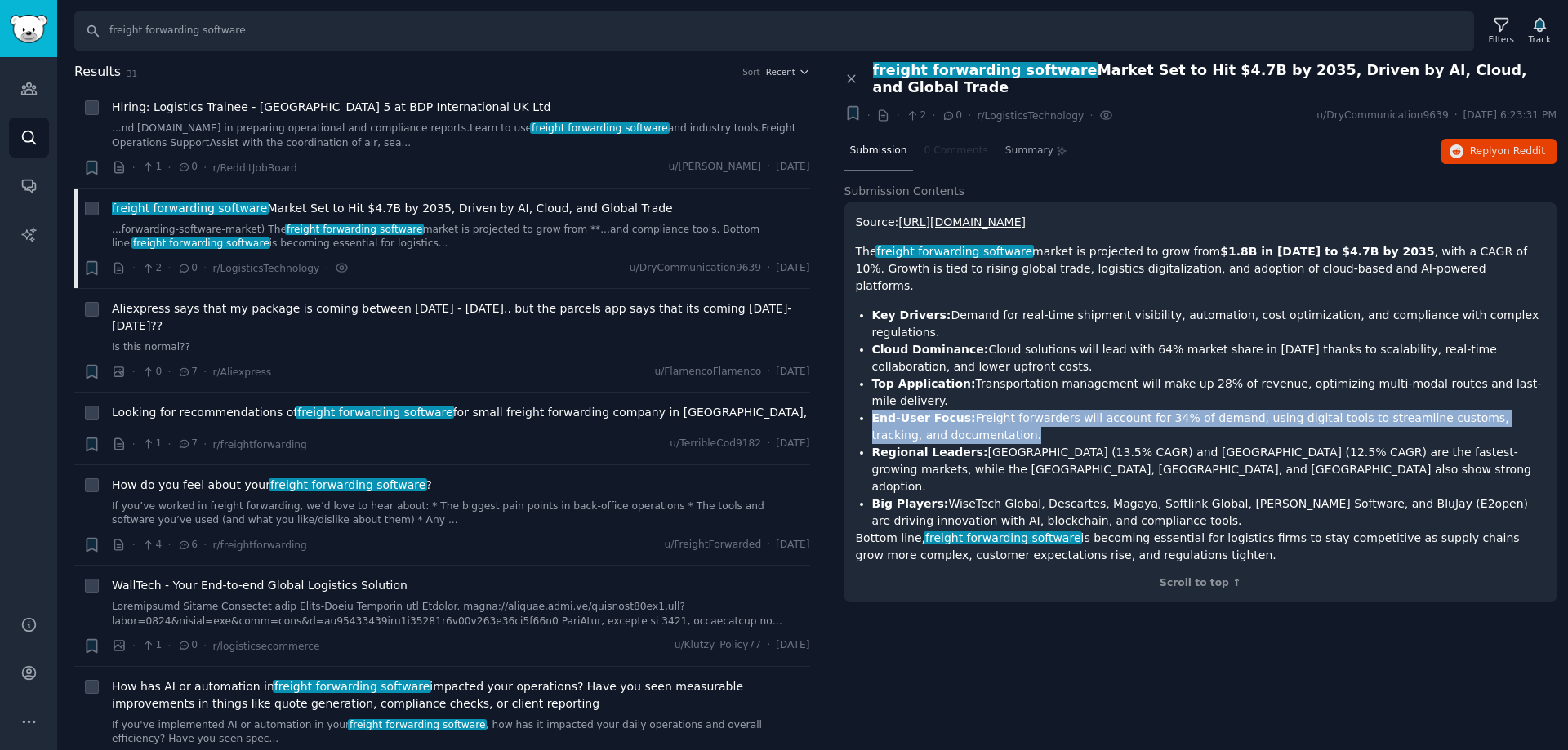
click at [939, 409] on li "End-User Focus: Freight forwarders will account for 34% of demand, using digita…" at bounding box center [1209, 427] width 674 height 34
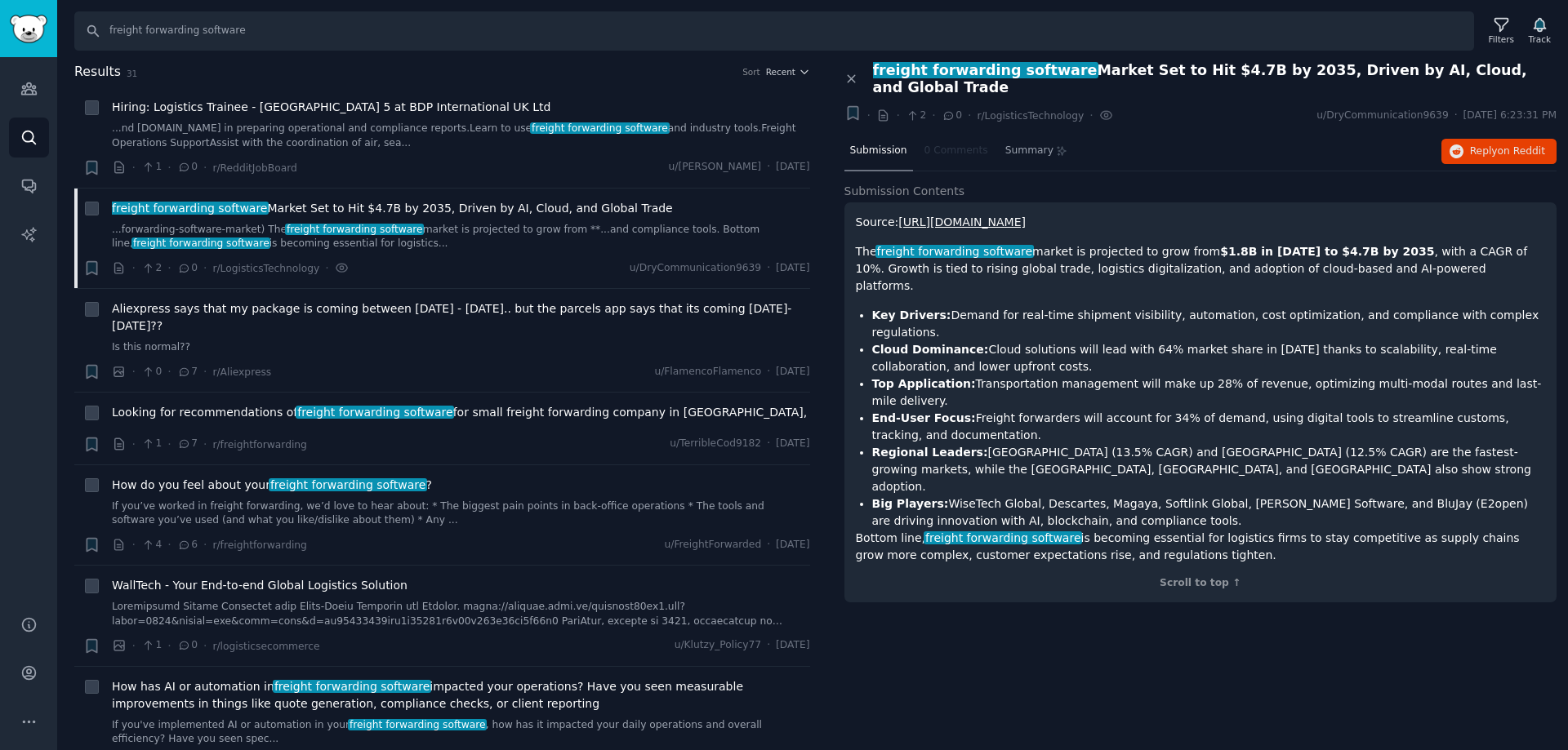
click at [1152, 375] on li "Top Application: Transportation management will make up 28% of revenue, optimiz…" at bounding box center [1209, 392] width 674 height 34
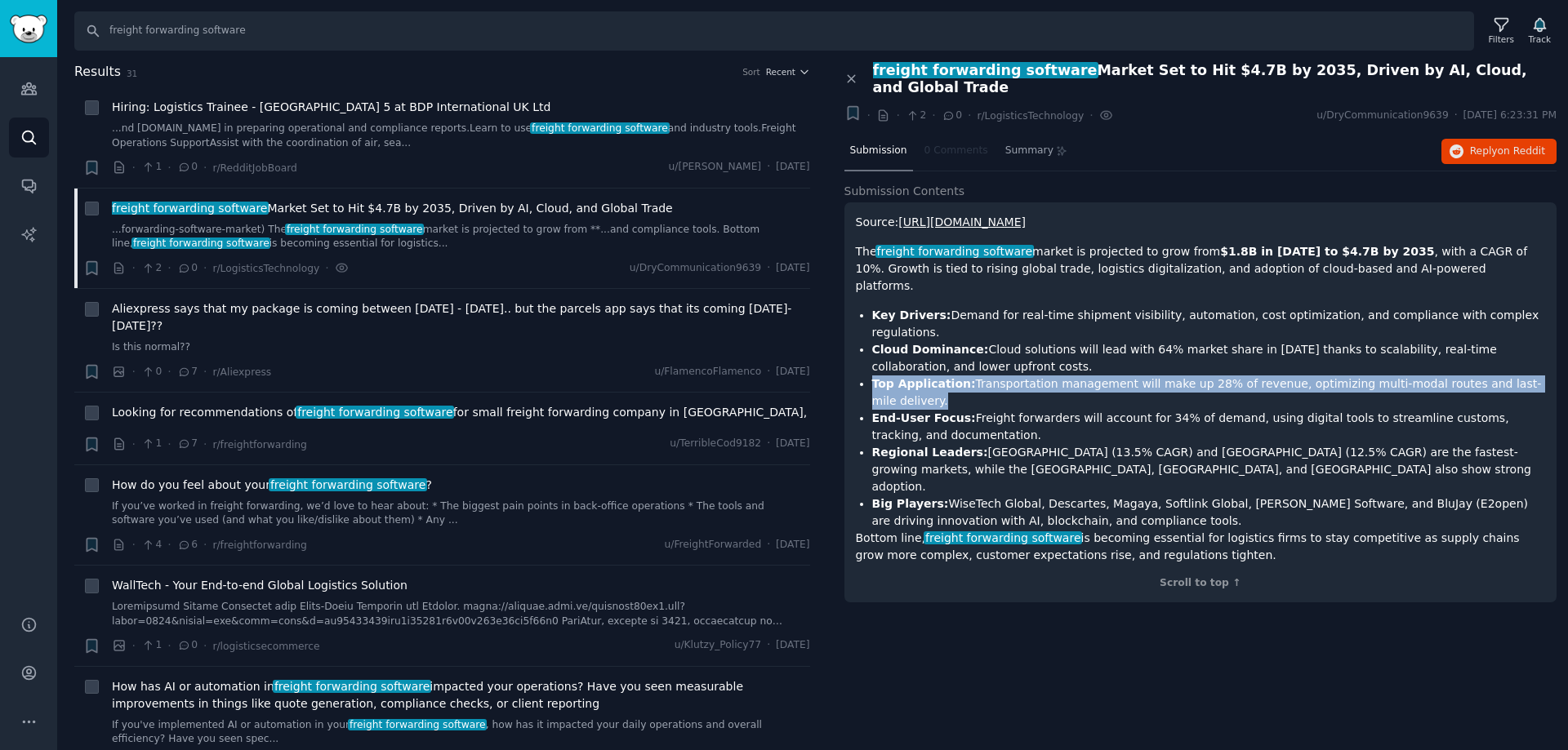
click at [1152, 375] on li "Top Application: Transportation management will make up 28% of revenue, optimiz…" at bounding box center [1209, 392] width 674 height 34
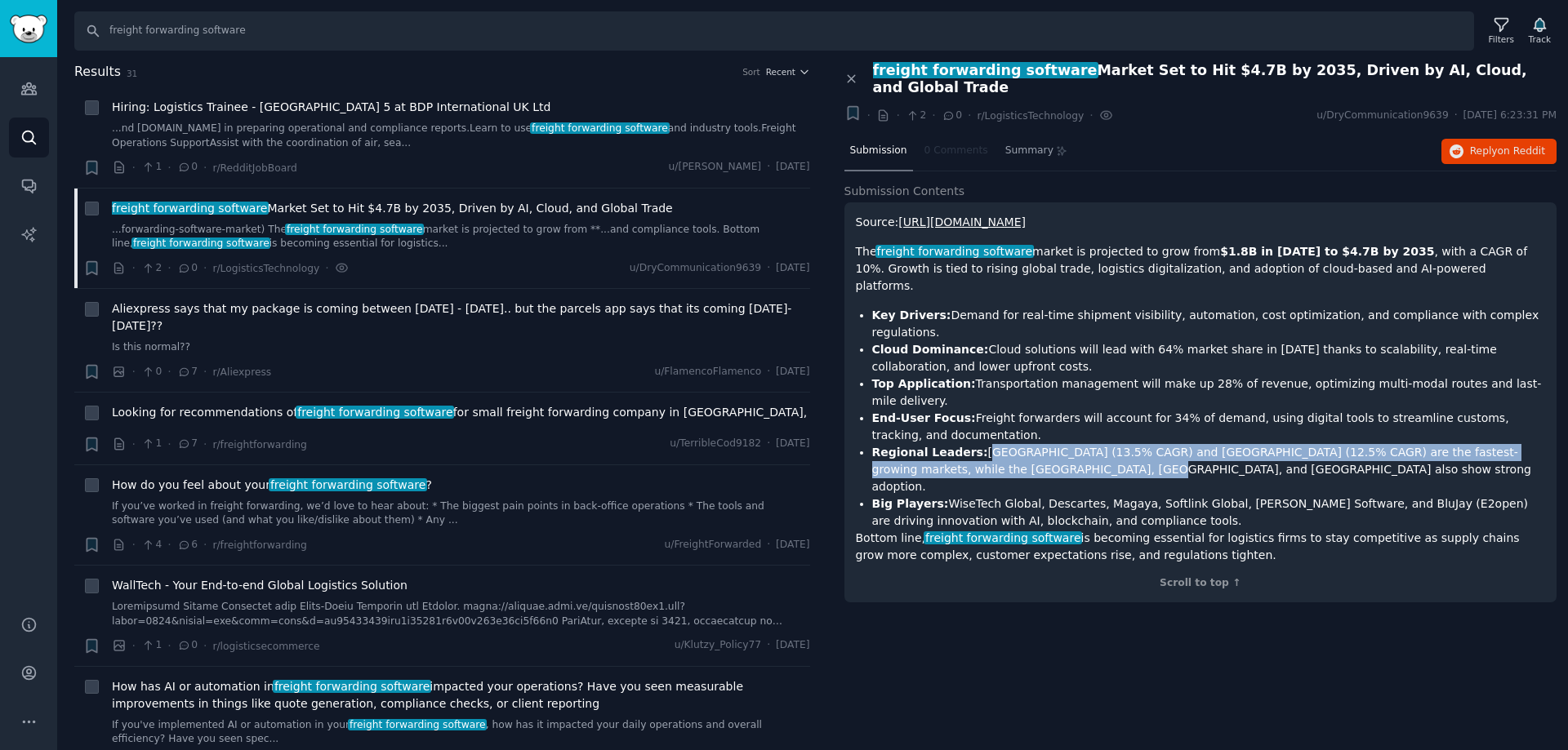
drag, startPoint x: 970, startPoint y: 387, endPoint x: 1212, endPoint y: 404, distance: 242.6
click at [1215, 444] on li "Regional Leaders: [GEOGRAPHIC_DATA] (13.5% CAGR) and [GEOGRAPHIC_DATA] (12.5% C…" at bounding box center [1209, 470] width 674 height 51
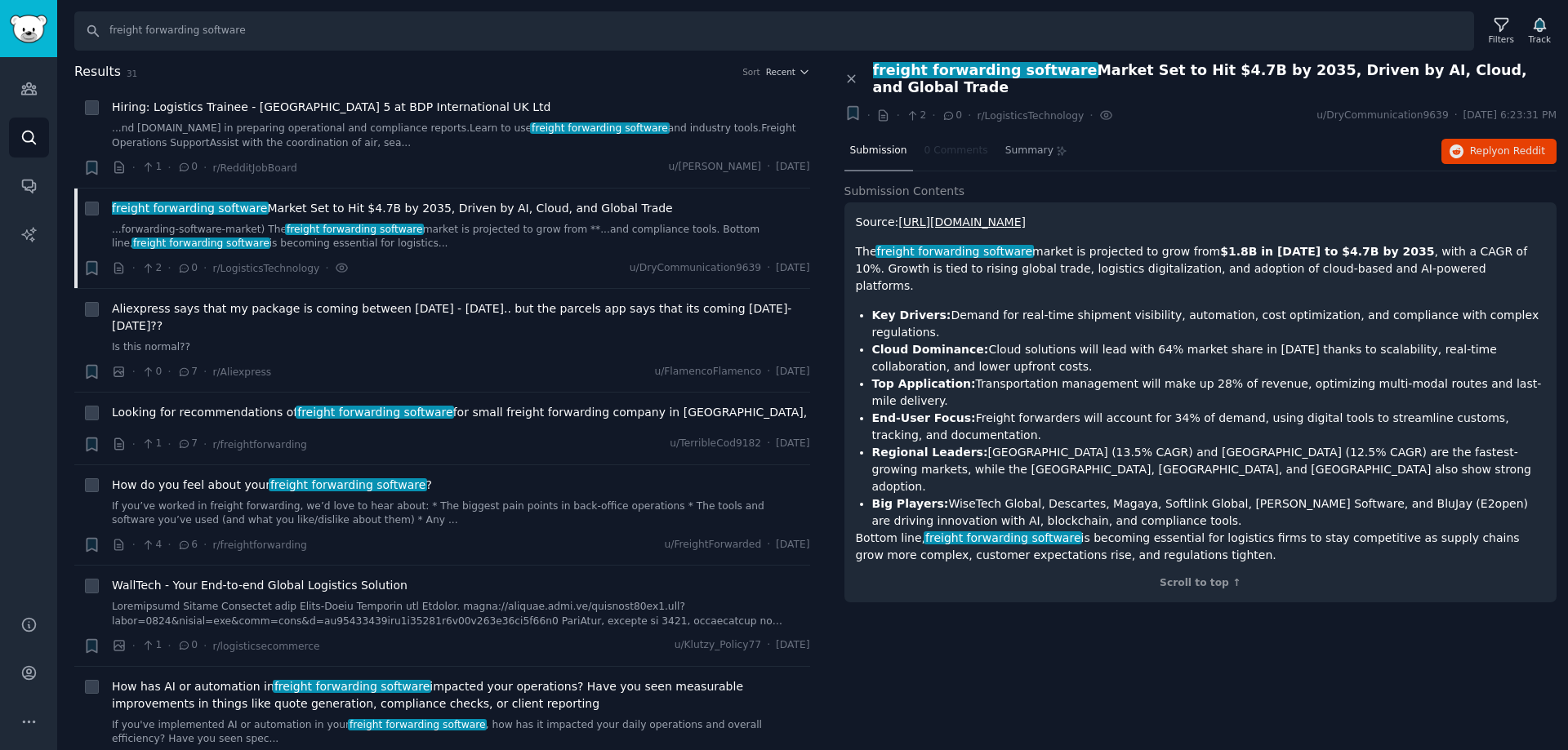
click at [1155, 495] on li "Big Players: WiseTech Global, Descartes, Magaya, Softlink Global, [PERSON_NAME]…" at bounding box center [1209, 512] width 674 height 34
click at [1140, 444] on li "Regional Leaders: [GEOGRAPHIC_DATA] (13.5% CAGR) and [GEOGRAPHIC_DATA] (12.5% C…" at bounding box center [1209, 470] width 674 height 51
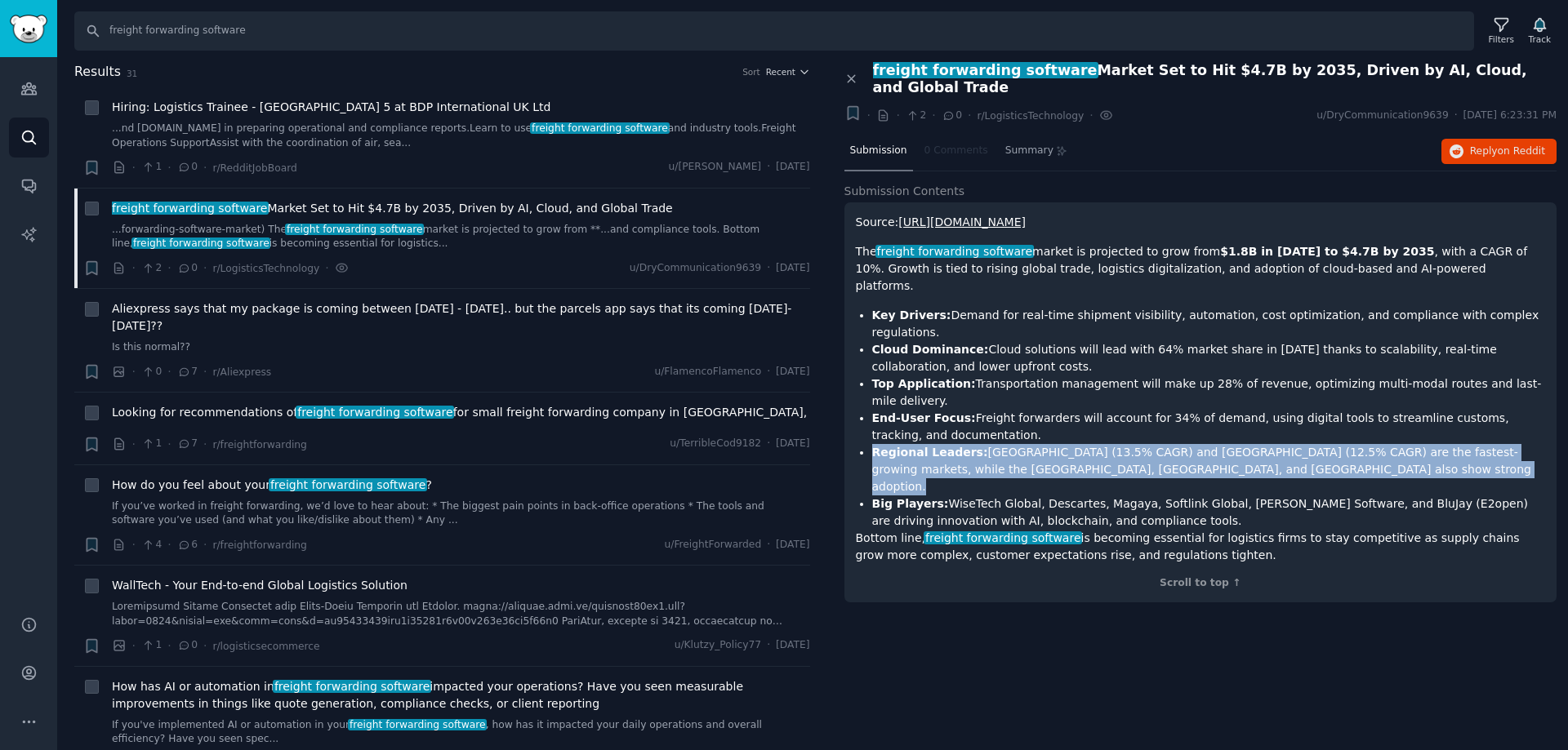
click at [1140, 444] on li "Regional Leaders: [GEOGRAPHIC_DATA] (13.5% CAGR) and [GEOGRAPHIC_DATA] (12.5% C…" at bounding box center [1209, 470] width 674 height 51
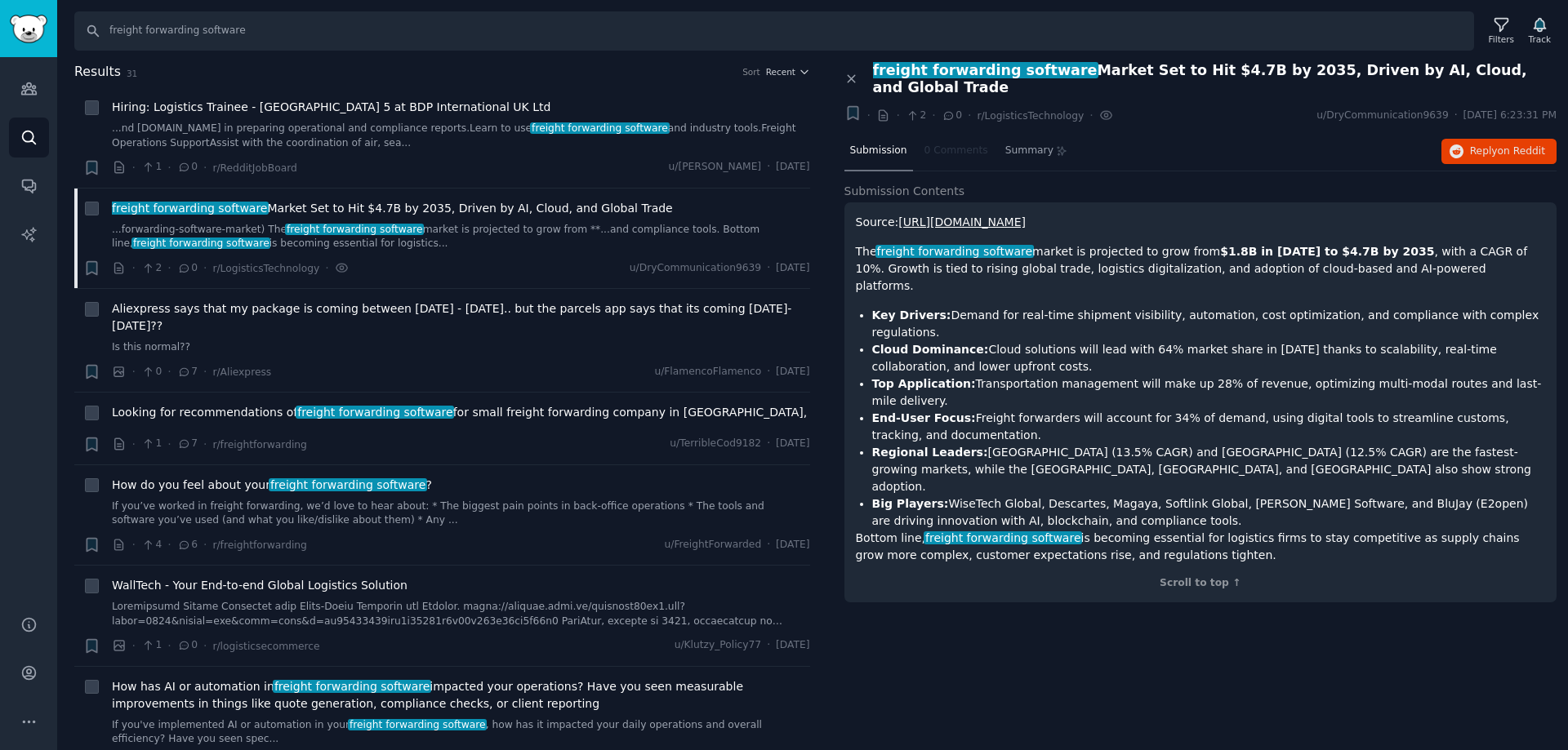
click at [1156, 495] on li "Big Players: WiseTech Global, Descartes, Magaya, Softlink Global, [PERSON_NAME]…" at bounding box center [1209, 512] width 674 height 34
click at [1157, 495] on li "Big Players: WiseTech Global, Descartes, Magaya, Softlink Global, [PERSON_NAME]…" at bounding box center [1209, 512] width 674 height 34
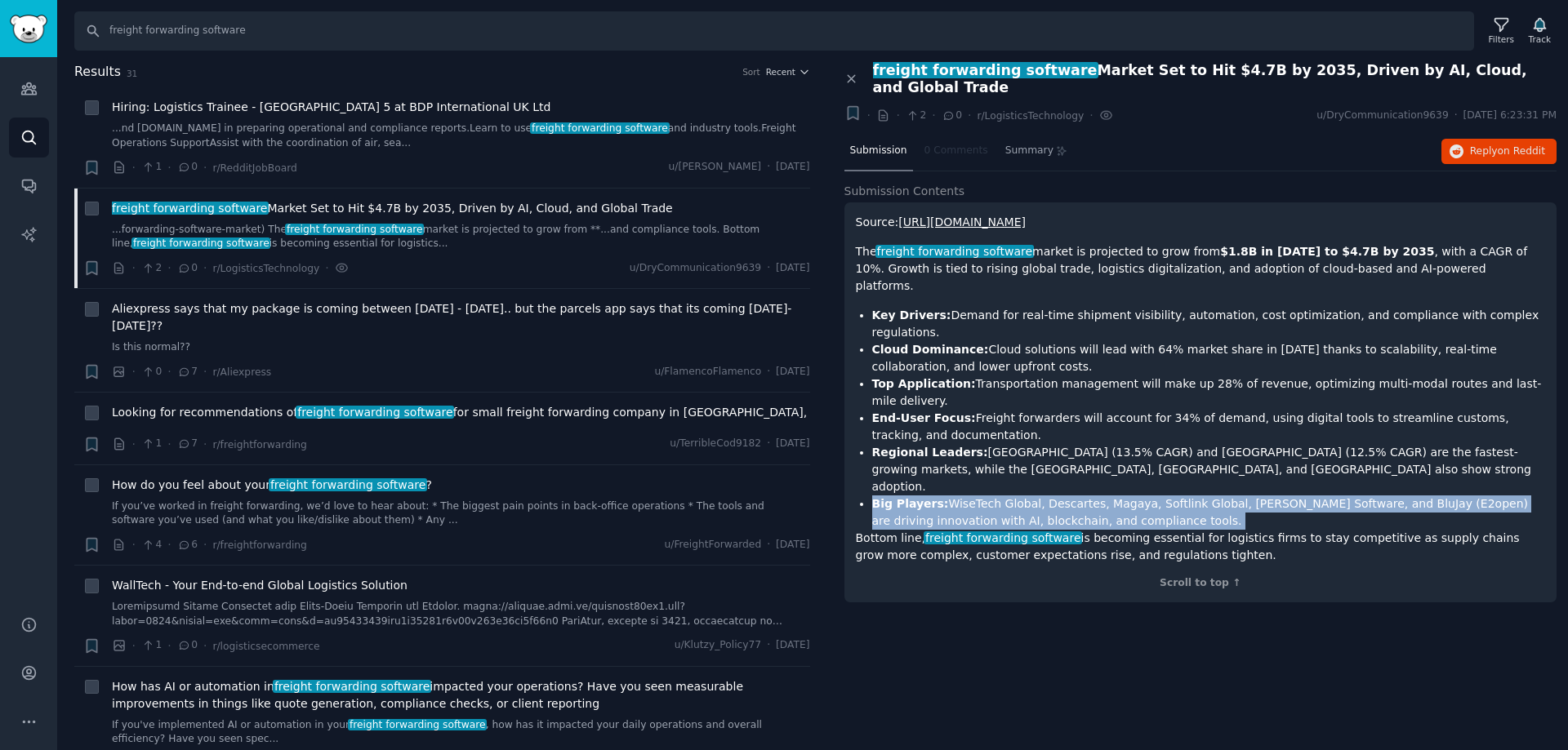
click at [1157, 495] on li "Big Players: WiseTech Global, Descartes, Magaya, Softlink Global, [PERSON_NAME]…" at bounding box center [1209, 512] width 674 height 34
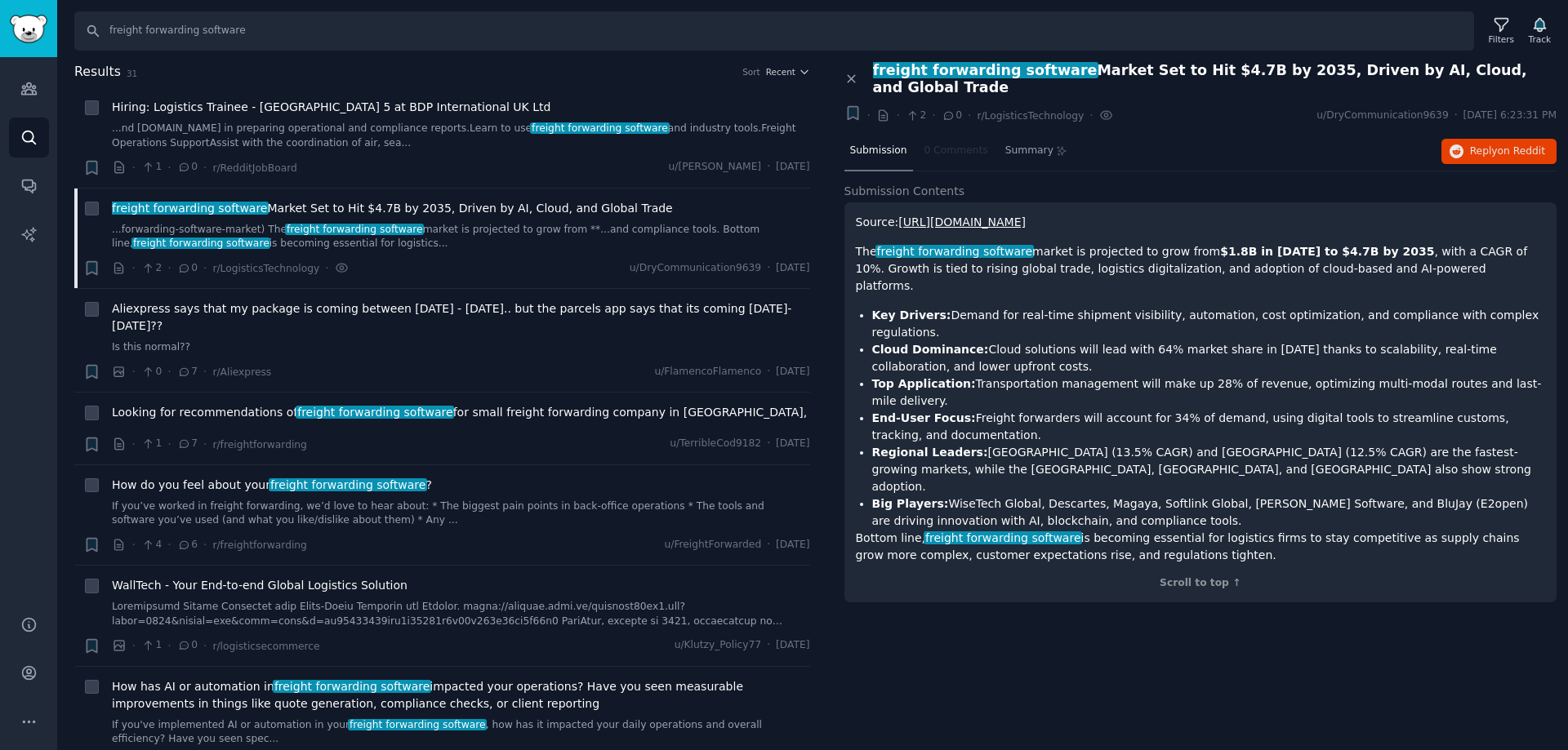
click at [986, 444] on li "Regional Leaders: [GEOGRAPHIC_DATA] (13.5% CAGR) and [GEOGRAPHIC_DATA] (12.5% C…" at bounding box center [1209, 470] width 674 height 51
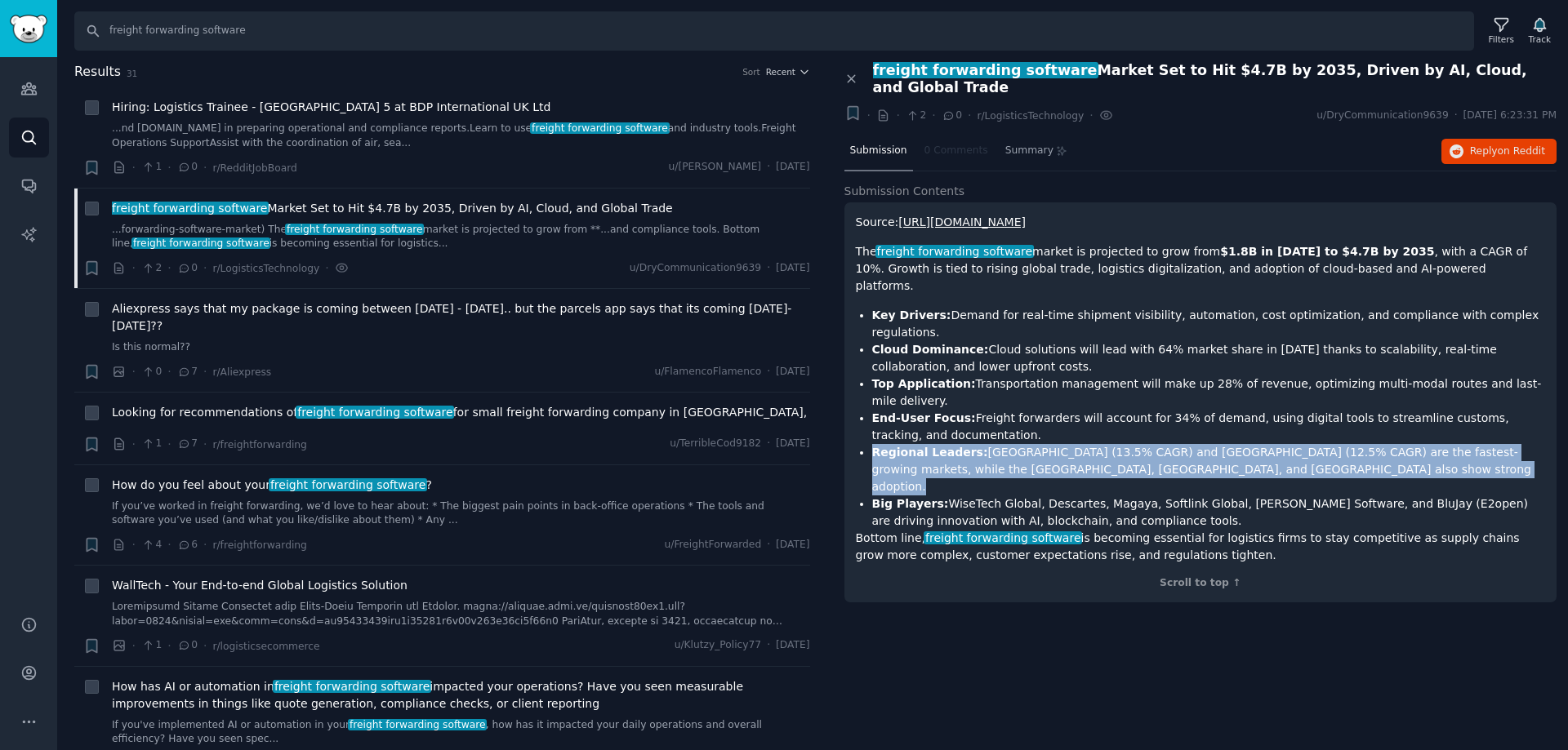
click at [986, 444] on li "Regional Leaders: [GEOGRAPHIC_DATA] (13.5% CAGR) and [GEOGRAPHIC_DATA] (12.5% C…" at bounding box center [1209, 470] width 674 height 51
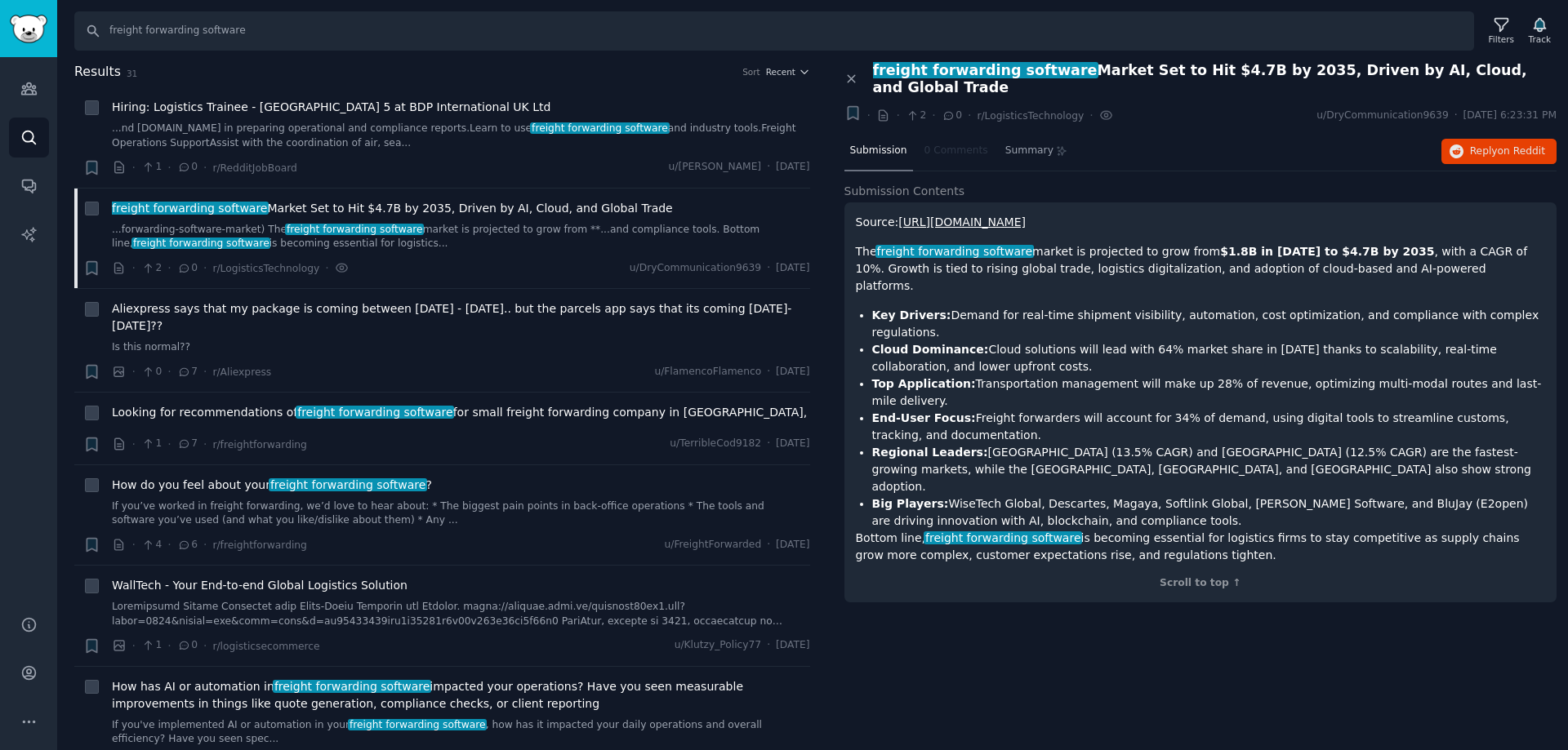
click at [957, 495] on li "Big Players: WiseTech Global, Descartes, Magaya, Softlink Global, [PERSON_NAME]…" at bounding box center [1209, 512] width 674 height 34
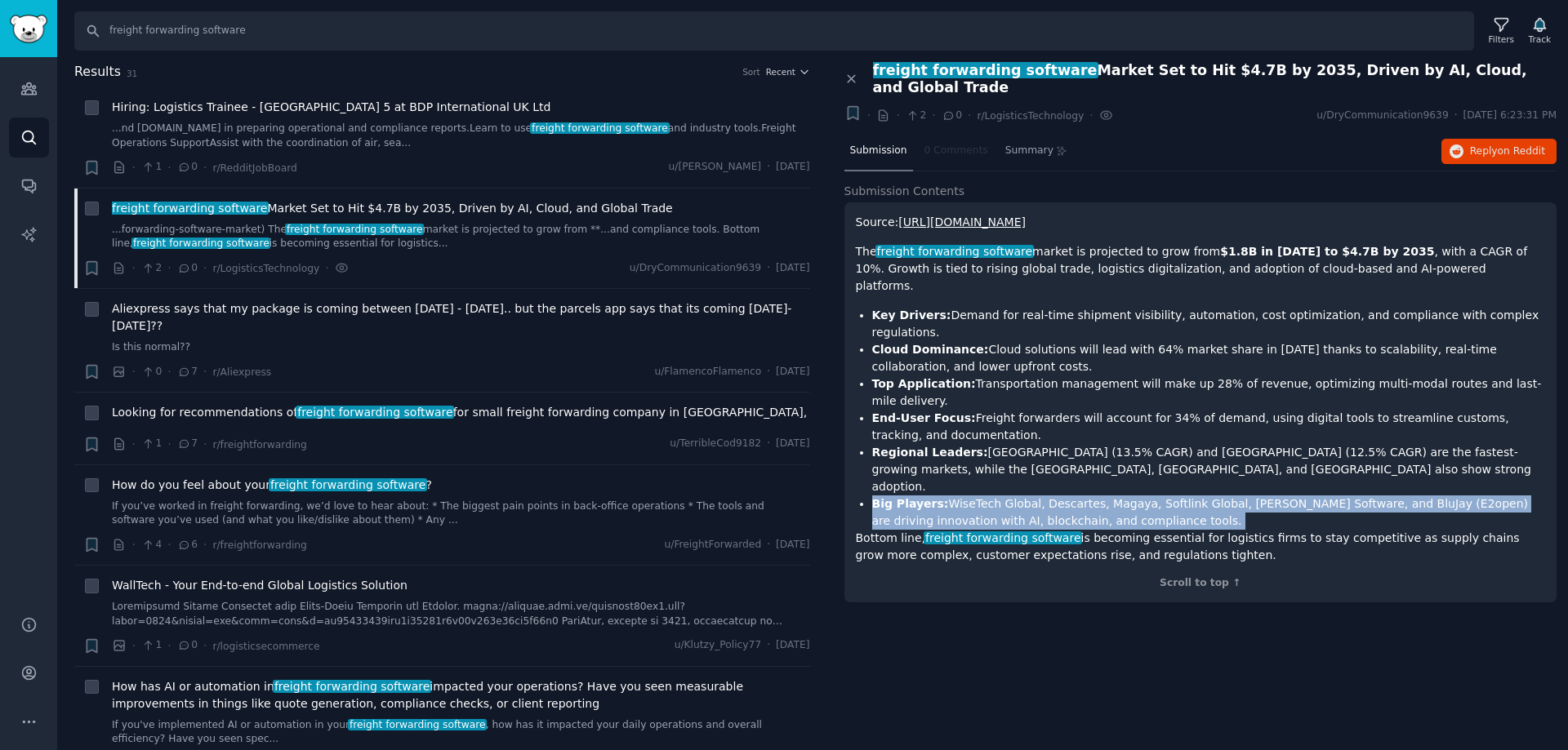
click at [957, 495] on li "Big Players: WiseTech Global, Descartes, Magaya, Softlink Global, [PERSON_NAME]…" at bounding box center [1209, 512] width 674 height 34
click at [1068, 495] on li "Big Players: WiseTech Global, Descartes, Magaya, Softlink Global, [PERSON_NAME]…" at bounding box center [1209, 512] width 674 height 34
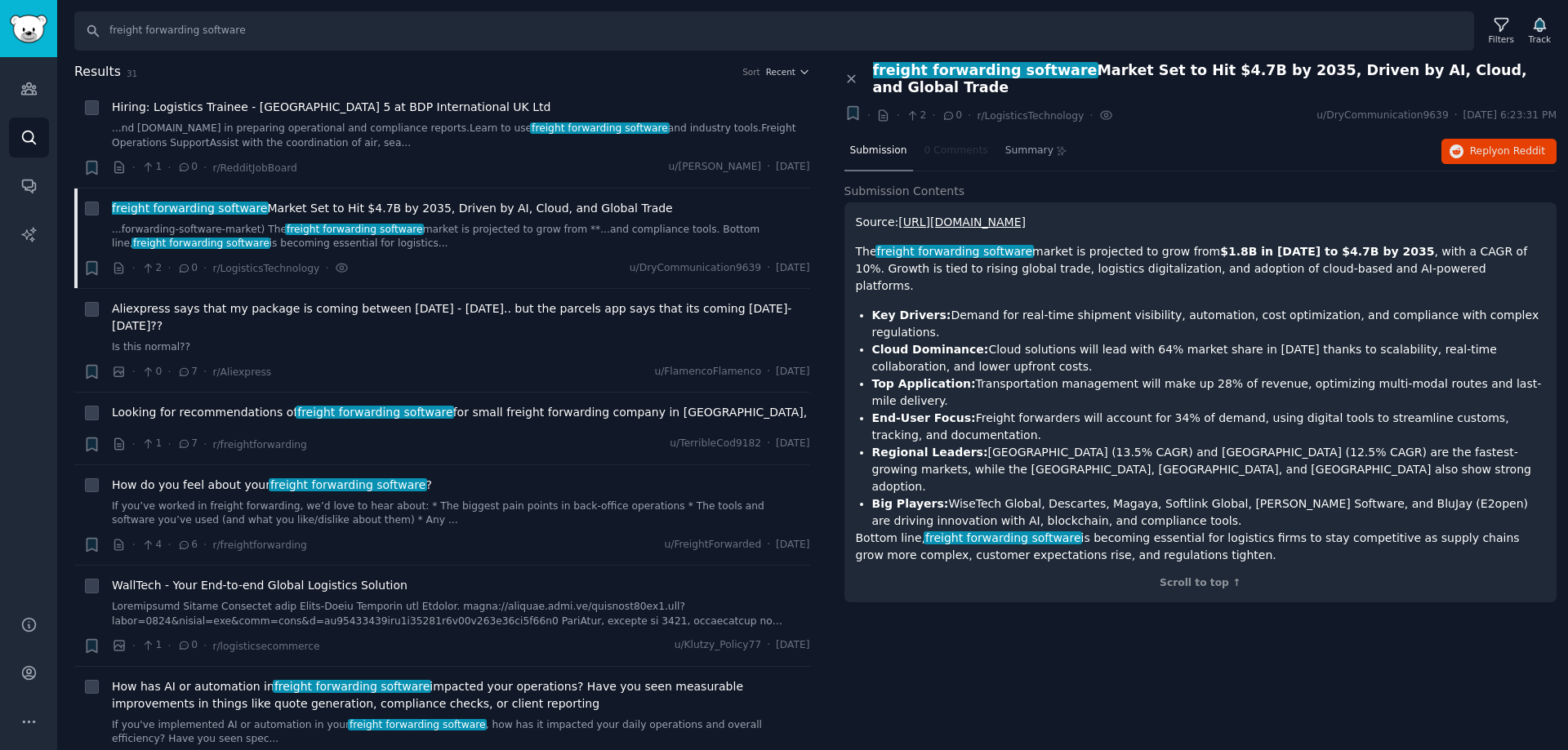
click at [1098, 495] on li "Big Players: WiseTech Global, Descartes, Magaya, Softlink Global, [PERSON_NAME]…" at bounding box center [1209, 512] width 674 height 34
click at [1193, 495] on li "Big Players: WiseTech Global, Descartes, Magaya, Softlink Global, [PERSON_NAME]…" at bounding box center [1209, 512] width 674 height 34
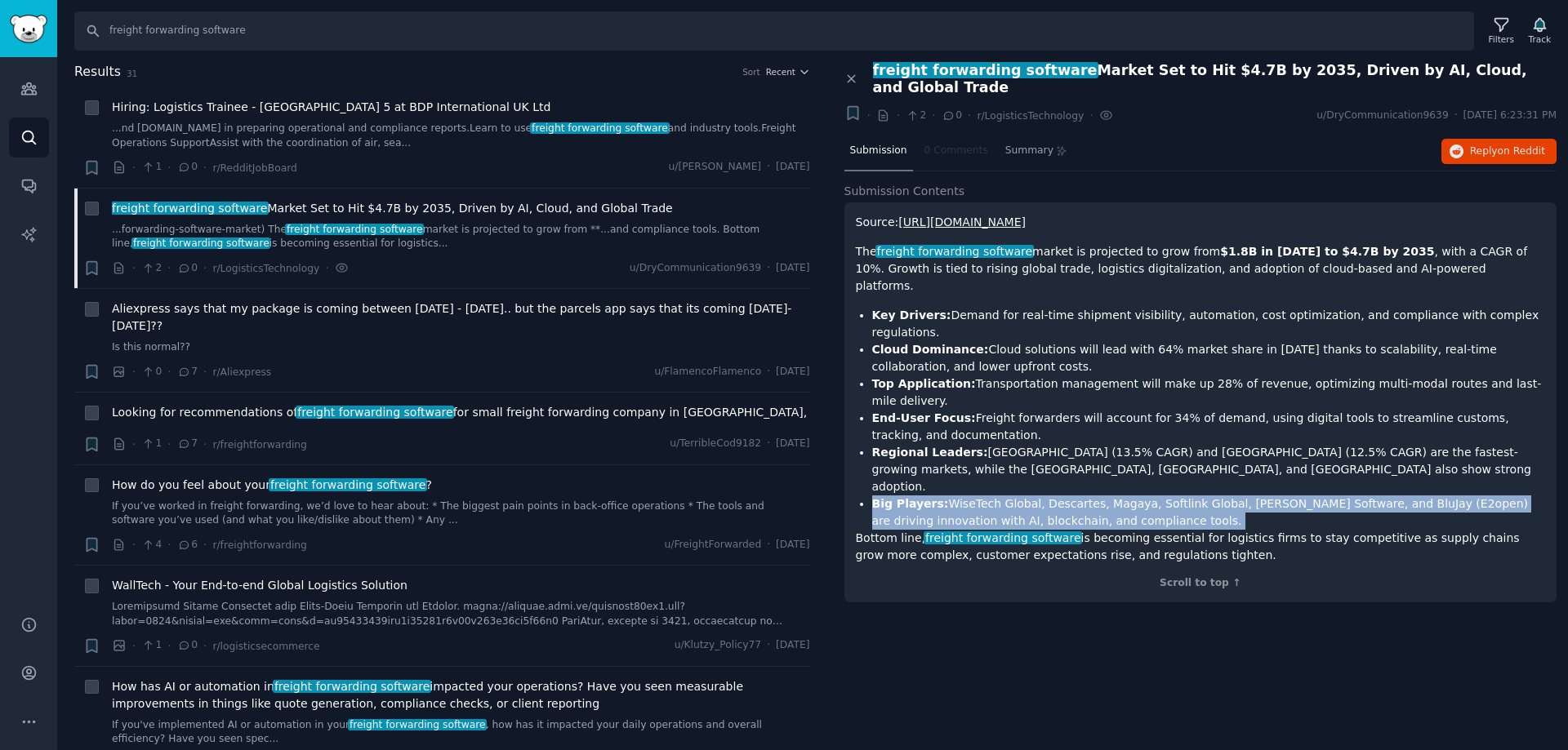
click at [1193, 495] on li "Big Players: WiseTech Global, Descartes, Magaya, Softlink Global, [PERSON_NAME]…" at bounding box center [1209, 512] width 674 height 34
click at [1013, 495] on li "Big Players: WiseTech Global, Descartes, Magaya, Softlink Global, [PERSON_NAME]…" at bounding box center [1209, 512] width 674 height 34
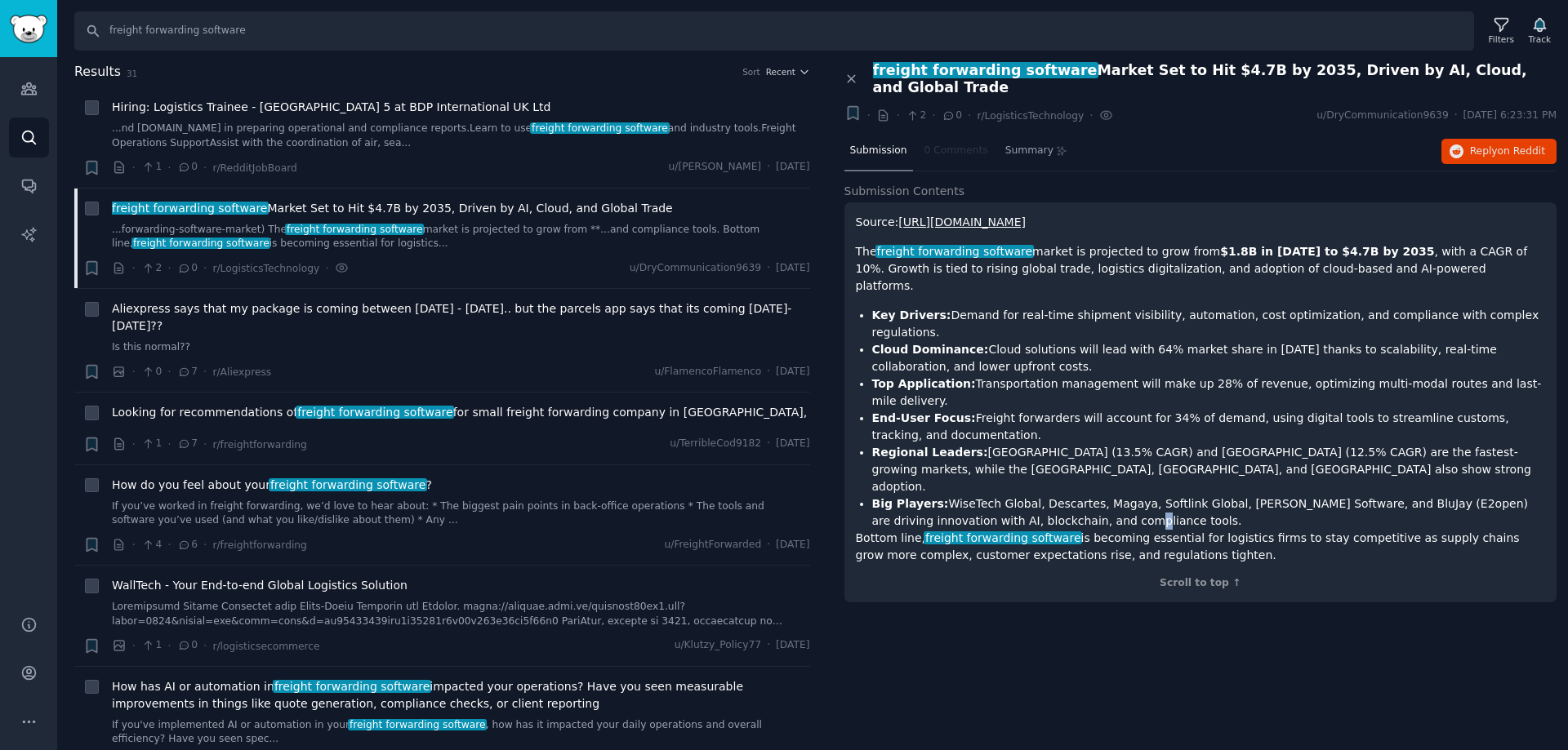
click at [1013, 495] on li "Big Players: WiseTech Global, Descartes, Magaya, Softlink Global, [PERSON_NAME]…" at bounding box center [1209, 512] width 674 height 34
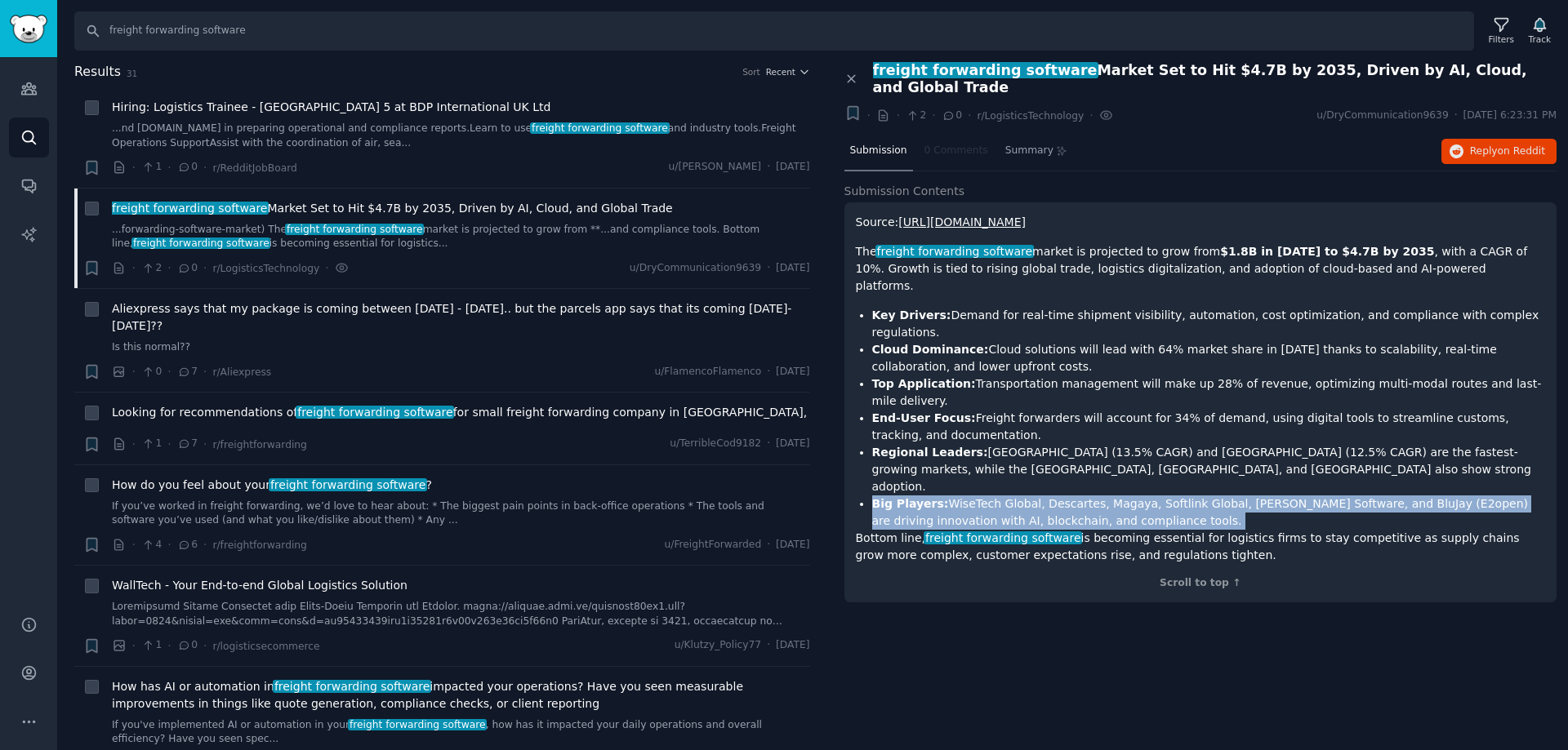
click at [1013, 495] on li "Big Players: WiseTech Global, Descartes, Magaya, Softlink Global, [PERSON_NAME]…" at bounding box center [1209, 512] width 674 height 34
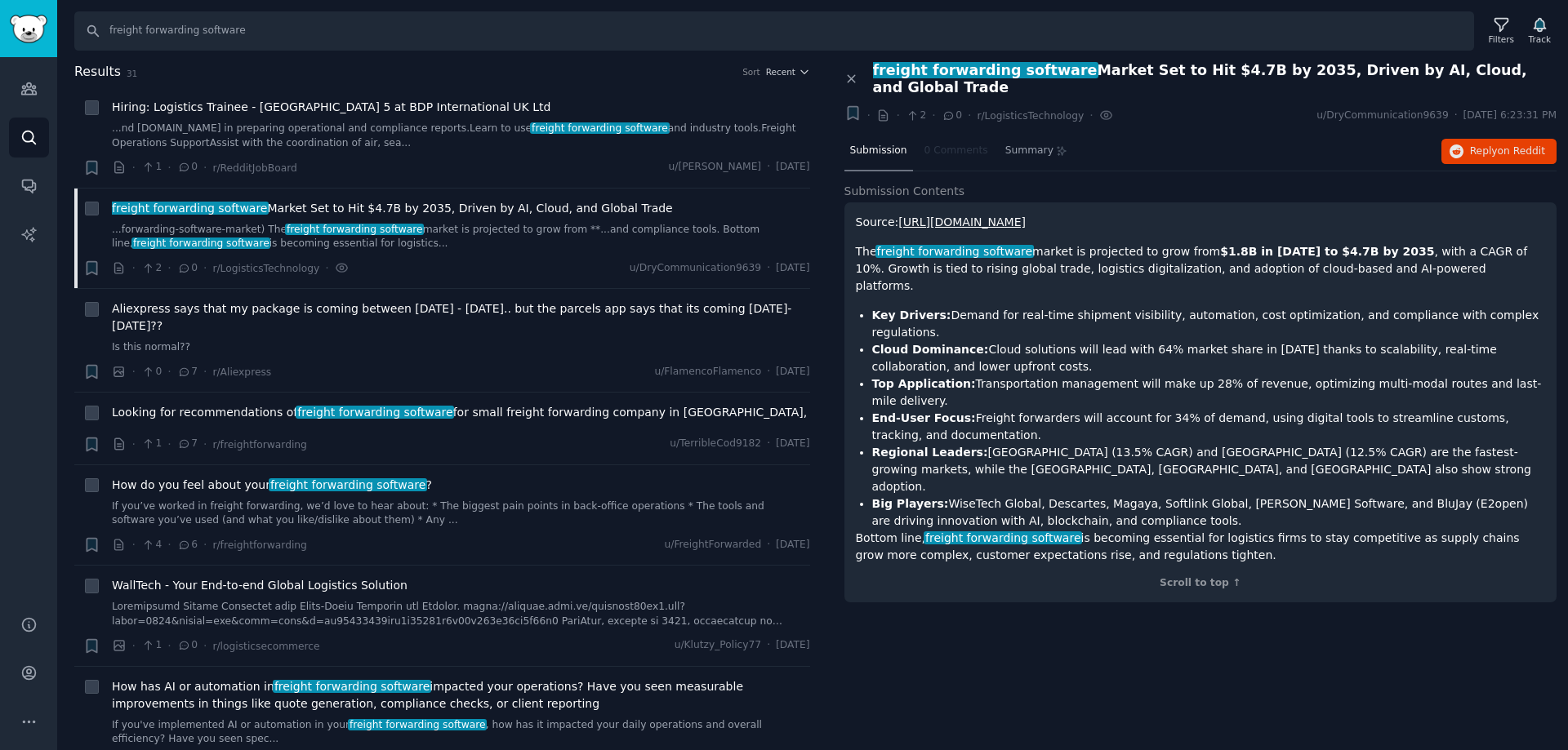
click at [1411, 530] on p "Bottom line, freight forwarding software is becoming essential for logistics fi…" at bounding box center [1201, 547] width 690 height 34
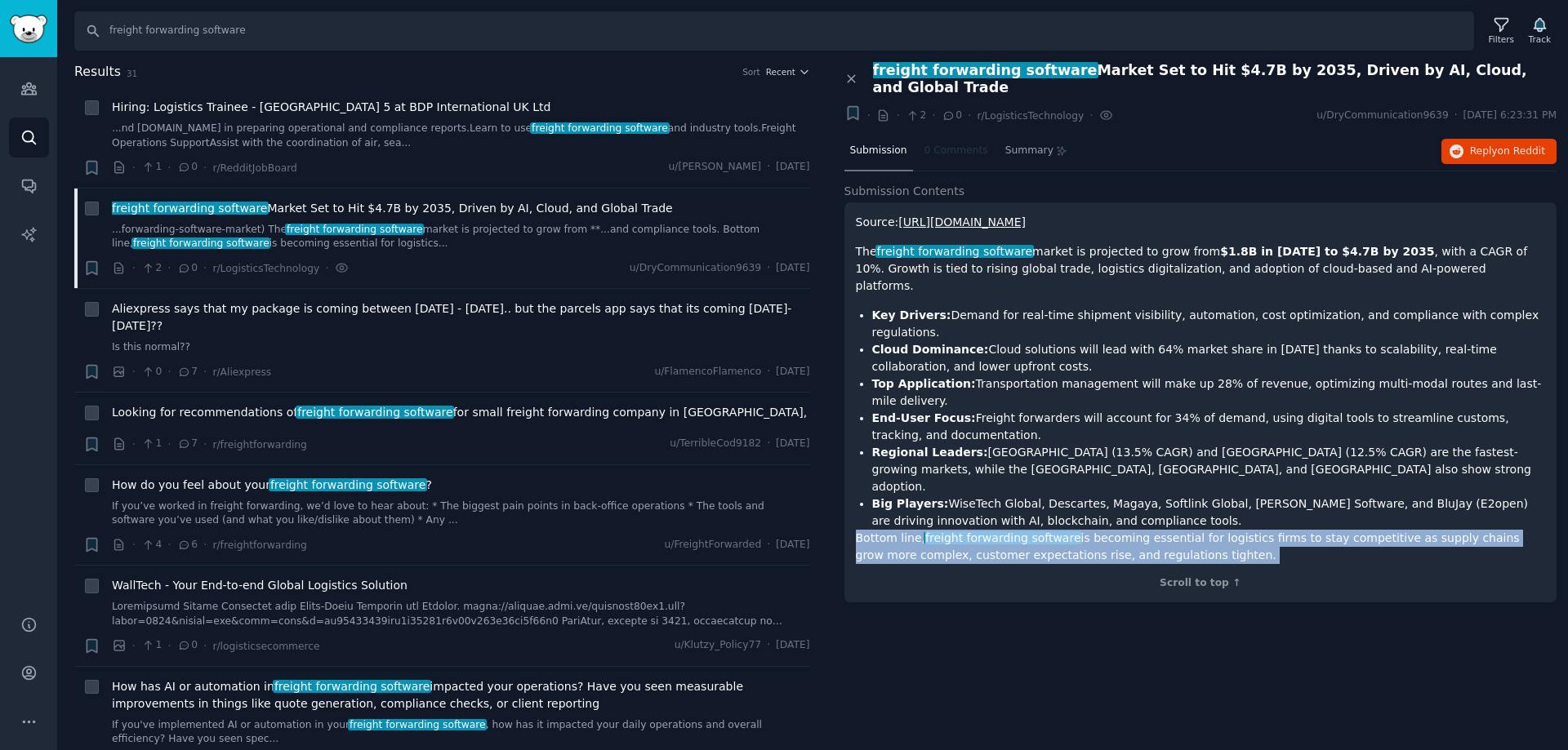
click at [1411, 530] on p "Bottom line, freight forwarding software is becoming essential for logistics fi…" at bounding box center [1201, 547] width 690 height 34
click at [978, 530] on p "Bottom line, freight forwarding software is becoming essential for logistics fi…" at bounding box center [1201, 547] width 690 height 34
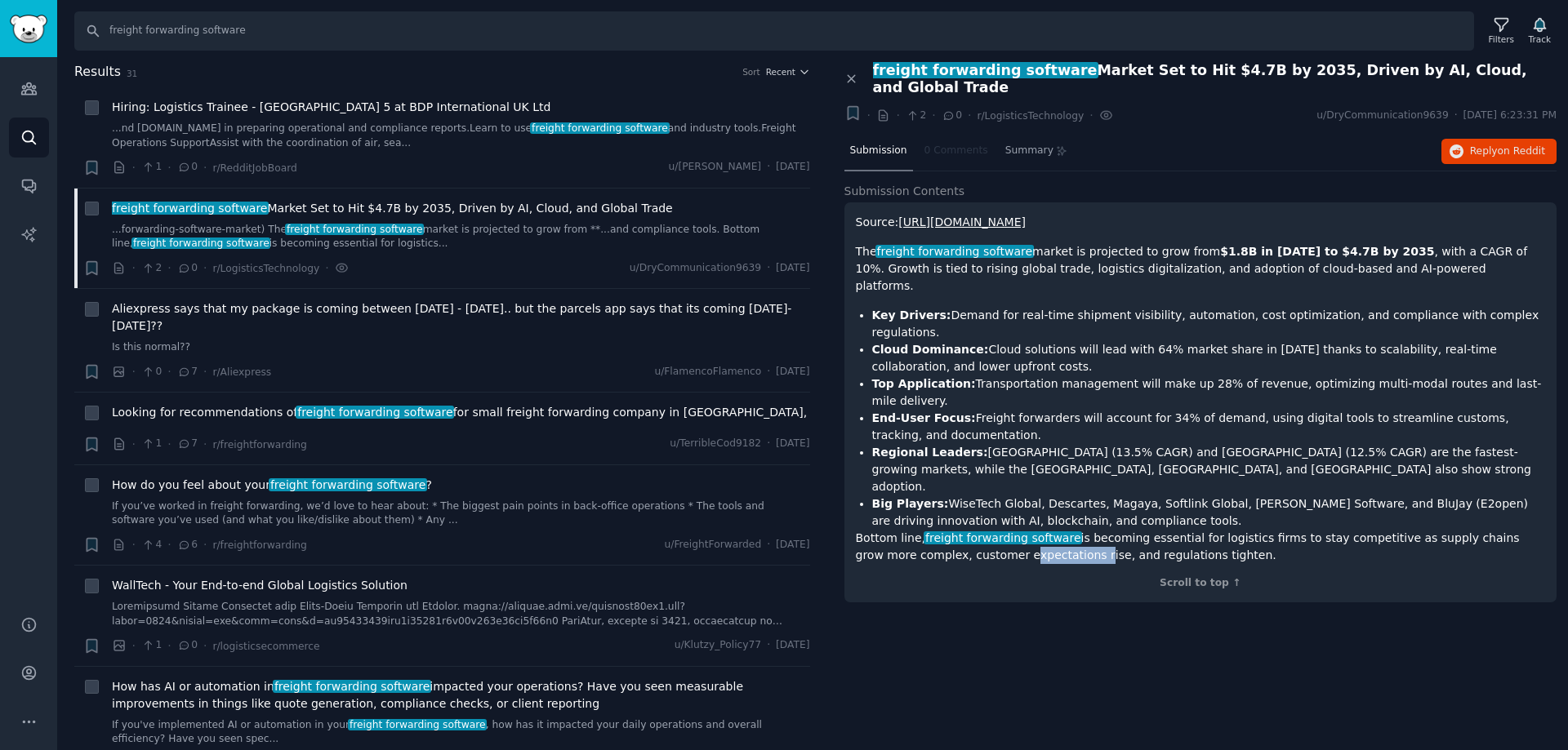
click at [978, 530] on p "Bottom line, freight forwarding software is becoming essential for logistics fi…" at bounding box center [1201, 547] width 690 height 34
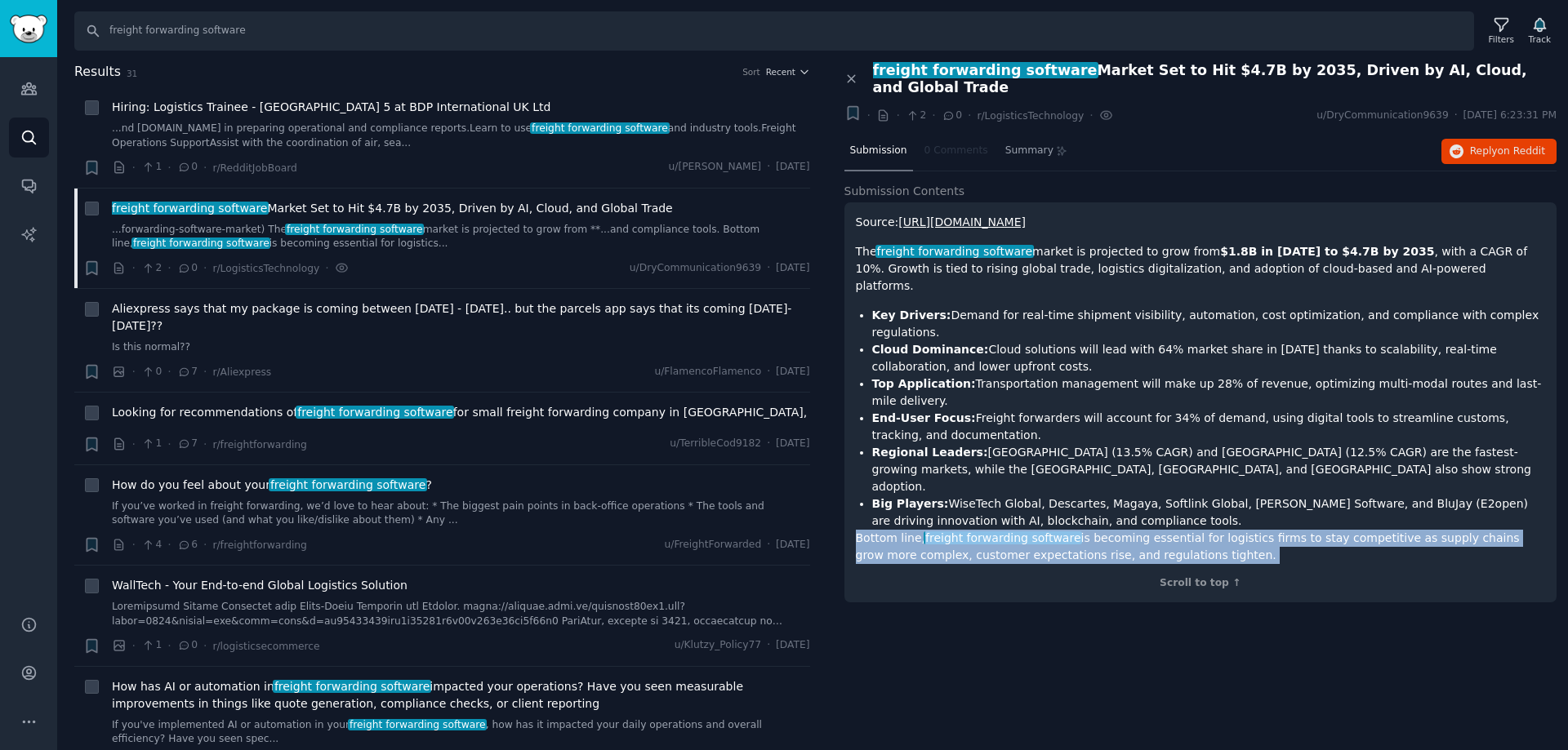
click at [978, 530] on p "Bottom line, freight forwarding software is becoming essential for logistics fi…" at bounding box center [1201, 547] width 690 height 34
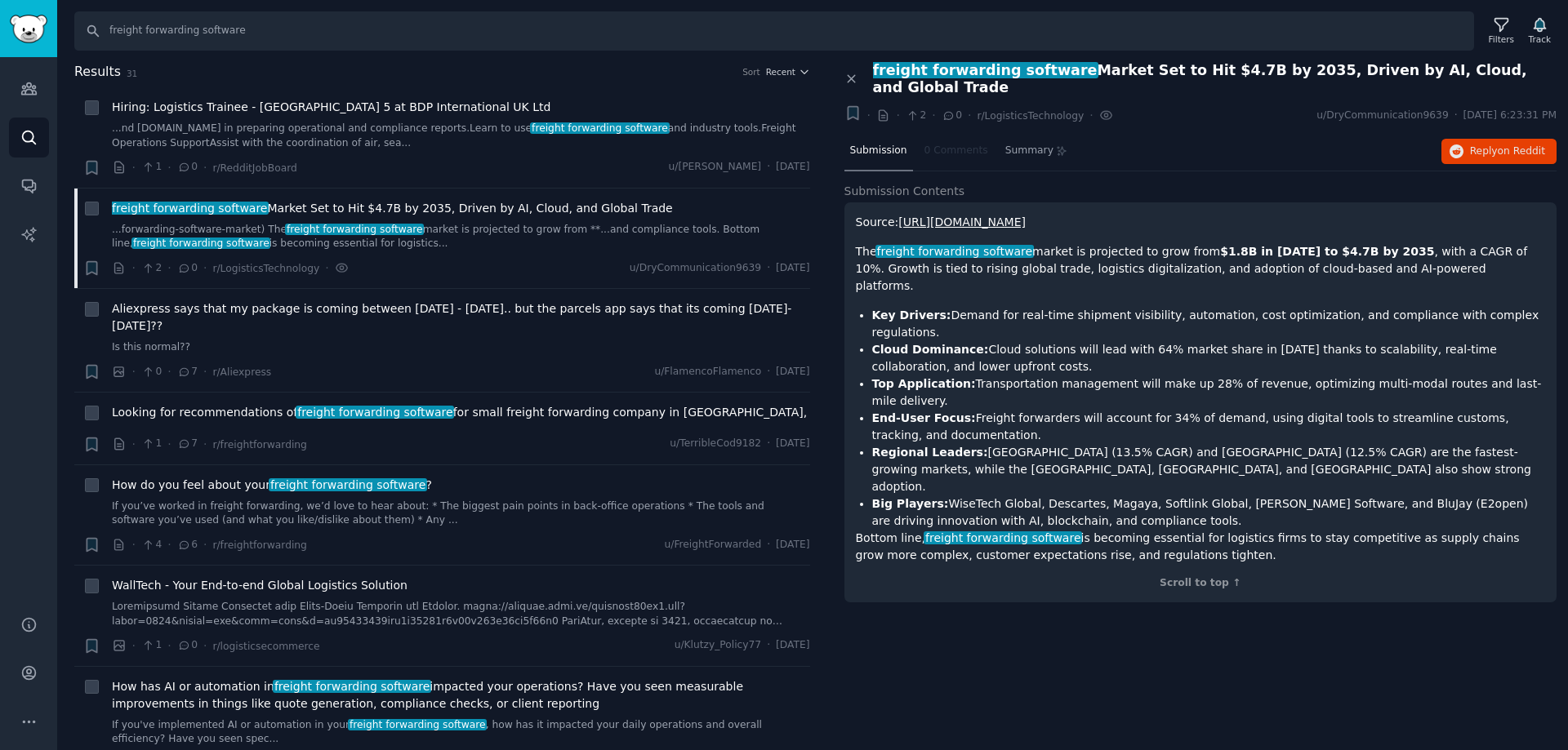
click at [940, 132] on nav "Submission 0 Comments Summary" at bounding box center [958, 152] width 229 height 39
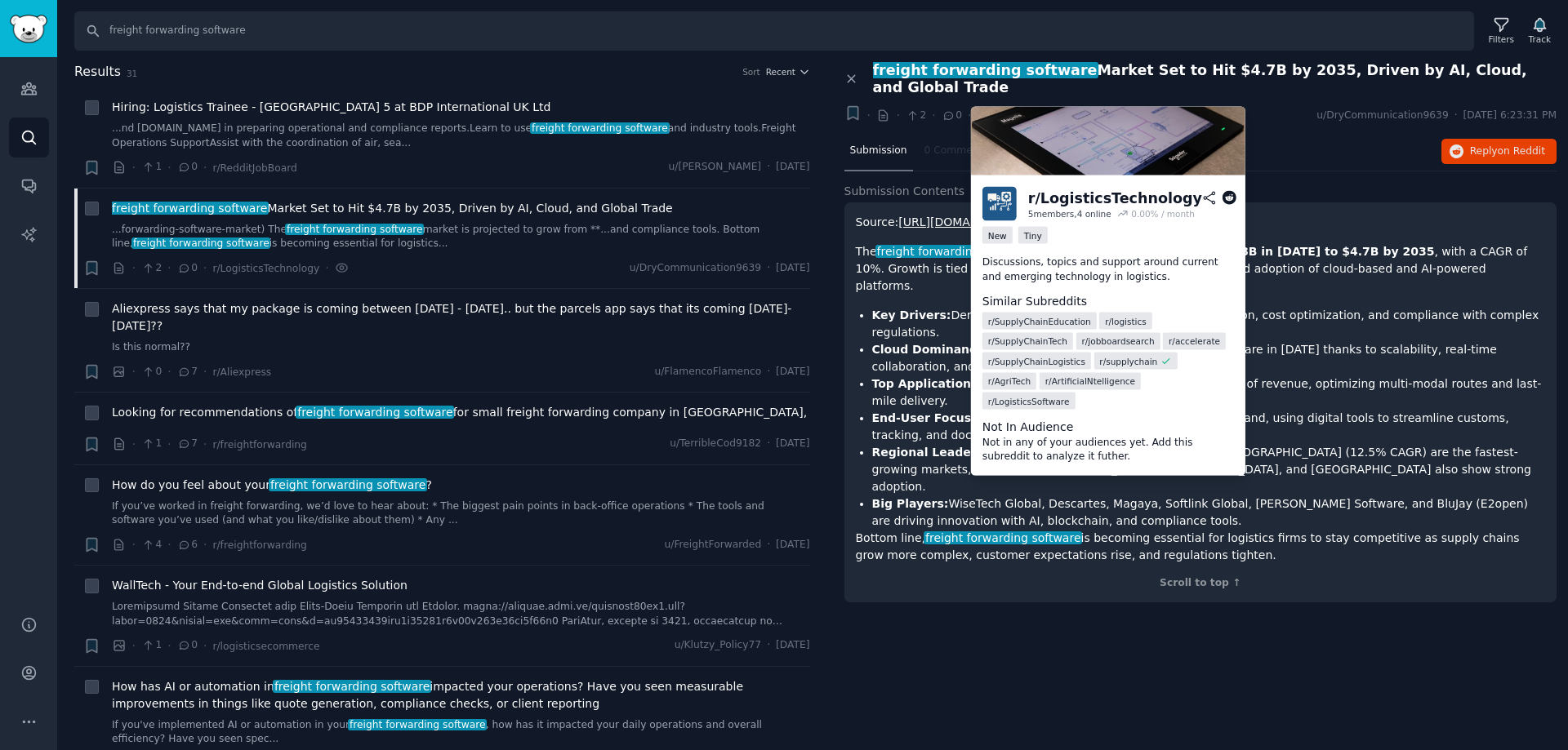
drag, startPoint x: 1035, startPoint y: 99, endPoint x: 989, endPoint y: 157, distance: 74.0
click at [989, 157] on img at bounding box center [1108, 141] width 274 height 69
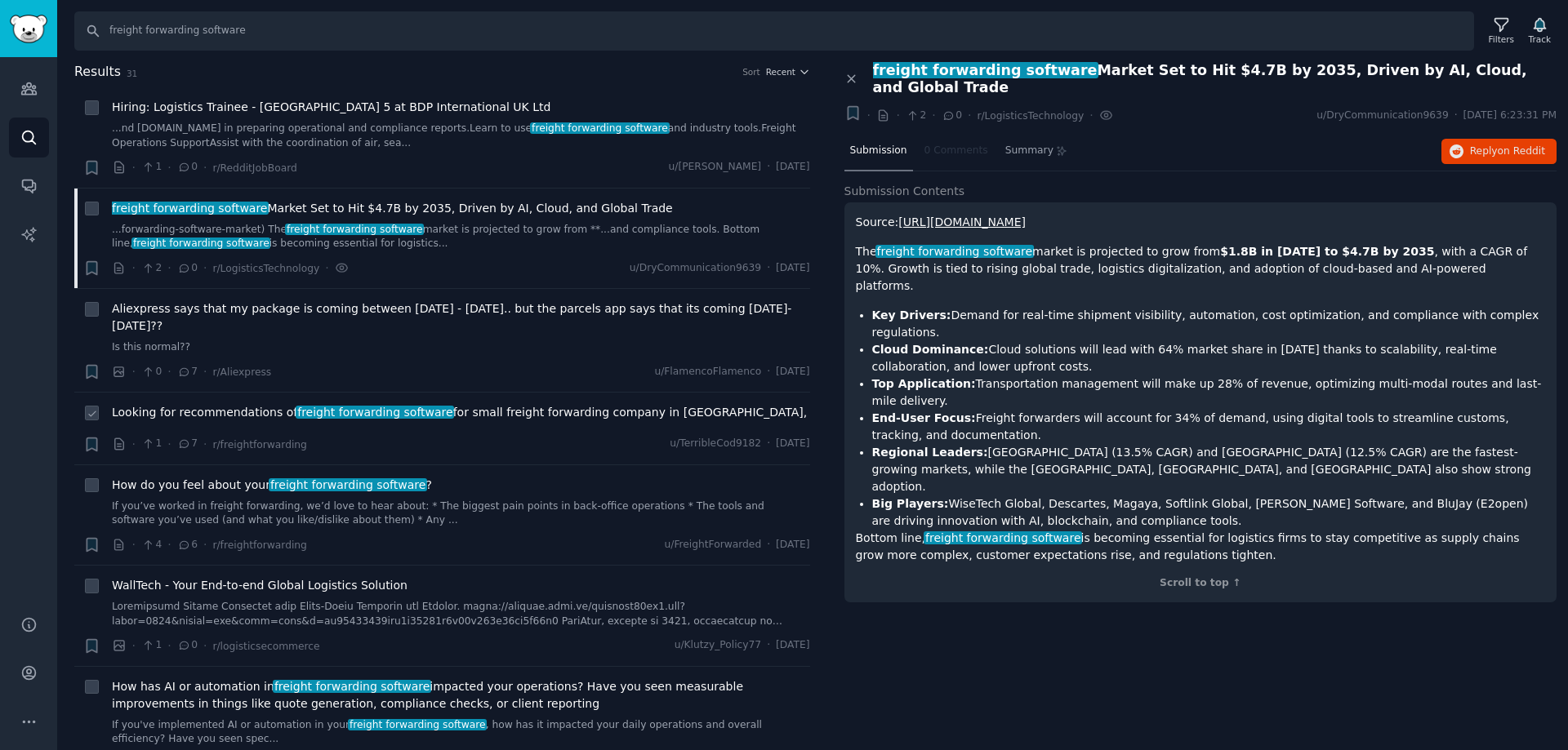
click at [405, 410] on div "Looking for recommendations of freight forwarding software for small freight fo…" at bounding box center [461, 429] width 698 height 49
click at [605, 404] on span "Looking for recommendations of freight forwarding software for small freight fo…" at bounding box center [459, 413] width 695 height 17
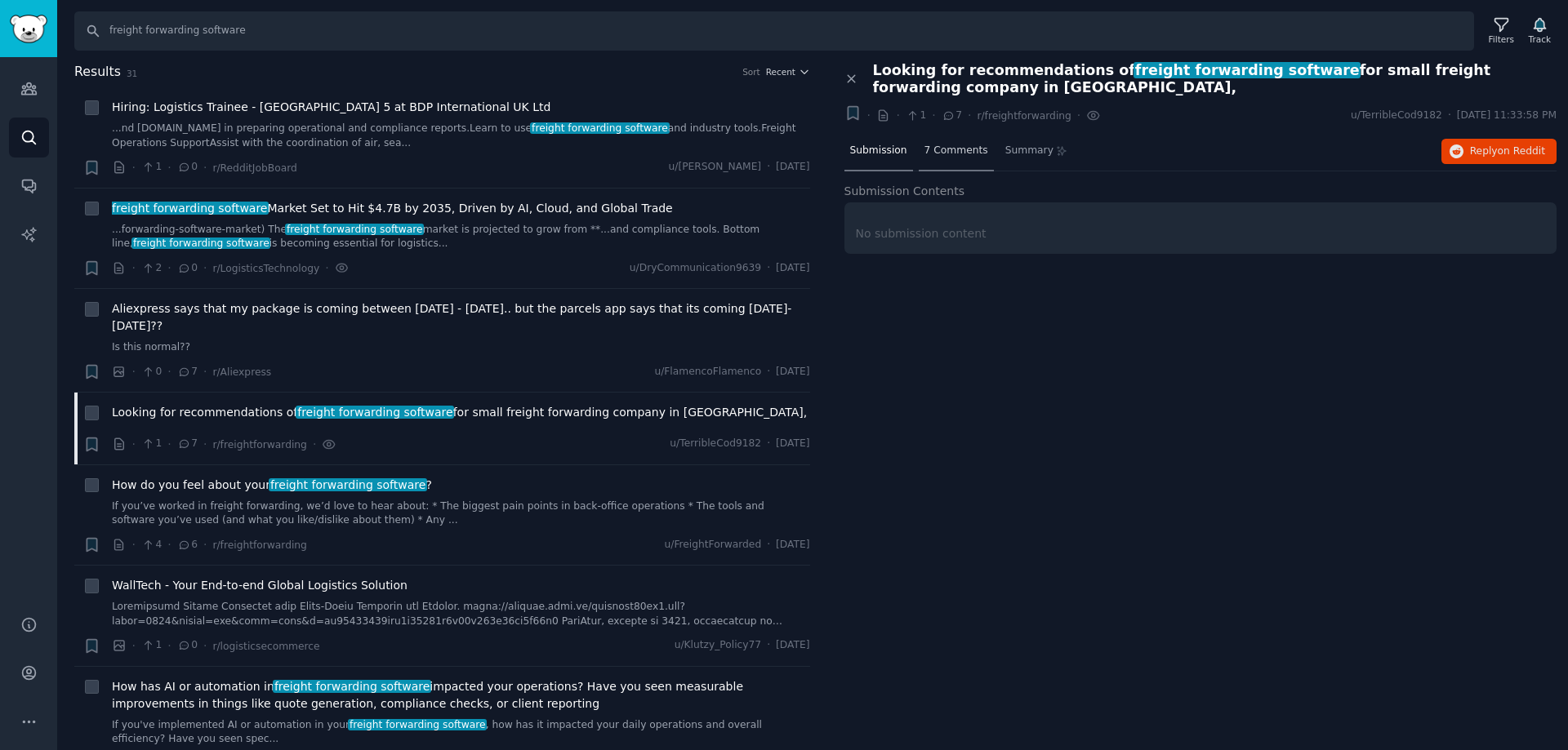
click at [959, 156] on span "7 Comments" at bounding box center [956, 151] width 64 height 14
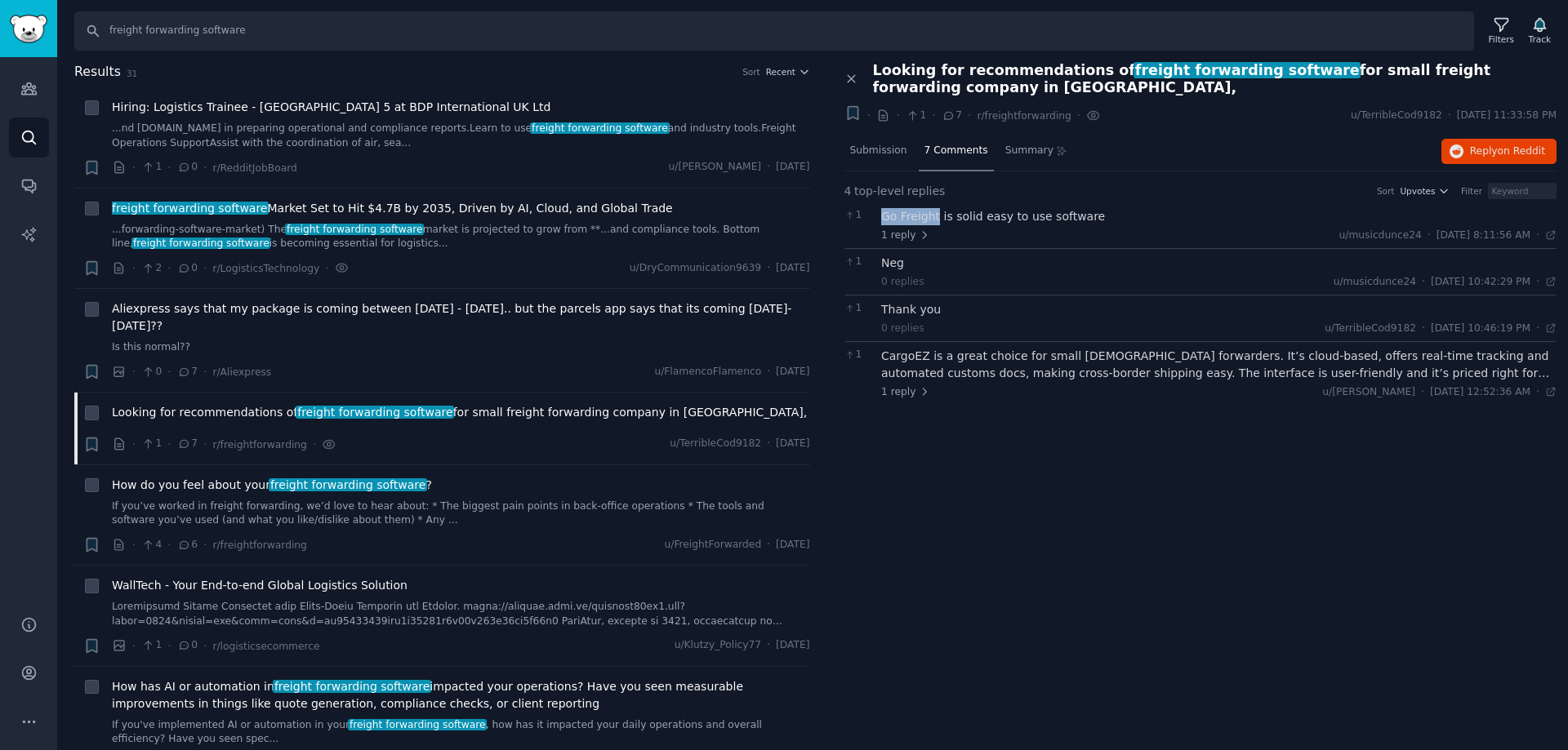
drag, startPoint x: 906, startPoint y: 220, endPoint x: 934, endPoint y: 218, distance: 28.1
click at [934, 218] on div "1 Go Freight is solid easy to use software 1 reply u/musicdunce24 · [DATE] 8:11…" at bounding box center [1200, 226] width 713 height 46
drag, startPoint x: 920, startPoint y: 354, endPoint x: 879, endPoint y: 361, distance: 41.6
click at [879, 361] on div "1 CargoEZ is a great choice for small [DEMOGRAPHIC_DATA] forwarders. It’s cloud…" at bounding box center [1200, 373] width 713 height 64
click at [341, 503] on link "If you’ve worked in freight forwarding, we’d love to hear about: * The biggest …" at bounding box center [461, 514] width 698 height 29
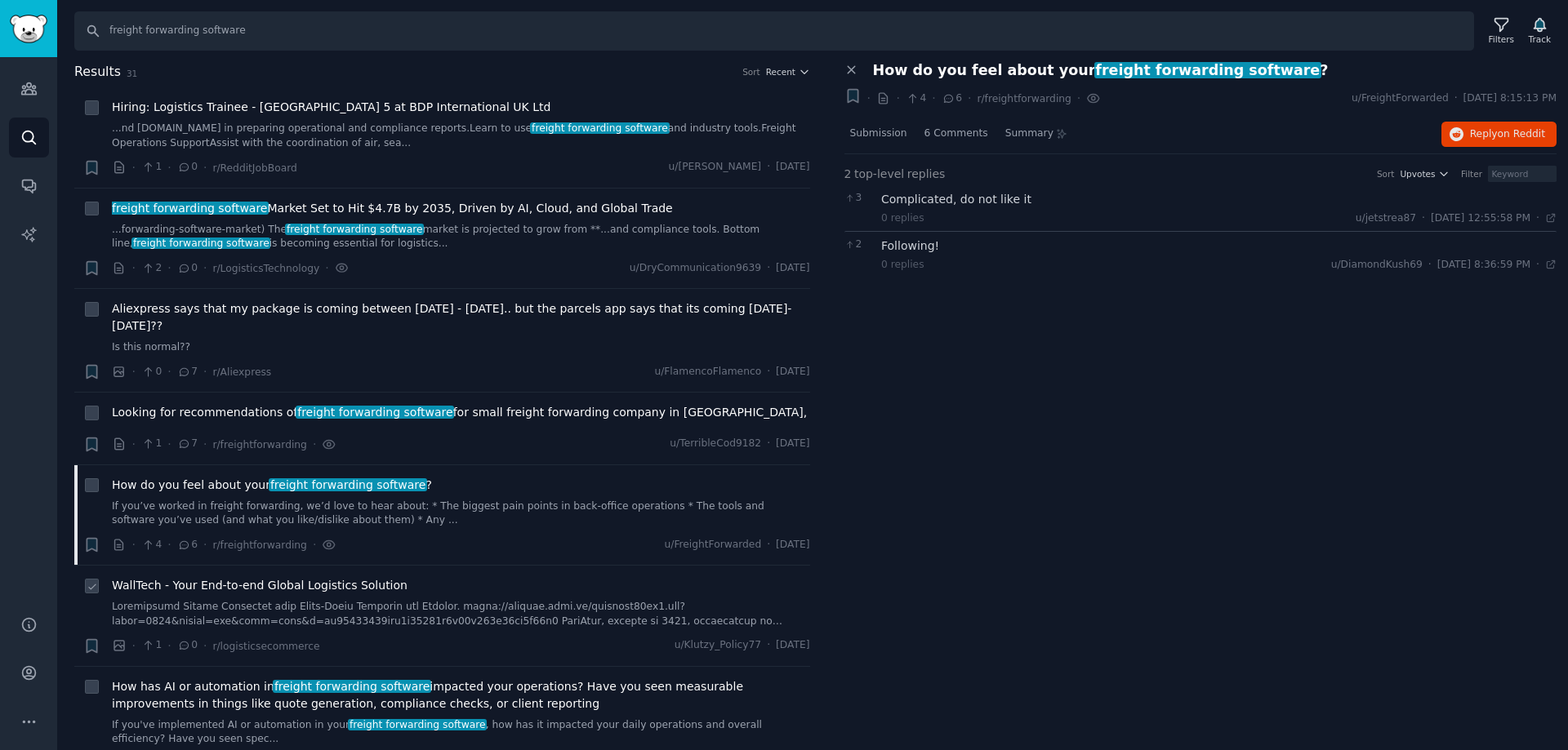
click at [394, 600] on link at bounding box center [461, 615] width 698 height 29
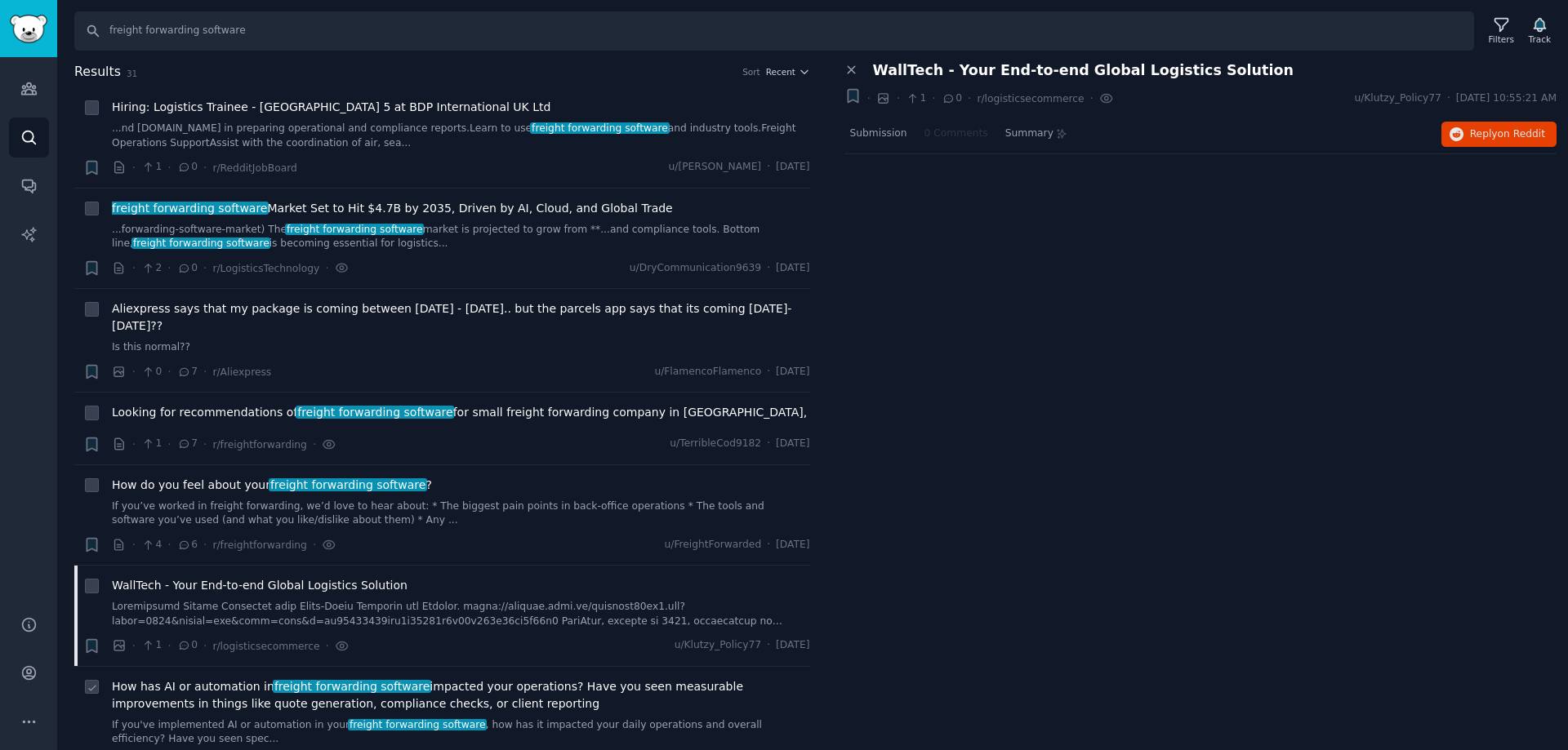
click at [529, 678] on span "How has AI or automation in freight forwarding software impacted your operation…" at bounding box center [461, 696] width 698 height 34
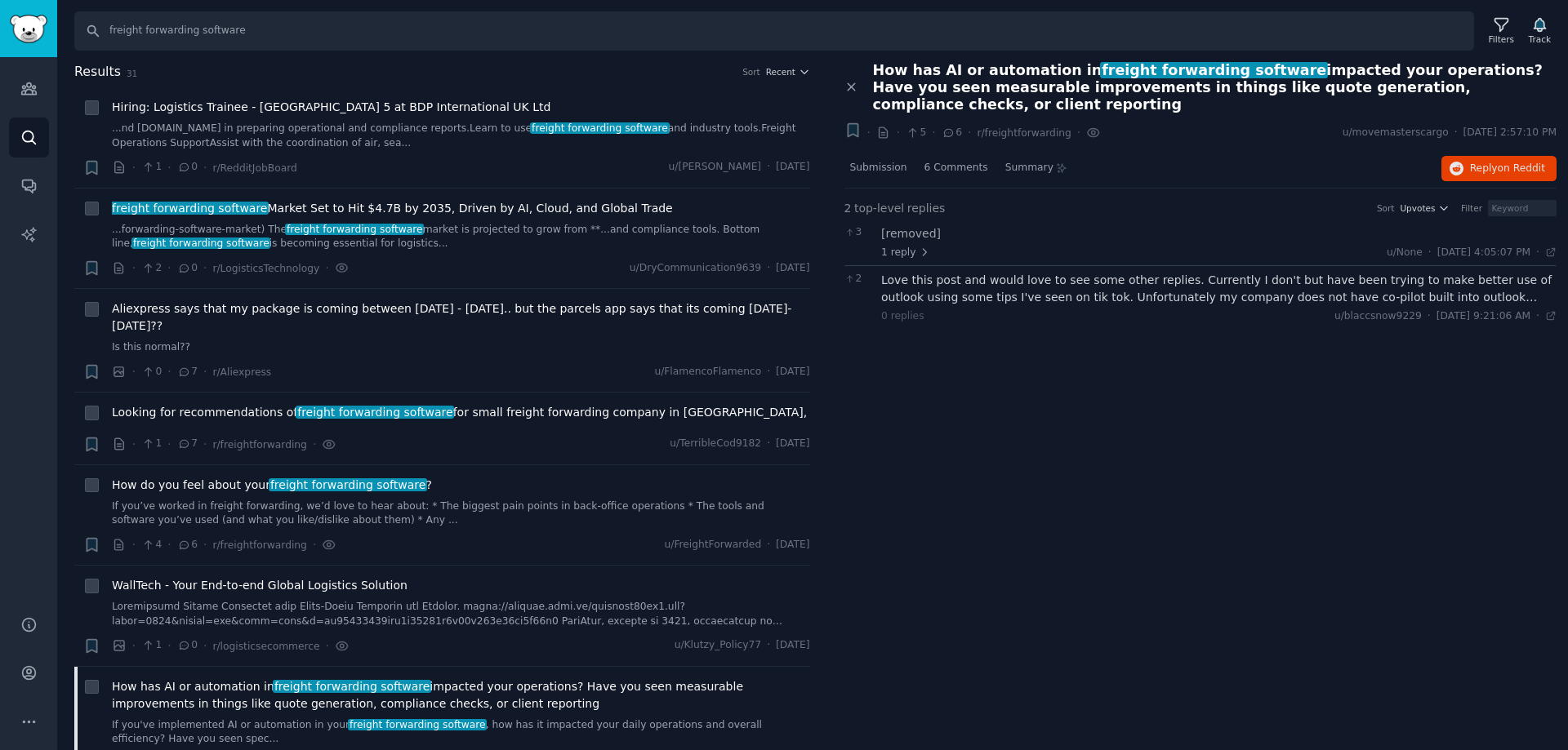
click at [974, 392] on div "Close panel How has AI or automation in freight forwarding software impacted yo…" at bounding box center [1201, 406] width 736 height 689
click at [1393, 281] on div "Love this post and would love to see some other replies. Currently I don't but …" at bounding box center [1218, 289] width 675 height 34
click at [1393, 279] on div "Love this post and would love to see some other replies. Currently I don't but …" at bounding box center [1218, 297] width 675 height 51
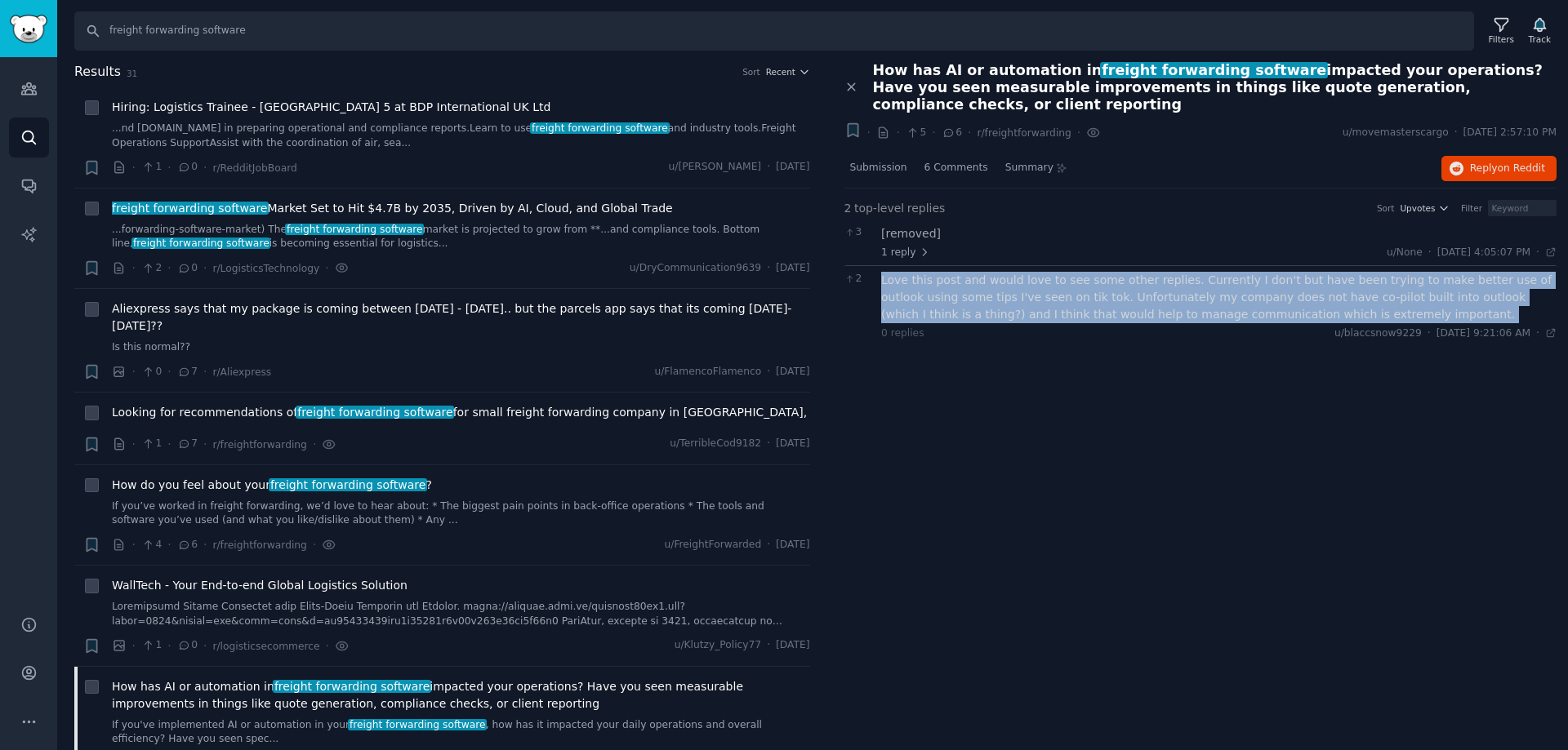
click at [1393, 279] on div "Love this post and would love to see some other replies. Currently I don't but …" at bounding box center [1218, 297] width 675 height 51
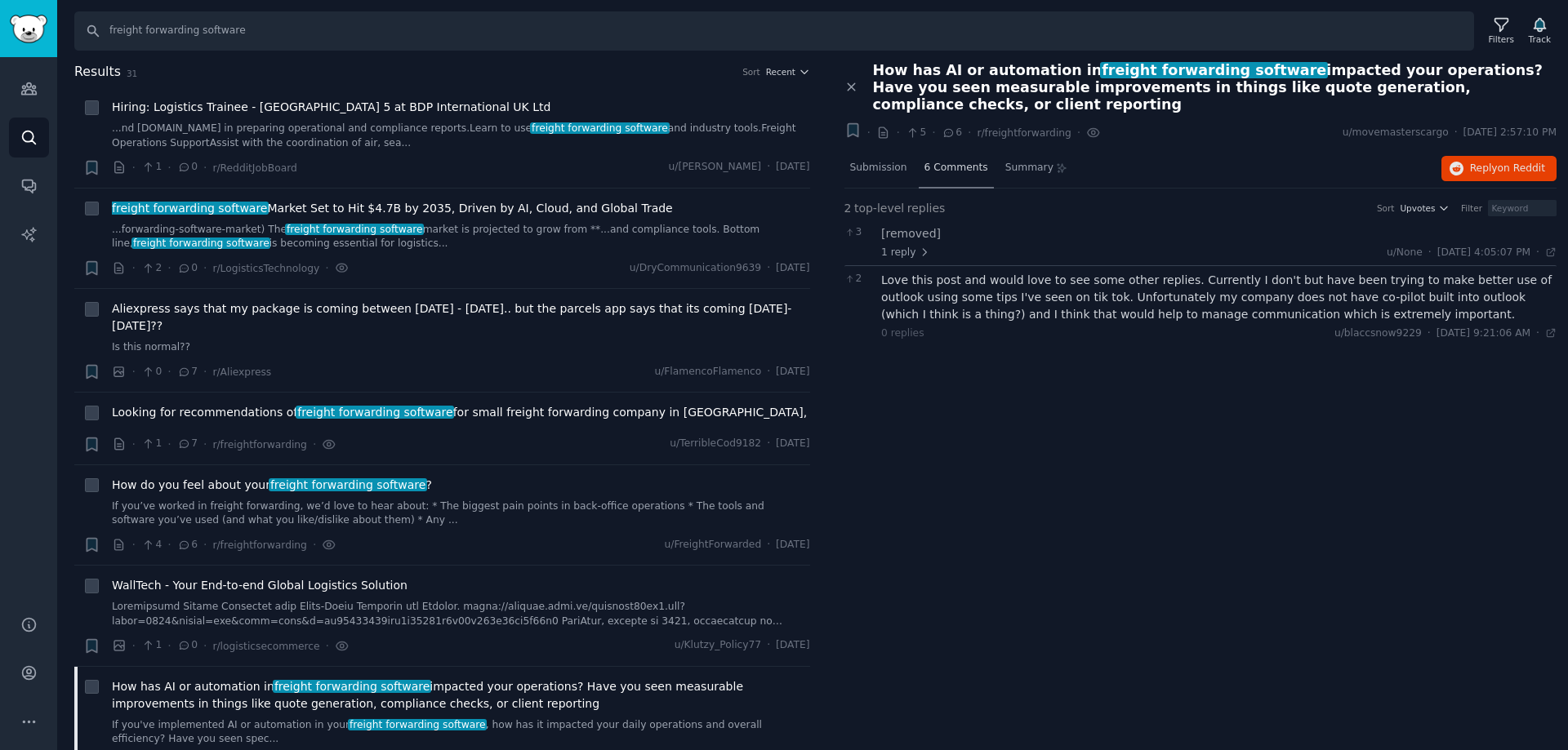
click at [957, 162] on div "6 Comments" at bounding box center [956, 169] width 75 height 39
click at [883, 161] on span "Submission" at bounding box center [878, 168] width 57 height 14
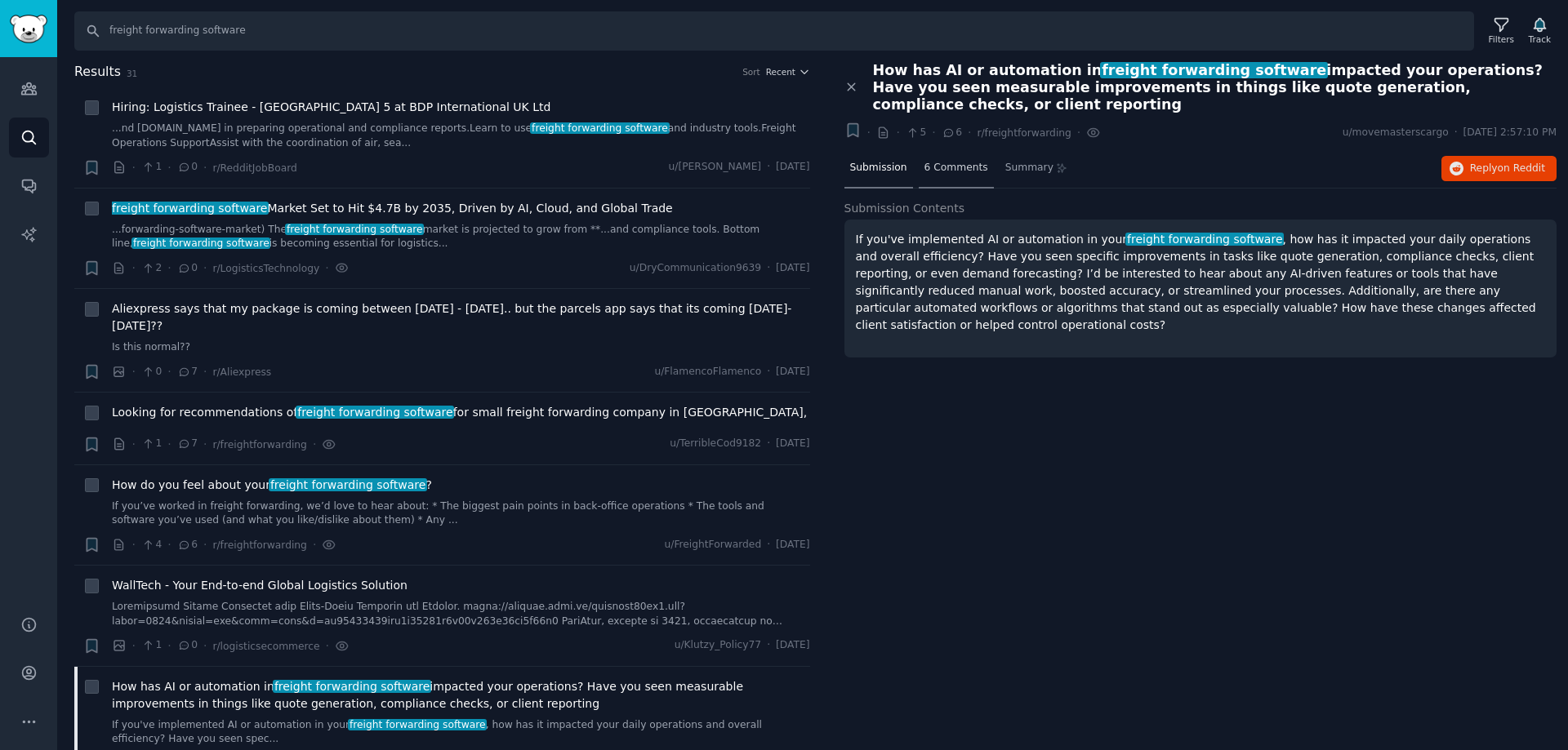
click at [962, 161] on span "6 Comments" at bounding box center [956, 168] width 64 height 14
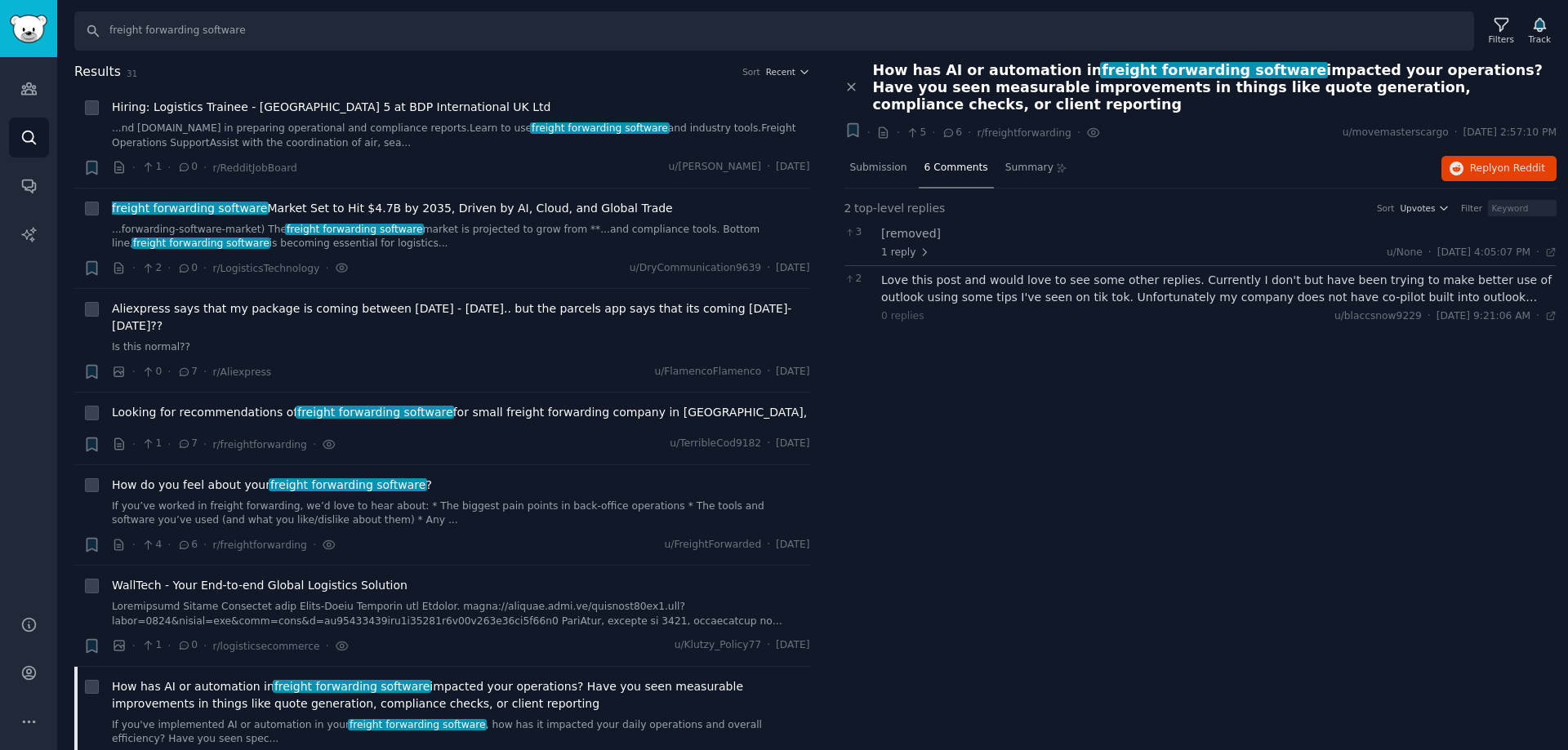
click at [960, 272] on div "Love this post and would love to see some other replies. Currently I don't but …" at bounding box center [1218, 289] width 675 height 34
click at [907, 200] on span "replies" at bounding box center [926, 209] width 38 height 17
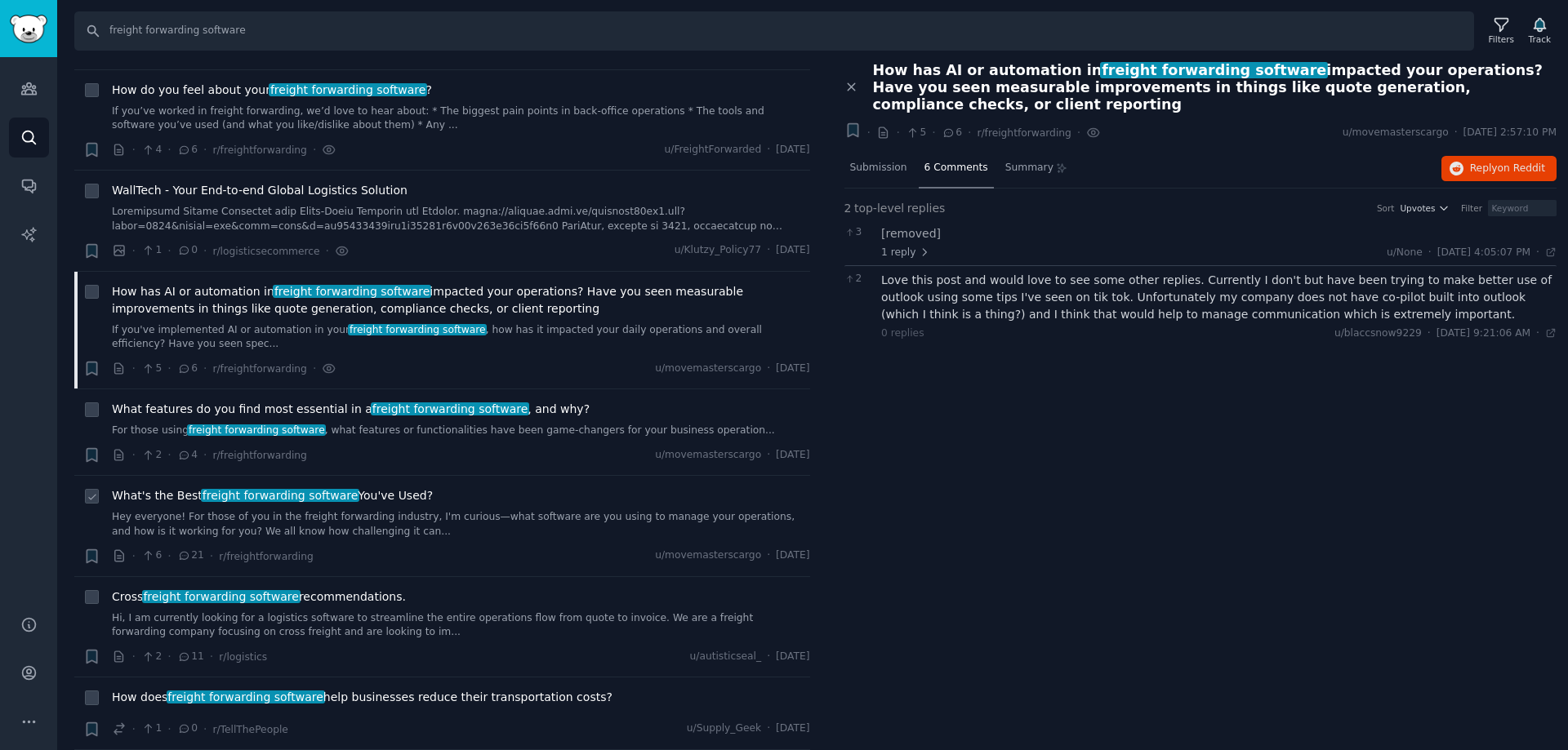
scroll to position [490, 0]
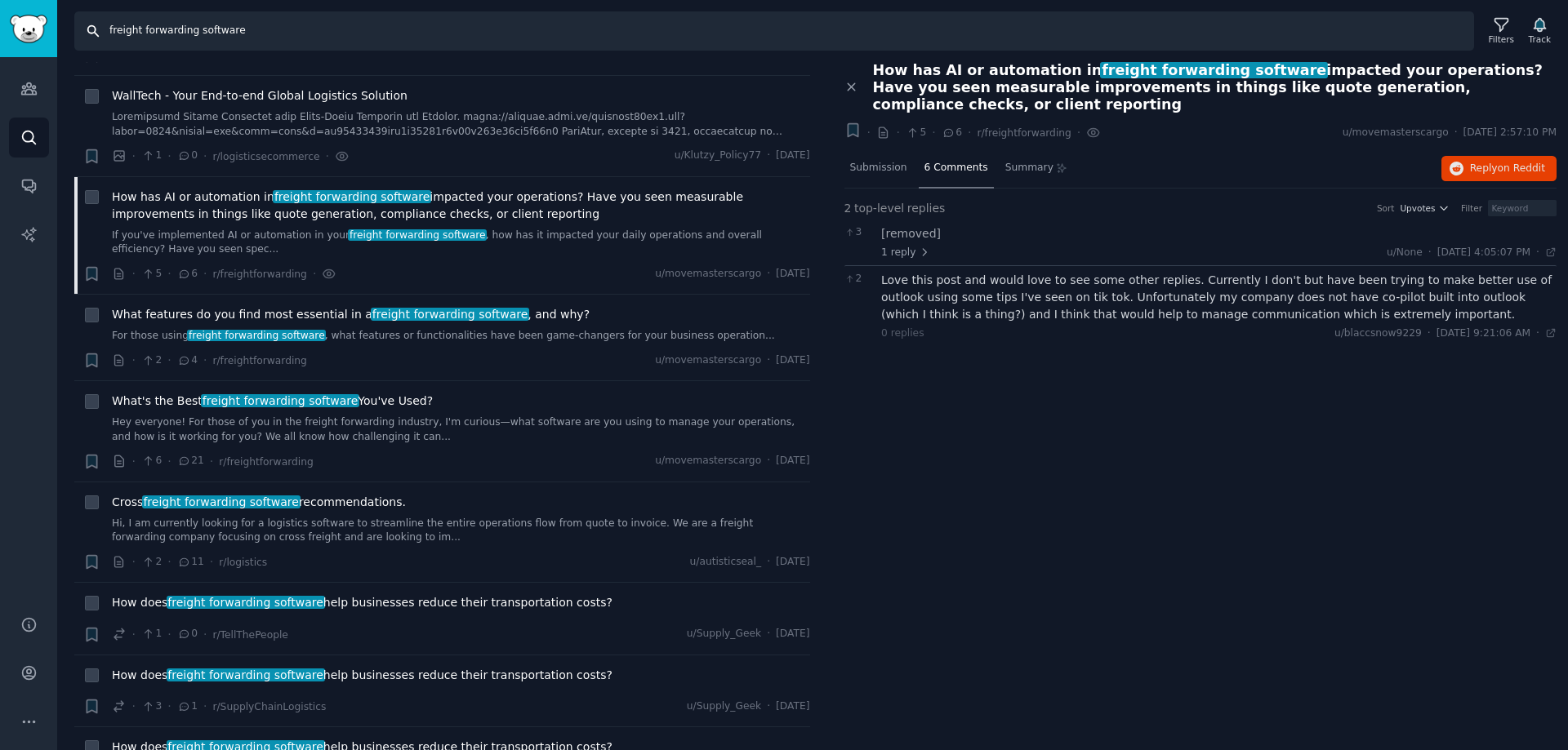
click at [247, 37] on input "freight forwarding software" at bounding box center [773, 31] width 1399 height 39
click at [110, 31] on input "freight forwarding software" at bounding box center [773, 31] width 1399 height 39
click at [232, 20] on input "ai in freight forwarding software" at bounding box center [773, 31] width 1399 height 39
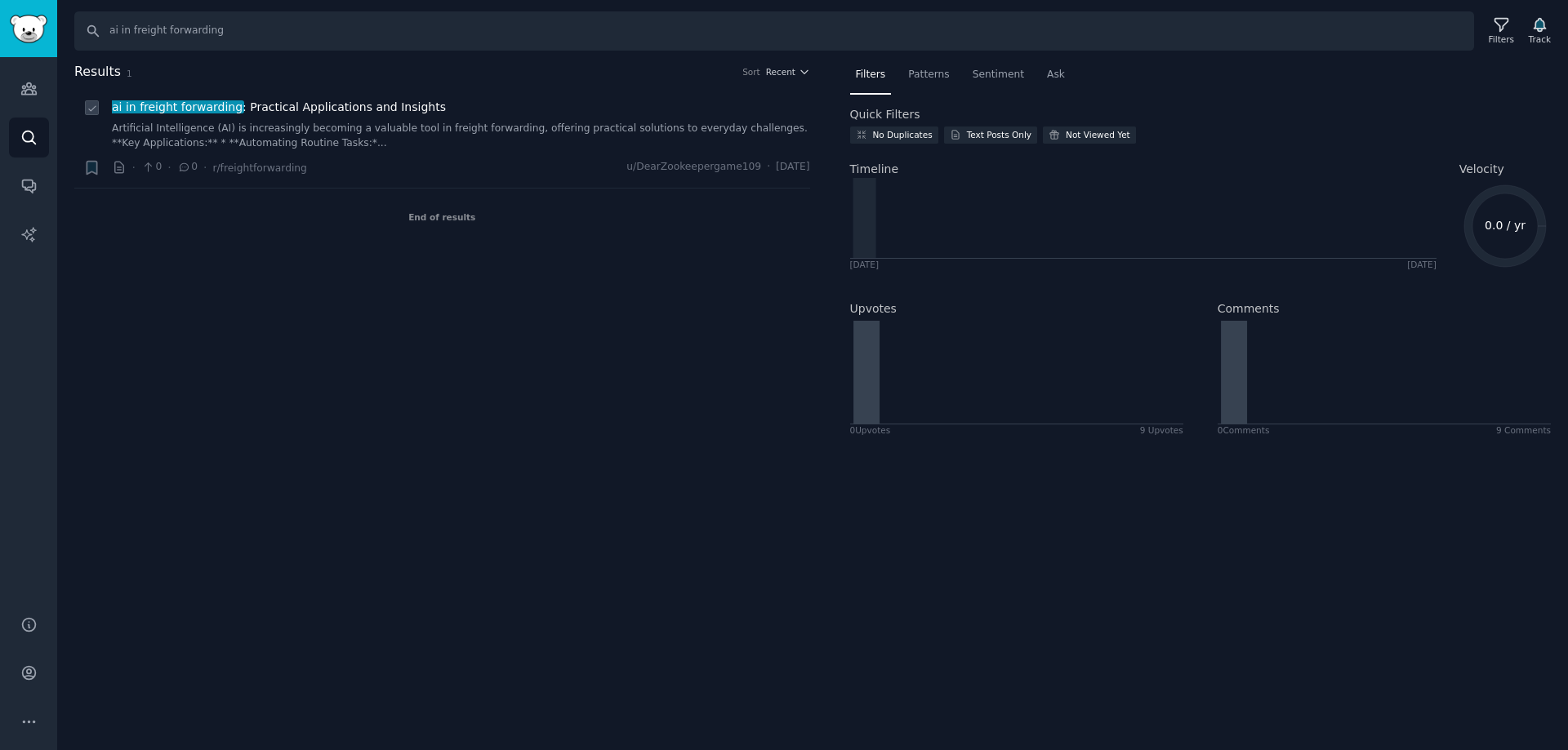
click at [389, 126] on link "Artificial Intelligence (AI) is increasingly becoming a valuable tool in freigh…" at bounding box center [461, 136] width 698 height 29
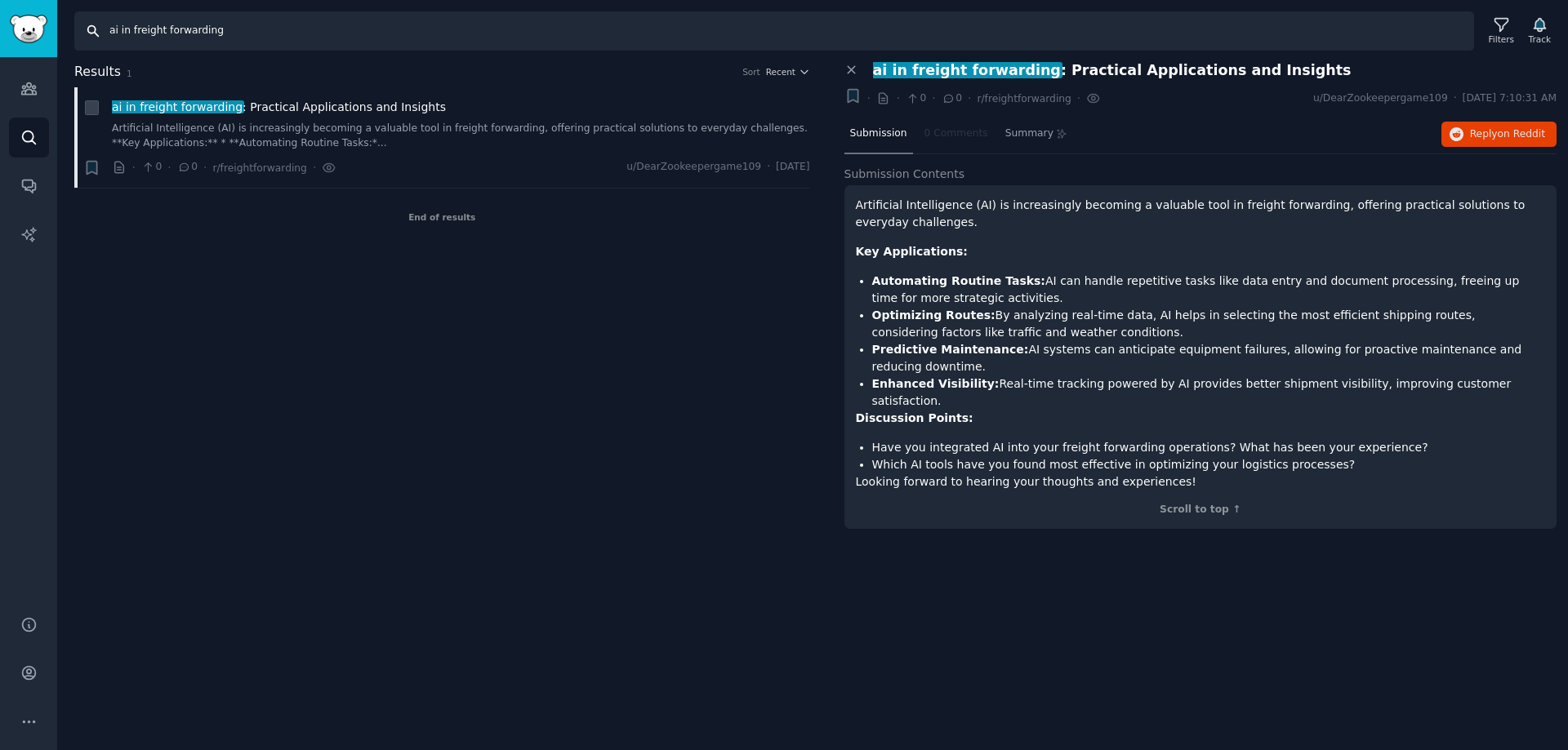
click at [111, 32] on input "ai in freight forwarding" at bounding box center [773, 31] width 1399 height 39
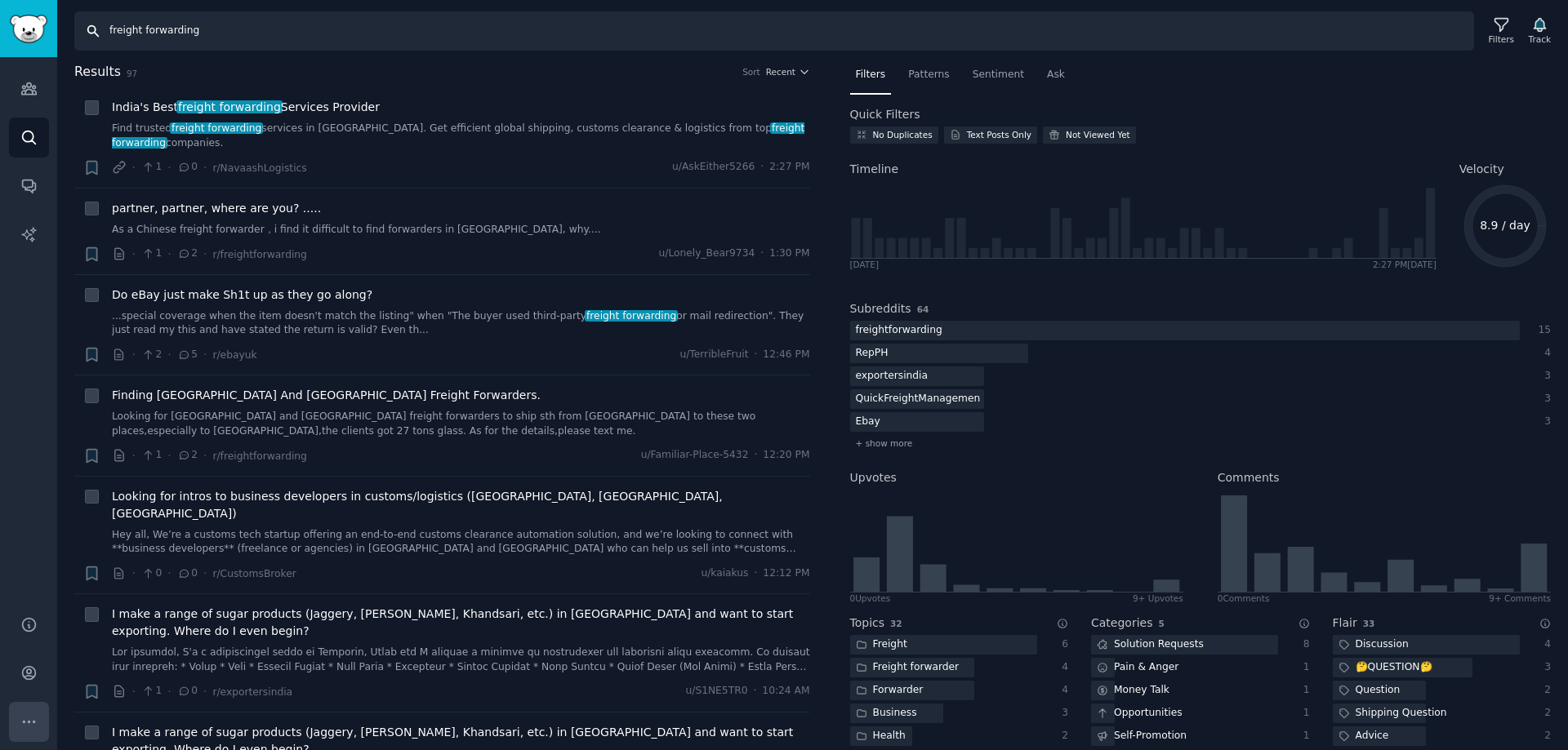
click at [37, 724] on icon "Sidebar" at bounding box center [29, 722] width 17 height 17
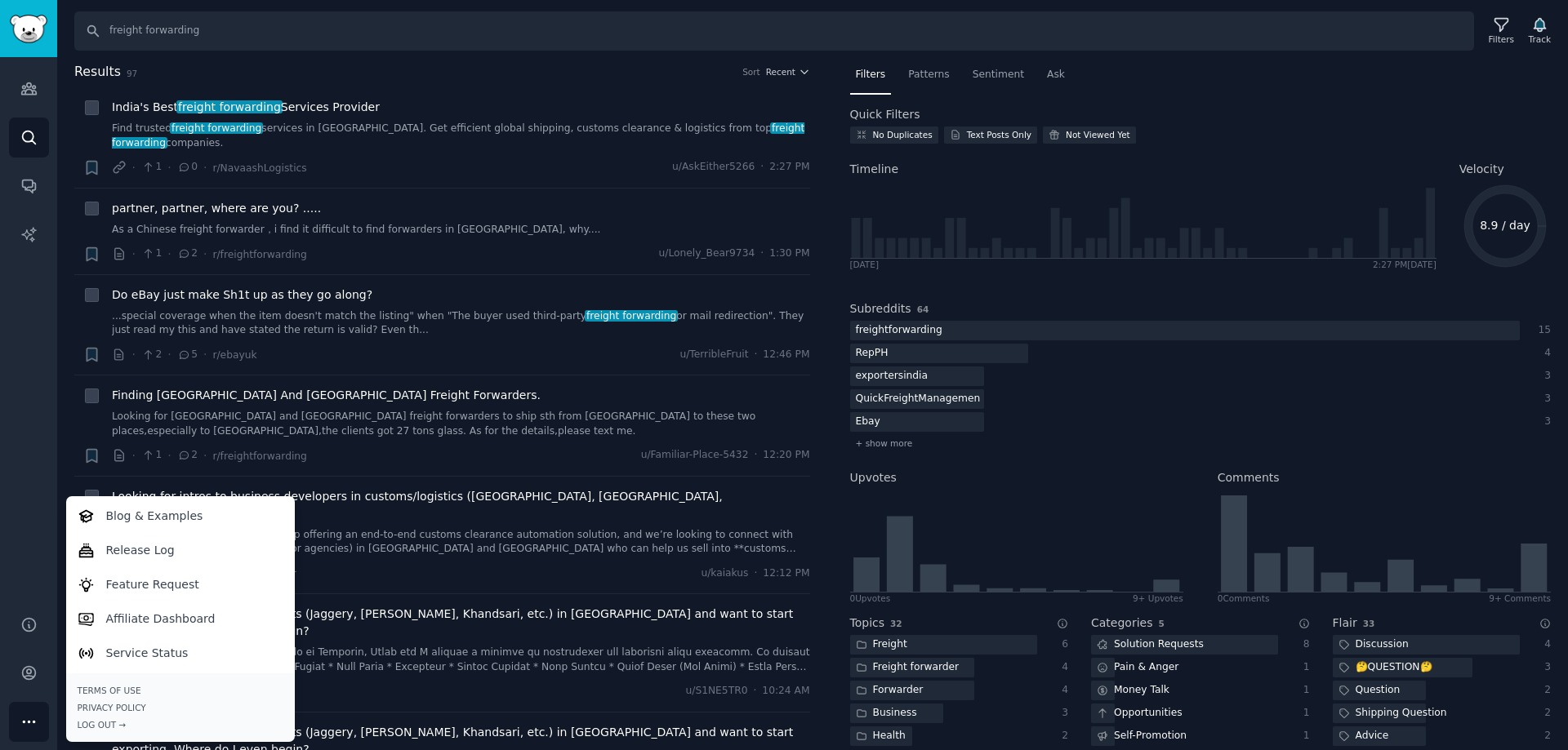
click at [34, 724] on icon "Sidebar" at bounding box center [29, 722] width 17 height 17
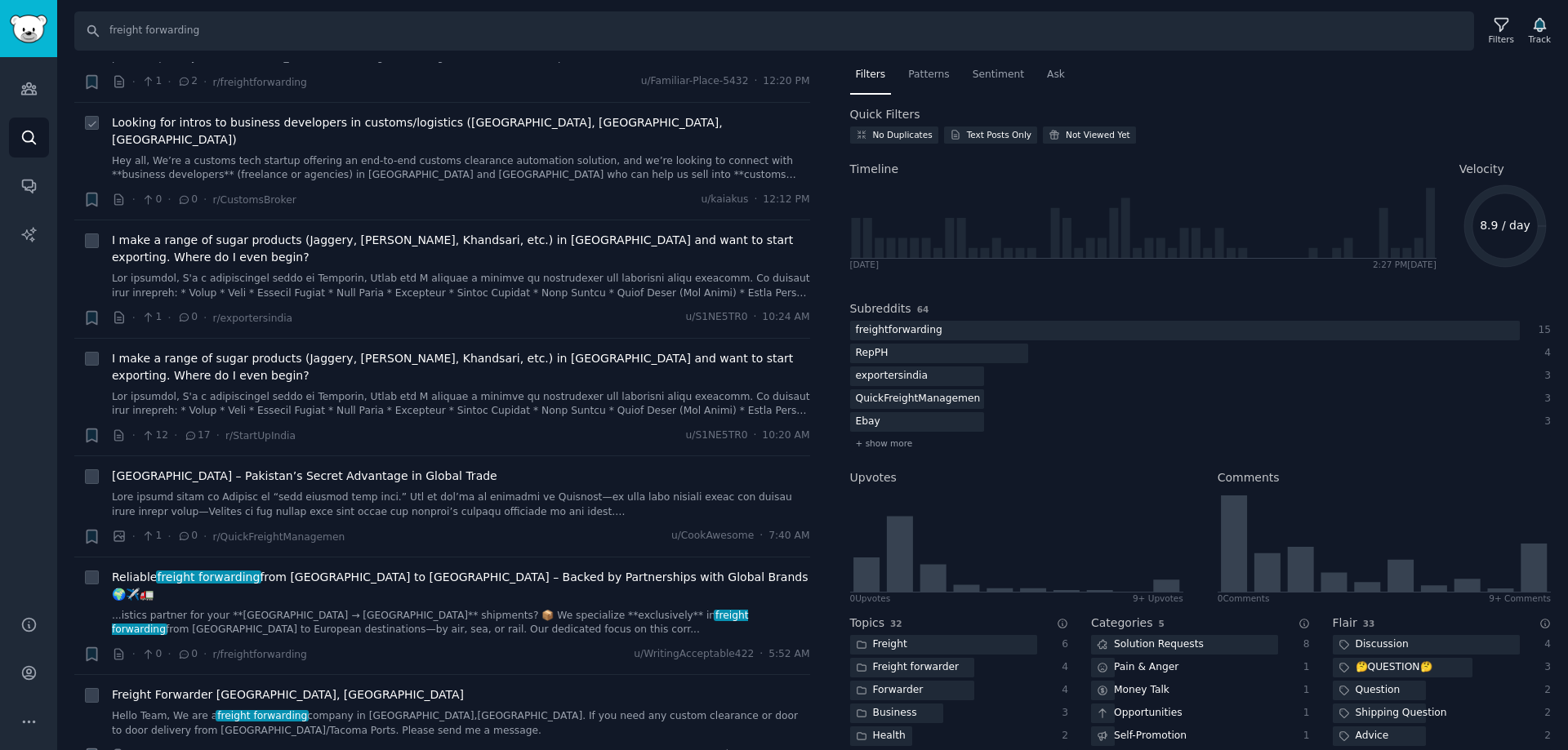
scroll to position [408, 0]
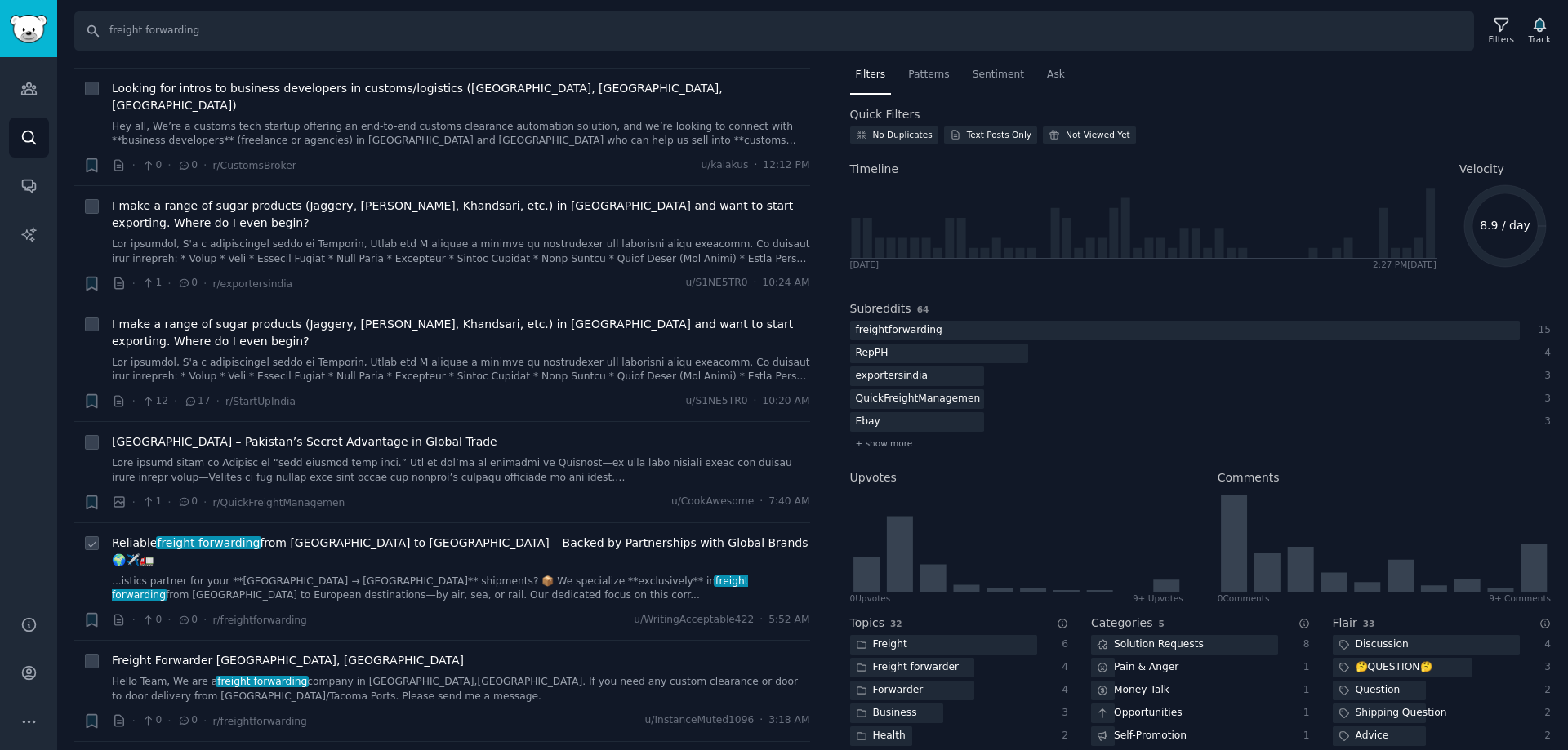
click at [282, 575] on link "...istics partner for your **[GEOGRAPHIC_DATA] → [GEOGRAPHIC_DATA]** shipments?…" at bounding box center [461, 589] width 698 height 29
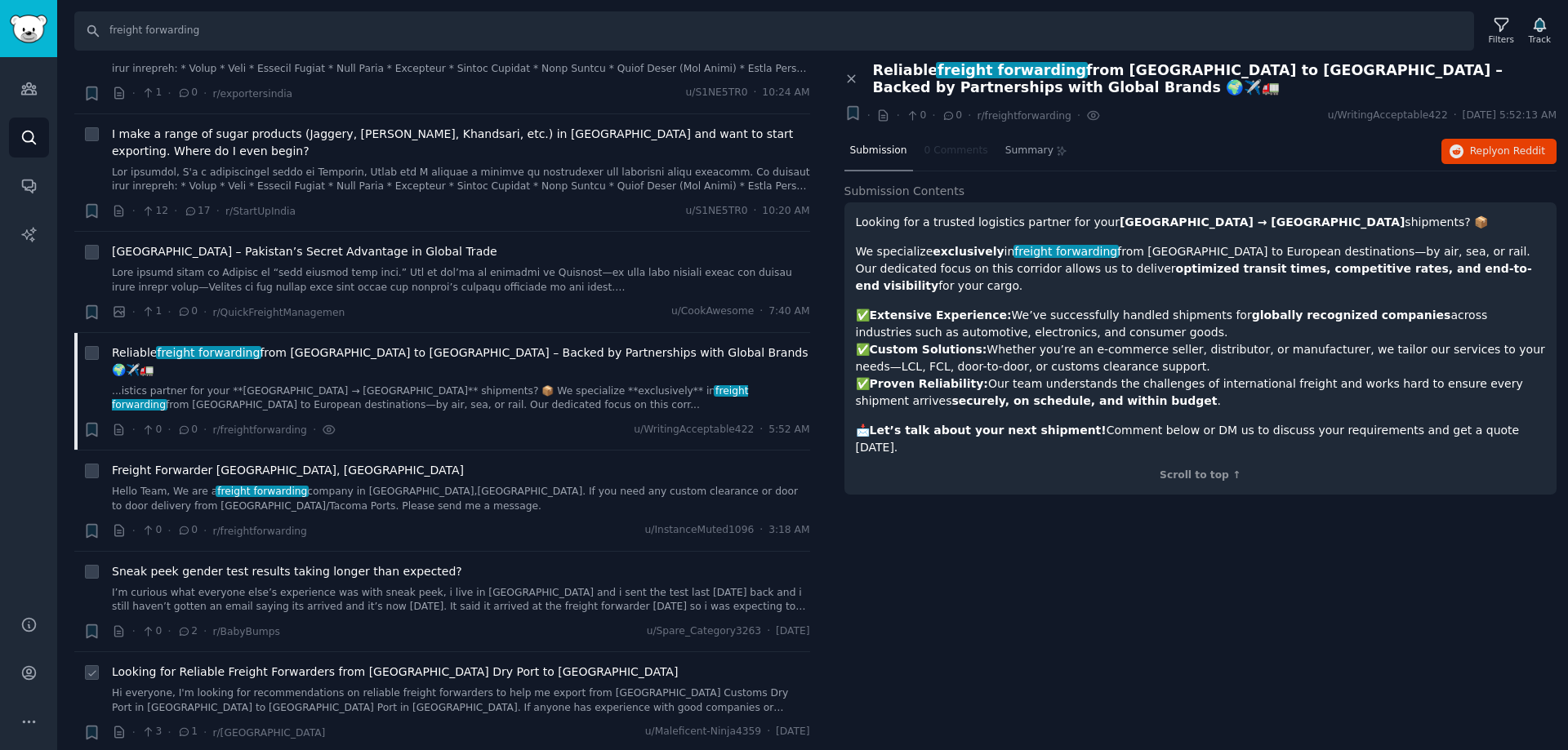
scroll to position [653, 0]
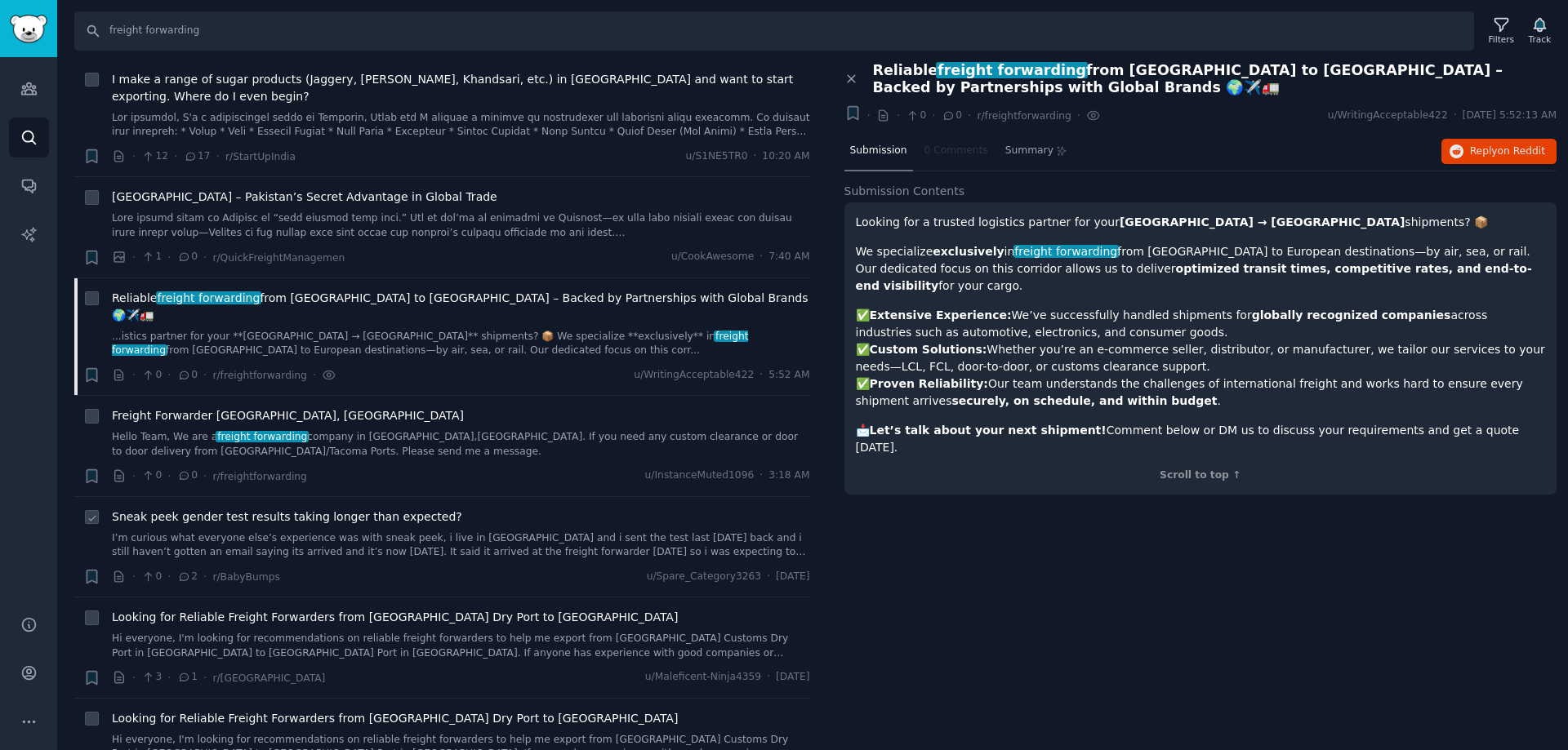
click at [316, 531] on link "I’m curious what everyone else’s experience was with sneak peek, i live in [GEO…" at bounding box center [461, 546] width 698 height 29
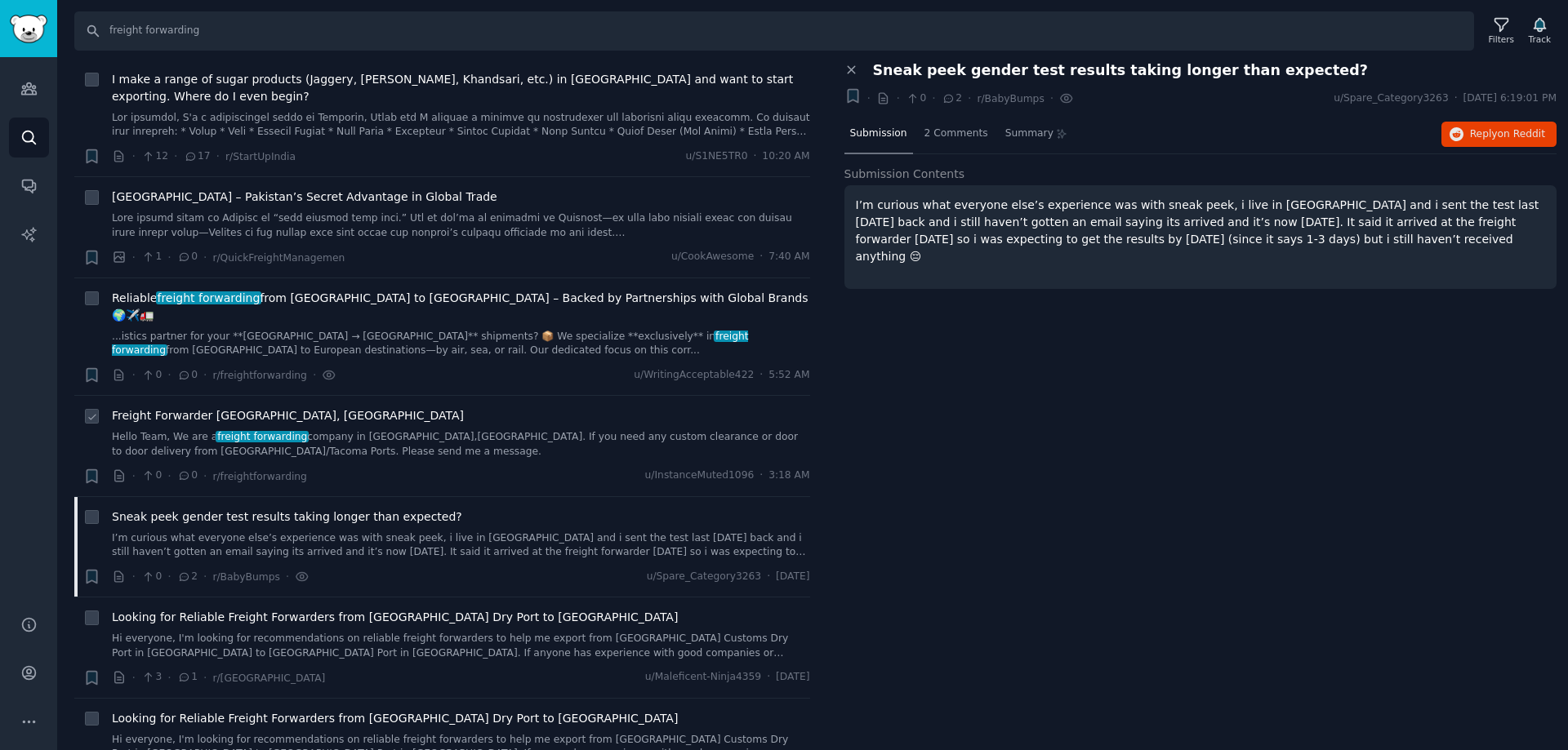
click at [405, 407] on div "Freight Forwarder [GEOGRAPHIC_DATA], [GEOGRAPHIC_DATA] Hello Team, We are a fre…" at bounding box center [461, 432] width 698 height 51
click at [405, 430] on link "Hello Team, We are a freight forwarding company in [GEOGRAPHIC_DATA],[GEOGRAPHI…" at bounding box center [461, 444] width 698 height 29
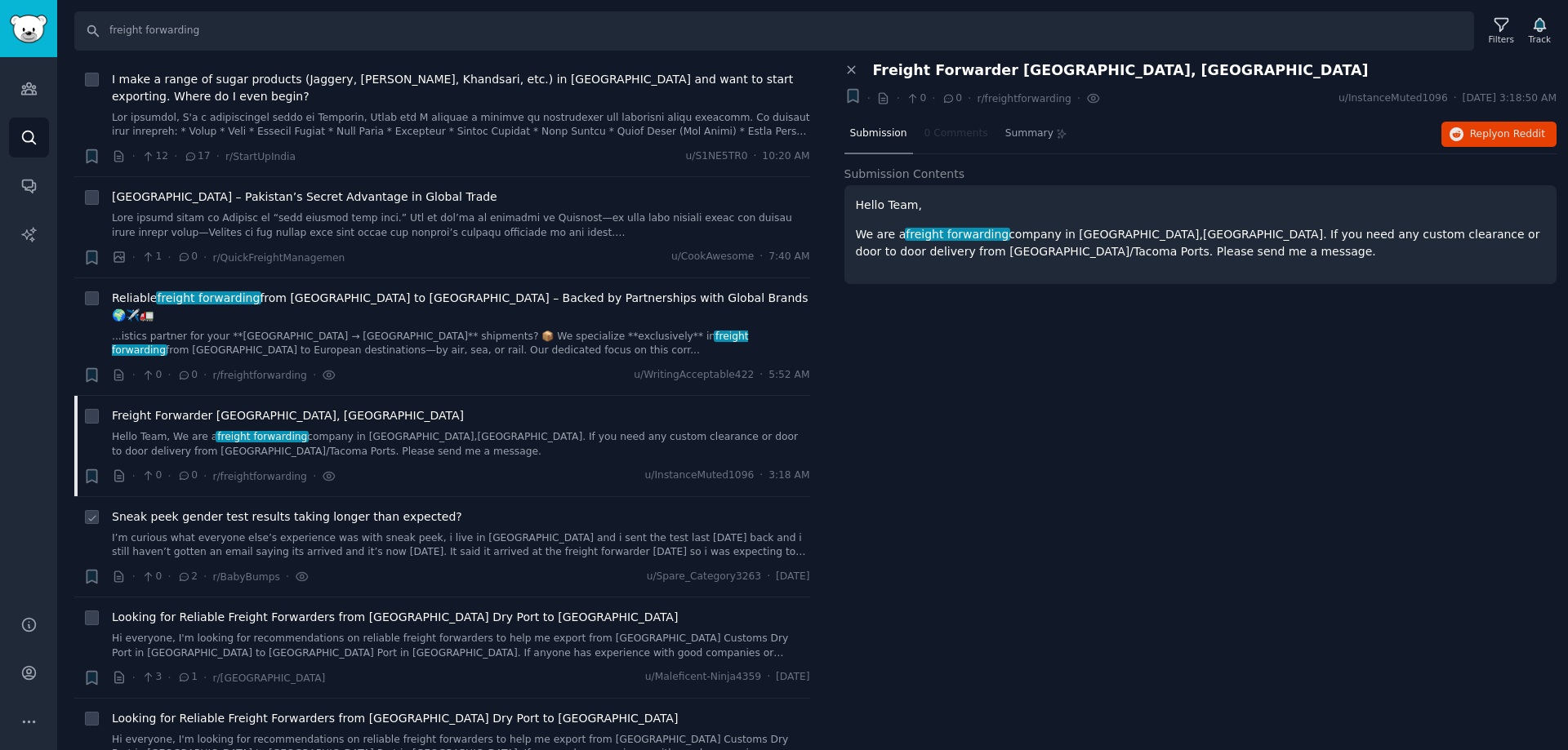
click at [369, 531] on link "I’m curious what everyone else’s experience was with sneak peek, i live in [GEO…" at bounding box center [461, 546] width 698 height 29
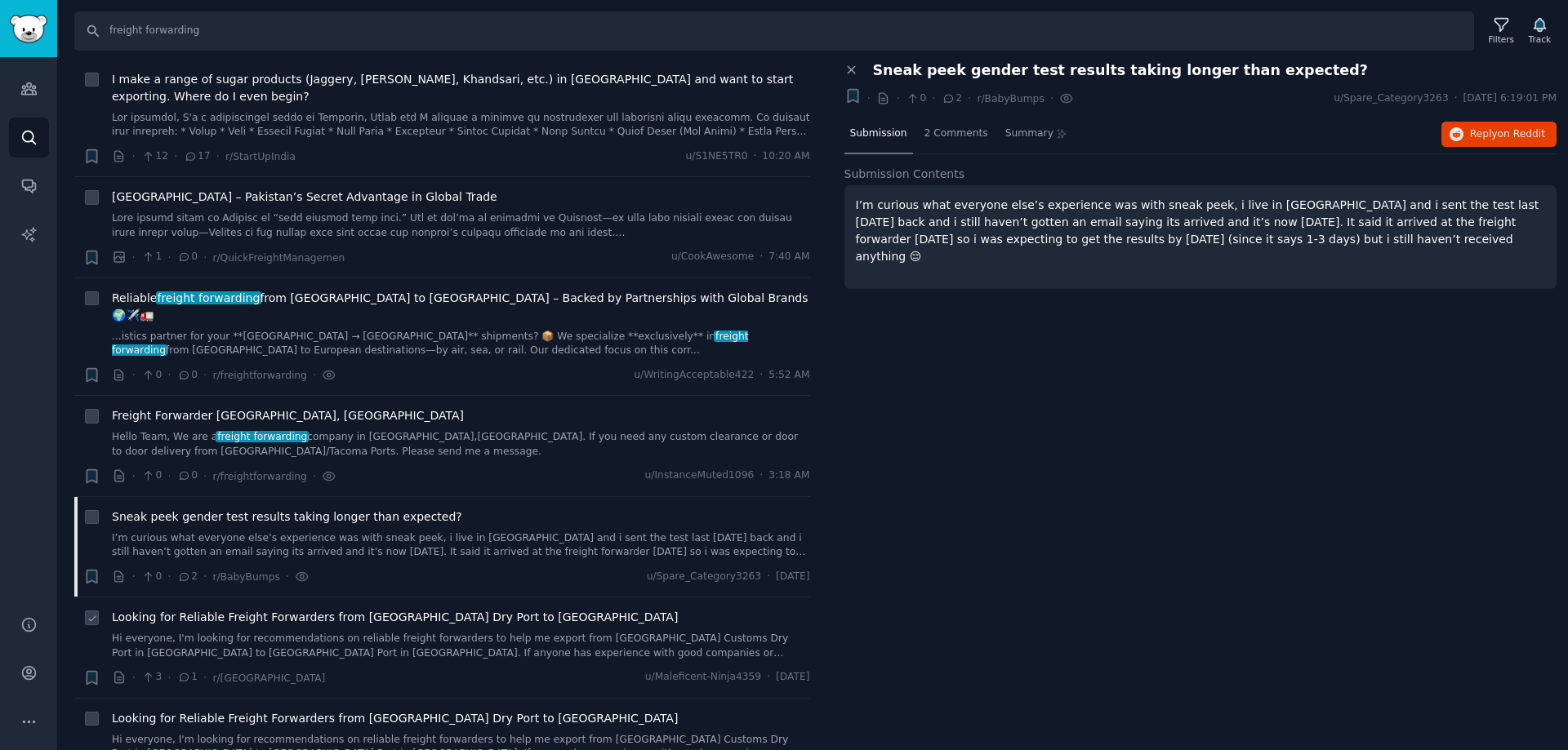
click at [368, 669] on div "· 3 · 1 · r/[PERSON_NAME] u/Maleficent-Ninja4359 · [DATE]" at bounding box center [461, 678] width 698 height 17
click at [370, 632] on link "Hi everyone, I'm looking for recommendations on reliable freight forwarders to …" at bounding box center [461, 646] width 698 height 29
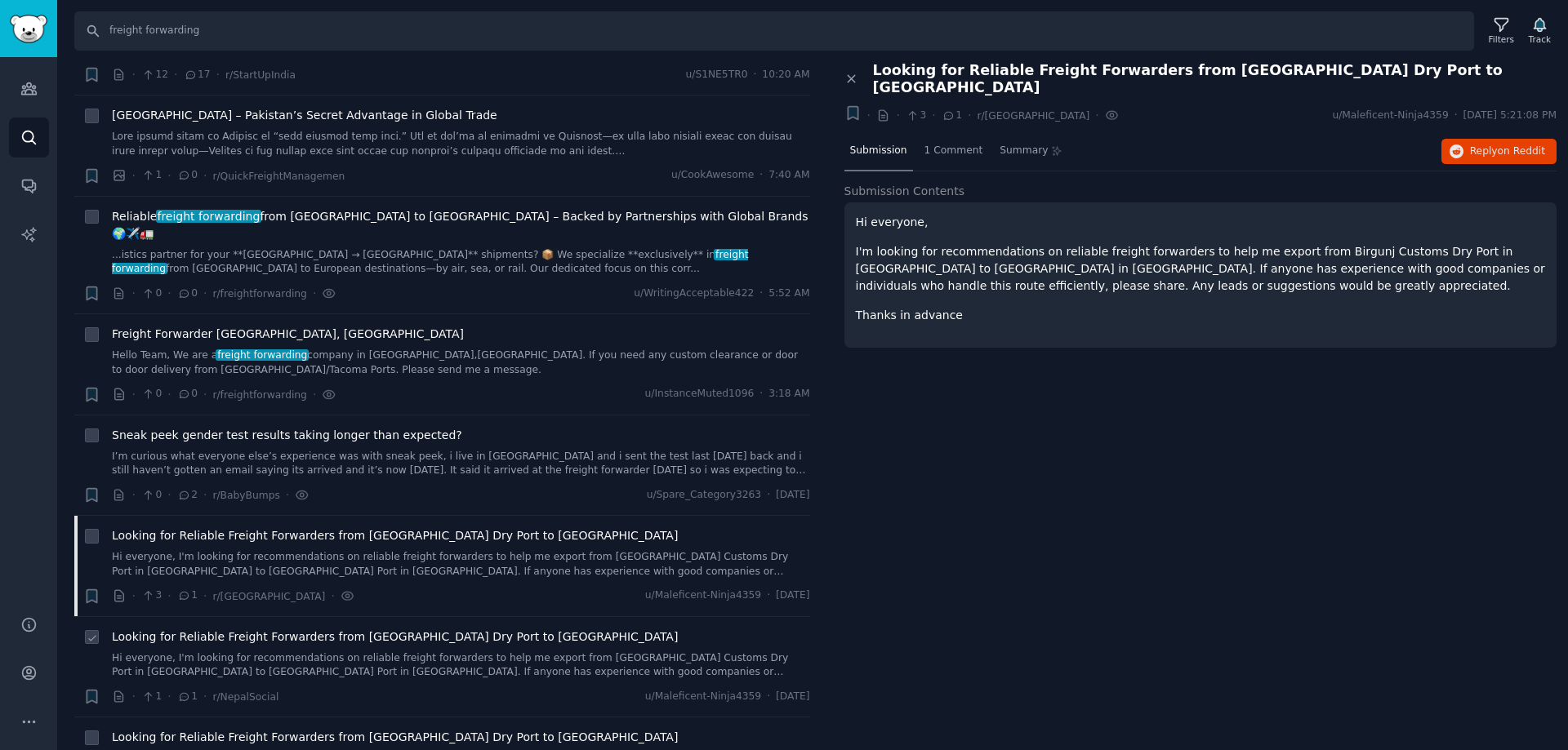
scroll to position [1061, 0]
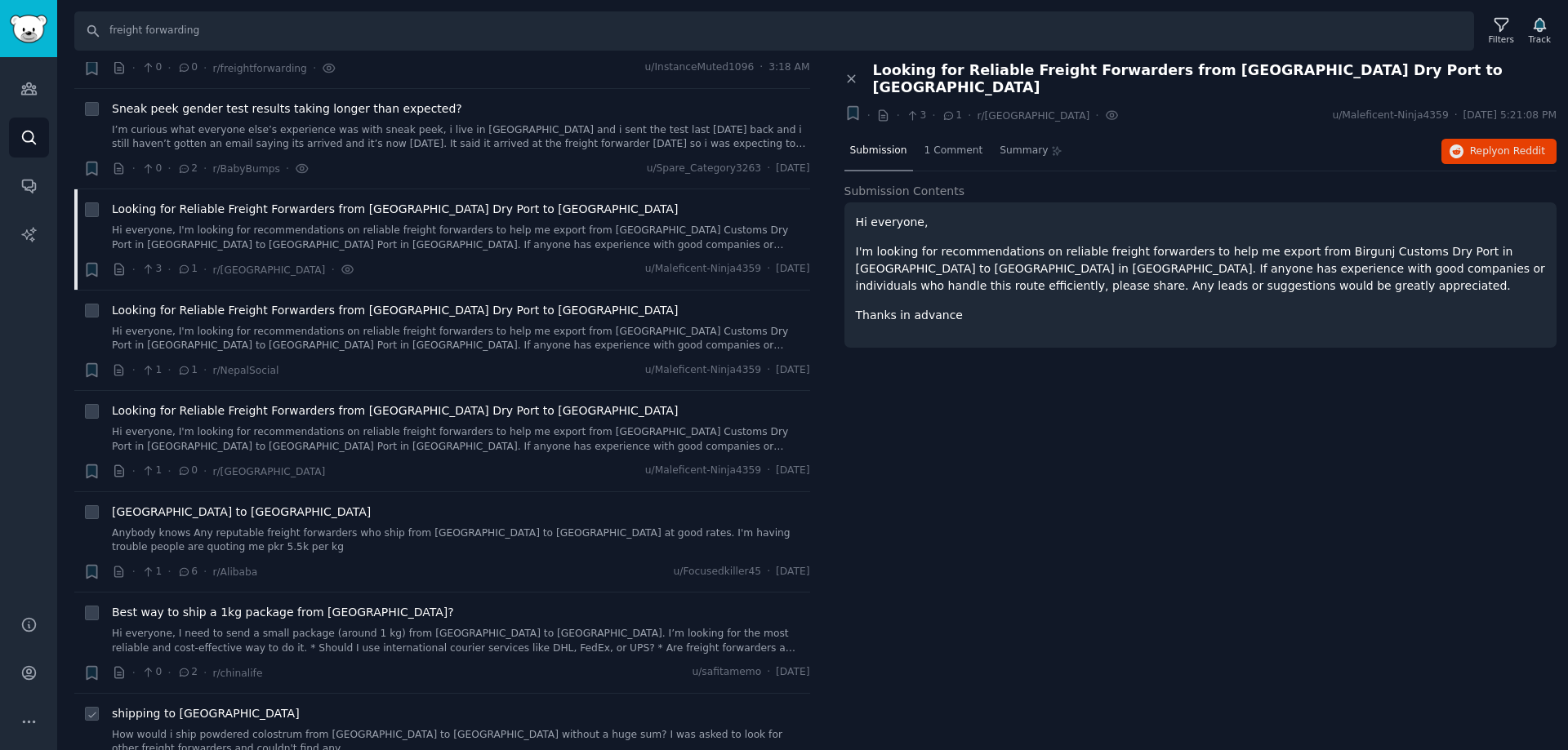
click at [270, 728] on link "How would i ship powdered colostrum from [GEOGRAPHIC_DATA] to [GEOGRAPHIC_DATA]…" at bounding box center [461, 742] width 698 height 29
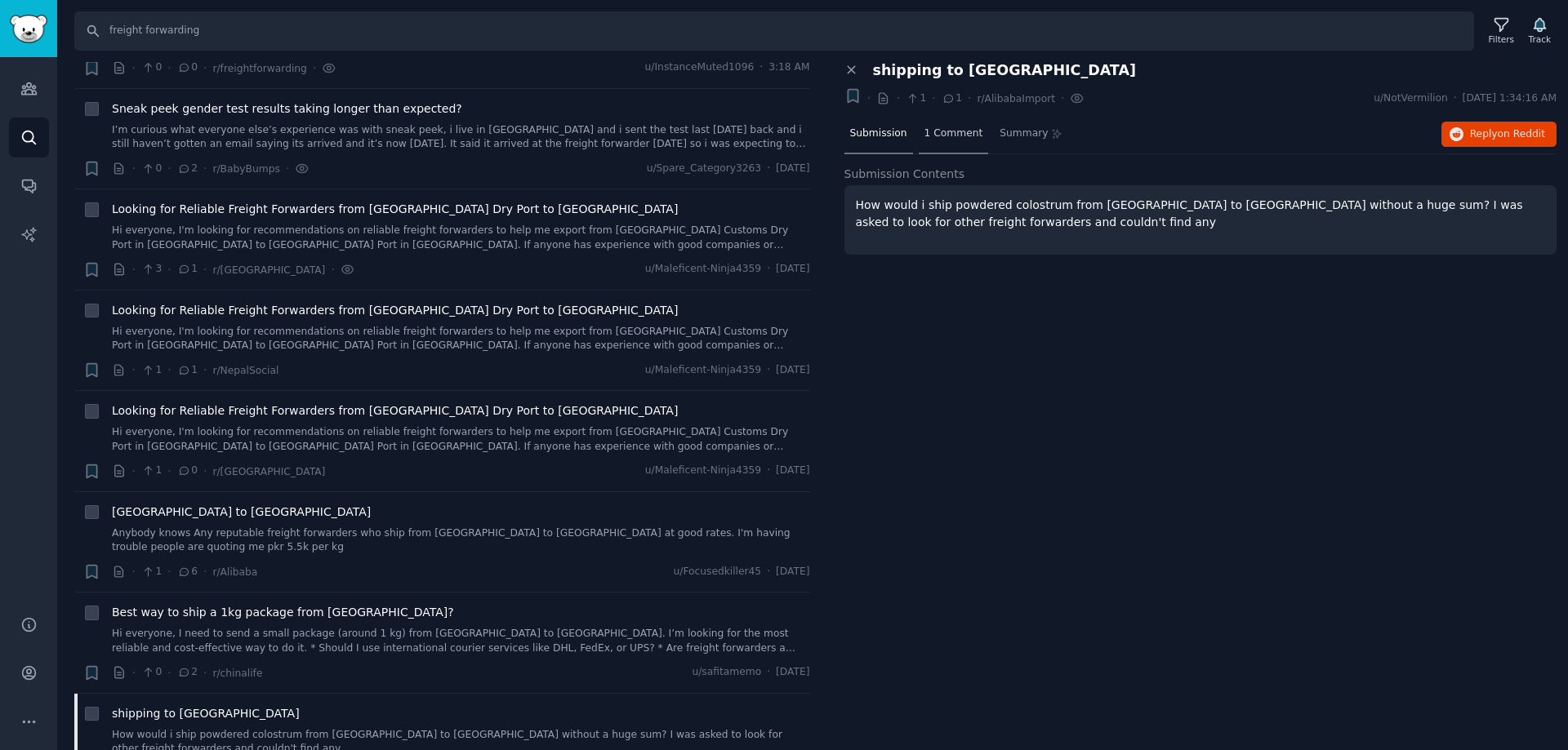
click at [919, 135] on div "1 Comment" at bounding box center [954, 135] width 70 height 39
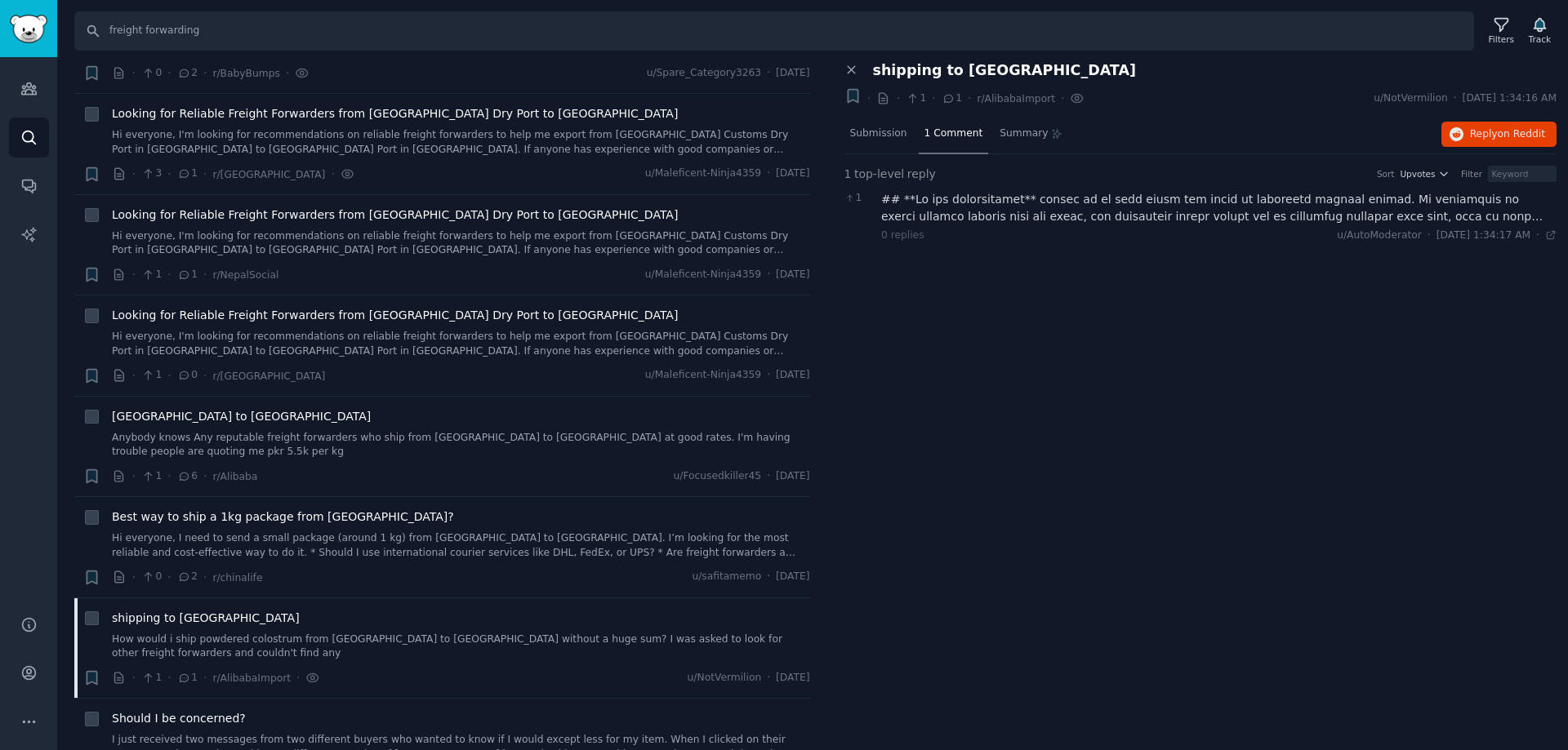
scroll to position [1306, 0]
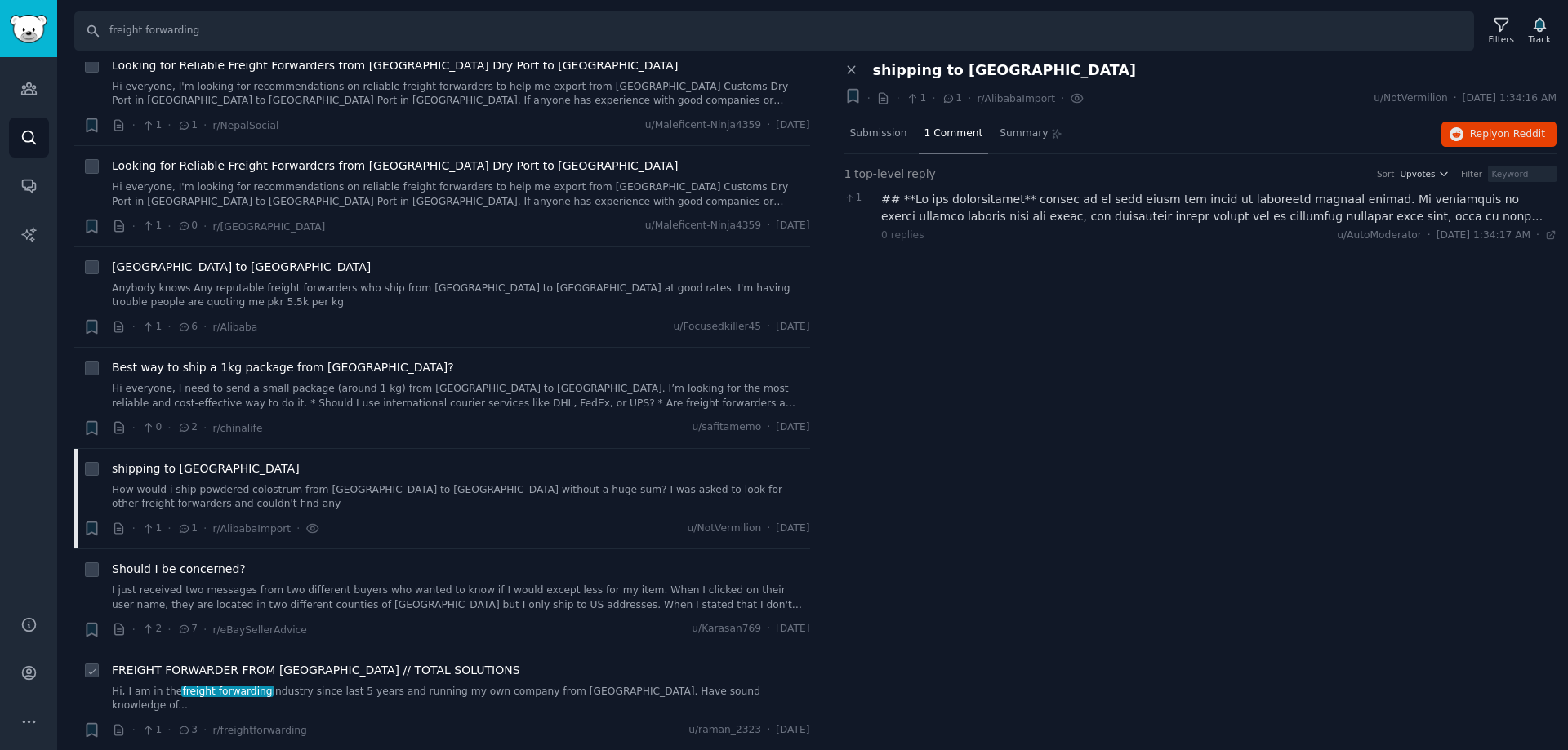
click at [428, 684] on link "Hi, I am in the freight forwarding industry since last 5 years and running my o…" at bounding box center [461, 699] width 698 height 29
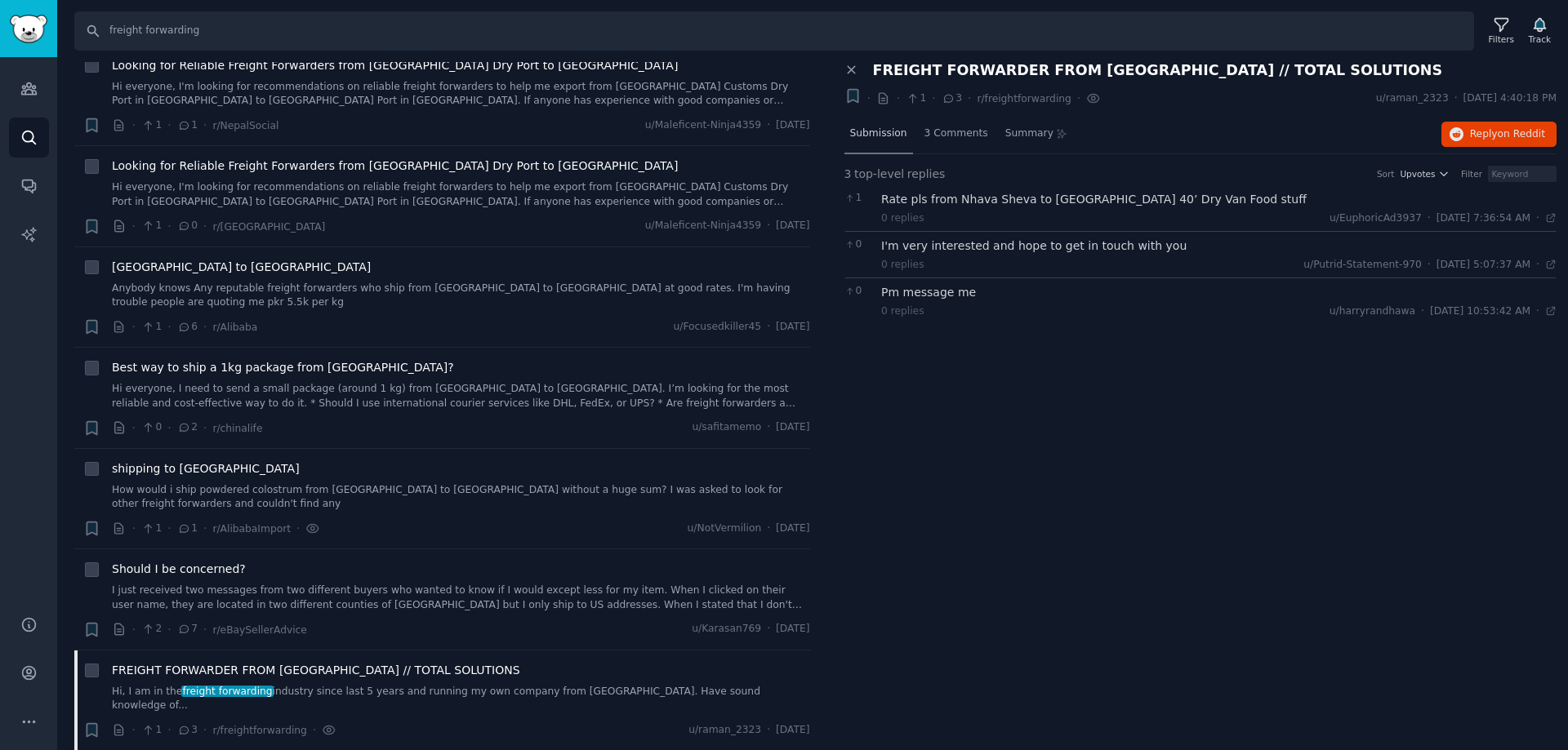
click at [897, 136] on span "Submission" at bounding box center [878, 134] width 57 height 14
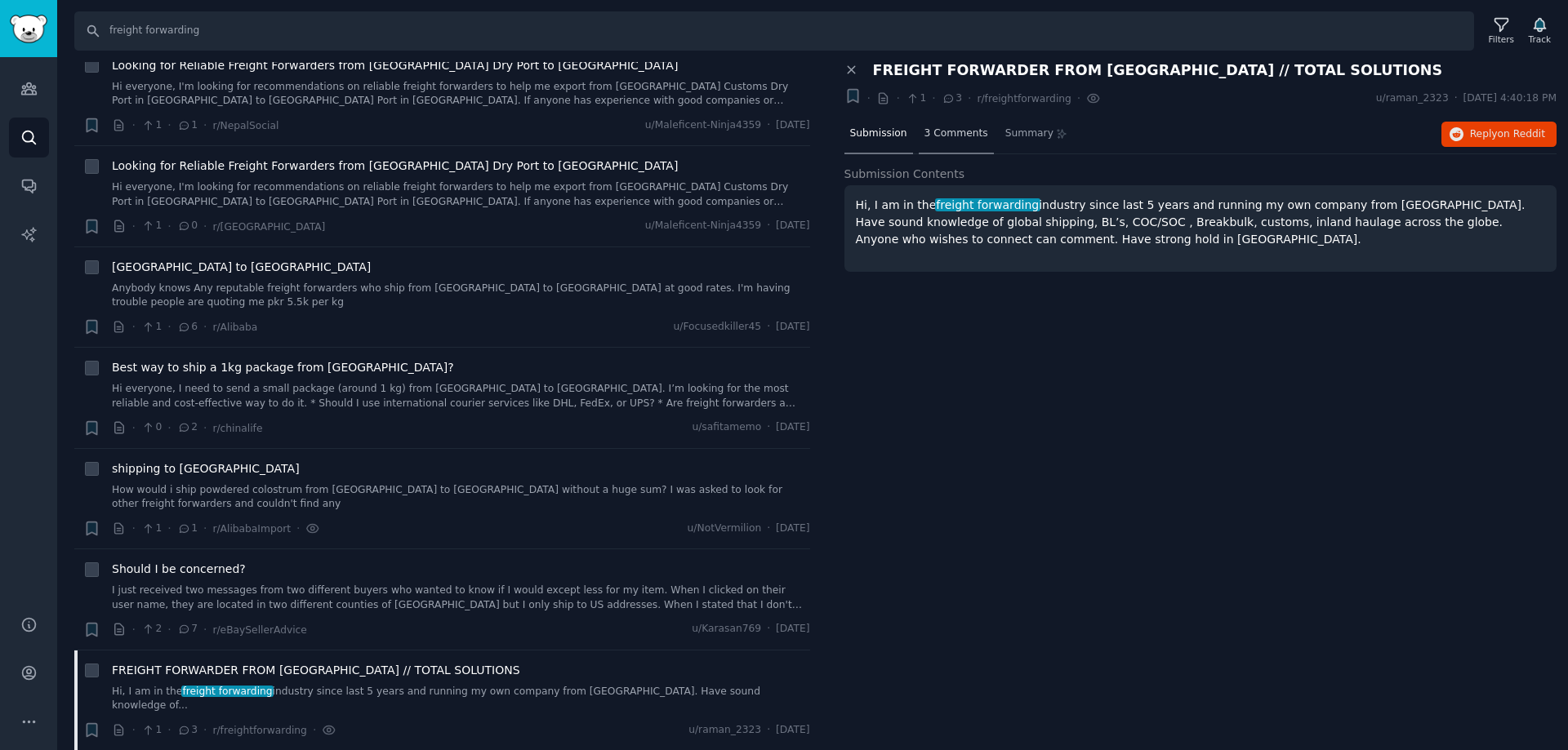
click at [940, 142] on div "3 Comments" at bounding box center [956, 135] width 75 height 39
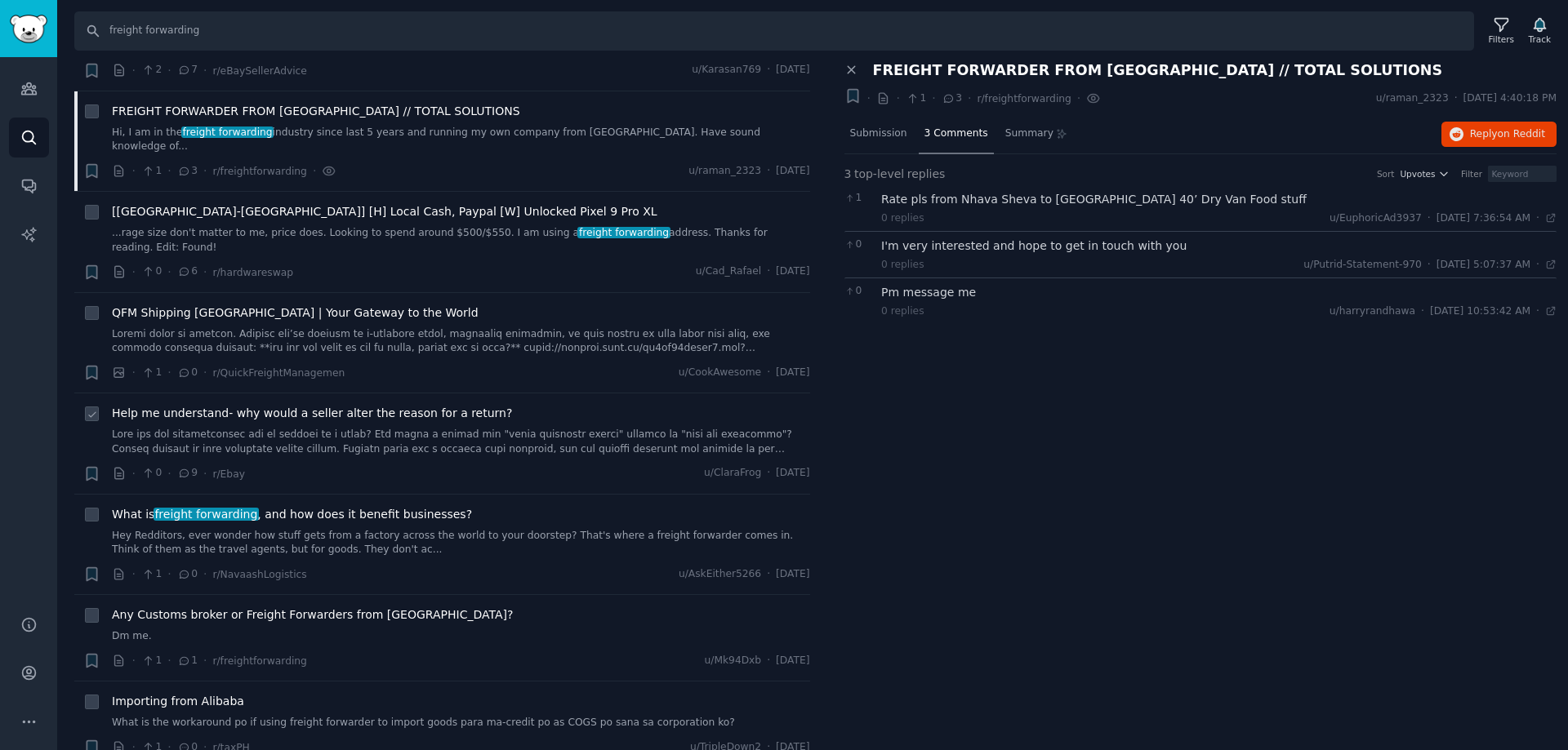
scroll to position [1877, 0]
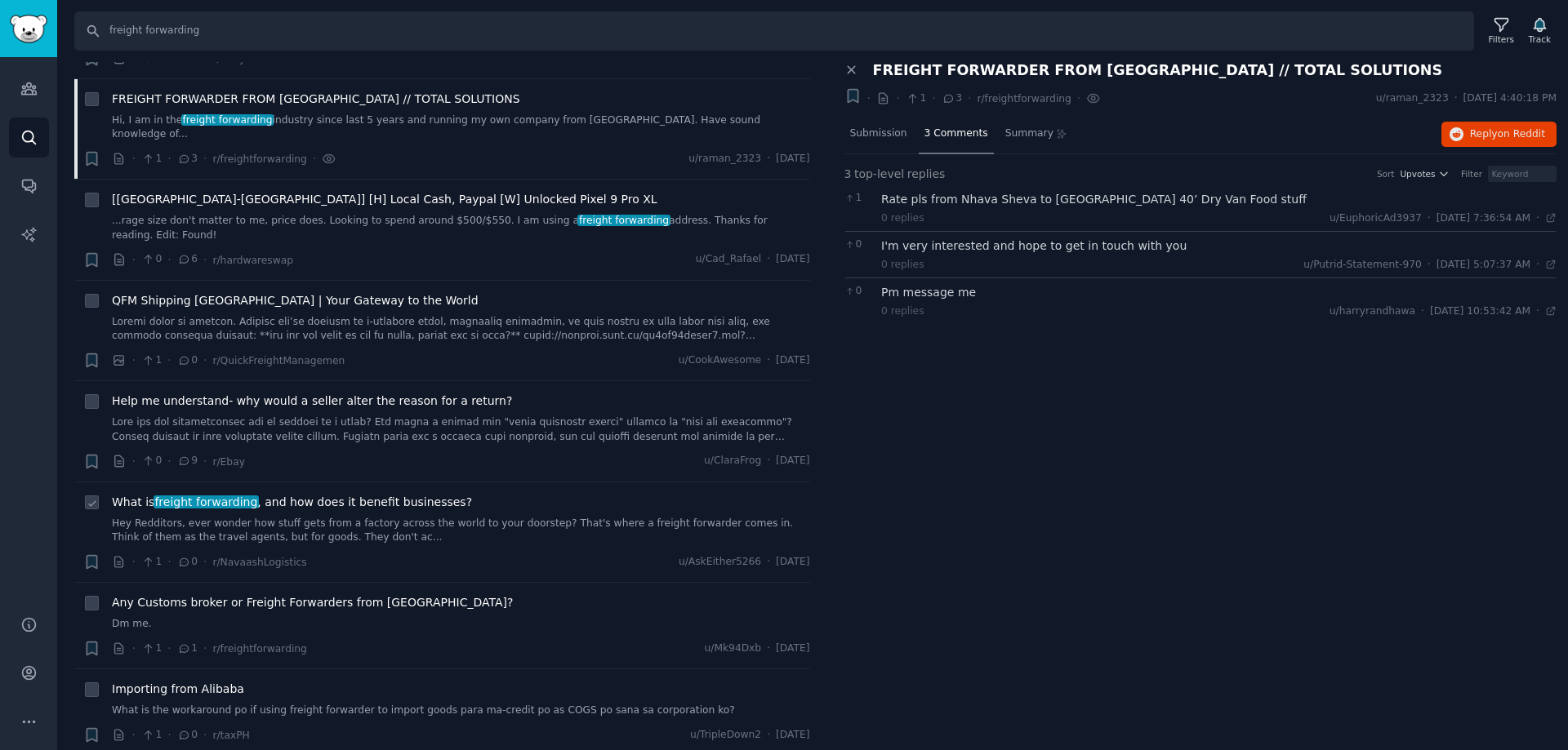
click at [373, 517] on link "Hey Redditors, ever wonder how stuff gets from a factory across the world to yo…" at bounding box center [461, 531] width 698 height 29
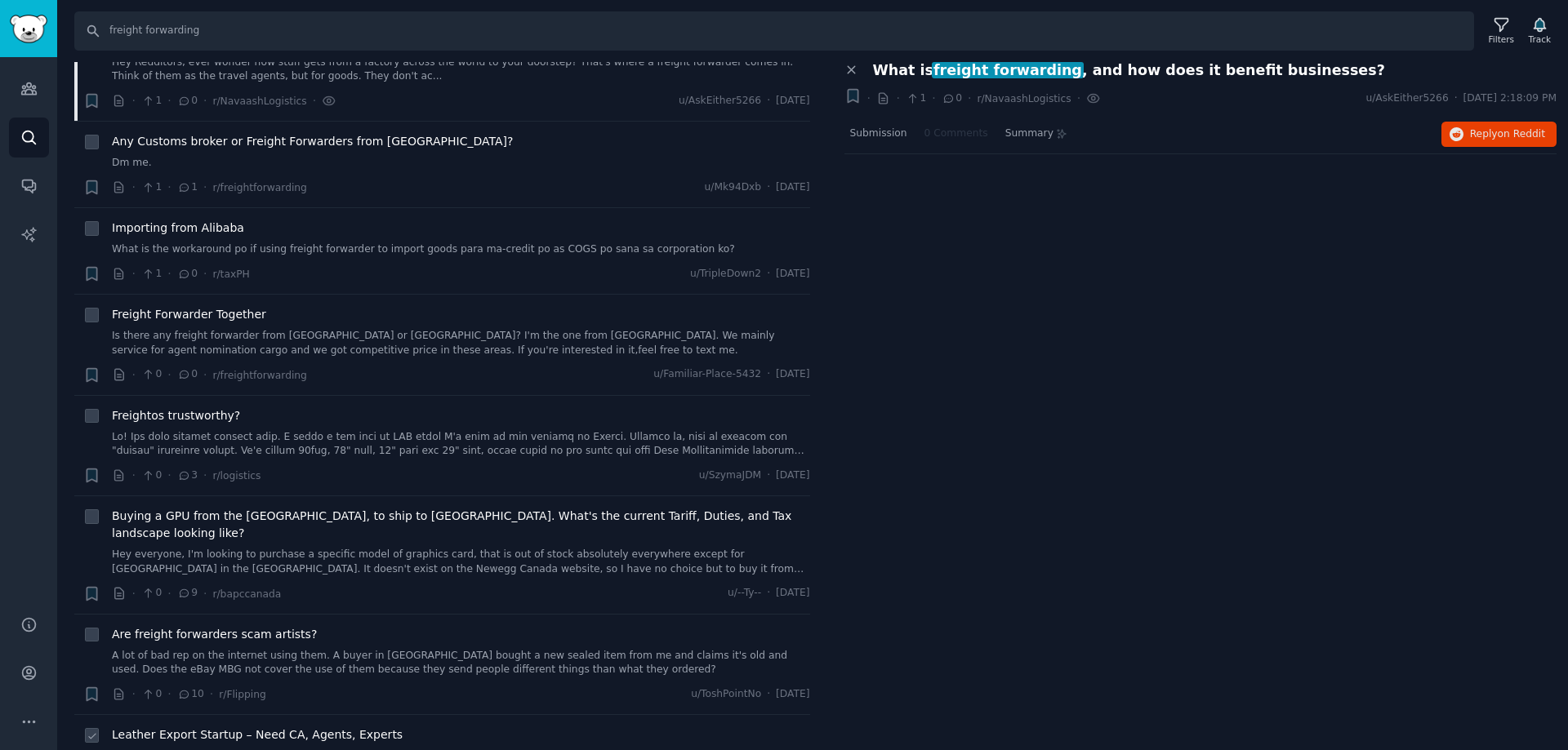
scroll to position [2367, 0]
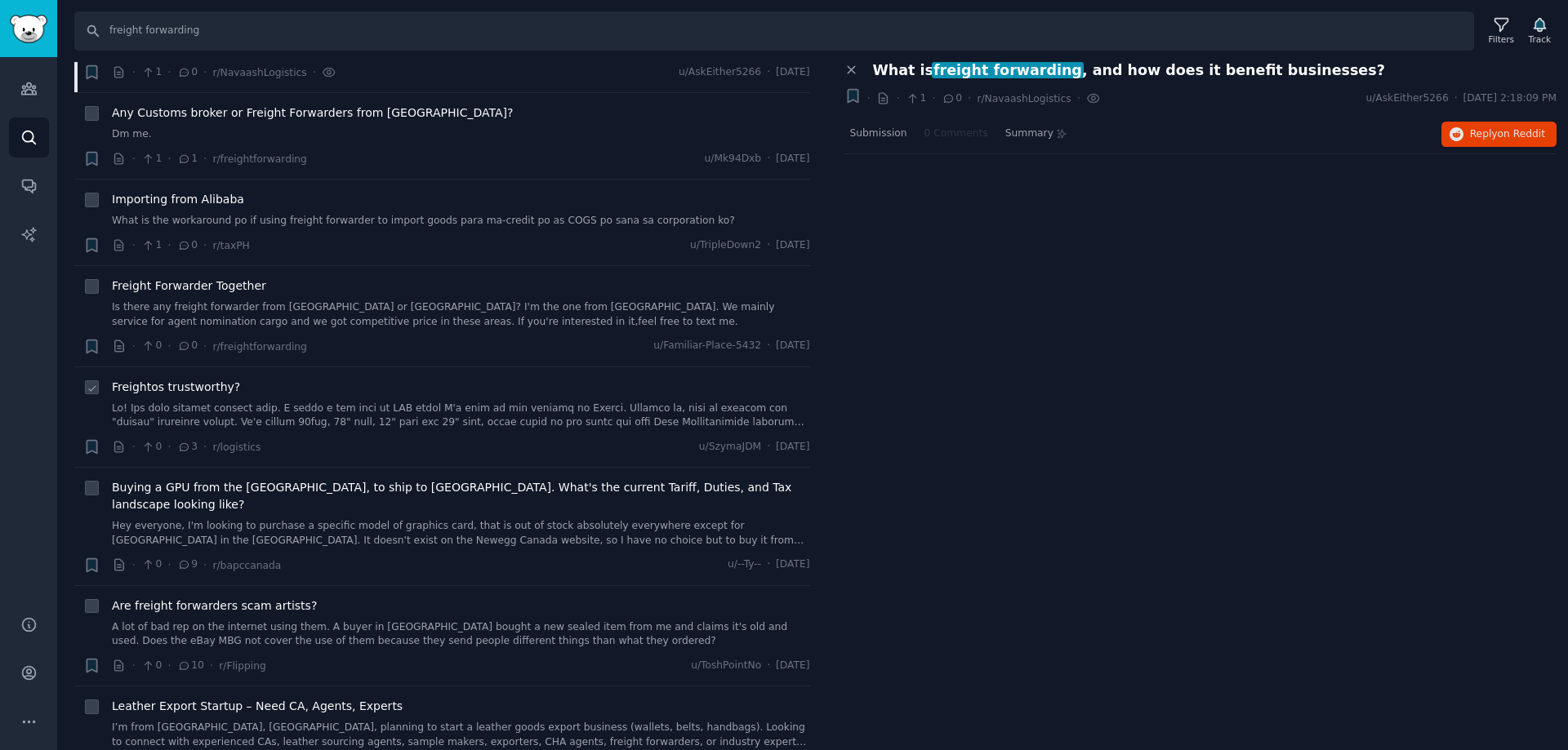
click at [332, 402] on link at bounding box center [461, 416] width 698 height 29
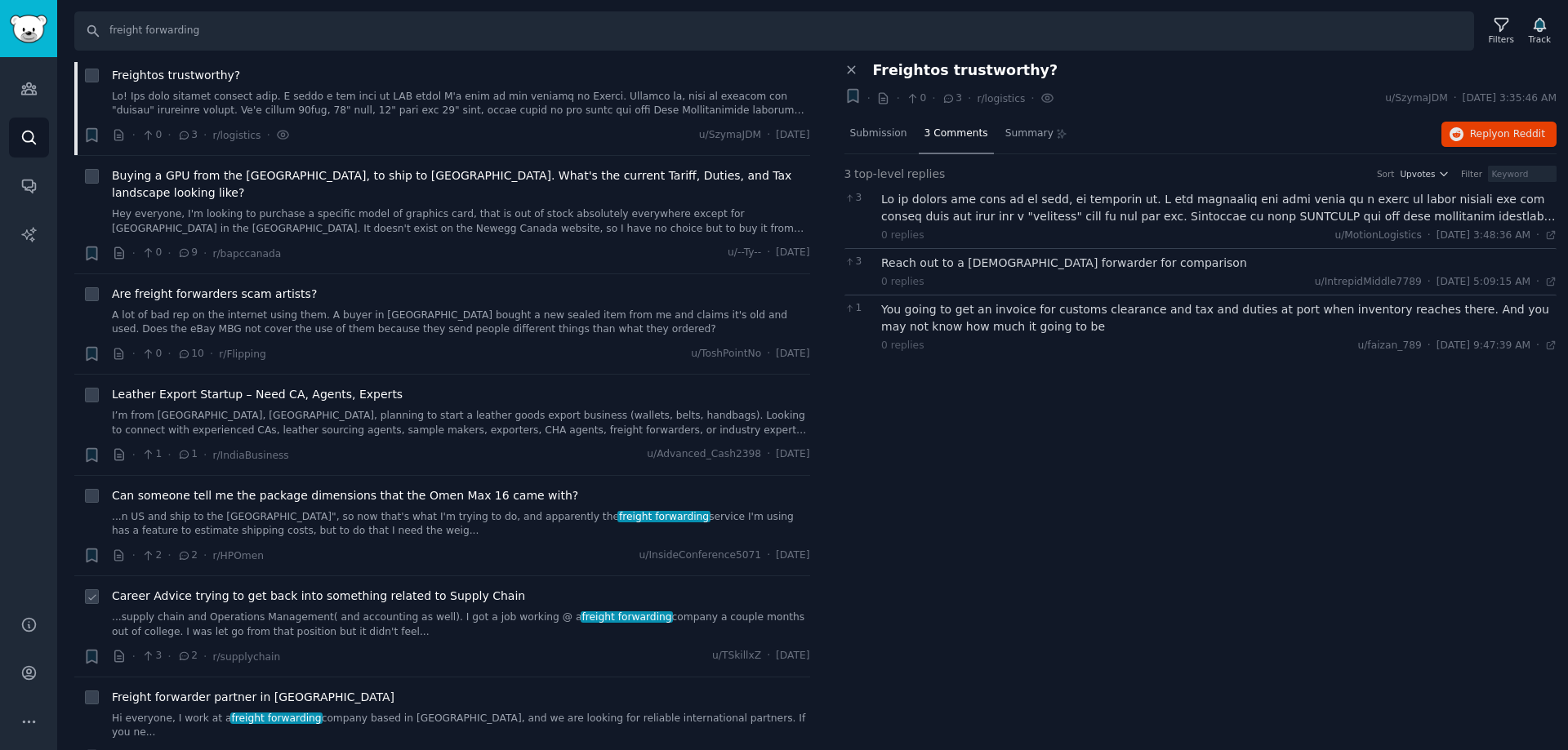
scroll to position [2775, 0]
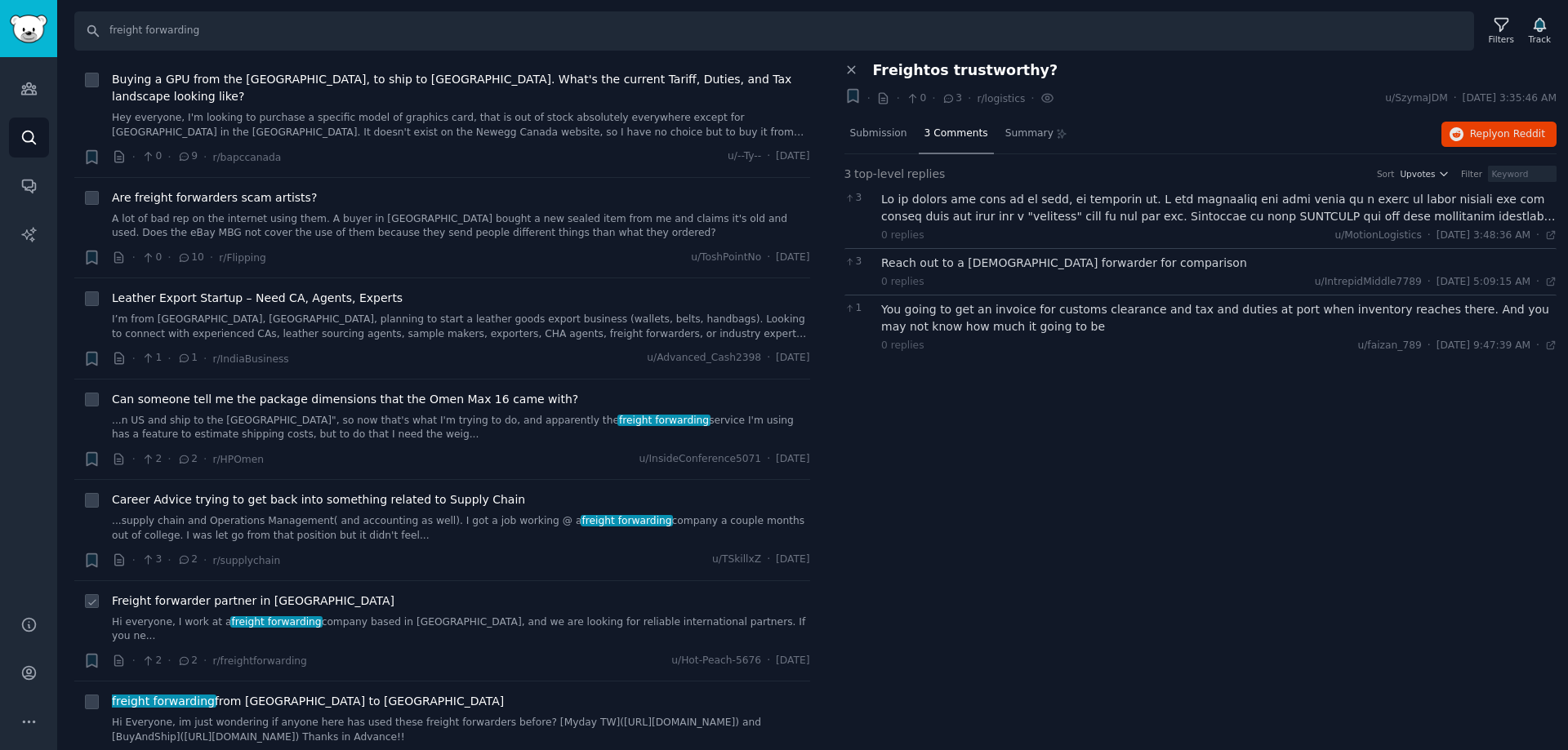
click at [398, 615] on link "Hi everyone, I work at a freight forwarding company based in [GEOGRAPHIC_DATA],…" at bounding box center [461, 630] width 698 height 29
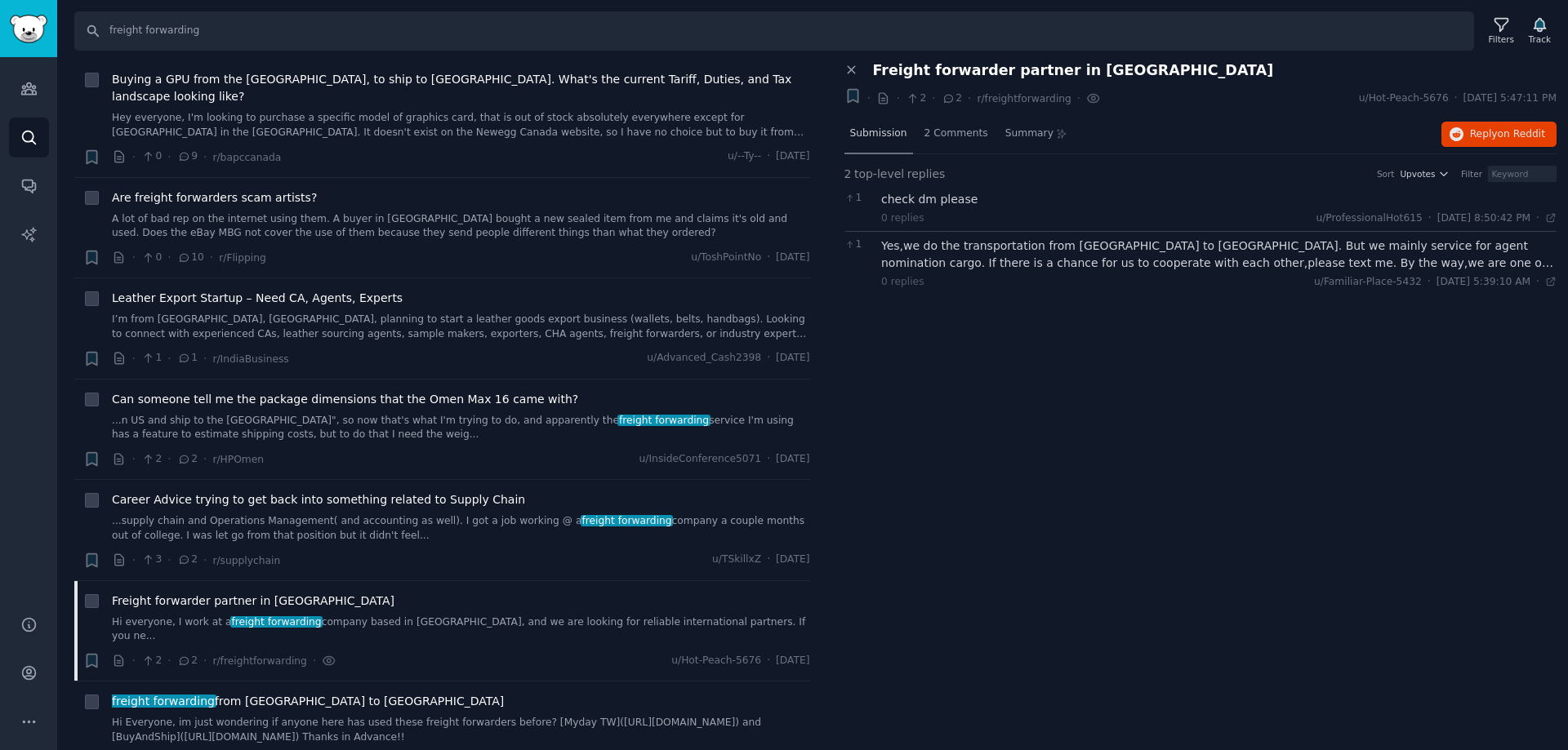
click at [894, 143] on div "Submission" at bounding box center [878, 135] width 69 height 39
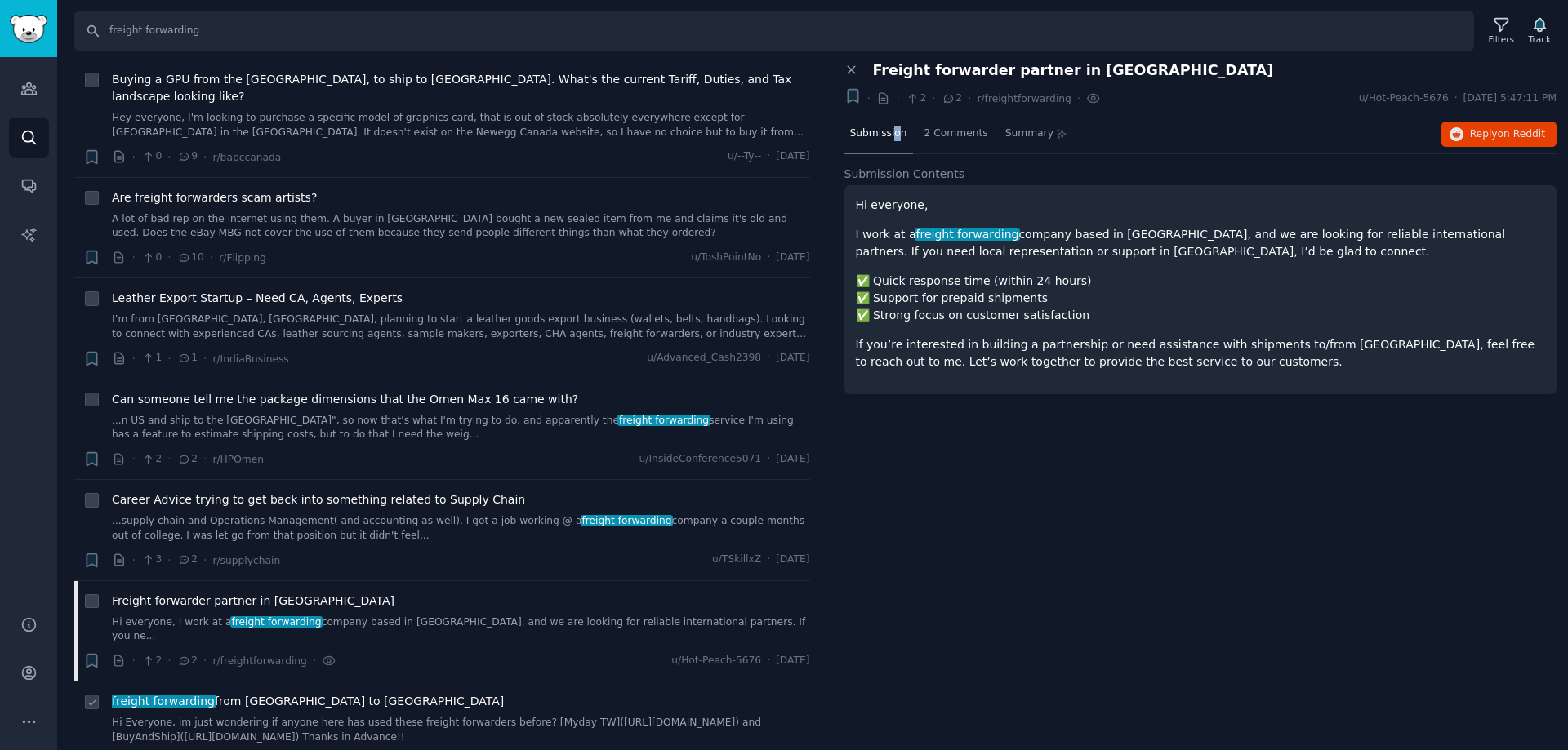
scroll to position [2938, 0]
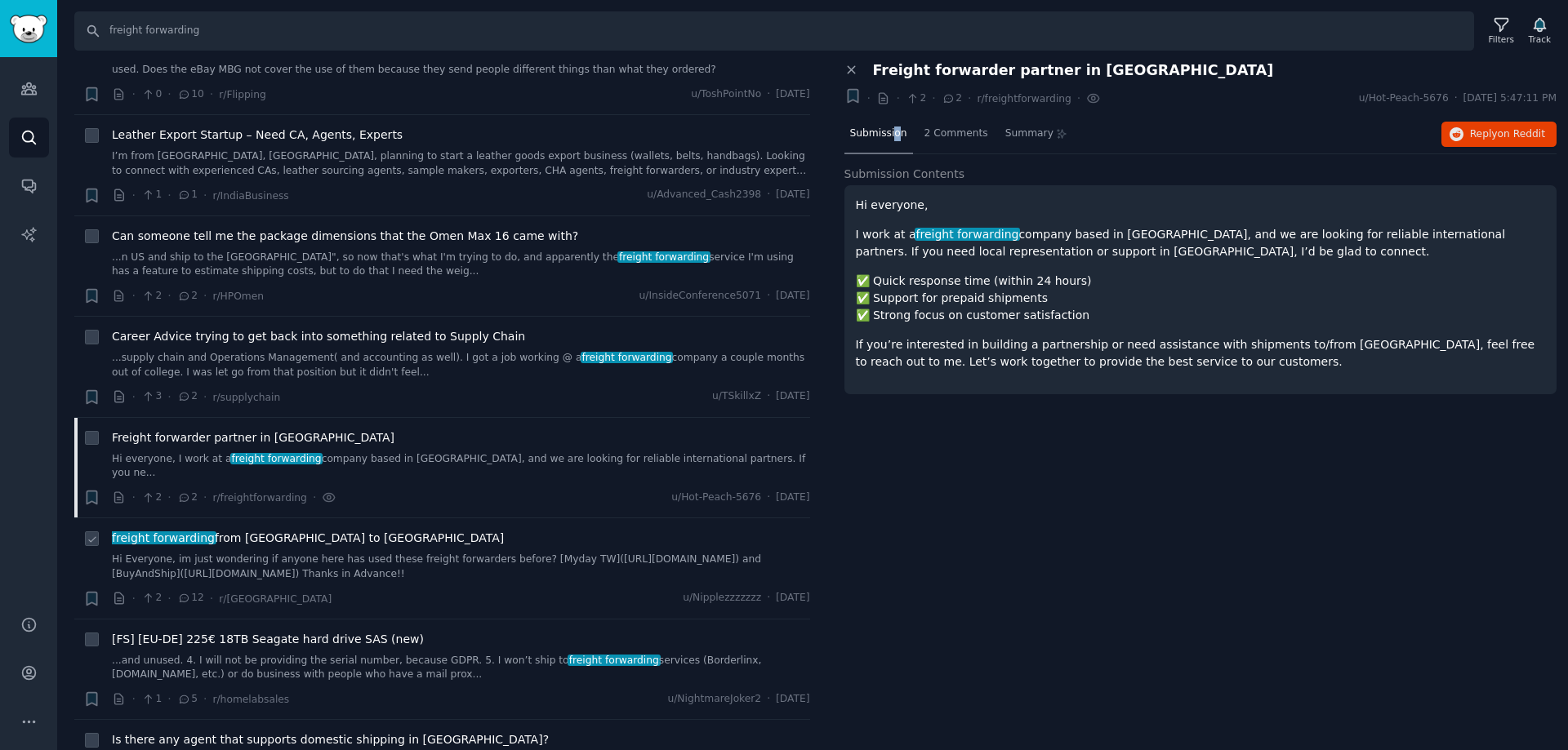
click at [289, 552] on link "Hi Everyone, im just wondering if anyone here has used these freight forwarders…" at bounding box center [461, 567] width 698 height 29
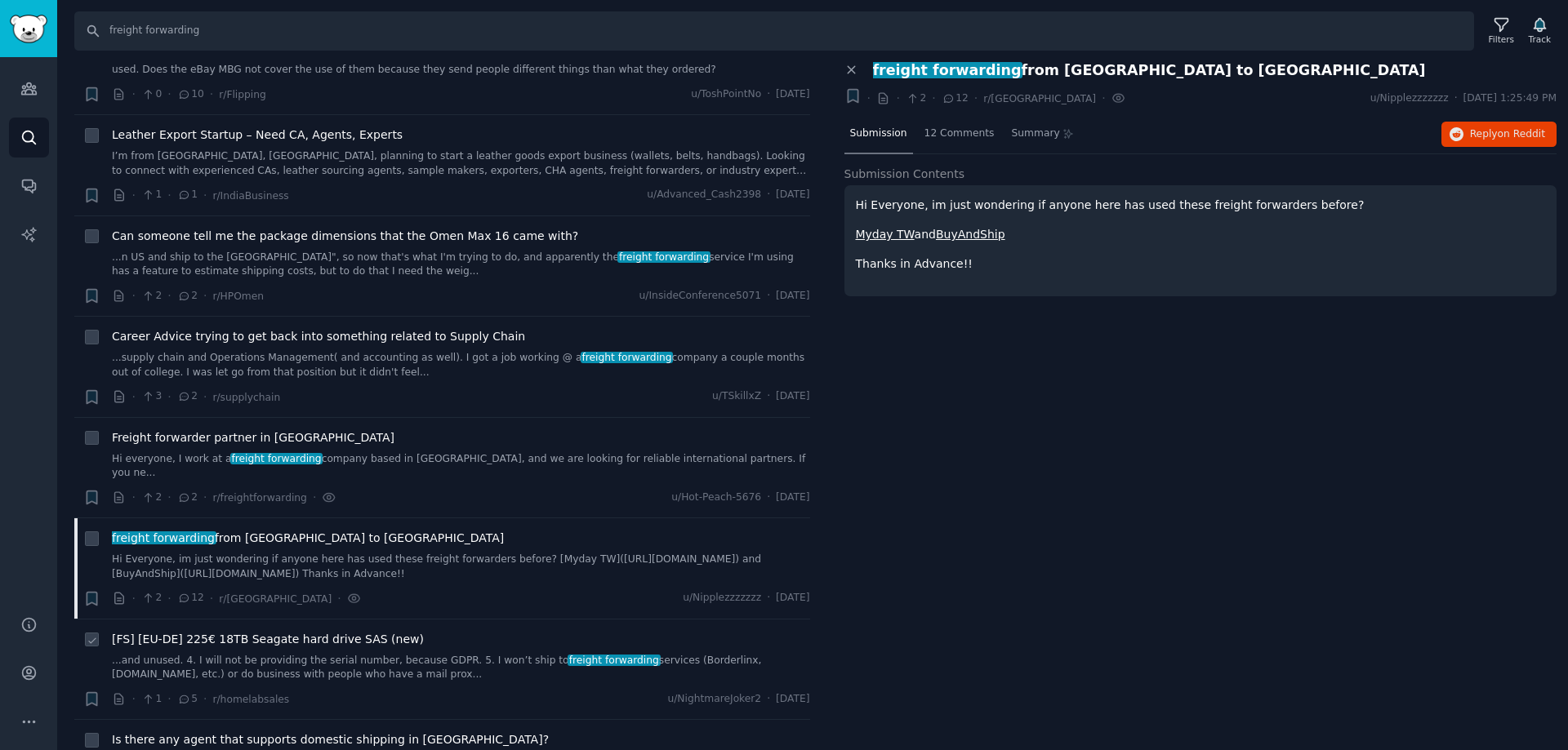
click at [326, 631] on div "[FS] [EU-DE] 225€ 18TB Seagate hard drive SAS (new) ...and unused. 4. I will no…" at bounding box center [461, 656] width 698 height 51
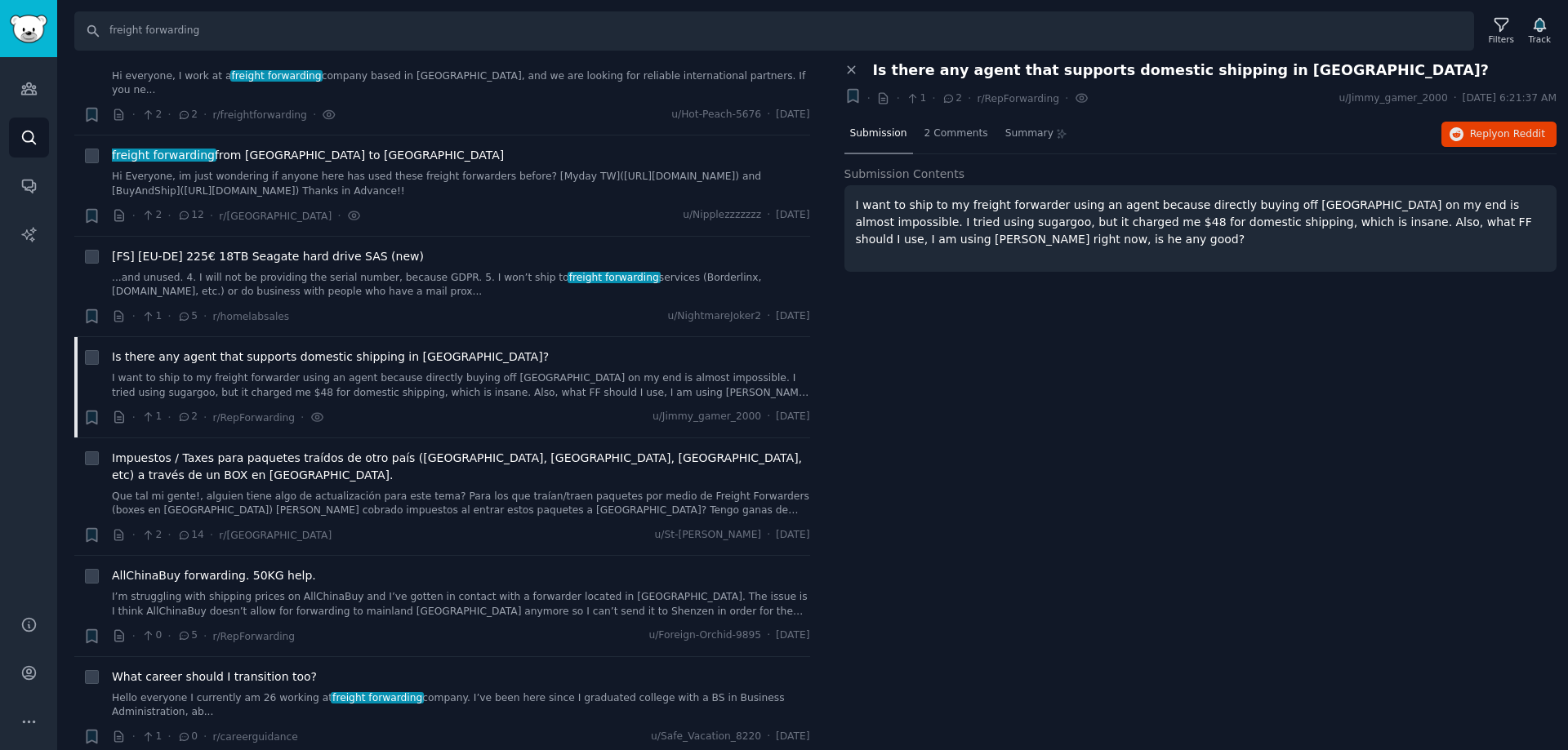
scroll to position [3346, 0]
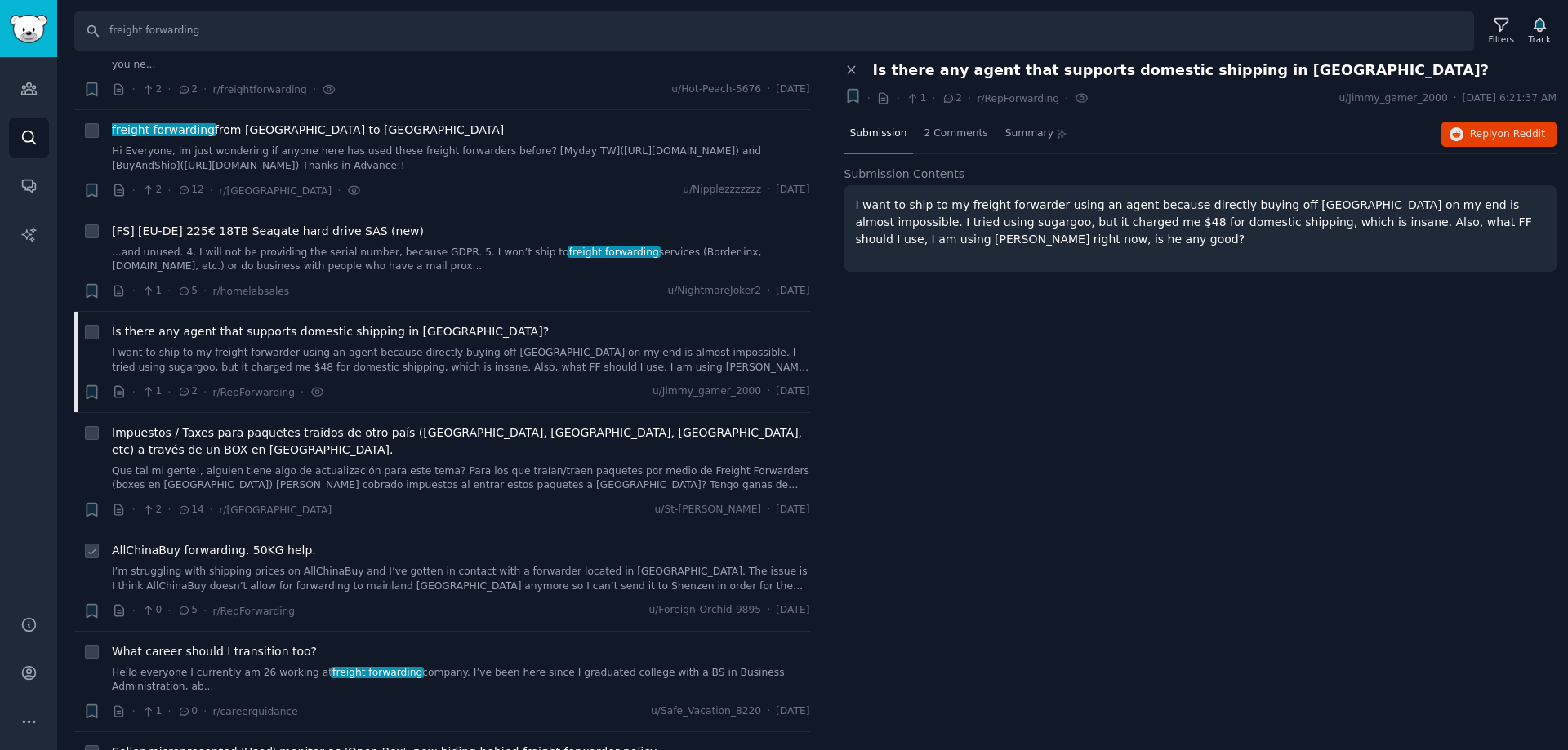
click at [314, 564] on link "I’m struggling with shipping prices on AllChinaBuy and I’ve gotten in contact w…" at bounding box center [461, 579] width 698 height 29
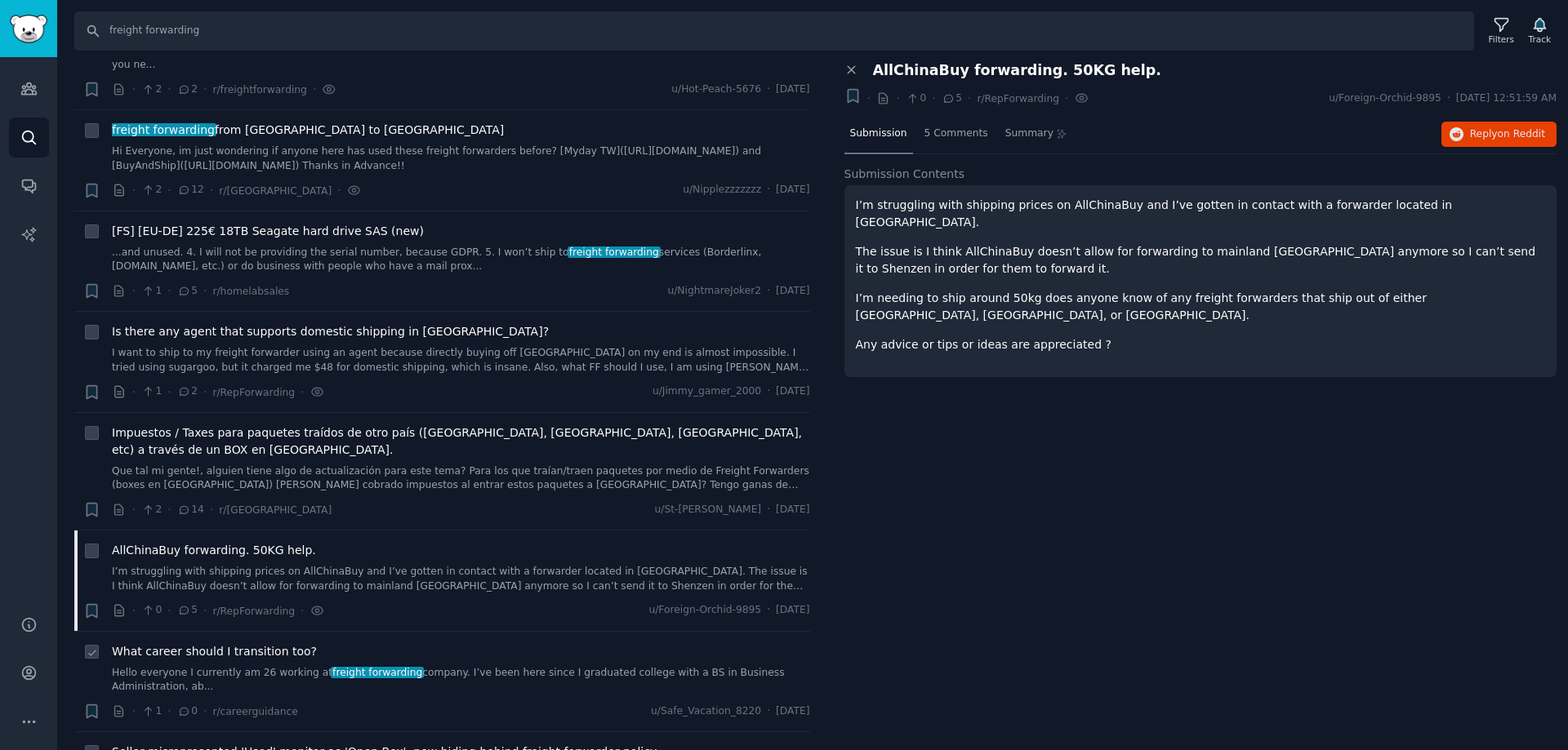
click at [352, 667] on span "freight forwarding" at bounding box center [376, 672] width 93 height 11
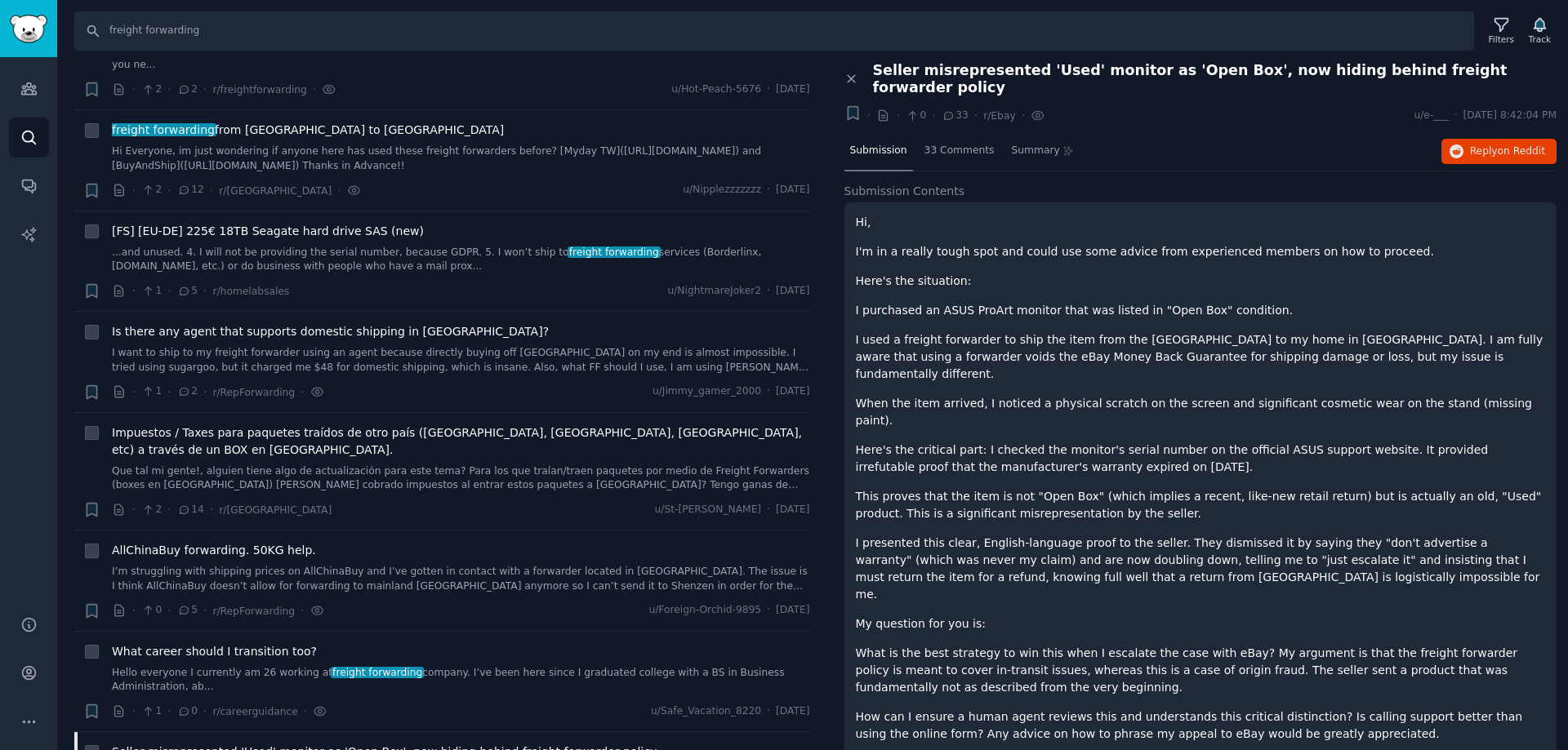
scroll to position [3428, 0]
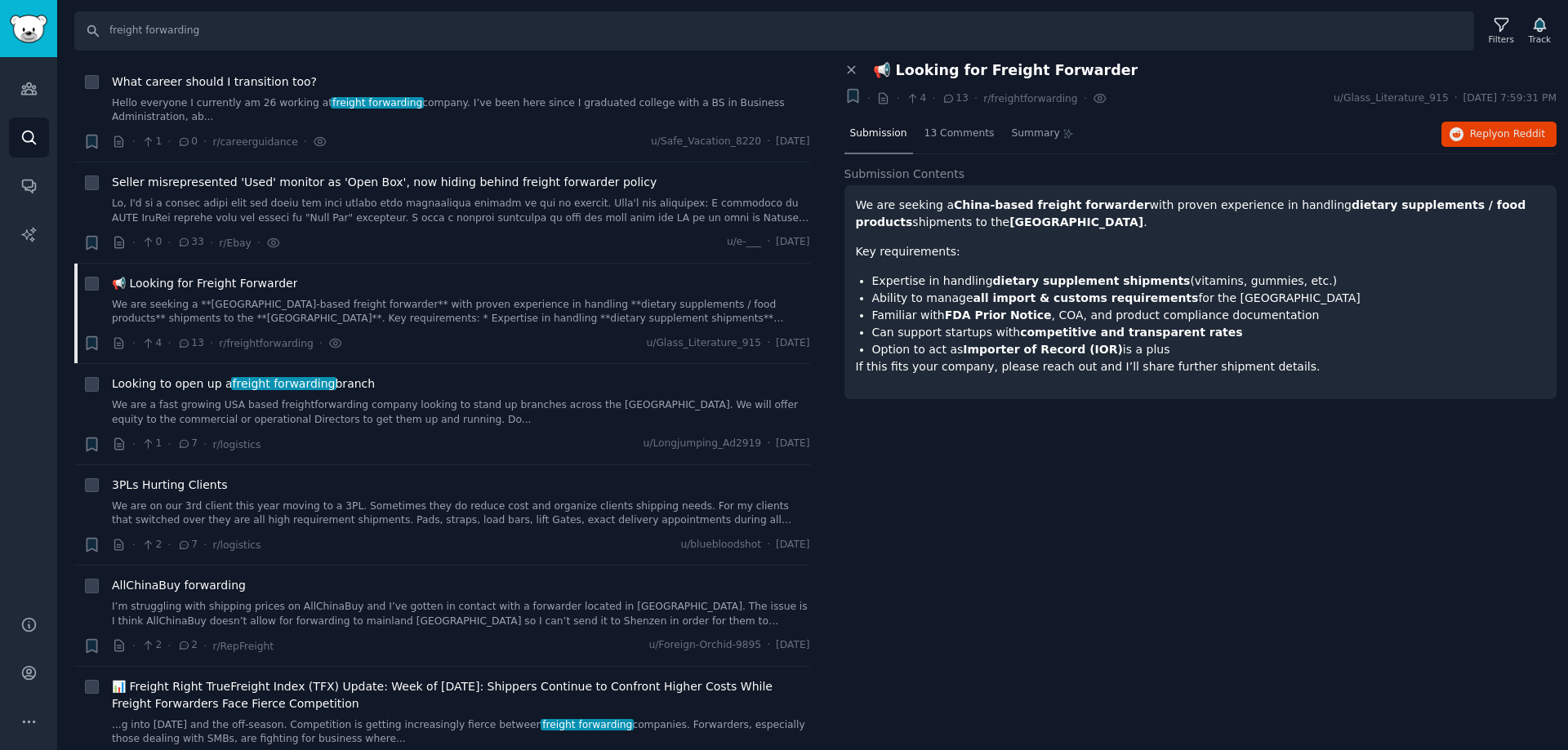
scroll to position [3918, 0]
click at [1022, 287] on strong "dietary supplement shipments" at bounding box center [1092, 280] width 198 height 13
click at [1022, 286] on strong "dietary supplement shipments" at bounding box center [1092, 280] width 198 height 13
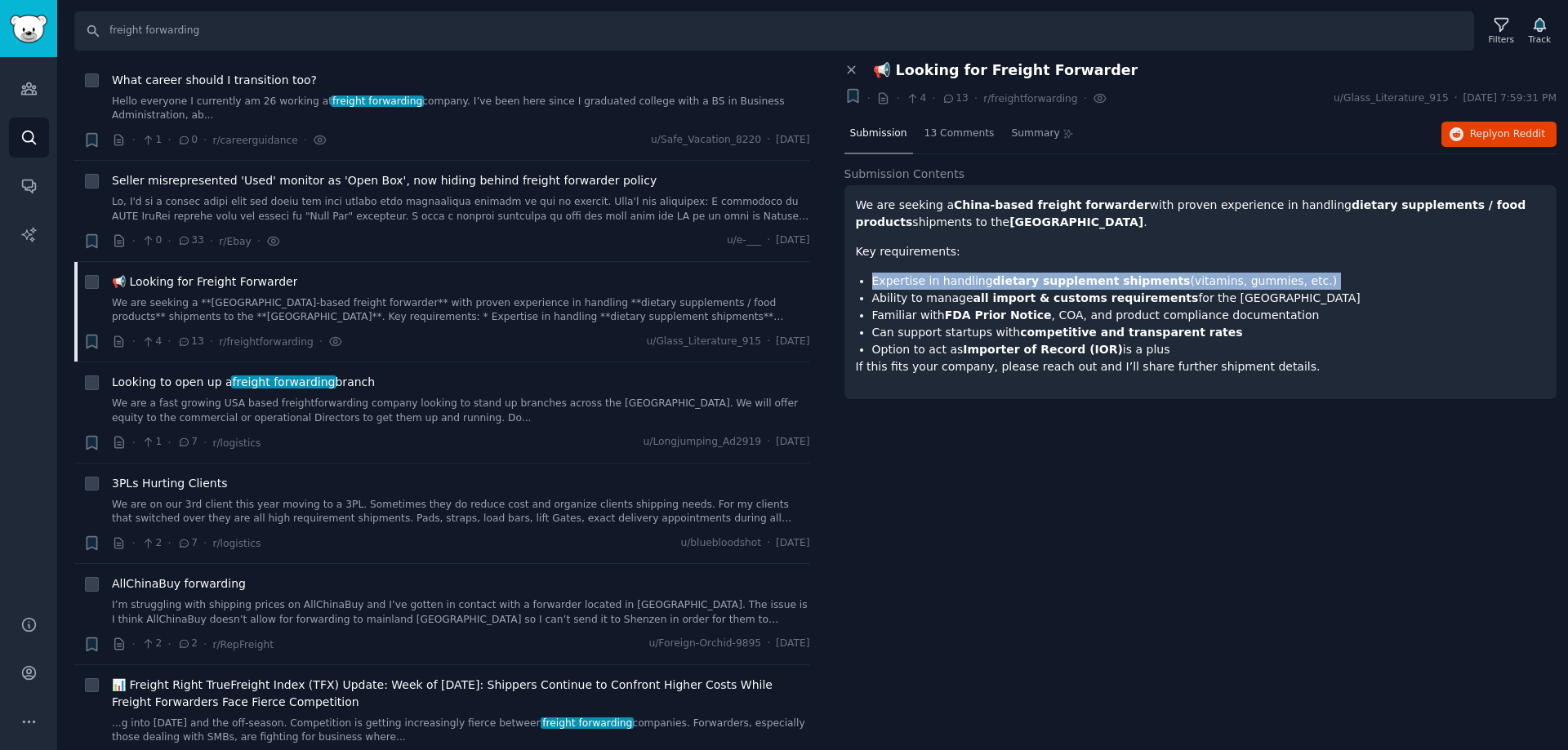
click at [1022, 285] on strong "dietary supplement shipments" at bounding box center [1092, 280] width 198 height 13
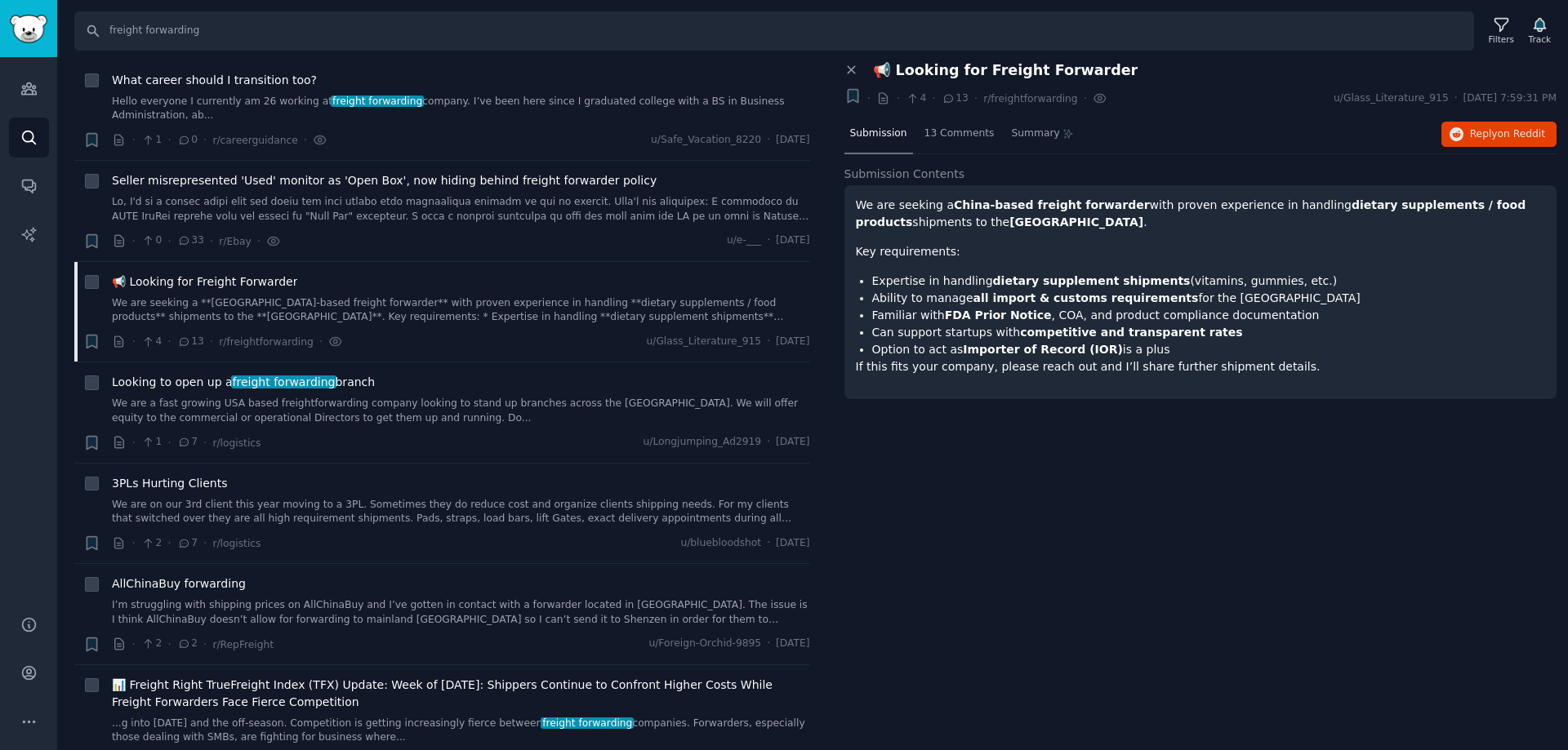
click at [1013, 318] on strong "FDA Prior Notice" at bounding box center [998, 314] width 107 height 13
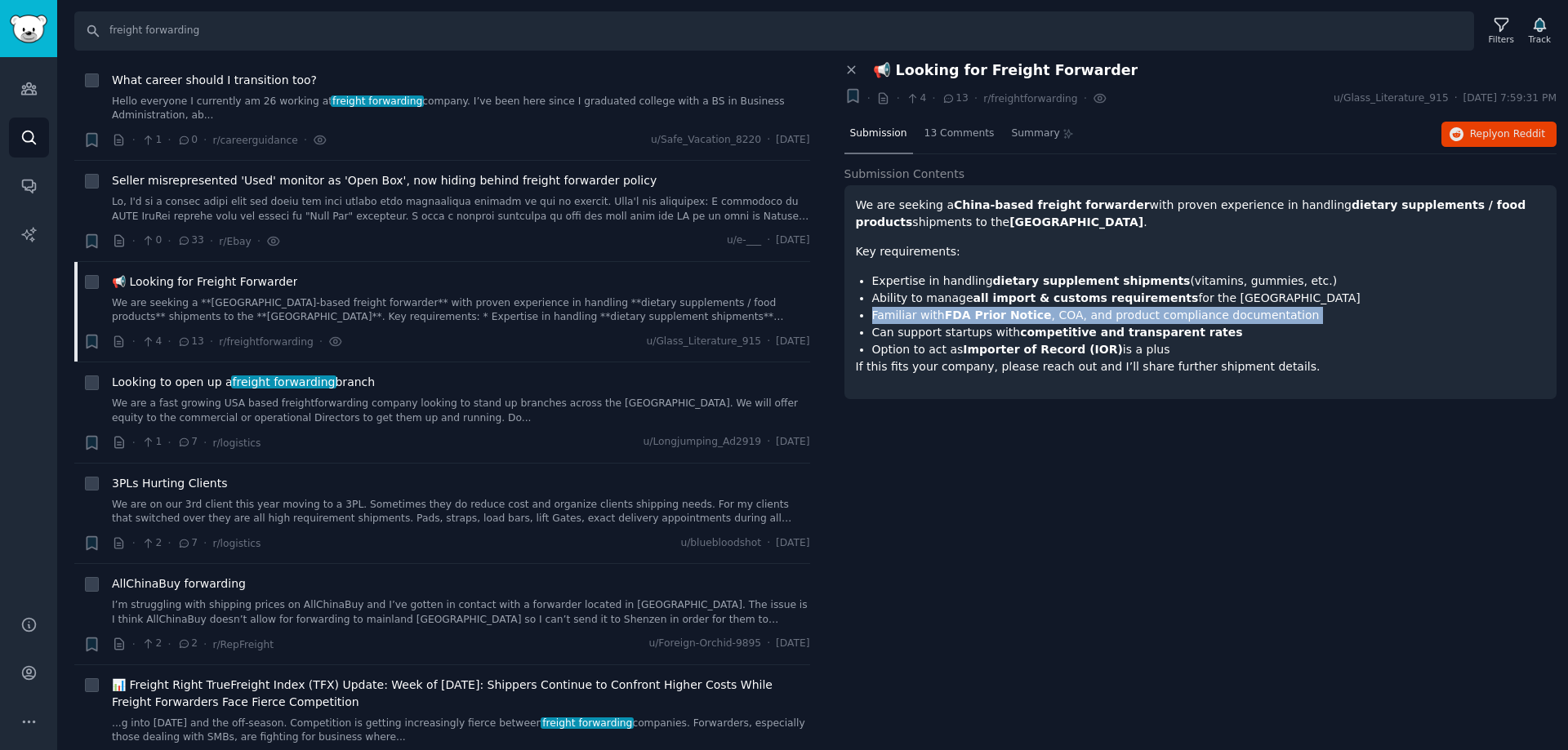
click at [1013, 318] on strong "FDA Prior Notice" at bounding box center [998, 314] width 107 height 13
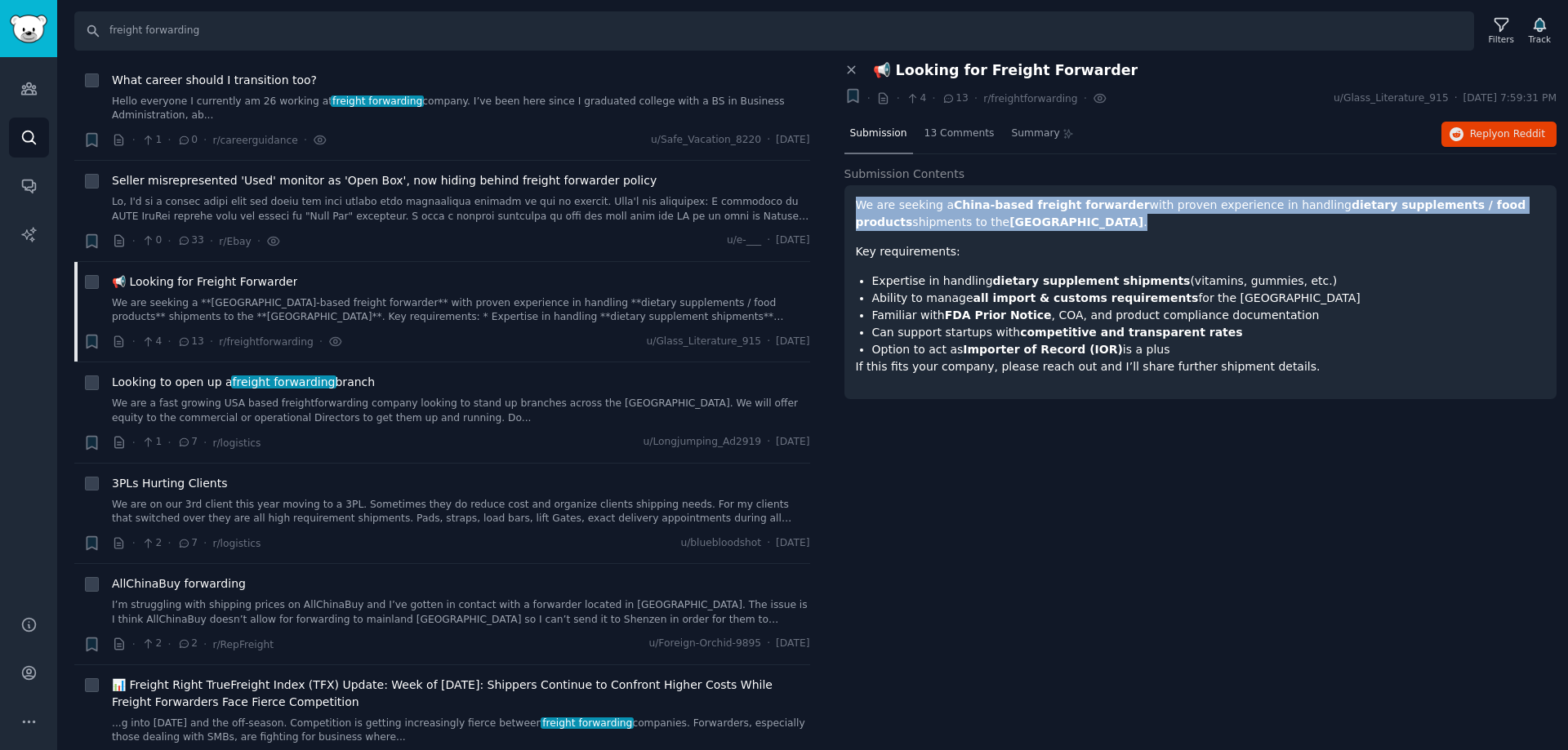
drag, startPoint x: 852, startPoint y: 203, endPoint x: 926, endPoint y: 218, distance: 75.5
click at [926, 218] on div "We are seeking a China-based freight forwarder with proven experience in handli…" at bounding box center [1200, 292] width 713 height 214
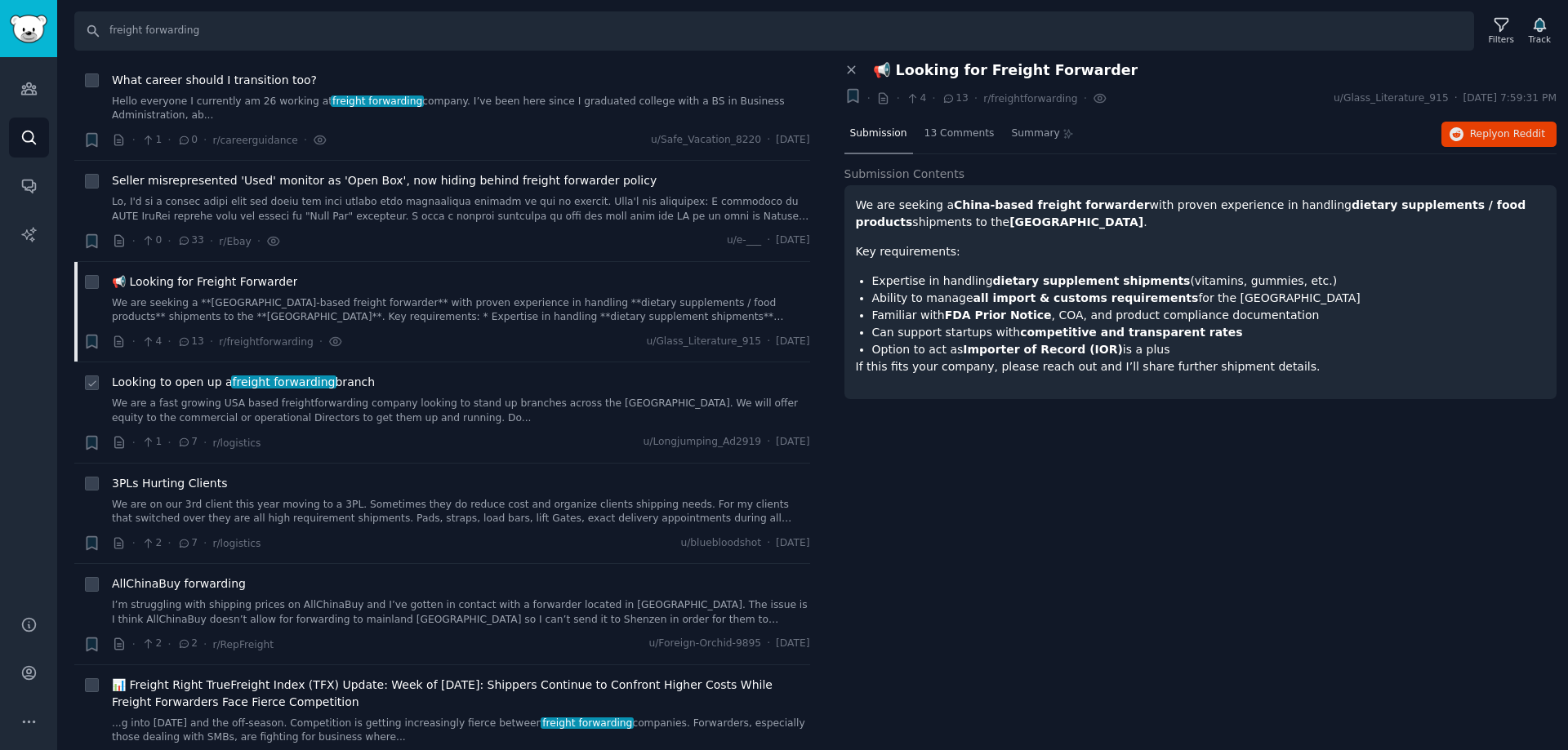
click at [374, 374] on div "Looking to open up a freight forwarding branch We are a fast growing USA based …" at bounding box center [461, 399] width 698 height 51
click at [218, 45] on input "freight forwarding" at bounding box center [773, 31] width 1399 height 39
type input "freight forwarding rates"
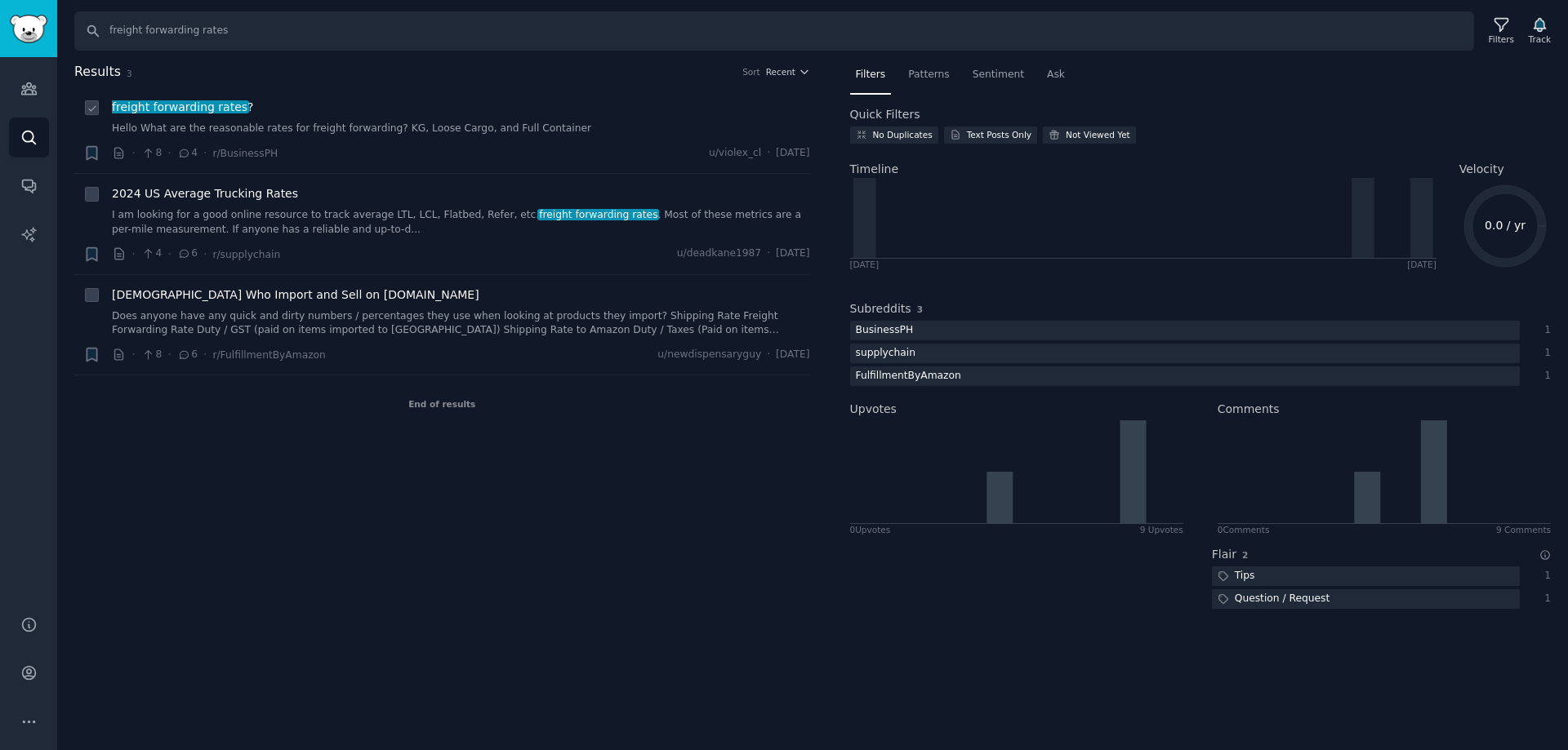
click at [398, 123] on link "Hello What are the reasonable rates for freight forwarding? KG, Loose Cargo, an…" at bounding box center [461, 129] width 698 height 14
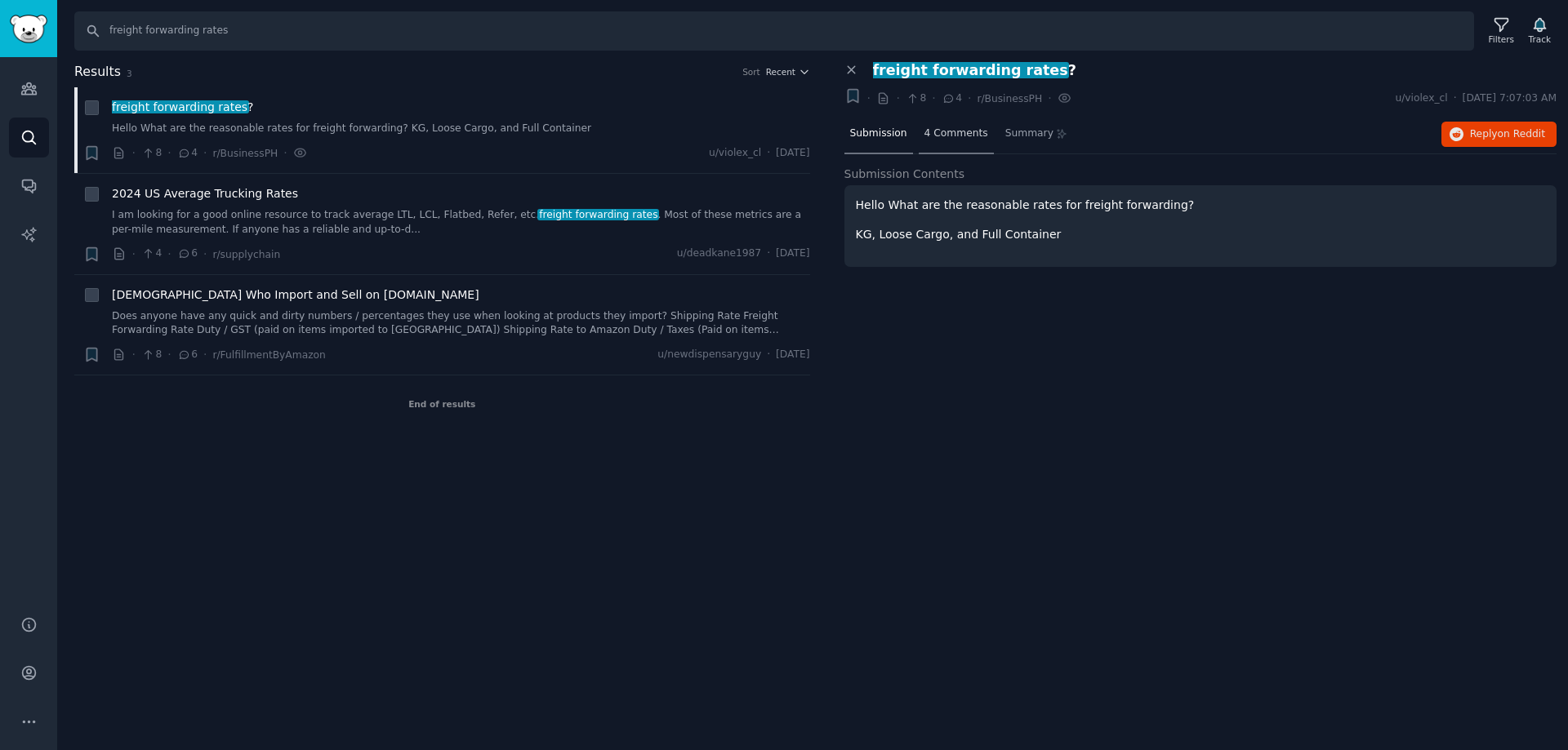
click at [930, 140] on div "4 Comments" at bounding box center [956, 135] width 75 height 39
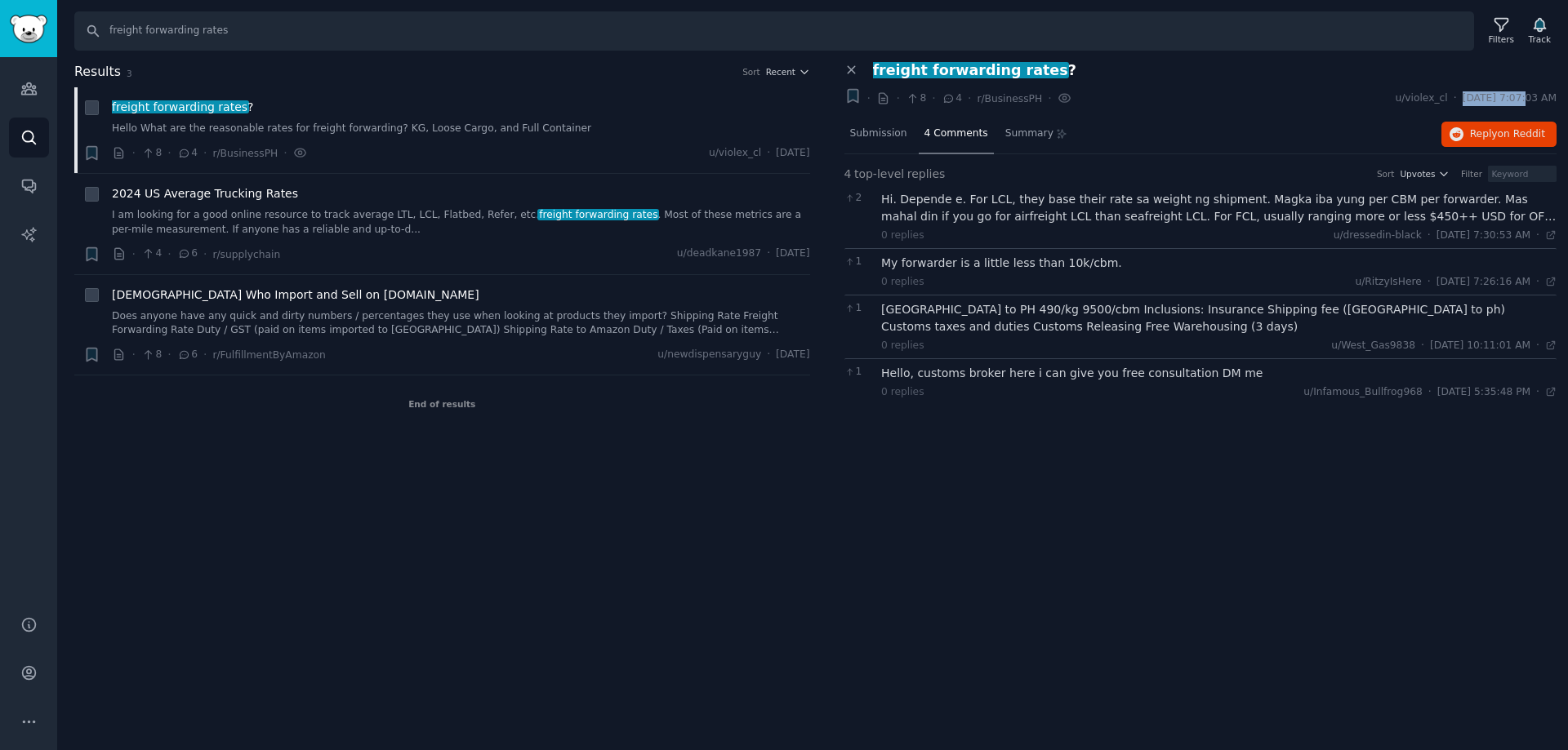
drag, startPoint x: 1501, startPoint y: 99, endPoint x: 1157, endPoint y: 162, distance: 349.7
click at [1441, 105] on div "u/violex_cl · [DATE] 7:07:03 AM" at bounding box center [1476, 98] width 162 height 14
click at [891, 129] on span "Submission" at bounding box center [878, 134] width 57 height 14
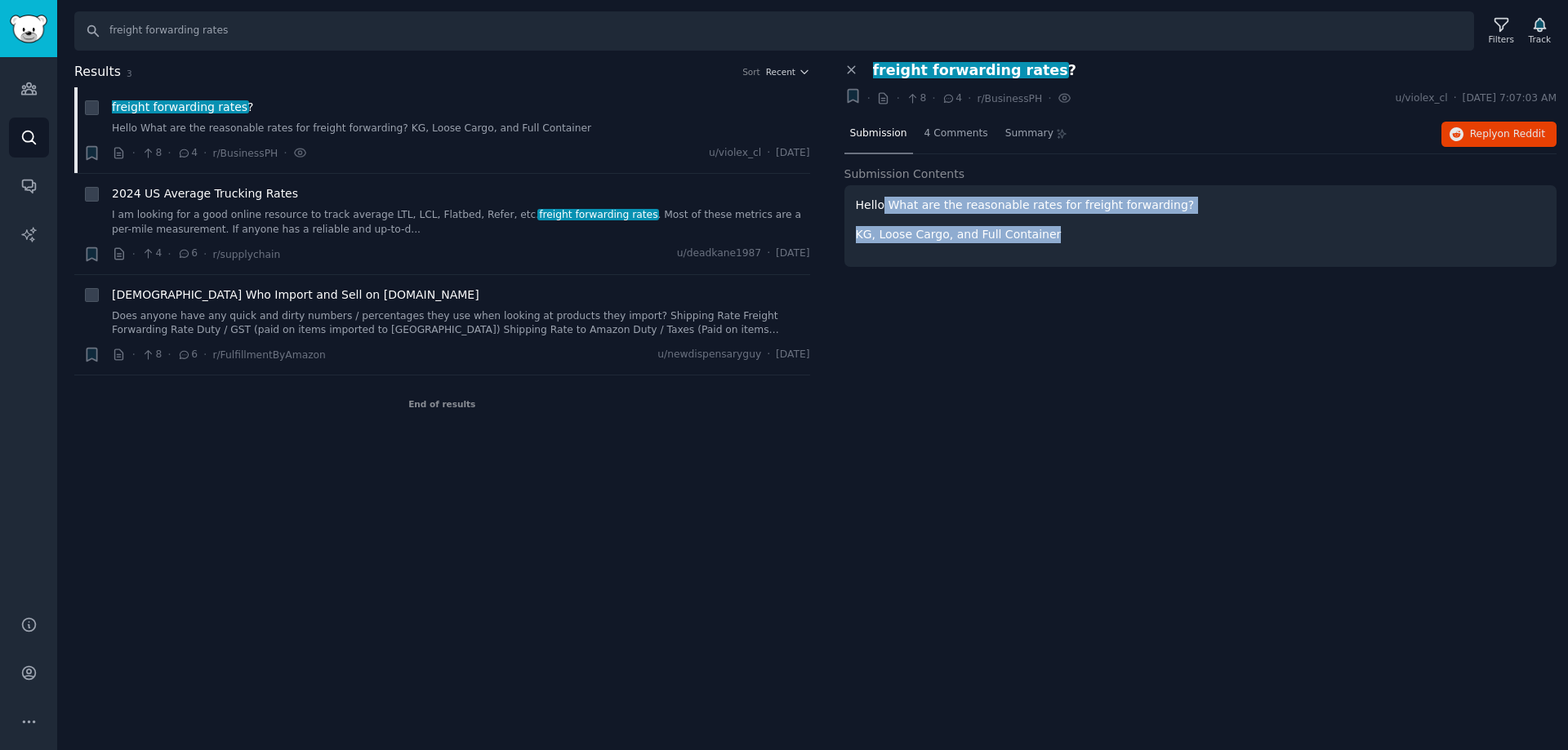
drag, startPoint x: 1198, startPoint y: 215, endPoint x: 879, endPoint y: 206, distance: 319.1
click at [880, 206] on div "Hello What are the reasonable rates for freight forwarding? KG, Loose Cargo, an…" at bounding box center [1201, 220] width 690 height 47
click at [888, 232] on p "KG, Loose Cargo, and Full Container" at bounding box center [1201, 235] width 690 height 17
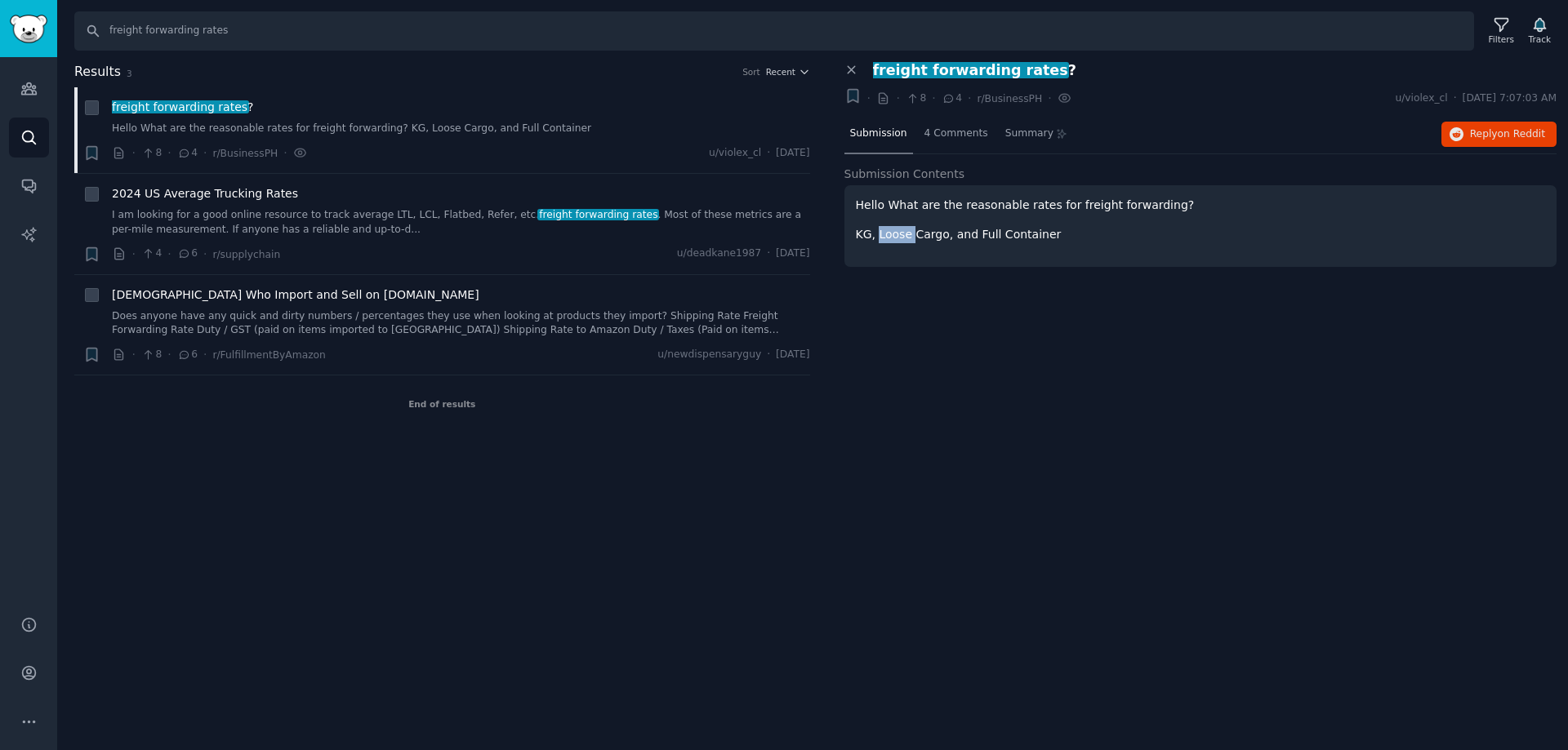
click at [888, 232] on p "KG, Loose Cargo, and Full Container" at bounding box center [1201, 235] width 690 height 17
click at [35, 84] on icon "Sidebar" at bounding box center [29, 89] width 17 height 17
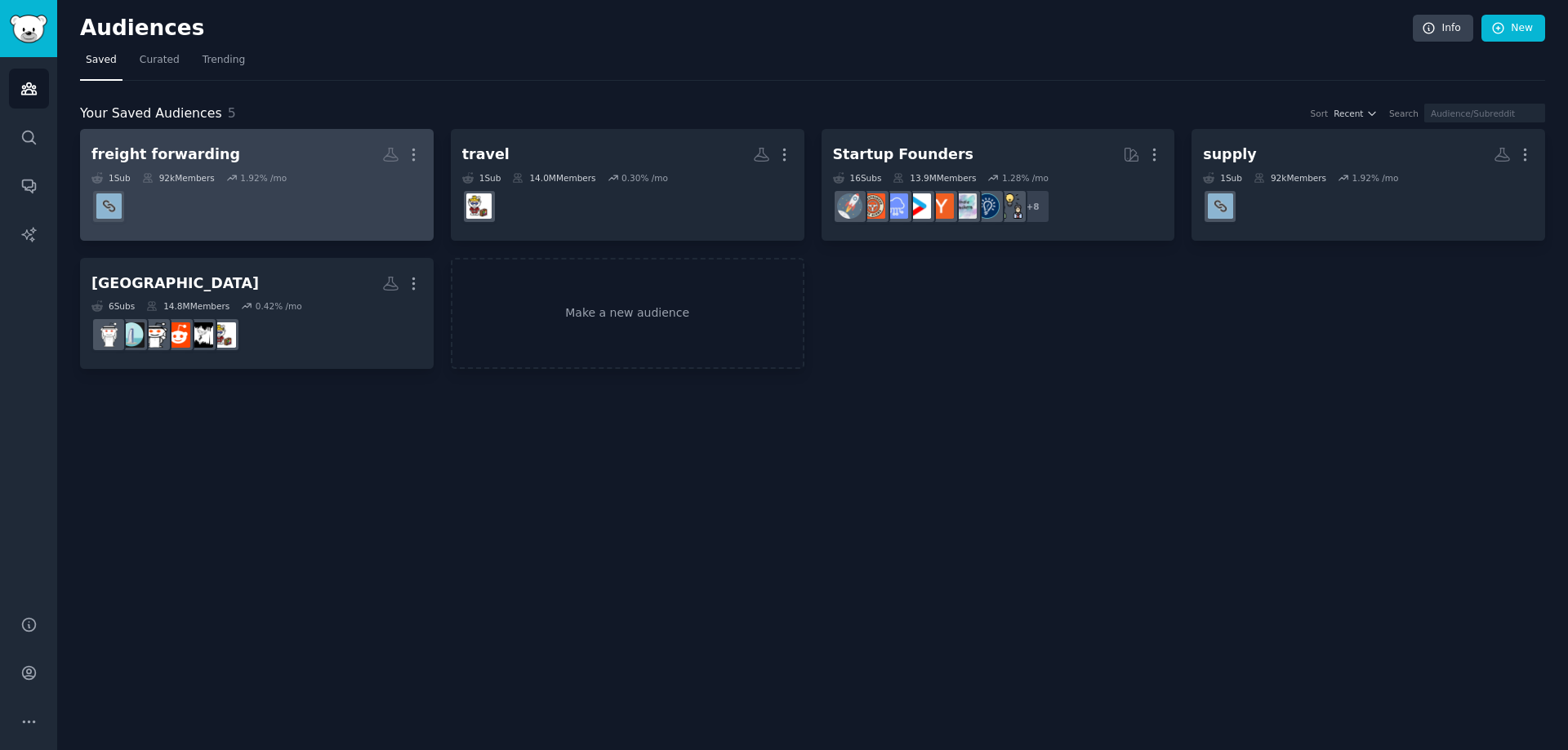
click at [156, 157] on div "freight forwarding" at bounding box center [165, 155] width 148 height 20
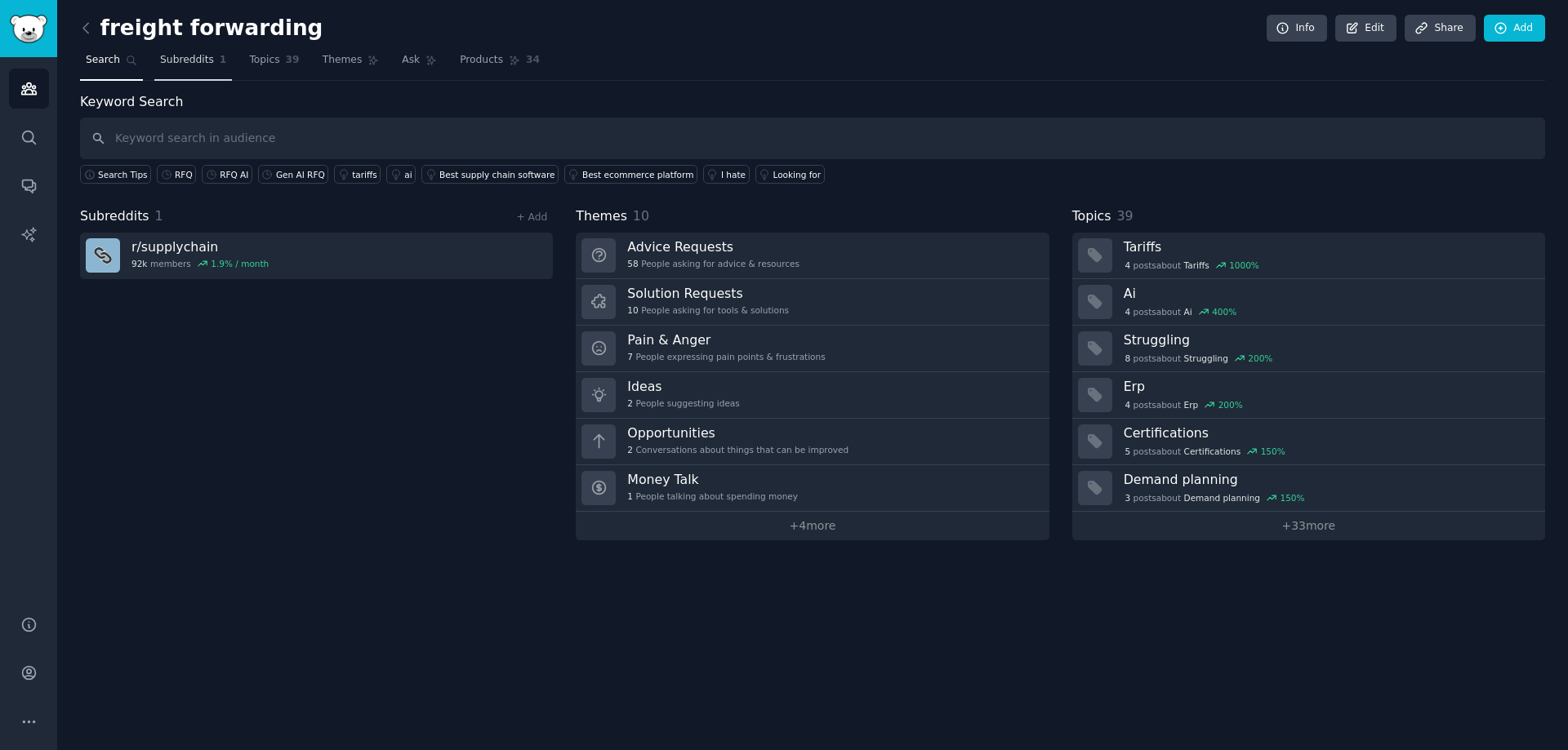
click at [181, 65] on span "Subreddits" at bounding box center [187, 60] width 54 height 14
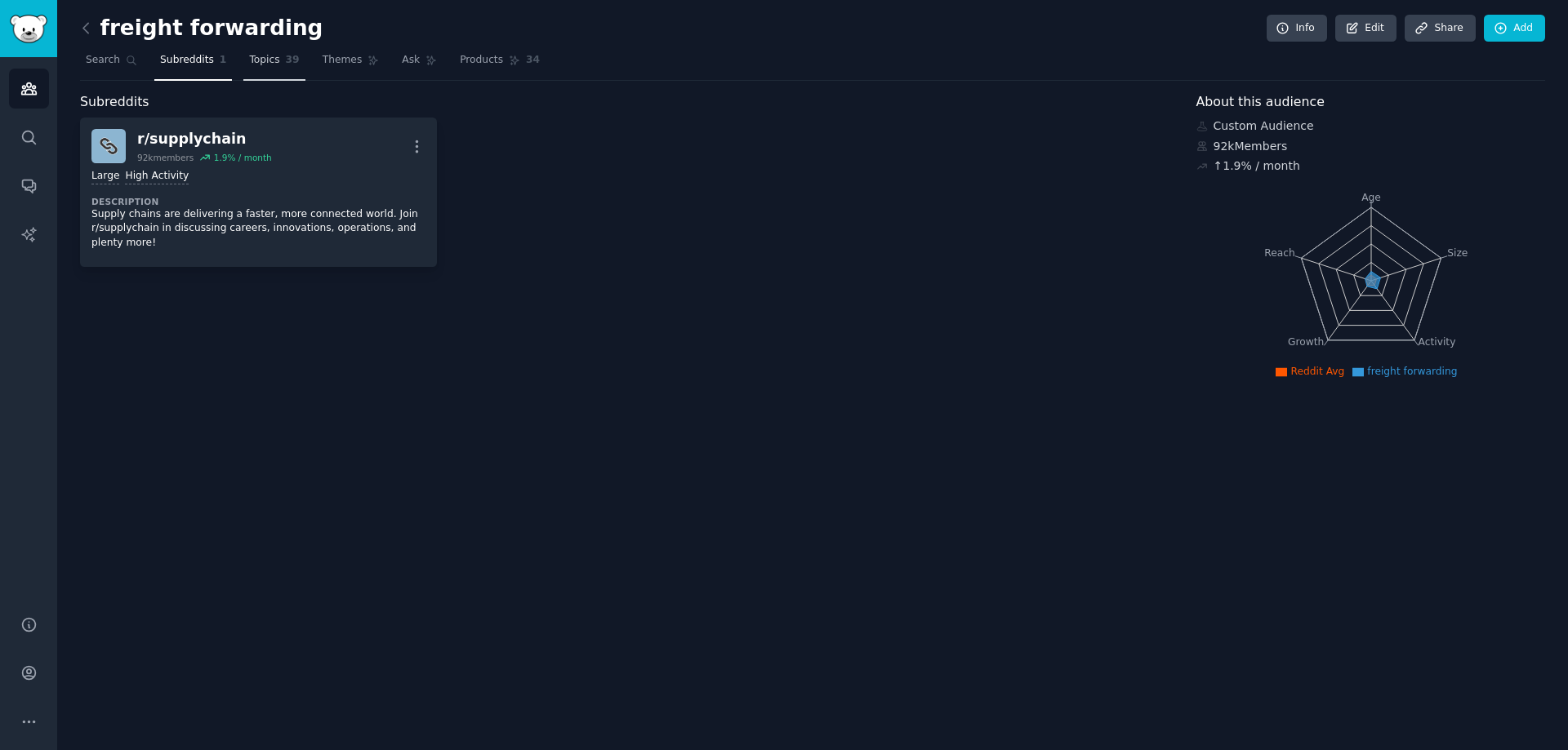
click at [286, 66] on span "39" at bounding box center [293, 60] width 14 height 14
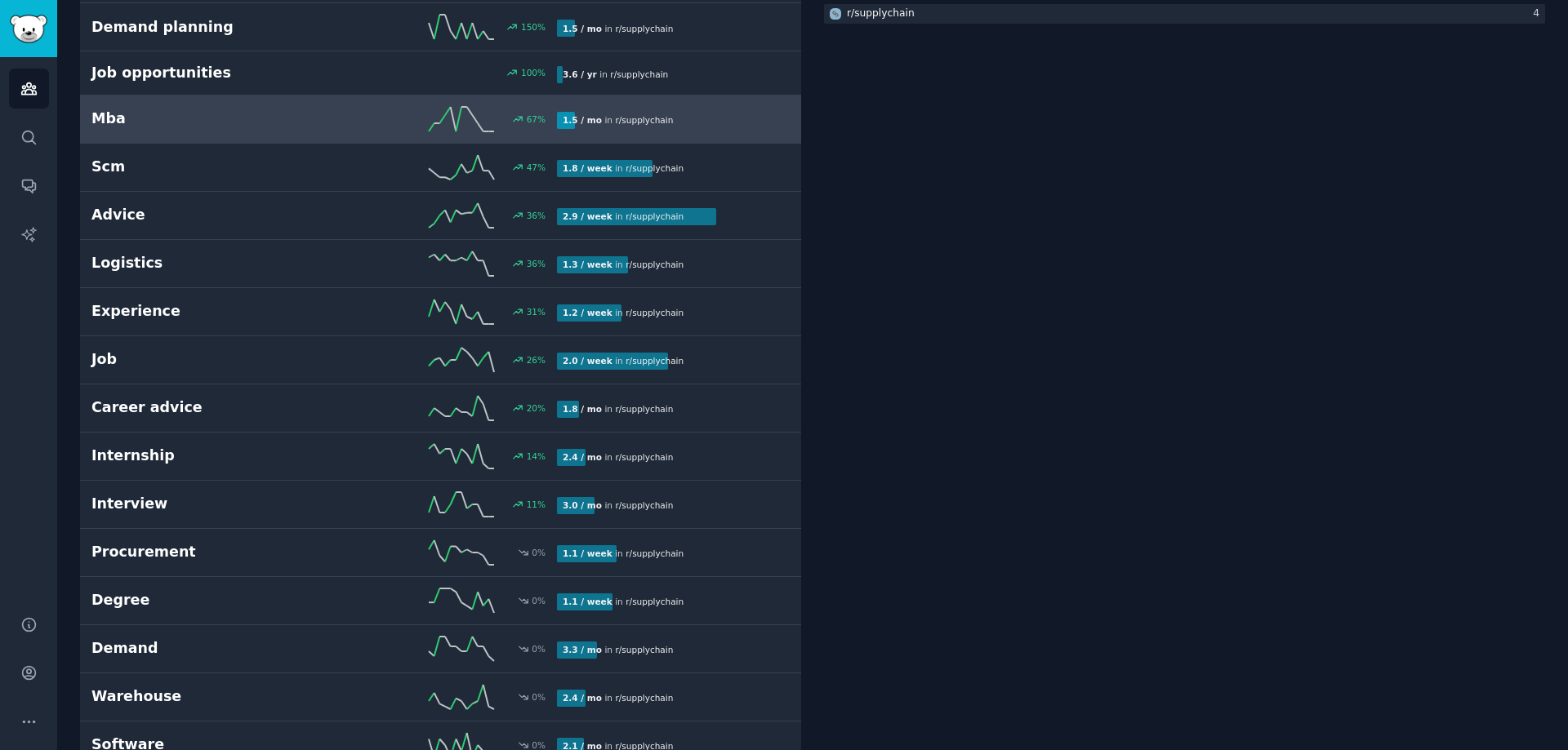
scroll to position [490, 0]
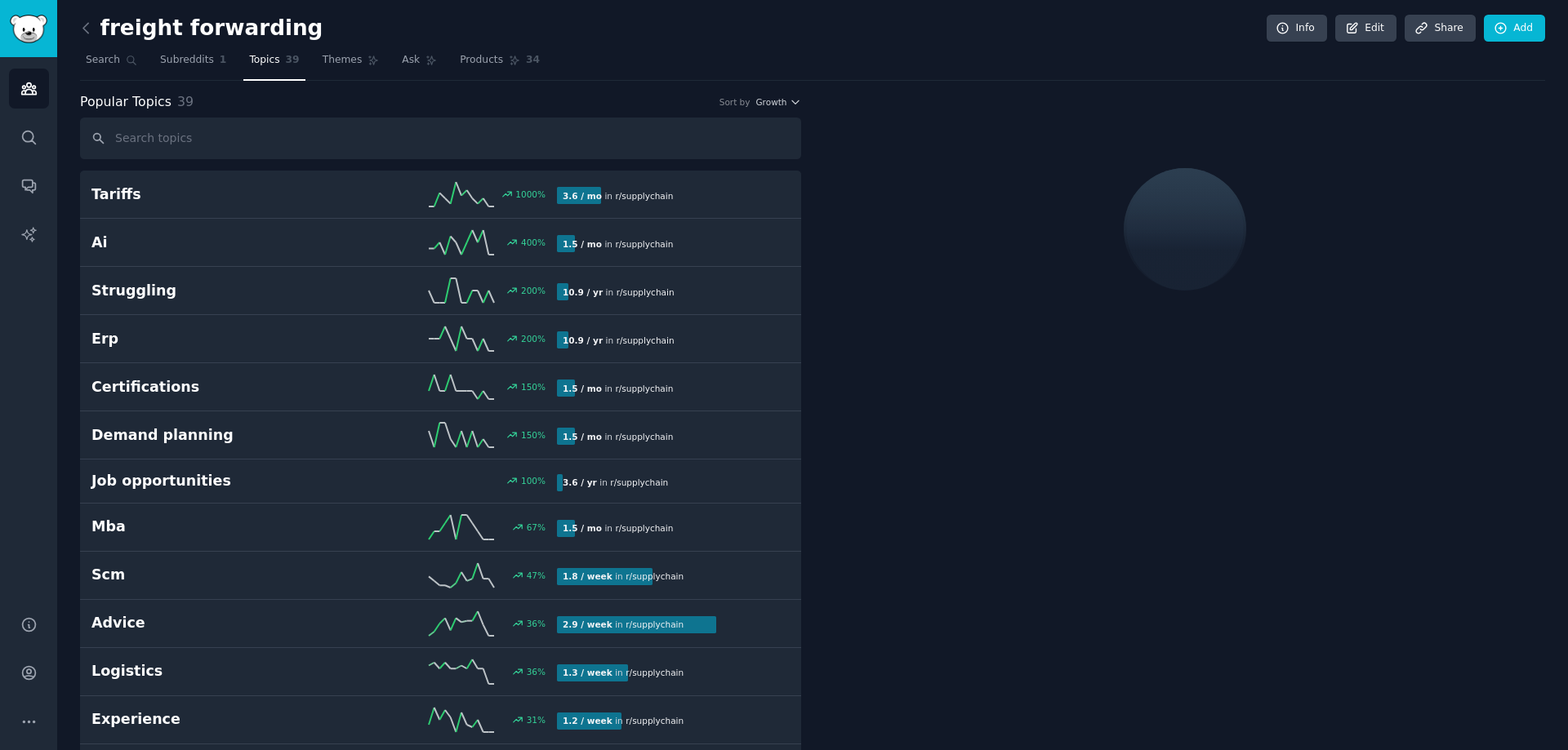
scroll to position [92, 0]
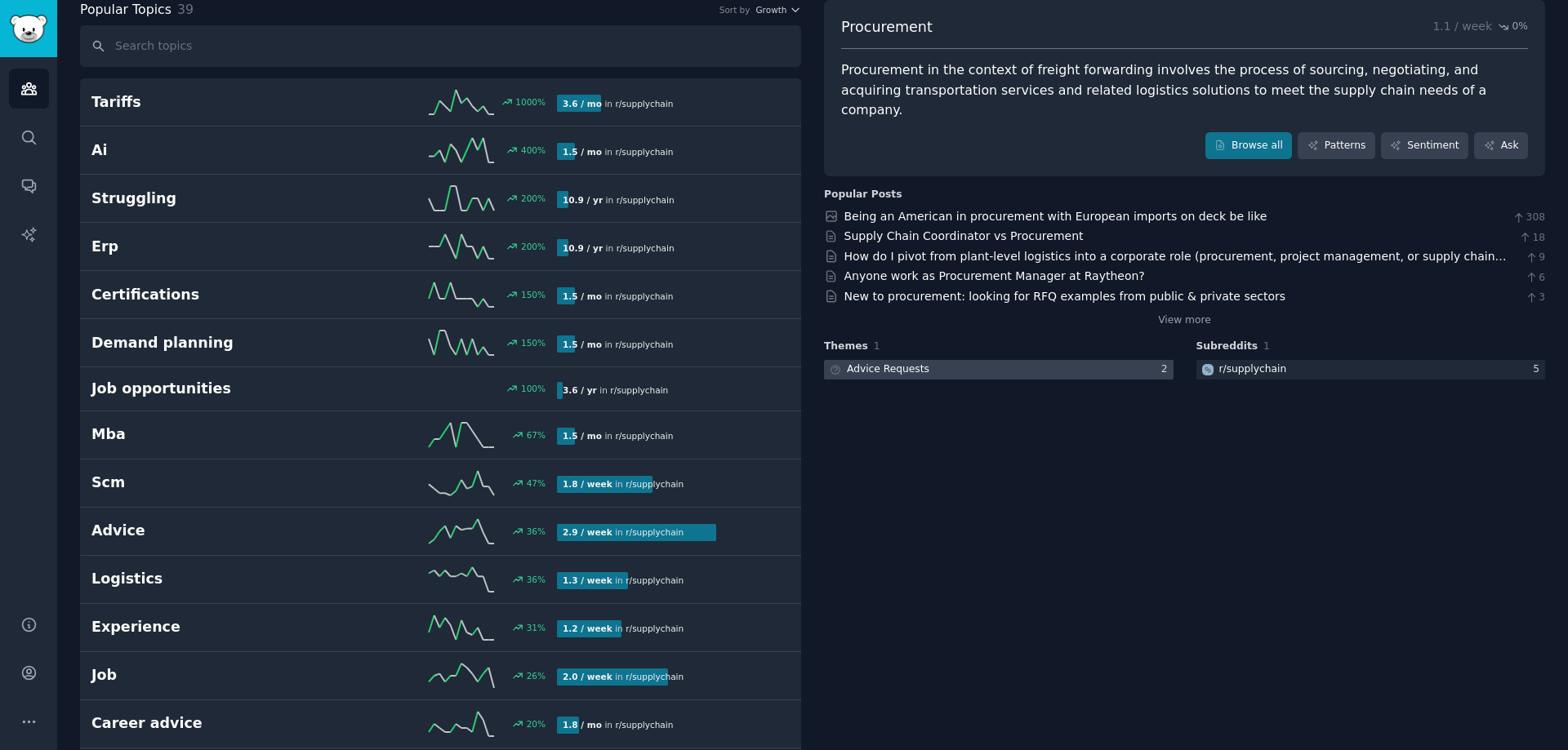
click at [911, 363] on div "Advice Requests" at bounding box center [887, 369] width 83 height 14
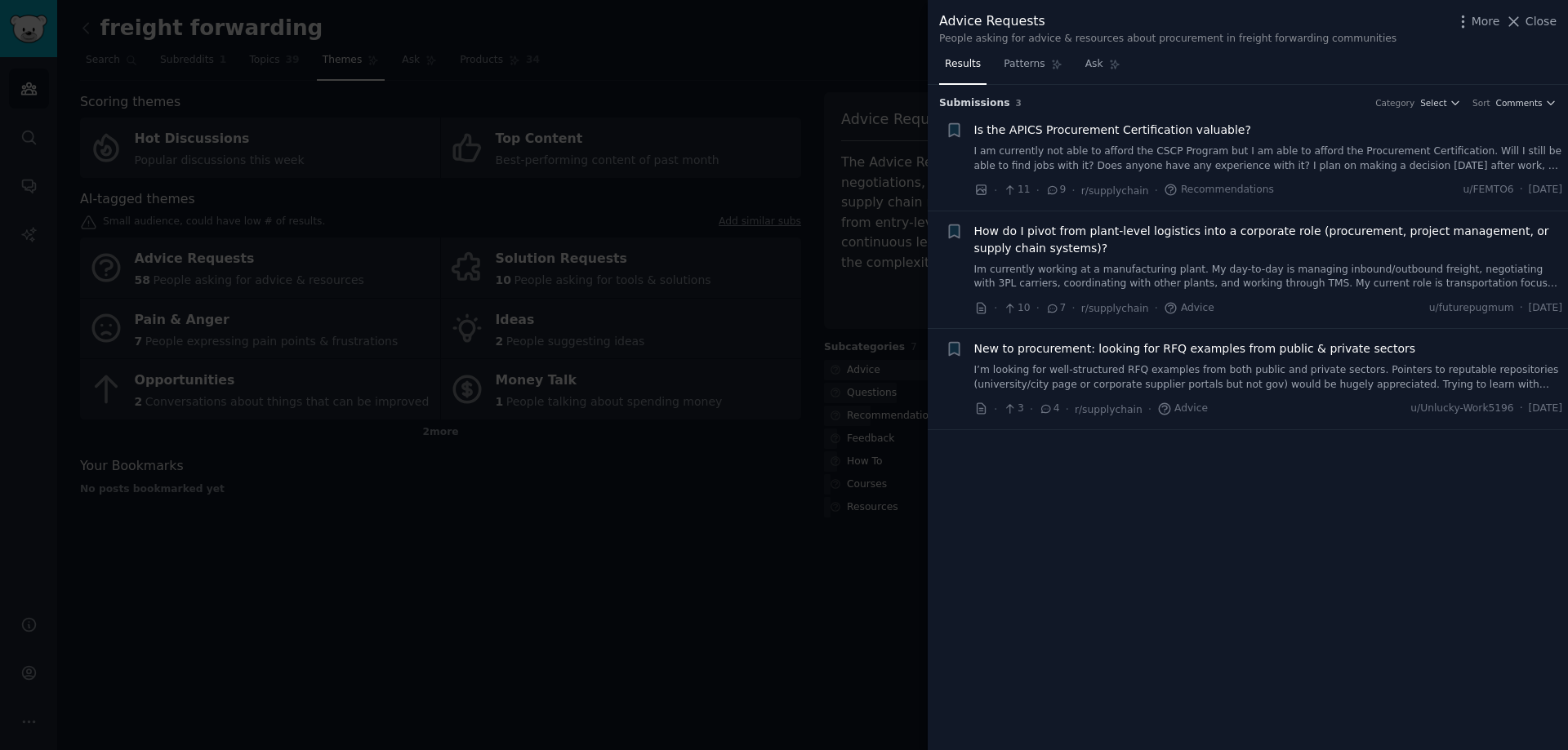
click at [502, 580] on div at bounding box center [784, 375] width 1568 height 750
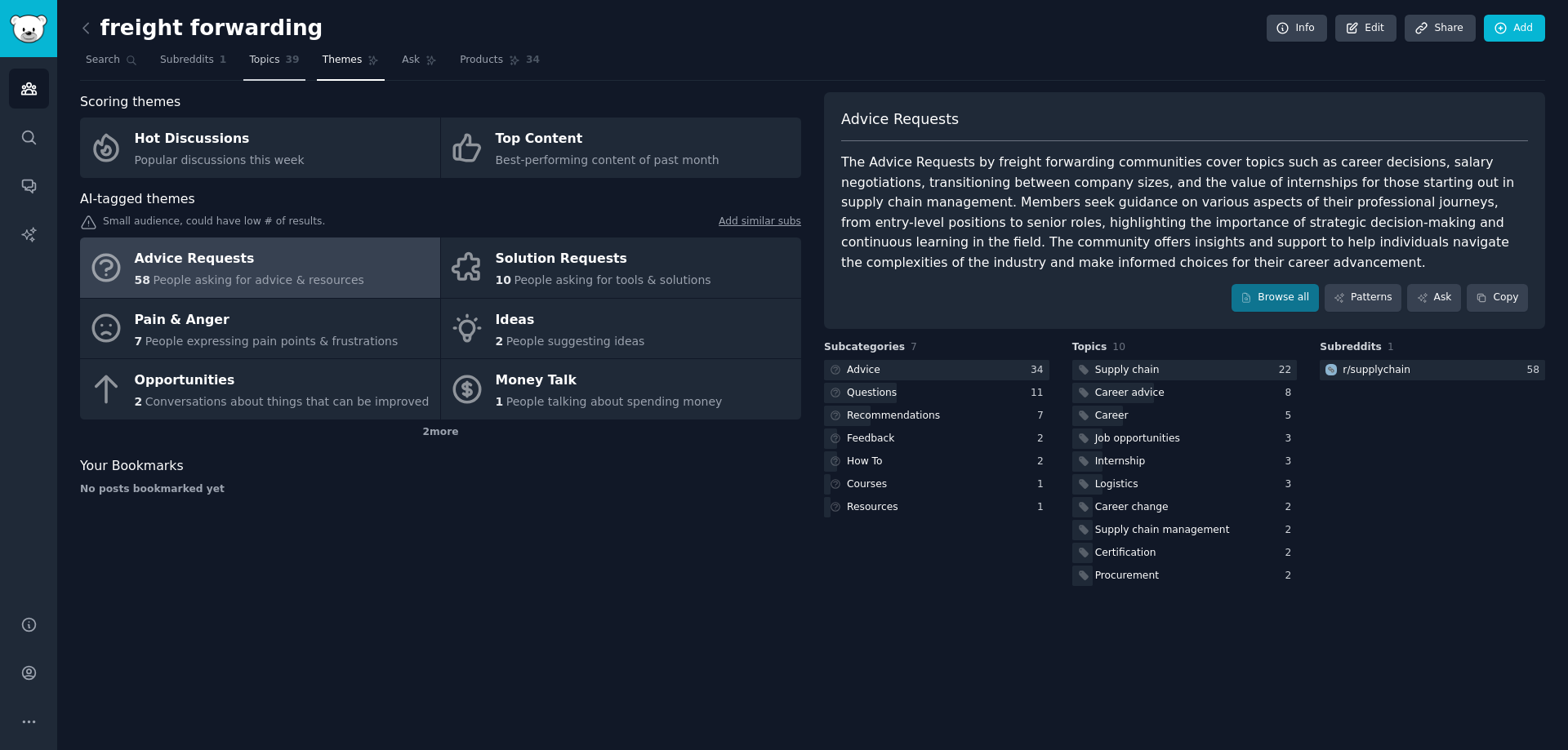
drag, startPoint x: 248, startPoint y: 69, endPoint x: 256, endPoint y: 70, distance: 8.1
click at [248, 71] on link "Topics 39" at bounding box center [274, 64] width 61 height 33
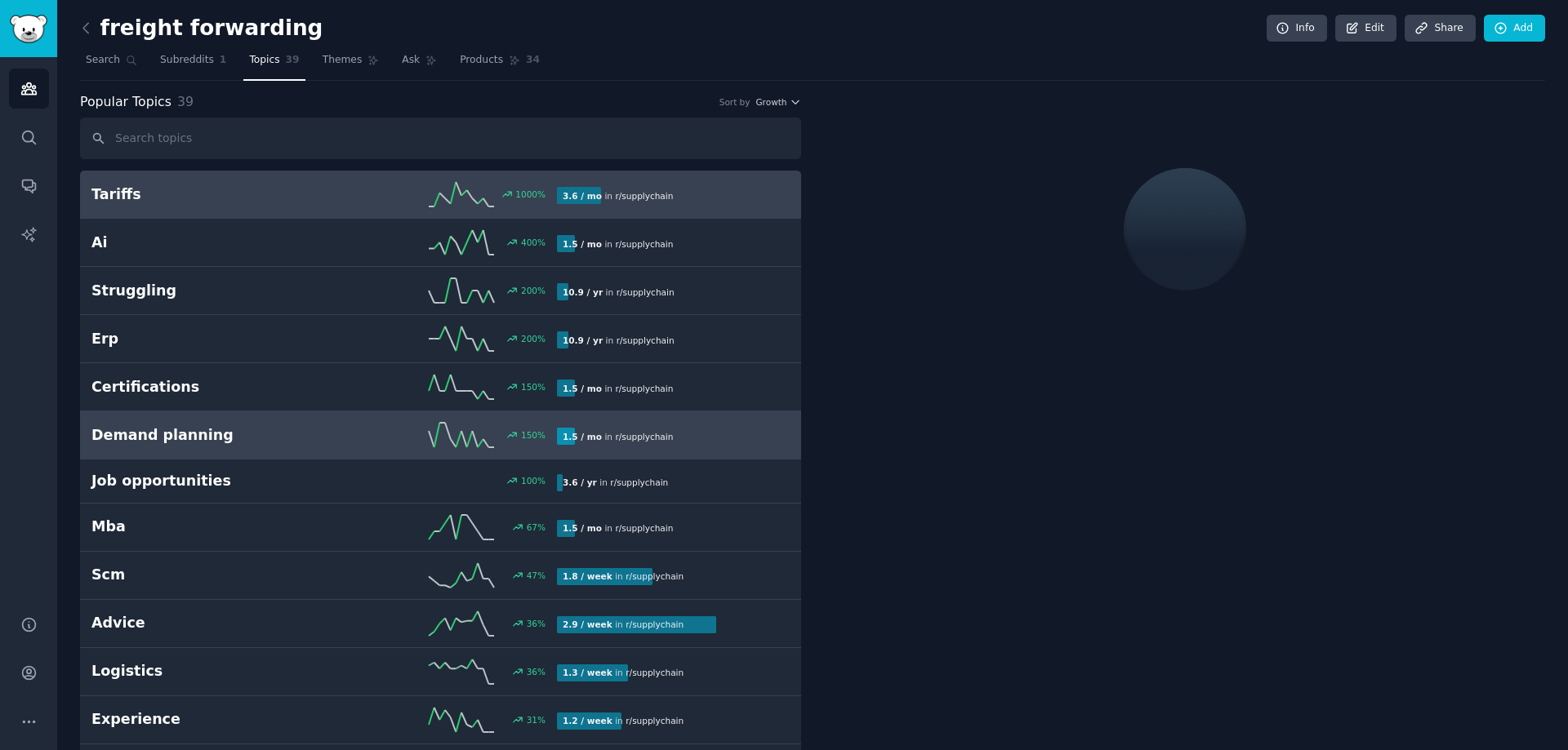
drag, startPoint x: 190, startPoint y: 438, endPoint x: 201, endPoint y: 445, distance: 13.0
click at [189, 441] on h2 "Demand planning" at bounding box center [207, 436] width 233 height 20
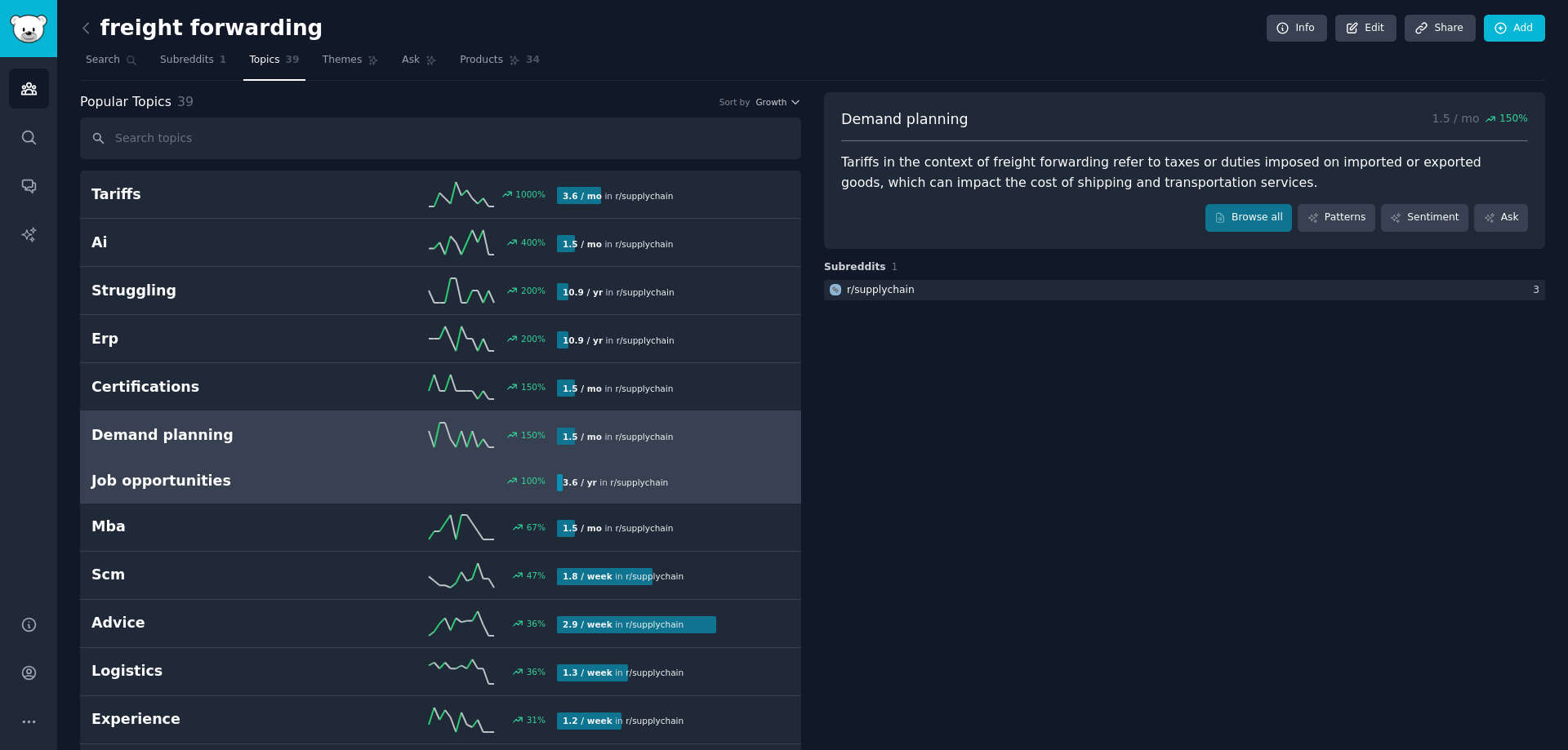
click at [209, 480] on h2 "Job opportunities" at bounding box center [207, 481] width 233 height 20
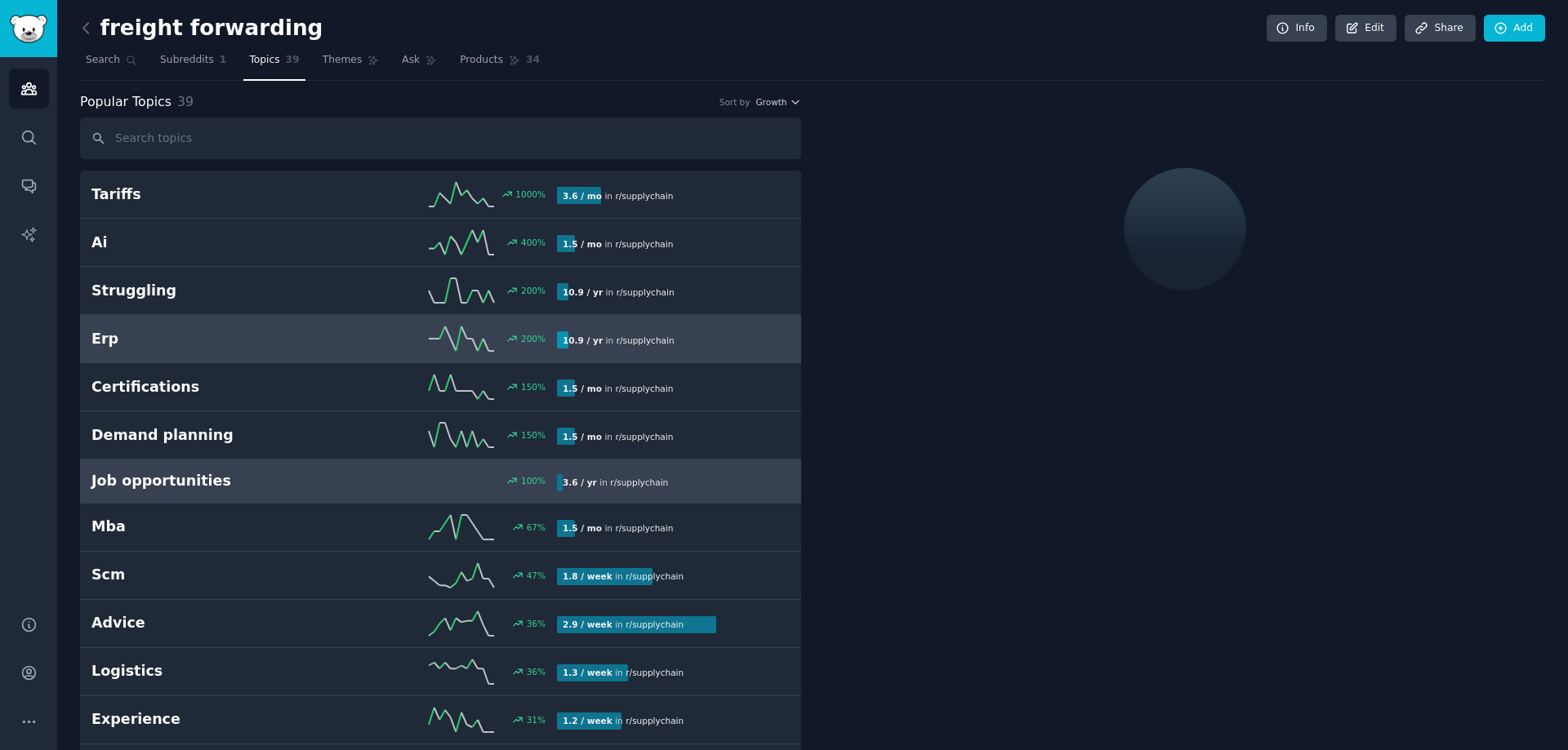
click at [201, 334] on h2 "Erp" at bounding box center [207, 339] width 233 height 20
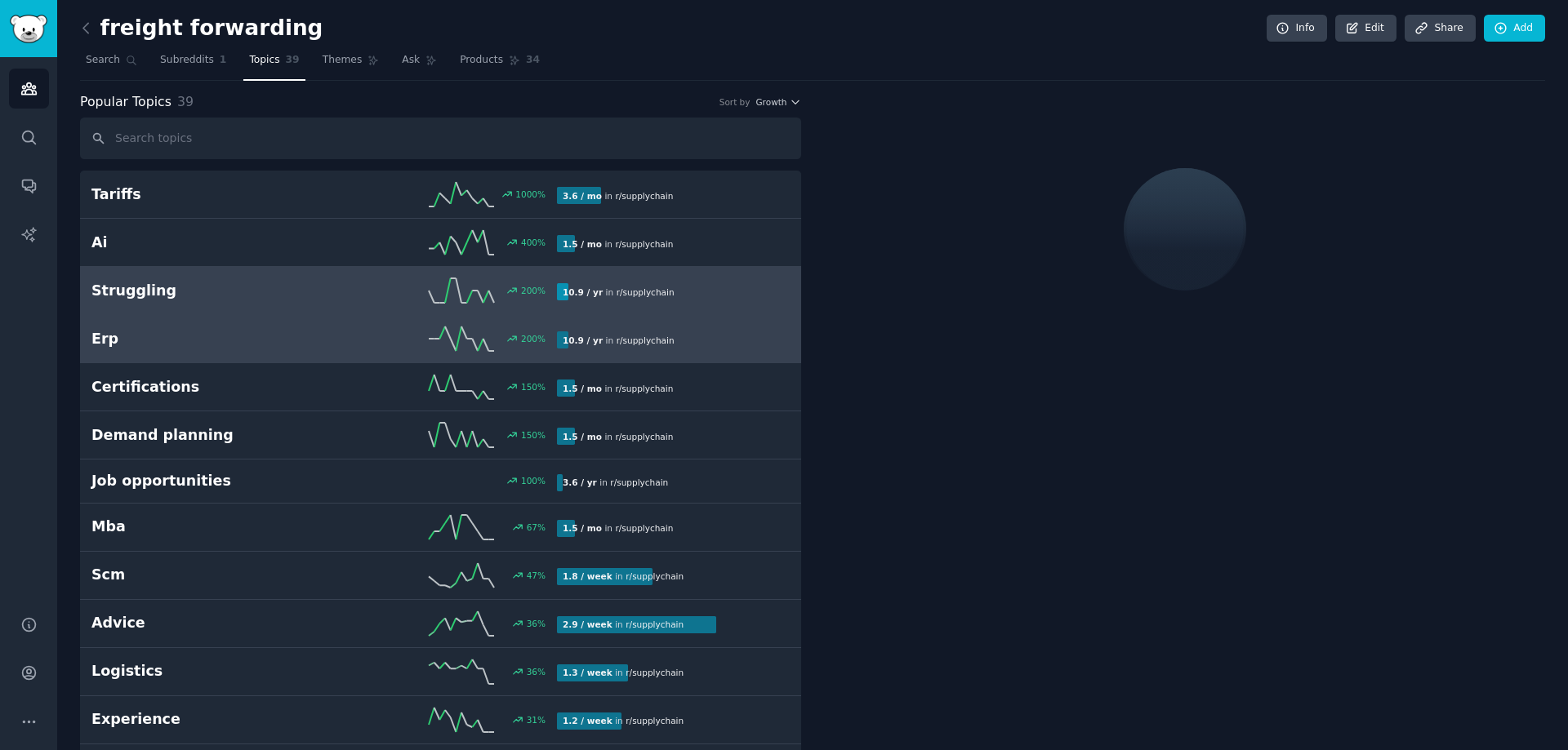
click at [206, 283] on h2 "Struggling" at bounding box center [207, 291] width 233 height 20
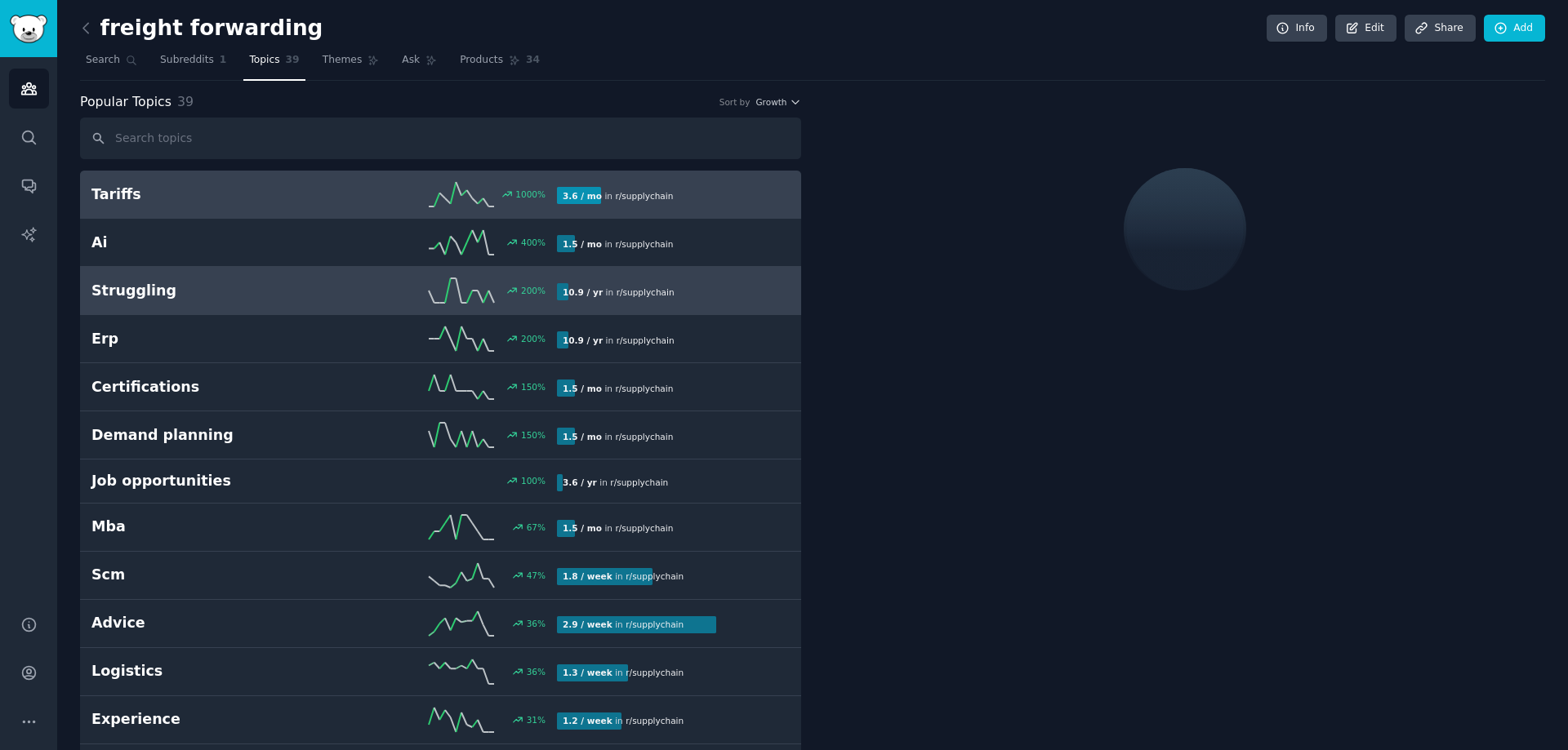
click at [211, 216] on link "Tariffs 1000 % 3.6 / mo in r/ supplychain" at bounding box center [440, 194] width 721 height 49
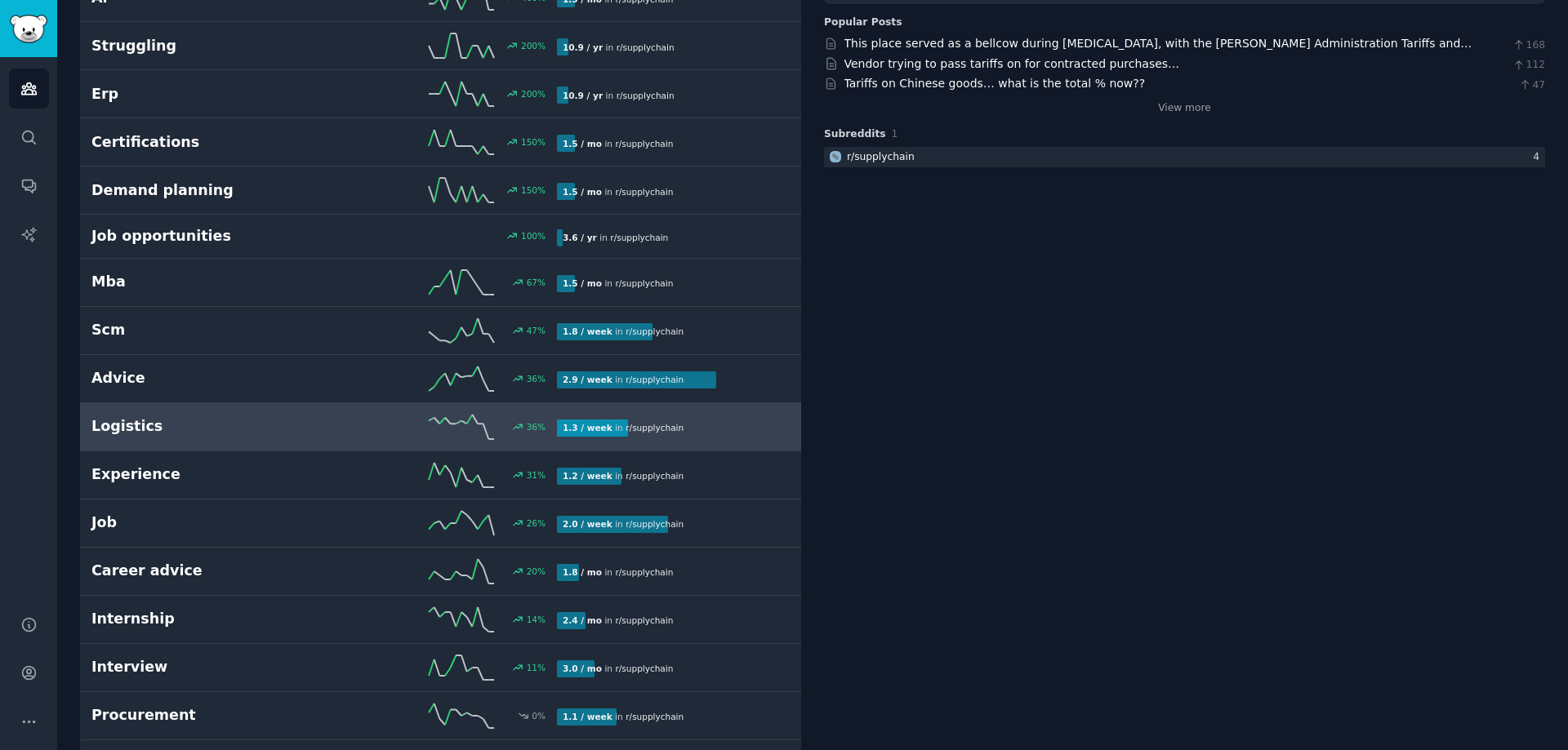
click at [204, 426] on h2 "Logistics" at bounding box center [207, 427] width 233 height 20
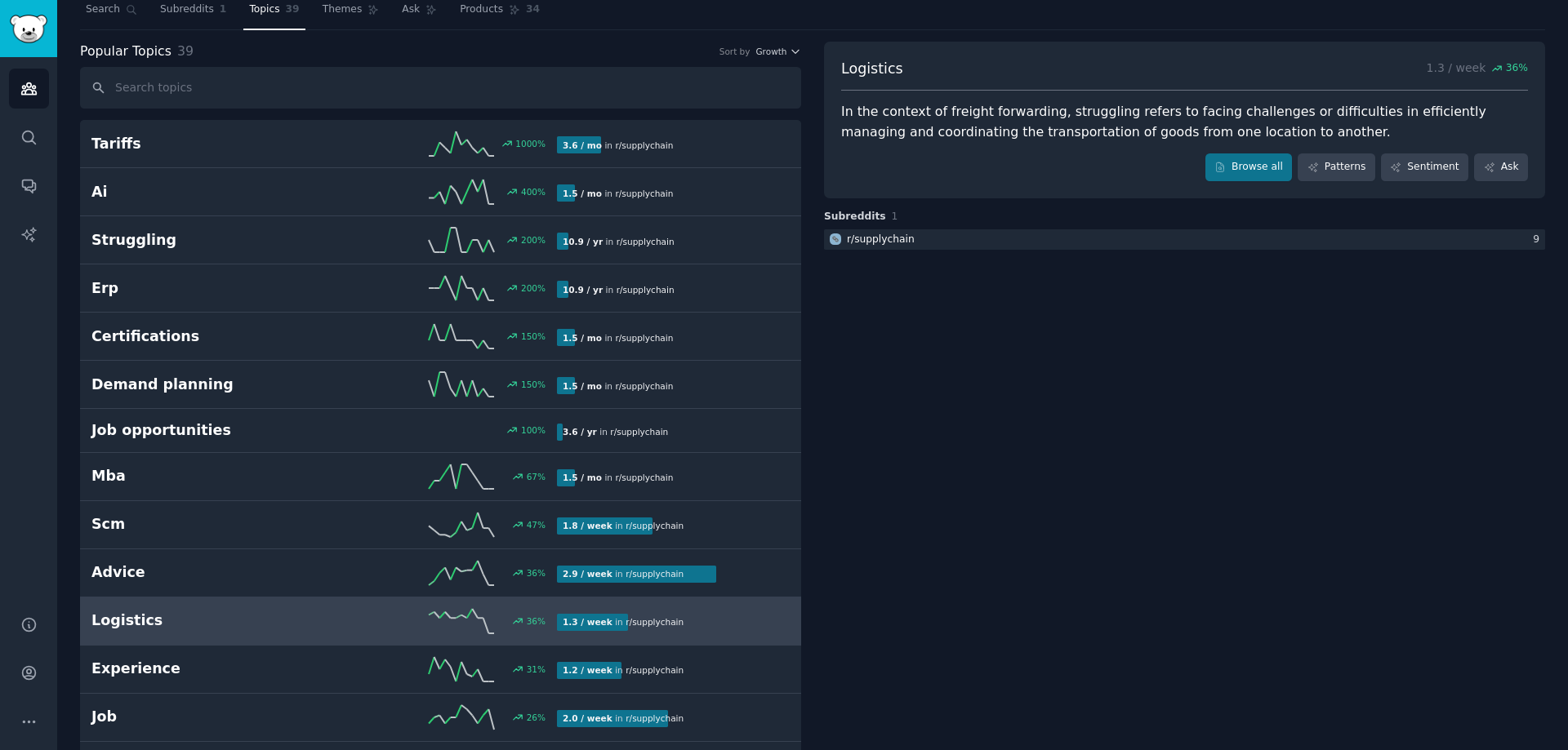
scroll to position [10, 0]
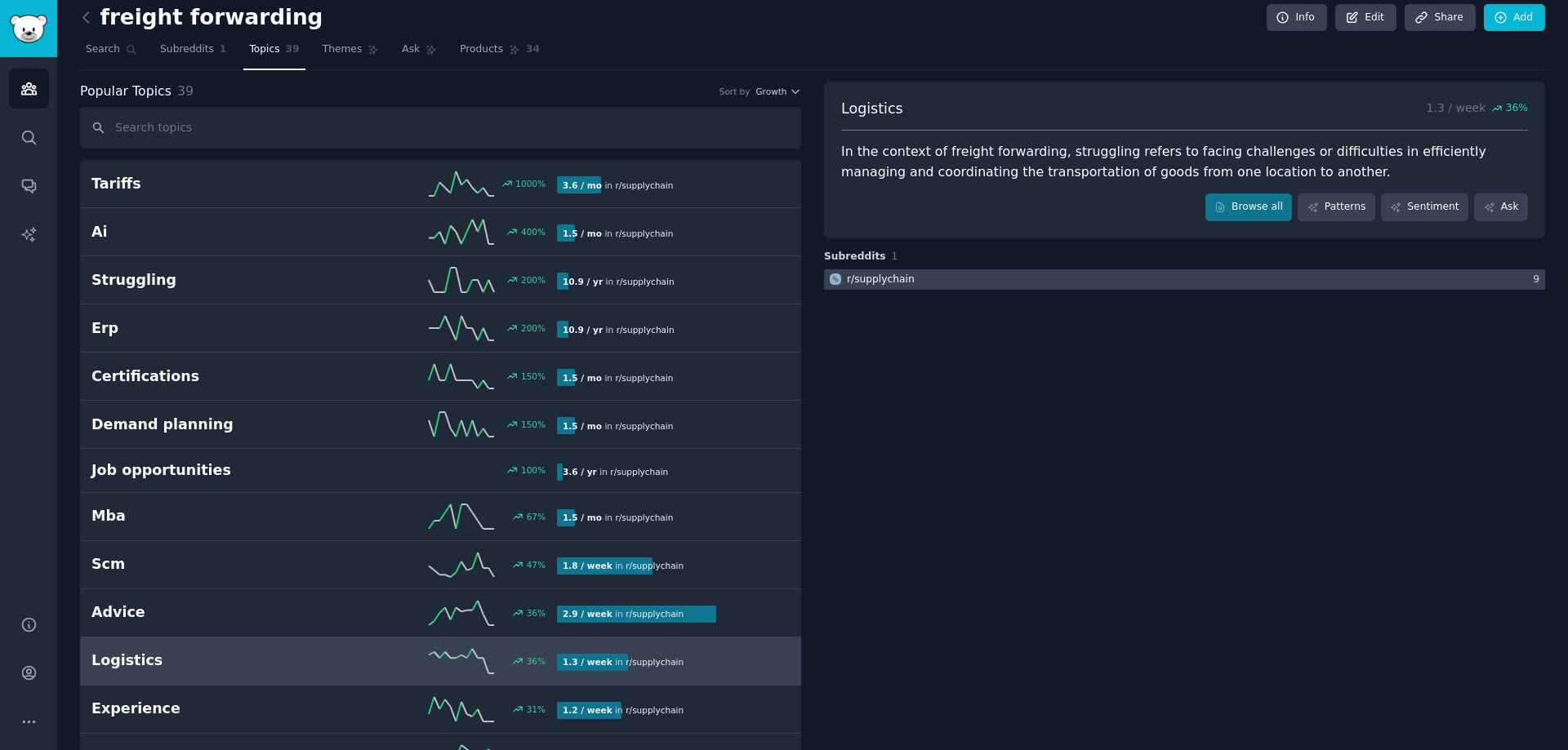
click at [873, 275] on div "r/ supplychain" at bounding box center [881, 279] width 68 height 14
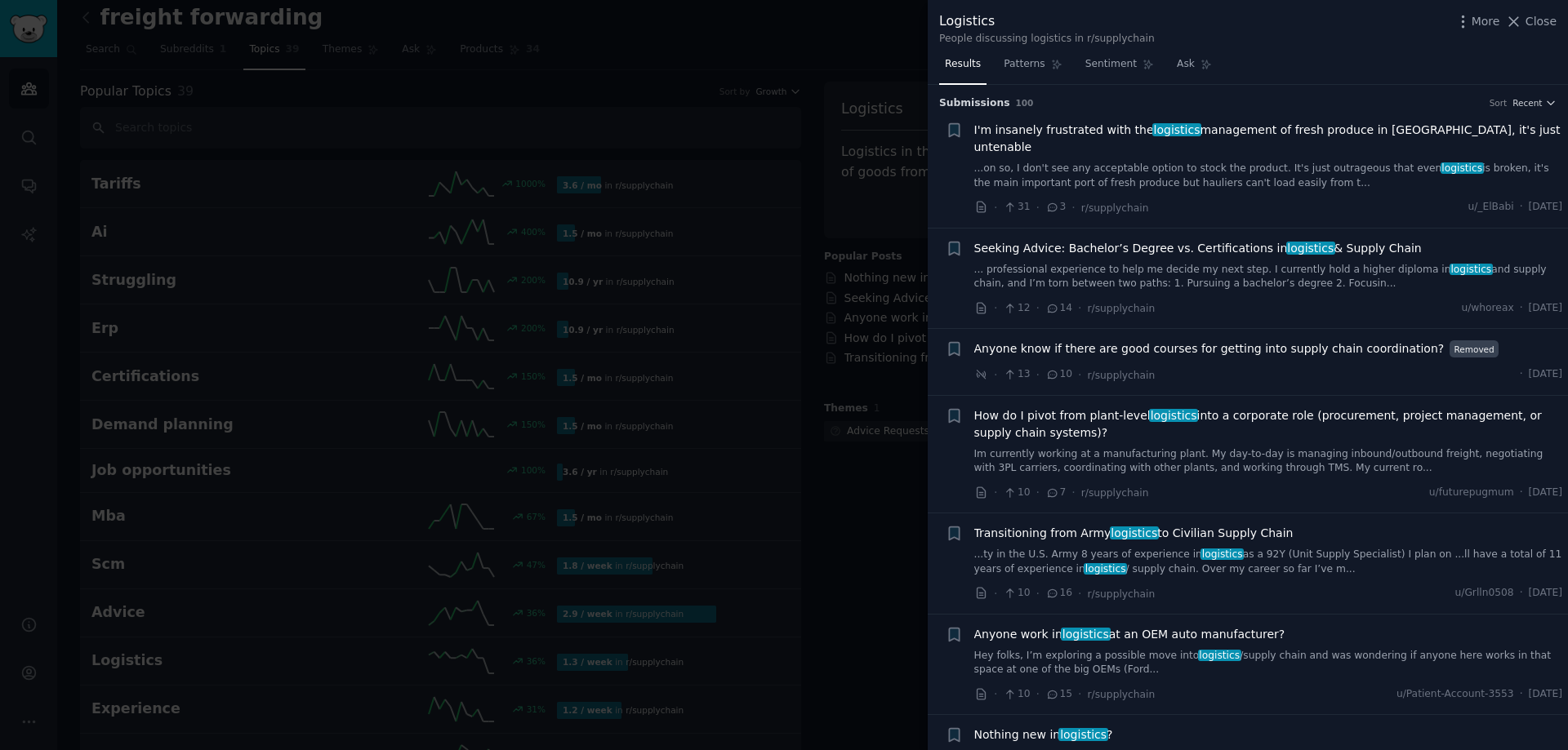
click at [18, 100] on div at bounding box center [784, 375] width 1568 height 750
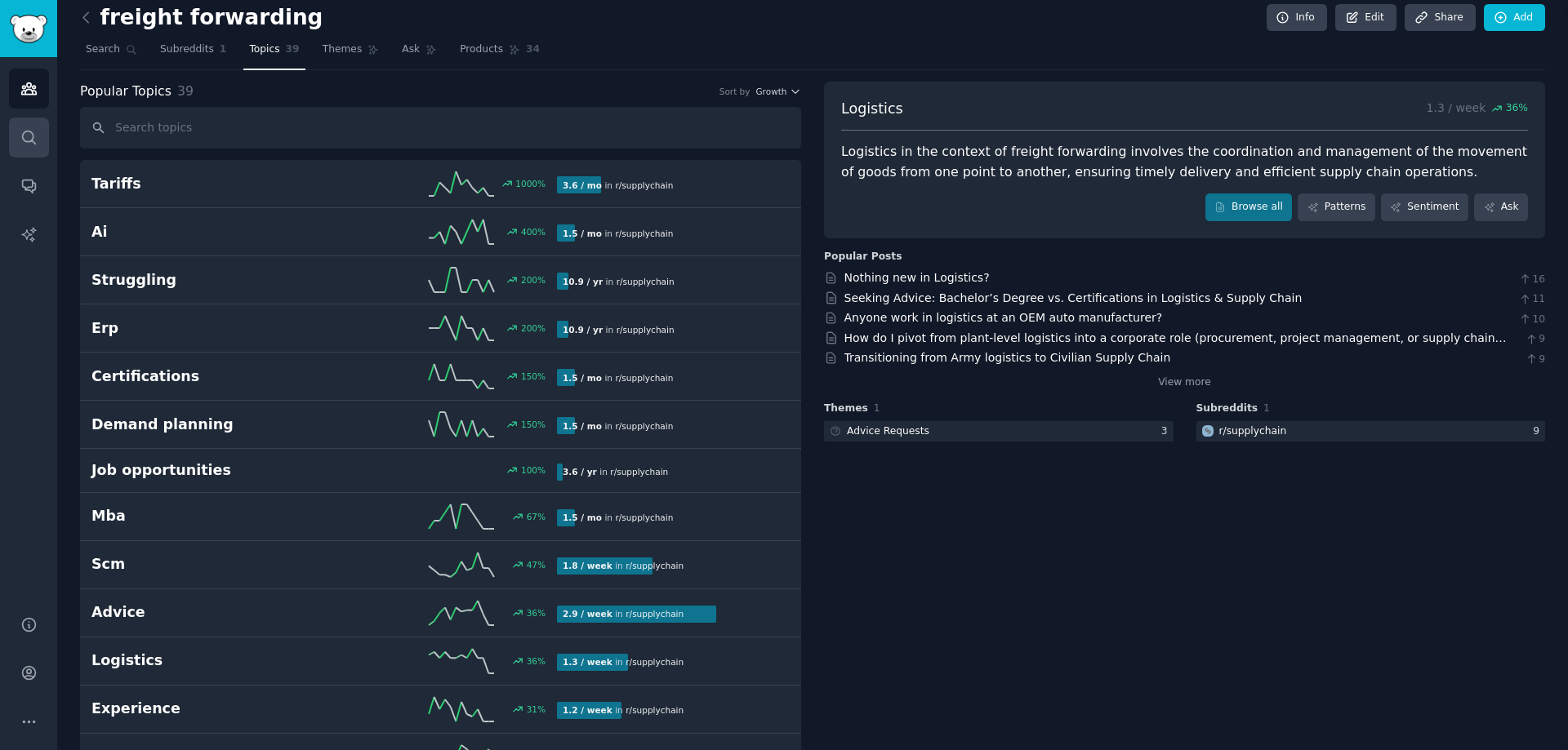
click at [19, 135] on link "Search" at bounding box center [29, 137] width 40 height 40
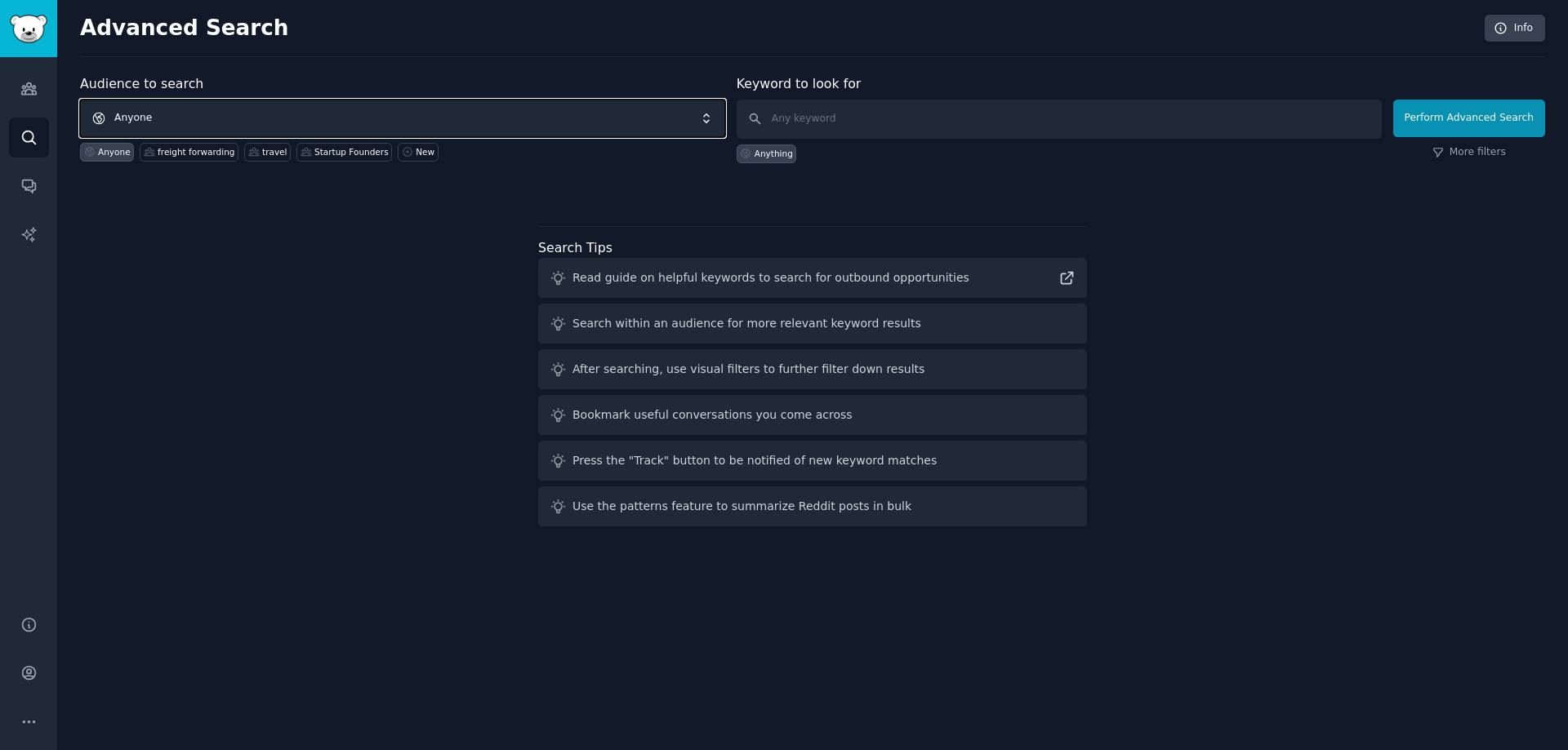
click at [267, 117] on span "Anyone" at bounding box center [402, 118] width 645 height 37
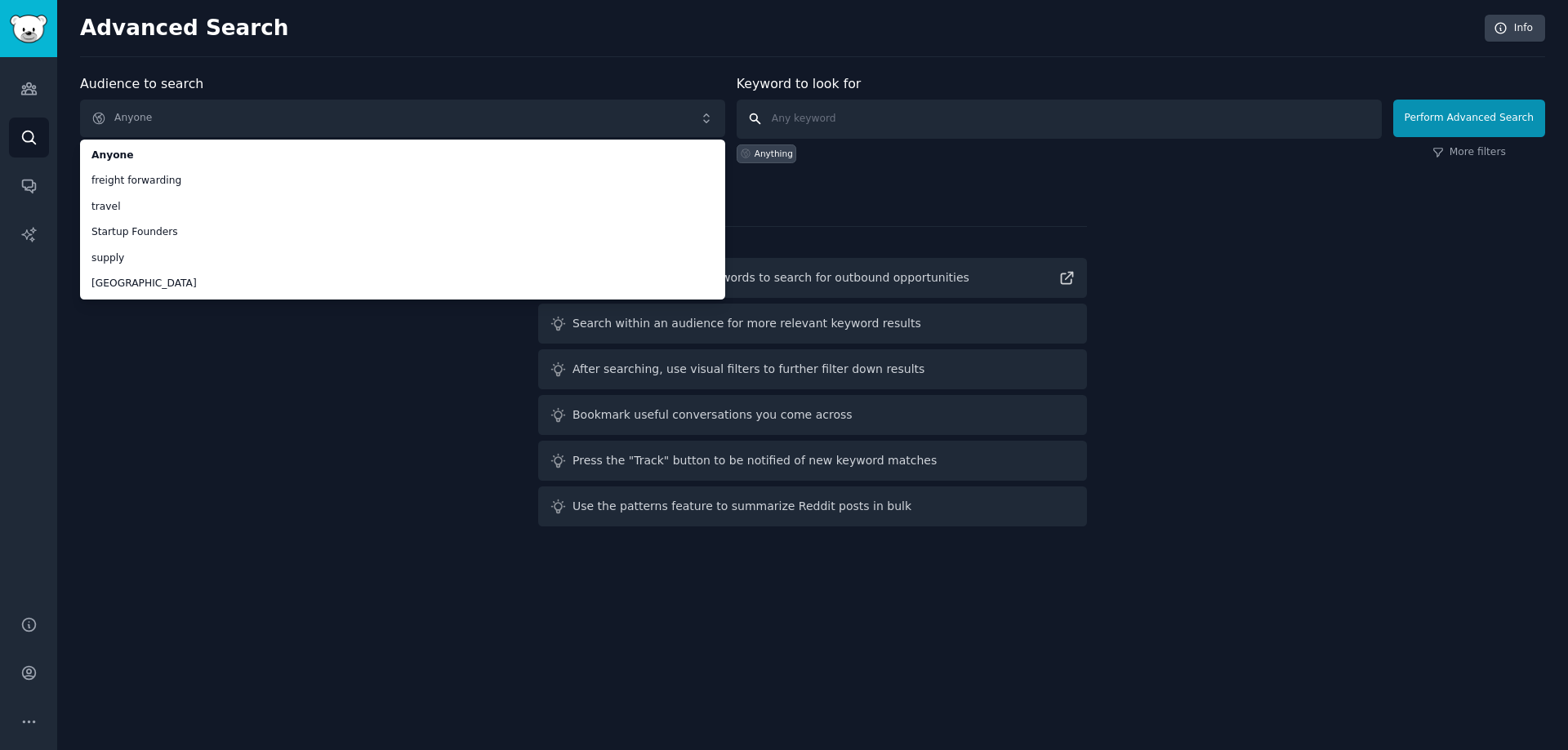
click at [830, 105] on input "text" at bounding box center [1059, 119] width 645 height 39
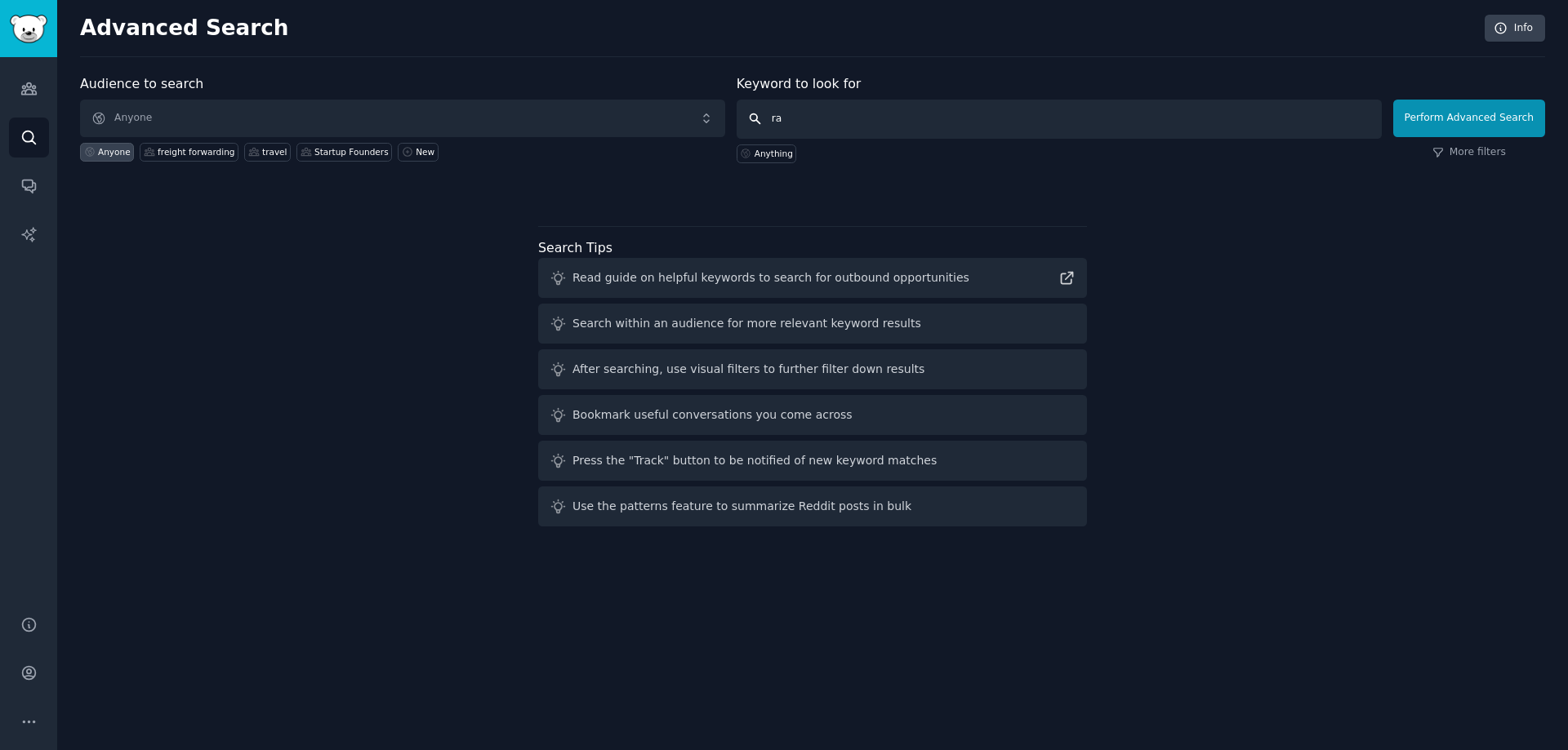
type input "r"
type input "shipping rates"
click button "Perform Advanced Search" at bounding box center [1469, 118] width 152 height 37
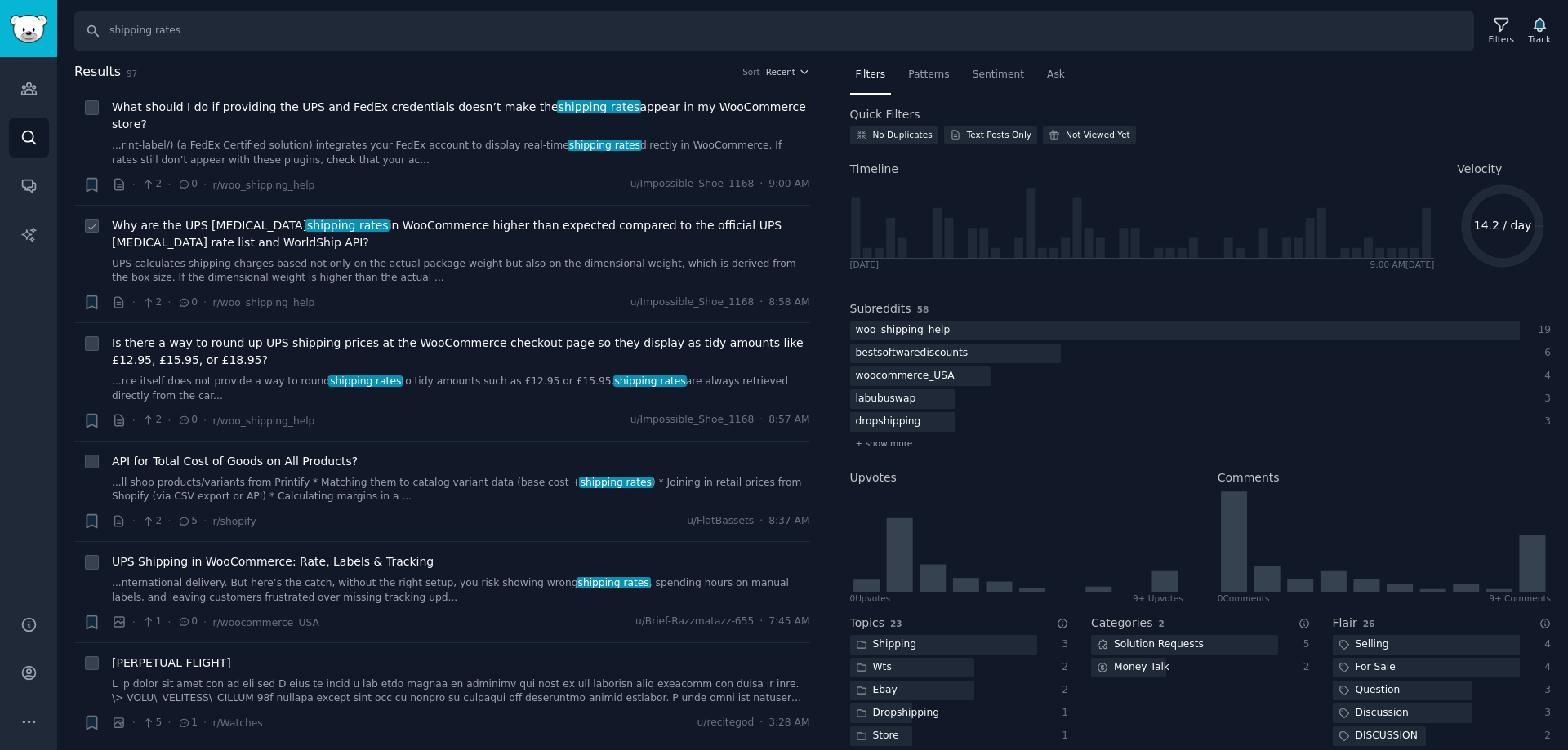
click at [348, 238] on div "Why are the UPS SurePost shipping rates in WooCommerce higher than expected com…" at bounding box center [461, 251] width 698 height 69
click at [347, 139] on link "...rint-label/) (a FedEx Certified solution) integrates your FedEx account to d…" at bounding box center [461, 153] width 698 height 29
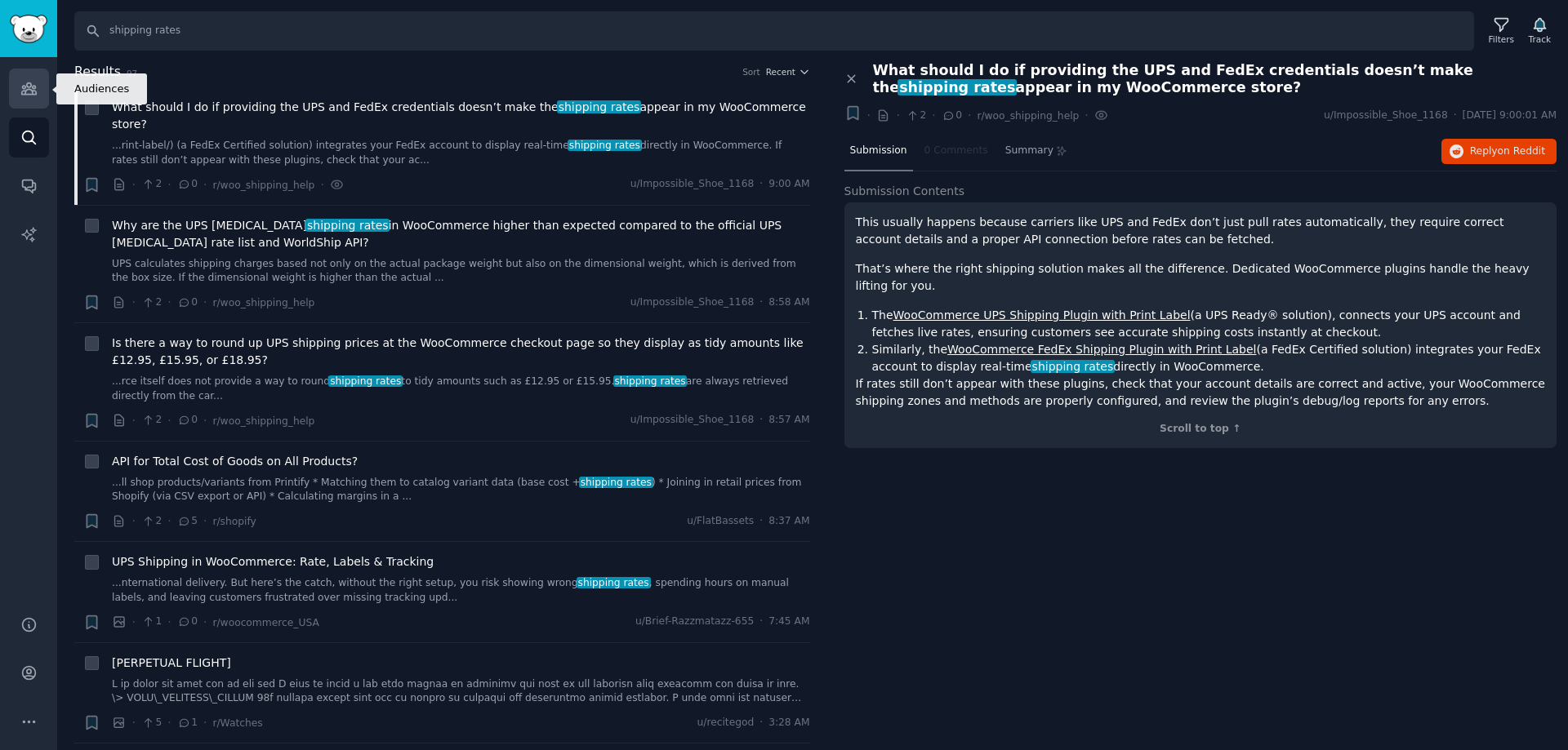
click at [39, 94] on link "Audiences" at bounding box center [29, 89] width 40 height 40
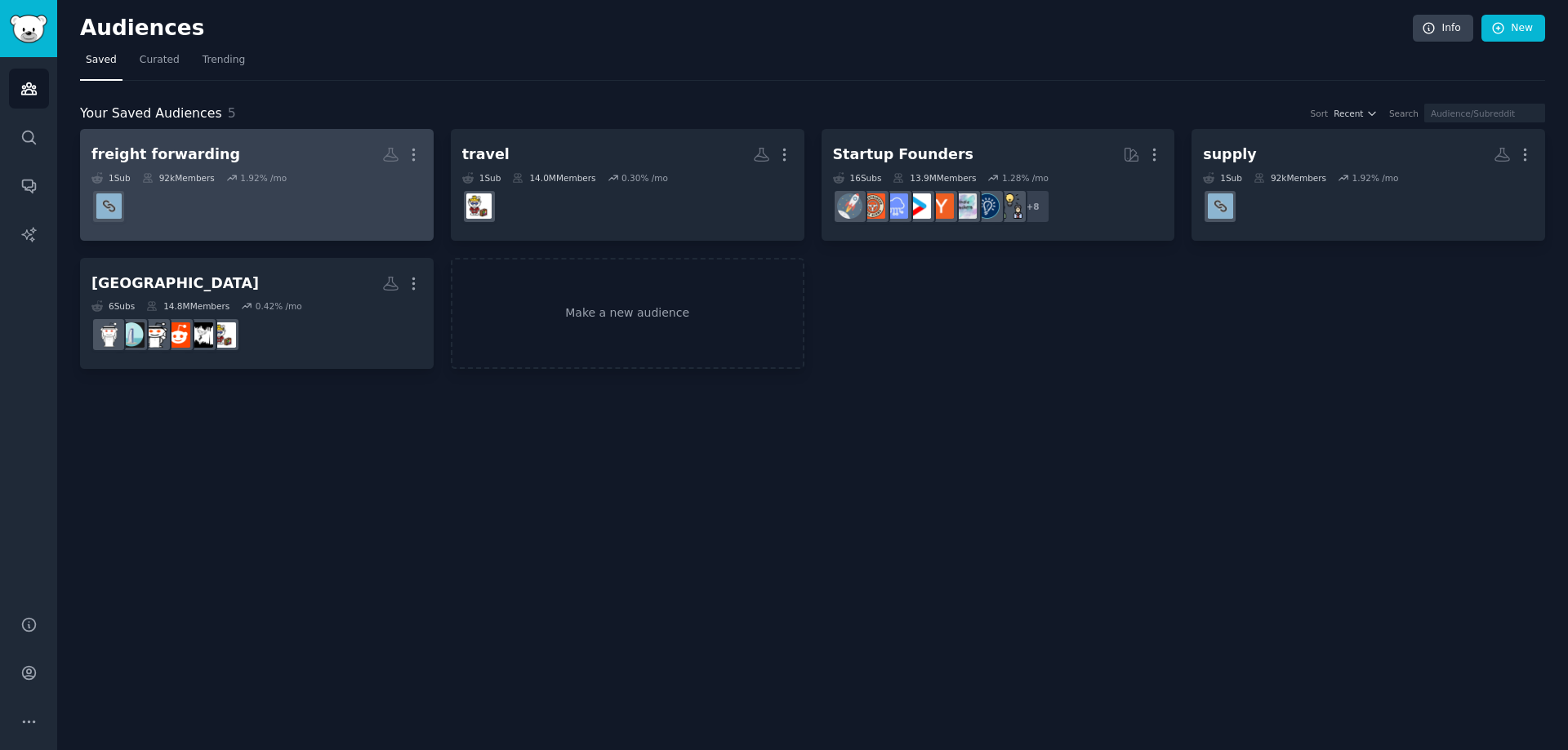
click at [201, 192] on dd at bounding box center [256, 207] width 330 height 46
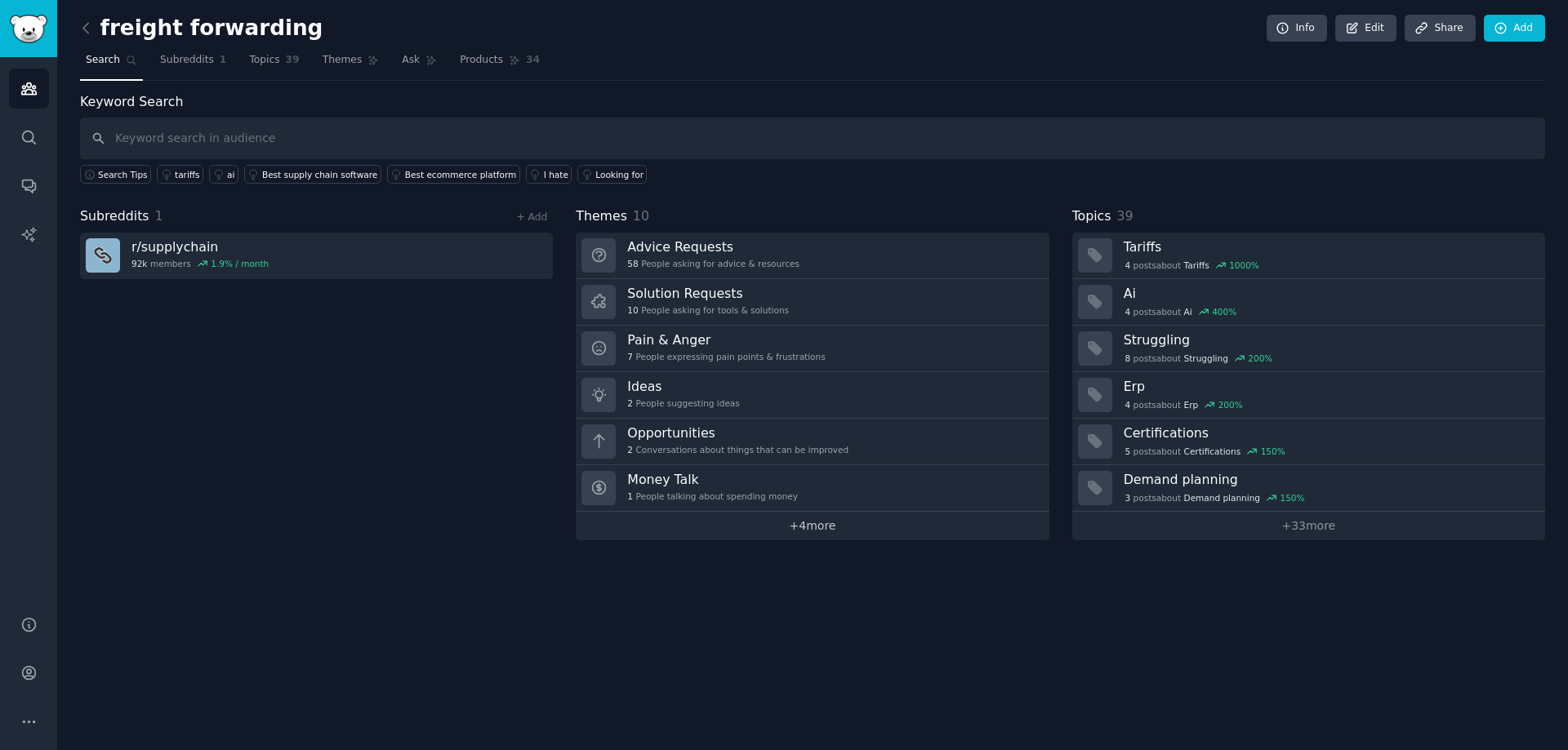
click at [796, 531] on link "+ 4 more" at bounding box center [812, 526] width 473 height 29
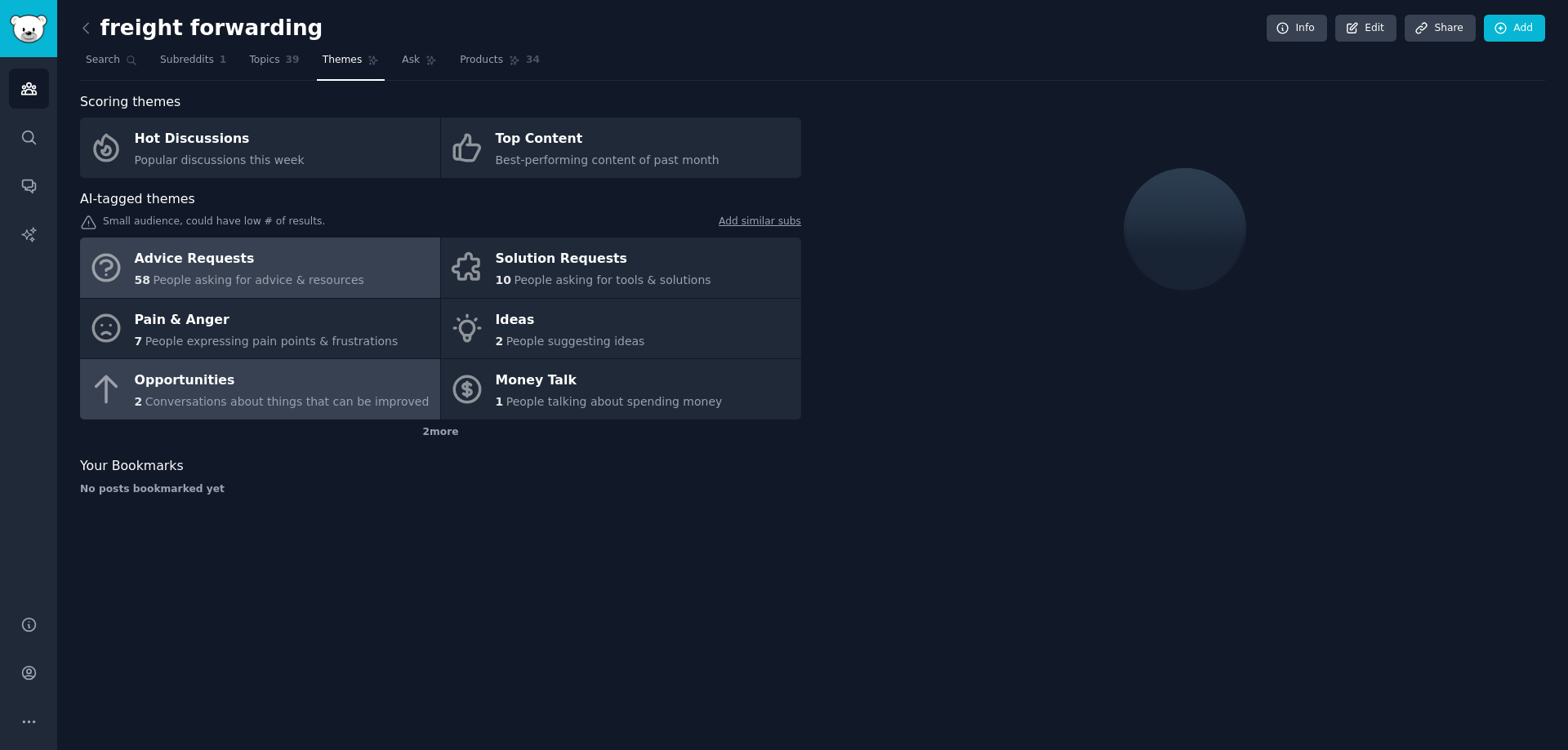
click at [300, 402] on span "Conversations about things that can be improved" at bounding box center [288, 401] width 284 height 13
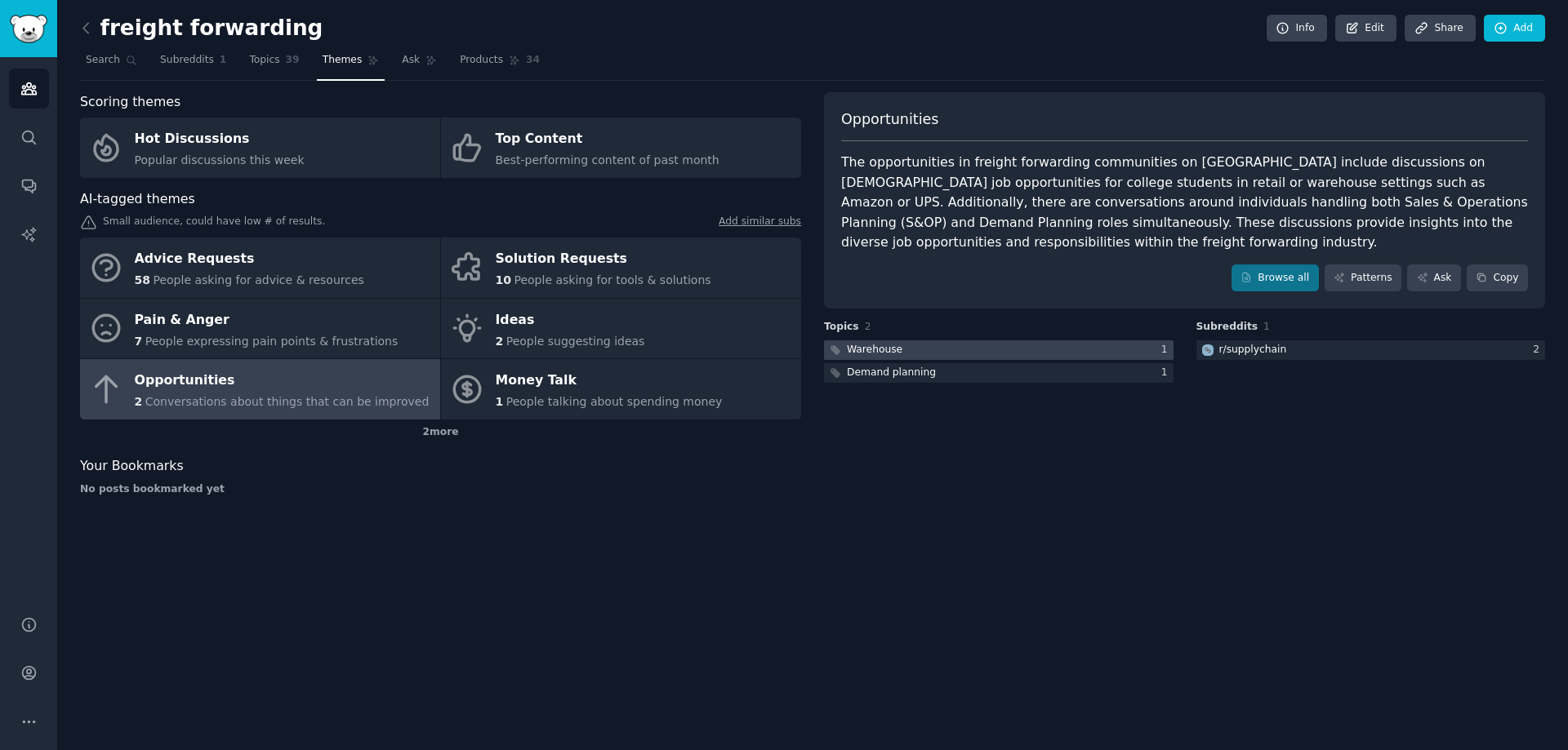
click at [950, 341] on div at bounding box center [998, 351] width 349 height 20
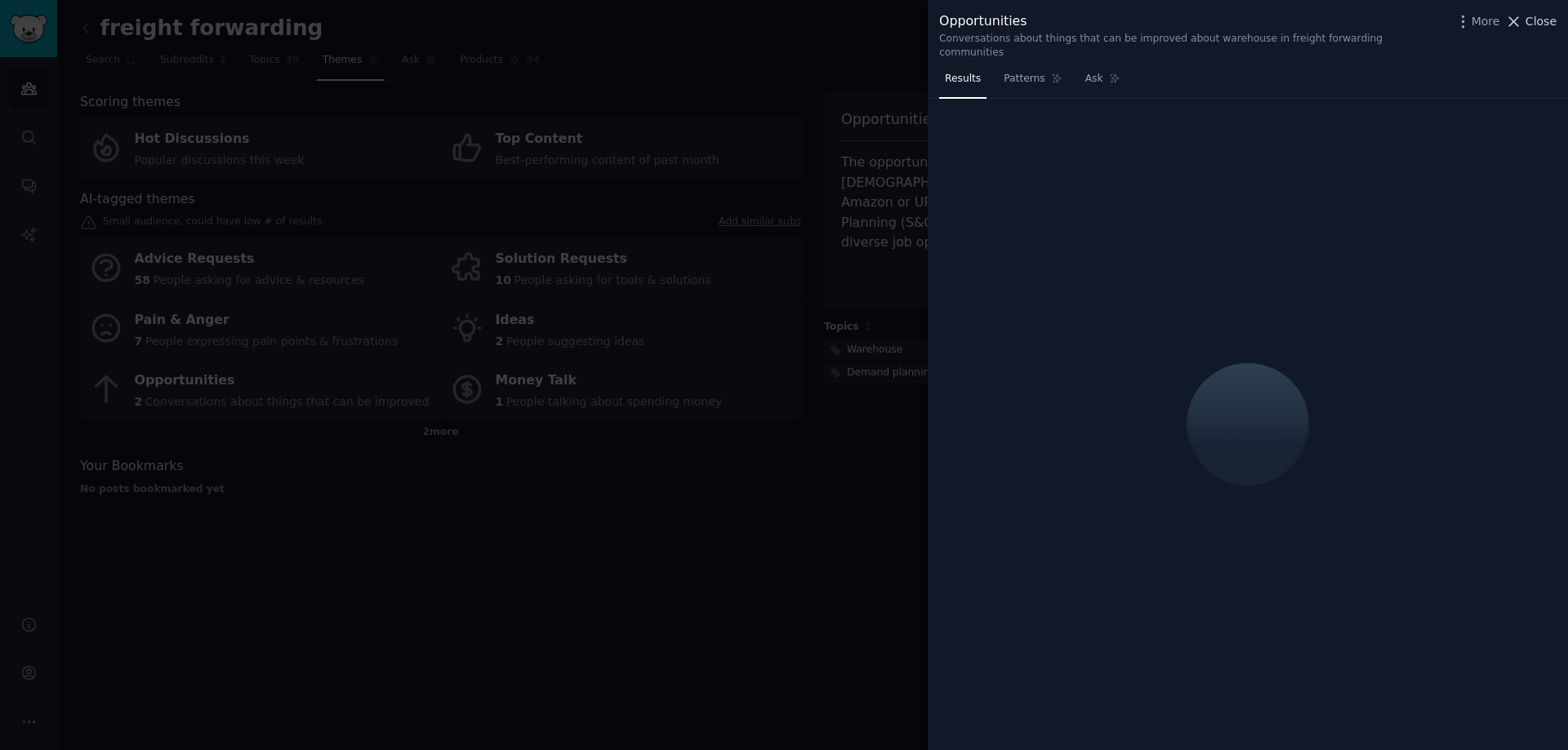
click at [1534, 17] on span "Close" at bounding box center [1541, 21] width 31 height 17
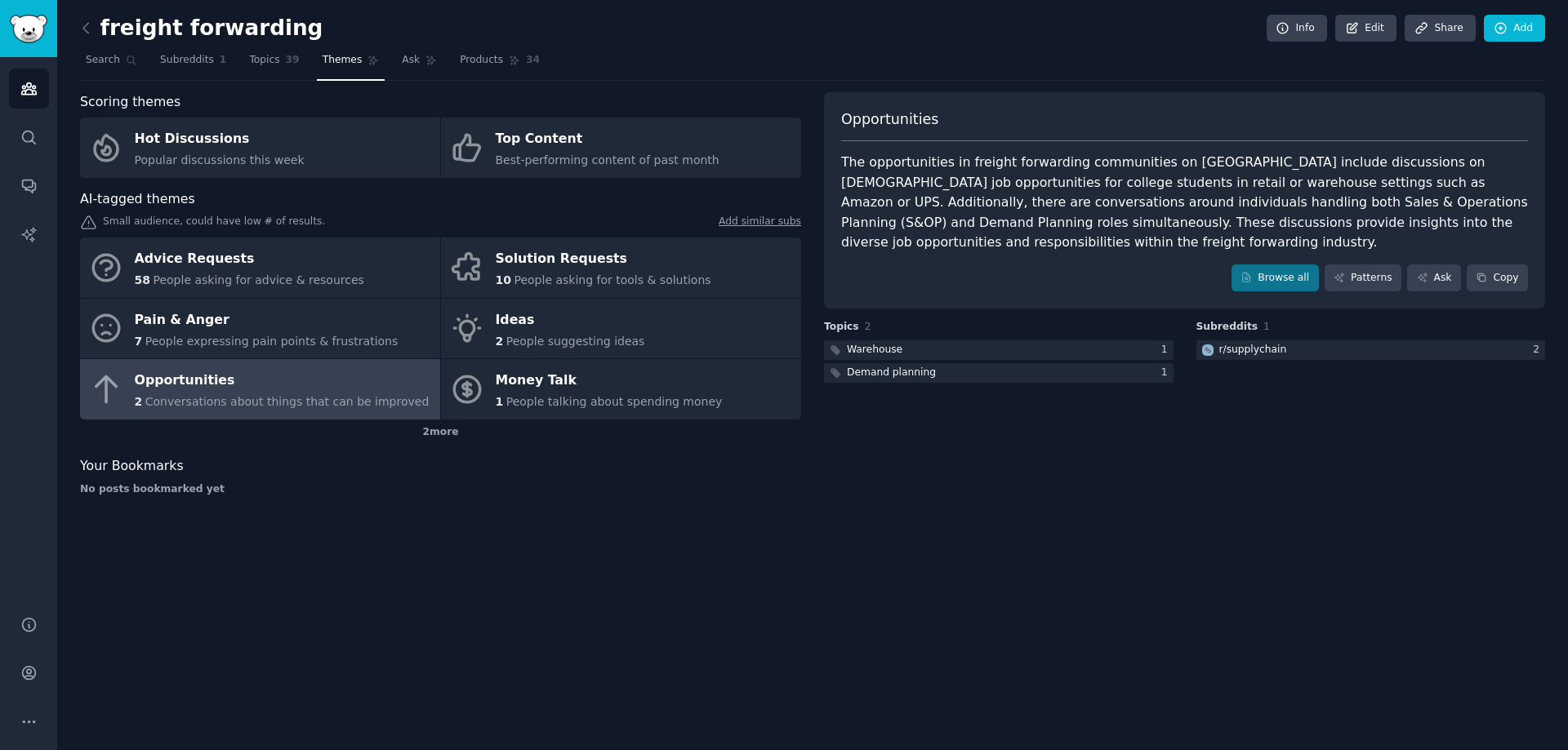
click at [945, 603] on div "freight forwarding Info Edit Share Add Search Subreddits 1 Topics 39 Themes Ask…" at bounding box center [813, 375] width 1511 height 750
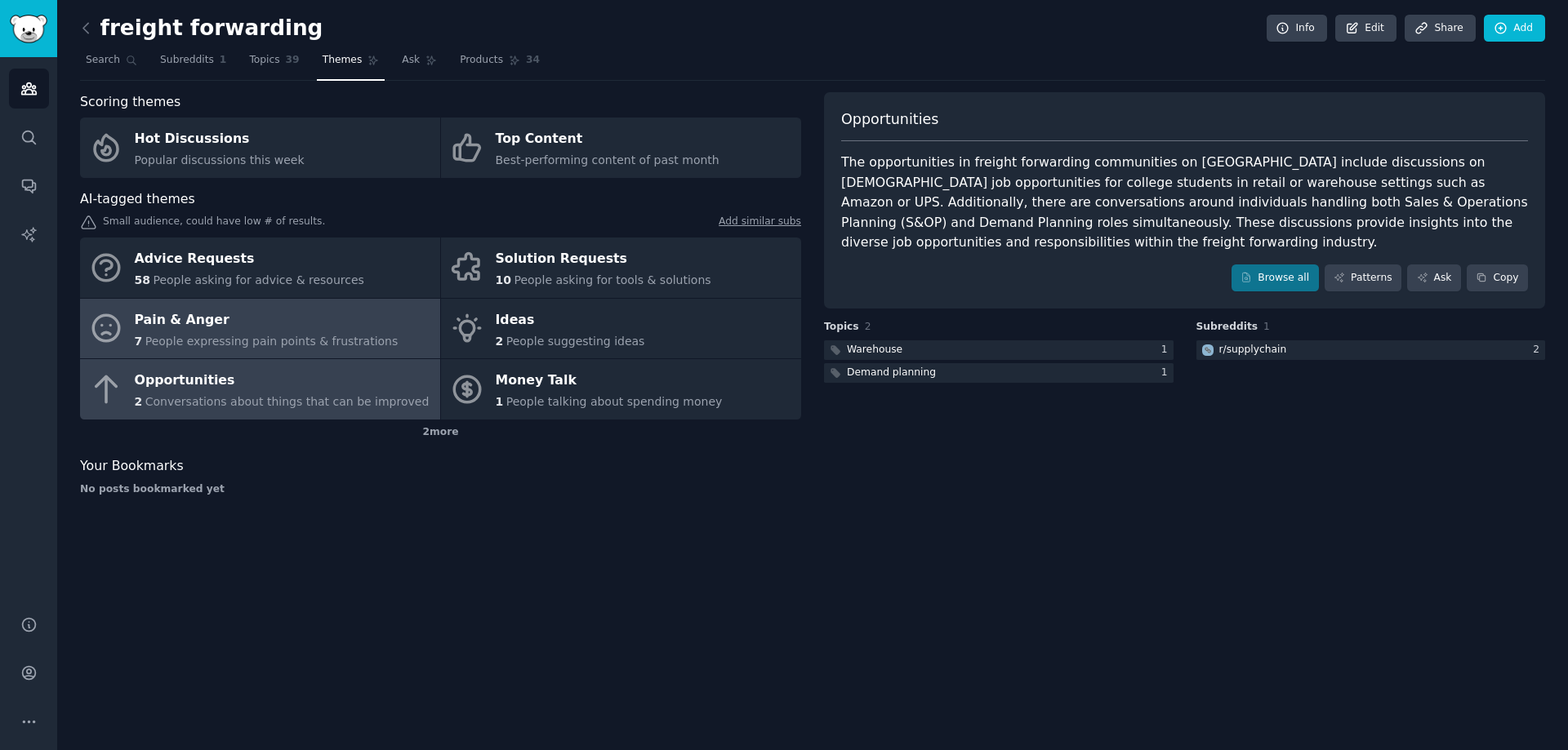
click at [222, 309] on div "Pain & Anger" at bounding box center [267, 319] width 264 height 26
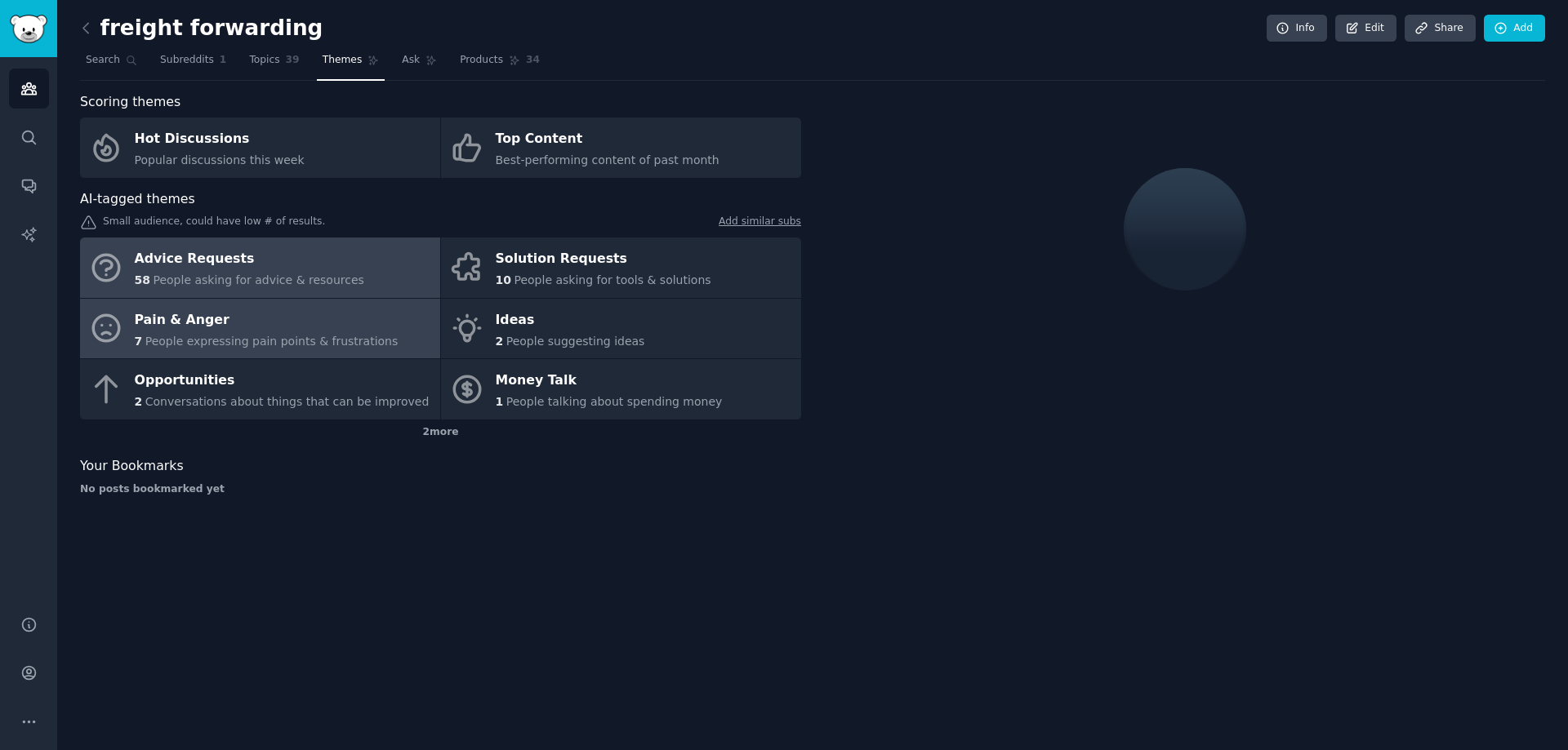
click at [235, 266] on div "Advice Requests" at bounding box center [249, 260] width 229 height 26
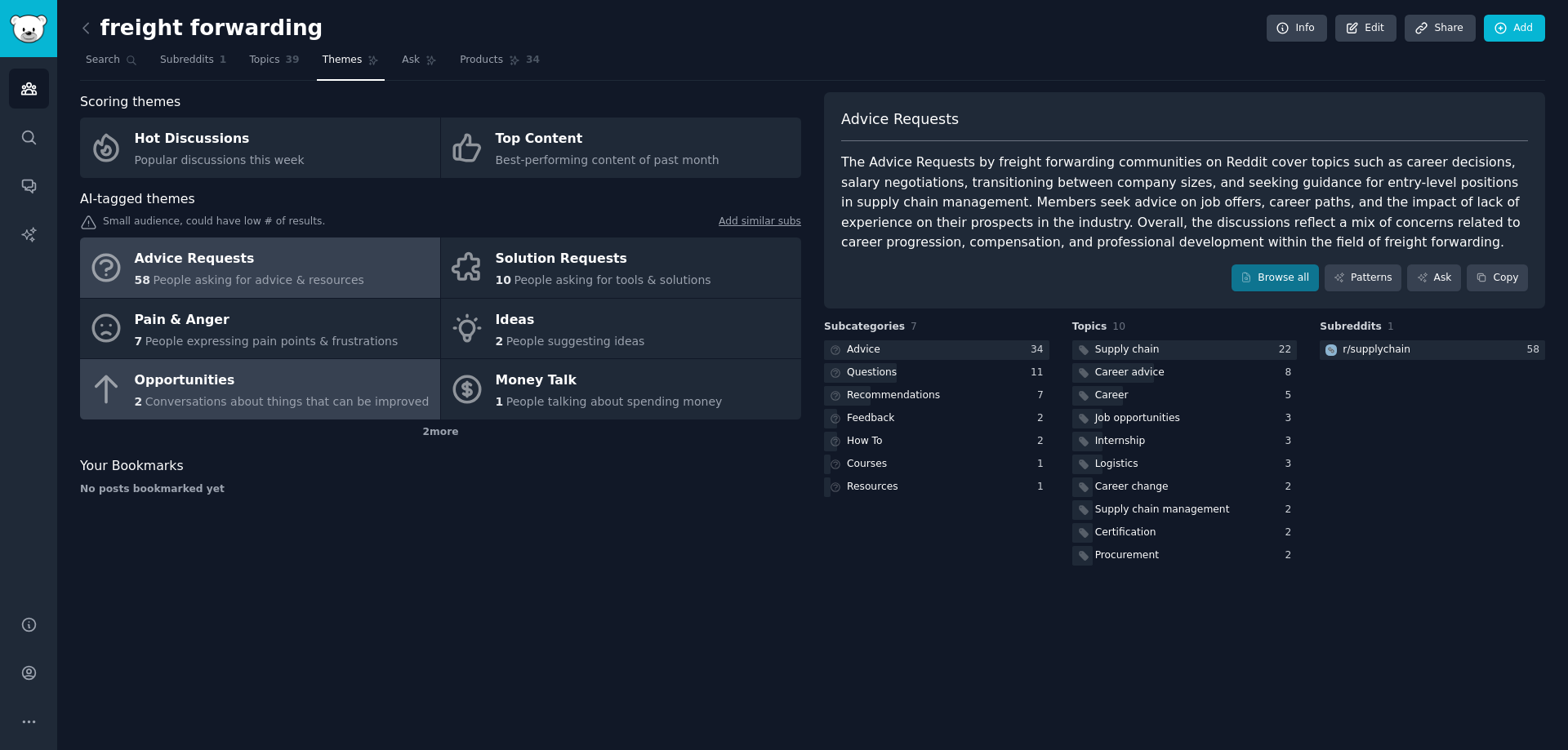
click at [267, 375] on div "Opportunities" at bounding box center [282, 381] width 295 height 26
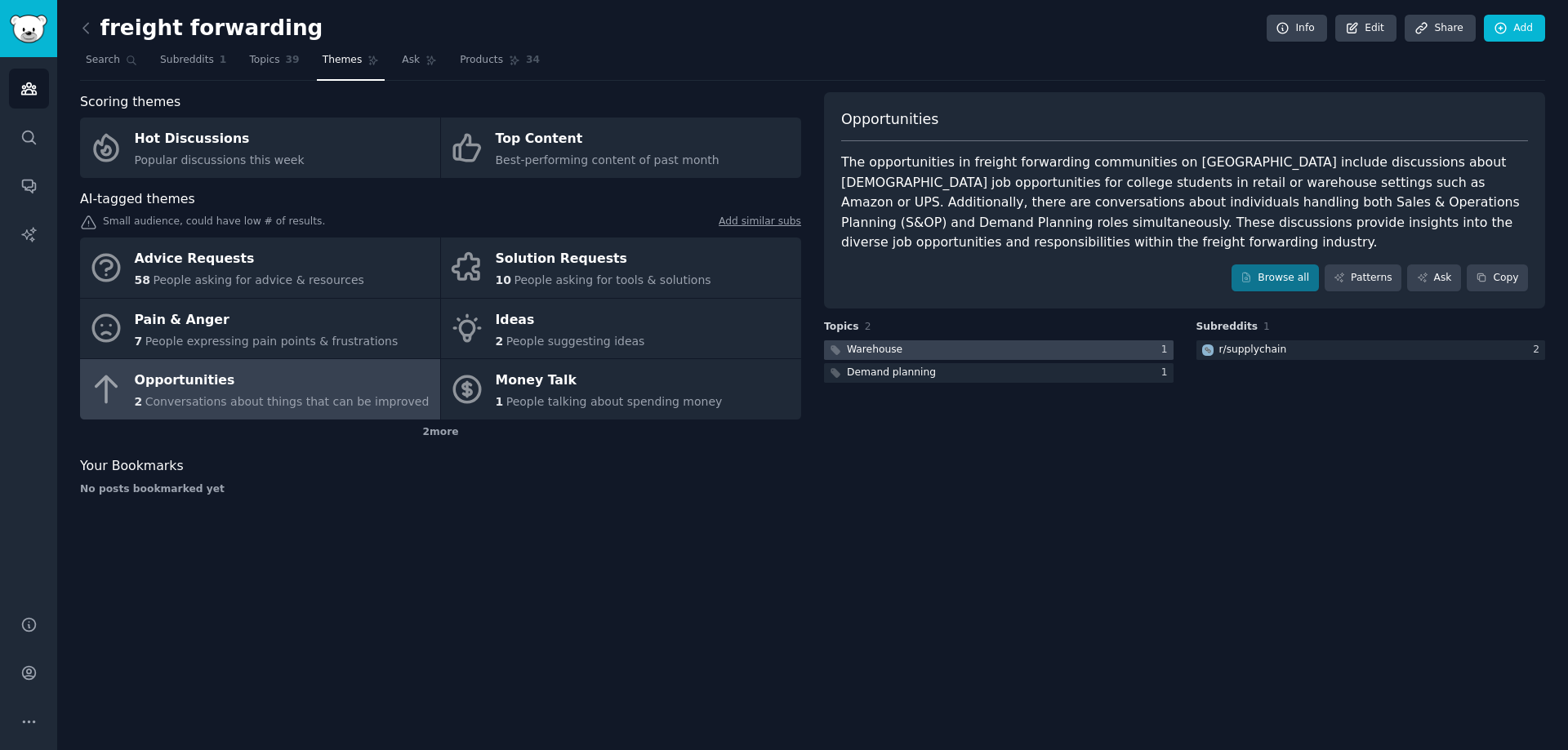
click at [929, 341] on div at bounding box center [998, 351] width 349 height 20
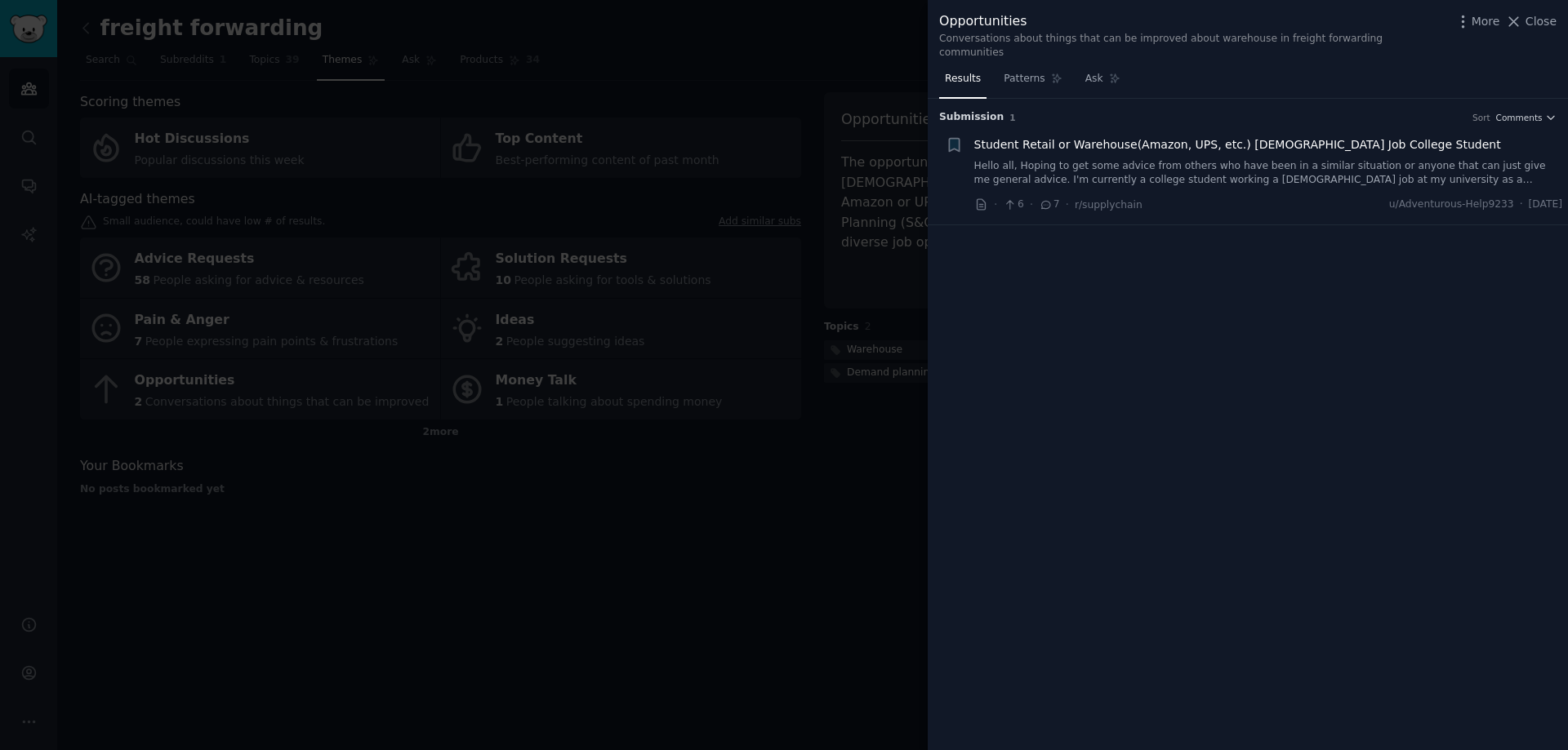
click at [931, 518] on div "Submission 1 Sort Comments + Student Retail or Warehouse(Amazon, UPS, etc.) Par…" at bounding box center [1248, 424] width 640 height 651
click at [913, 352] on div at bounding box center [784, 375] width 1568 height 750
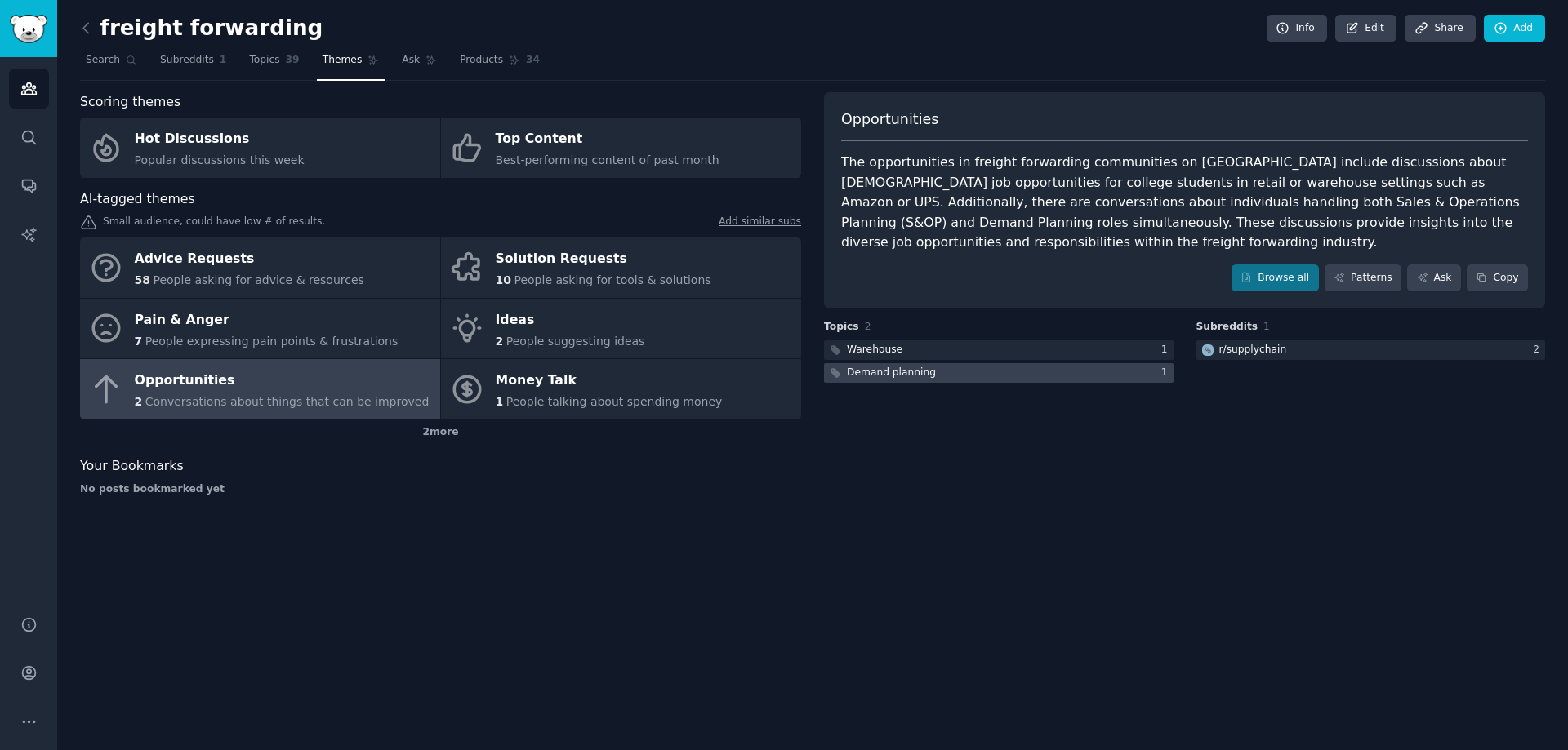
click at [902, 366] on div "Demand planning" at bounding box center [891, 373] width 89 height 14
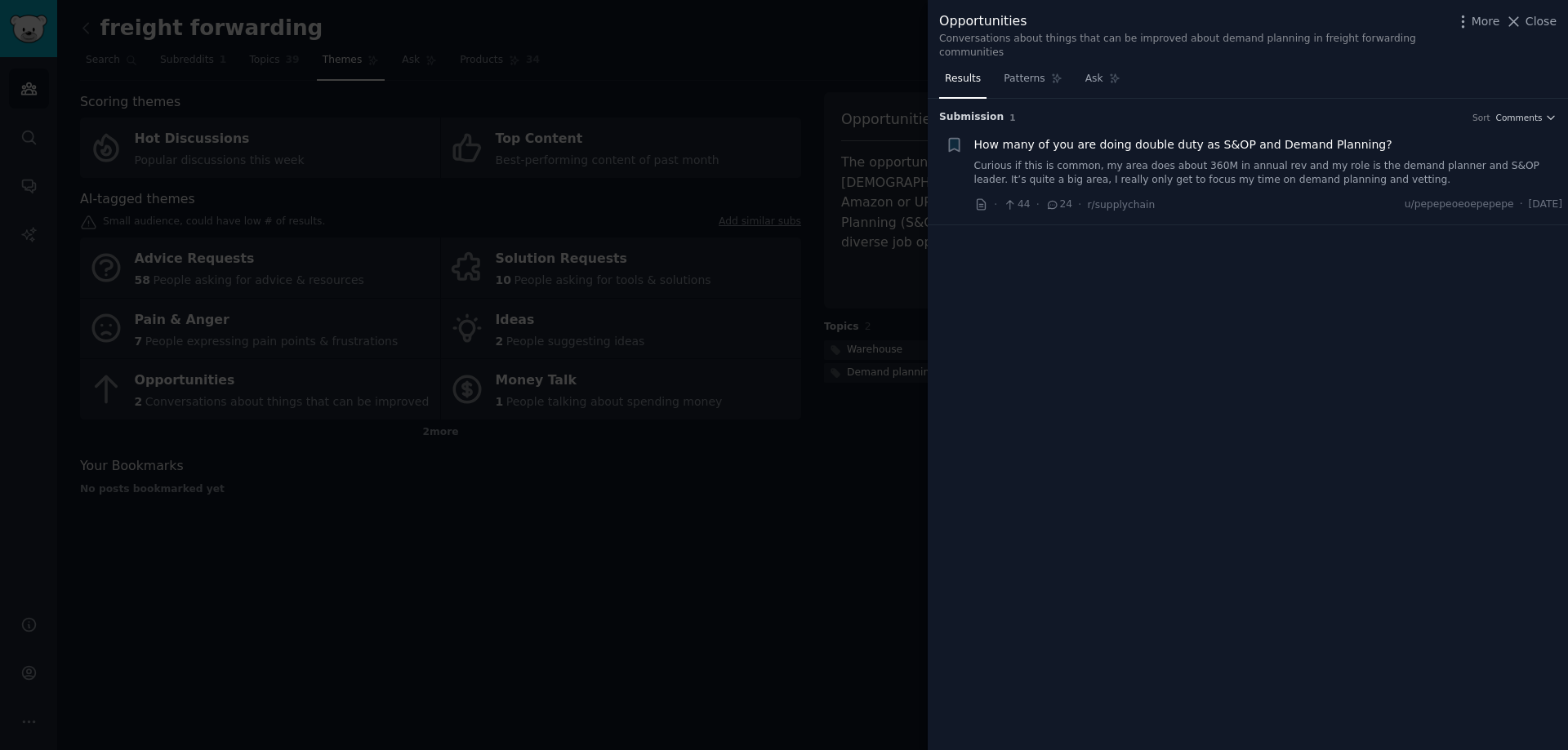
click at [1154, 167] on link "Curious if this is common, my area does about 360M in annual rev and my role is…" at bounding box center [1268, 174] width 589 height 29
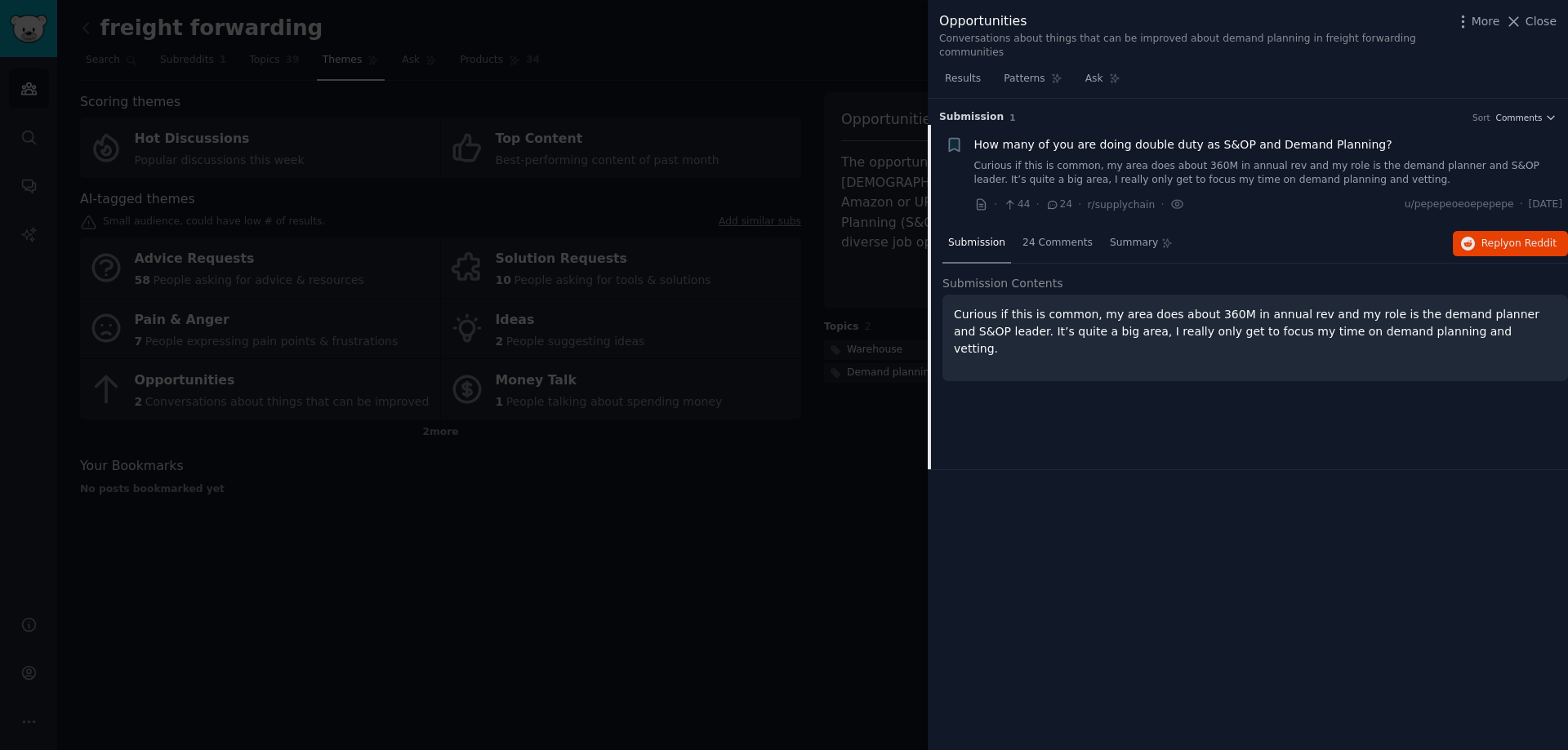
drag, startPoint x: 733, startPoint y: 589, endPoint x: 722, endPoint y: 585, distance: 11.7
click at [732, 589] on div at bounding box center [784, 375] width 1568 height 750
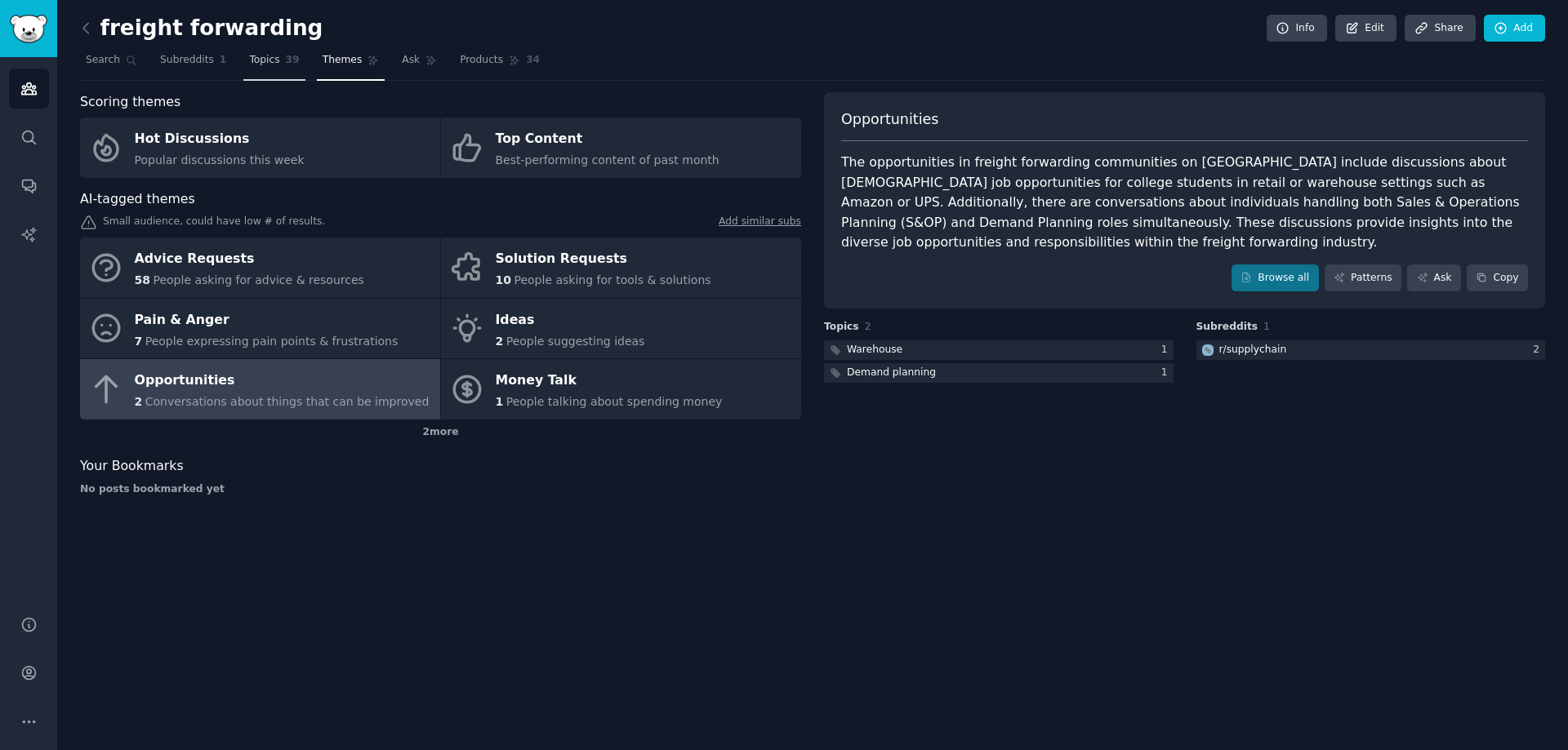
click at [286, 58] on span "39" at bounding box center [293, 60] width 14 height 14
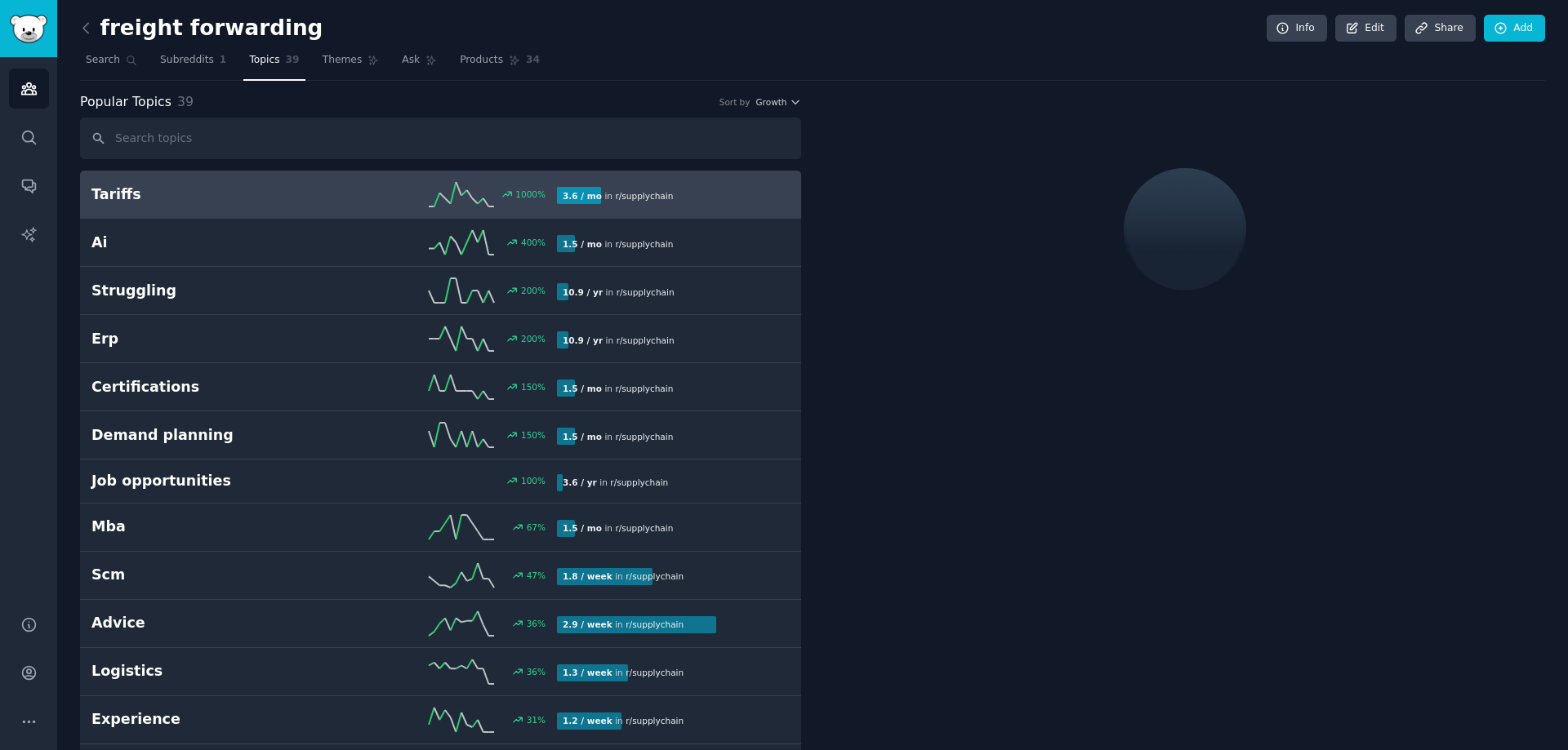
click at [136, 190] on h2 "Tariffs" at bounding box center [207, 195] width 233 height 20
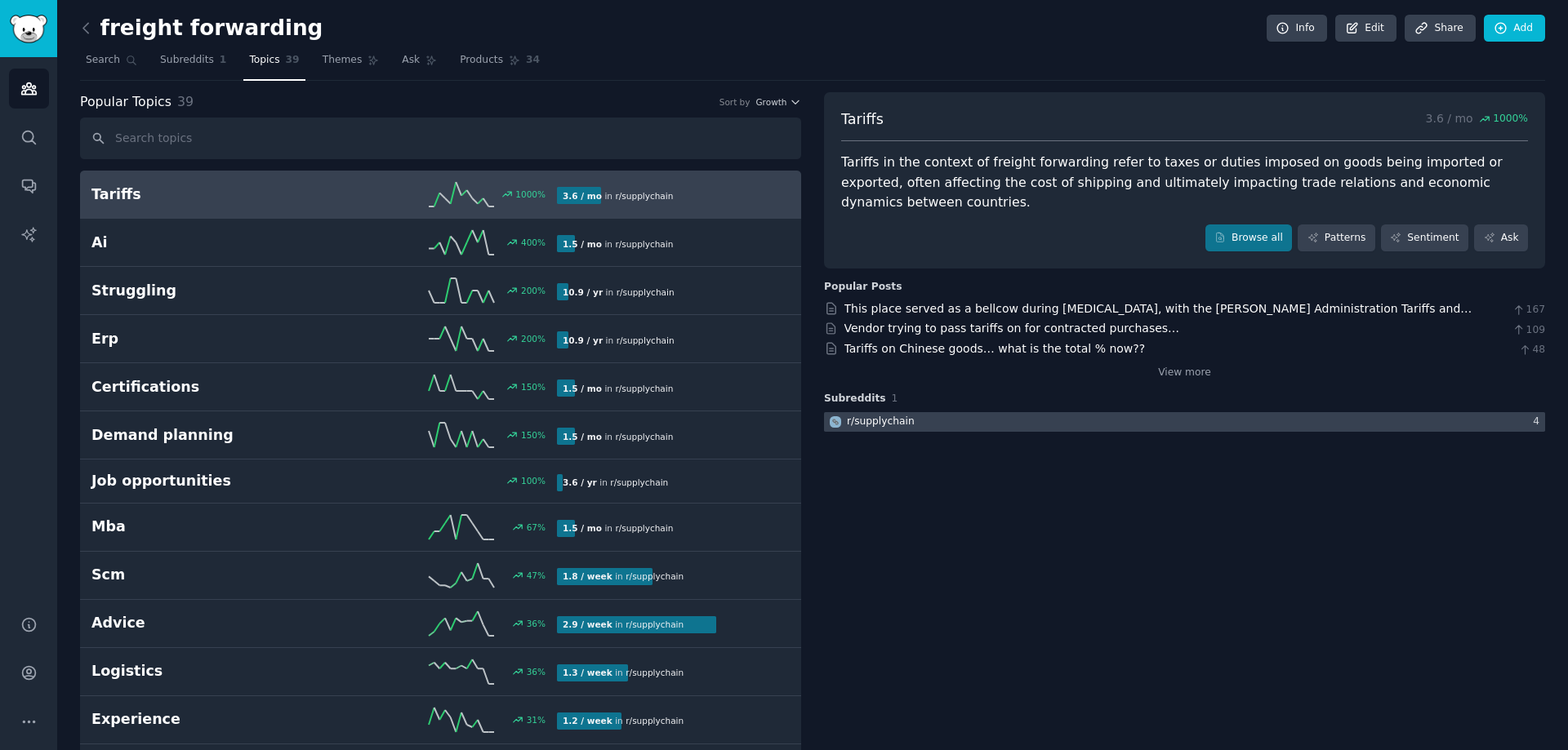
click at [918, 412] on div at bounding box center [1184, 422] width 721 height 20
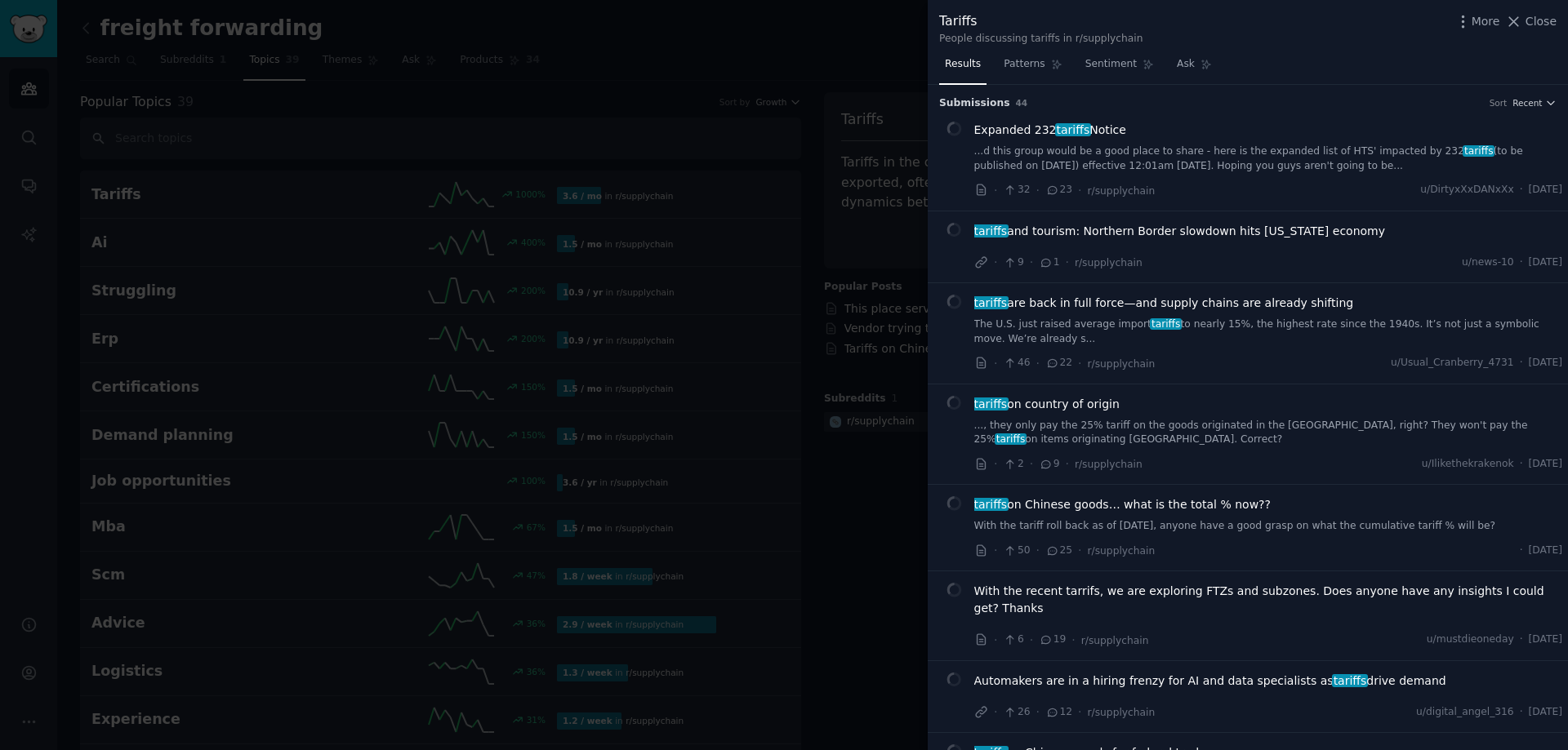
click at [1098, 40] on div "People discussing tariffs in r/supplychain" at bounding box center [1041, 38] width 204 height 14
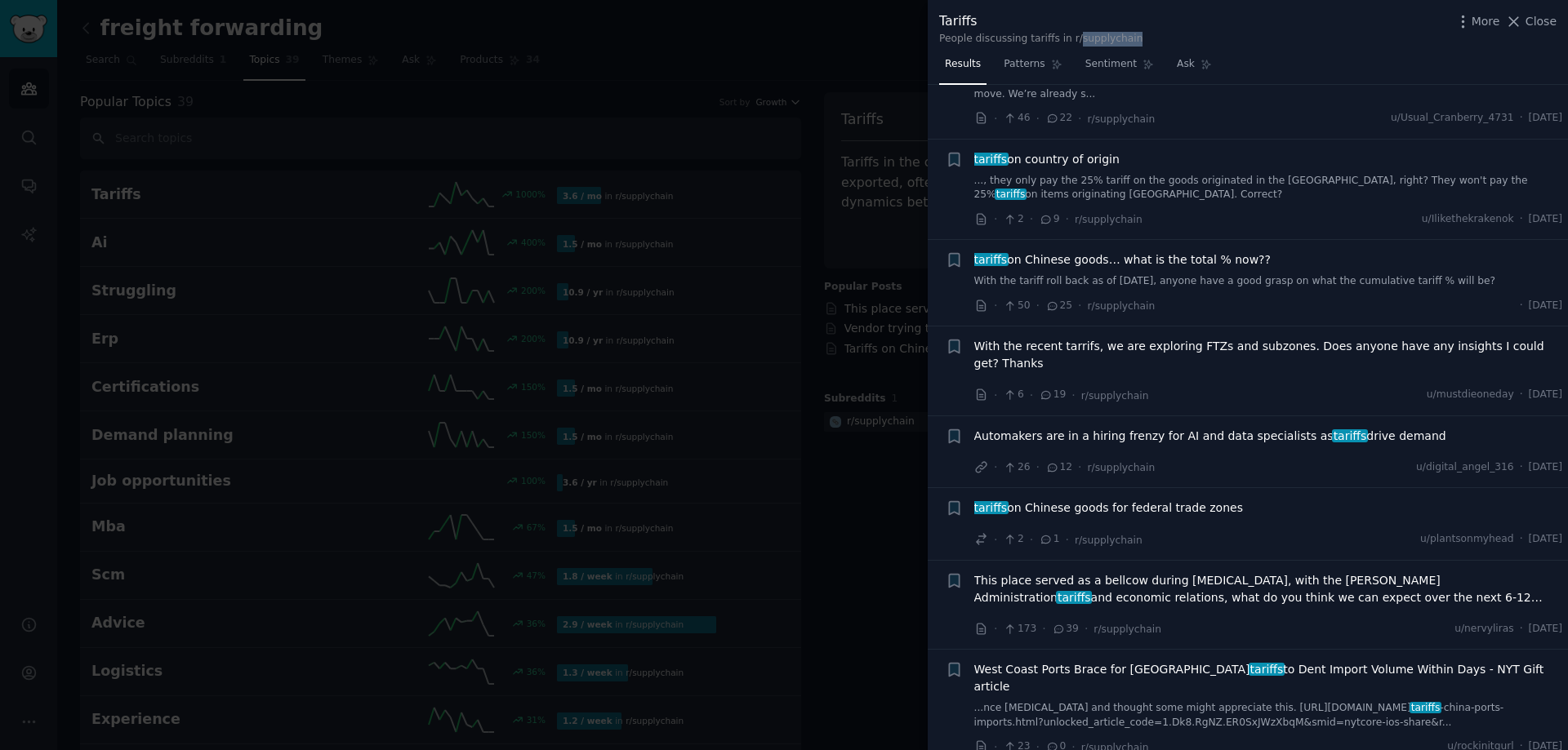
scroll to position [408, 0]
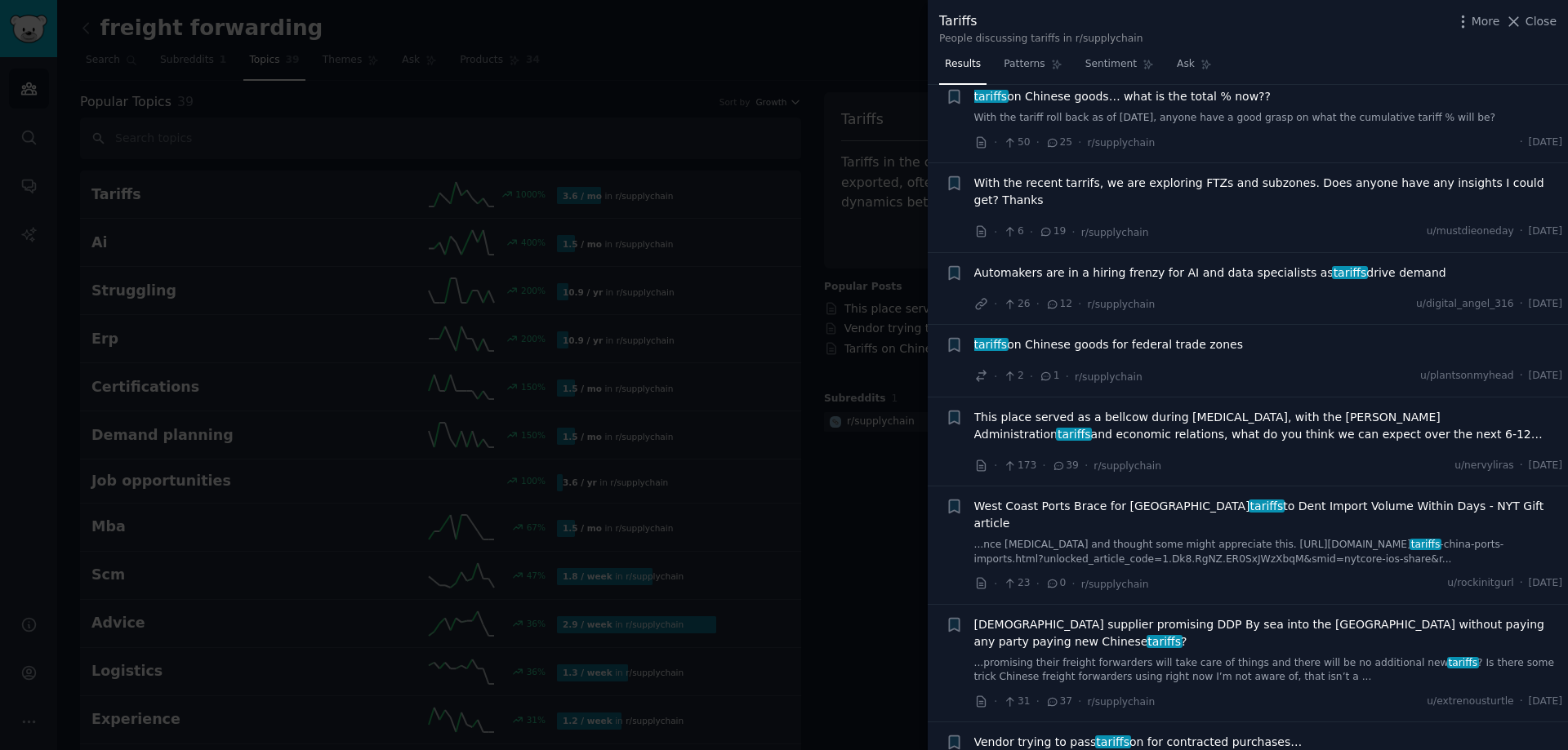
click at [658, 266] on div at bounding box center [784, 375] width 1568 height 750
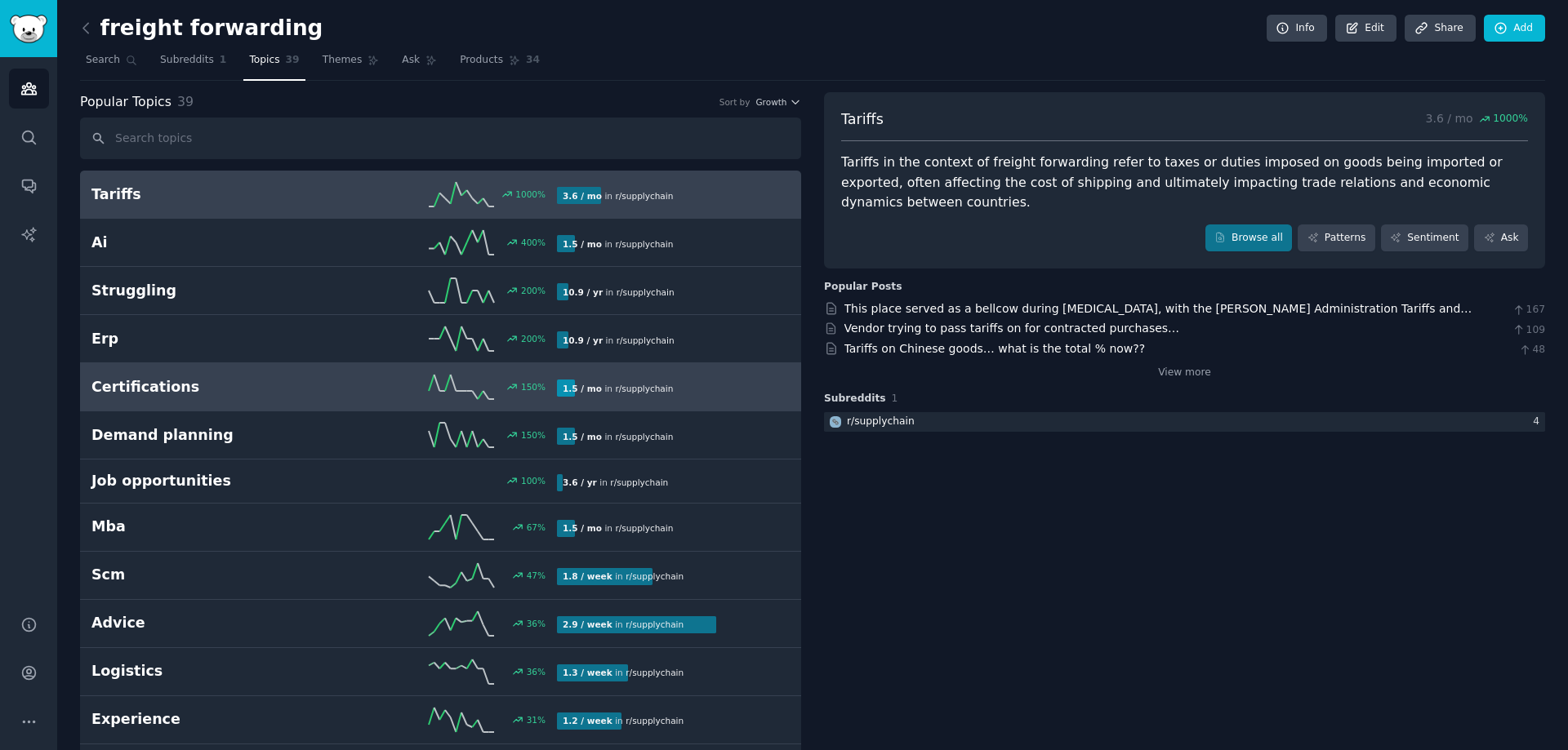
click at [286, 369] on link "Certifications 150 % 1.5 / mo in r/ supplychain" at bounding box center [440, 387] width 721 height 49
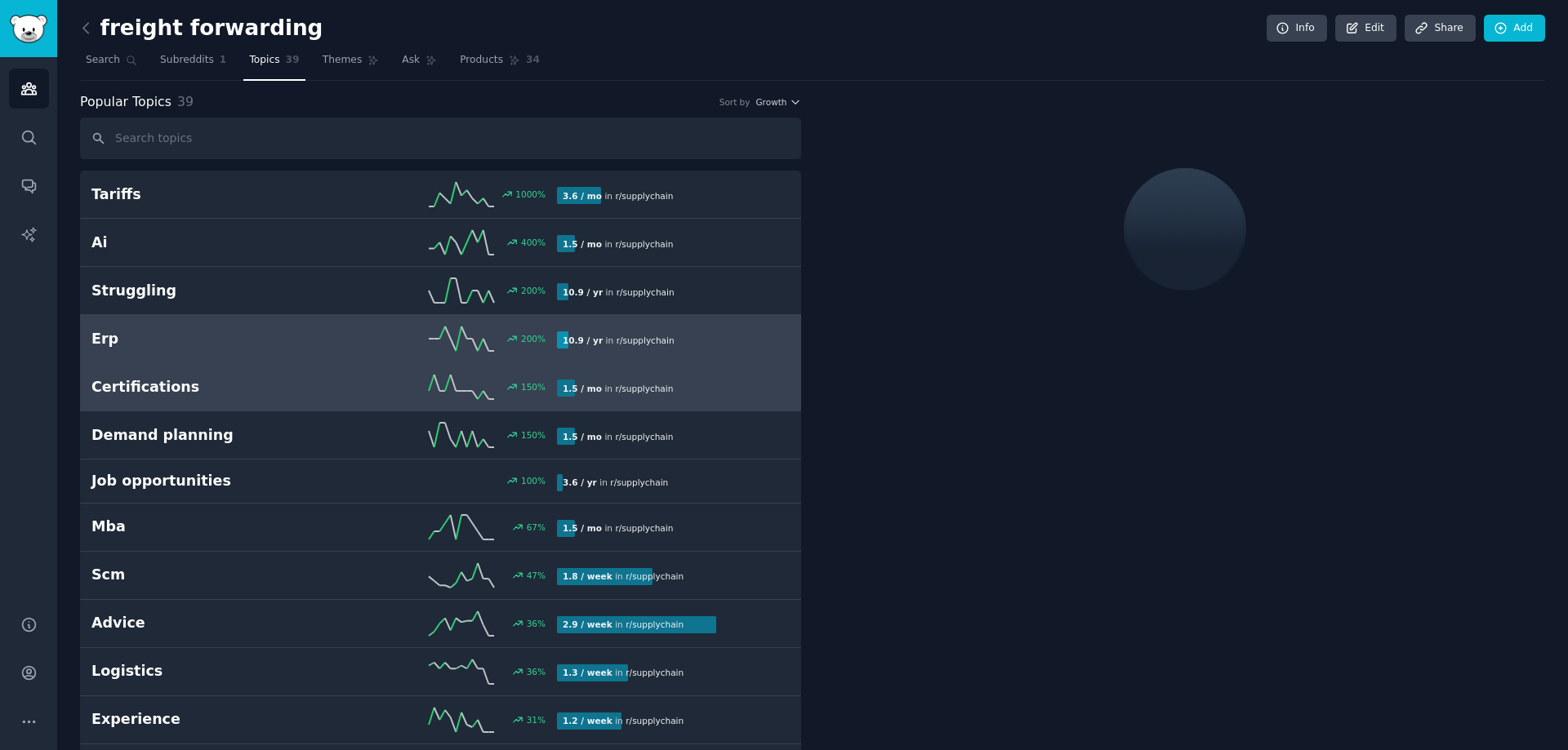
click at [248, 340] on h2 "Erp" at bounding box center [207, 339] width 233 height 20
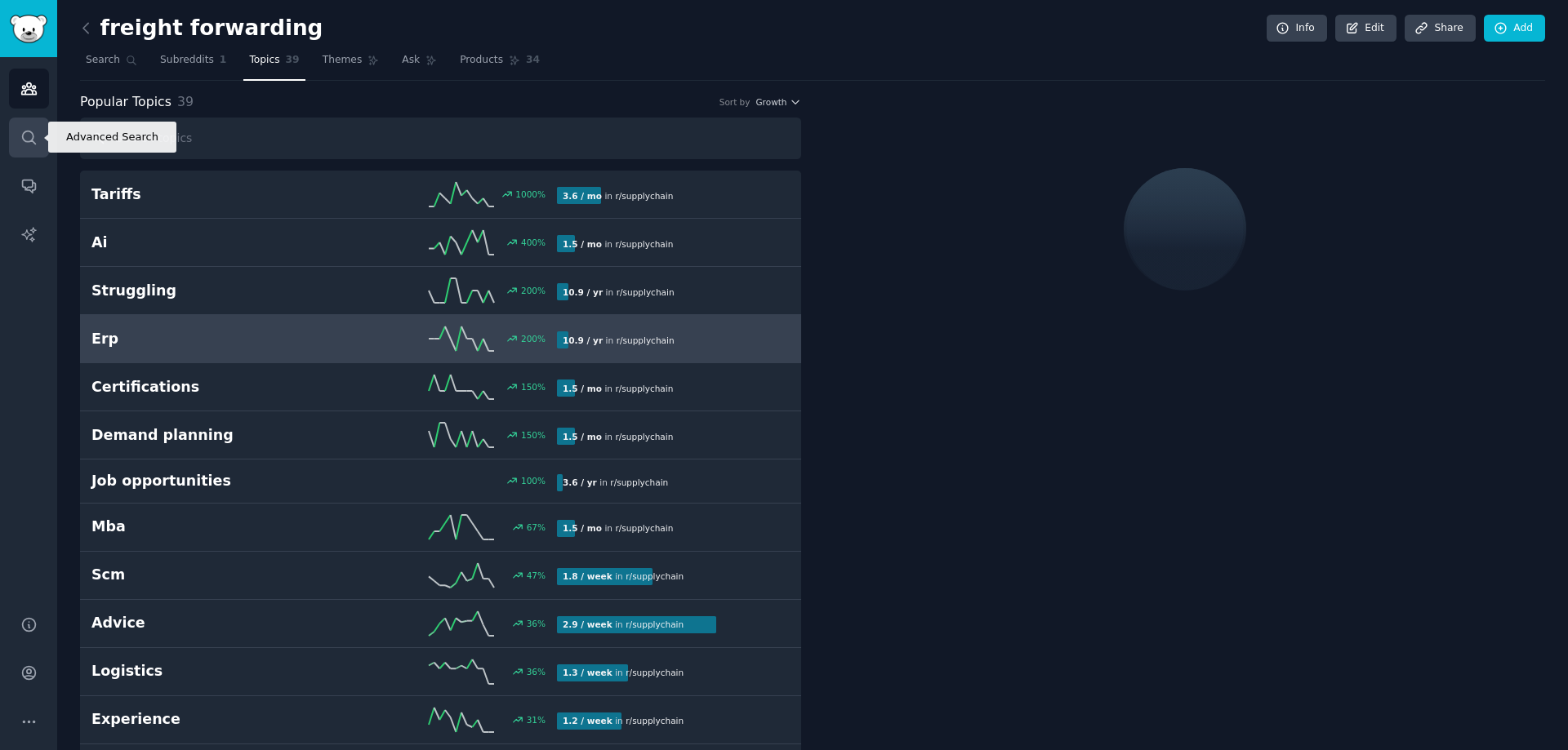
click at [18, 131] on link "Search" at bounding box center [29, 137] width 40 height 40
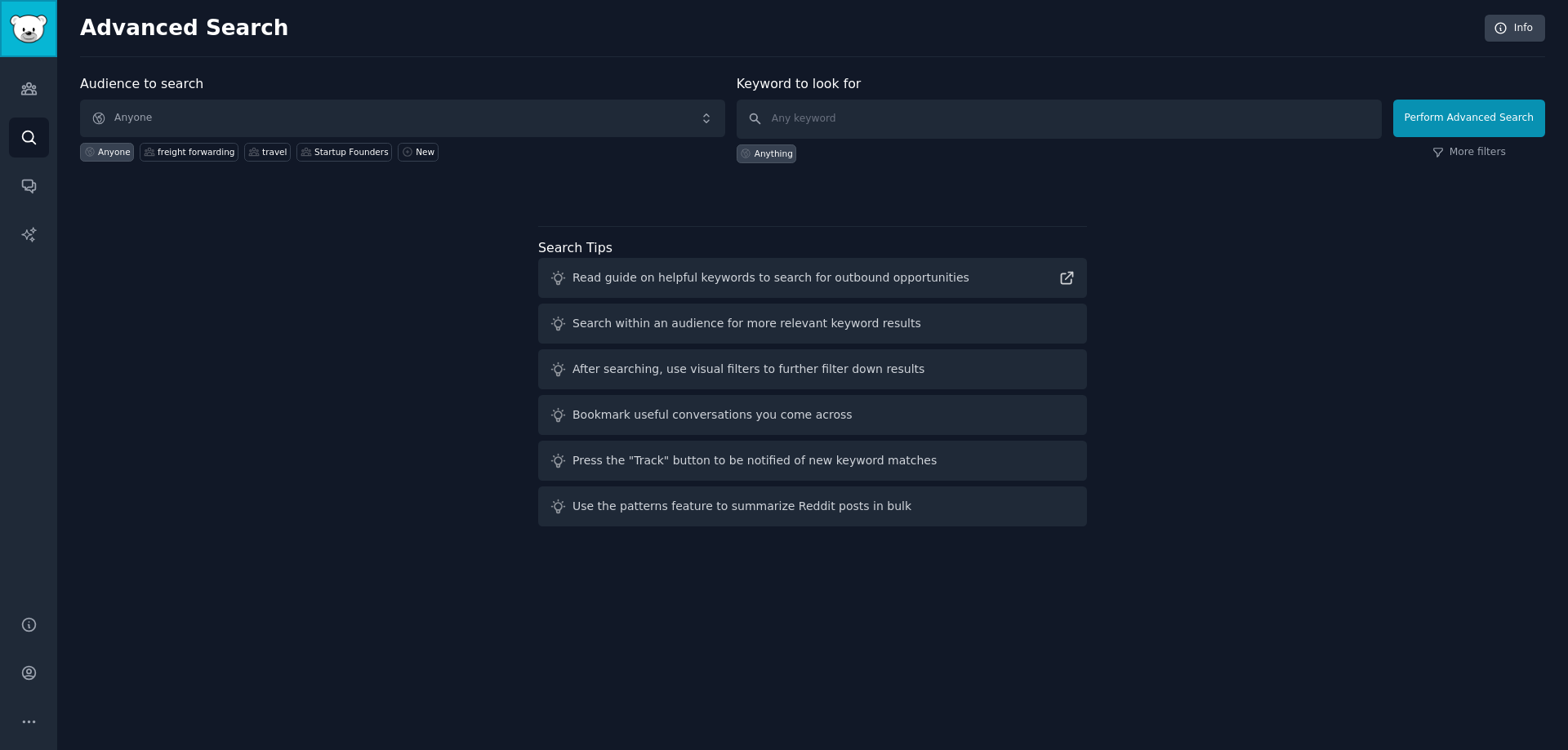
click at [35, 40] on img "Sidebar" at bounding box center [29, 29] width 37 height 29
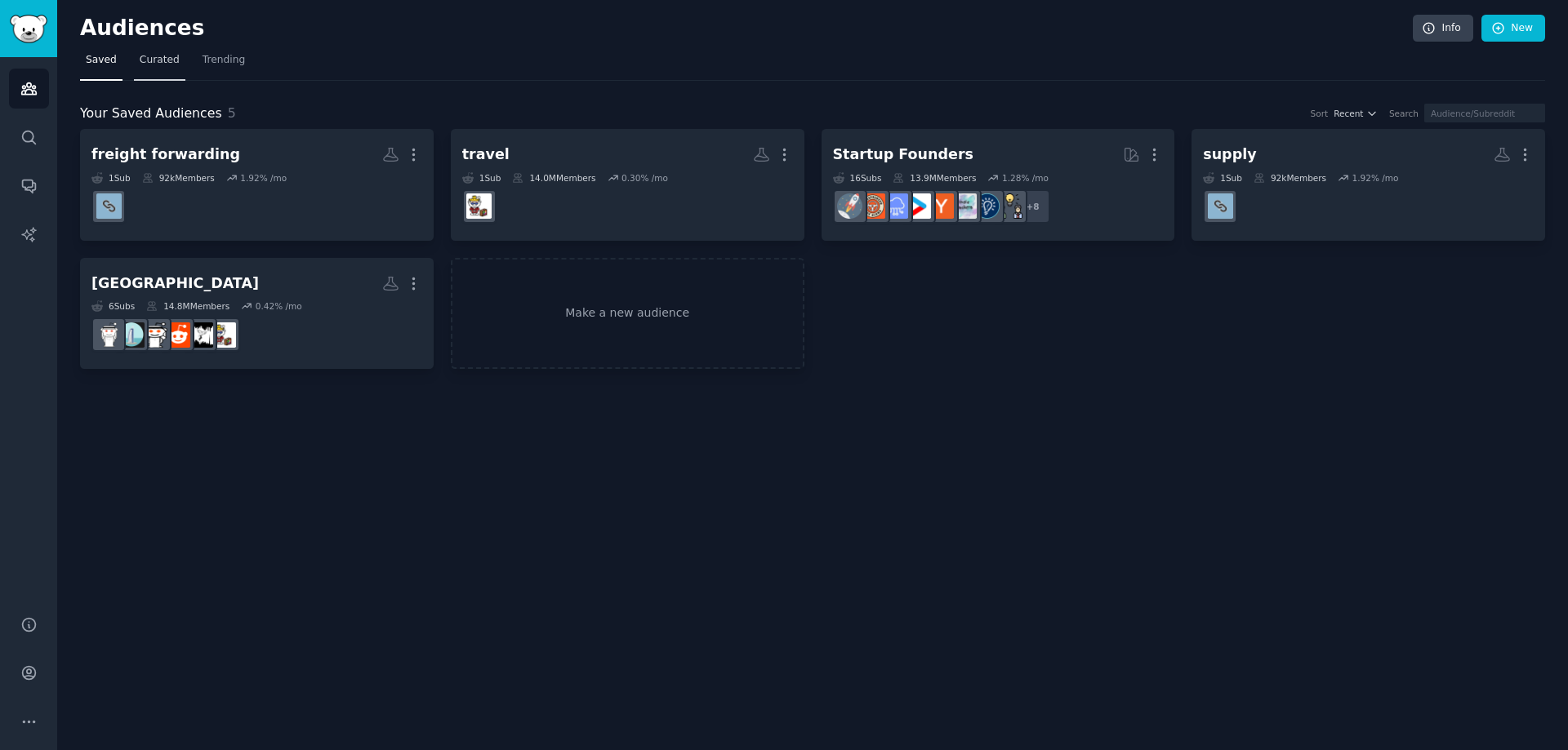
click at [134, 59] on link "Curated" at bounding box center [159, 64] width 51 height 33
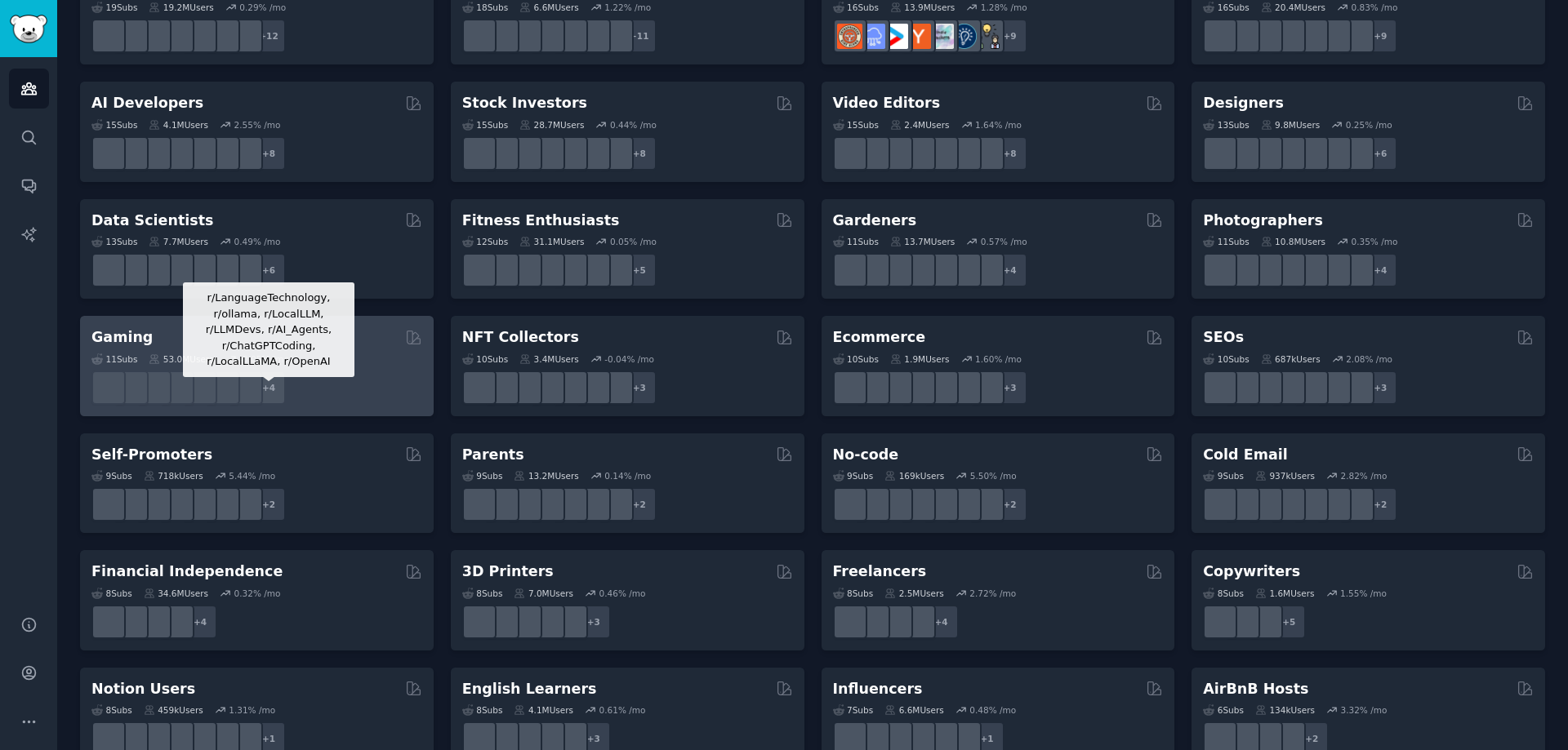
scroll to position [556, 0]
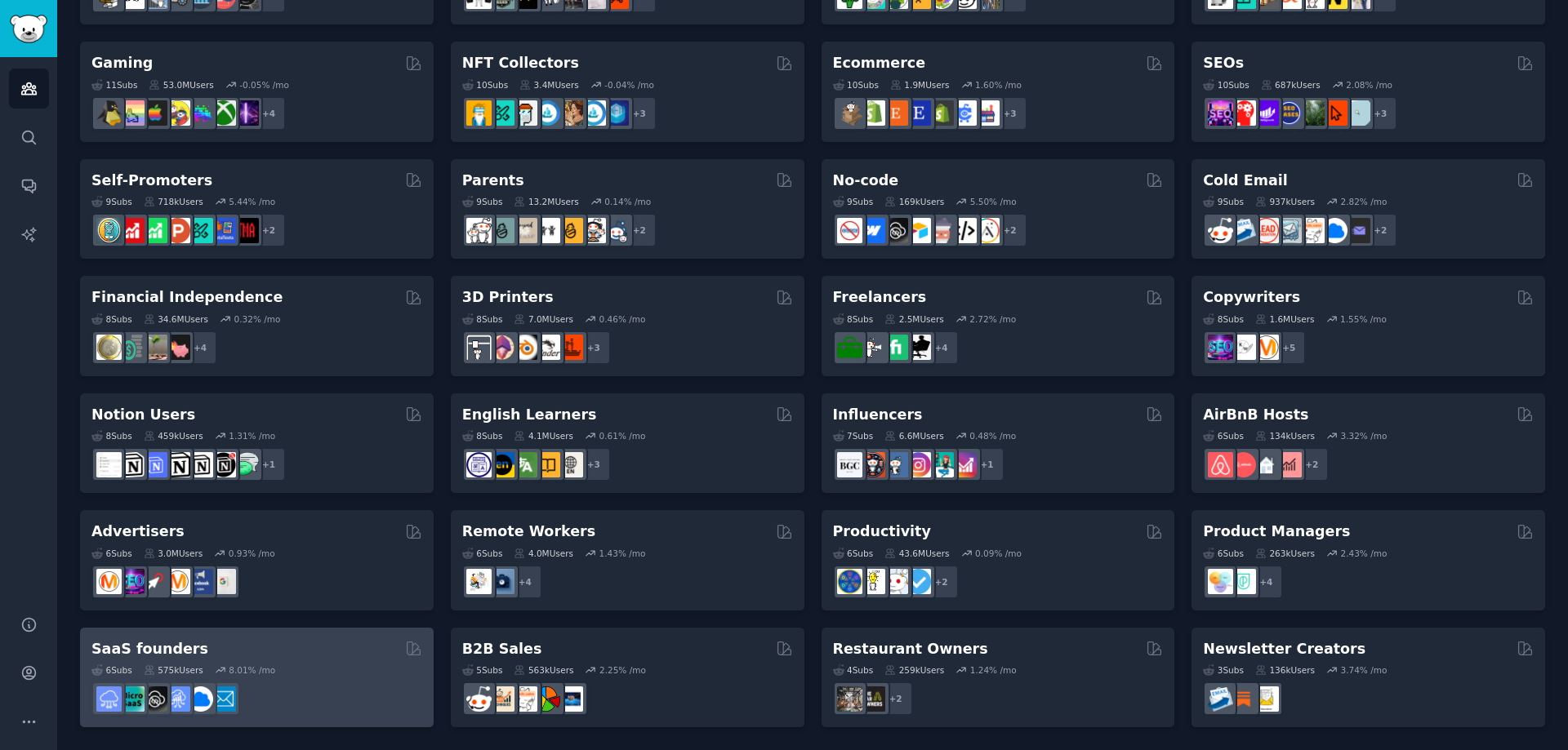
click at [330, 673] on div "6 Sub s 575k Users 8.01 % /mo" at bounding box center [256, 669] width 330 height 11
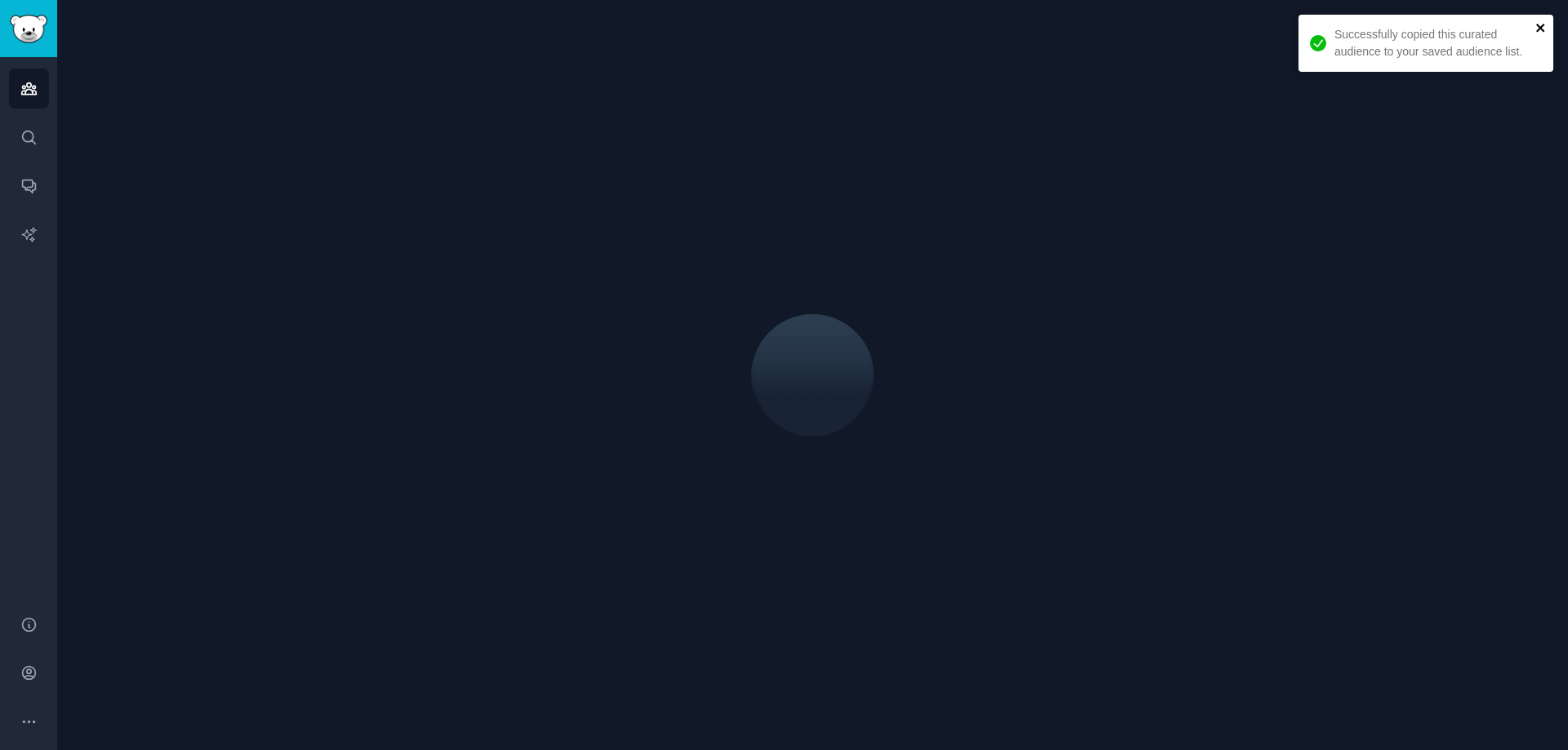
click at [1544, 23] on icon "close" at bounding box center [1540, 27] width 11 height 13
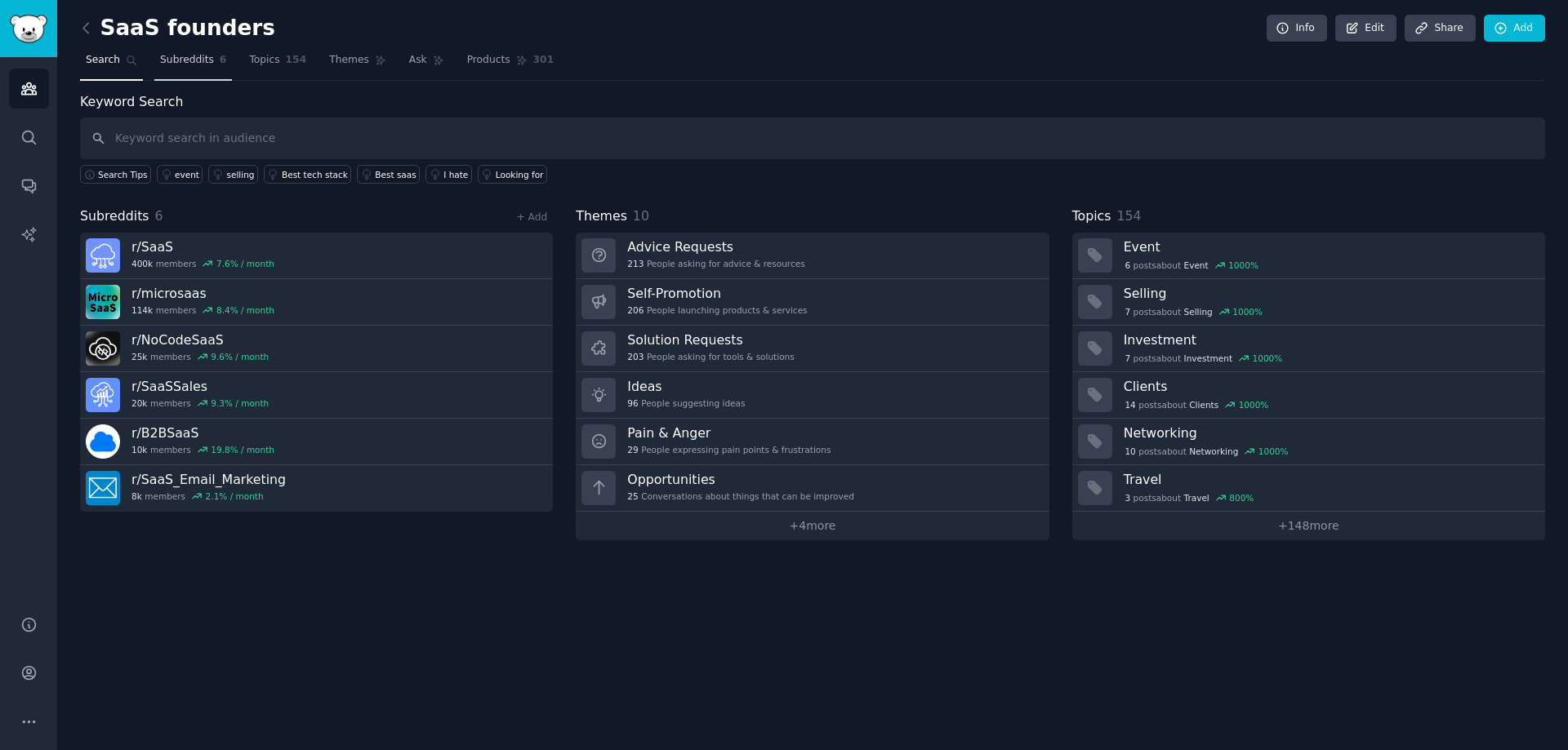
click at [188, 62] on span "Subreddits" at bounding box center [187, 60] width 54 height 14
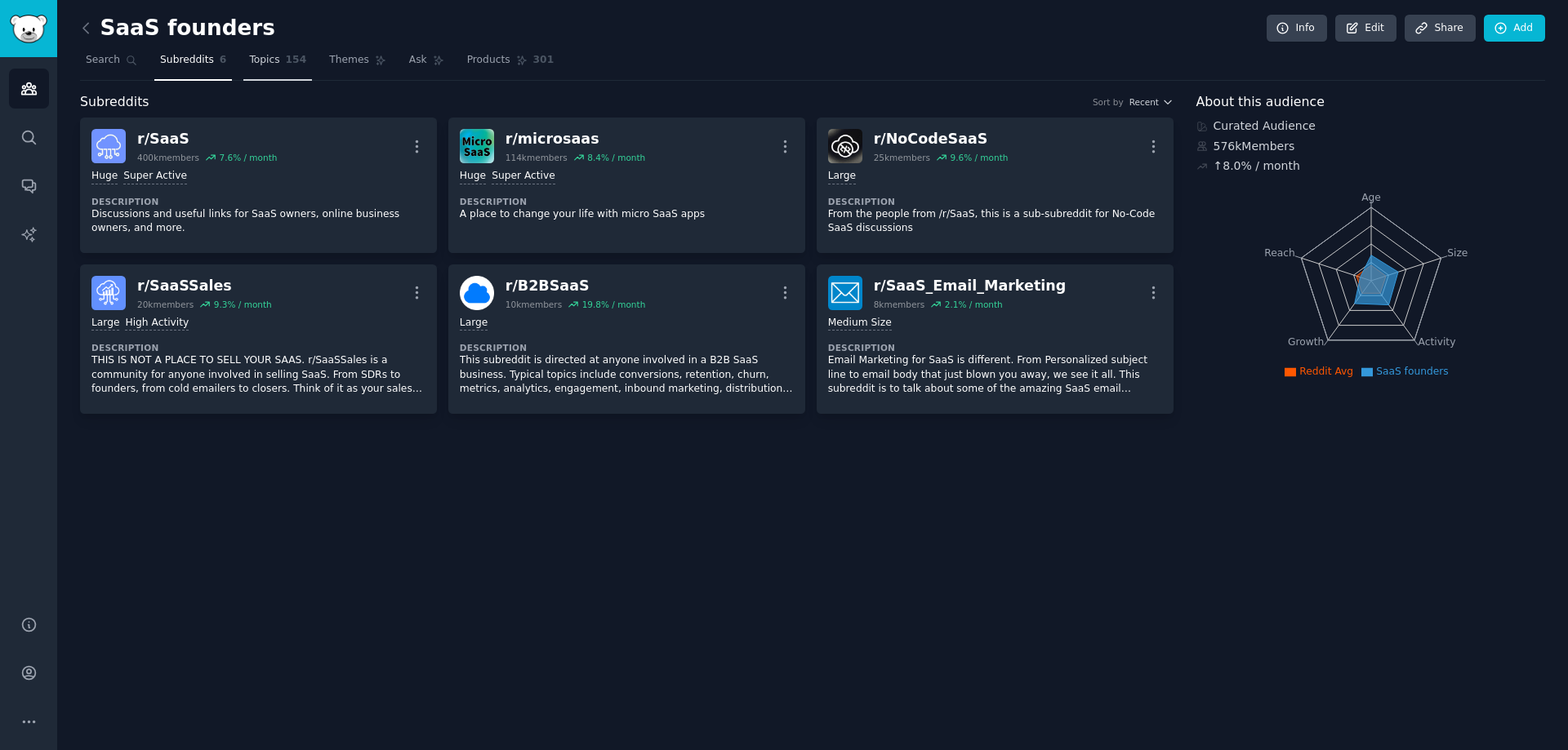
click at [272, 66] on link "Topics 154" at bounding box center [278, 64] width 69 height 33
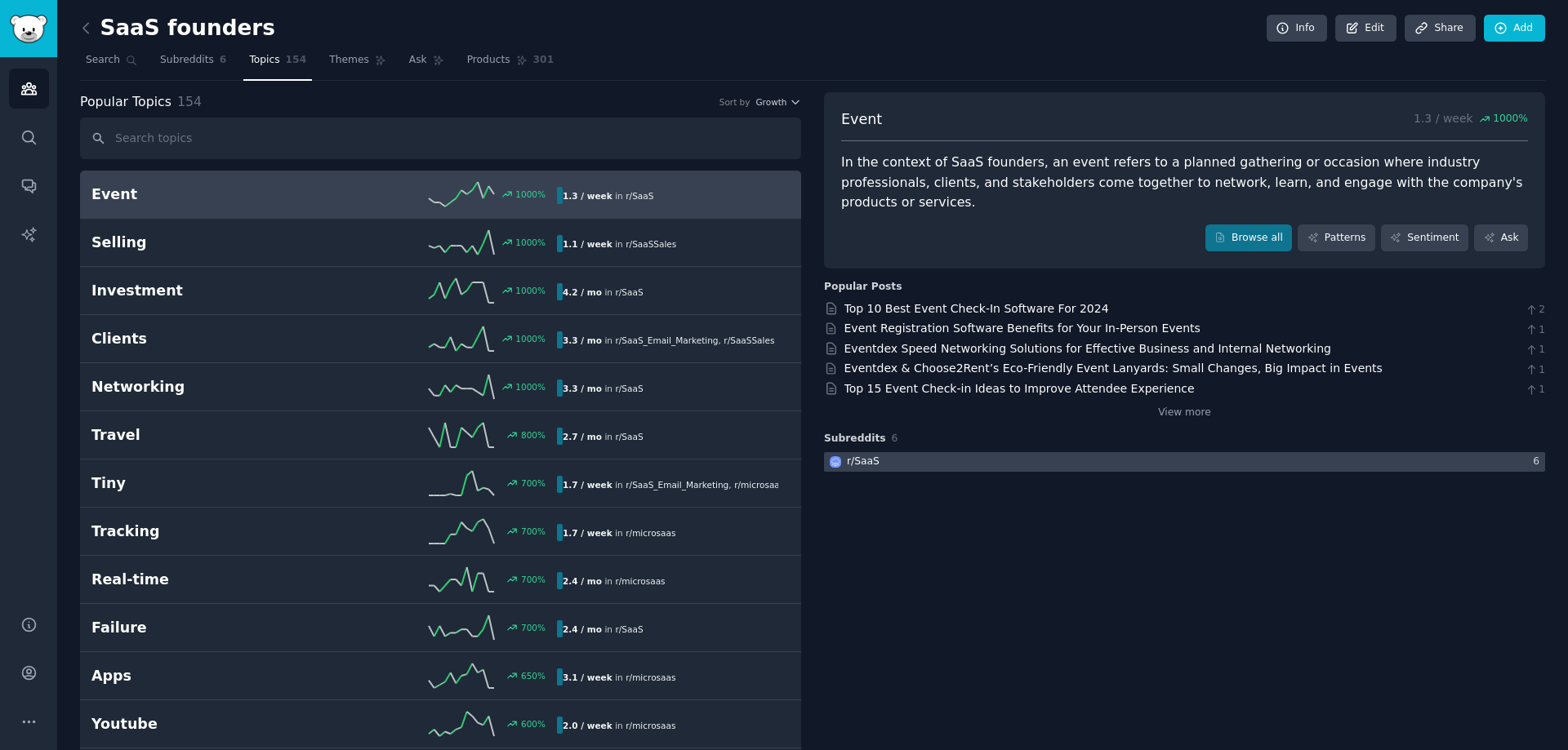
click at [900, 452] on div at bounding box center [1184, 462] width 721 height 20
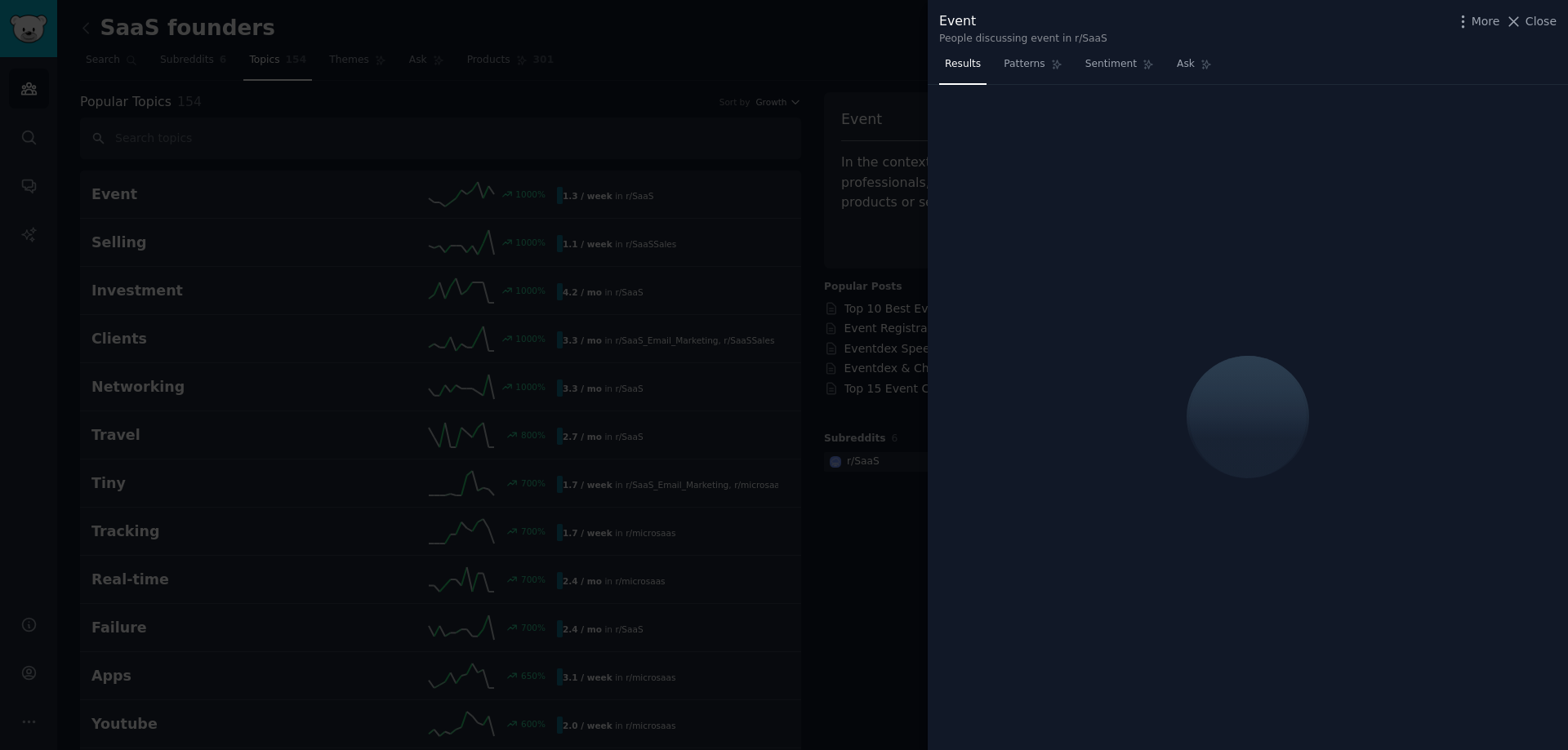
click at [864, 43] on div at bounding box center [784, 375] width 1568 height 750
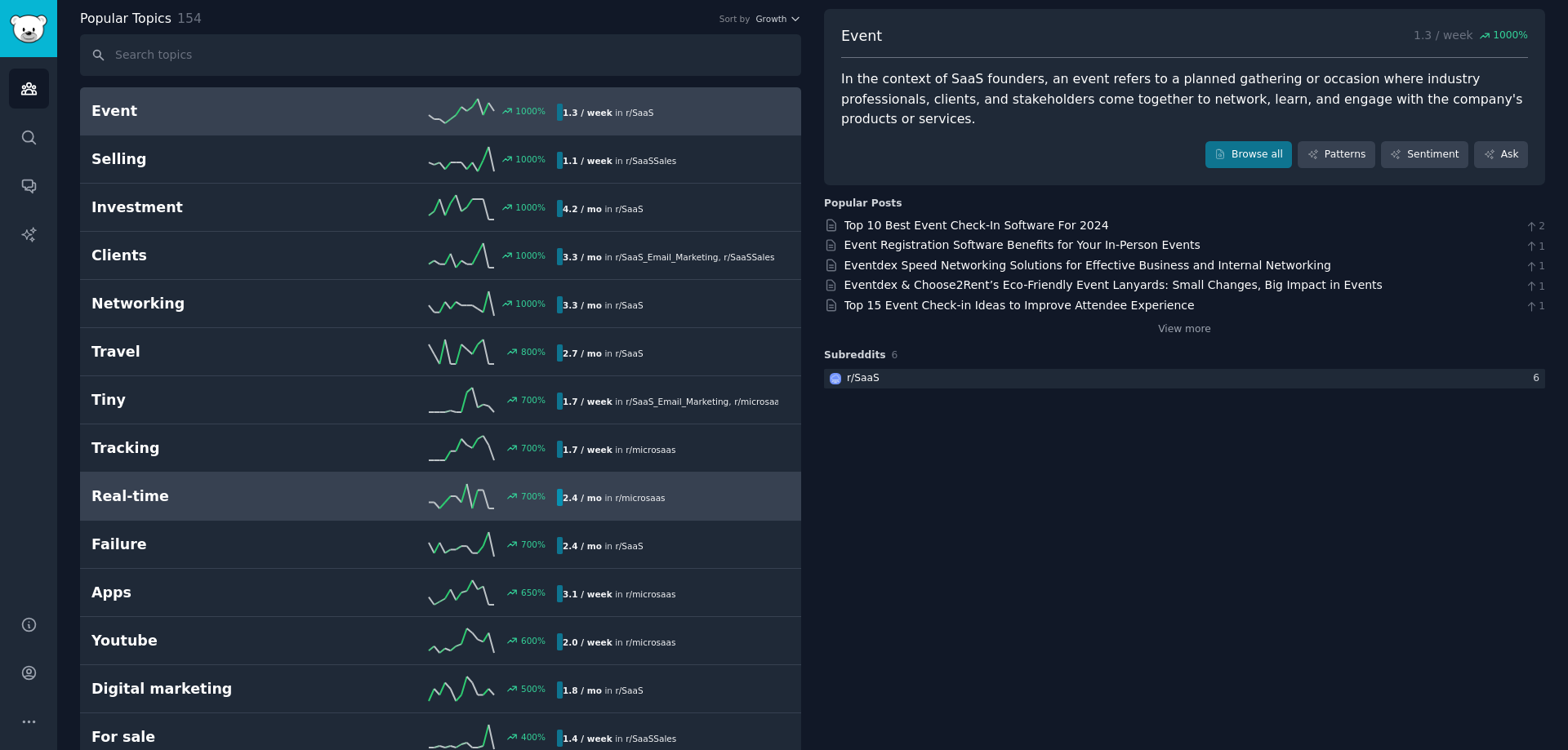
scroll to position [408, 0]
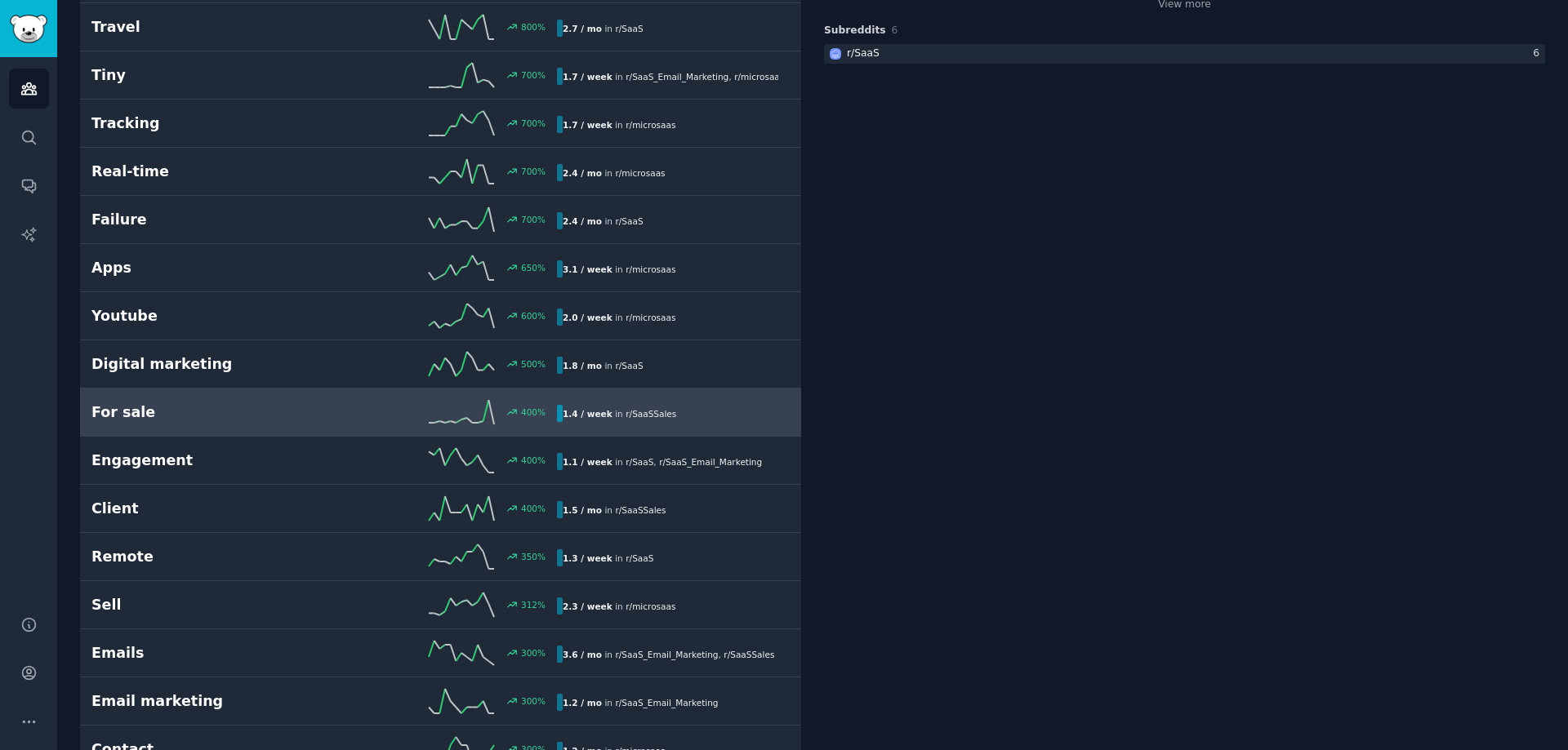
click at [164, 426] on link "For sale 400 % 1.4 / week in r/ SaaSSales" at bounding box center [440, 412] width 721 height 49
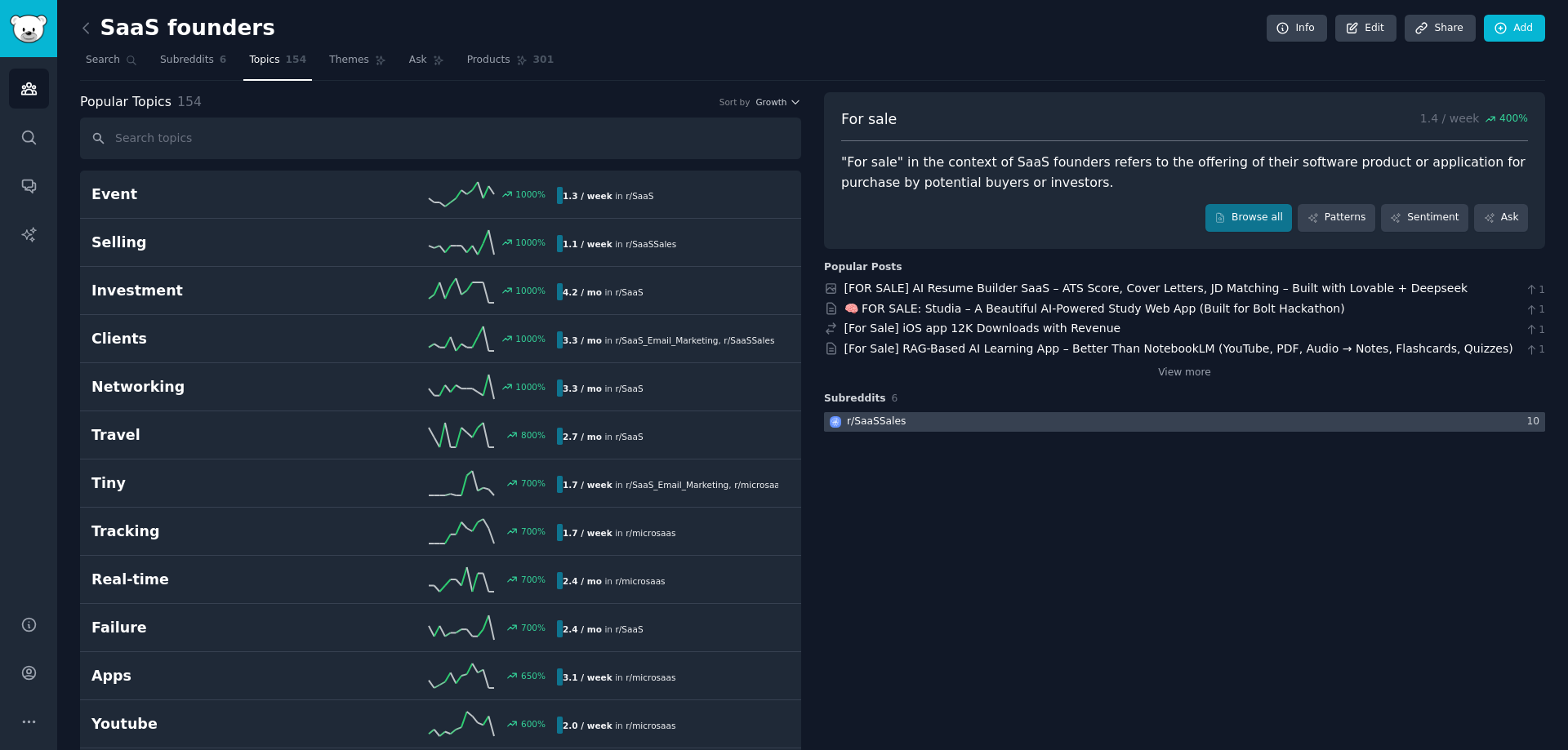
click at [912, 421] on div at bounding box center [1184, 422] width 721 height 20
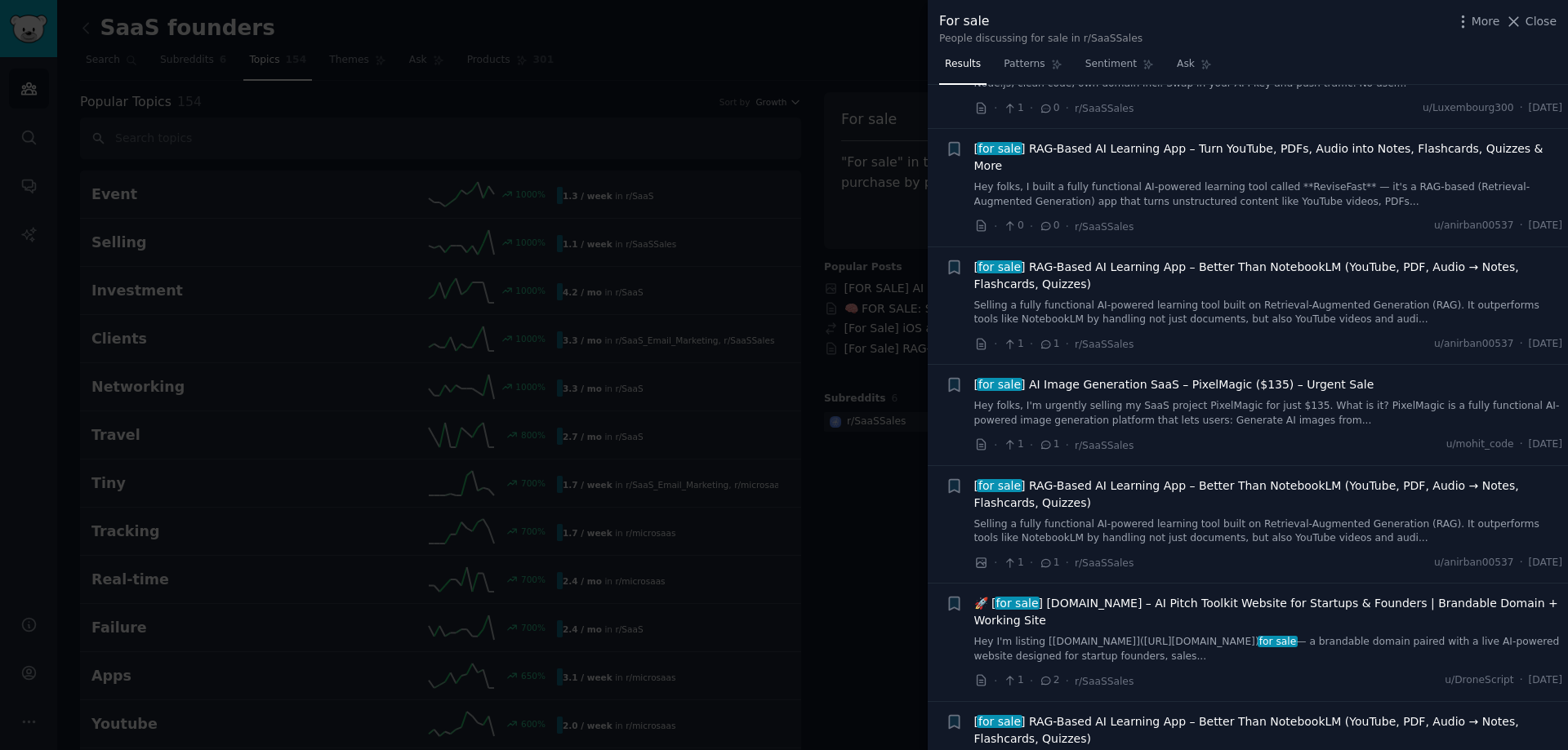
scroll to position [979, 0]
click at [846, 142] on div at bounding box center [784, 375] width 1568 height 750
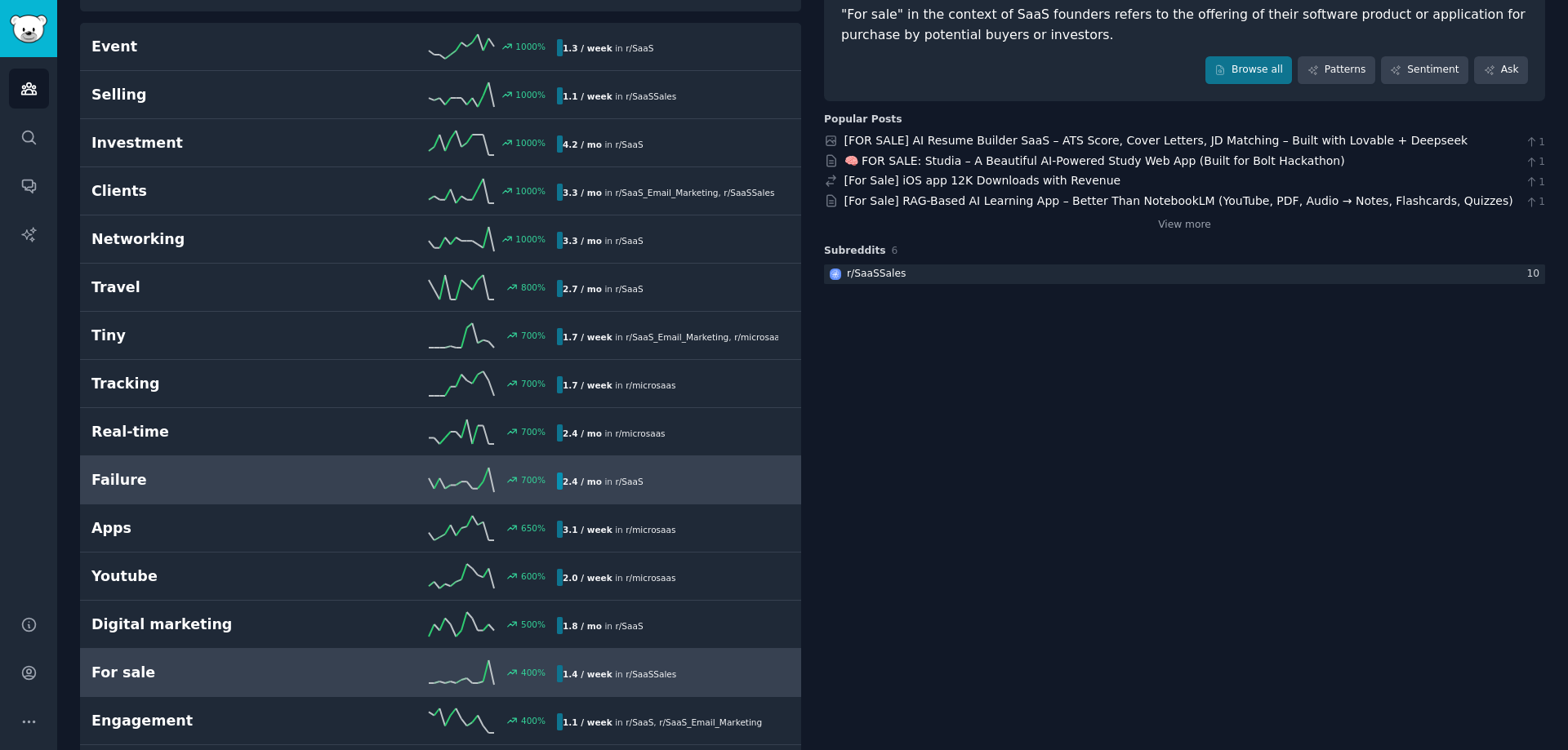
scroll to position [163, 0]
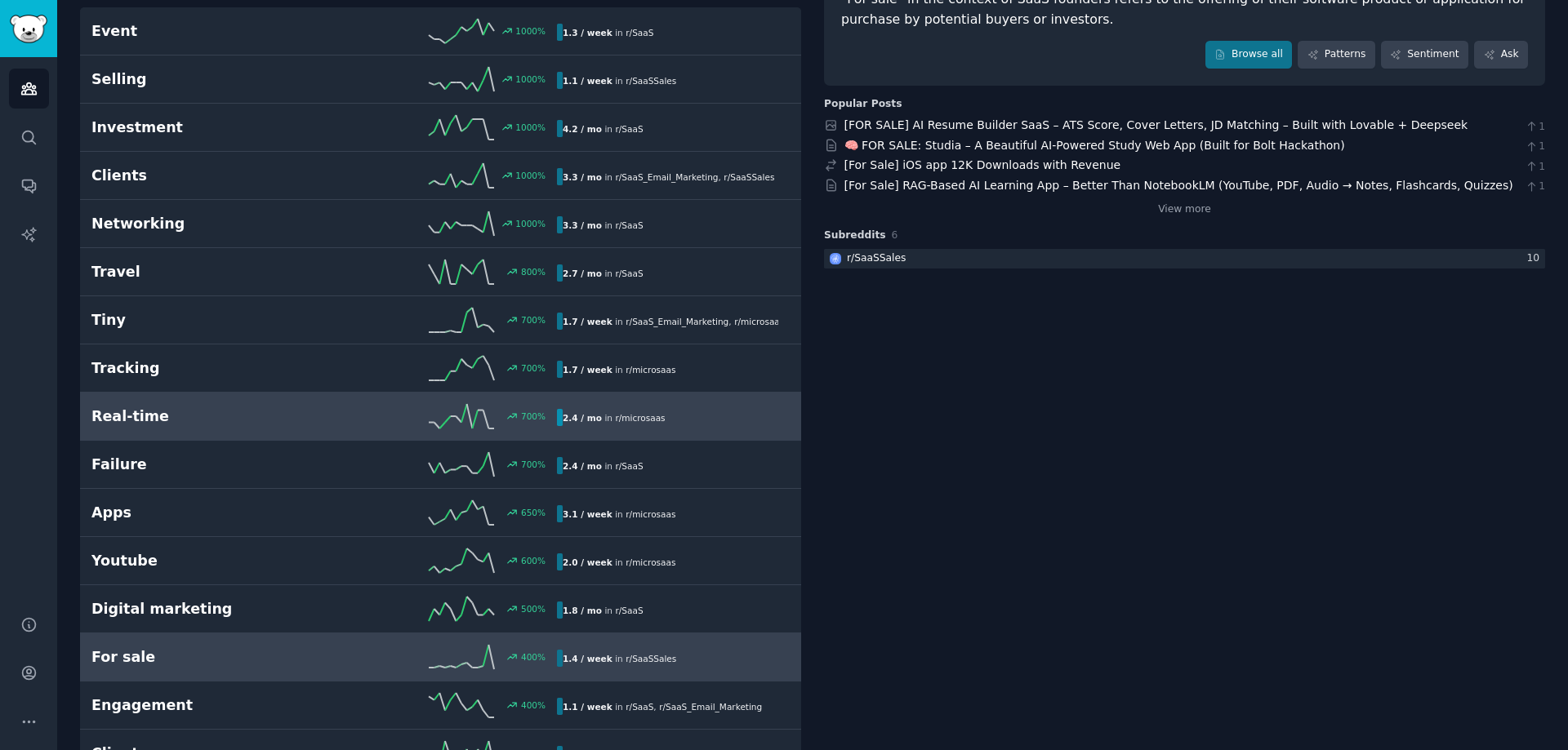
click at [188, 414] on h2 "Real-time" at bounding box center [207, 416] width 233 height 20
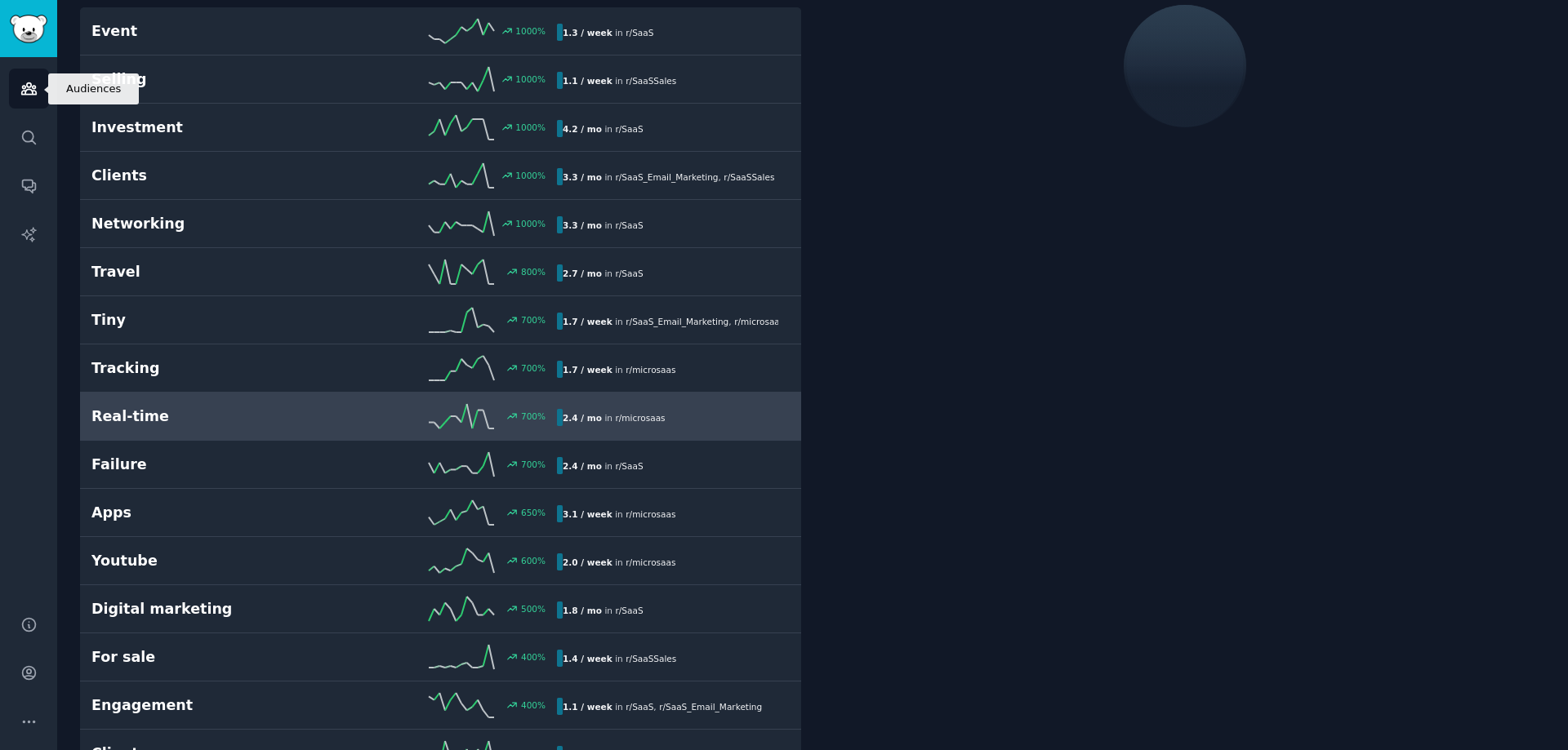
click at [25, 100] on link "Audiences" at bounding box center [29, 89] width 40 height 40
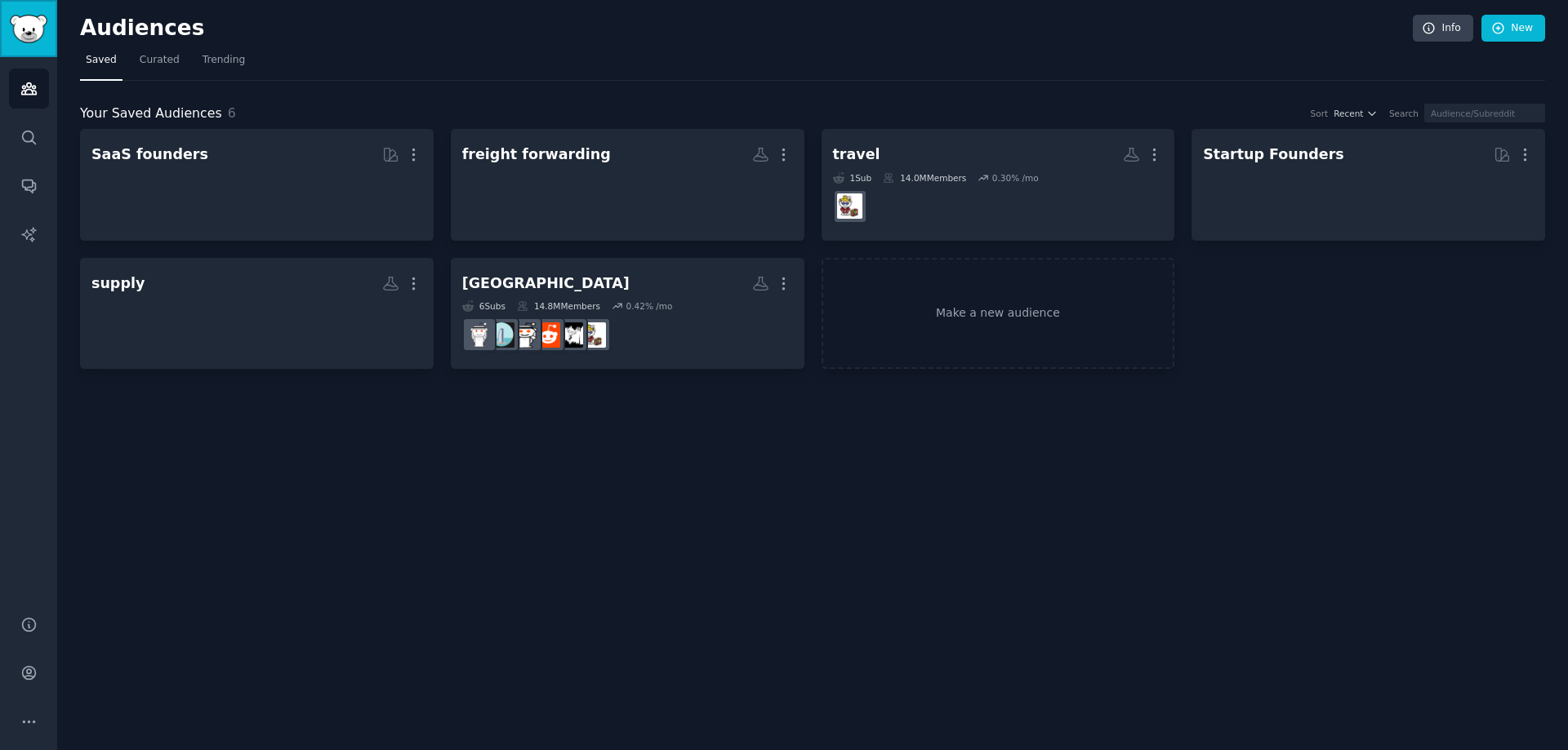
click at [35, 18] on img "Sidebar" at bounding box center [29, 29] width 37 height 29
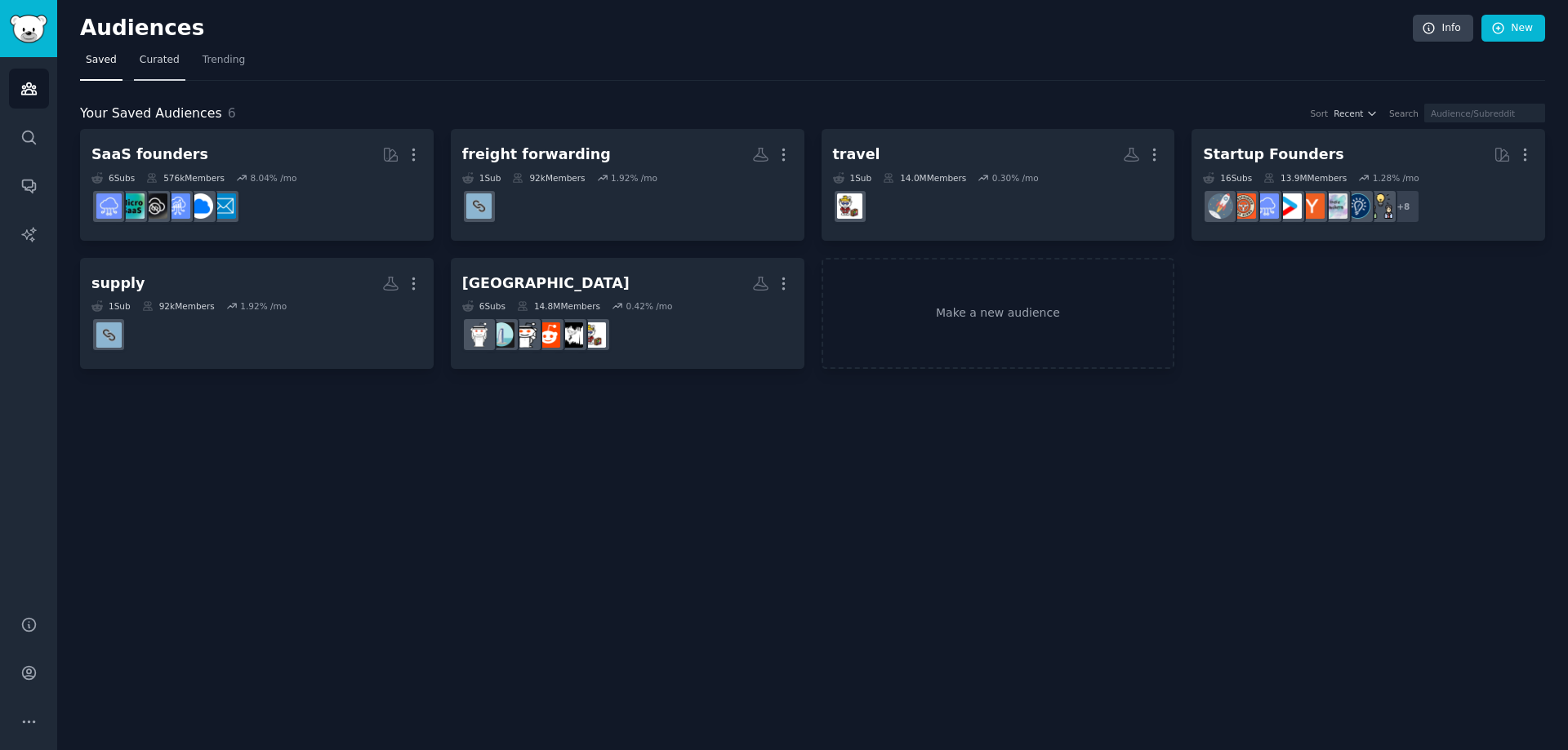
click at [158, 60] on span "Curated" at bounding box center [159, 60] width 40 height 14
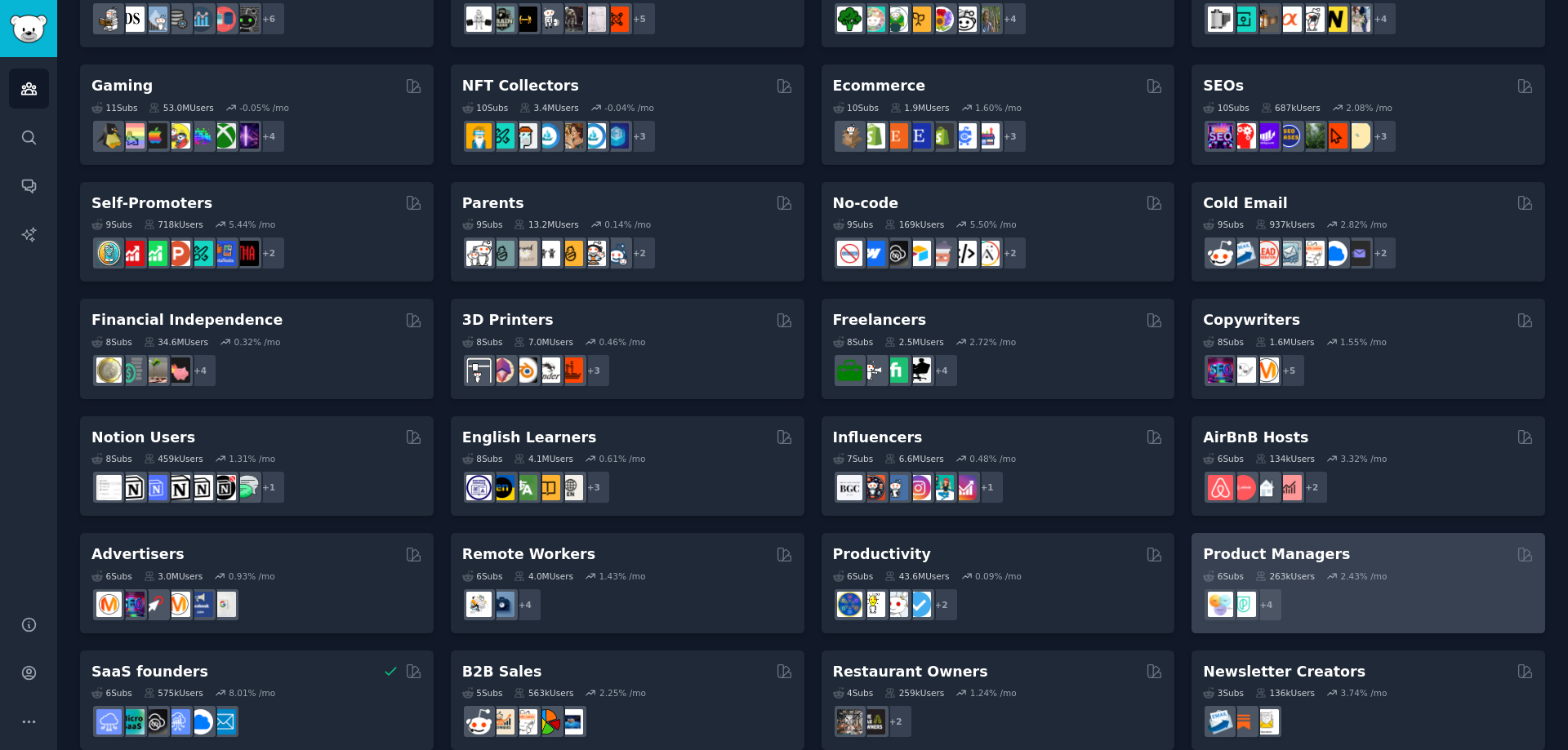
scroll to position [556, 0]
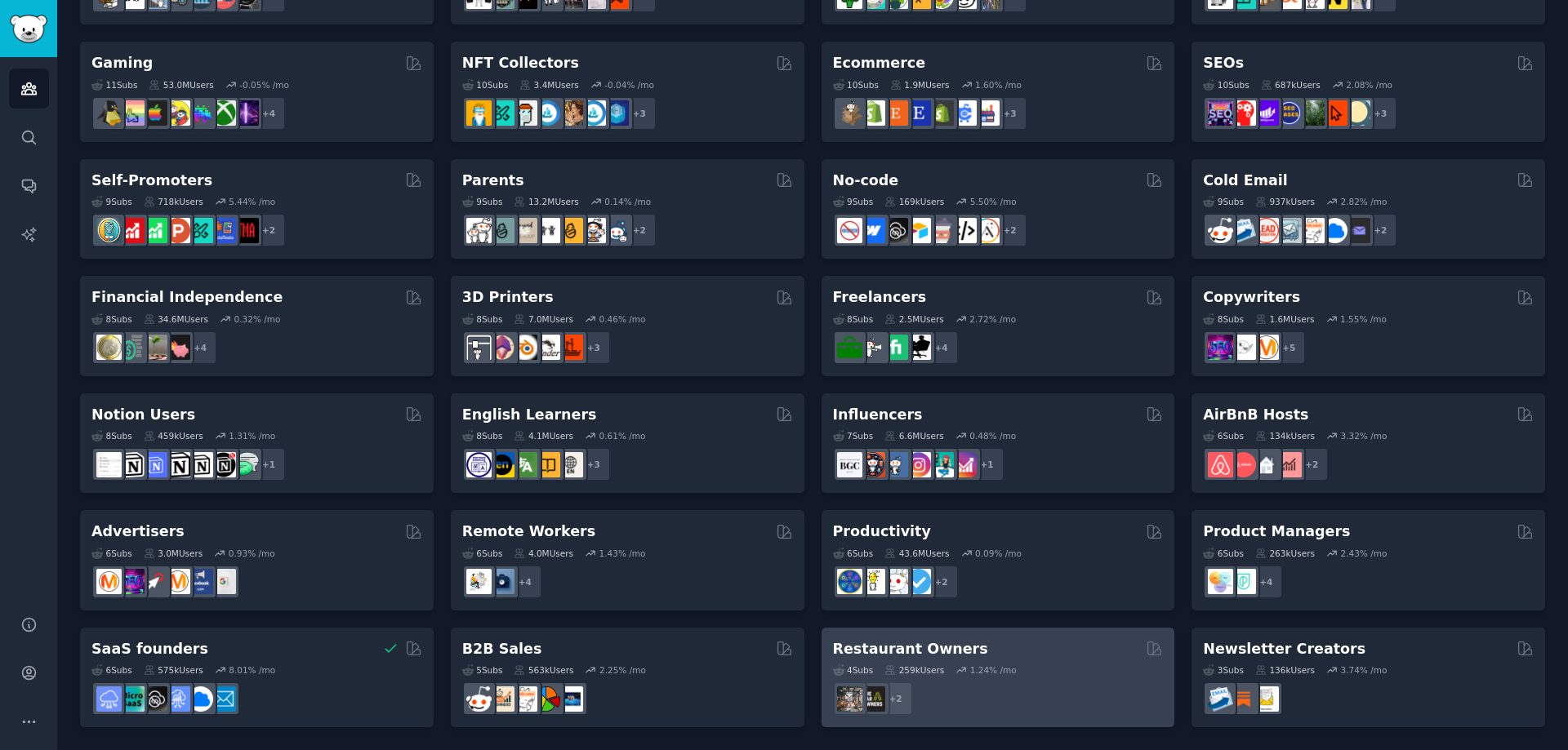
click at [1042, 682] on div "+ 2" at bounding box center [998, 699] width 330 height 34
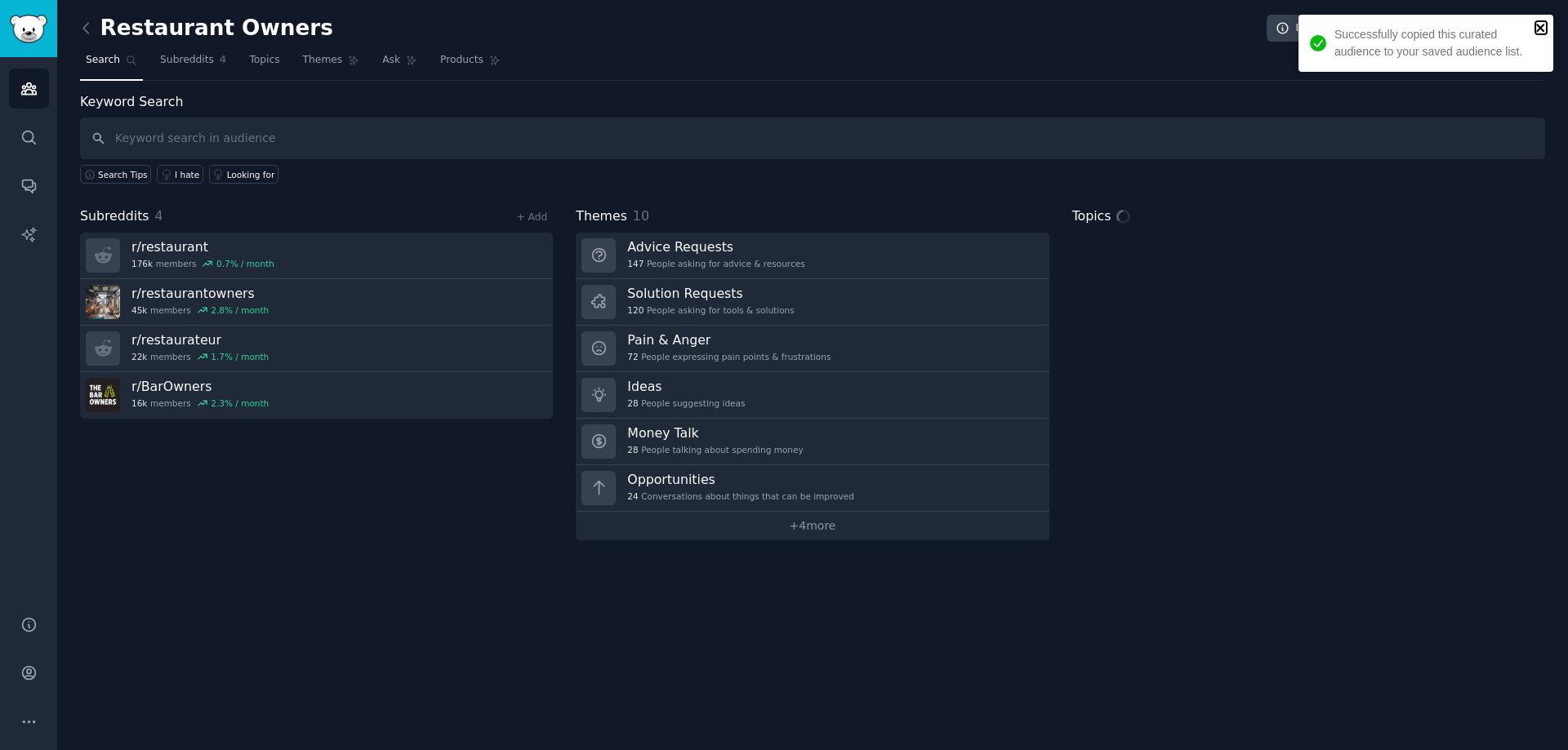
click at [1542, 29] on icon "close" at bounding box center [1540, 28] width 9 height 9
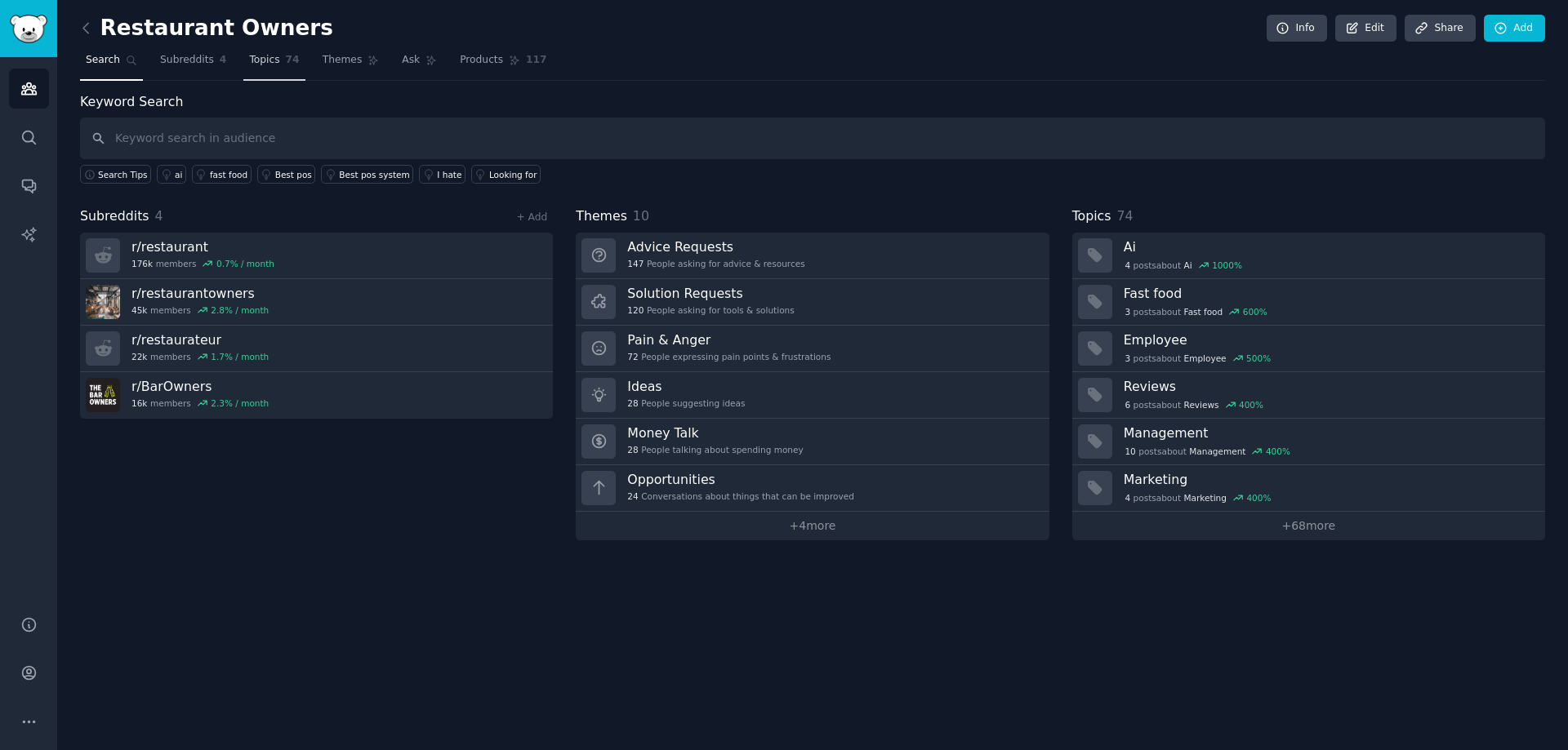
click at [261, 61] on span "Topics" at bounding box center [263, 60] width 30 height 14
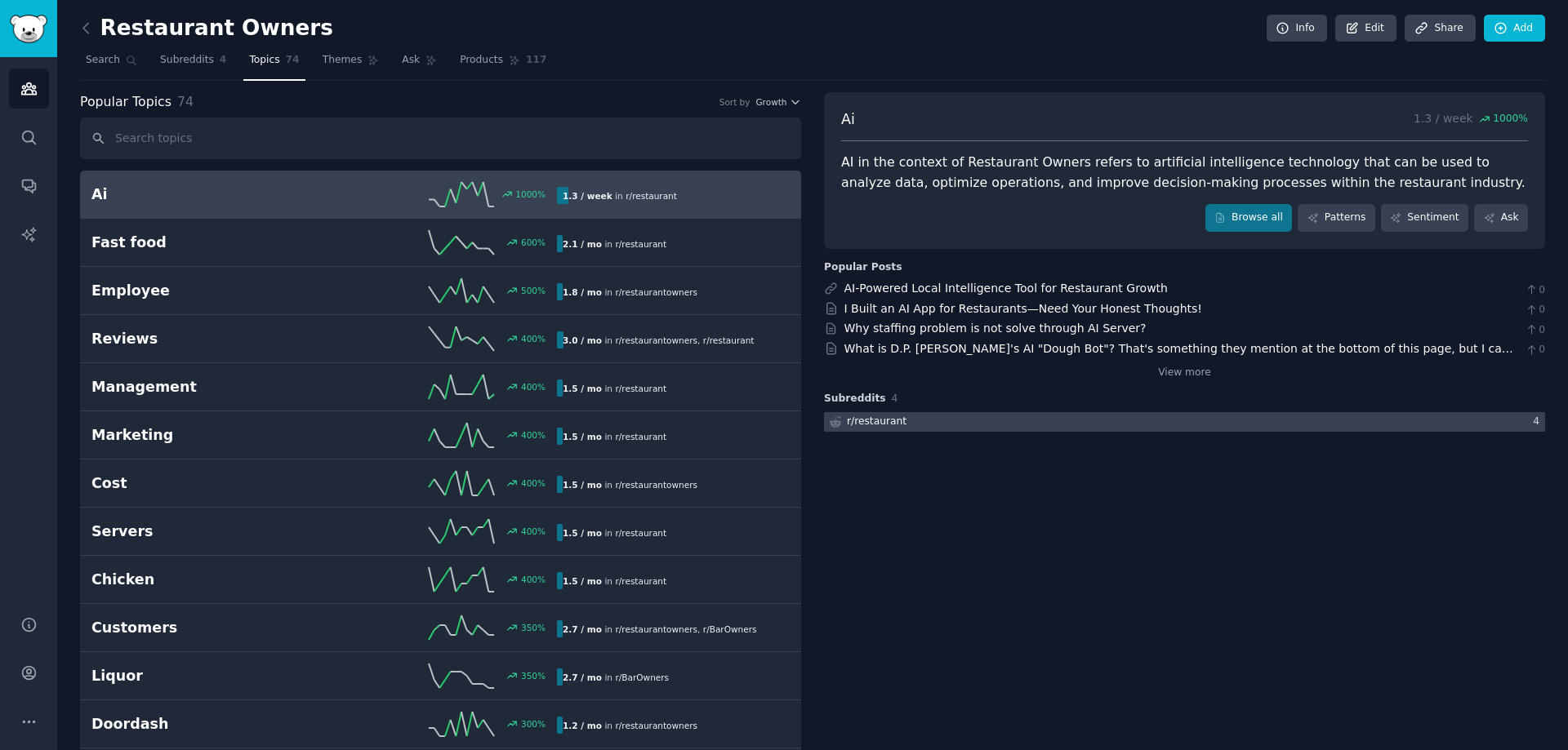
click at [879, 421] on div "r/ restaurant" at bounding box center [876, 421] width 60 height 14
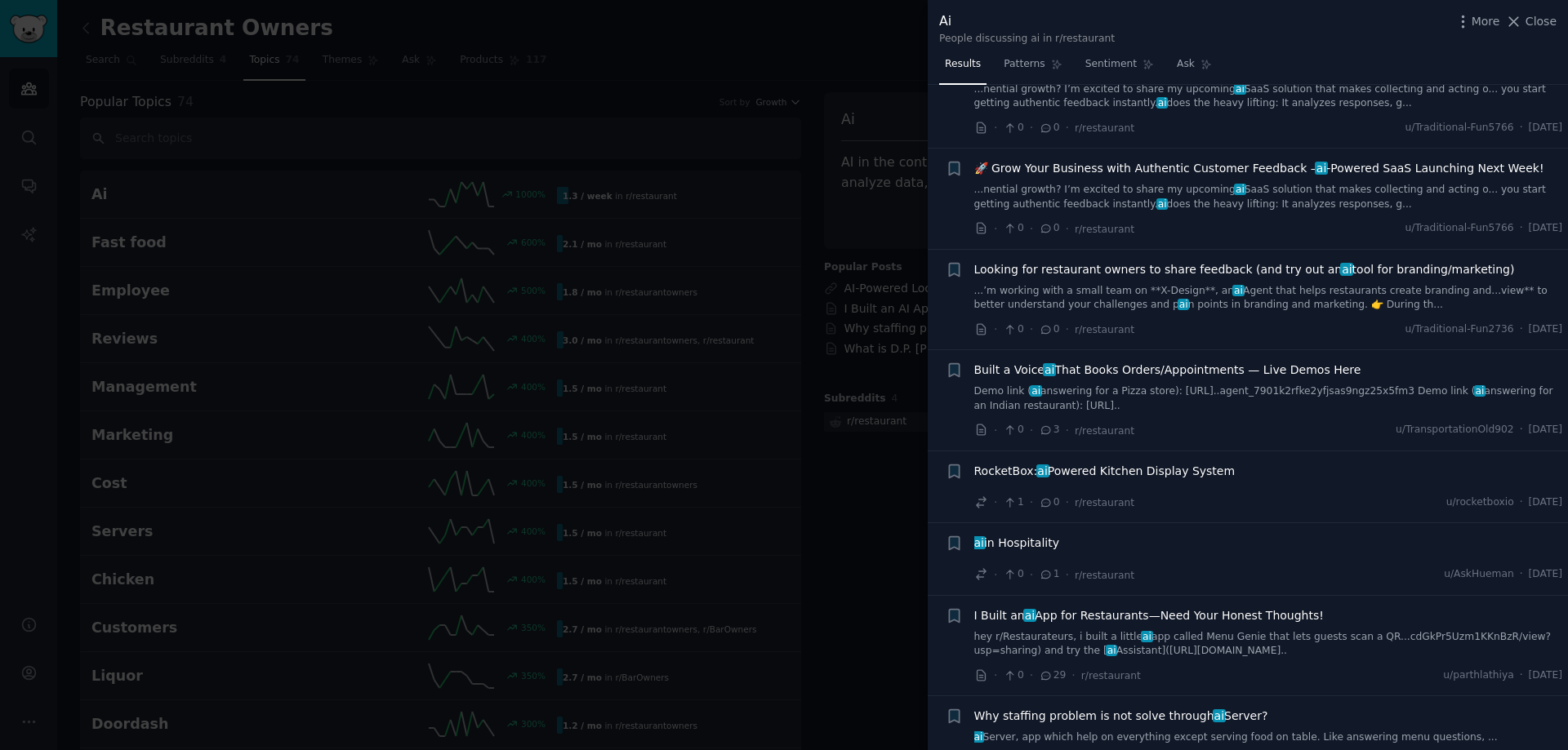
scroll to position [408, 0]
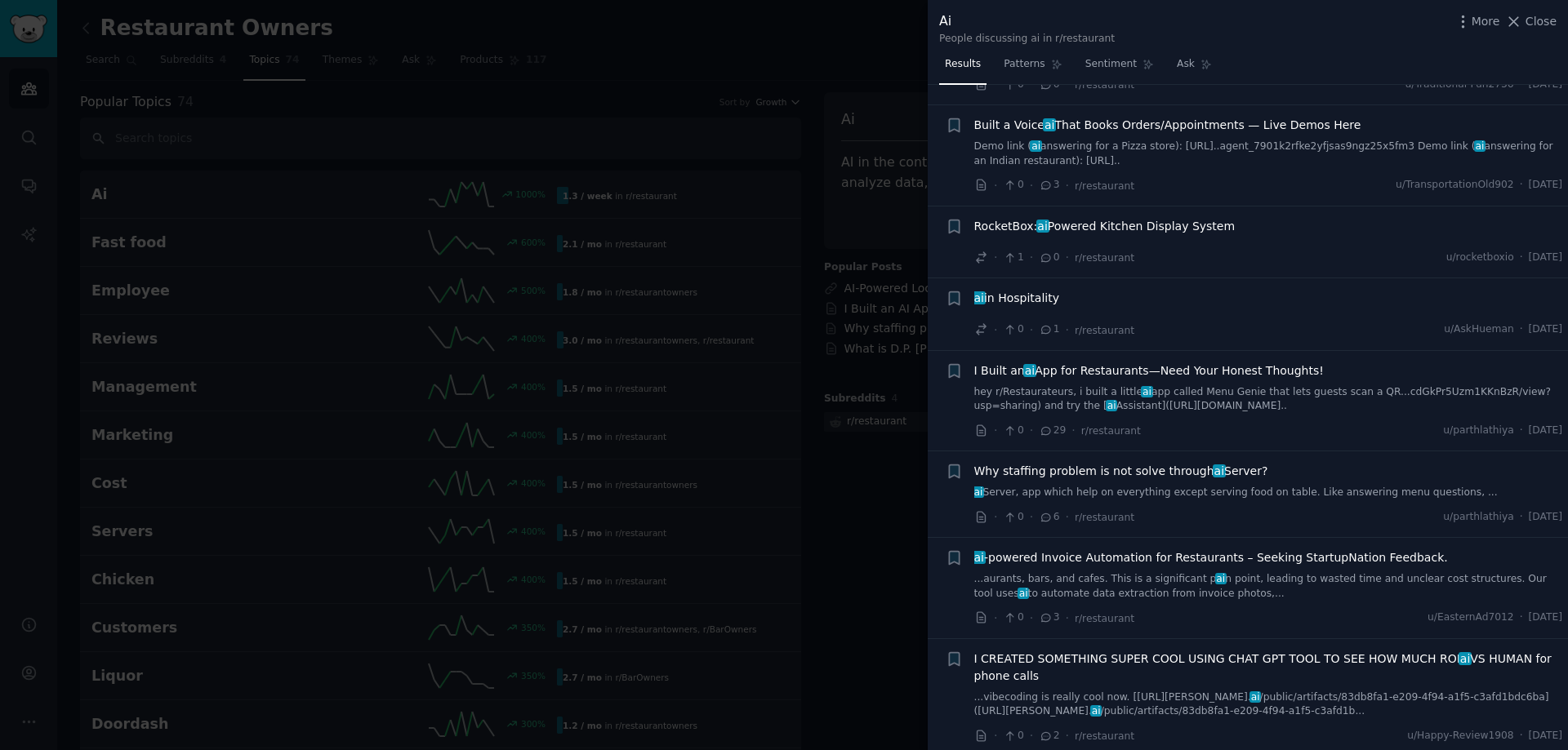
click at [1224, 389] on link "hey r/Restaurateurs, i built a little ai app called Menu Genie that lets guests…" at bounding box center [1268, 400] width 589 height 29
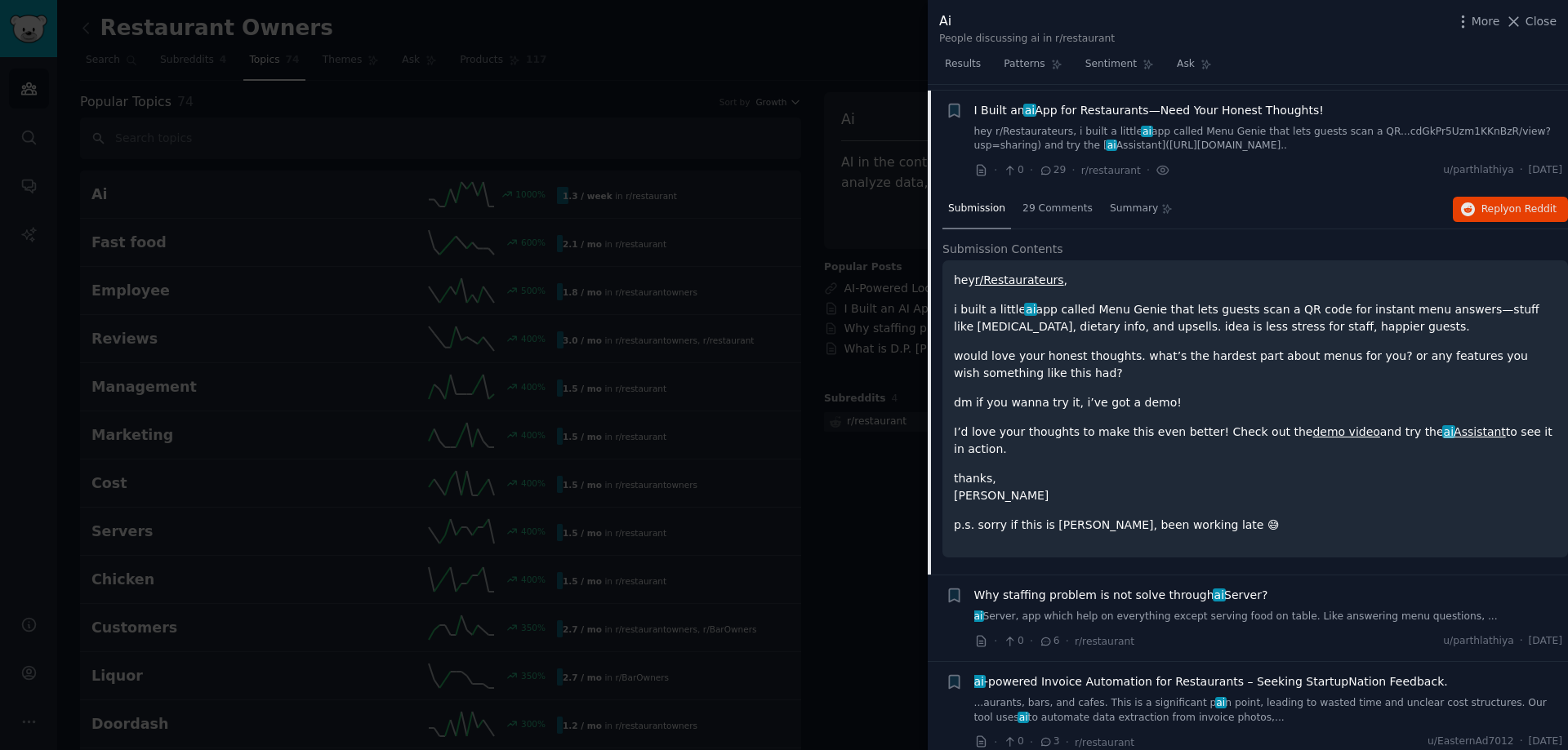
scroll to position [674, 0]
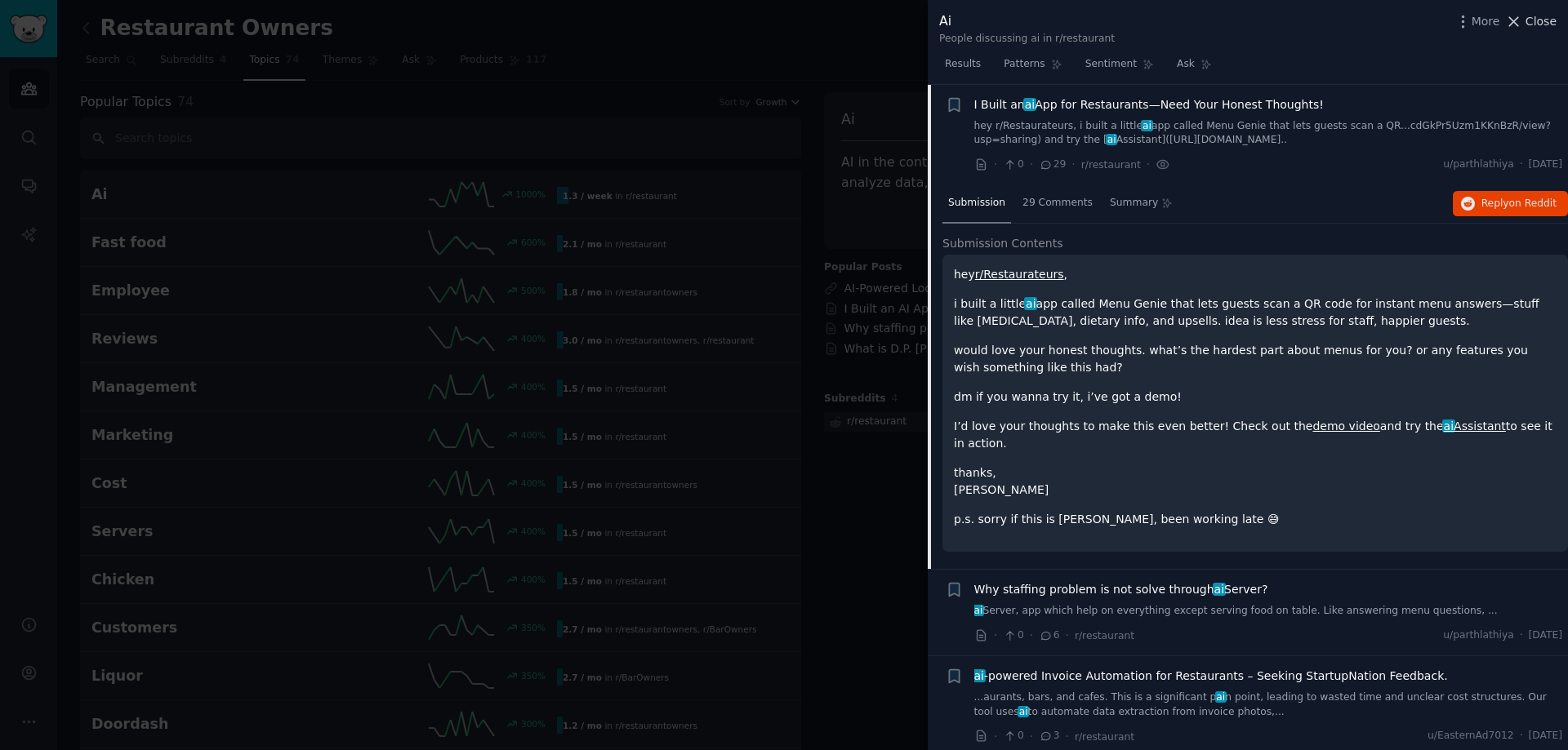
click at [1536, 25] on span "Close" at bounding box center [1541, 21] width 31 height 17
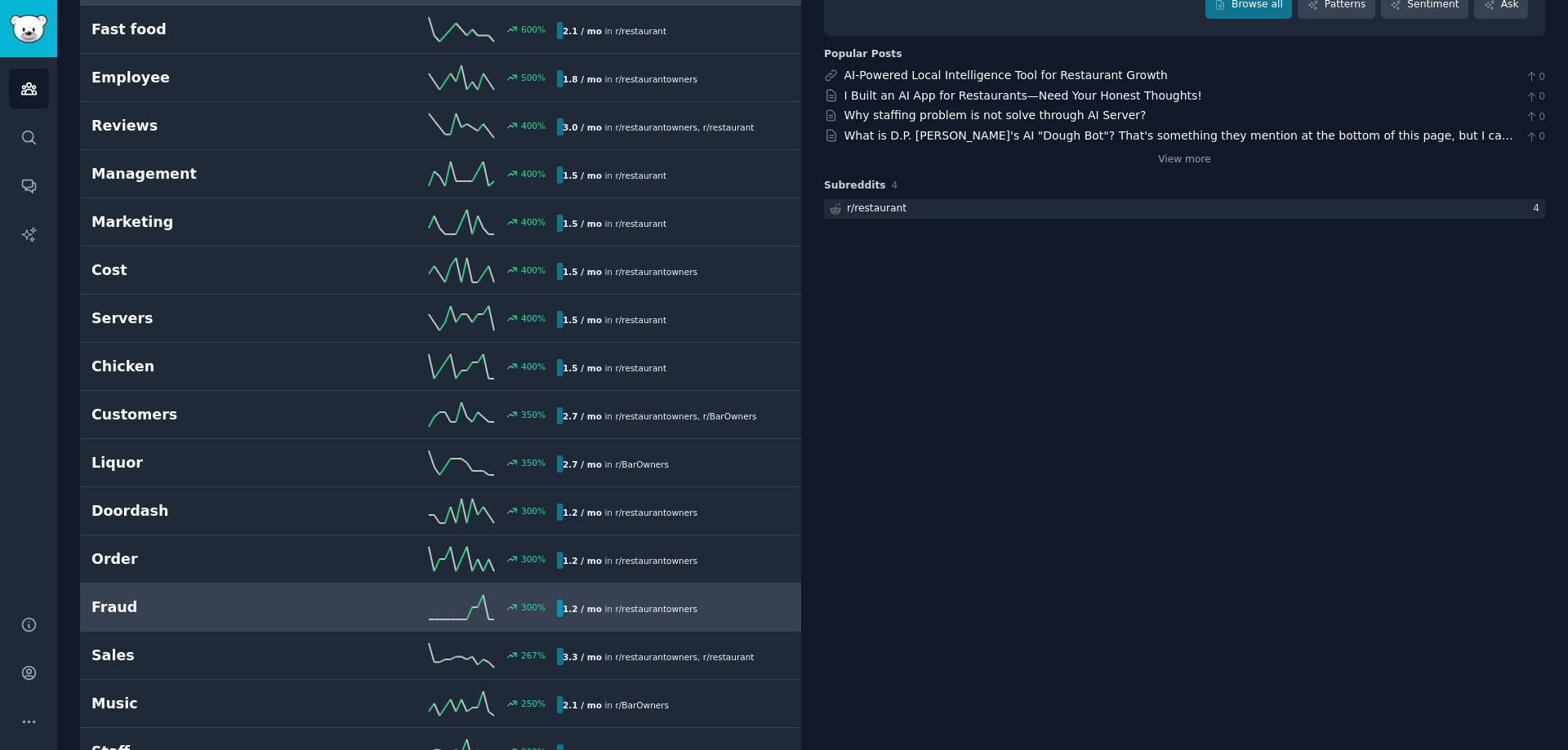
scroll to position [163, 0]
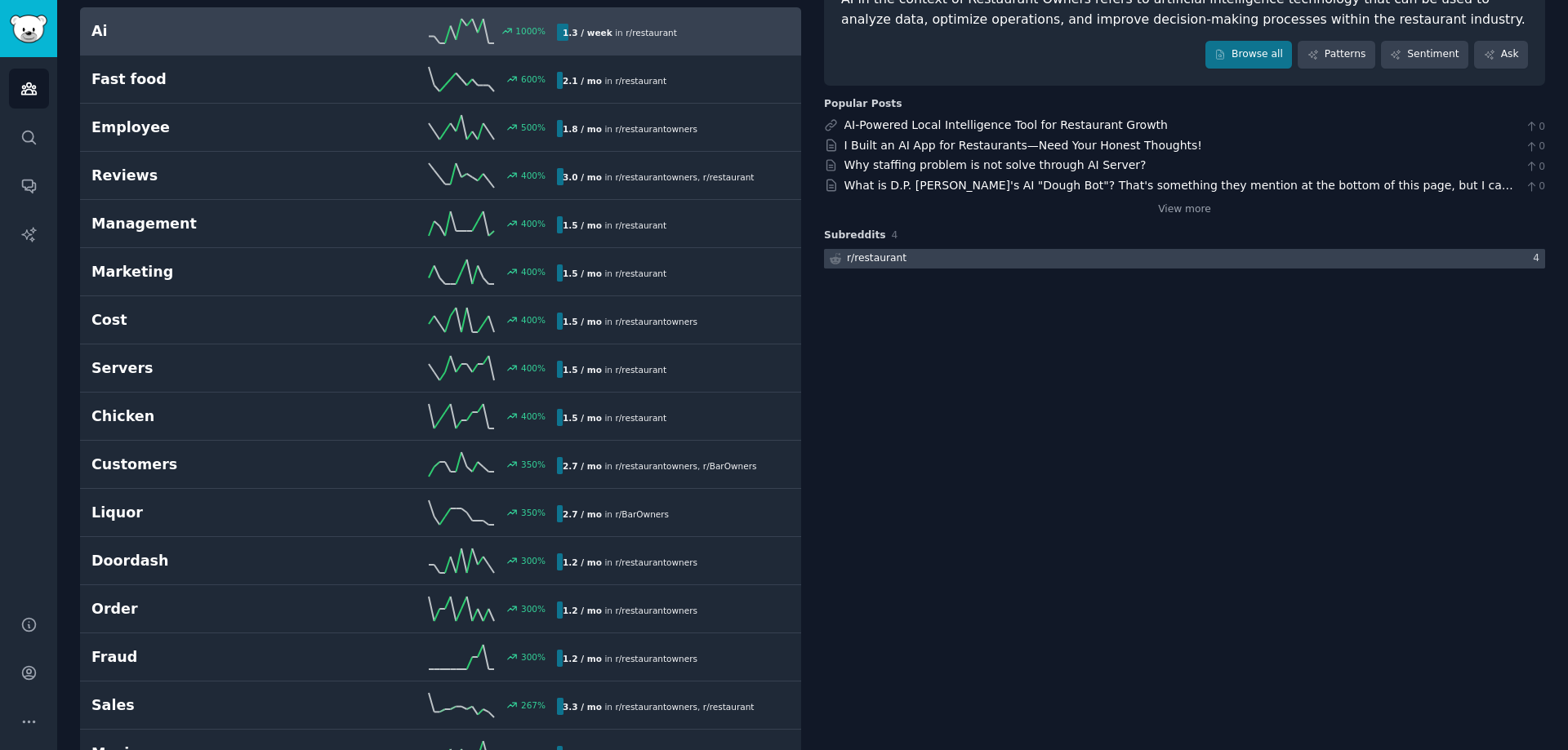
click at [1020, 265] on div at bounding box center [1184, 259] width 721 height 20
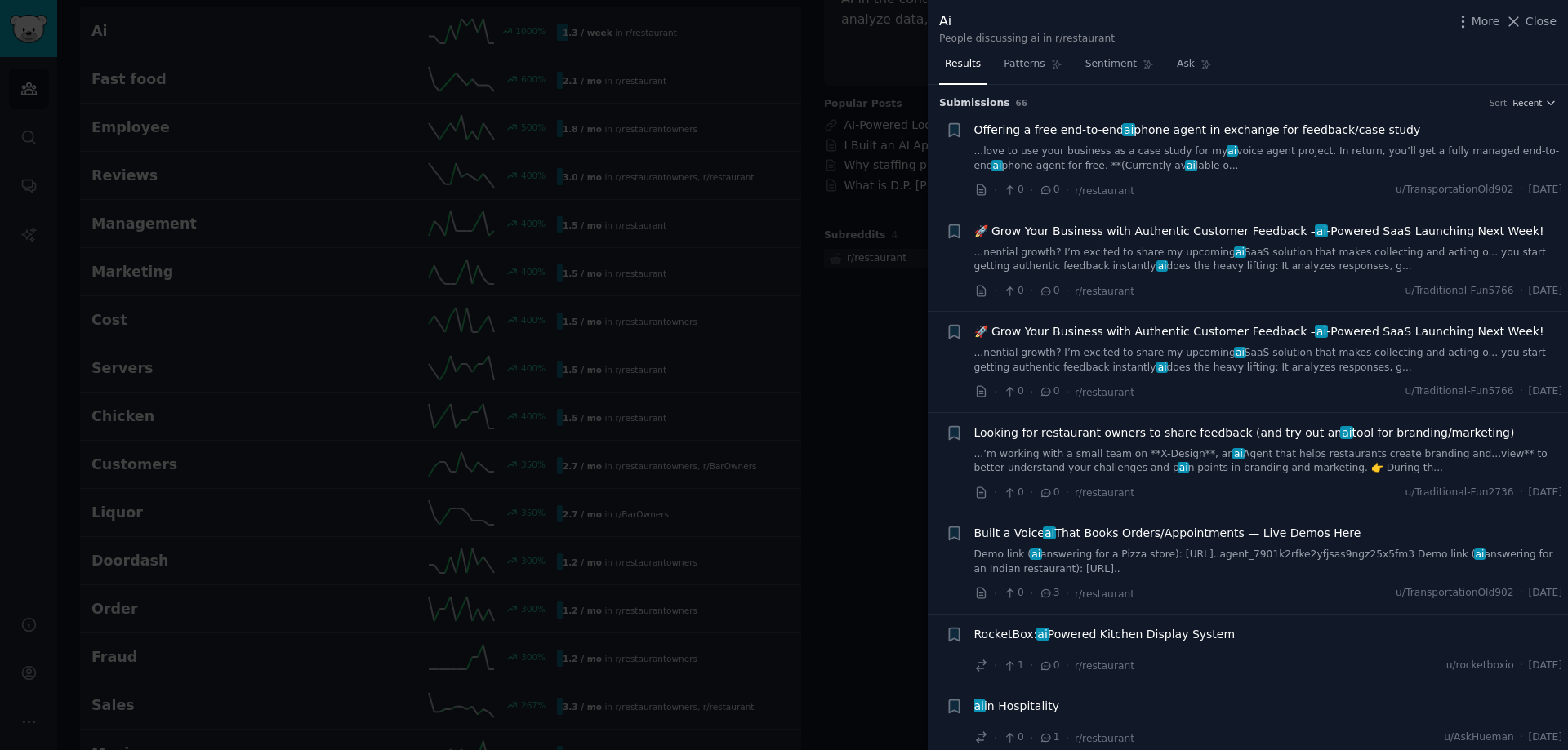
click at [399, 67] on div at bounding box center [784, 375] width 1568 height 750
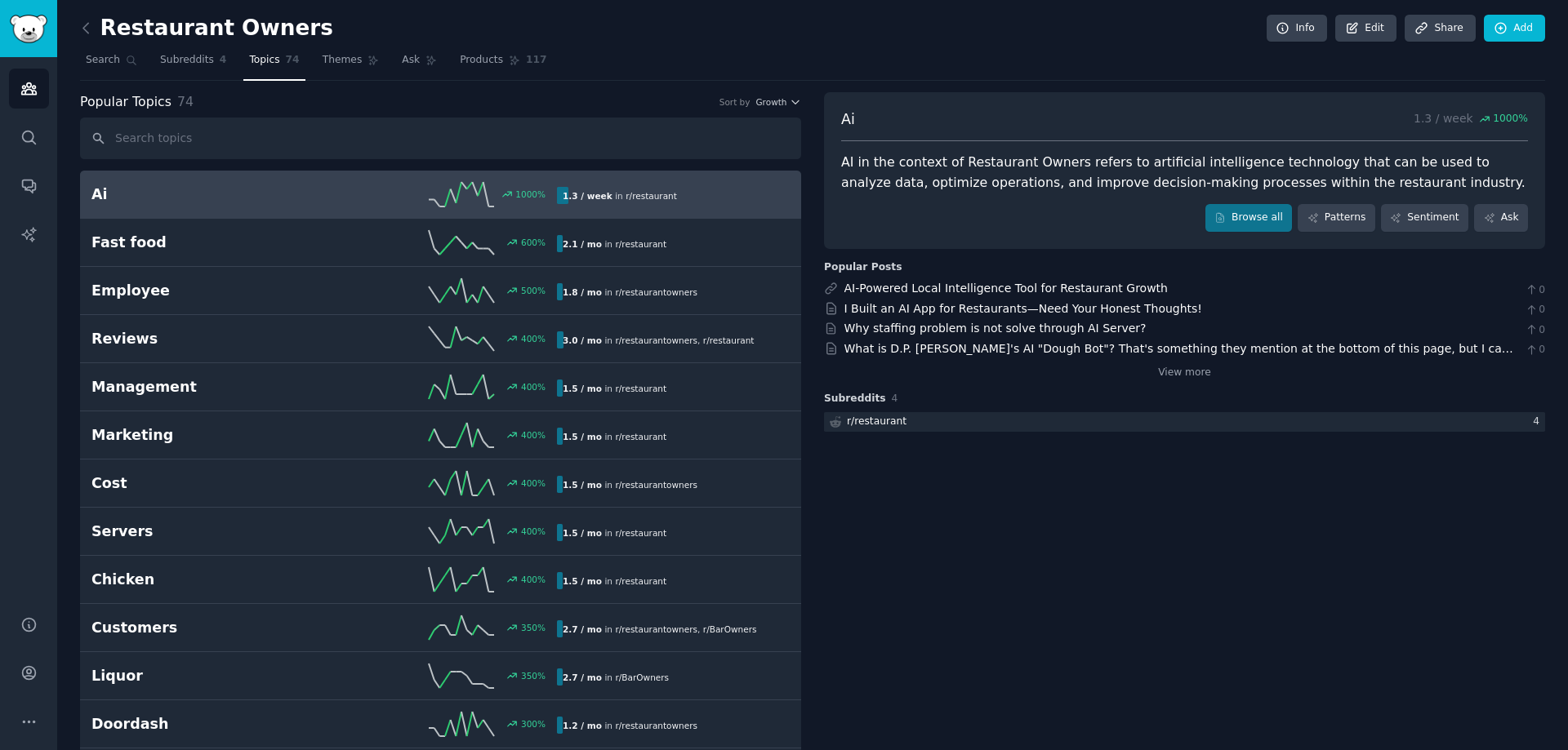
click at [324, 43] on div "Restaurant Owners Info Edit Share Add" at bounding box center [813, 31] width 1465 height 33
drag, startPoint x: 328, startPoint y: 63, endPoint x: 320, endPoint y: 65, distance: 8.2
click at [329, 65] on span "Themes" at bounding box center [342, 60] width 40 height 14
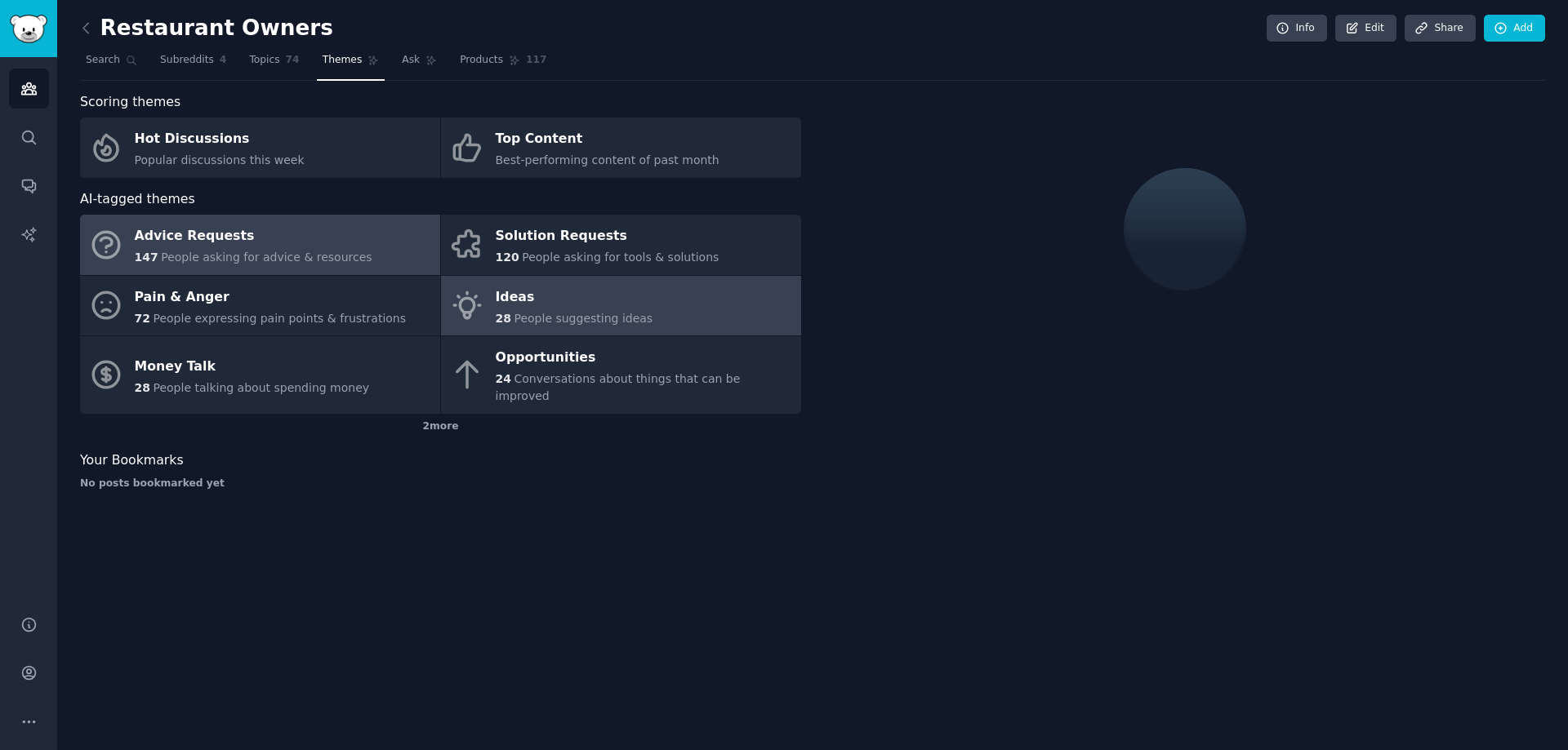
click at [589, 324] on span "People suggesting ideas" at bounding box center [583, 318] width 139 height 13
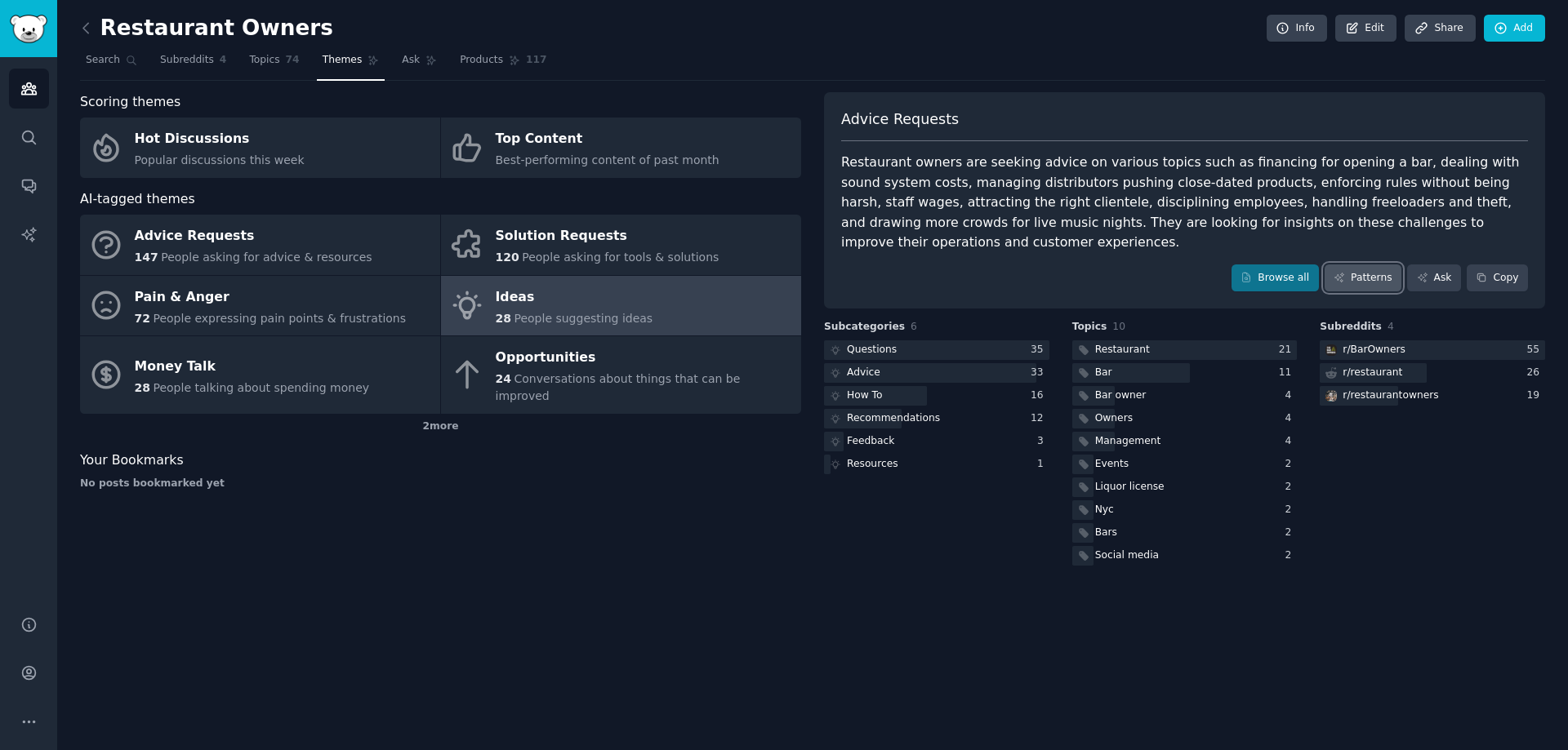
click at [1365, 265] on link "Patterns" at bounding box center [1363, 278] width 77 height 28
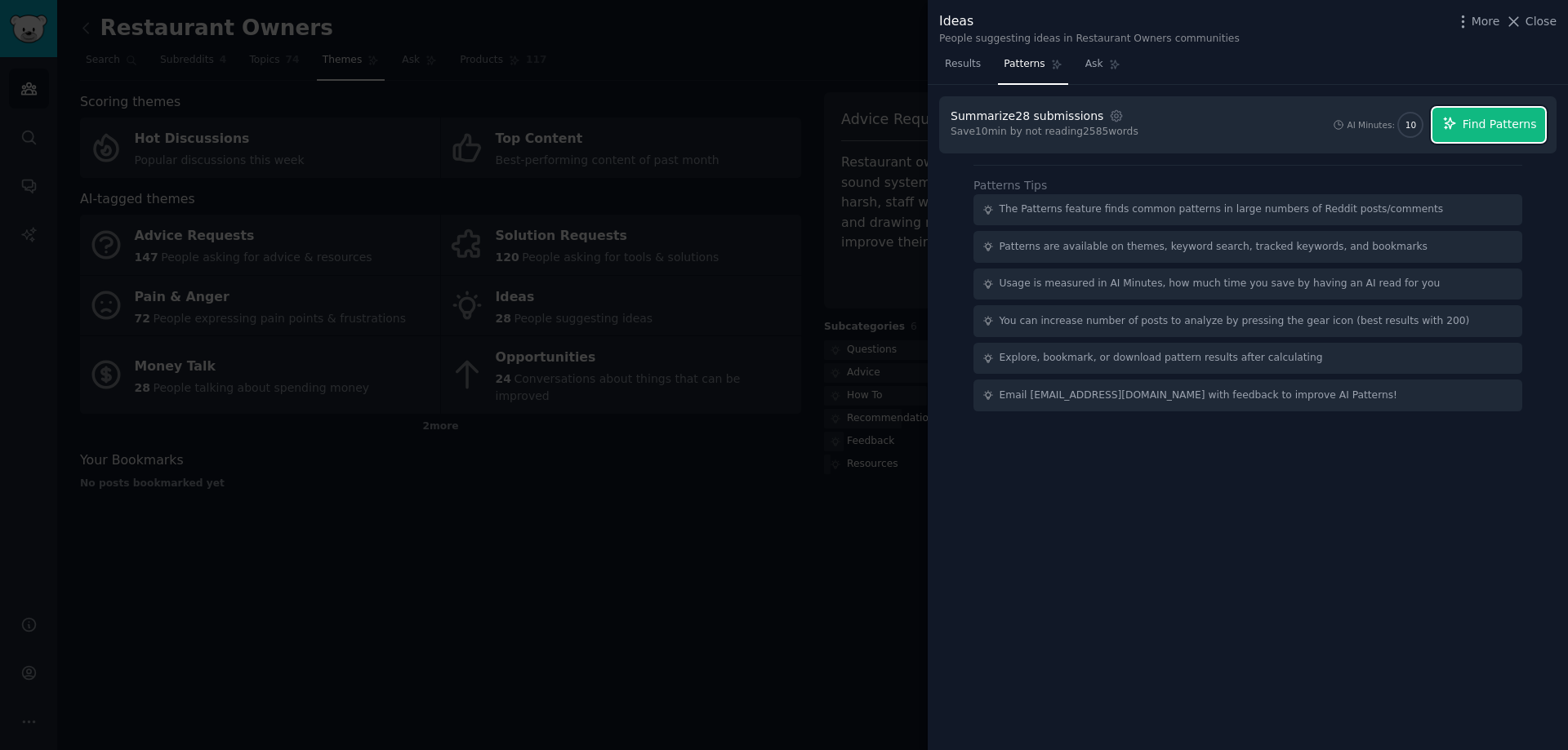
click at [1473, 133] on button "Find Patterns" at bounding box center [1489, 125] width 112 height 34
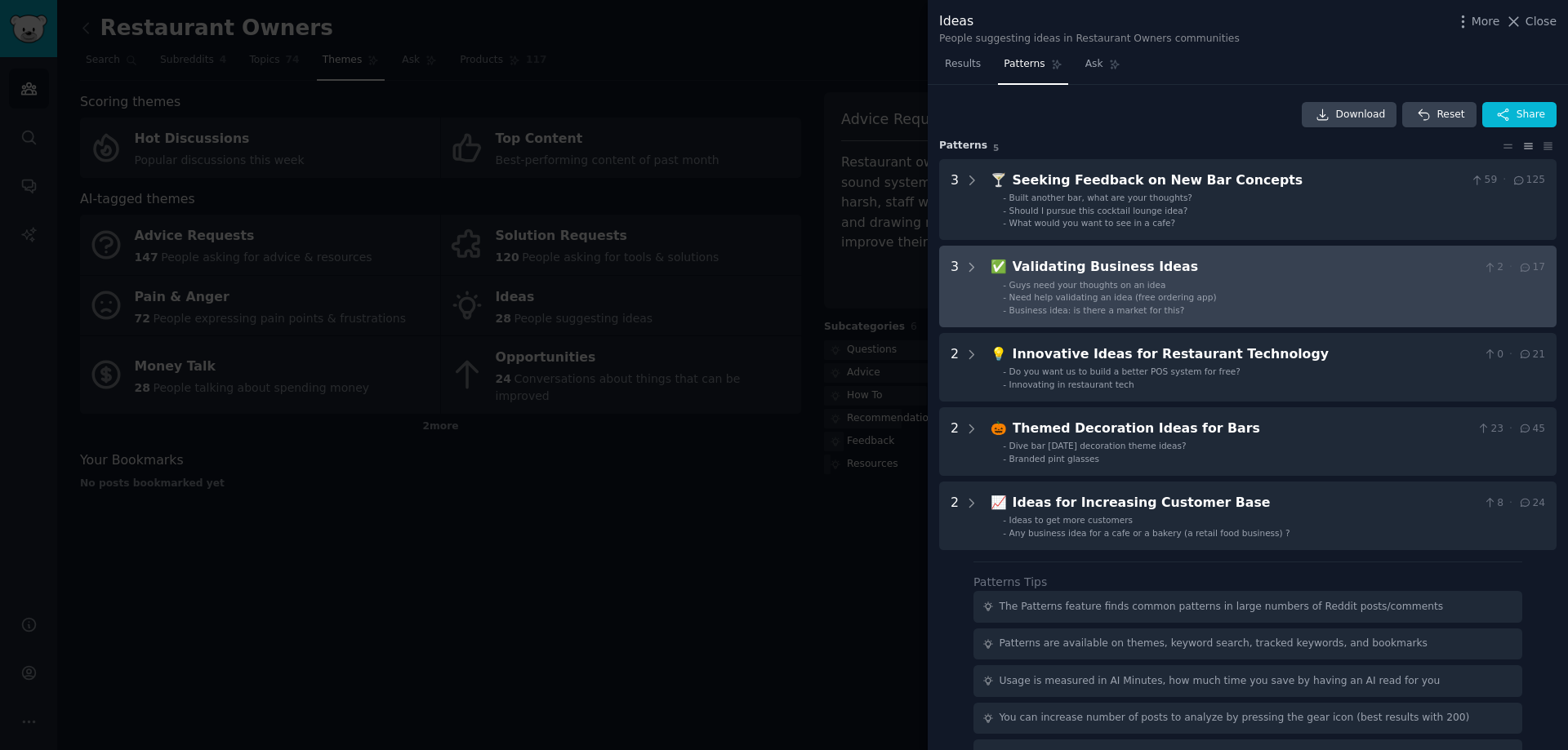
click at [1129, 301] on span "Need help validating an idea (free ordering app)" at bounding box center [1113, 297] width 208 height 10
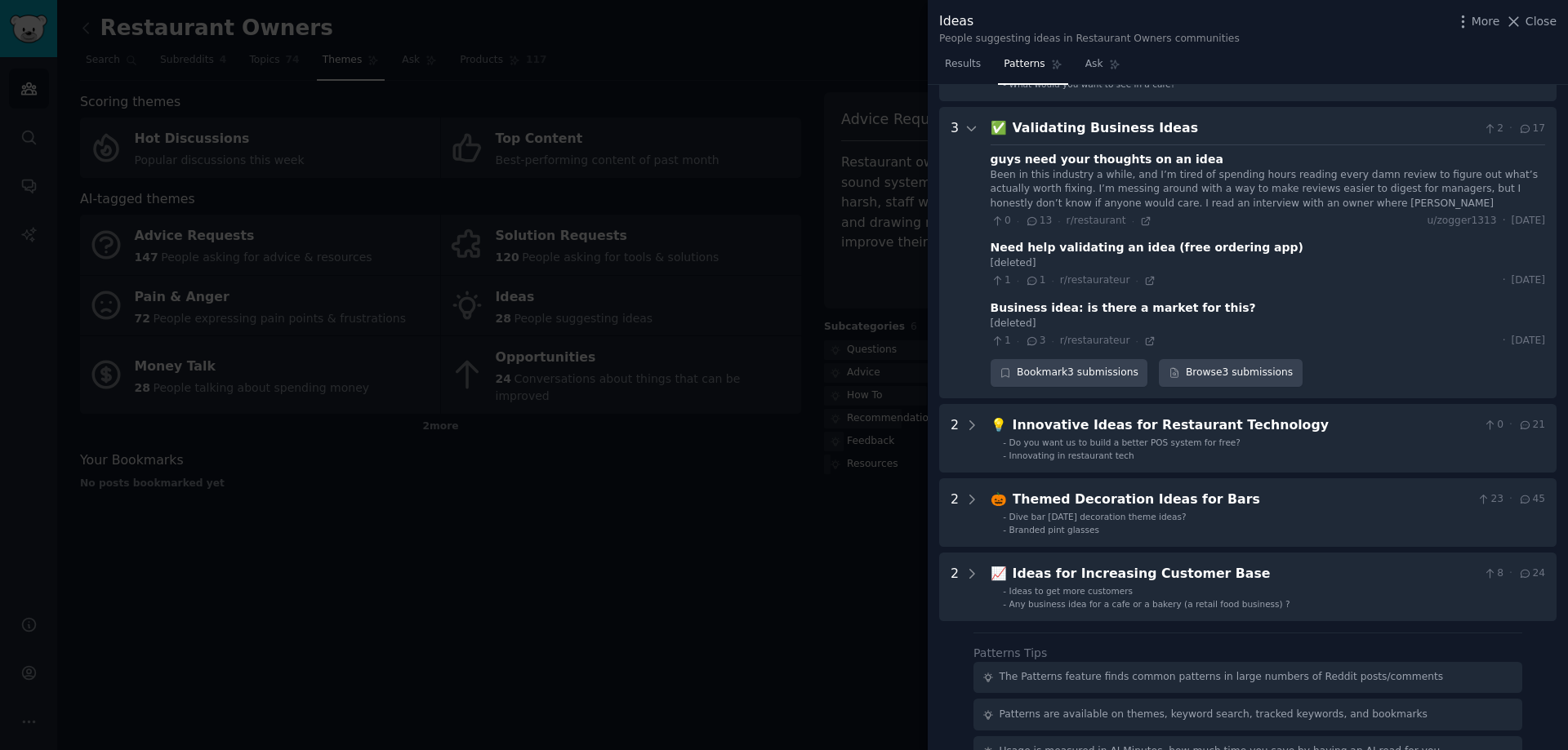
scroll to position [162, 0]
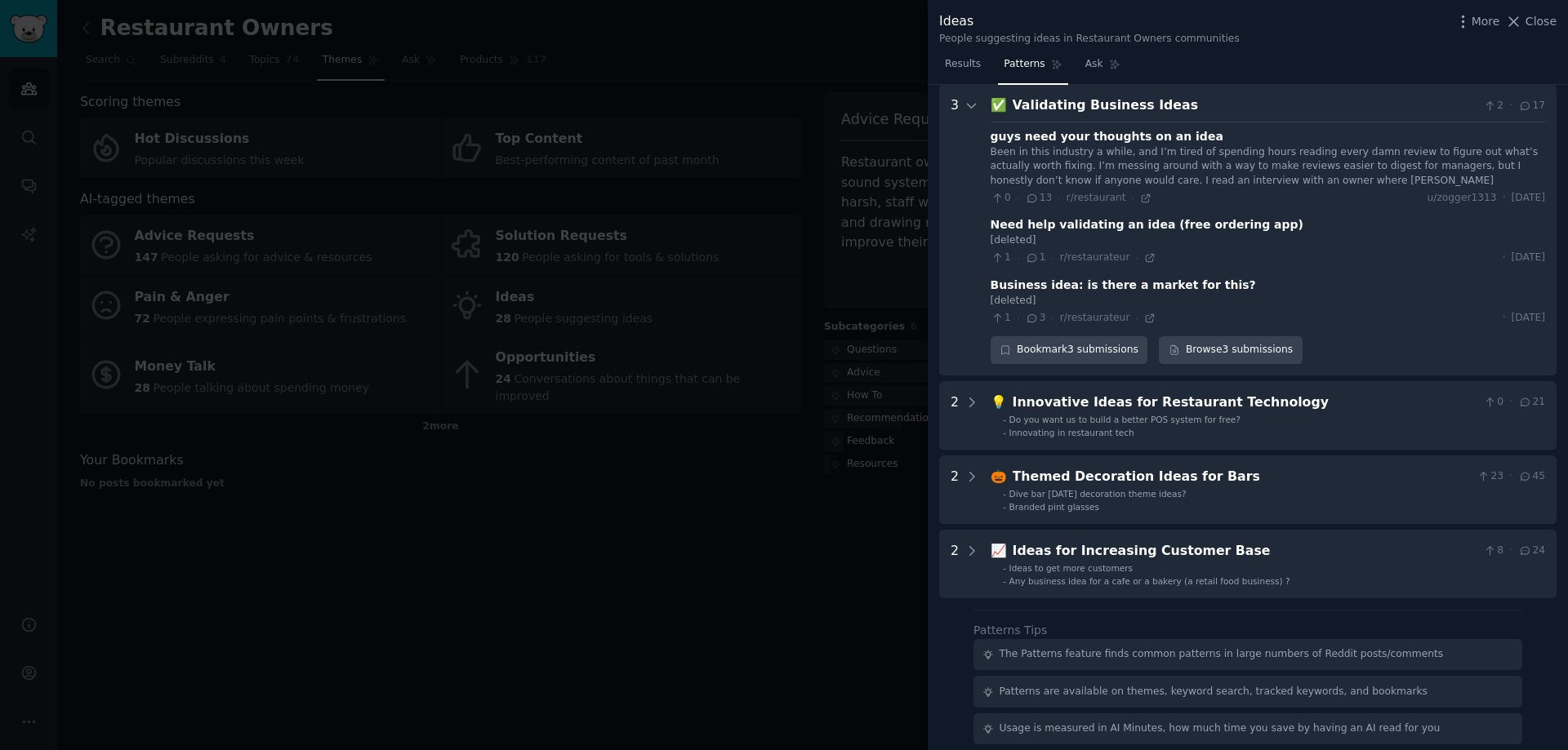
drag, startPoint x: 1065, startPoint y: 347, endPoint x: 1246, endPoint y: 375, distance: 183.2
click at [1231, 409] on div "3 🍸 Seeking Feedback on New Bar Concepts 59 · 125 - Built another bar, what are…" at bounding box center [1248, 298] width 617 height 601
click at [1249, 351] on link "Browse 3 submissions" at bounding box center [1230, 350] width 143 height 28
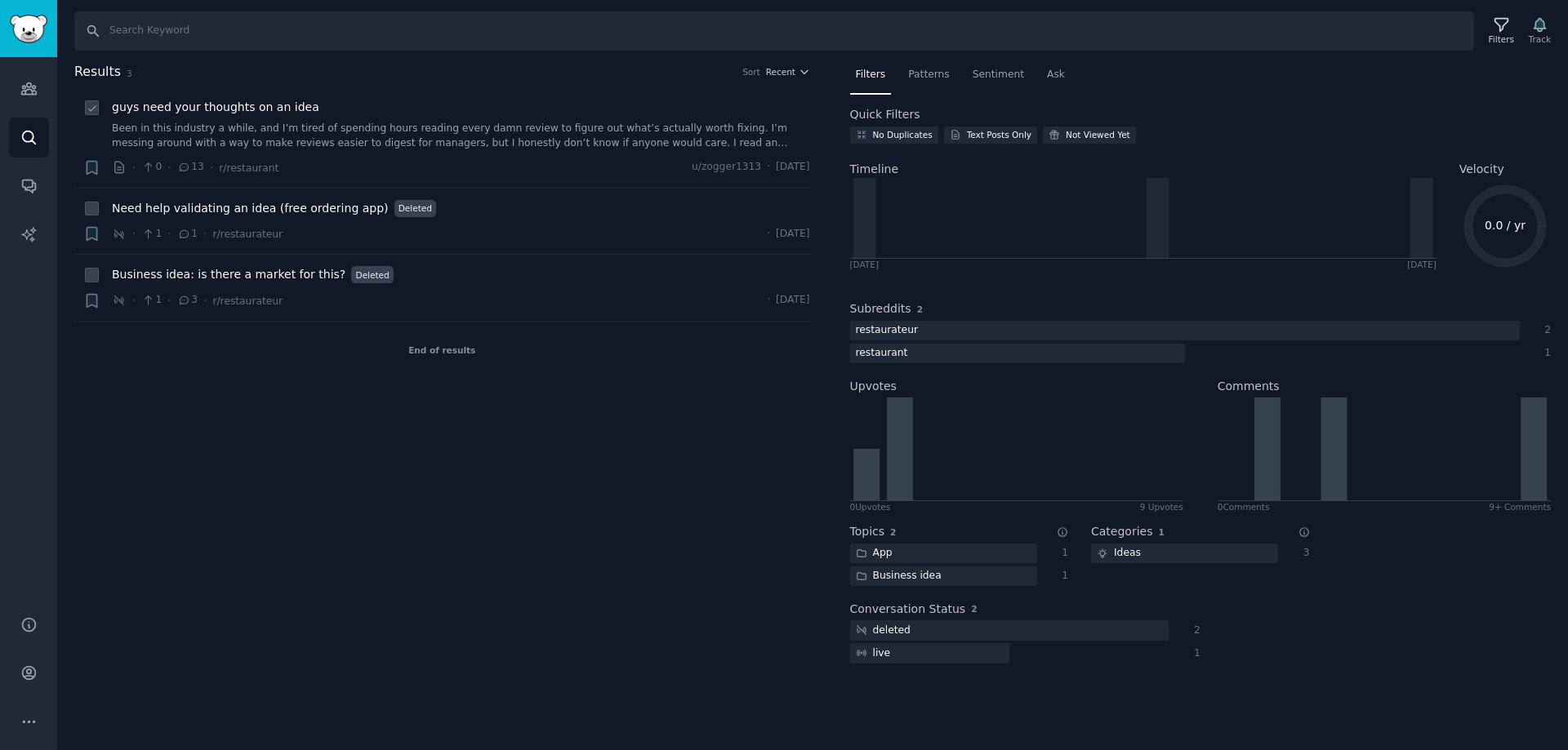
click at [248, 111] on span "guys need your thoughts on an idea" at bounding box center [215, 107] width 208 height 17
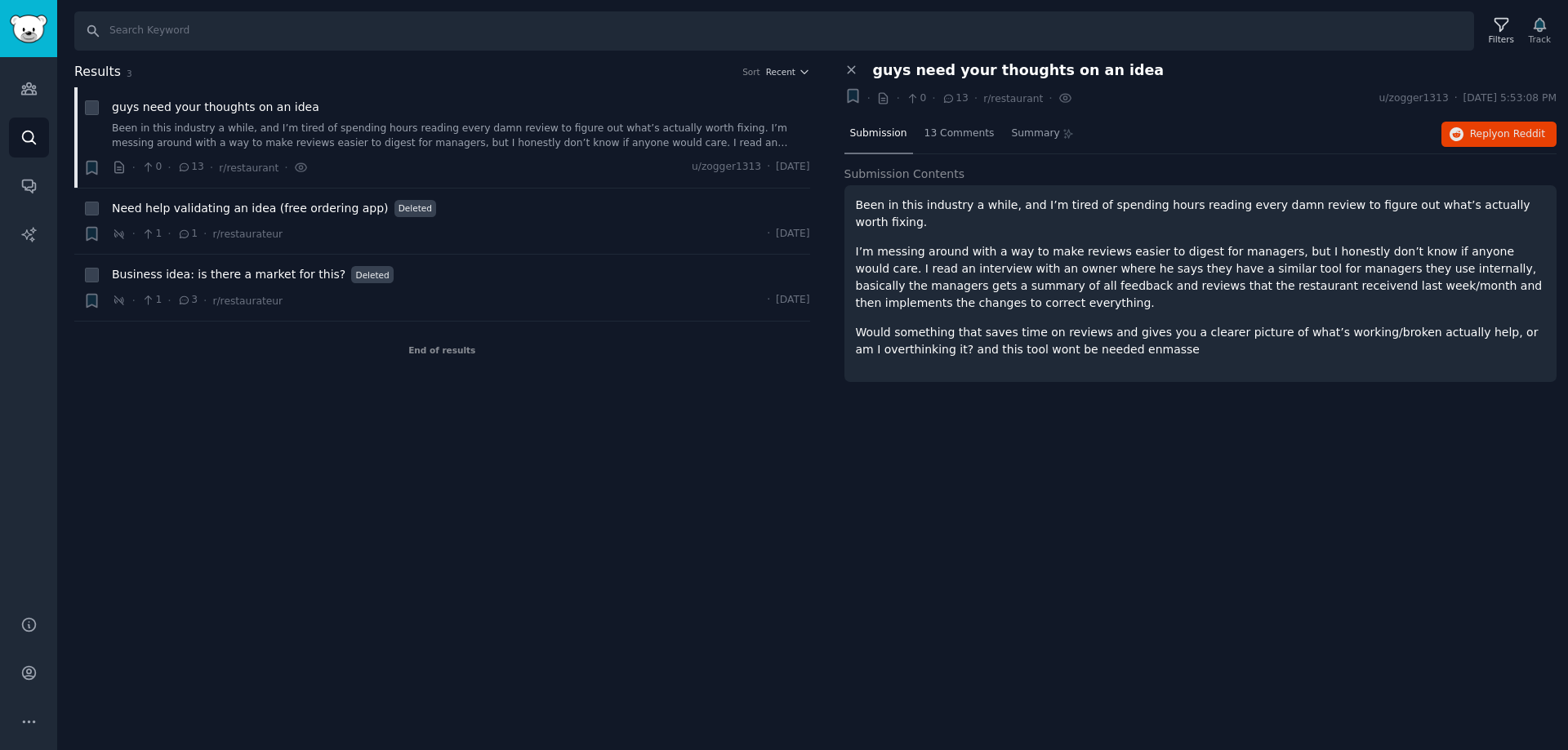
click at [905, 270] on p "I’m messing around with a way to make reviews easier to digest for managers, bu…" at bounding box center [1201, 278] width 690 height 69
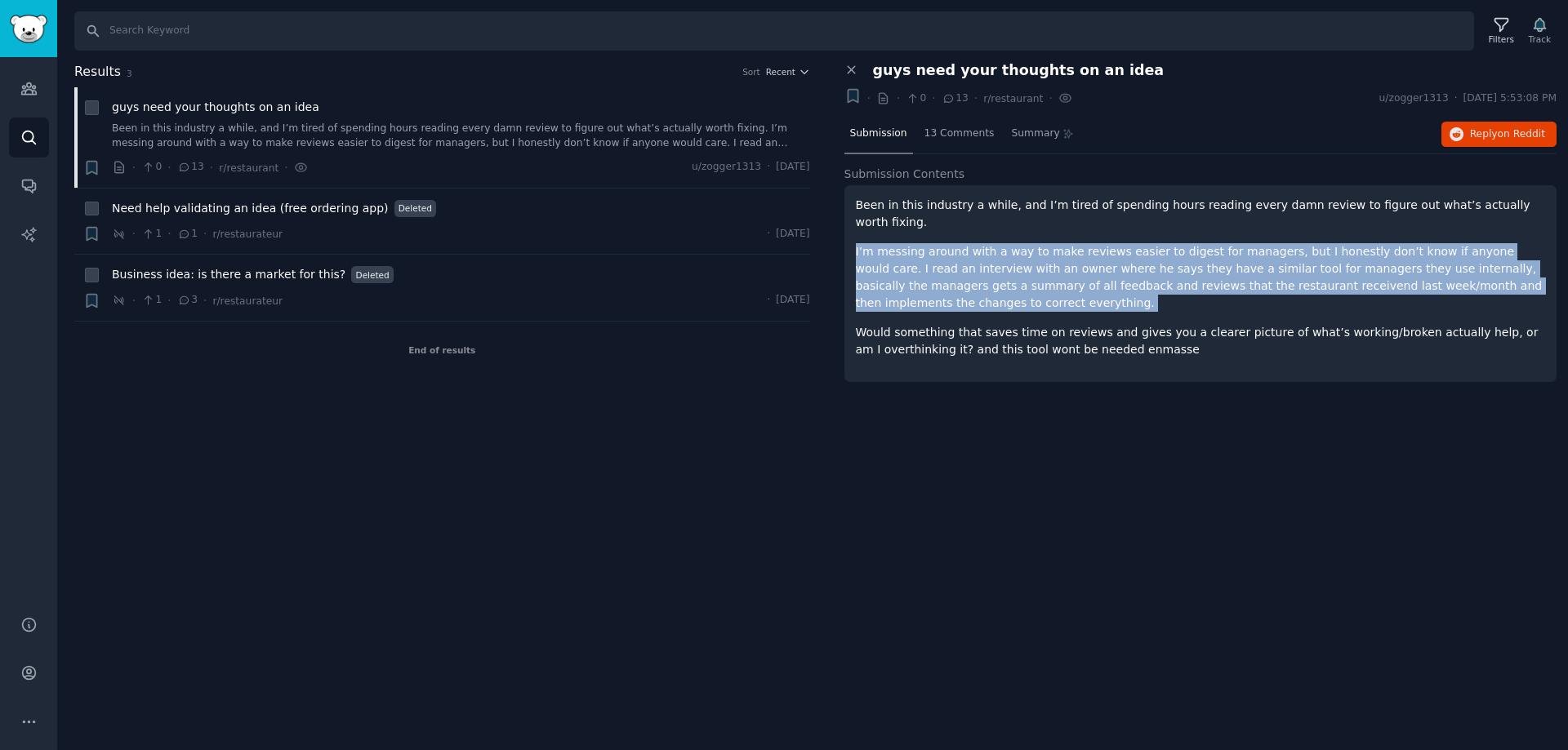
click at [905, 270] on p "I’m messing around with a way to make reviews easier to digest for managers, bu…" at bounding box center [1201, 278] width 690 height 69
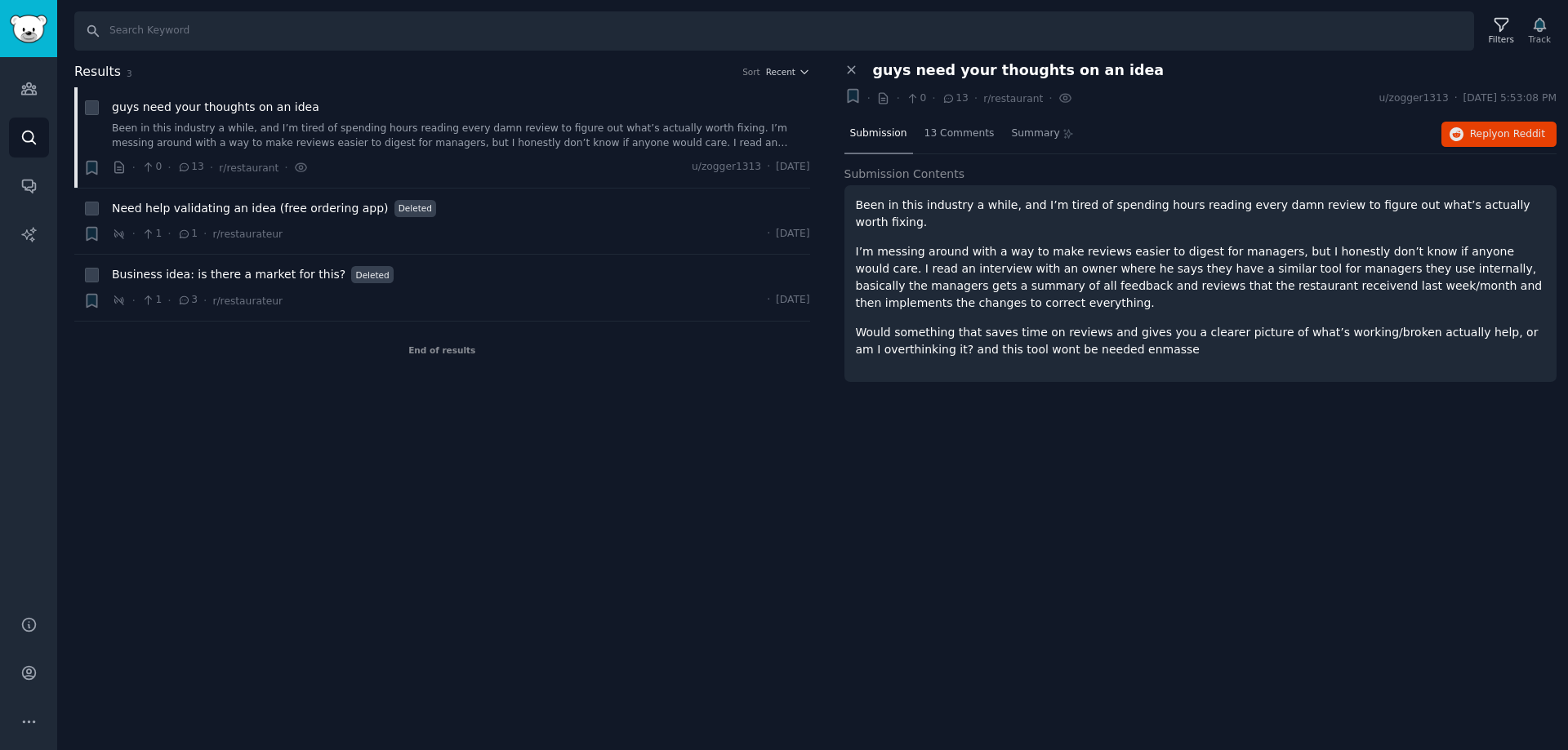
click at [929, 324] on p "Would something that saves time on reviews and gives you a clearer picture of w…" at bounding box center [1201, 341] width 690 height 34
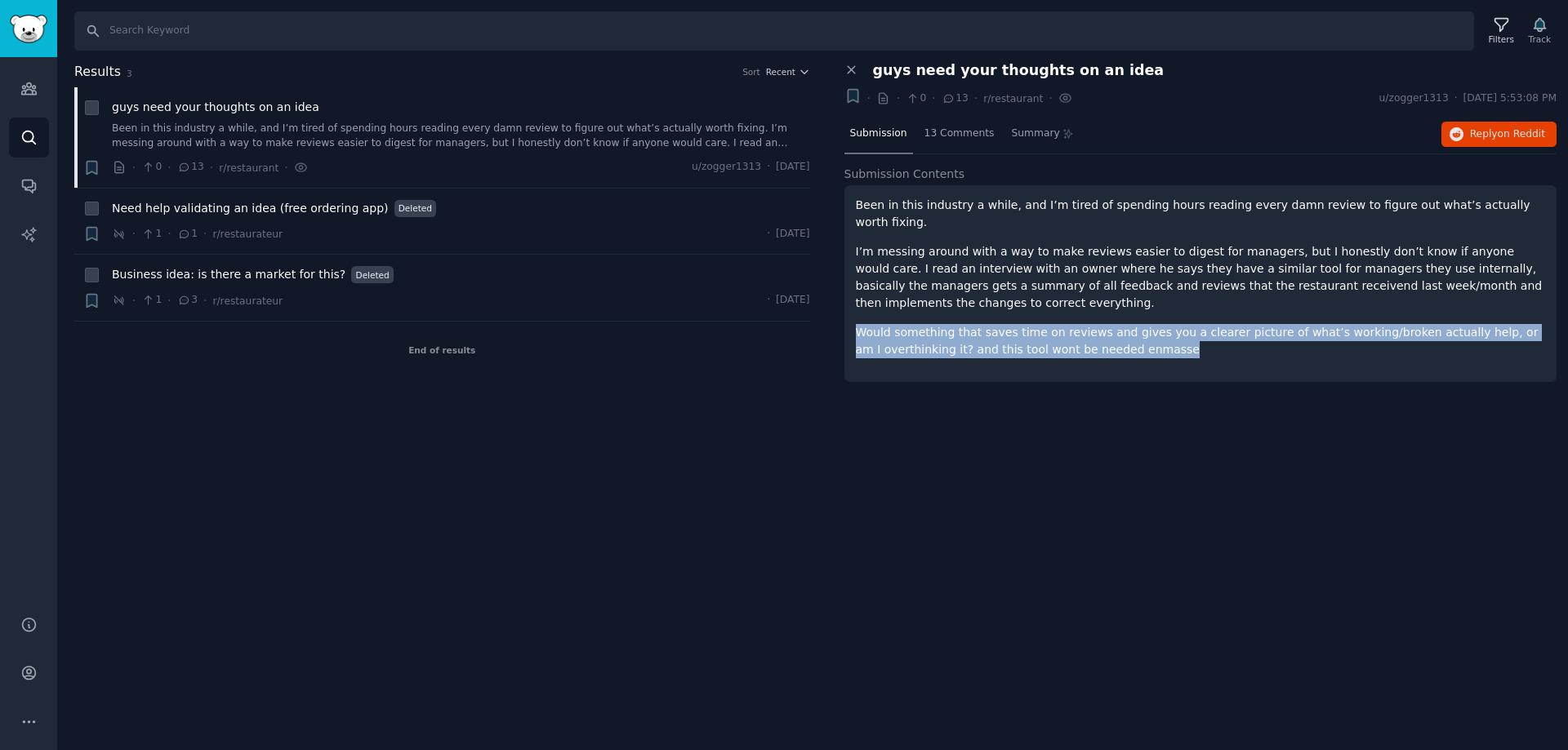
click at [929, 324] on p "Would something that saves time on reviews and gives you a clearer picture of w…" at bounding box center [1201, 341] width 690 height 34
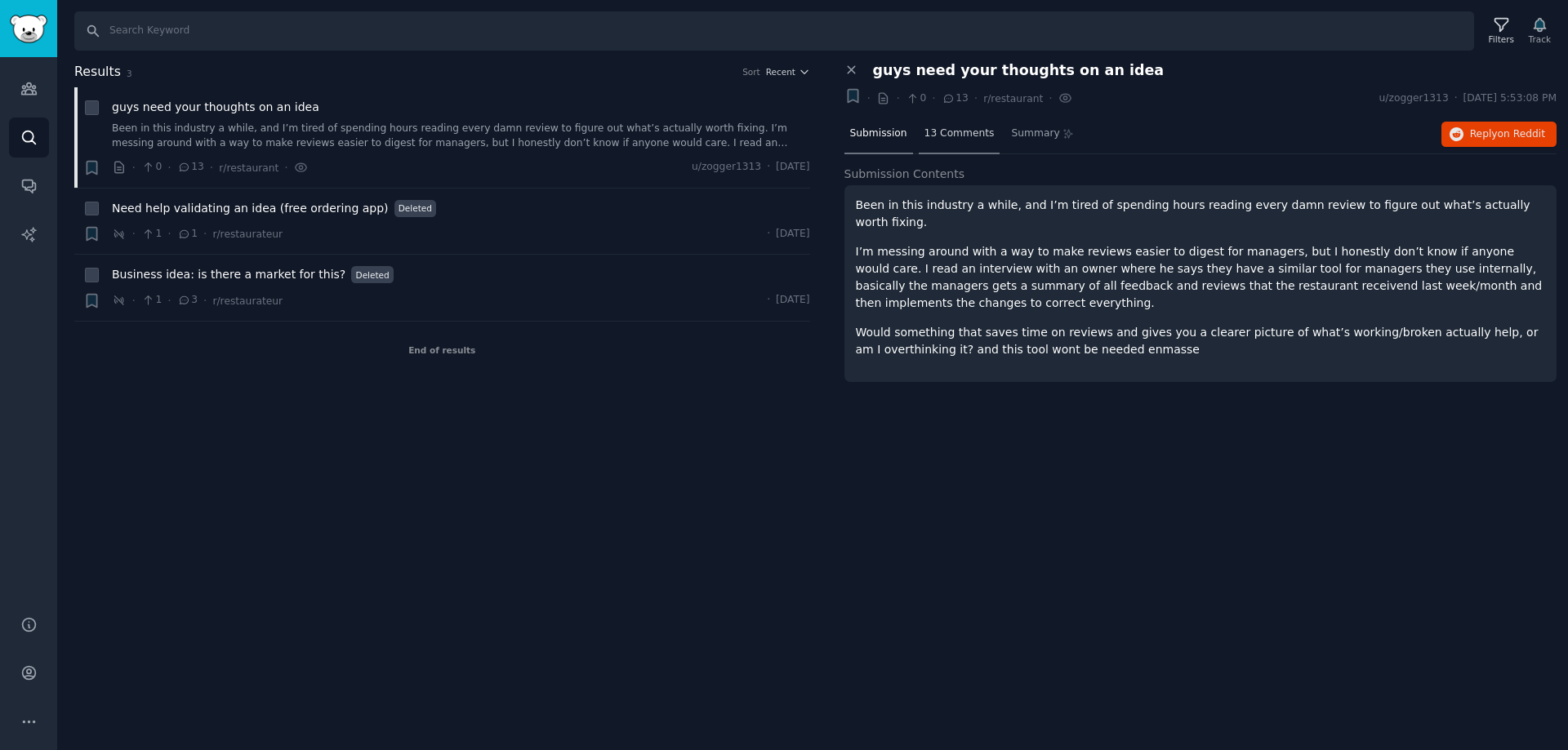
click at [951, 132] on span "13 Comments" at bounding box center [959, 134] width 70 height 14
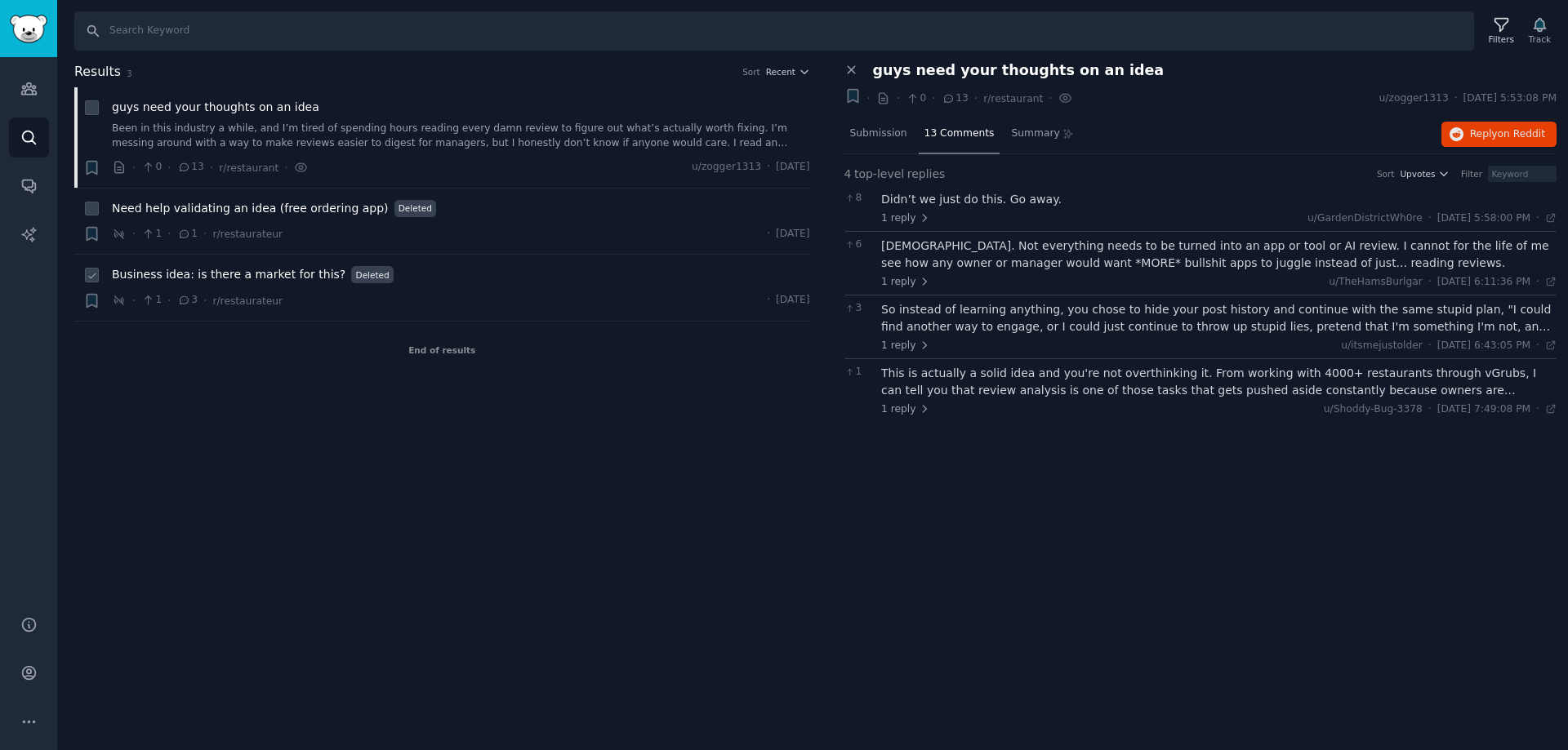
click at [252, 276] on span "Business idea: is there a market for this?" at bounding box center [228, 275] width 233 height 17
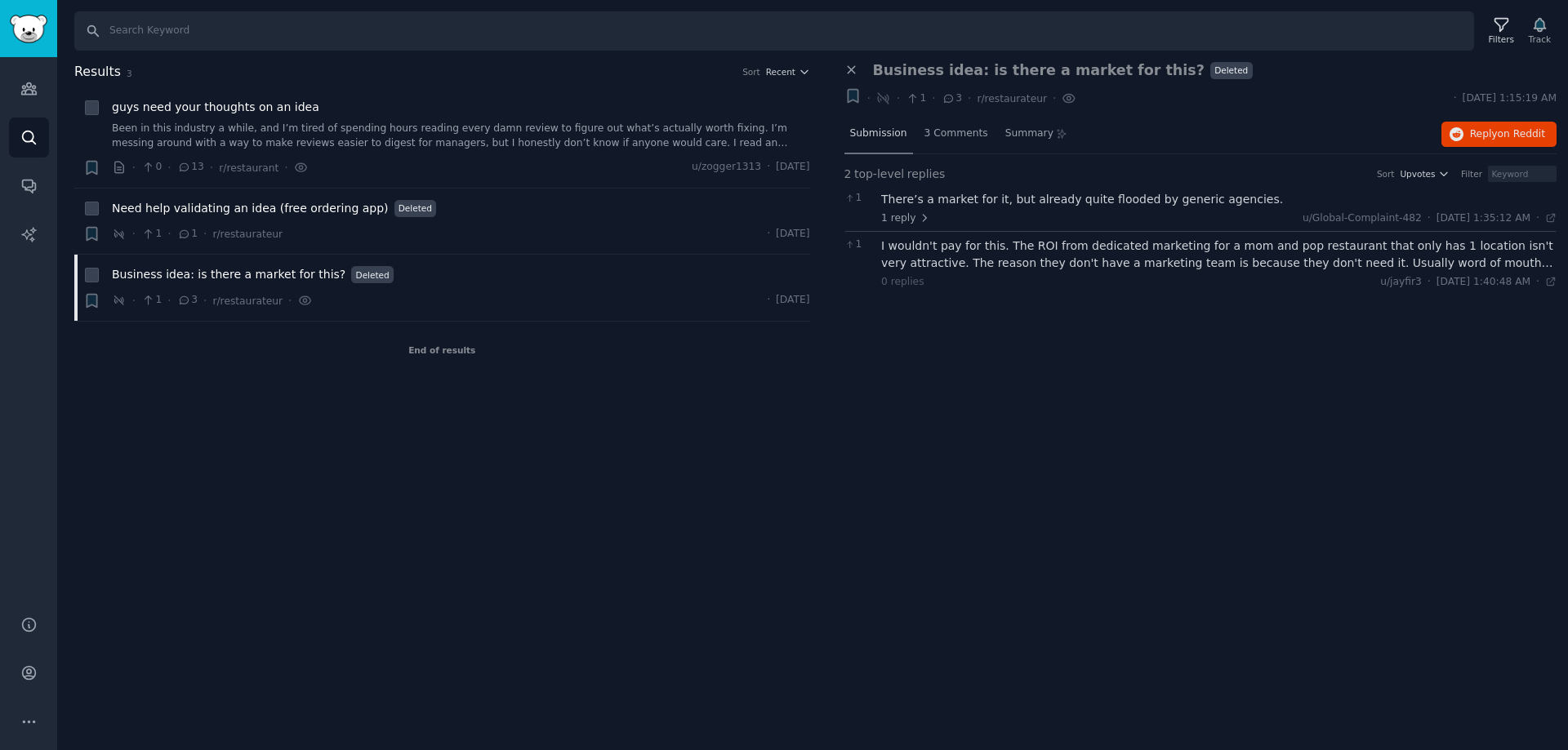
click at [872, 124] on div "Submission" at bounding box center [878, 135] width 69 height 39
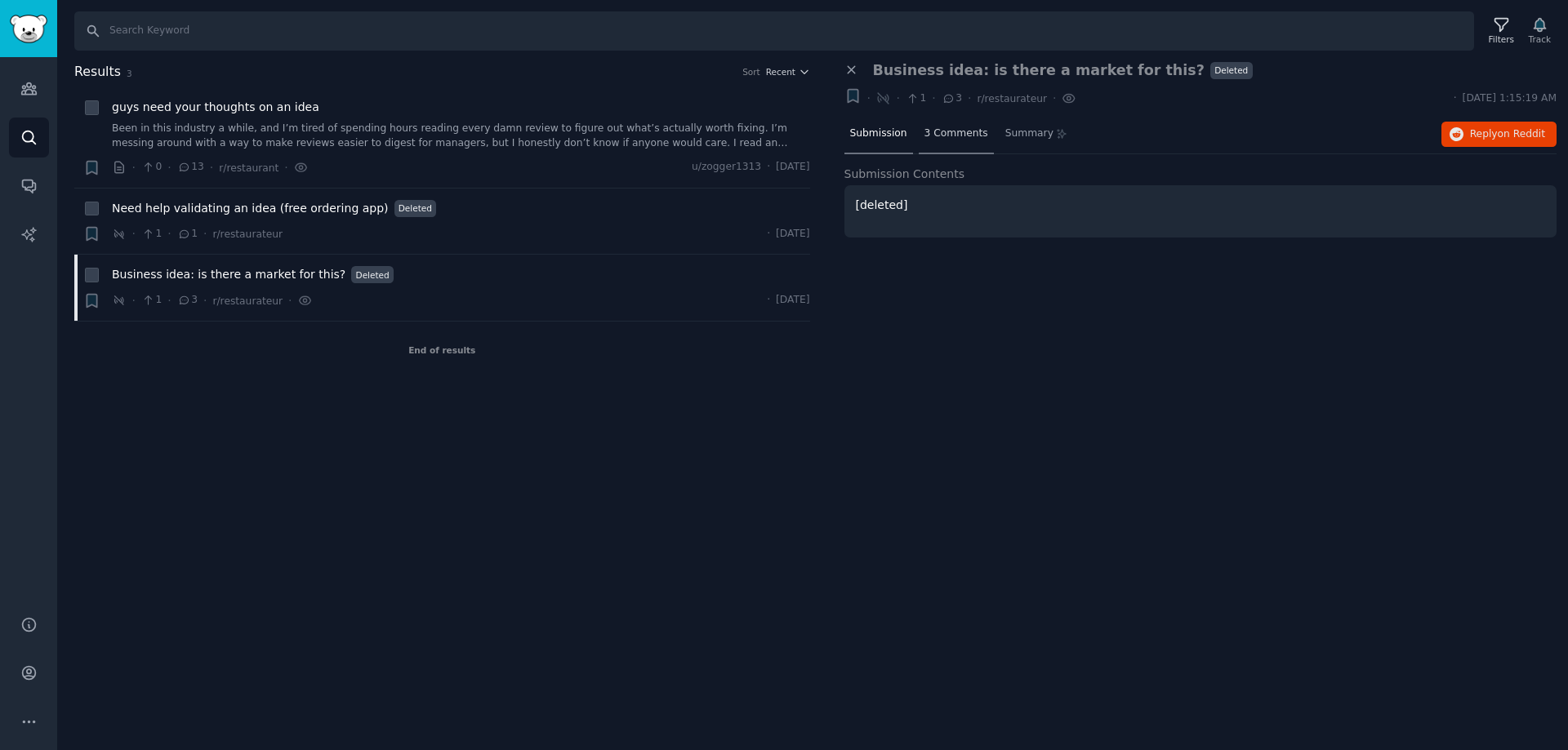
click at [924, 130] on span "3 Comments" at bounding box center [956, 134] width 64 height 14
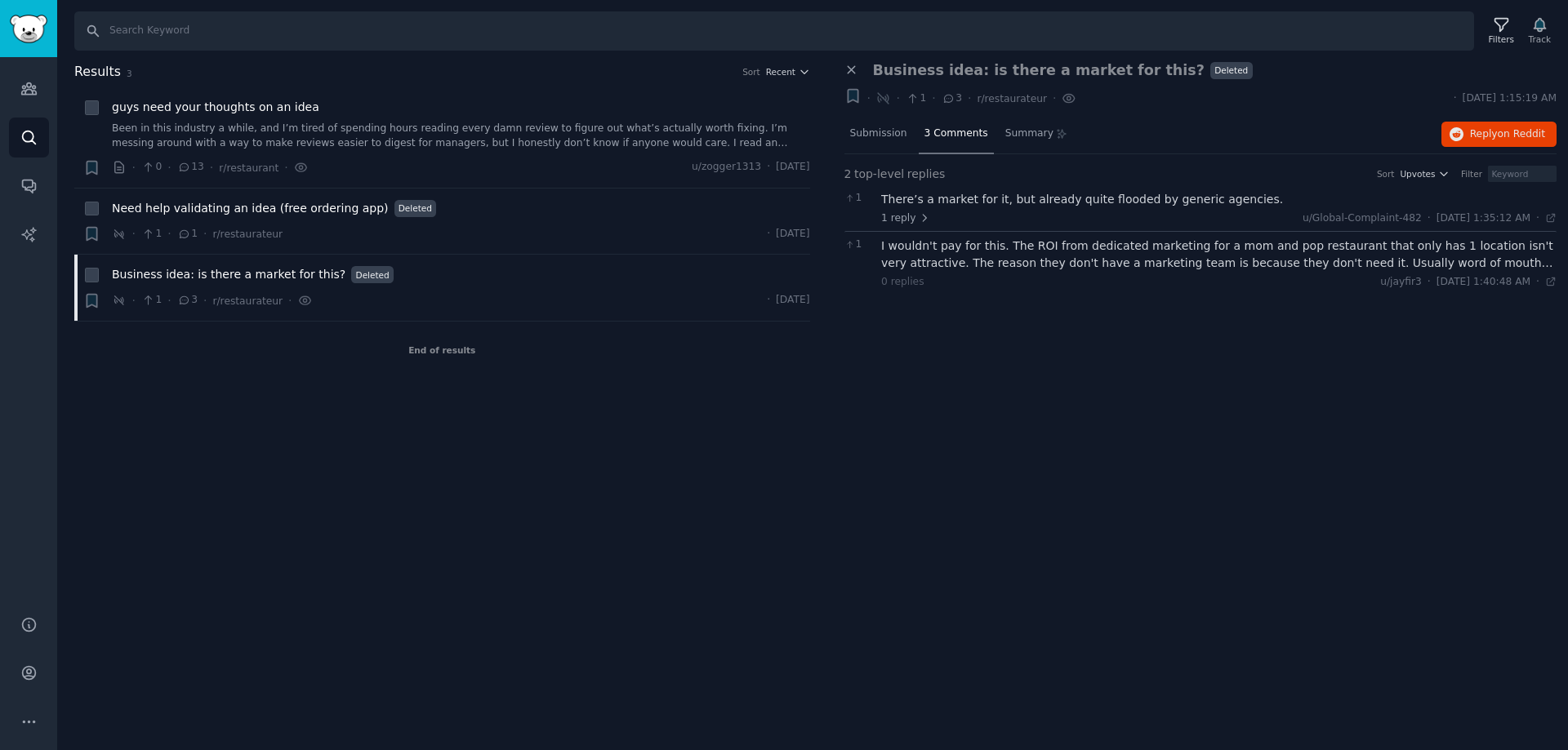
click at [1163, 264] on div "I wouldn't pay for this. The ROI from dedicated marketing for a mom and pop res…" at bounding box center [1218, 255] width 675 height 34
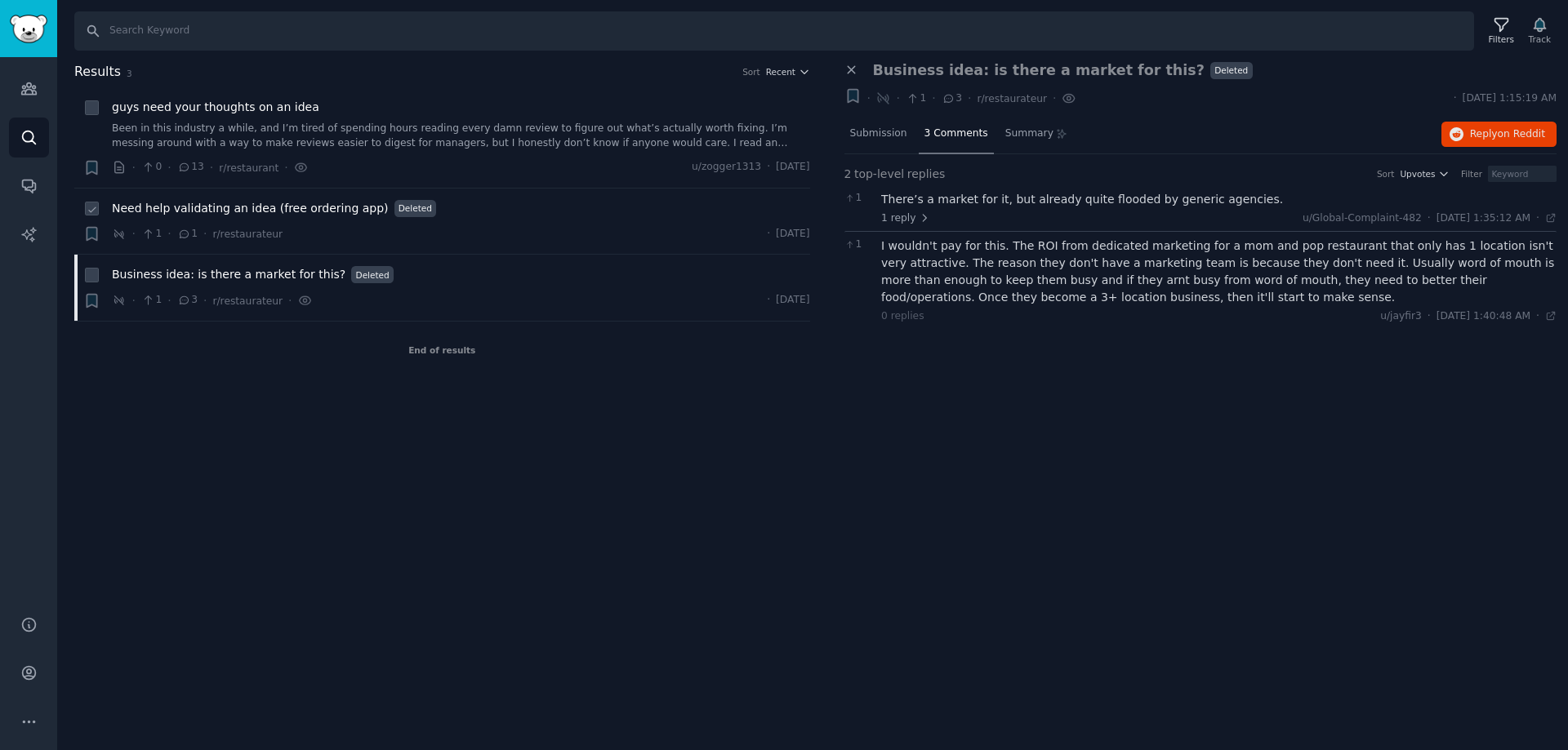
click at [287, 205] on span "Need help validating an idea (free ordering app)" at bounding box center [250, 209] width 277 height 17
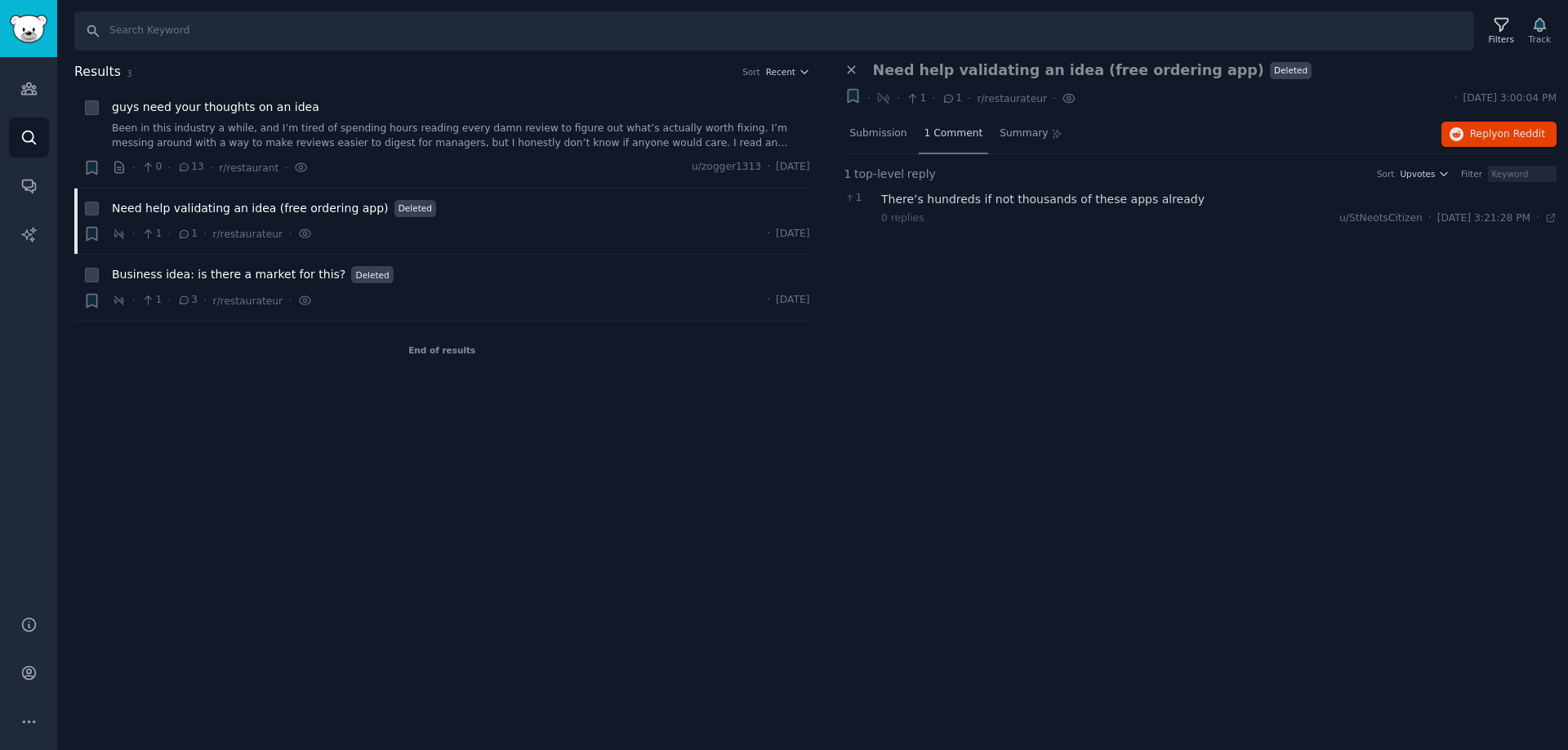
click at [962, 129] on span "1 Comment" at bounding box center [953, 134] width 59 height 14
click at [1083, 212] on div "0 replies u/StNeotsCitizen · Thu 7/3/2025, 3:21:28 PM Thu 7/3/2025 ·" at bounding box center [1218, 218] width 675 height 14
click at [1069, 193] on div "There’s hundreds if not thousands of these apps already" at bounding box center [1218, 199] width 675 height 17
click at [906, 129] on div "Submission" at bounding box center [878, 135] width 69 height 39
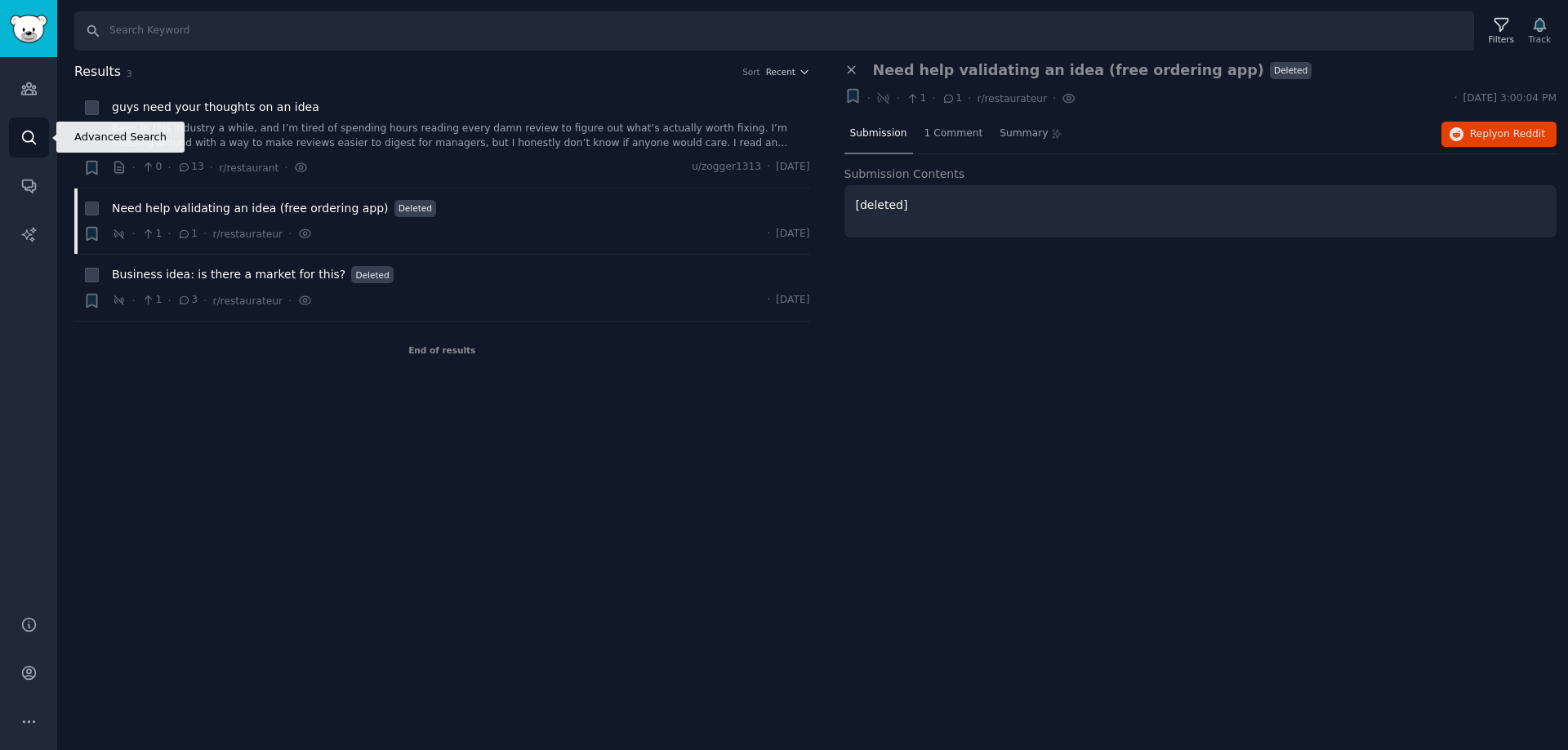
click at [26, 144] on icon "Sidebar" at bounding box center [29, 137] width 17 height 17
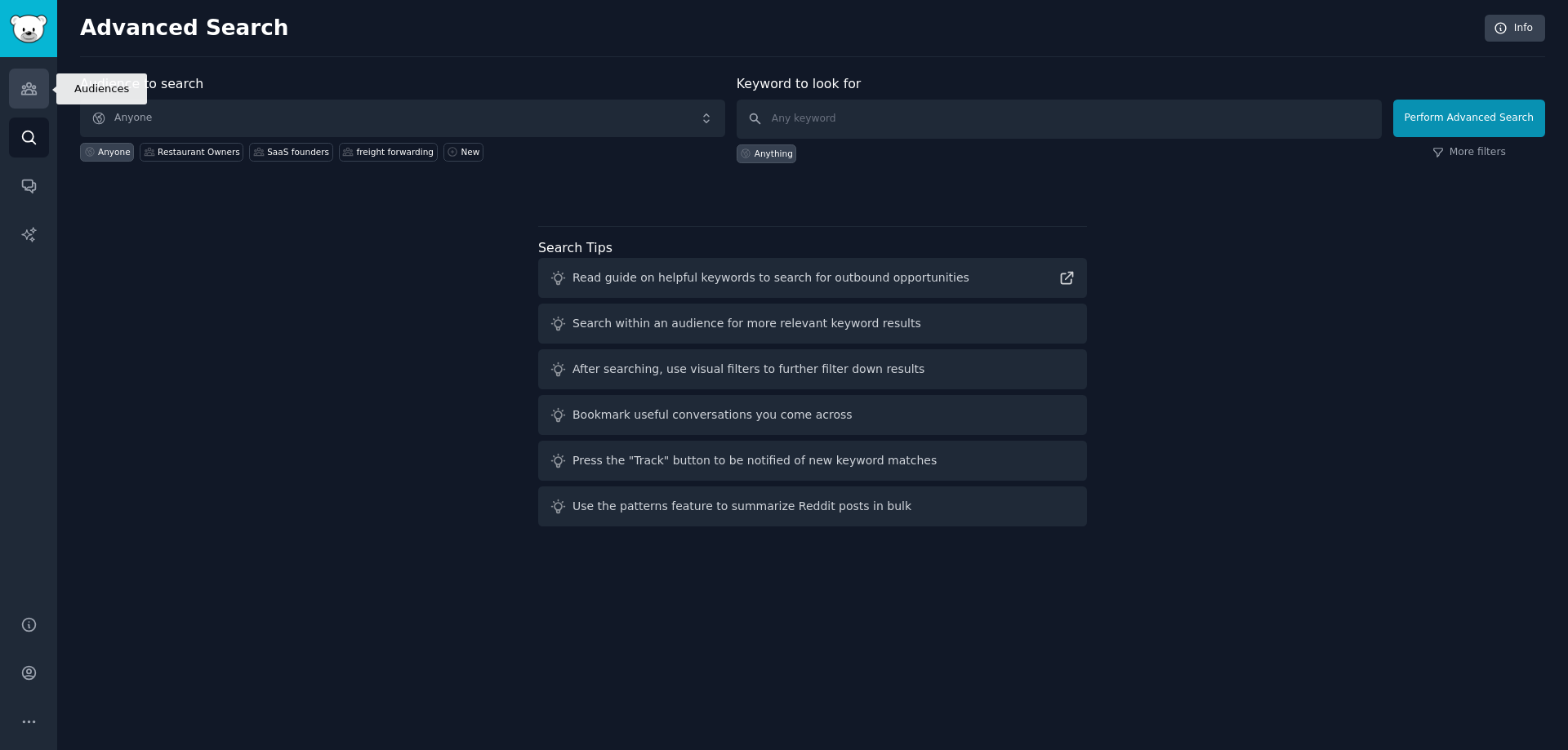
click at [23, 93] on icon "Sidebar" at bounding box center [29, 89] width 17 height 17
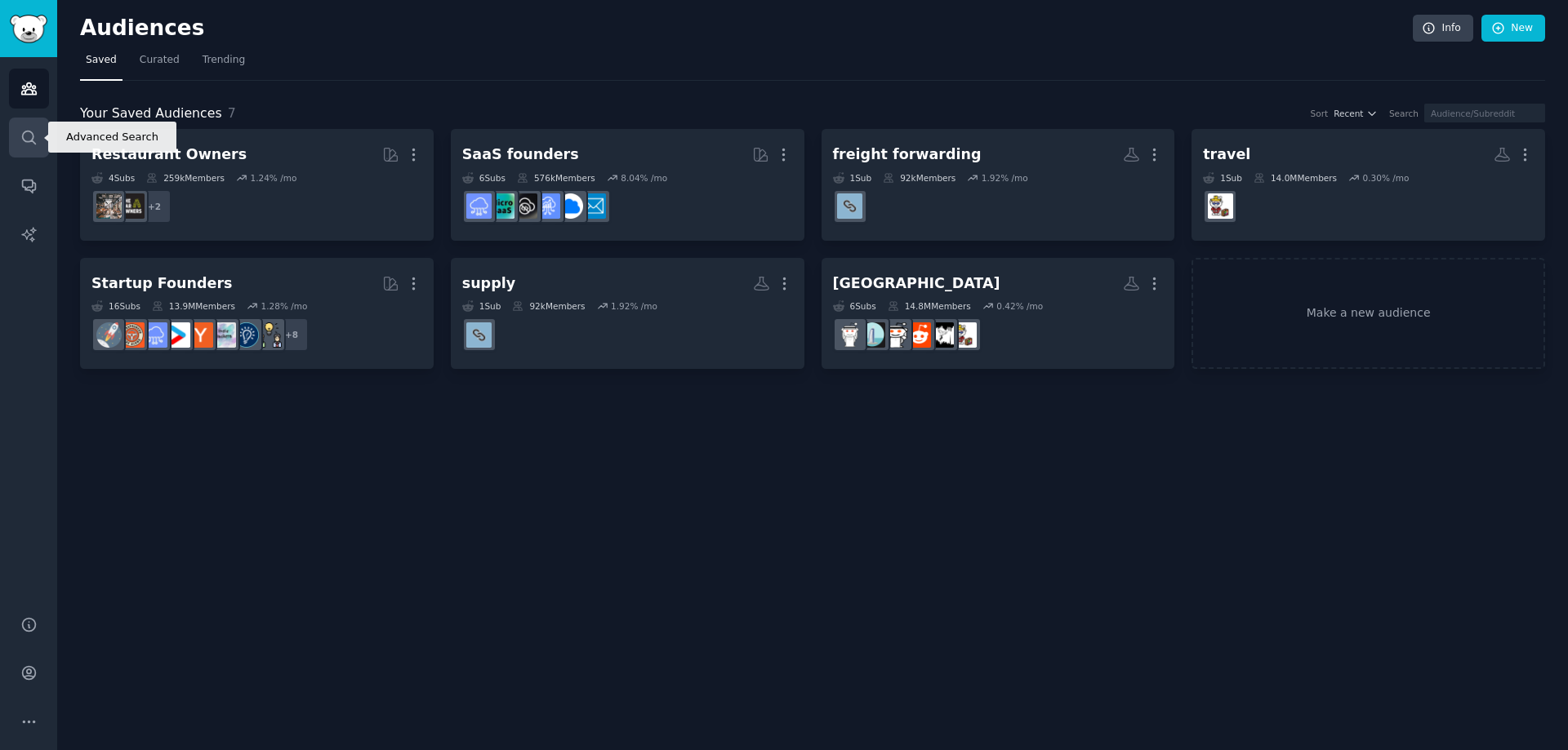
click at [28, 136] on icon "Sidebar" at bounding box center [29, 137] width 17 height 17
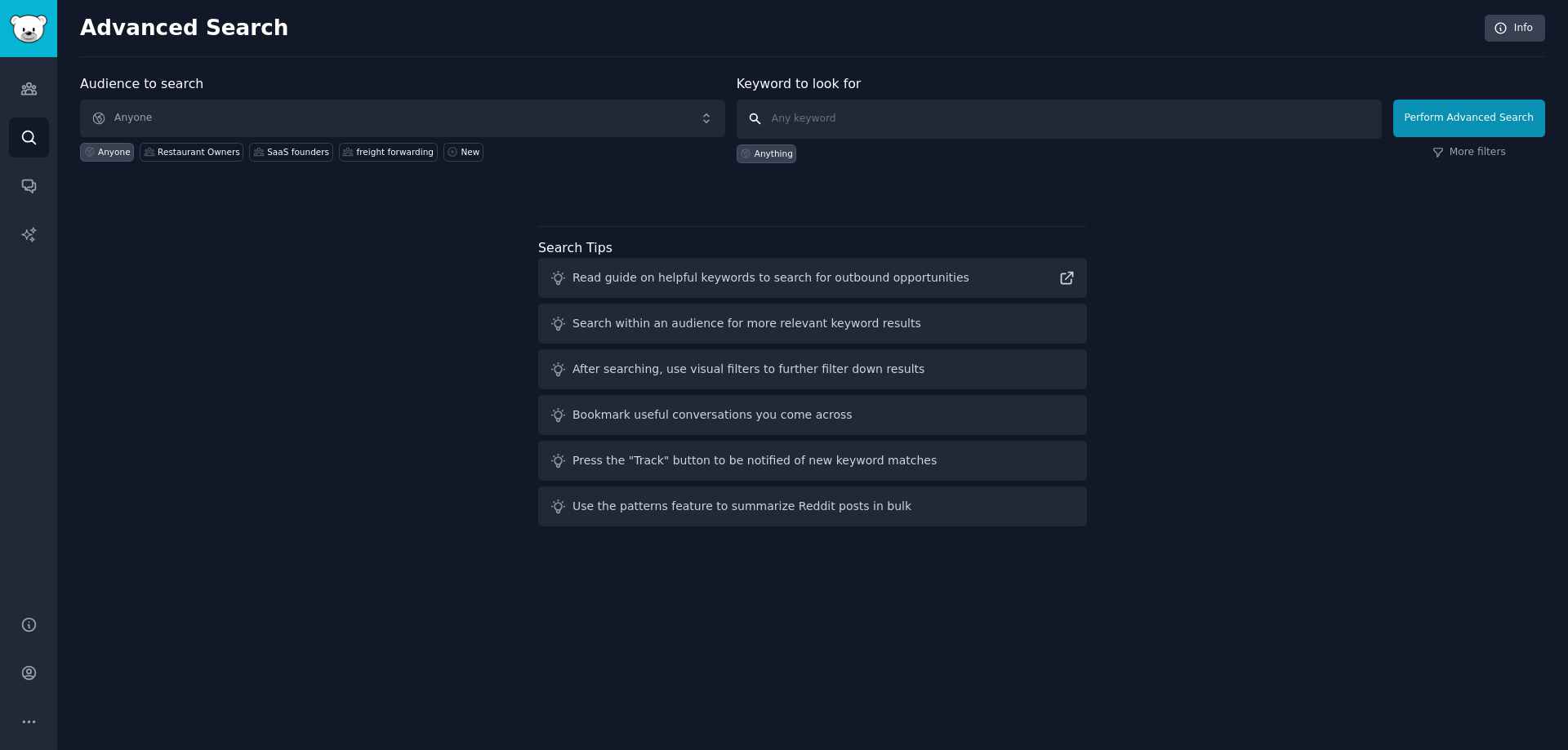
click at [836, 117] on input "text" at bounding box center [1059, 119] width 645 height 39
type input "business idea"
click button "Perform Advanced Search" at bounding box center [1469, 118] width 152 height 37
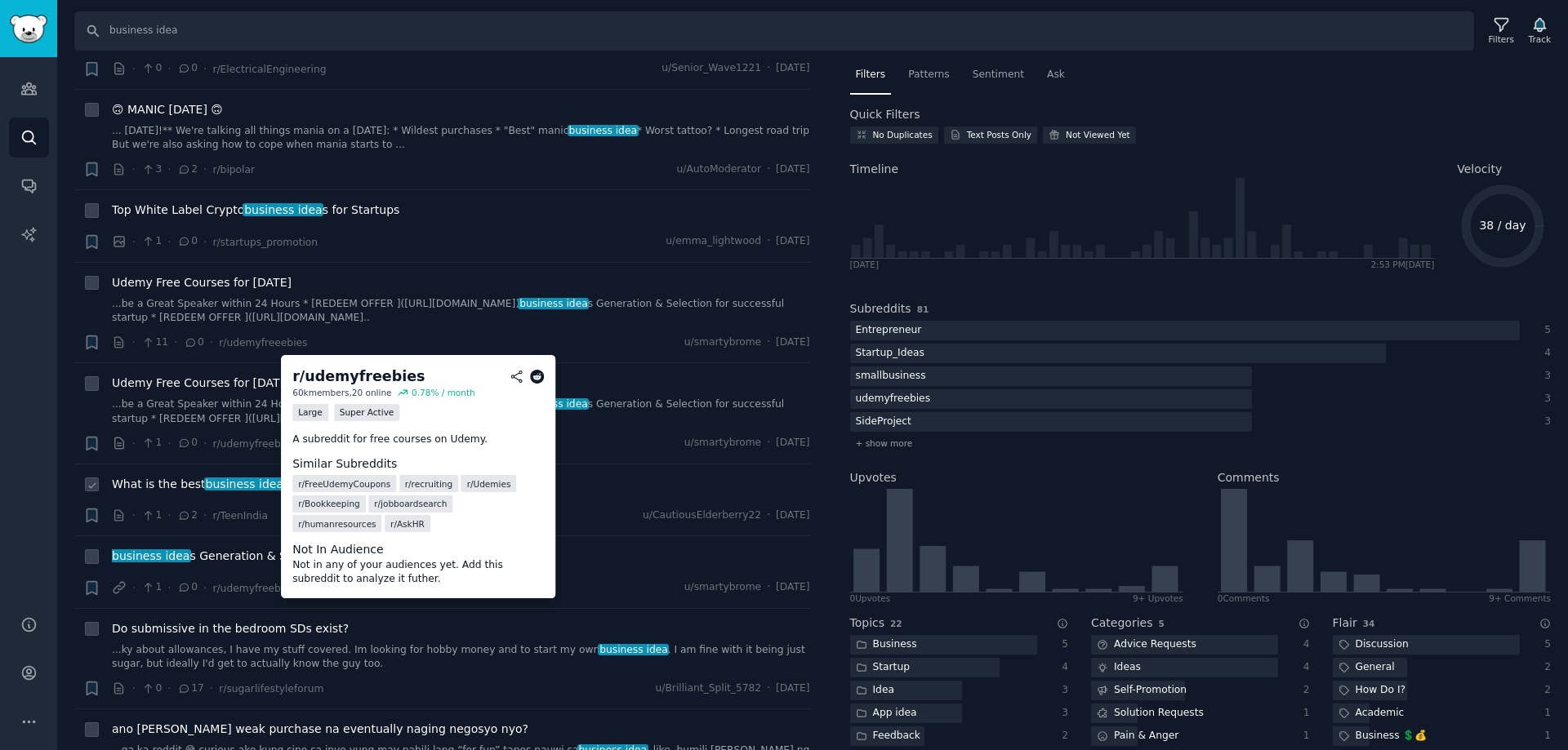
scroll to position [4081, 0]
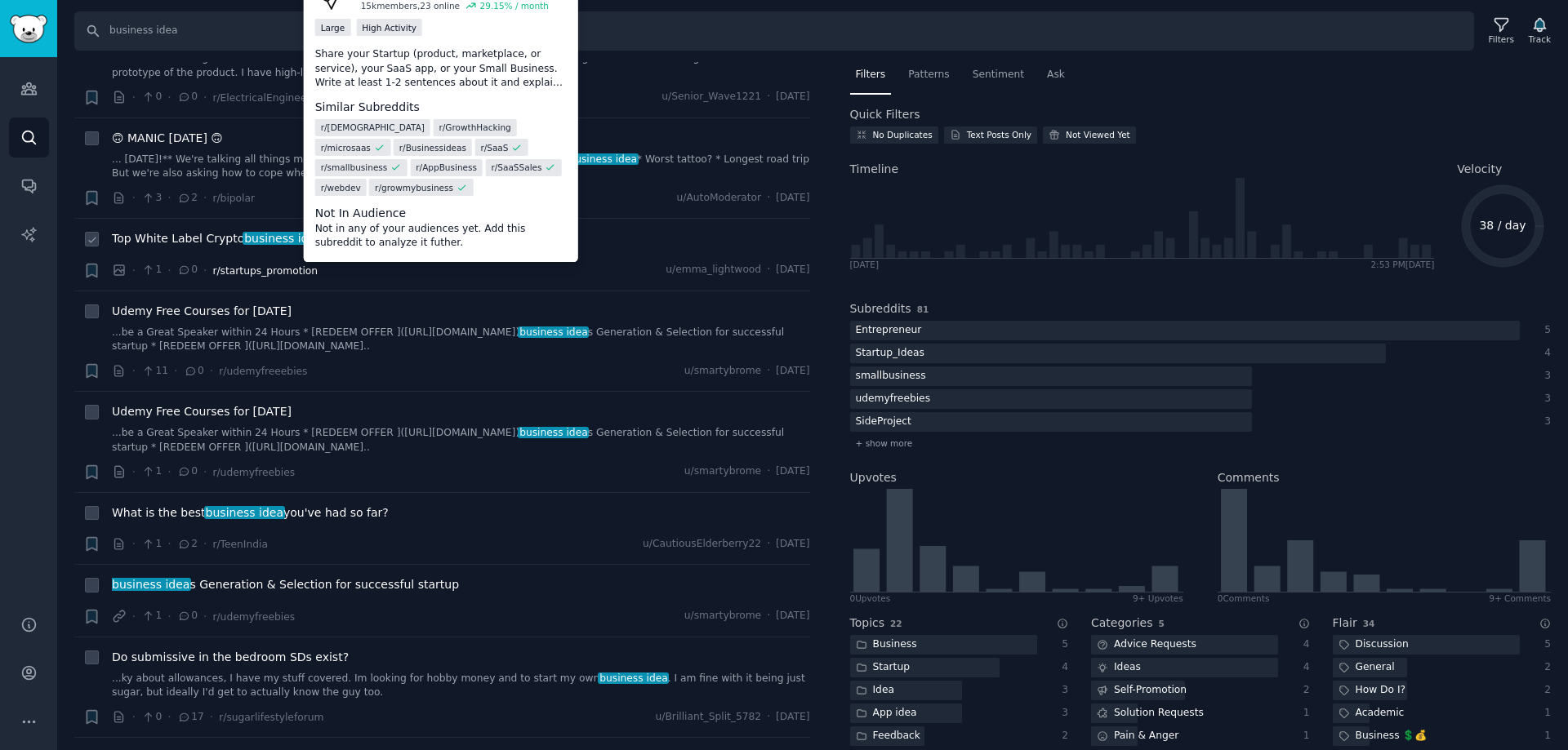
click at [279, 266] on span "r/startups_promotion" at bounding box center [265, 271] width 106 height 11
click at [440, 72] on p "Share your Startup (product, marketplace, or service), your SaaS app, or your S…" at bounding box center [440, 69] width 251 height 43
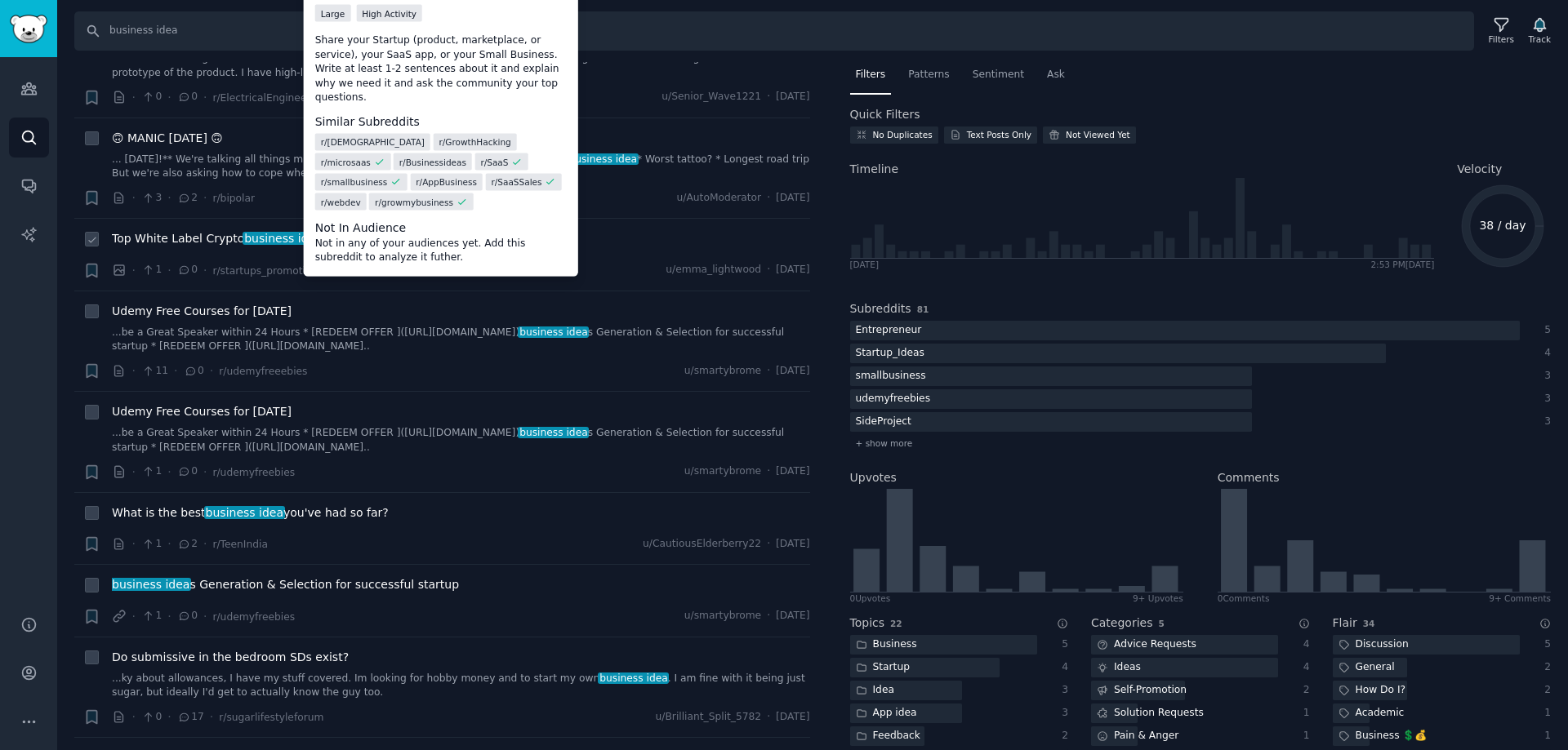
click at [461, 62] on p "Share your Startup (product, marketplace, or service), your SaaS app, or your S…" at bounding box center [440, 69] width 251 height 72
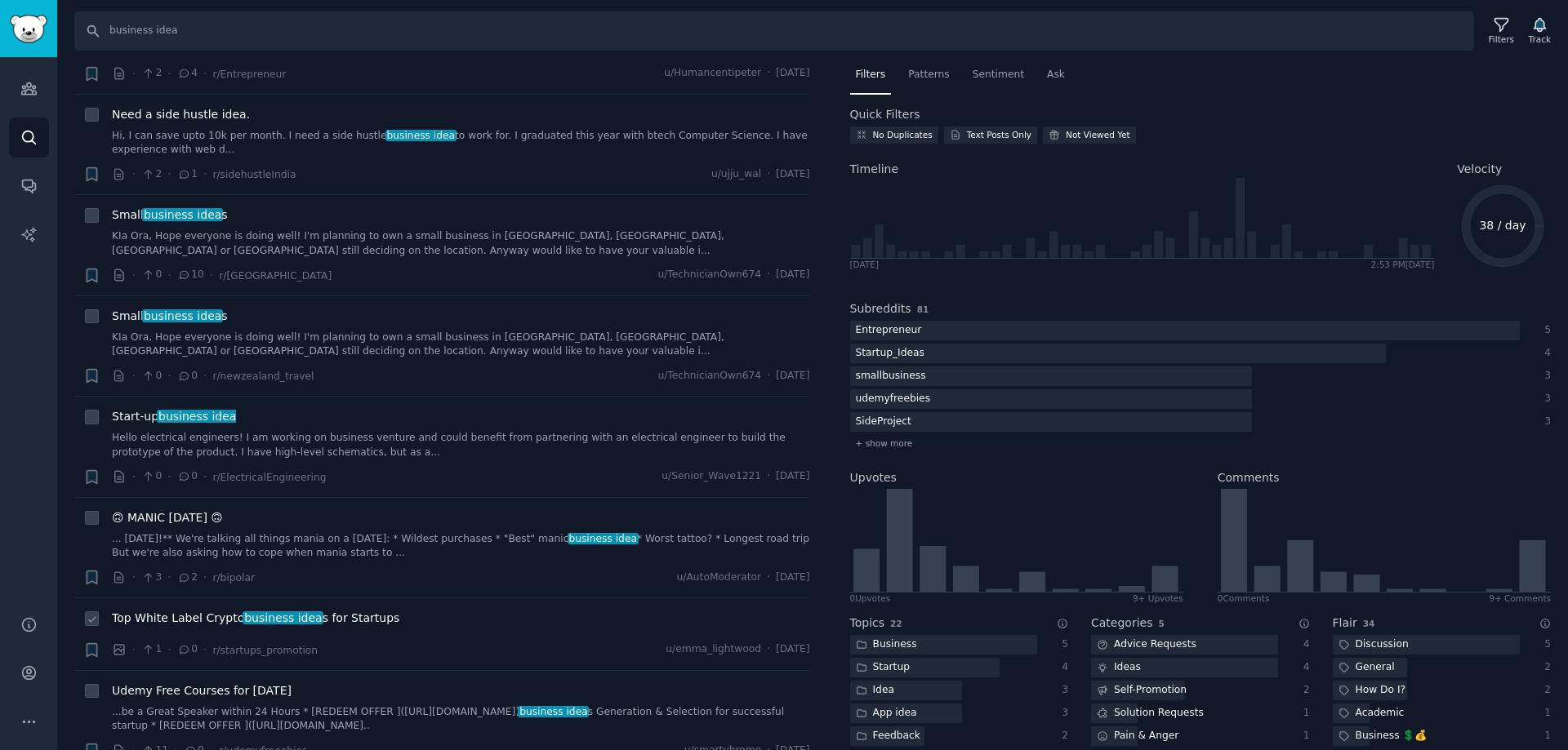
scroll to position [3673, 0]
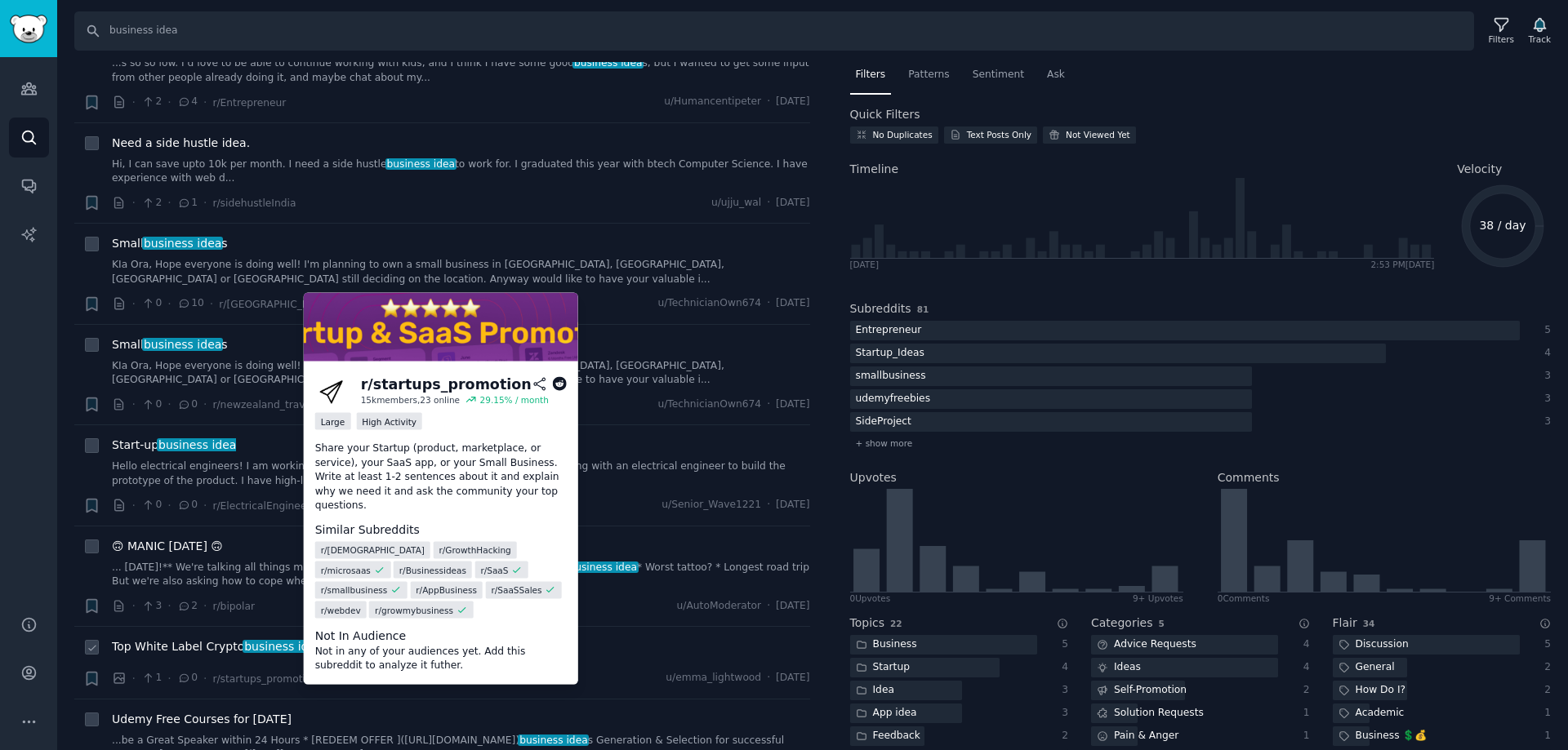
click at [413, 386] on div "r/ startups_promotion" at bounding box center [446, 384] width 170 height 20
copy h2 "r/ startups_promotion"
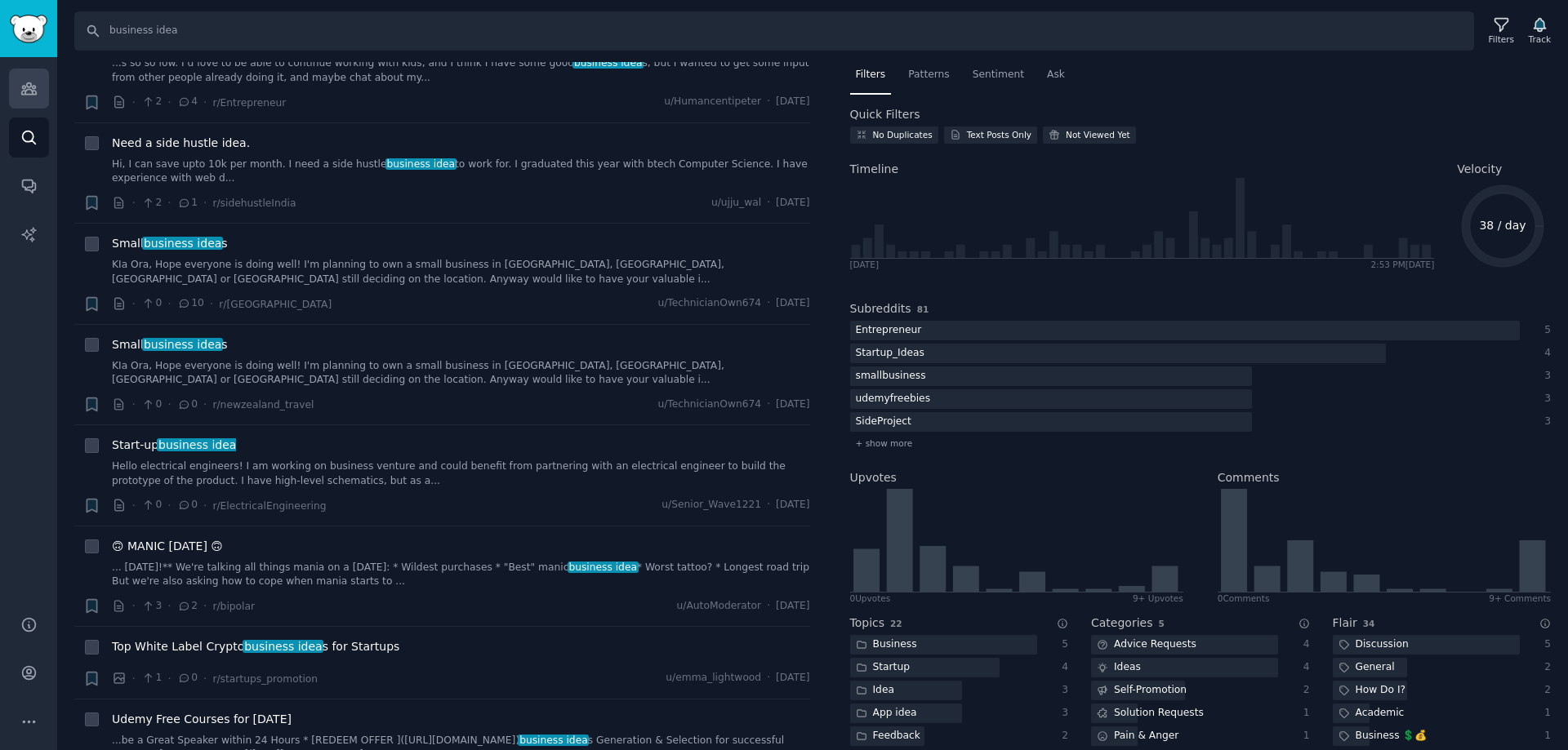
click at [30, 90] on icon "Sidebar" at bounding box center [29, 89] width 17 height 17
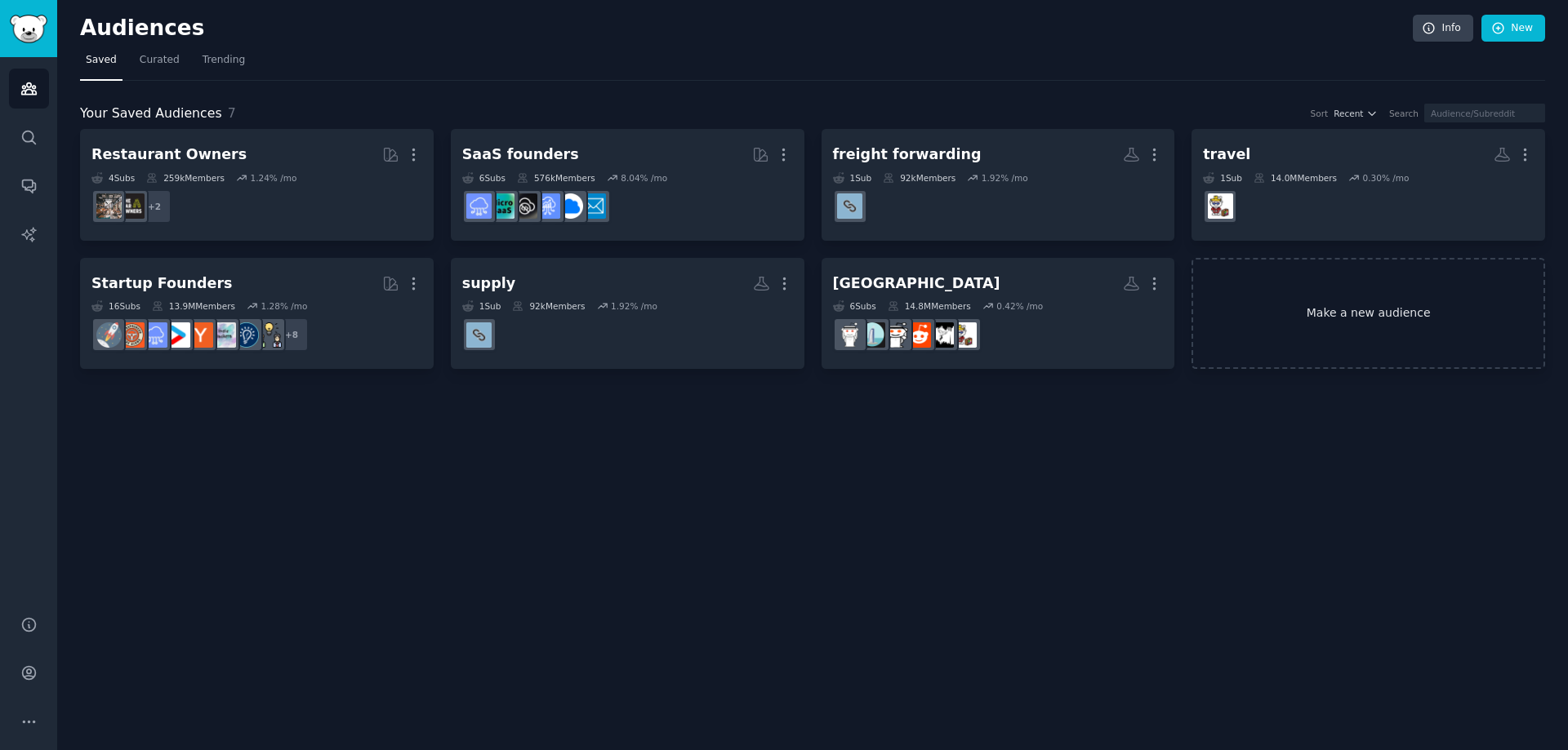
click at [1416, 364] on link "Make a new audience" at bounding box center [1368, 313] width 353 height 112
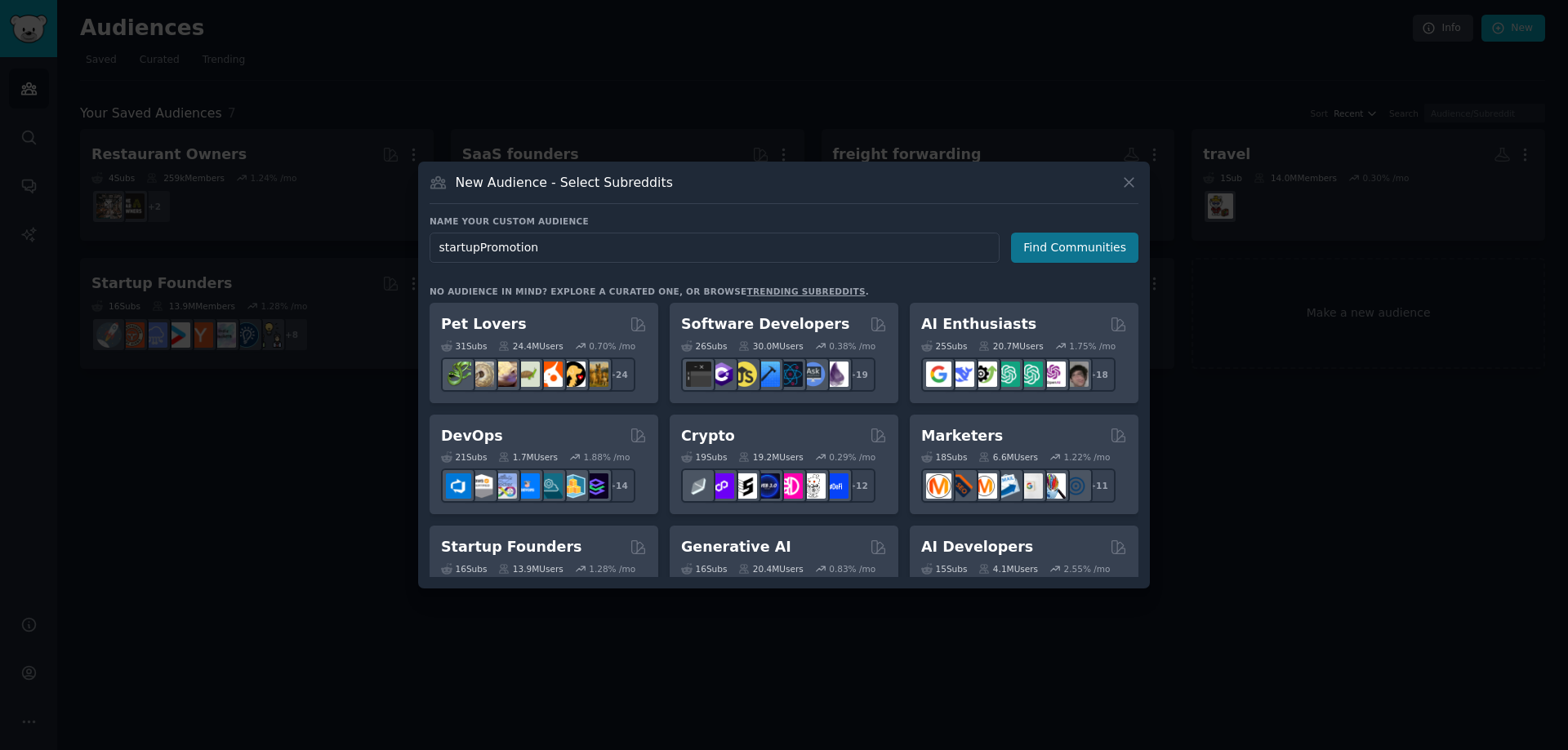
type input "startupPromotion"
click at [1059, 235] on button "Find Communities" at bounding box center [1075, 247] width 128 height 30
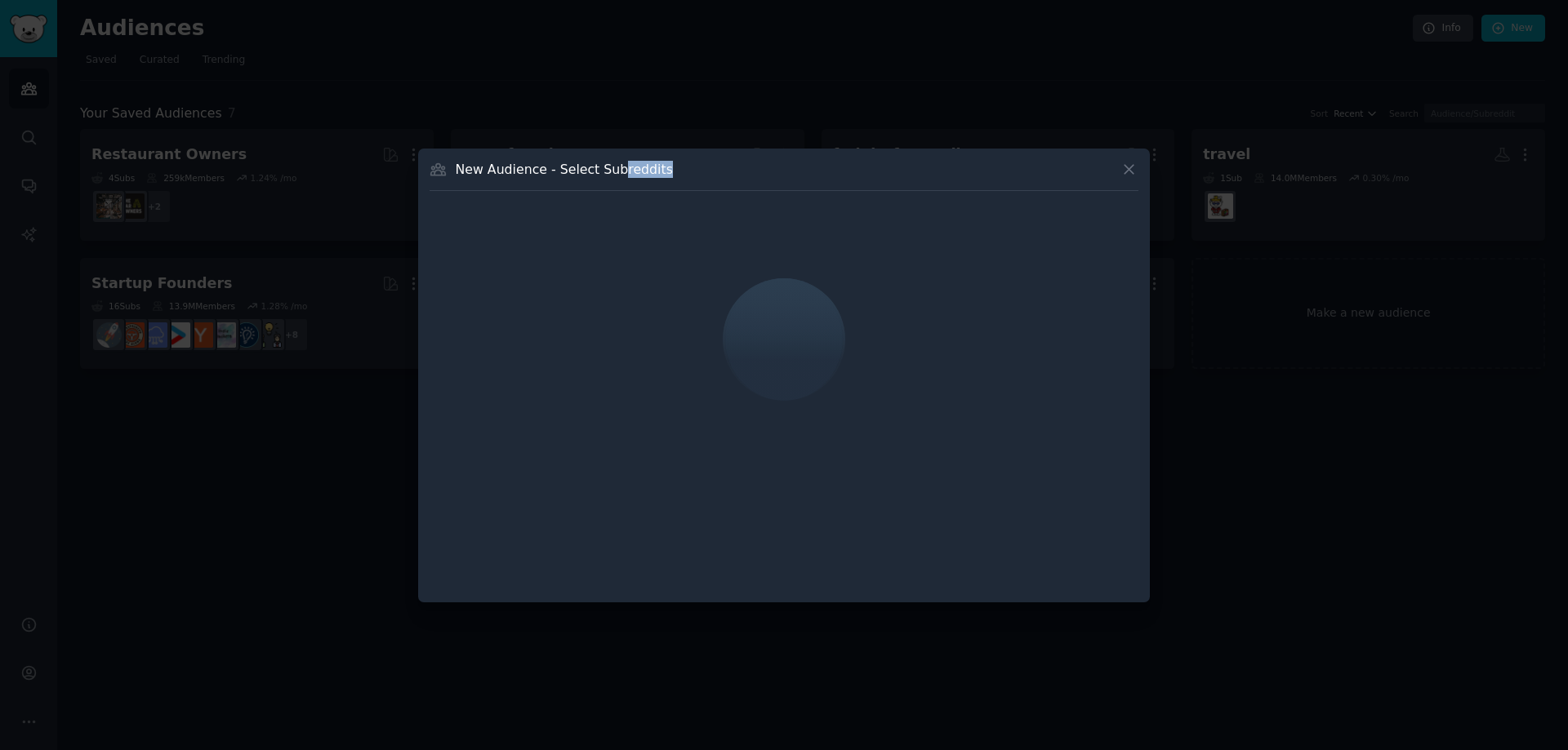
drag, startPoint x: 610, startPoint y: 162, endPoint x: 660, endPoint y: 153, distance: 50.8
click at [663, 152] on div "New Audience - Select Subreddits" at bounding box center [784, 375] width 732 height 454
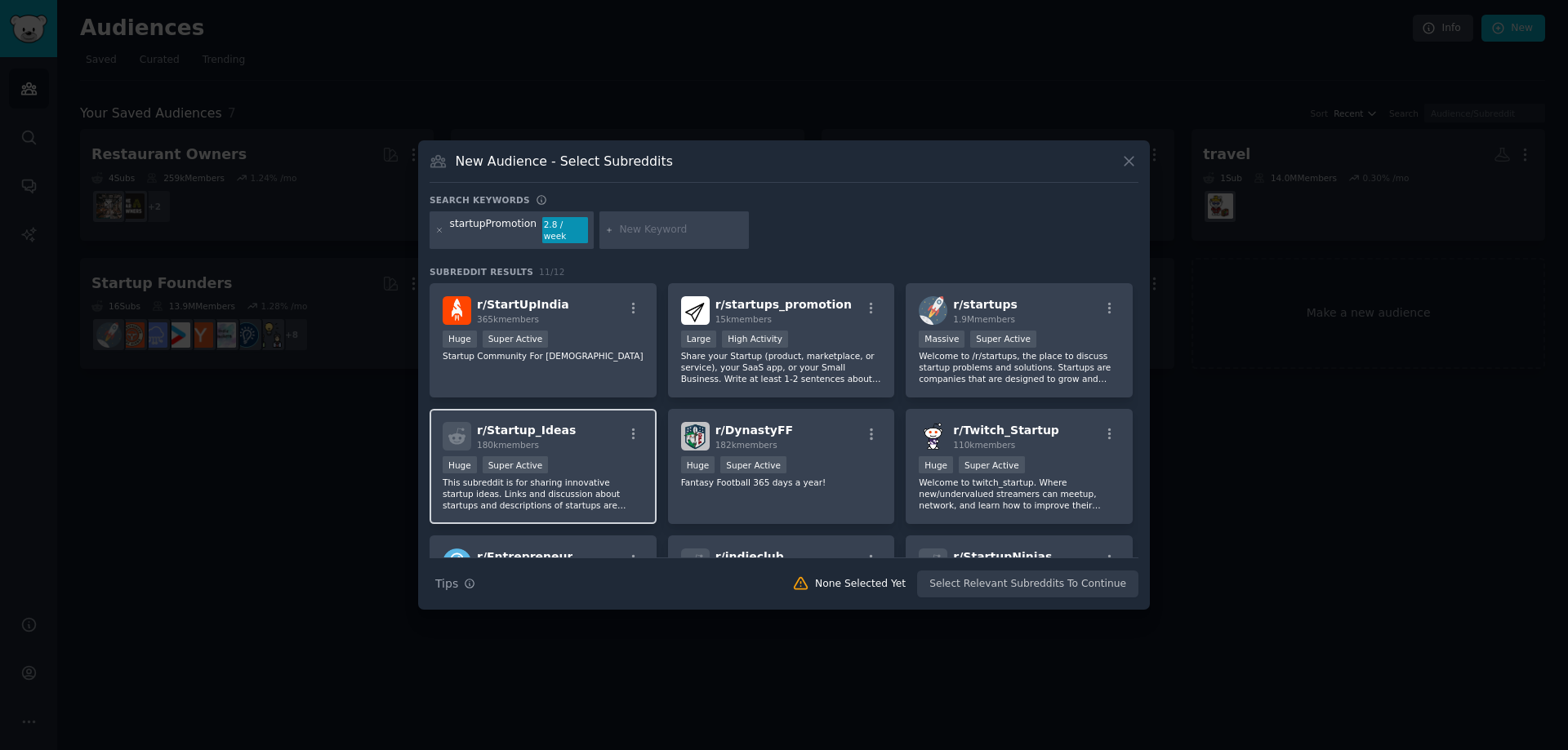
click at [599, 485] on p "This subreddit is for sharing innovative startup ideas. Links and discussion ab…" at bounding box center [543, 494] width 201 height 34
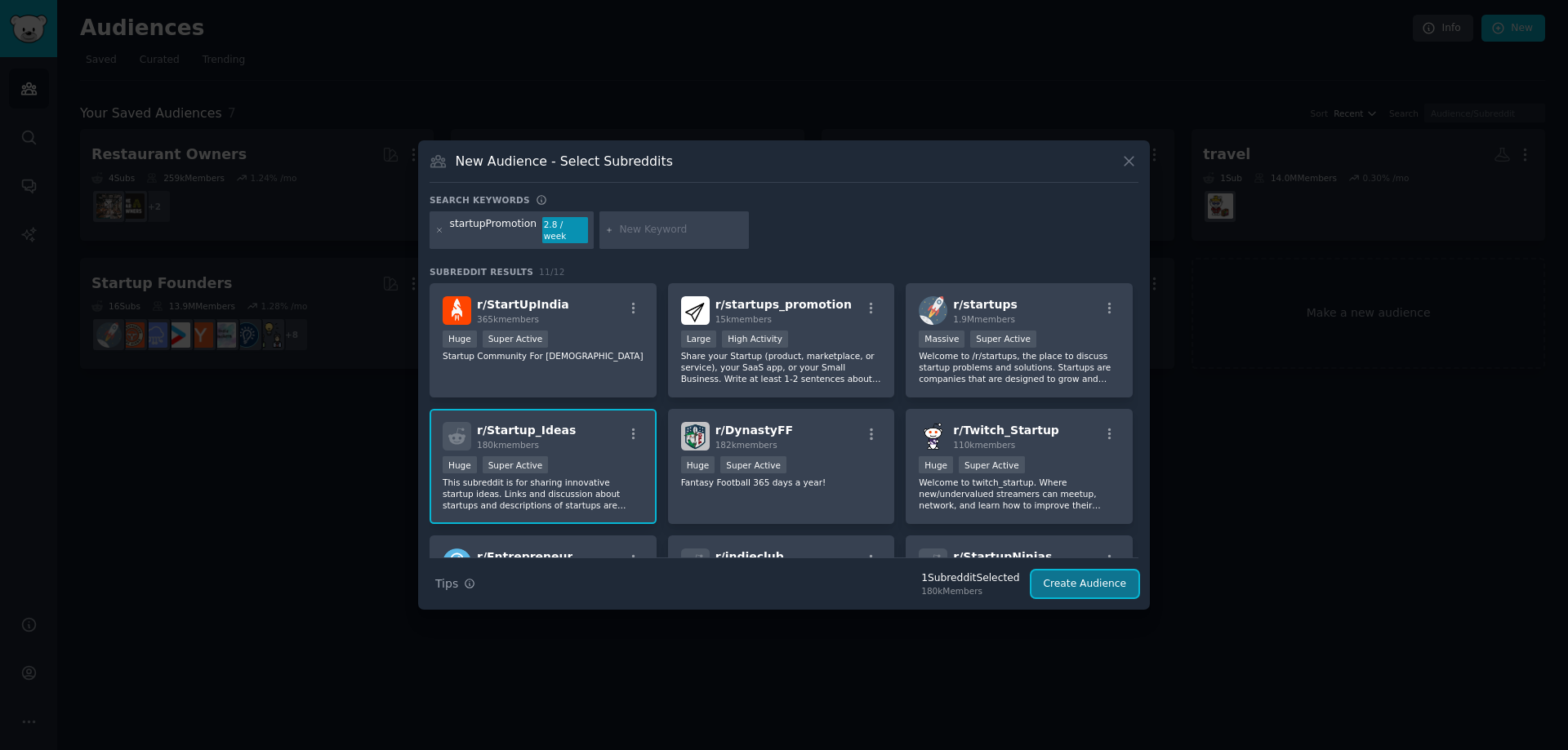
click at [1104, 581] on button "Create Audience" at bounding box center [1085, 584] width 108 height 28
